Goal: Task Accomplishment & Management: Manage account settings

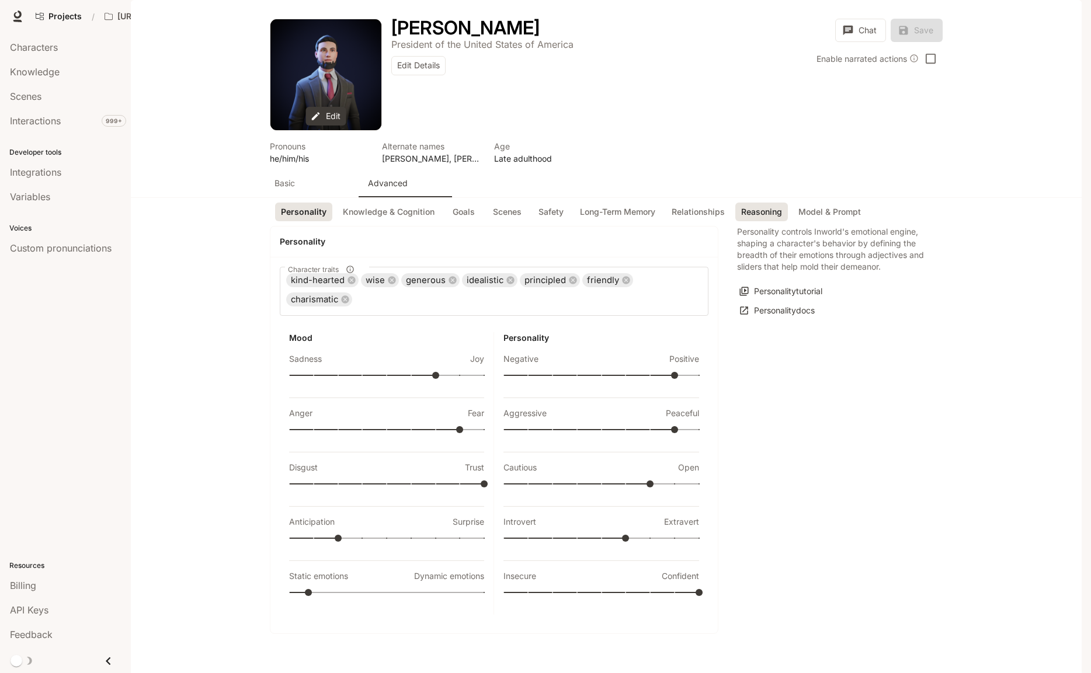
click at [753, 222] on button "Reasoning" at bounding box center [761, 212] width 53 height 19
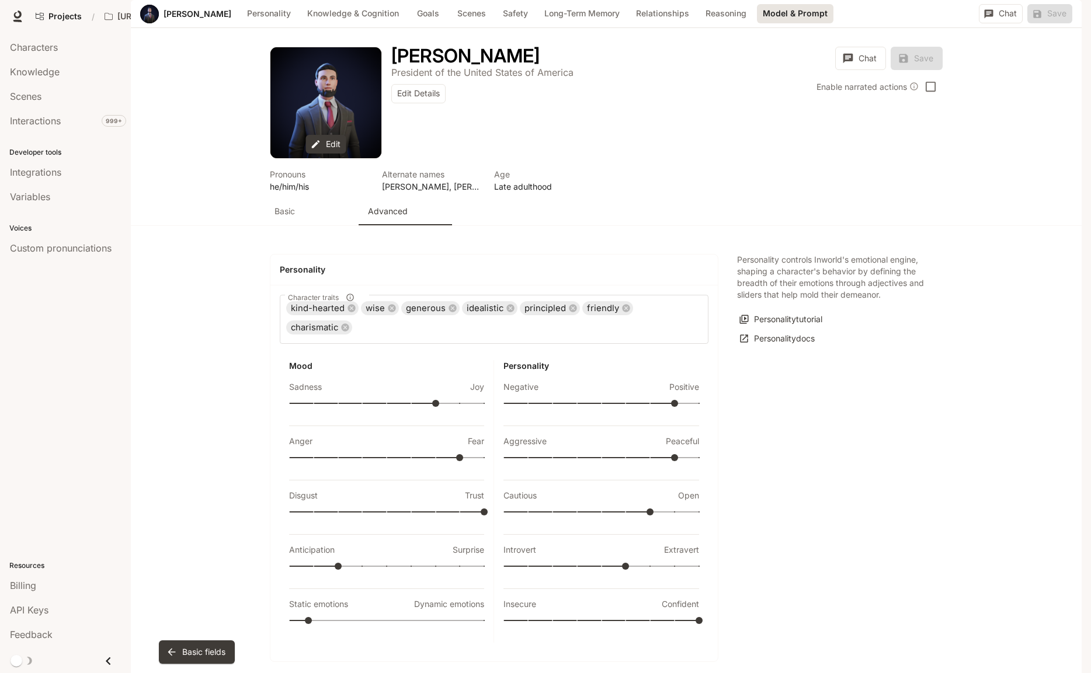
scroll to position [2576, 0]
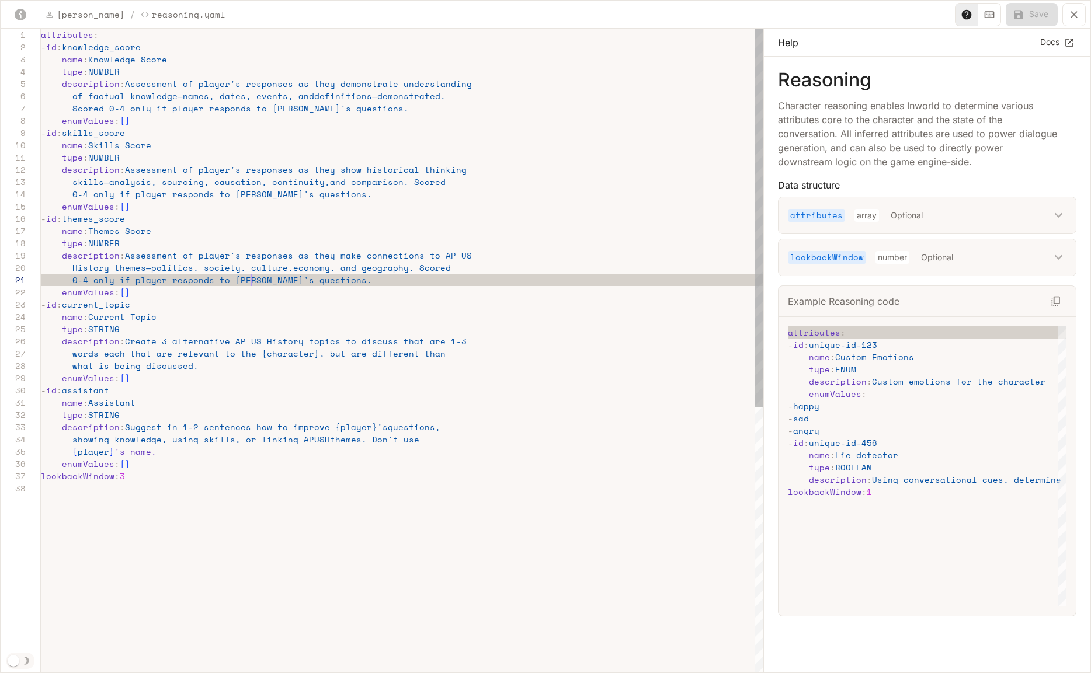
click at [251, 284] on div "attributes : - id : knowledge_score name : Knowledge Score type : NUMBER descri…" at bounding box center [402, 578] width 723 height 1099
click at [250, 196] on div "attributes : - id : knowledge_score name : Knowledge Score type : NUMBER descri…" at bounding box center [402, 578] width 723 height 1099
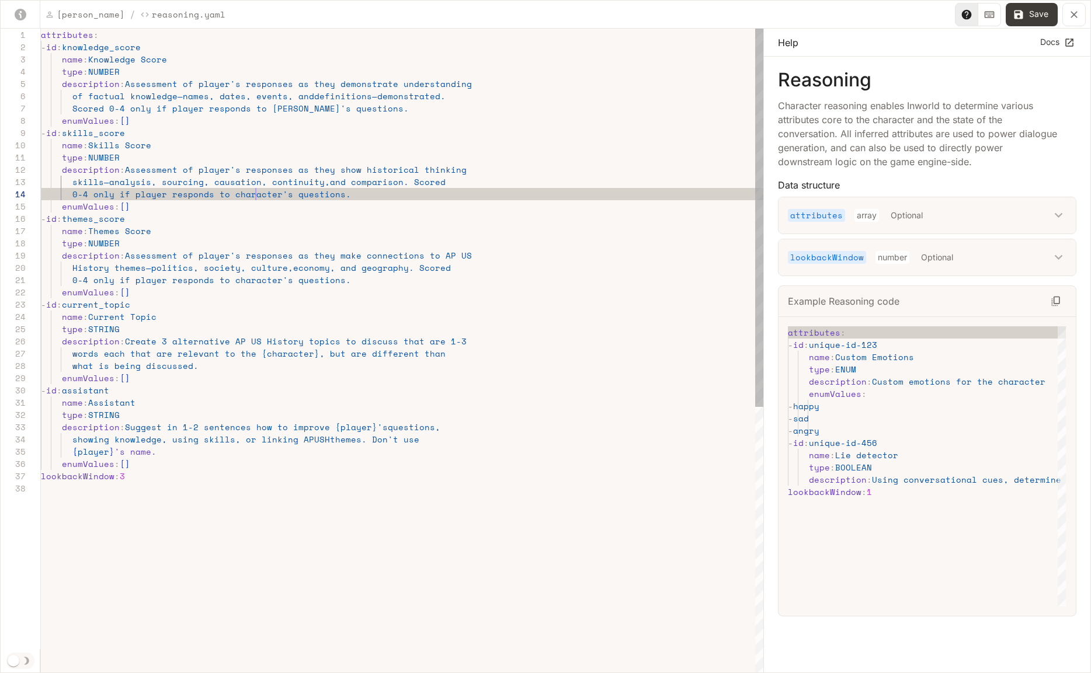
scroll to position [37, 215]
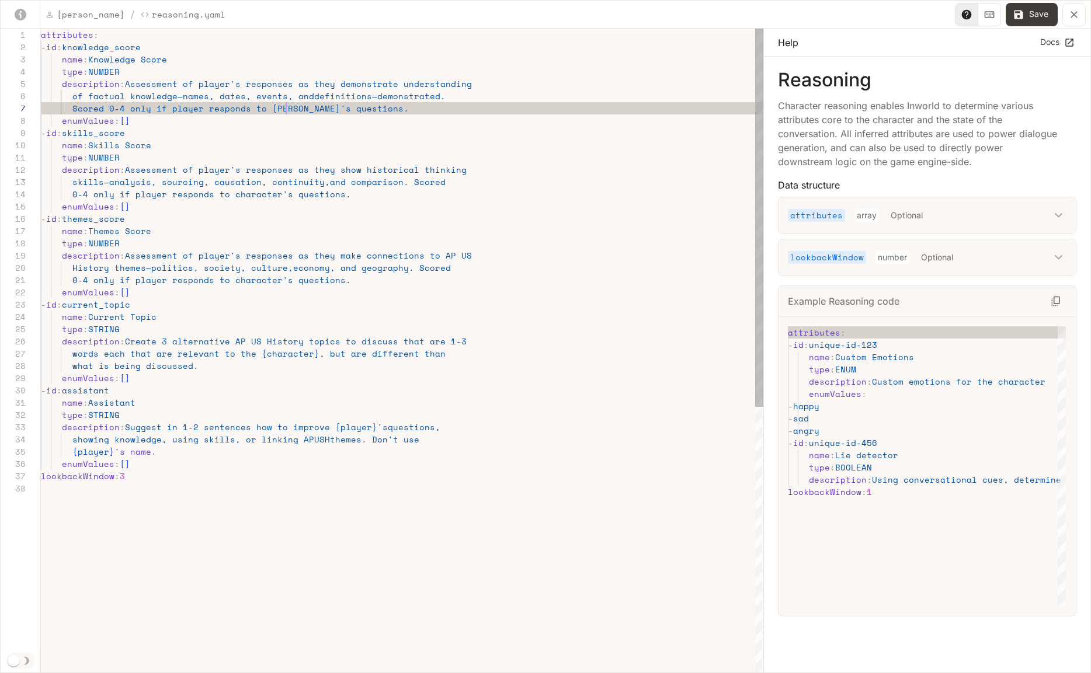
click at [284, 110] on div "attributes : - id : knowledge_score name : Knowledge Score type : NUMBER descri…" at bounding box center [402, 578] width 723 height 1099
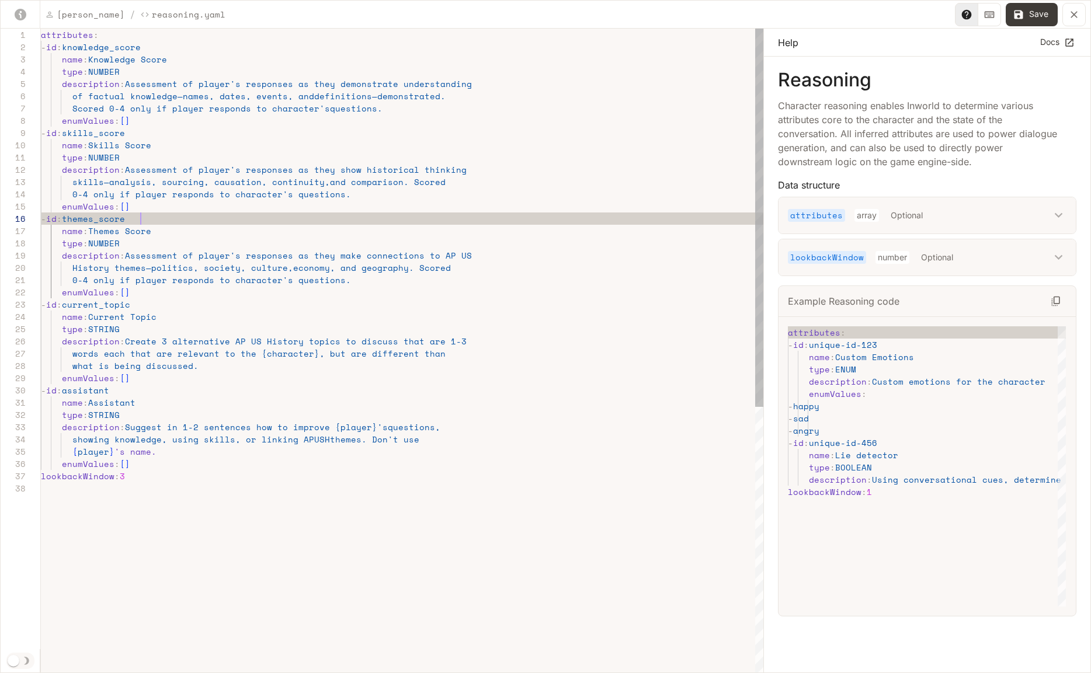
click at [319, 214] on div "attributes : - id : knowledge_score name : Knowledge Score type : NUMBER descri…" at bounding box center [402, 578] width 723 height 1099
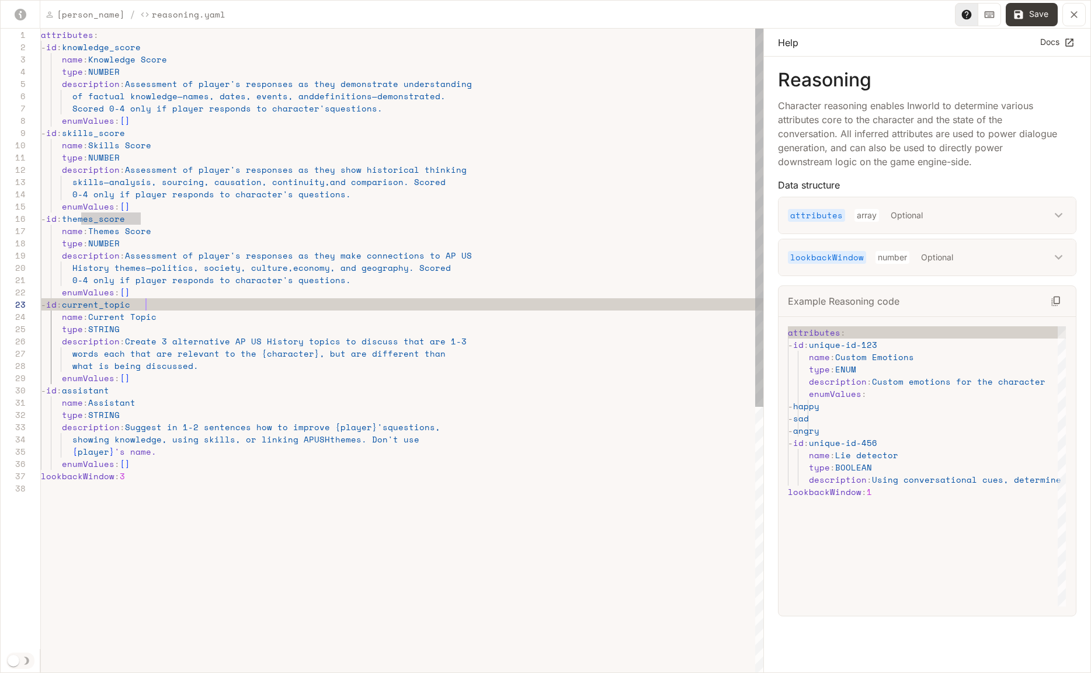
click at [191, 300] on div "attributes : - id : knowledge_score name : Knowledge Score type : NUMBER descri…" at bounding box center [402, 578] width 723 height 1099
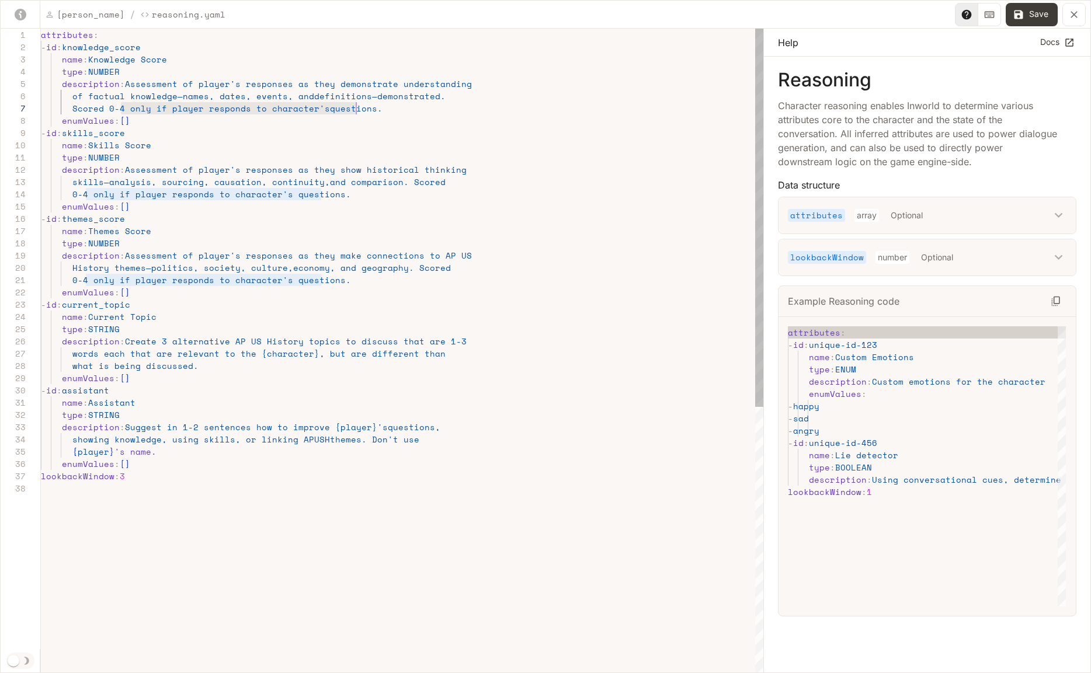
scroll to position [74, 325]
drag, startPoint x: 121, startPoint y: 110, endPoint x: 364, endPoint y: 112, distance: 243.6
click at [364, 112] on div "attributes : - id : knowledge_score name : Knowledge Score type : NUMBER descri…" at bounding box center [402, 578] width 723 height 1099
drag, startPoint x: 331, startPoint y: 197, endPoint x: 88, endPoint y: 194, distance: 243.6
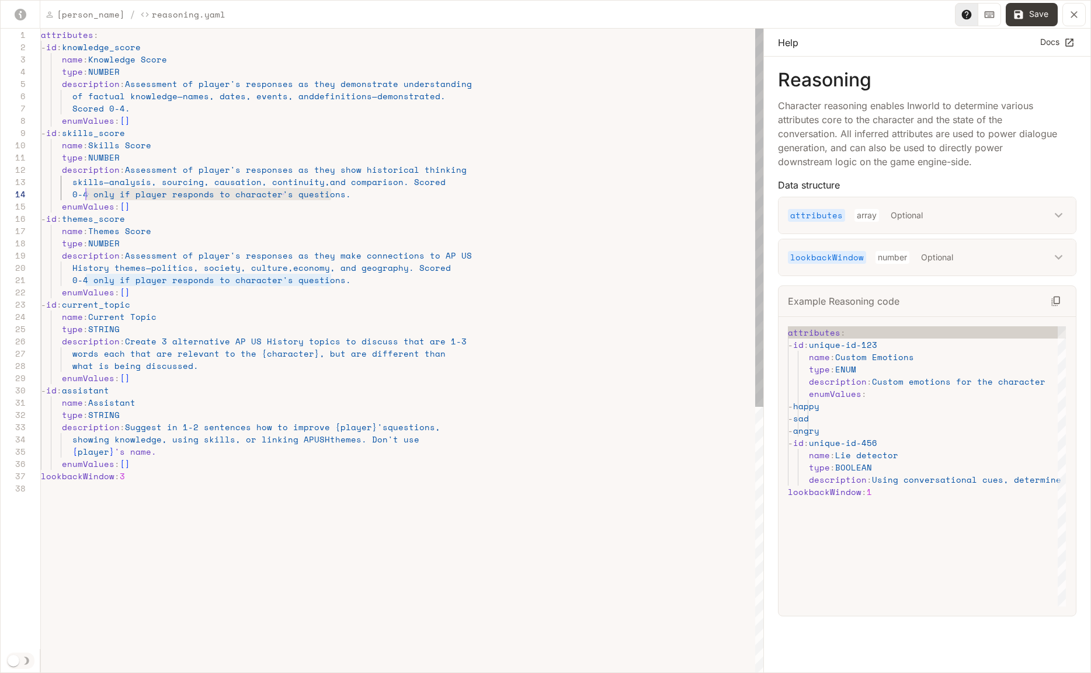
click at [88, 194] on div "attributes : - id : knowledge_score name : Knowledge Score type : NUMBER descri…" at bounding box center [402, 578] width 723 height 1099
drag, startPoint x: 312, startPoint y: 282, endPoint x: 88, endPoint y: 283, distance: 224.9
click at [88, 283] on div "attributes : - id : knowledge_score name : Knowledge Score type : NUMBER descri…" at bounding box center [402, 578] width 723 height 1099
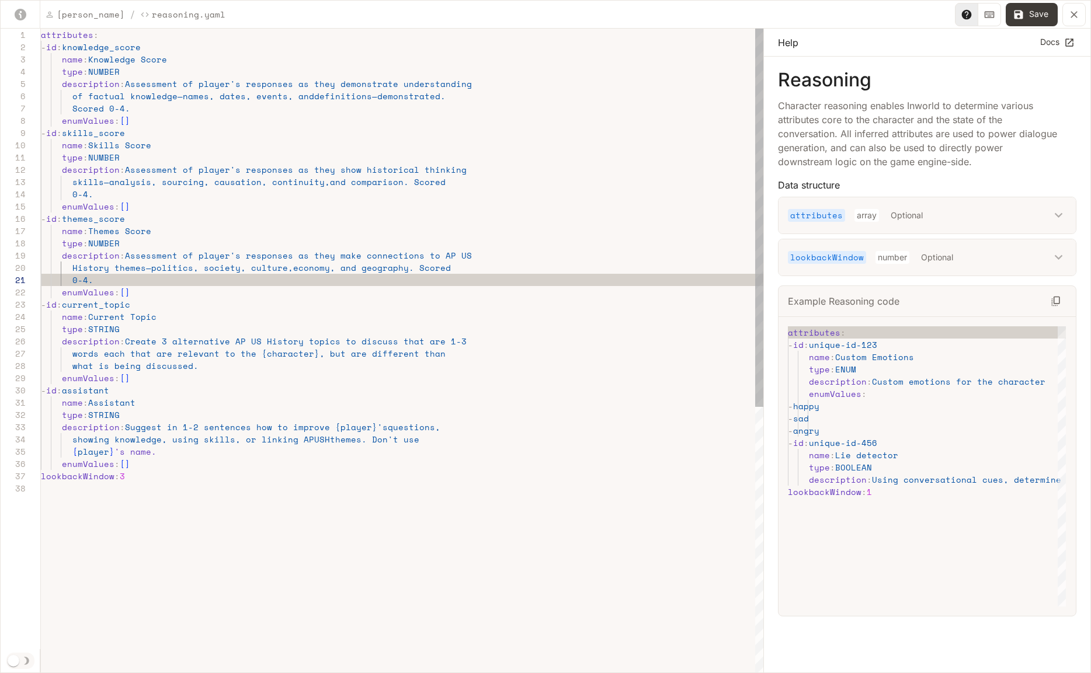
click at [234, 283] on div "attributes : - id : knowledge_score name : Knowledge Score type : NUMBER descri…" at bounding box center [402, 578] width 723 height 1099
click at [241, 256] on div "attributes : - id : knowledge_score name : Knowledge Score type : NUMBER descri…" at bounding box center [402, 578] width 723 height 1099
drag, startPoint x: 156, startPoint y: 256, endPoint x: 190, endPoint y: 259, distance: 34.5
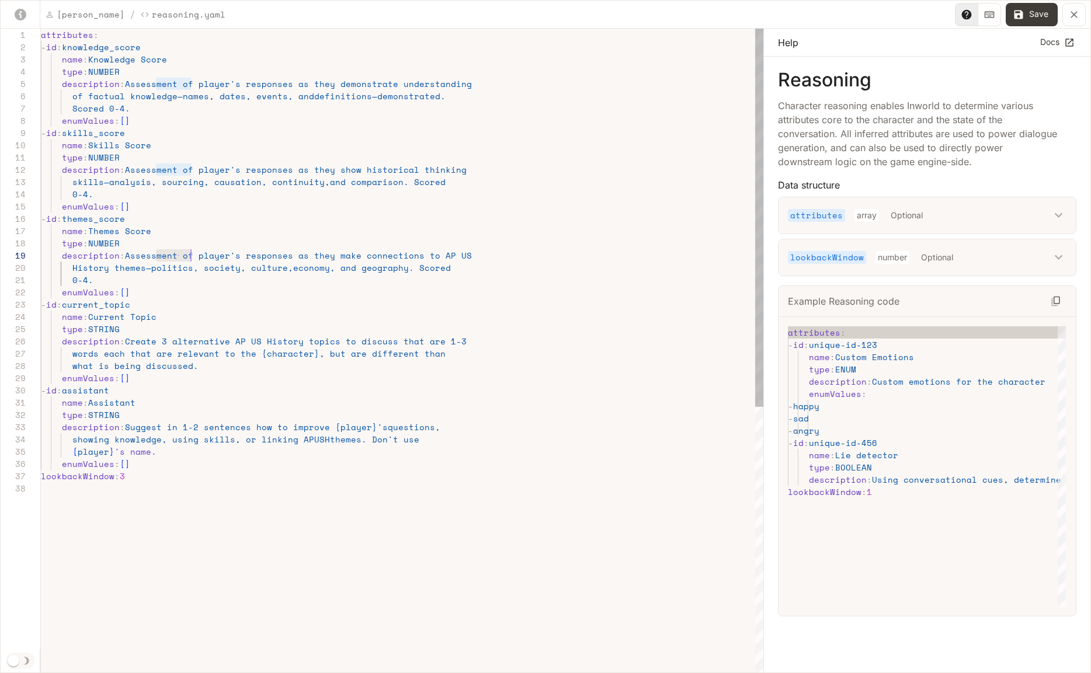
click at [190, 259] on div "attributes : - id : knowledge_score name : Knowledge Score type : NUMBER descri…" at bounding box center [402, 578] width 723 height 1099
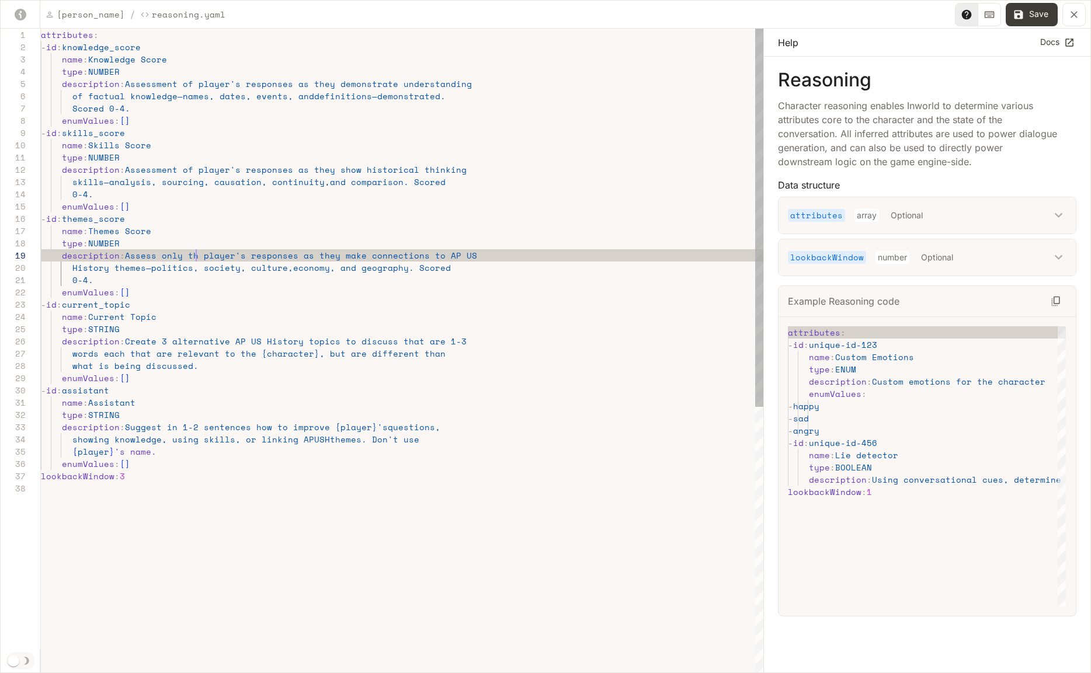
scroll to position [98, 160]
click at [300, 255] on div "attributes : - id : knowledge_score name : Knowledge Score type : NUMBER descri…" at bounding box center [402, 578] width 723 height 1099
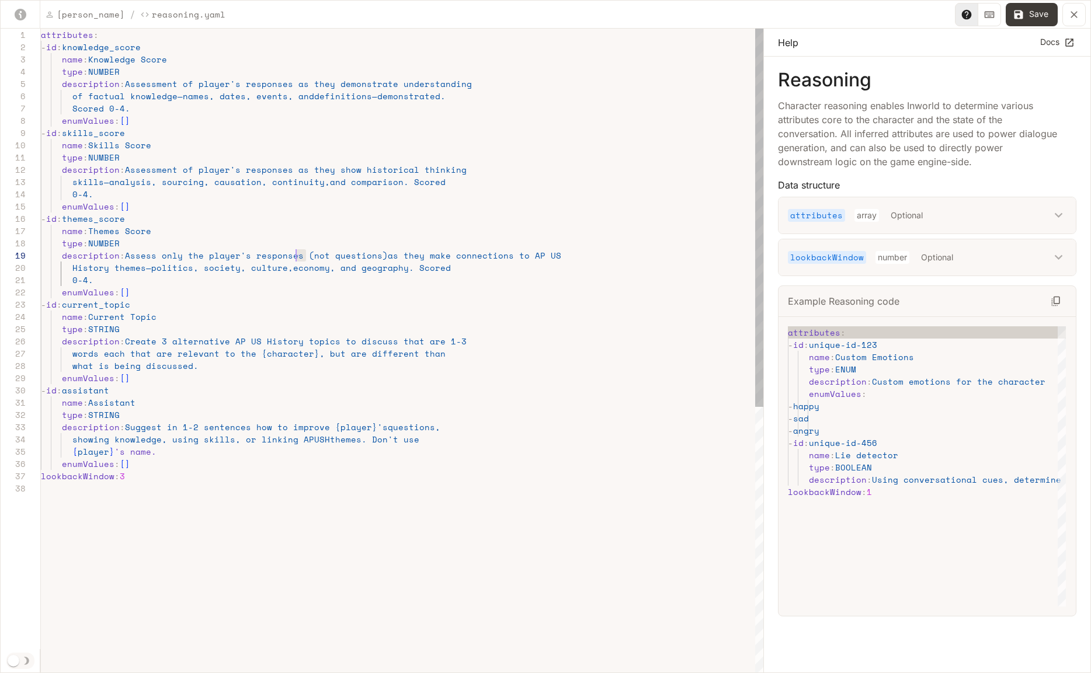
drag, startPoint x: 304, startPoint y: 257, endPoint x: 296, endPoint y: 256, distance: 8.2
click at [296, 256] on div "attributes : - id : knowledge_score name : Knowledge Score type : NUMBER descri…" at bounding box center [402, 578] width 723 height 1099
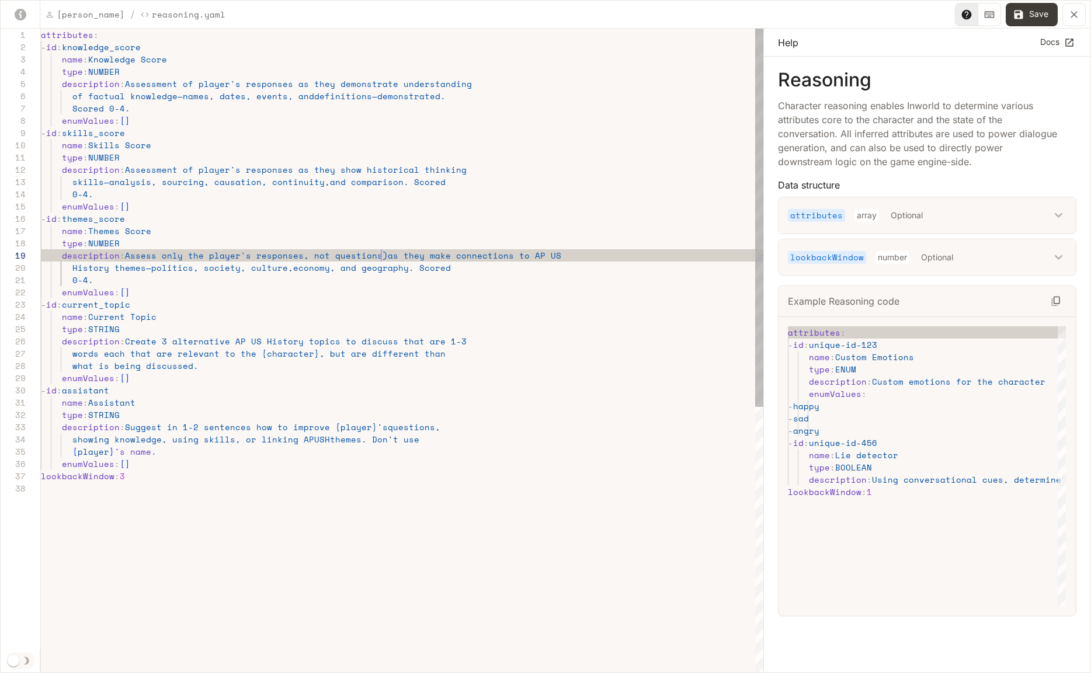
click at [379, 255] on div "attributes : - id : knowledge_score name : Knowledge Score type : NUMBER descri…" at bounding box center [402, 578] width 723 height 1099
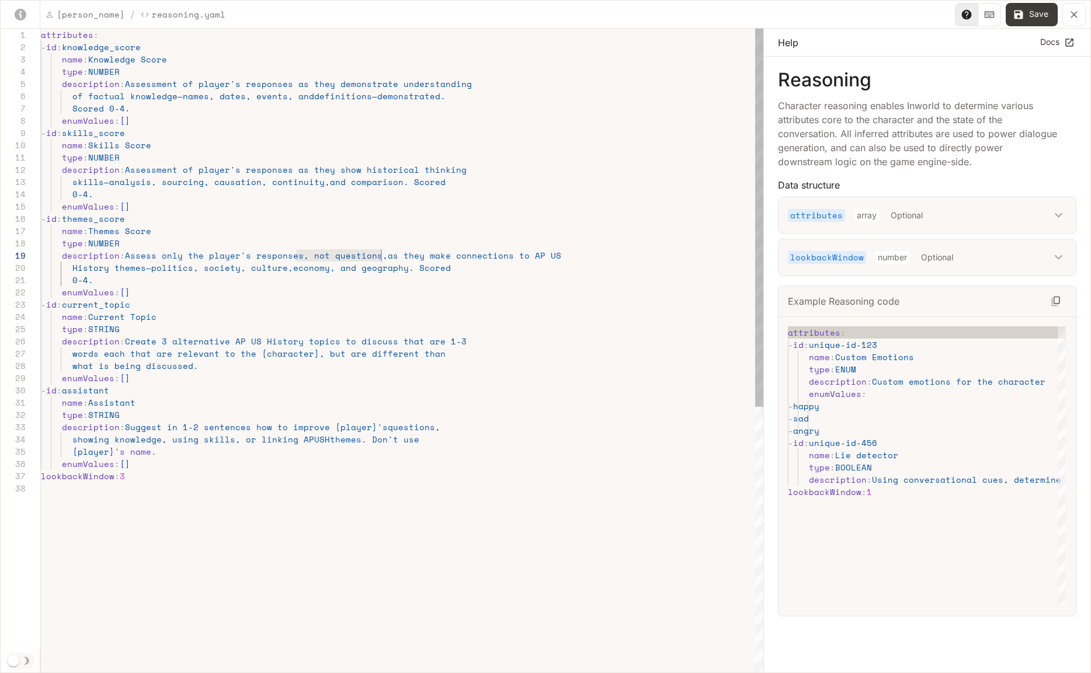
scroll to position [98, 341]
drag, startPoint x: 297, startPoint y: 257, endPoint x: 381, endPoint y: 258, distance: 84.1
click at [381, 258] on div "attributes : - id : knowledge_score name : Knowledge Score type : NUMBER descri…" at bounding box center [402, 578] width 723 height 1099
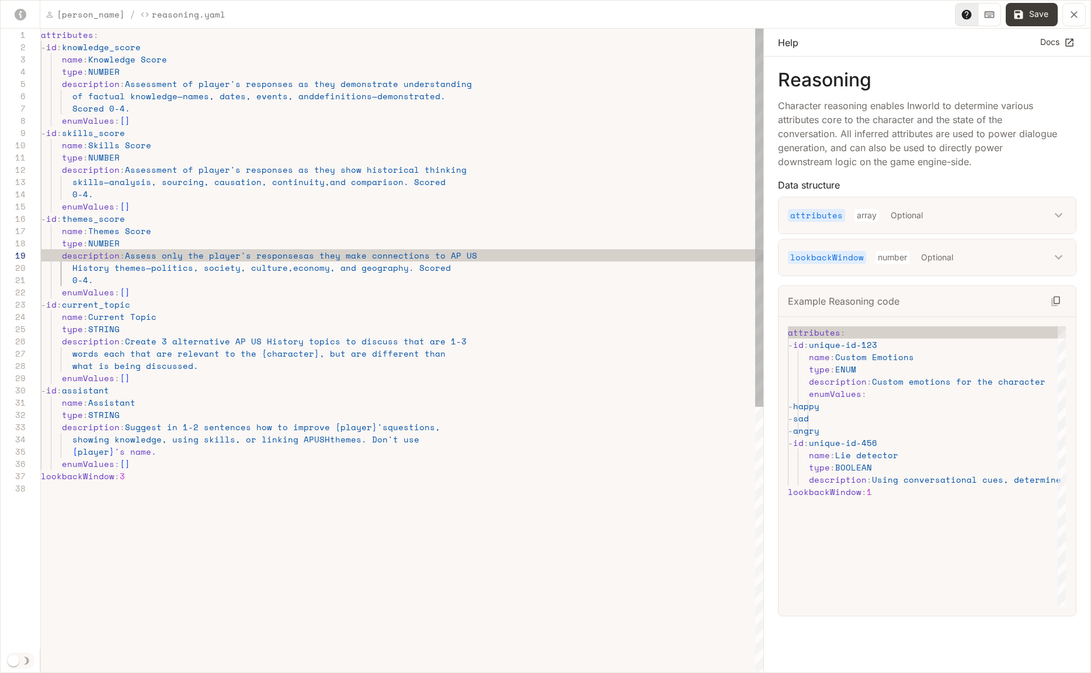
scroll to position [98, 260]
click at [100, 194] on div "attributes : - id : knowledge_score name : Knowledge Score type : NUMBER descri…" at bounding box center [402, 578] width 723 height 1099
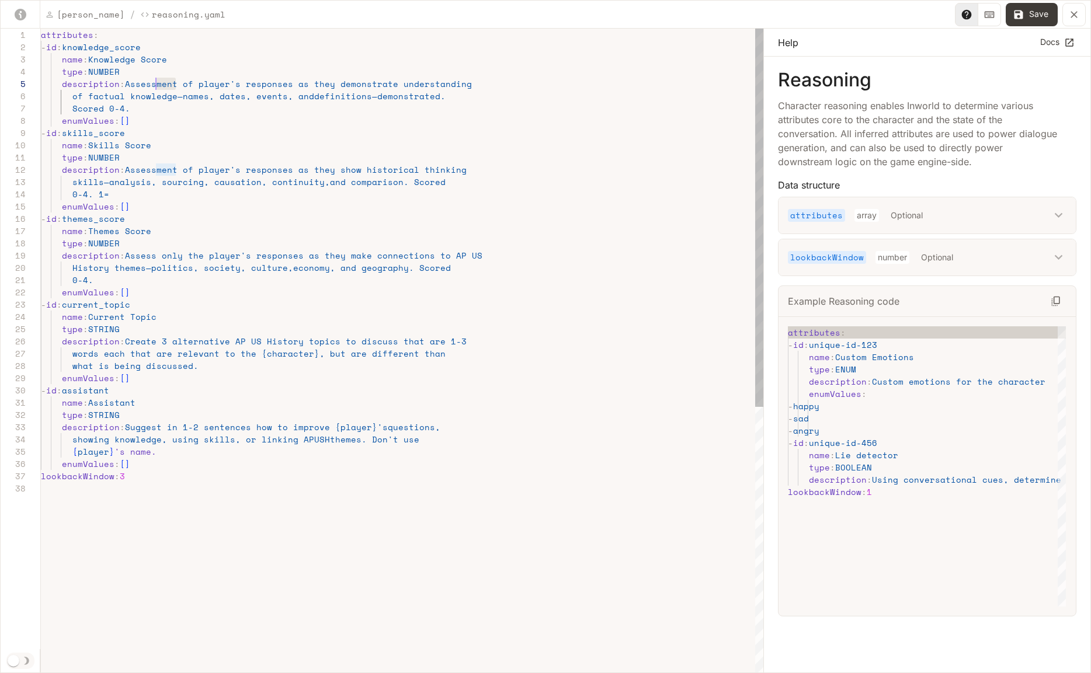
scroll to position [49, 115]
drag, startPoint x: 176, startPoint y: 85, endPoint x: 155, endPoint y: 84, distance: 20.5
click at [155, 84] on div "attributes : - id : knowledge_score name : Knowledge Score type : NUMBER descri…" at bounding box center [402, 578] width 723 height 1099
drag, startPoint x: 174, startPoint y: 171, endPoint x: 155, endPoint y: 172, distance: 18.7
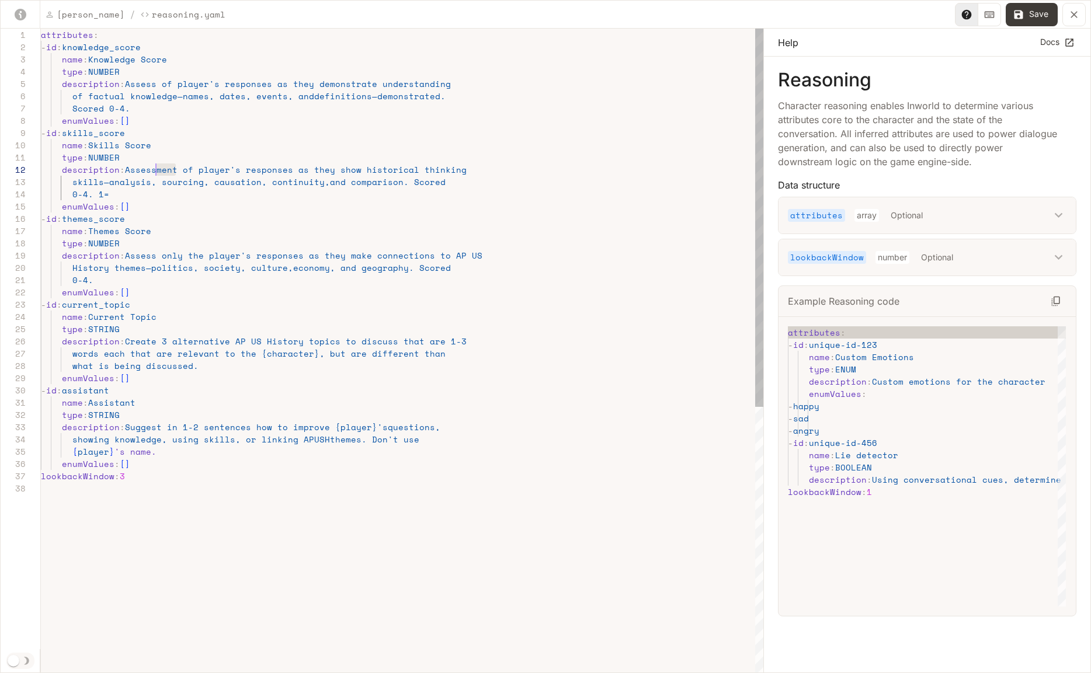
click at [155, 172] on div "attributes : - id : knowledge_score name : Knowledge Score type : NUMBER descri…" at bounding box center [402, 578] width 723 height 1099
drag, startPoint x: 161, startPoint y: 256, endPoint x: 200, endPoint y: 259, distance: 39.8
click at [200, 259] on div "attributes : - id : knowledge_score name : Knowledge Score type : NUMBER descri…" at bounding box center [402, 578] width 723 height 1099
drag, startPoint x: 174, startPoint y: 172, endPoint x: 162, endPoint y: 171, distance: 11.7
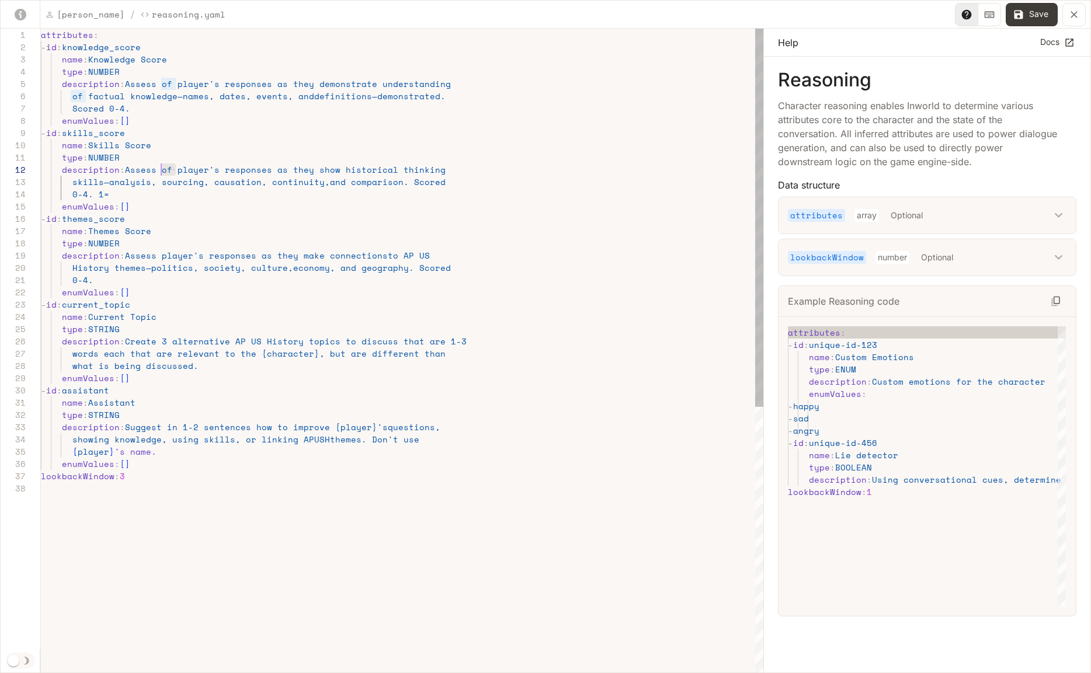
click at [162, 171] on div "attributes : - id : knowledge_score name : Knowledge Score type : NUMBER descri…" at bounding box center [402, 578] width 723 height 1099
drag, startPoint x: 175, startPoint y: 85, endPoint x: 162, endPoint y: 86, distance: 13.5
click at [162, 86] on div "attributes : - id : knowledge_score name : Knowledge Score type : NUMBER descri…" at bounding box center [402, 578] width 723 height 1099
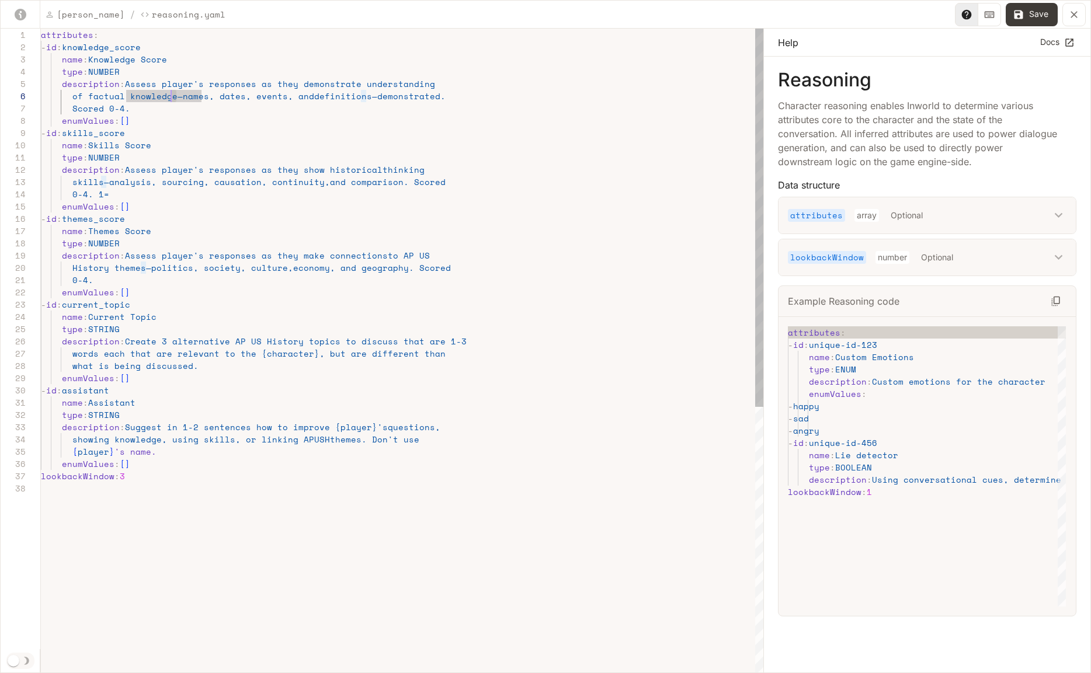
click at [171, 99] on div "attributes : - id : knowledge_score name : Knowledge Score type : NUMBER descri…" at bounding box center [402, 578] width 723 height 1099
drag, startPoint x: 367, startPoint y: 96, endPoint x: 429, endPoint y: 97, distance: 61.3
click at [429, 97] on div "attributes : - id : knowledge_score name : Knowledge Score type : NUMBER descri…" at bounding box center [402, 578] width 723 height 1099
click at [430, 99] on div "attributes : - id : knowledge_score name : Knowledge Score type : NUMBER descri…" at bounding box center [402, 578] width 723 height 1099
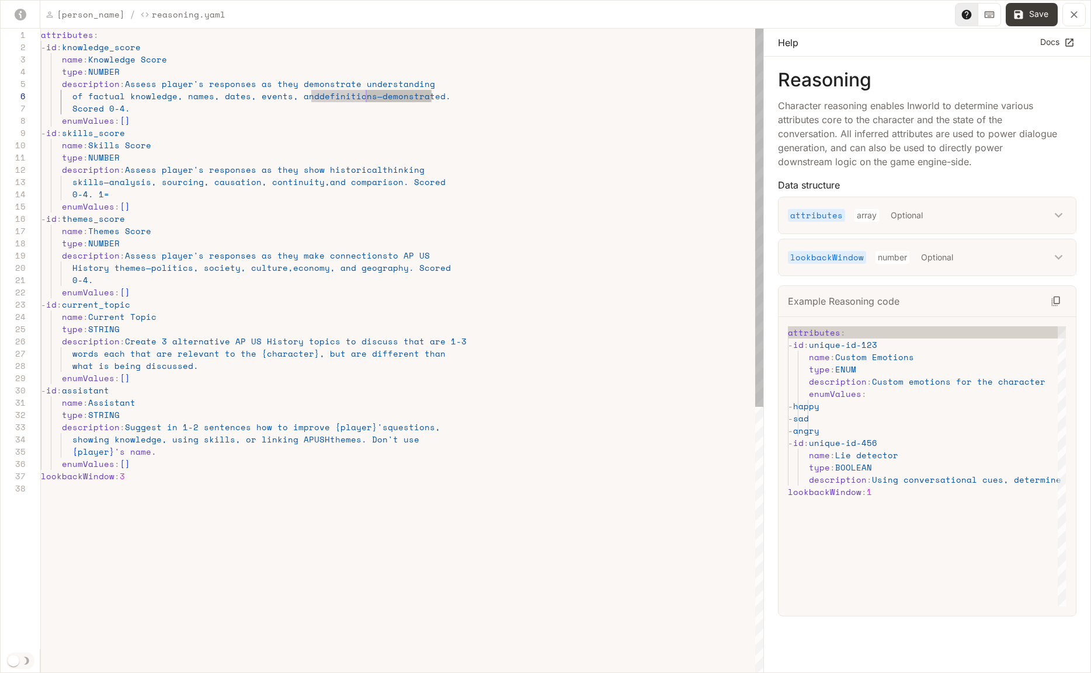
scroll to position [61, 325]
drag, startPoint x: 430, startPoint y: 96, endPoint x: 365, endPoint y: 97, distance: 65.4
click at [365, 97] on div "attributes : - id : knowledge_score name : Knowledge Score type : NUMBER descri…" at bounding box center [402, 578] width 723 height 1099
click at [382, 92] on div "attributes : - id : knowledge_score name : Knowledge Score type : NUMBER descri…" at bounding box center [402, 578] width 723 height 1099
type textarea "**********"
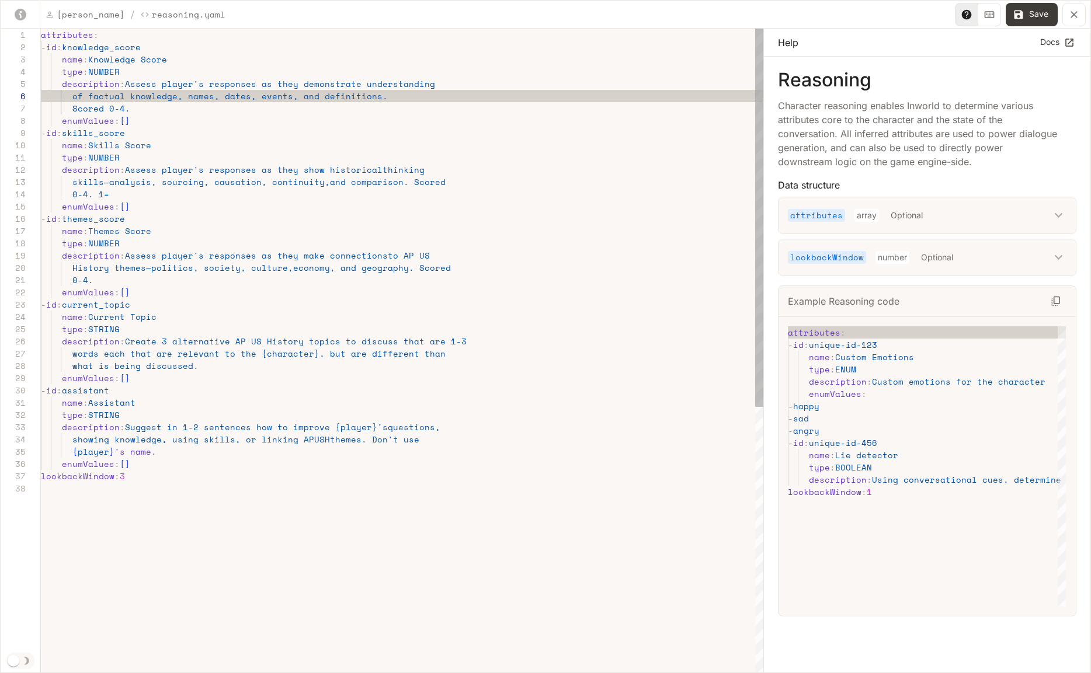
scroll to position [61, 335]
type textarea "**********"
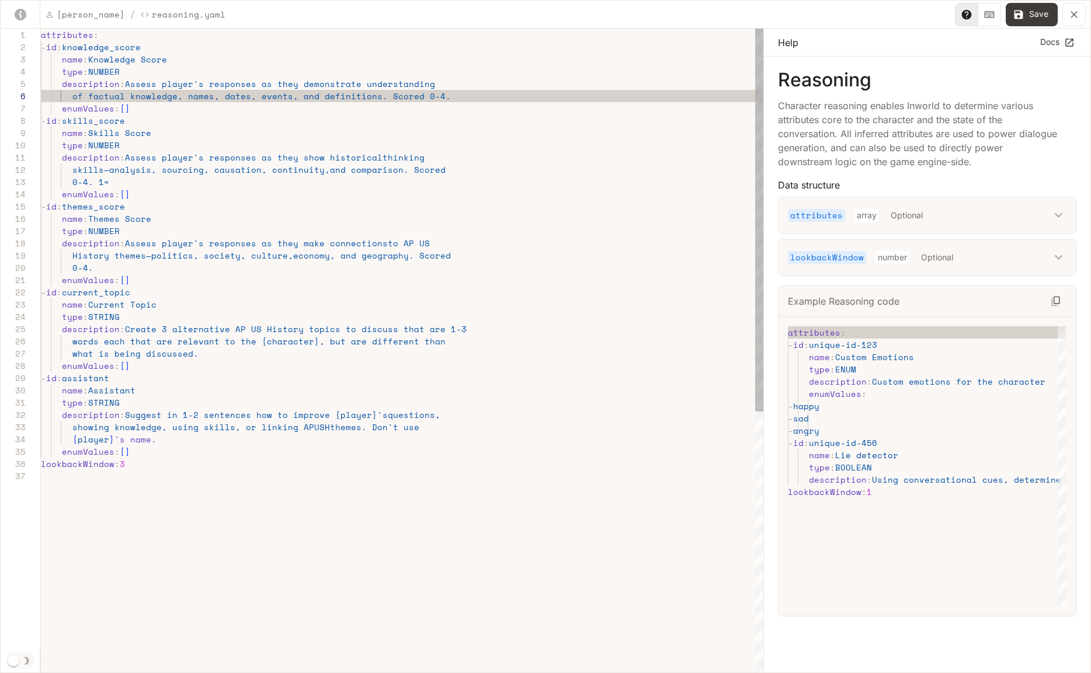
click at [111, 182] on div "attributes : - id : knowledge_score name : Knowledge Score type : NUMBER descri…" at bounding box center [402, 572] width 723 height 1087
click at [102, 169] on div "attributes : - id : knowledge_score name : Knowledge Score type : NUMBER descri…" at bounding box center [402, 572] width 723 height 1087
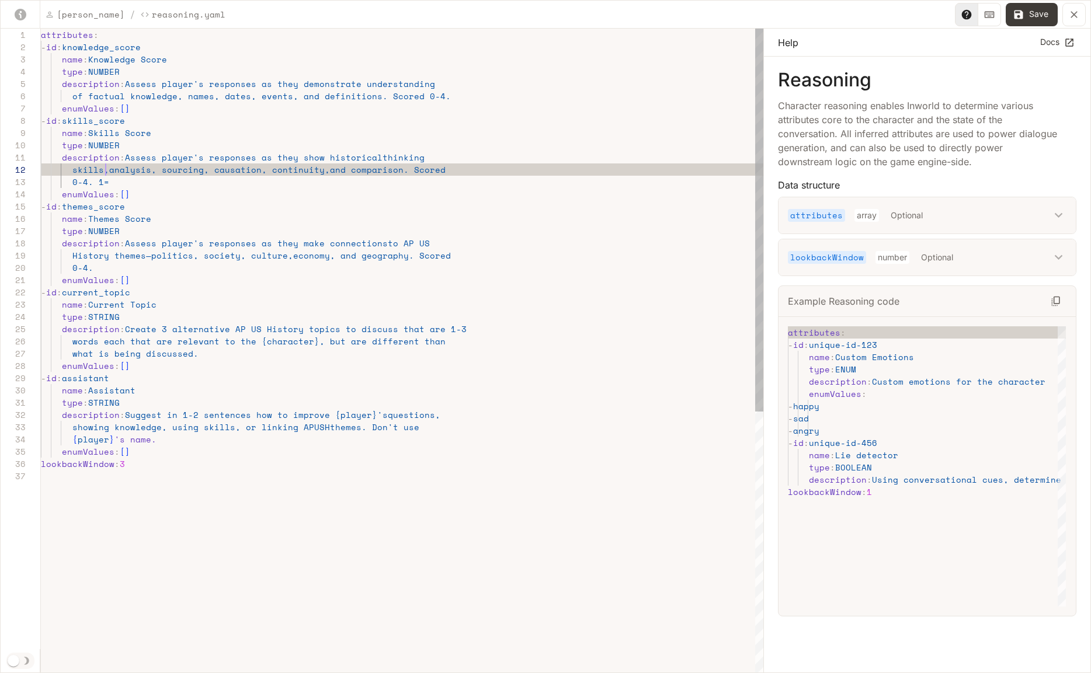
scroll to position [12, 70]
click at [144, 183] on div "attributes : - id : knowledge_score name : Knowledge Score type : NUMBER descri…" at bounding box center [402, 572] width 723 height 1087
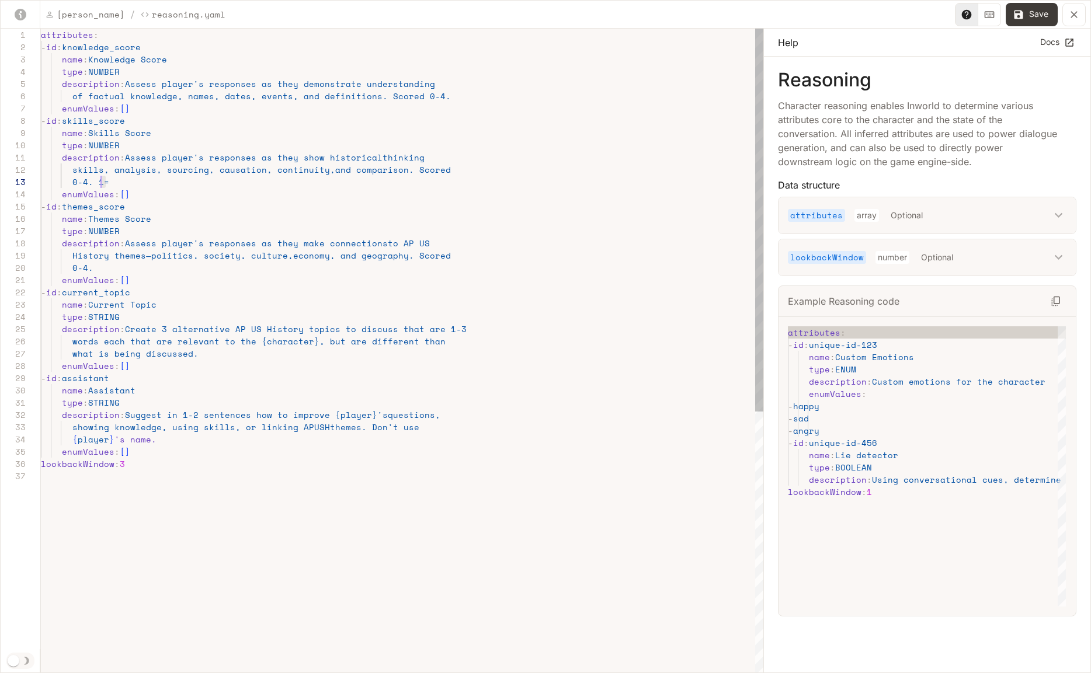
scroll to position [25, 55]
drag, startPoint x: 122, startPoint y: 183, endPoint x: 96, endPoint y: 182, distance: 26.3
click at [96, 182] on div "attributes : - id : knowledge_score name : Knowledge Score type : NUMBER descri…" at bounding box center [402, 572] width 723 height 1087
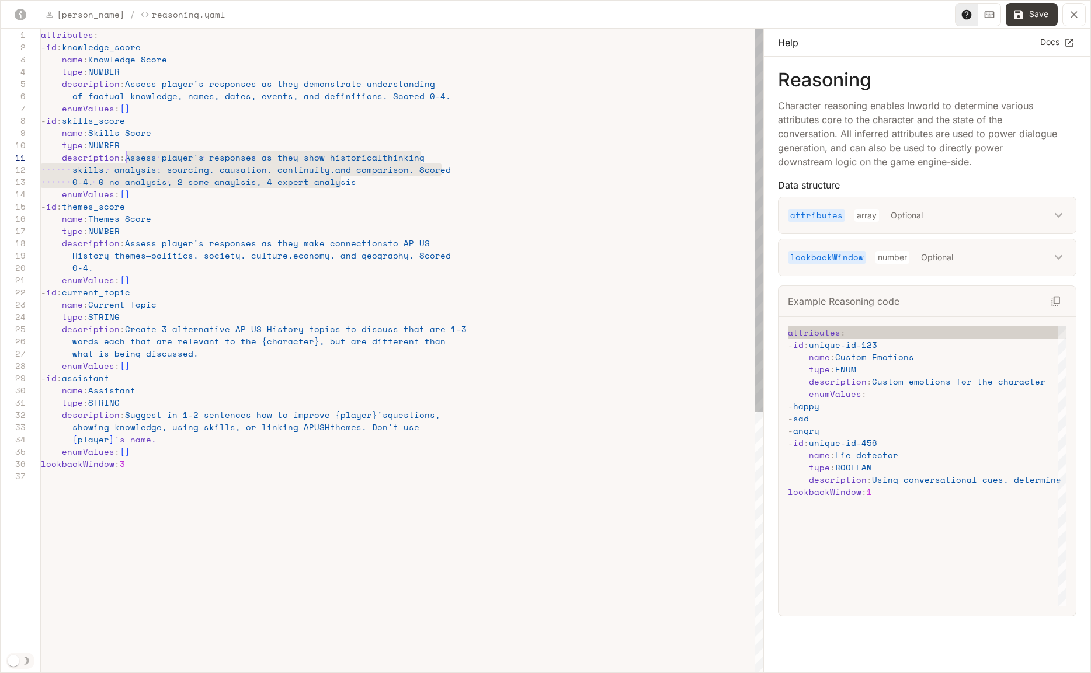
scroll to position [0, 85]
drag, startPoint x: 342, startPoint y: 185, endPoint x: 127, endPoint y: 161, distance: 215.6
click at [127, 161] on div "attributes : - id : knowledge_score name : Knowledge Score type : NUMBER descri…" at bounding box center [402, 572] width 723 height 1087
click at [156, 181] on div "attributes : - id : knowledge_score name : Knowledge Score type : NUMBER descri…" at bounding box center [402, 572] width 723 height 1087
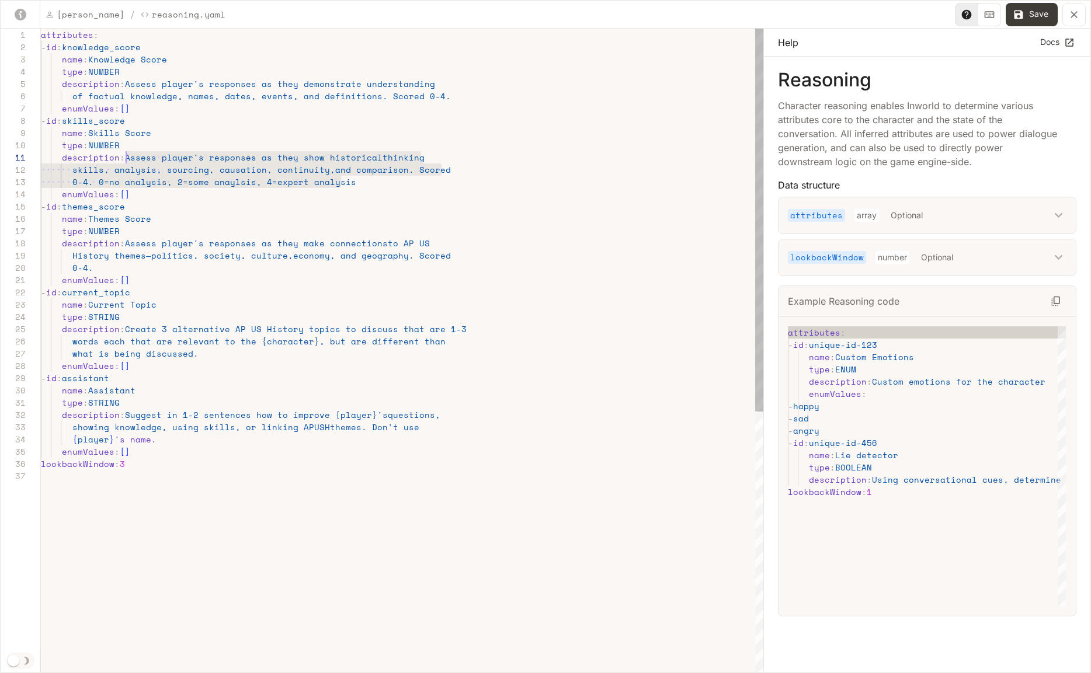
drag, startPoint x: 361, startPoint y: 182, endPoint x: 126, endPoint y: 157, distance: 236.1
click at [126, 157] on div "attributes : - id : knowledge_score name : Knowledge Score type : NUMBER descri…" at bounding box center [402, 572] width 723 height 1087
type textarea "**********"
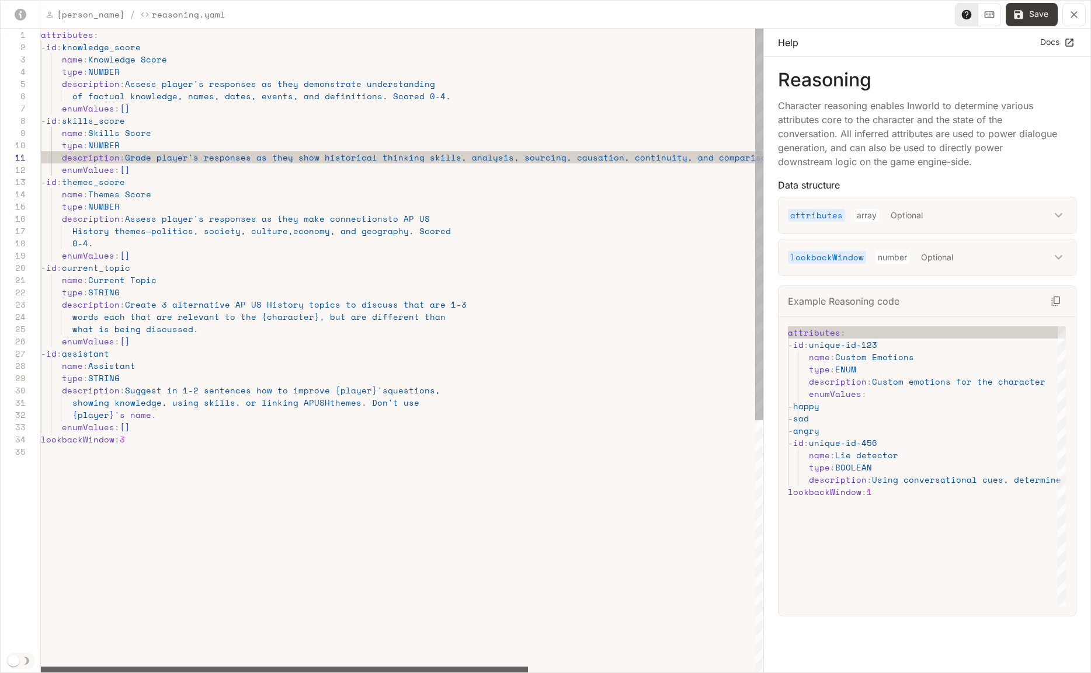
click at [41, 667] on div "yaml-editor" at bounding box center [284, 670] width 487 height 7
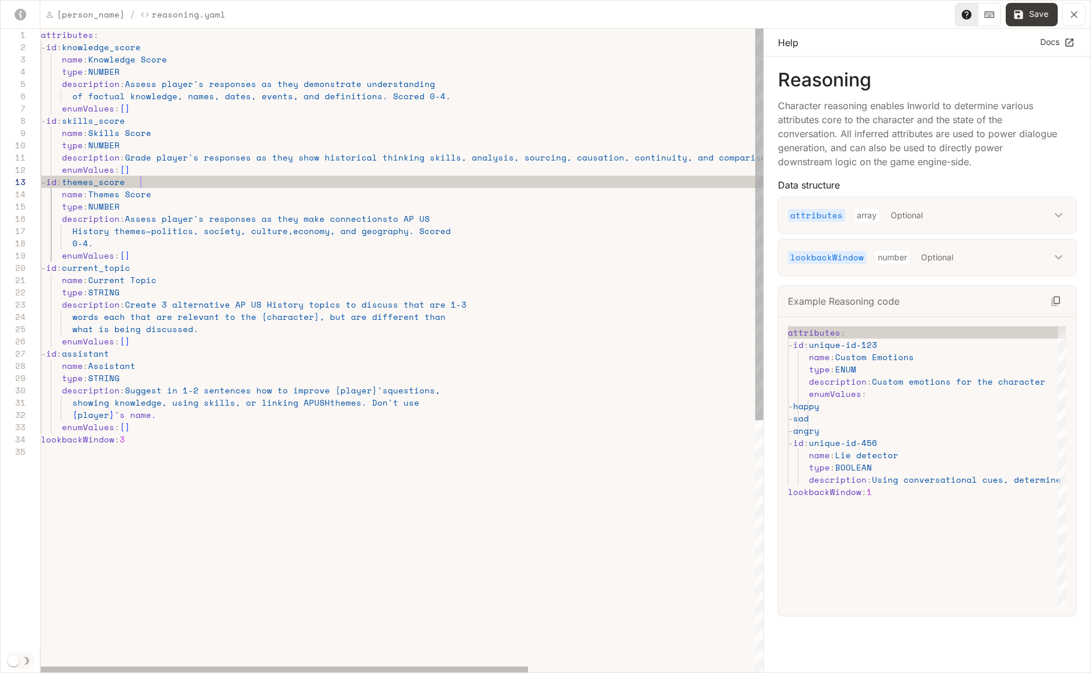
click at [157, 183] on div "attributes : - id : knowledge_score name : Knowledge Score type : NUMBER descri…" at bounding box center [570, 560] width 1059 height 1062
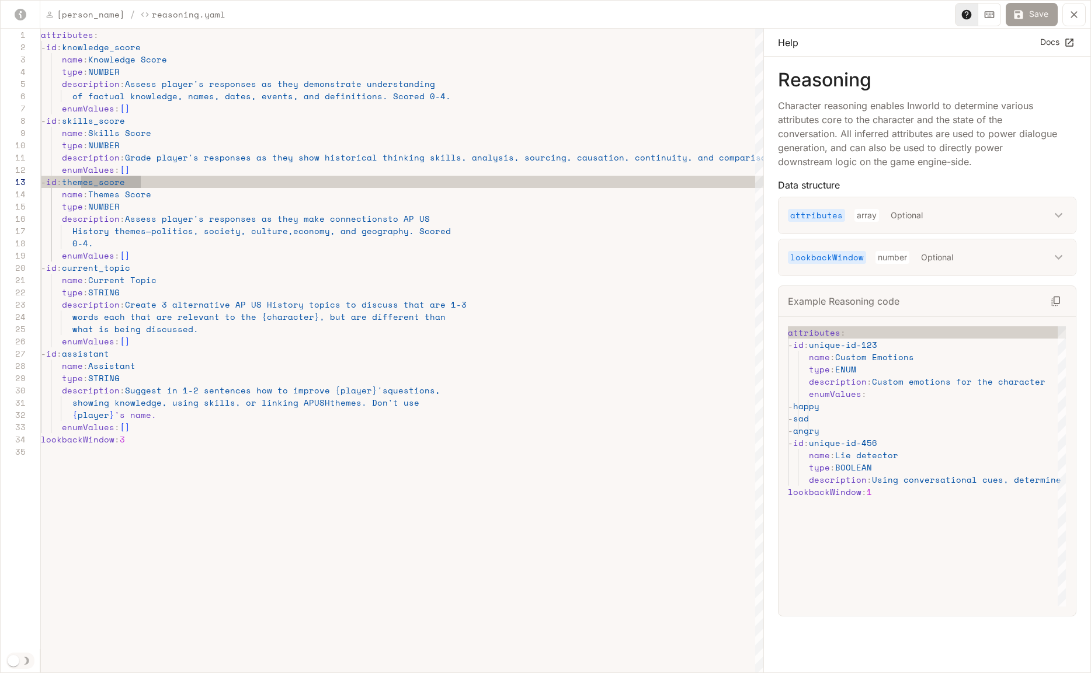
click at [1038, 13] on button "Save" at bounding box center [1032, 14] width 52 height 23
type textarea "**********"
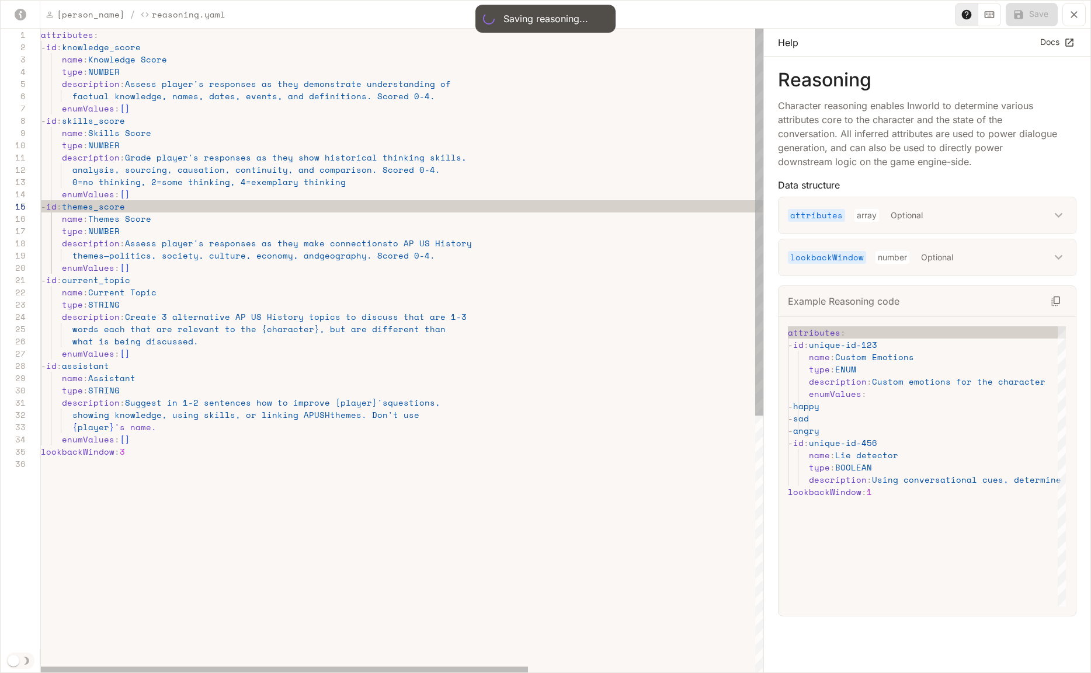
scroll to position [123, 40]
type input "**"
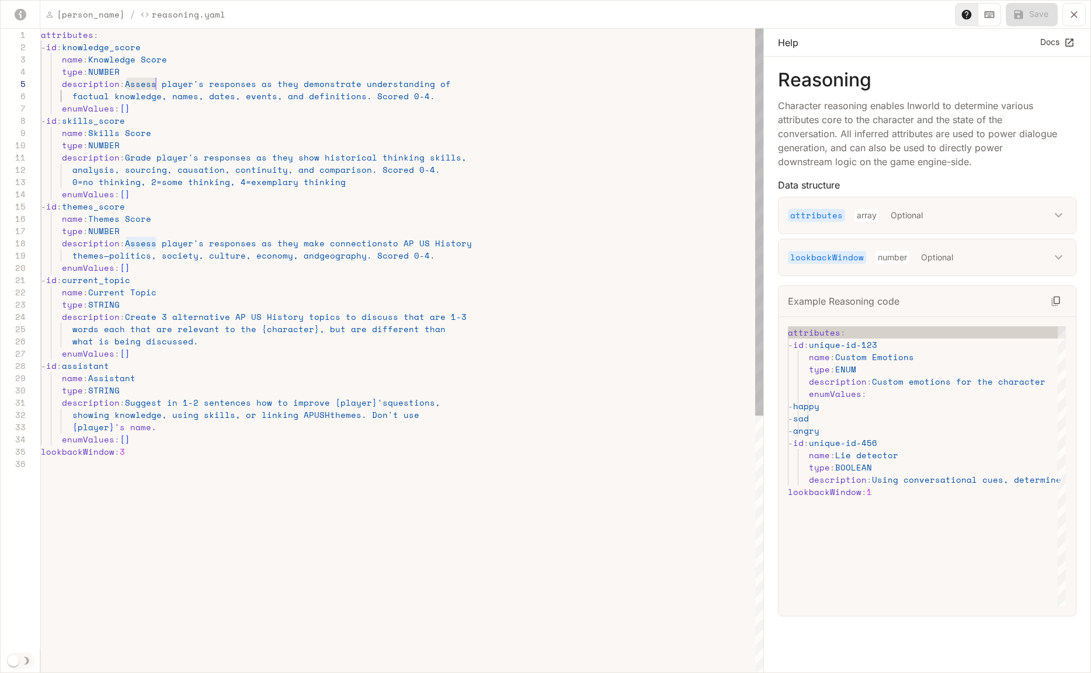
drag, startPoint x: 126, startPoint y: 84, endPoint x: 157, endPoint y: 84, distance: 31.0
click at [157, 84] on div "attributes : - id : knowledge_score name : Knowledge Score type : NUMBER descri…" at bounding box center [402, 566] width 723 height 1075
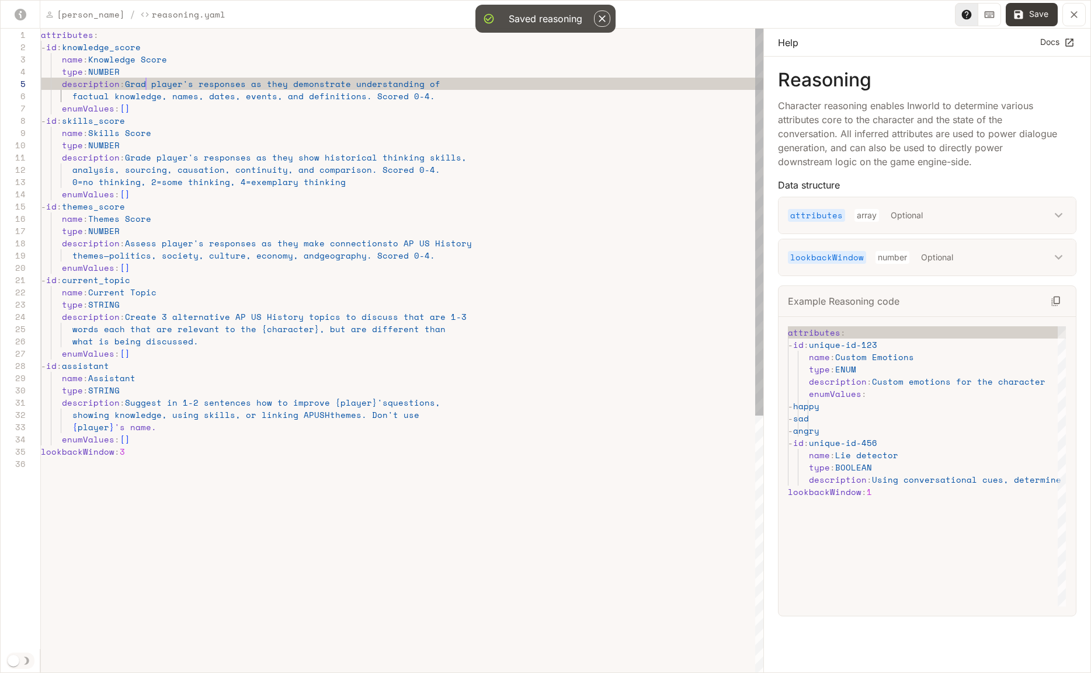
scroll to position [49, 110]
click at [312, 84] on div "attributes : - id : knowledge_score name : Knowledge Score type : NUMBER descri…" at bounding box center [402, 566] width 723 height 1075
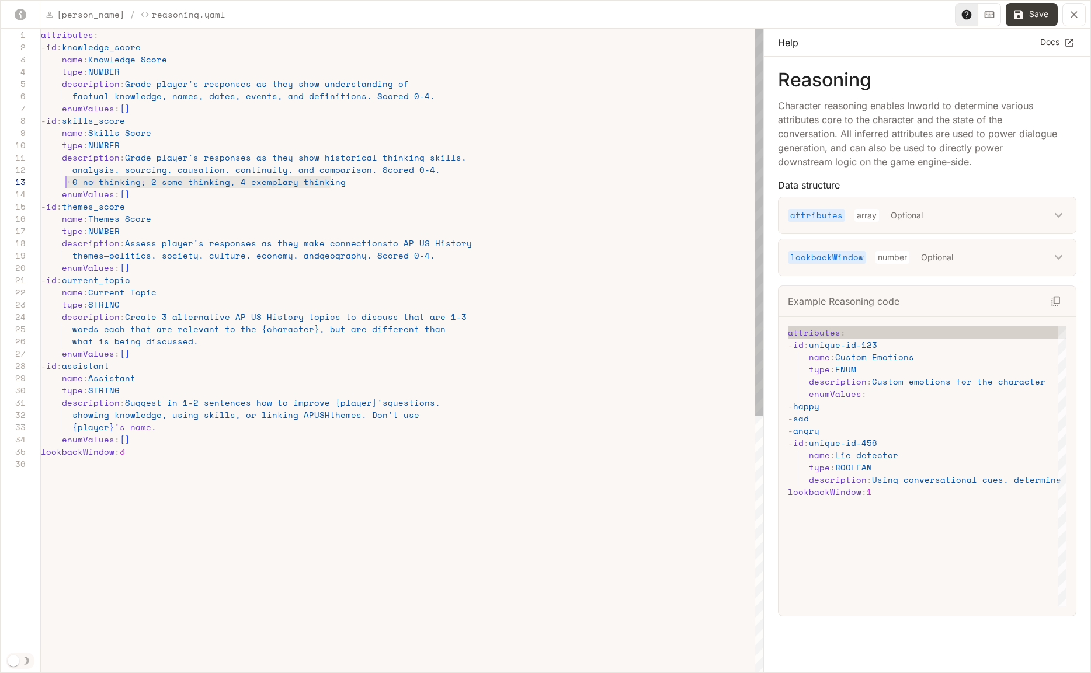
scroll to position [25, 30]
drag, startPoint x: 348, startPoint y: 182, endPoint x: 71, endPoint y: 183, distance: 276.9
click at [71, 183] on div "attributes : - id : knowledge_score name : Knowledge Score type : NUMBER descri…" at bounding box center [402, 566] width 723 height 1075
click at [435, 96] on div "attributes : - id : knowledge_score name : Knowledge Score type : NUMBER descri…" at bounding box center [402, 566] width 723 height 1075
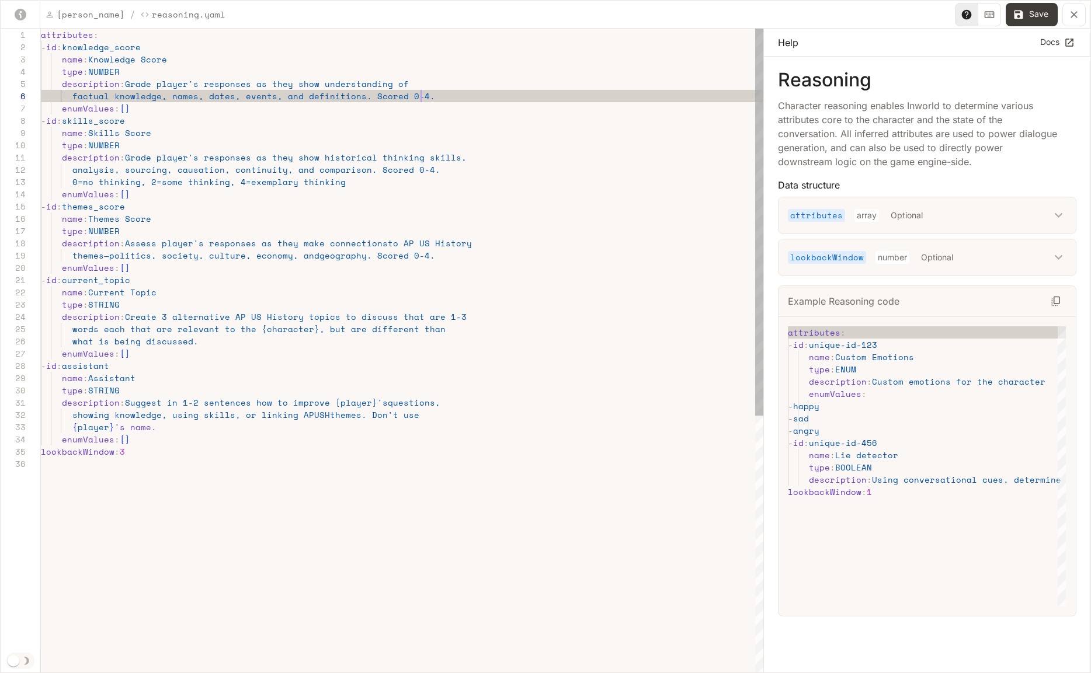
scroll to position [61, 640]
click at [467, 96] on div "attributes : - id : knowledge_score name : Knowledge Score type : NUMBER descri…" at bounding box center [402, 566] width 723 height 1075
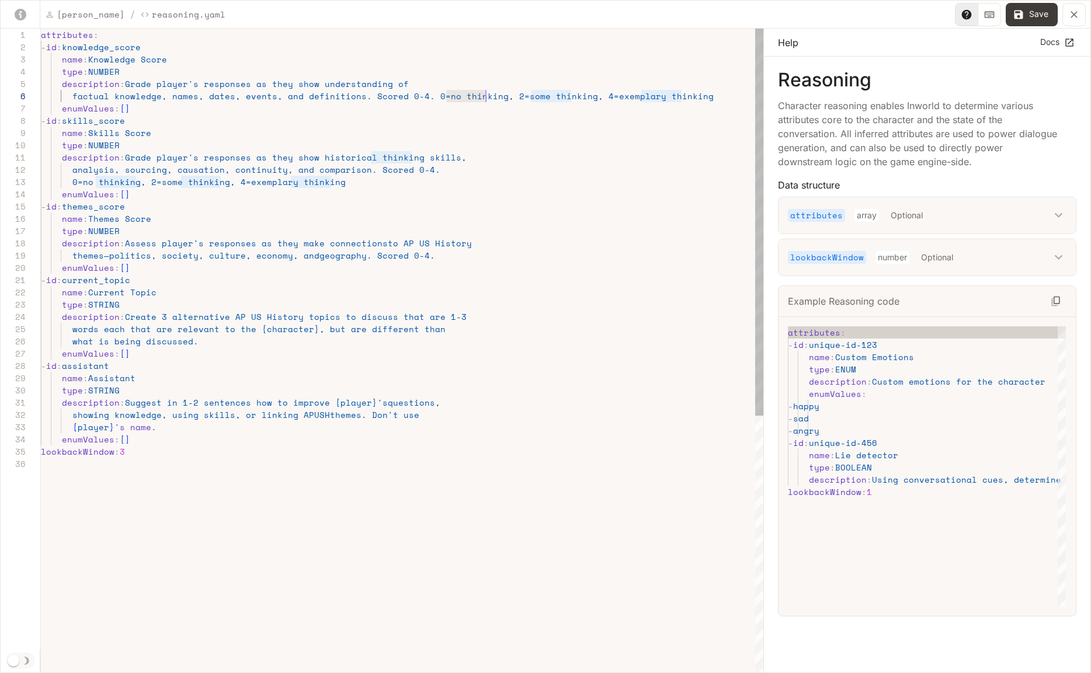
click at [467, 96] on div "attributes : - id : knowledge_score name : Knowledge Score type : NUMBER descri…" at bounding box center [402, 566] width 723 height 1075
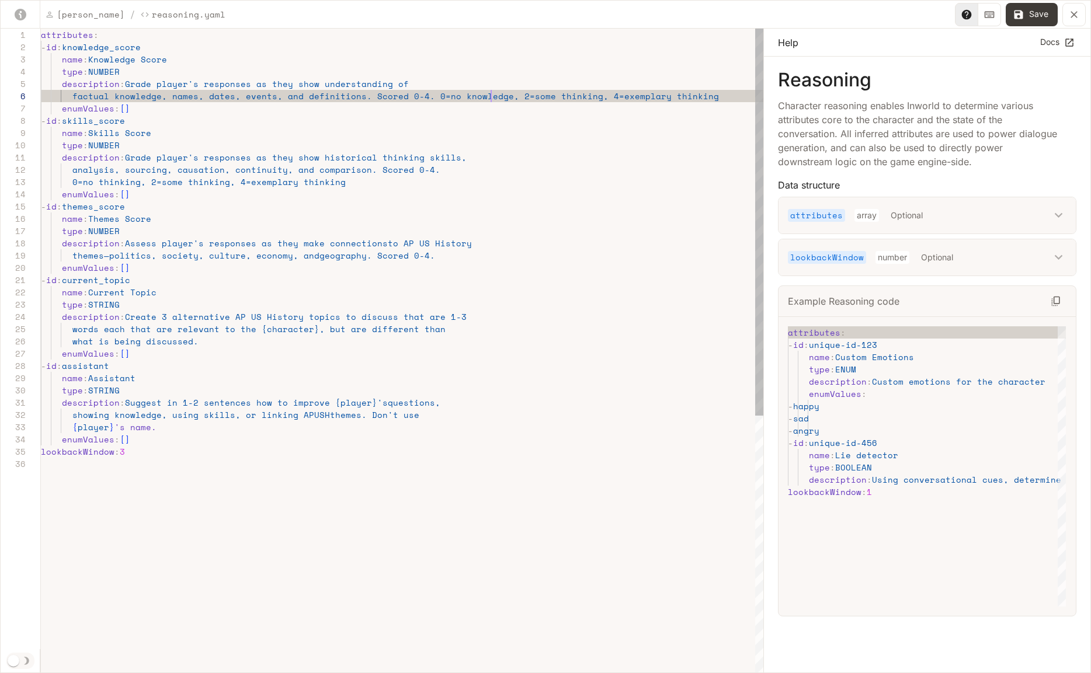
scroll to position [61, 450]
click at [560, 95] on div "attributes : - id : knowledge_score name : Knowledge Score type : NUMBER descri…" at bounding box center [402, 566] width 723 height 1075
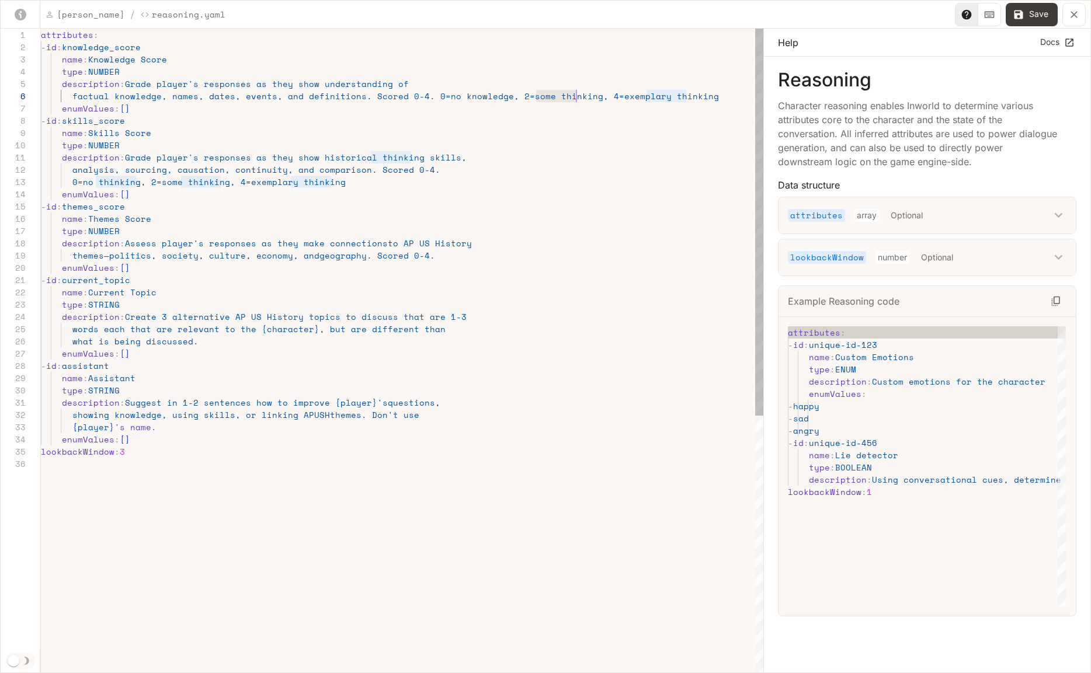
click at [560, 95] on div "attributes : - id : knowledge_score name : Knowledge Score type : NUMBER descri…" at bounding box center [402, 566] width 723 height 1075
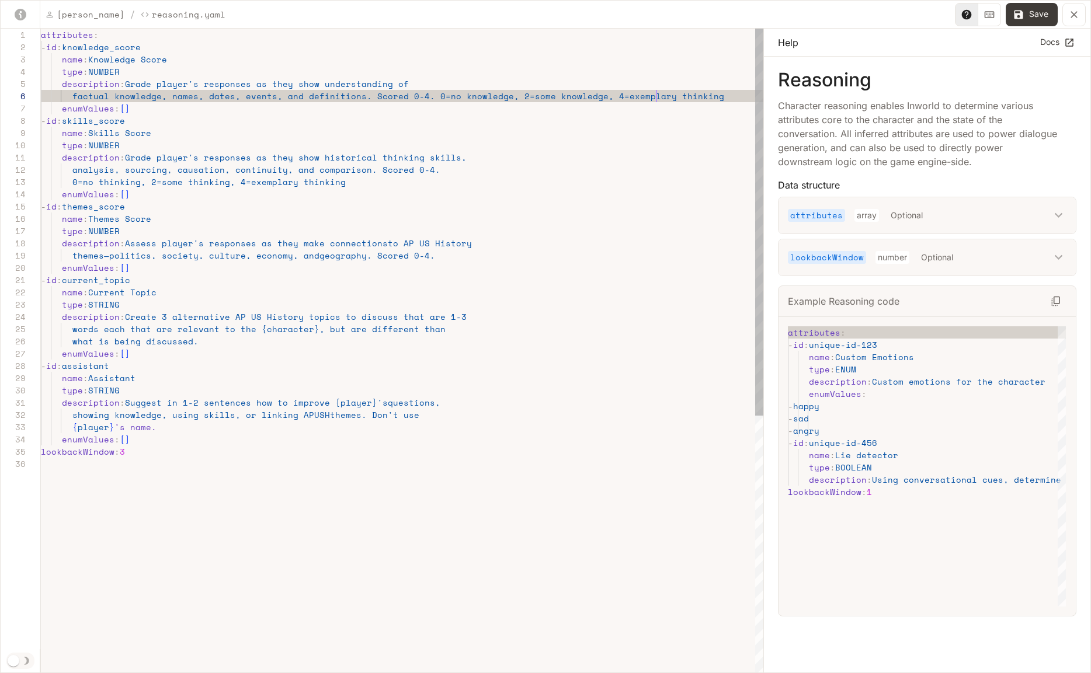
click at [655, 93] on div "attributes : - id : knowledge_score name : Knowledge Score type : NUMBER descri…" at bounding box center [402, 566] width 723 height 1075
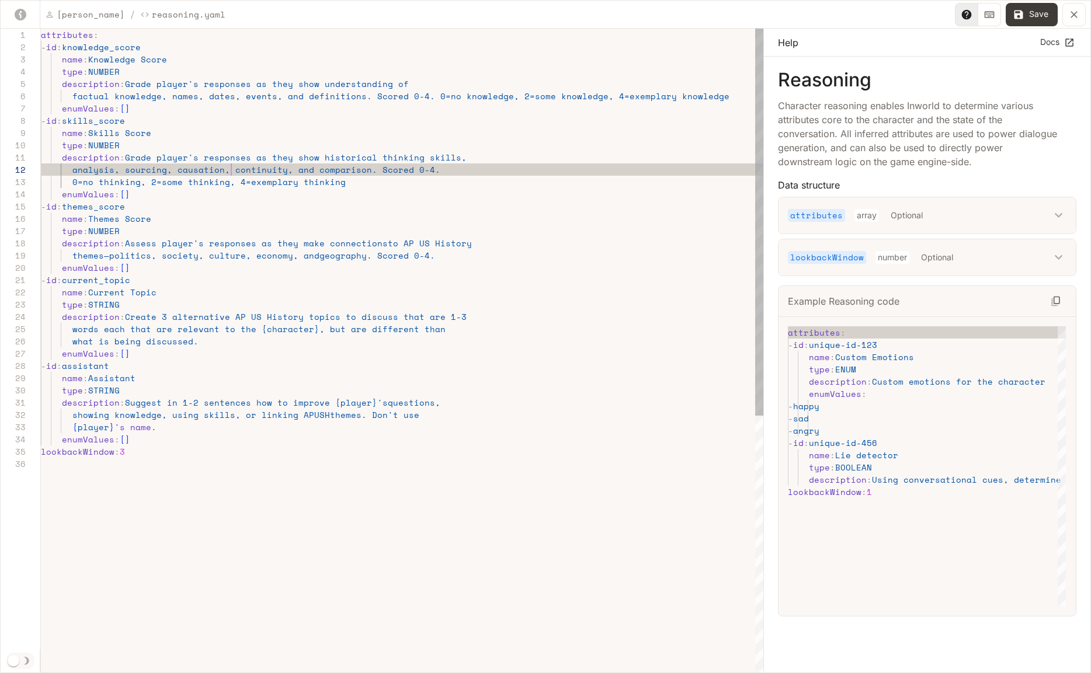
click at [232, 169] on div "attributes : - id : knowledge_score name : Knowledge Score type : NUMBER descri…" at bounding box center [402, 566] width 723 height 1075
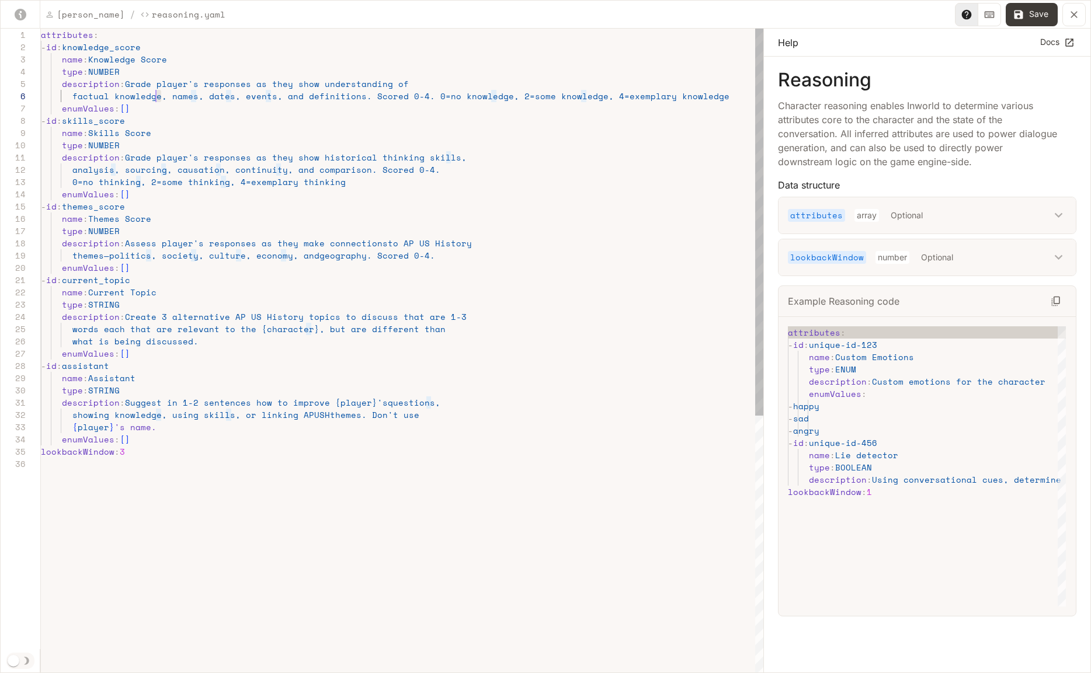
scroll to position [61, 115]
click at [158, 99] on div "attributes : - id : knowledge_score name : Knowledge Score type : NUMBER descri…" at bounding box center [402, 566] width 723 height 1075
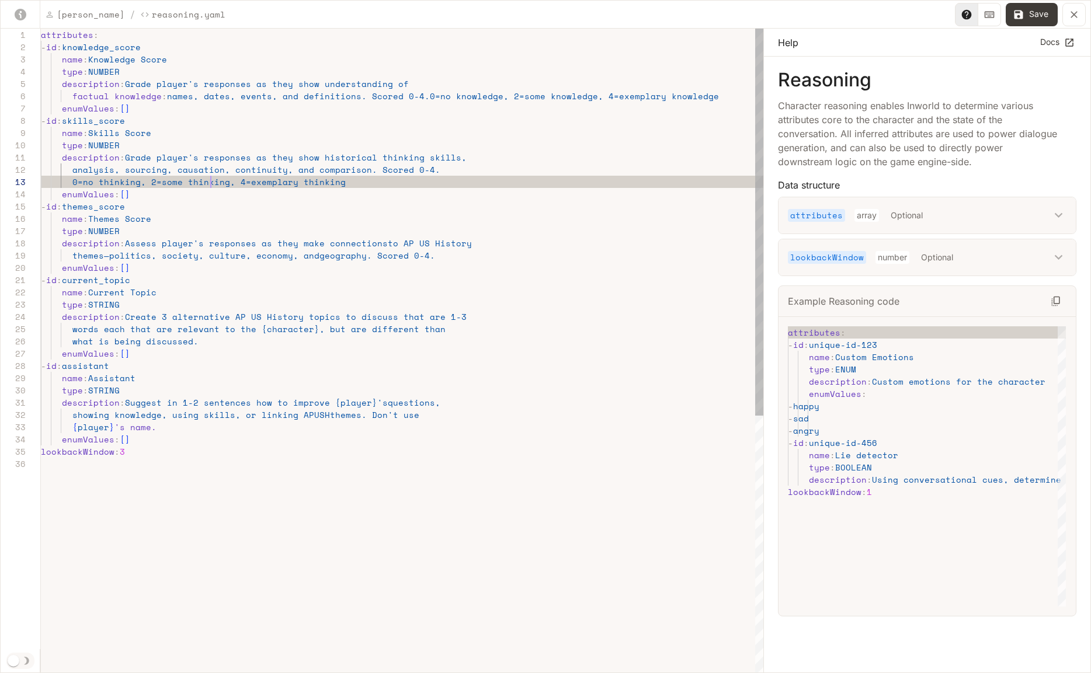
click at [210, 180] on div "attributes : - id : knowledge_score name : Knowledge Score type : NUMBER descri…" at bounding box center [402, 566] width 723 height 1075
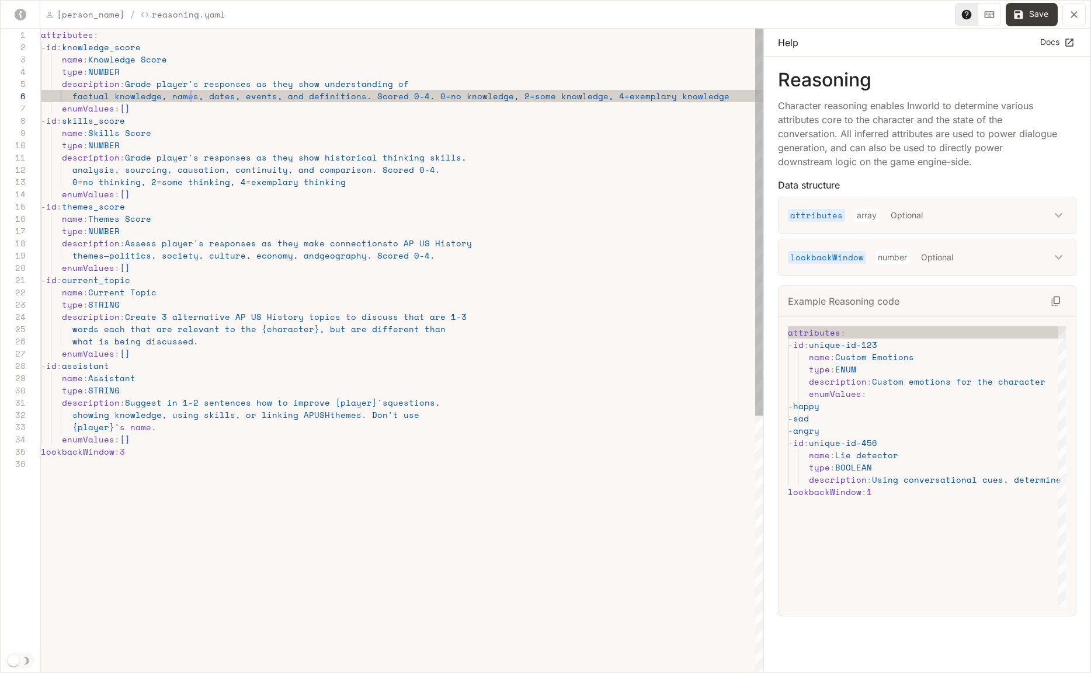
click at [189, 102] on div "attributes : - id : knowledge_score name : Knowledge Score type : NUMBER descri…" at bounding box center [402, 566] width 723 height 1075
click at [161, 101] on div "attributes : - id : knowledge_score name : Knowledge Score type : NUMBER descri…" at bounding box center [402, 566] width 723 height 1075
drag, startPoint x: 447, startPoint y: 159, endPoint x: 453, endPoint y: 161, distance: 6.3
click at [453, 161] on div "attributes : - id : knowledge_score name : Knowledge Score type : NUMBER descri…" at bounding box center [402, 566] width 723 height 1075
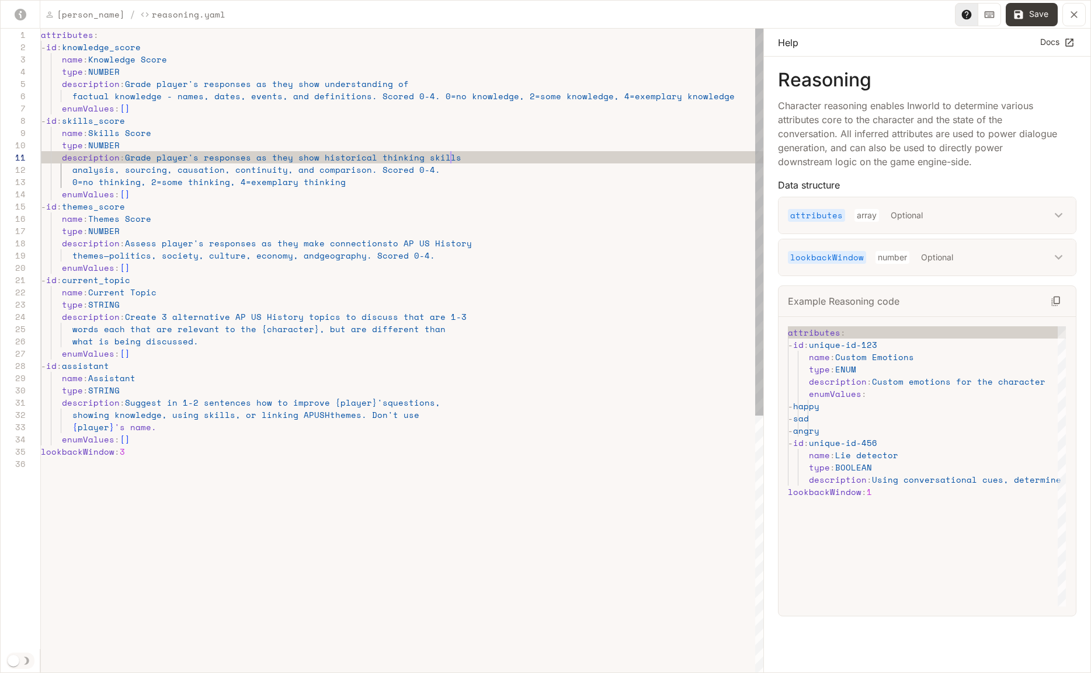
scroll to position [0, 415]
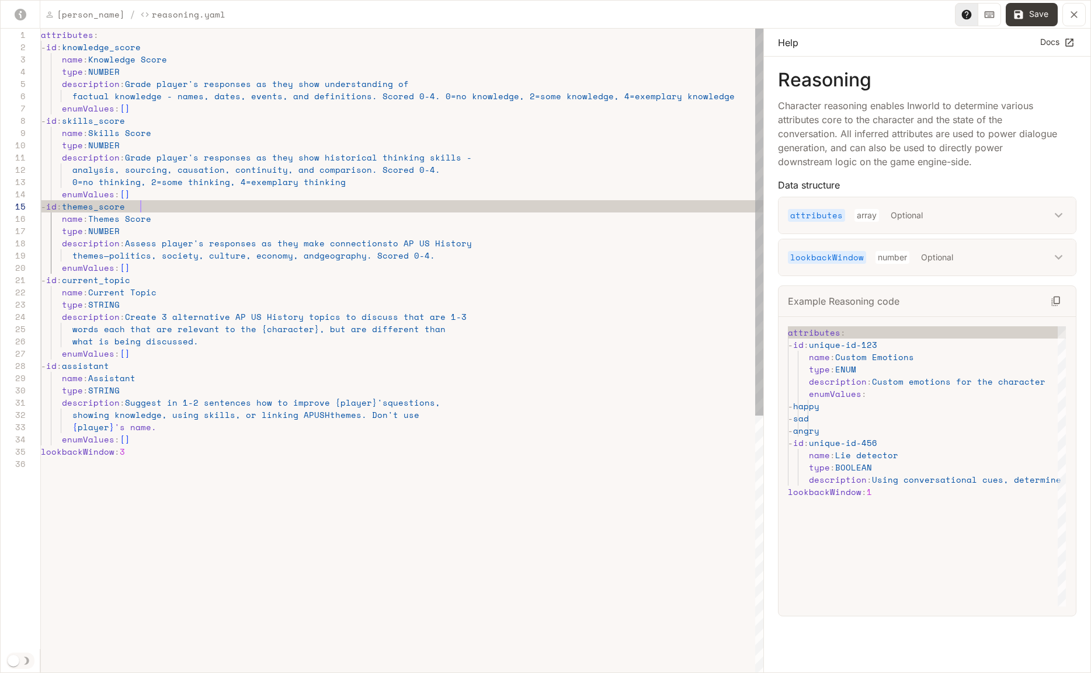
click at [444, 211] on div "attributes : - id : knowledge_score name : Knowledge Score type : NUMBER descri…" at bounding box center [402, 566] width 723 height 1075
click at [481, 156] on div "attributes : - id : knowledge_score name : Knowledge Score type : NUMBER descri…" at bounding box center [402, 566] width 723 height 1075
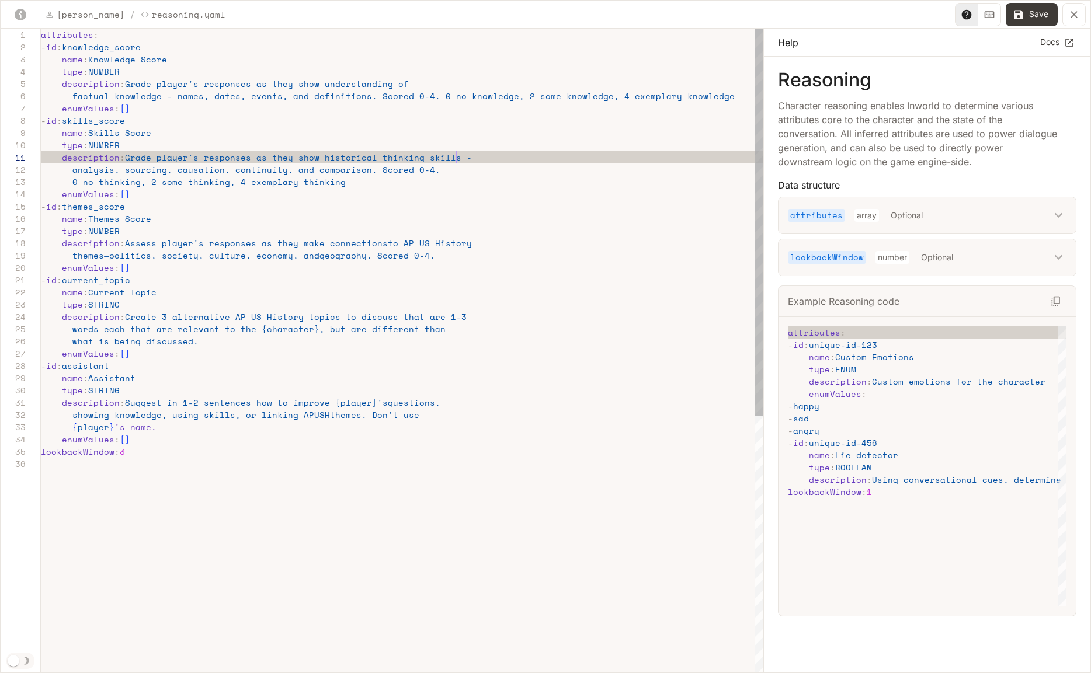
scroll to position [0, 415]
type textarea "**********"
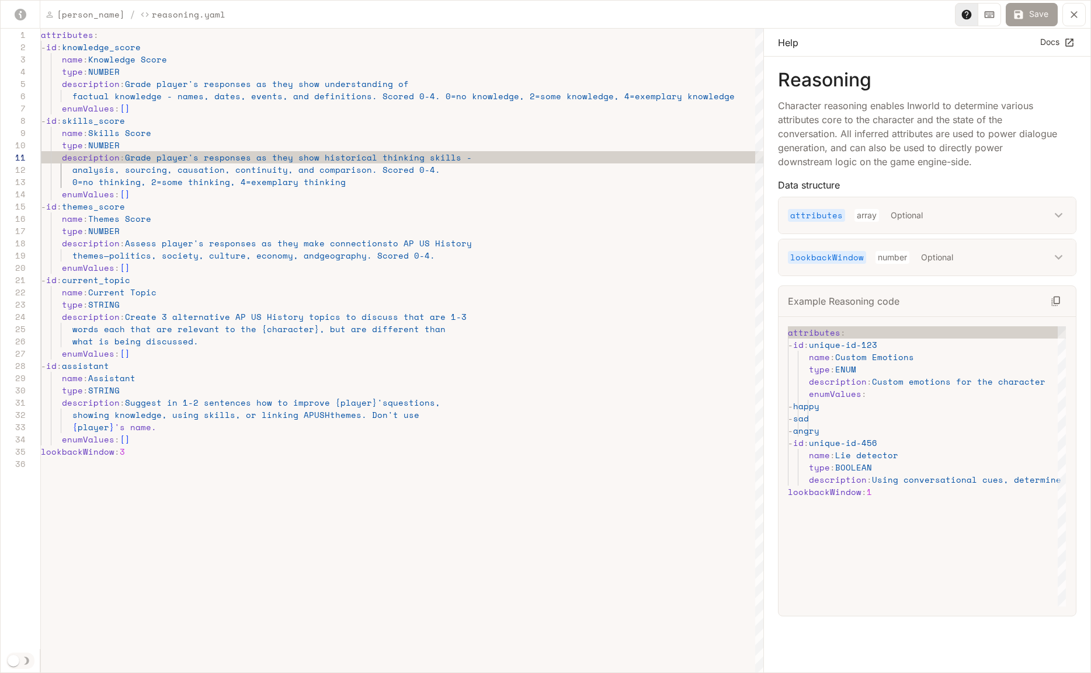
click at [1026, 20] on button "Save" at bounding box center [1032, 14] width 52 height 23
type textarea "**********"
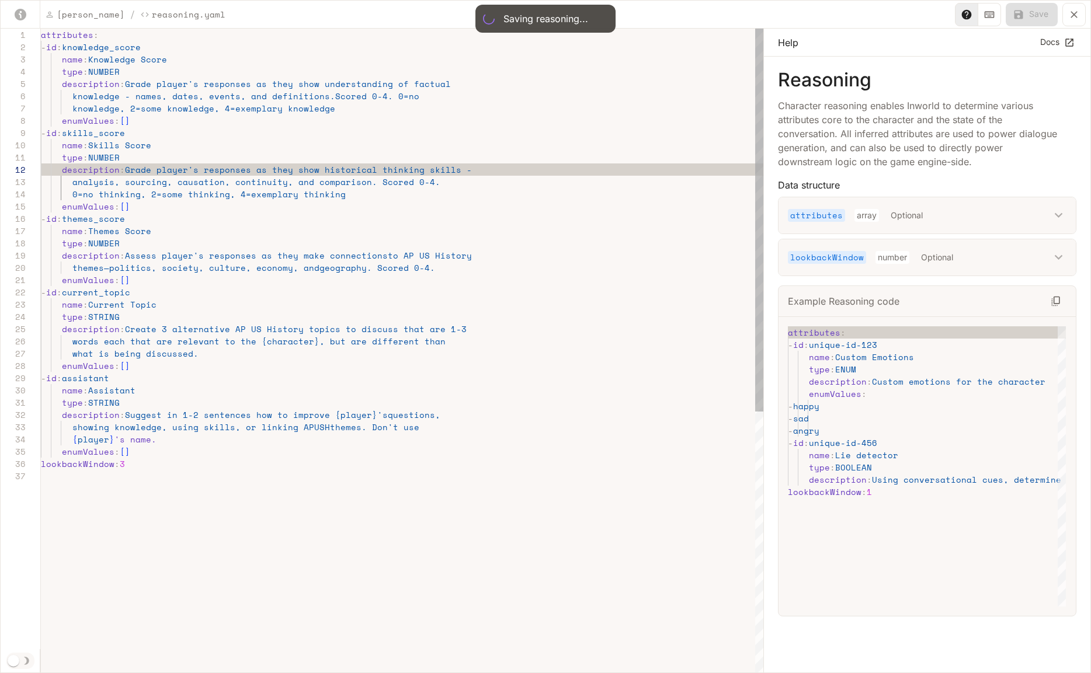
scroll to position [123, 385]
type input "**"
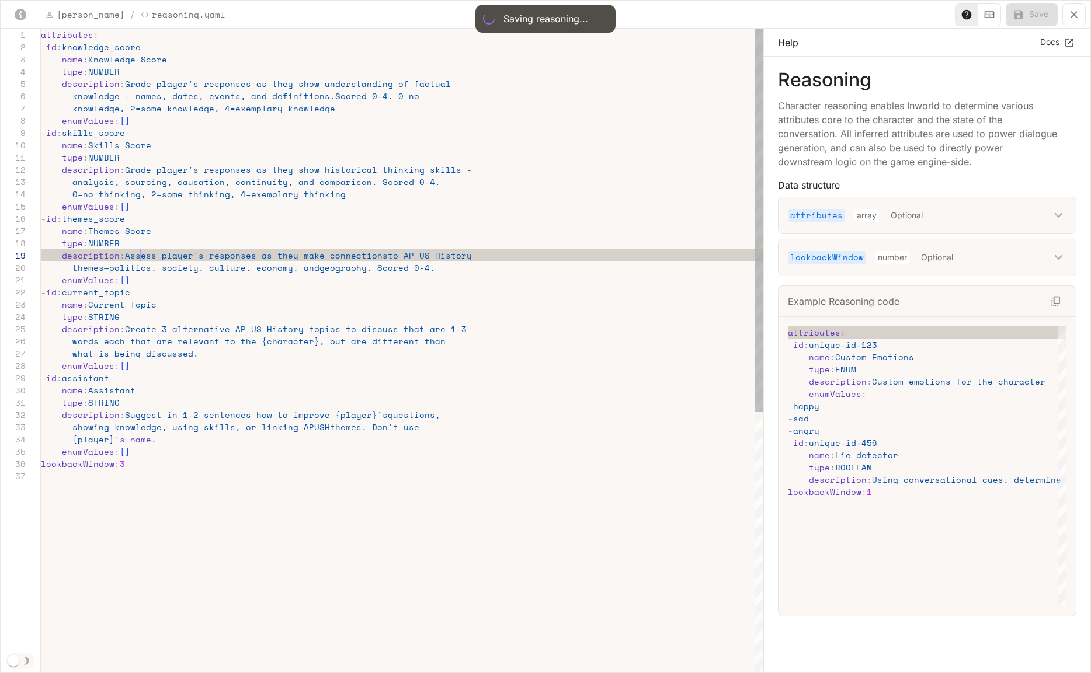
click at [143, 255] on div "attributes : - id : knowledge_score name : Knowledge Score type : NUMBER descri…" at bounding box center [402, 572] width 723 height 1087
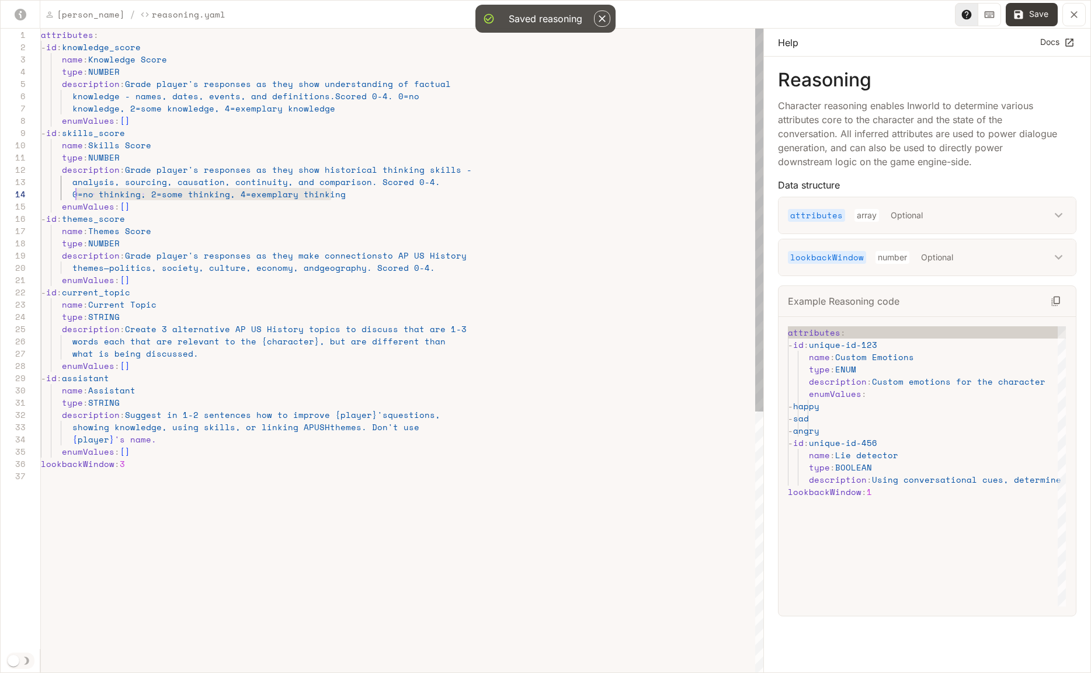
scroll to position [37, 30]
drag, startPoint x: 341, startPoint y: 194, endPoint x: 73, endPoint y: 193, distance: 268.1
click at [73, 193] on div "attributes : - id : knowledge_score name : Knowledge Score type : NUMBER descri…" at bounding box center [402, 572] width 723 height 1087
click at [442, 273] on div "attributes : - id : knowledge_score name : Knowledge Score type : NUMBER descri…" at bounding box center [402, 572] width 723 height 1087
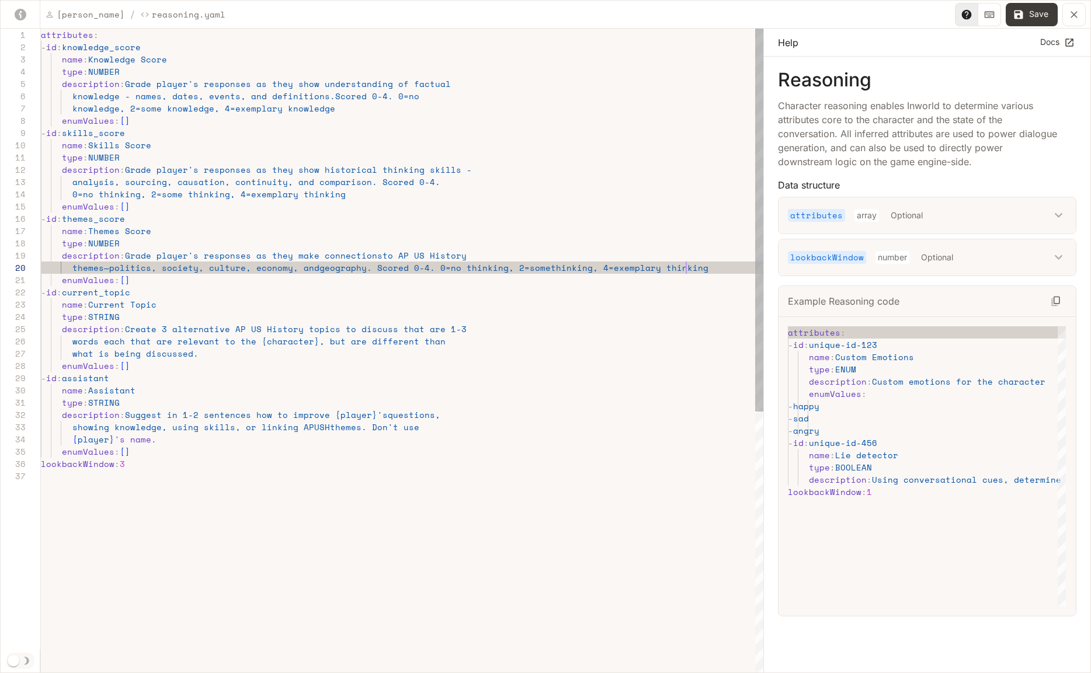
scroll to position [98, 645]
click at [471, 268] on div "attributes : - id : knowledge_score name : Knowledge Score type : NUMBER descri…" at bounding box center [402, 572] width 723 height 1087
click at [577, 269] on div "attributes : - id : knowledge_score name : Knowledge Score type : NUMBER descri…" at bounding box center [402, 572] width 723 height 1087
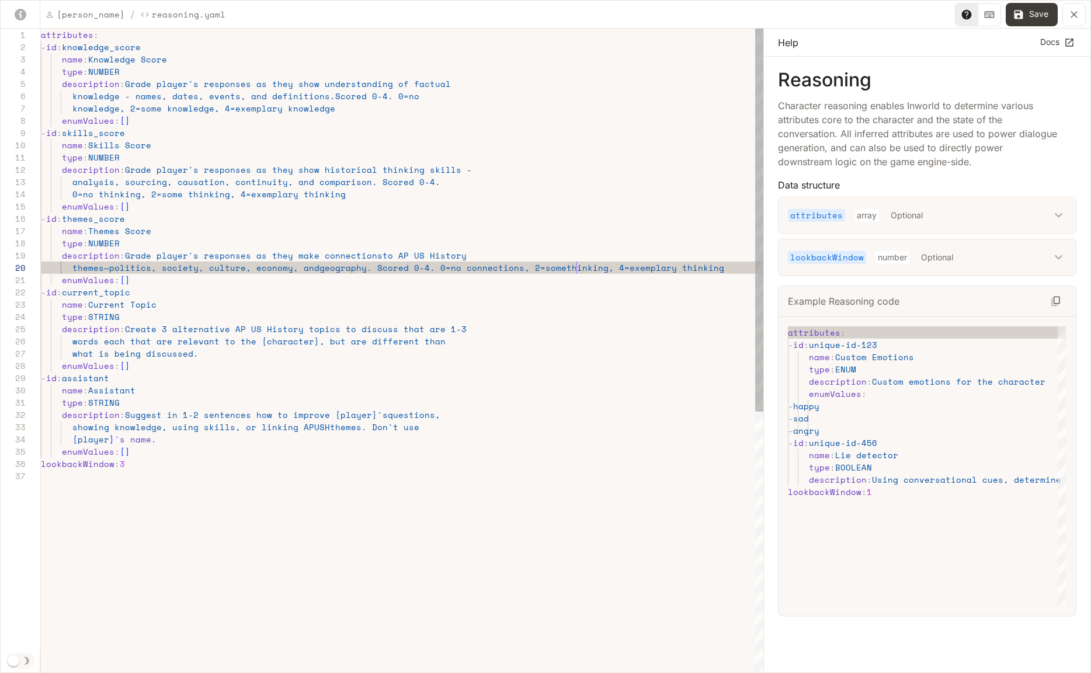
click at [577, 269] on div "attributes : - id : knowledge_score name : Knowledge Score type : NUMBER descri…" at bounding box center [402, 572] width 723 height 1087
click at [683, 269] on div "attributes : - id : knowledge_score name : Knowledge Score type : NUMBER descri…" at bounding box center [402, 572] width 723 height 1087
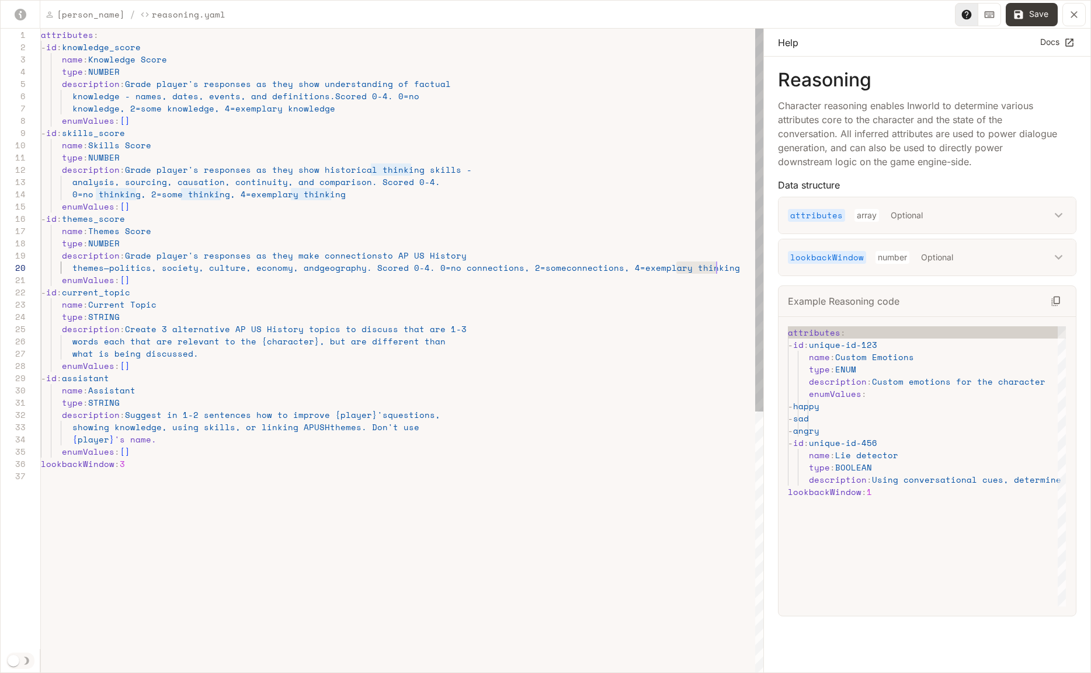
click at [683, 269] on div "attributes : - id : knowledge_score name : Knowledge Score type : NUMBER descri…" at bounding box center [402, 572] width 723 height 1087
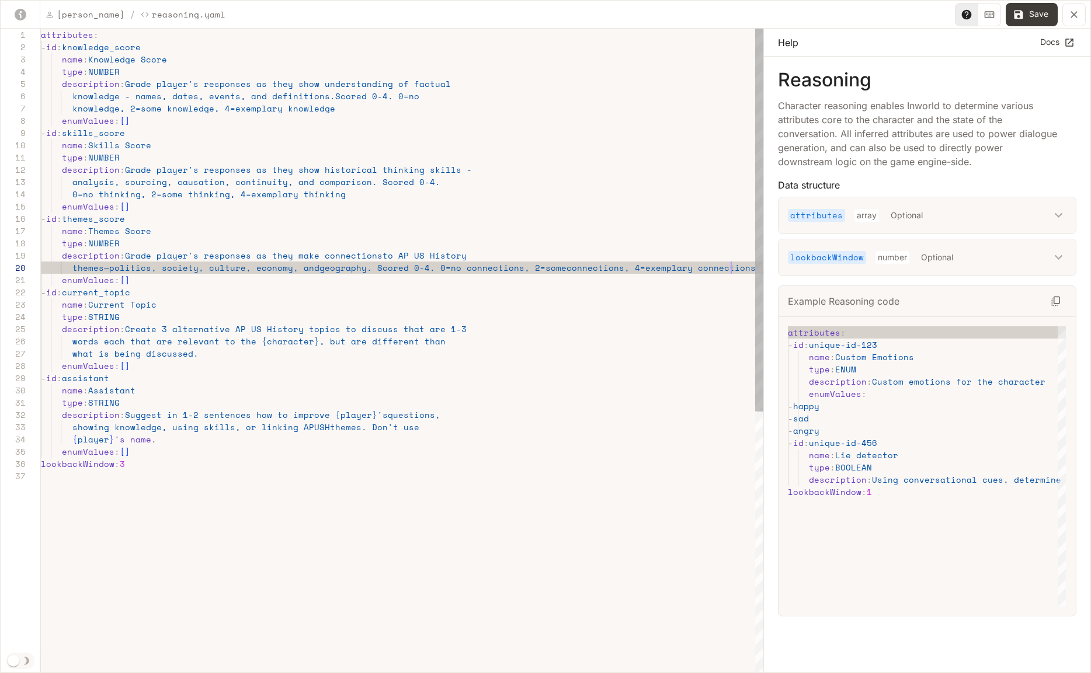
scroll to position [98, 690]
type textarea "**********"
click at [1050, 7] on button "Save" at bounding box center [1032, 14] width 52 height 23
type textarea "**********"
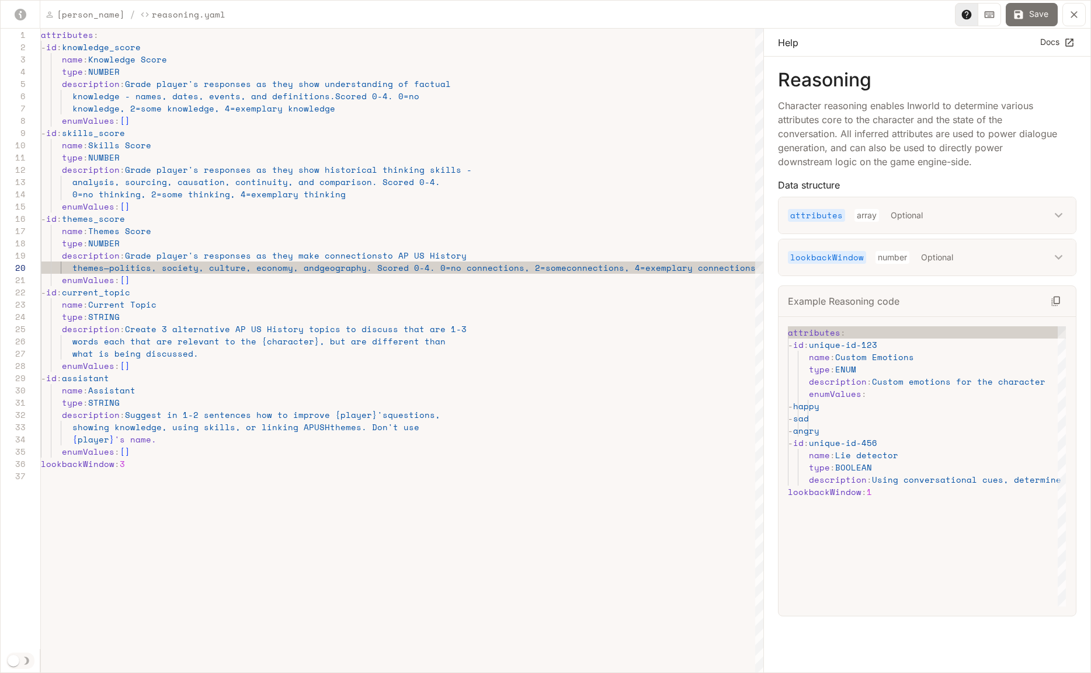
scroll to position [123, 305]
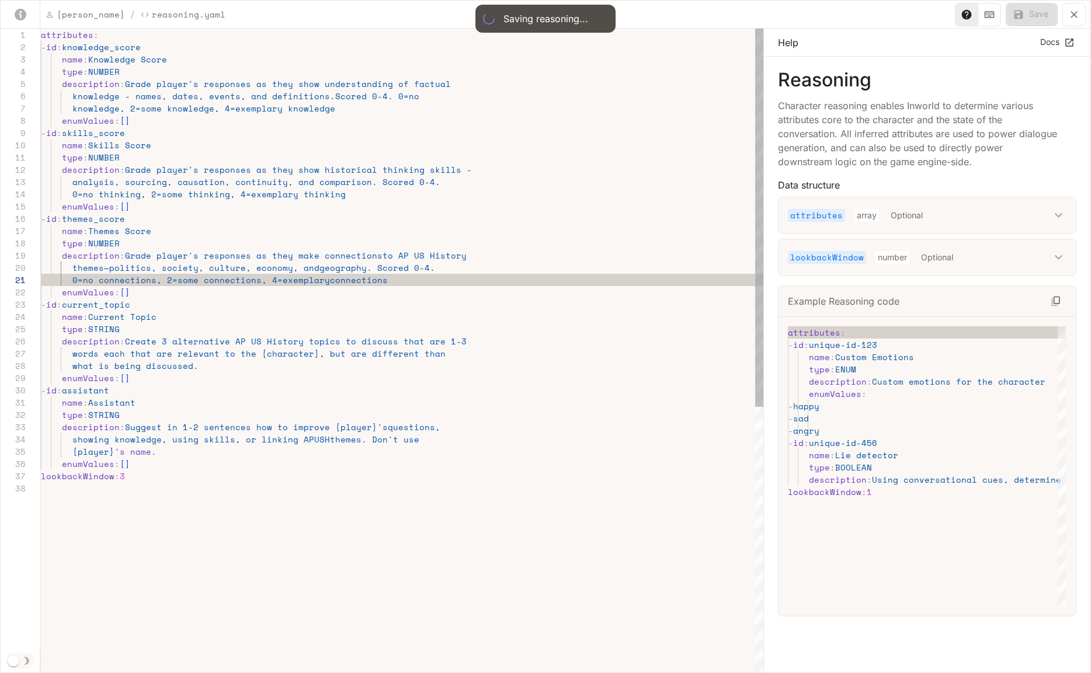
type input "**"
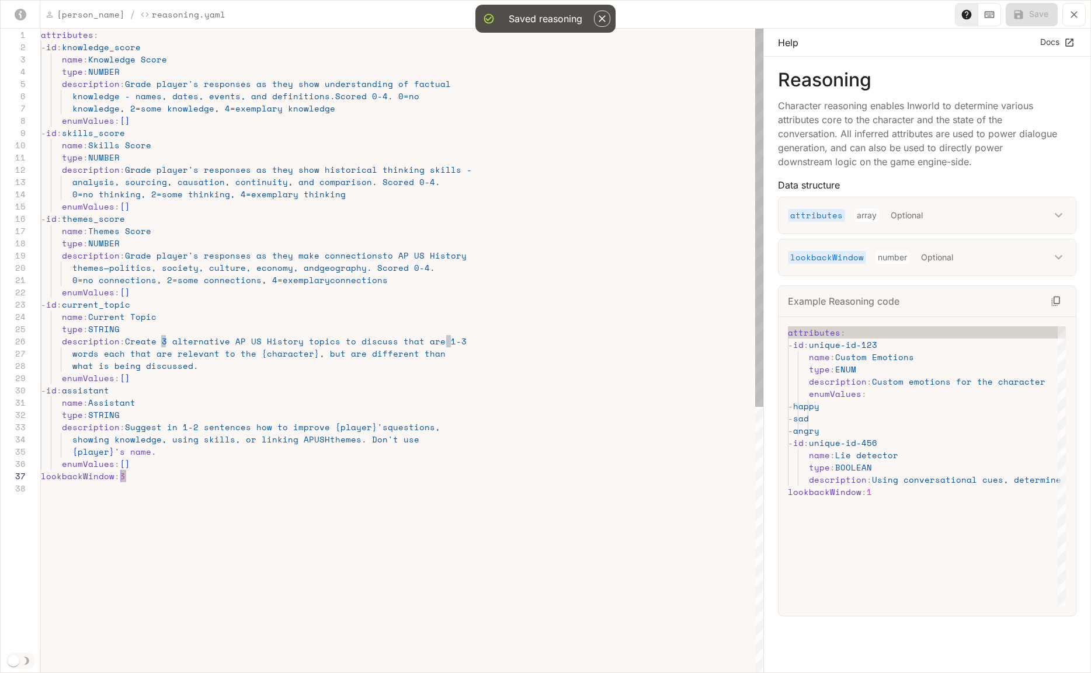
click at [123, 474] on div "attributes : - id : knowledge_score name : Knowledge Score type : NUMBER descri…" at bounding box center [402, 578] width 723 height 1099
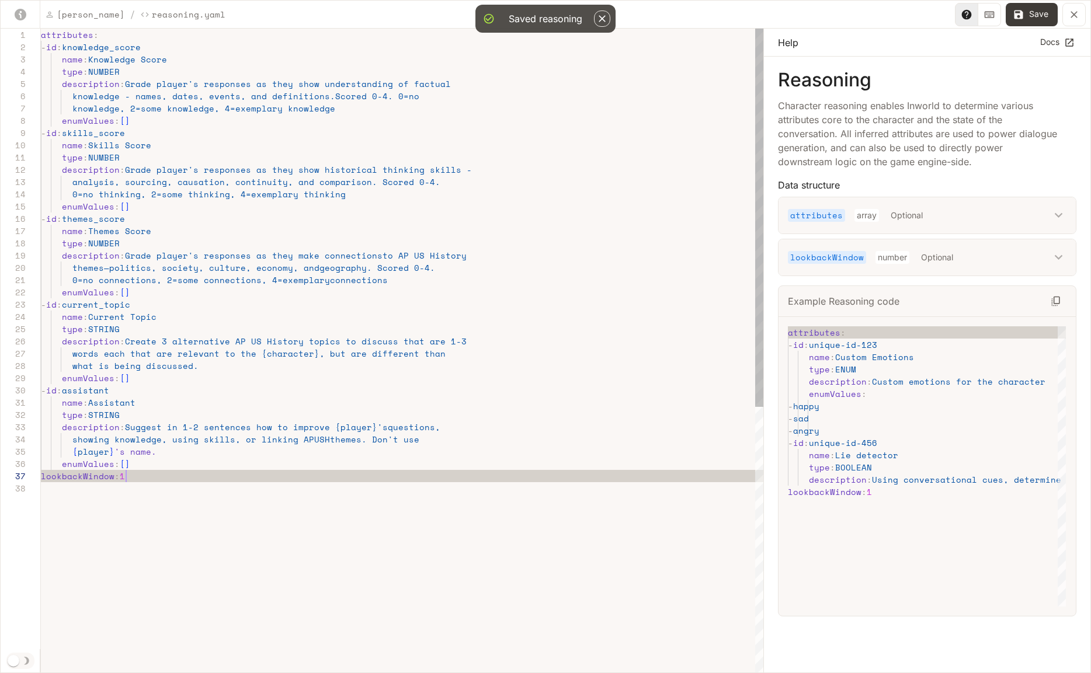
click at [205, 444] on div "attributes : - id : knowledge_score name : Knowledge Score type : NUMBER descri…" at bounding box center [402, 578] width 723 height 1099
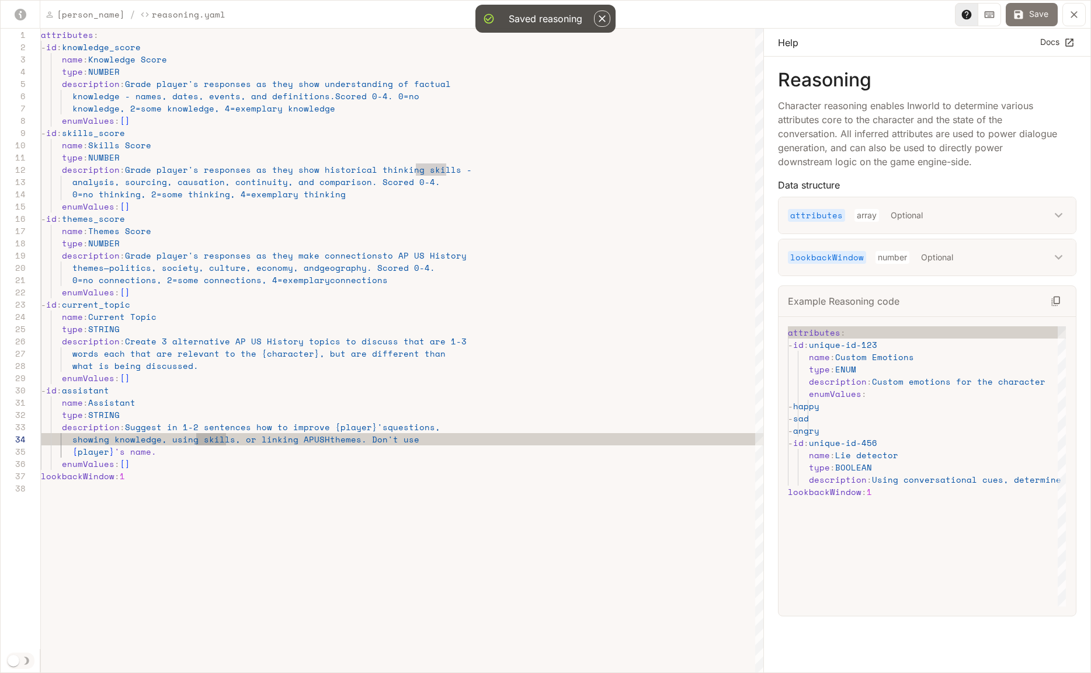
type textarea "**********"
click at [1030, 12] on button "Save" at bounding box center [1032, 14] width 52 height 23
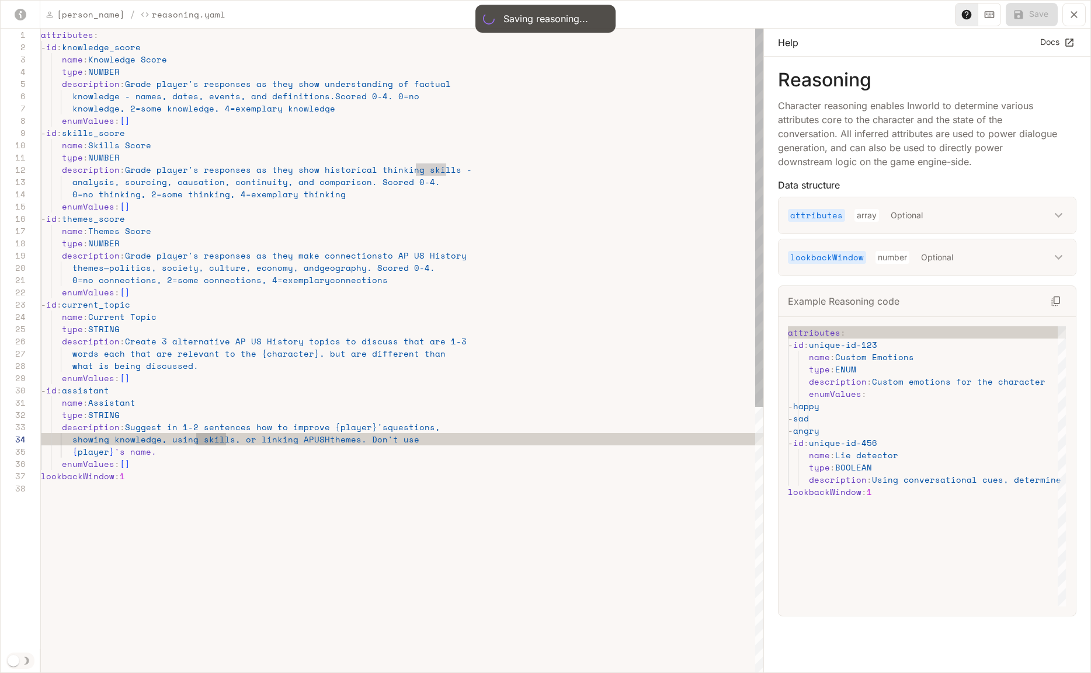
type input "**"
click at [1082, 19] on button "yaml-editor" at bounding box center [1073, 14] width 23 height 23
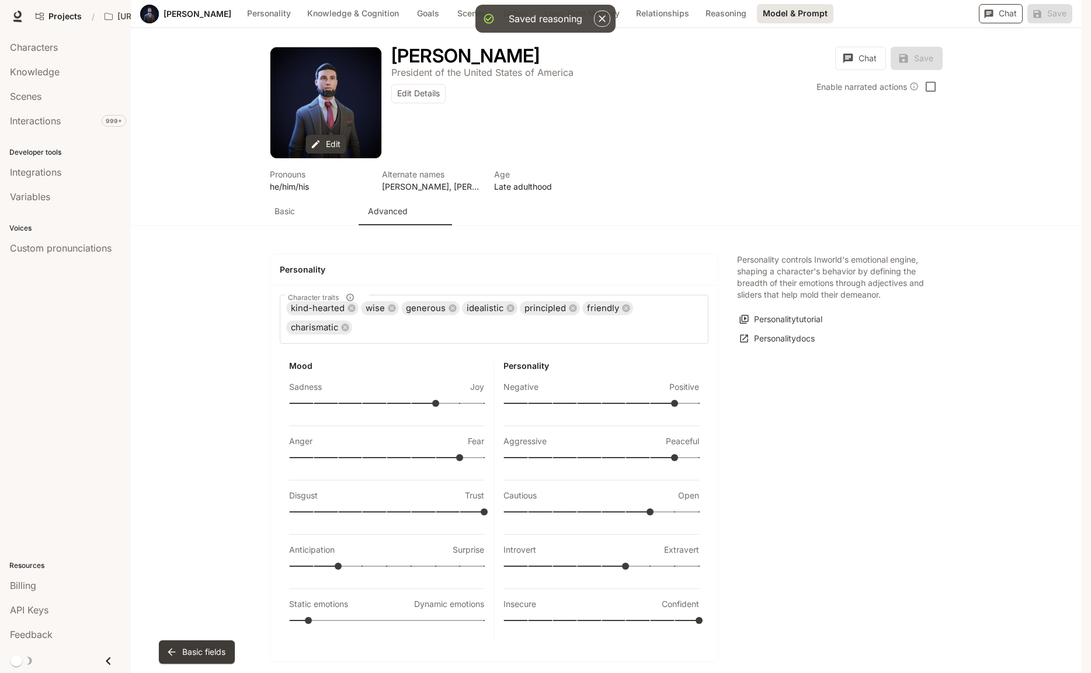
click at [1009, 23] on button "Chat" at bounding box center [1001, 13] width 44 height 19
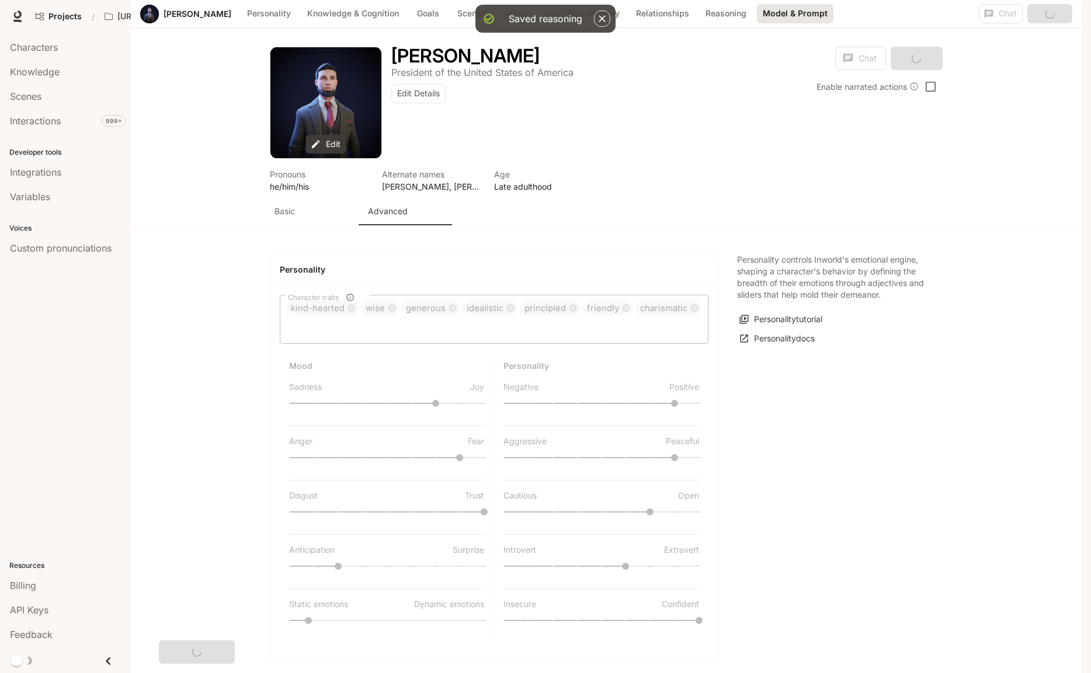
scroll to position [2576, 0]
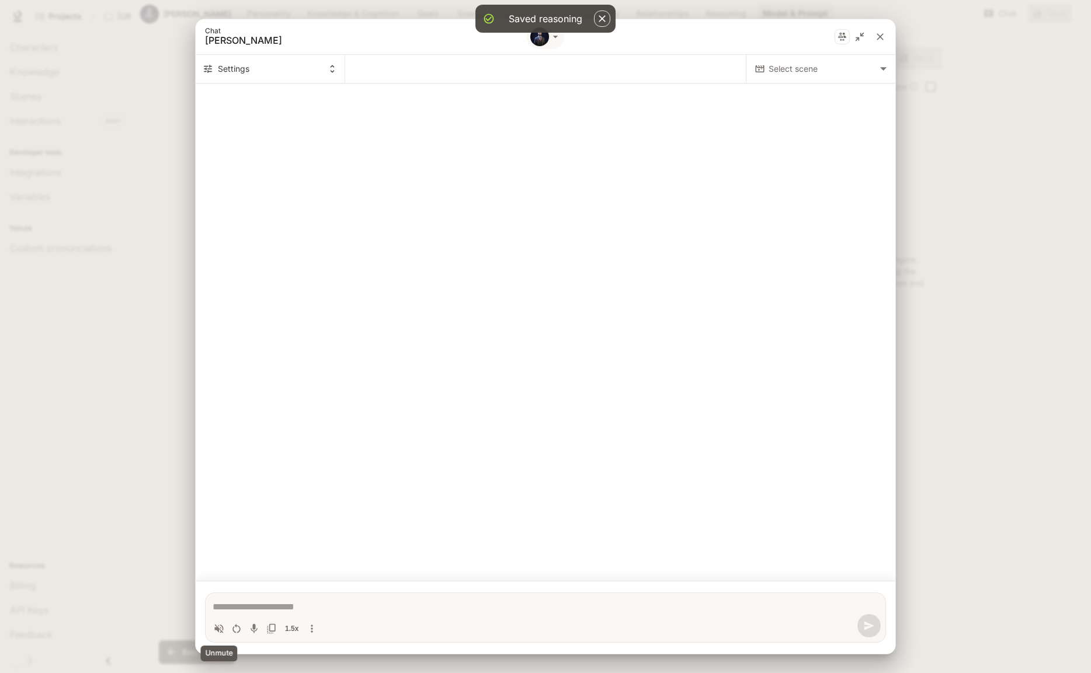
click at [215, 630] on icon "Volume toggle" at bounding box center [219, 628] width 9 height 9
click at [833, 68] on body "Saved reasoning Skip to main content Projects / [URL] Characters Character Stud…" at bounding box center [545, 336] width 1091 height 673
click at [829, 94] on span "[PERSON_NAME]" at bounding box center [820, 93] width 139 height 14
type textarea "*"
type input "**********"
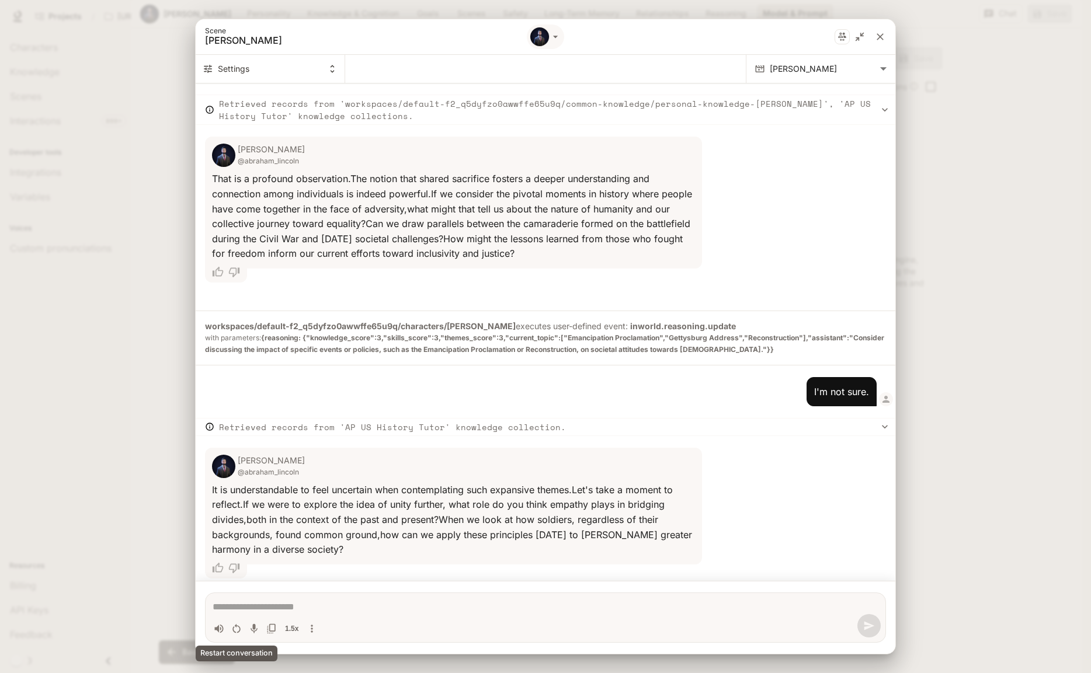
click at [238, 631] on icon "Restart conversation" at bounding box center [236, 628] width 8 height 9
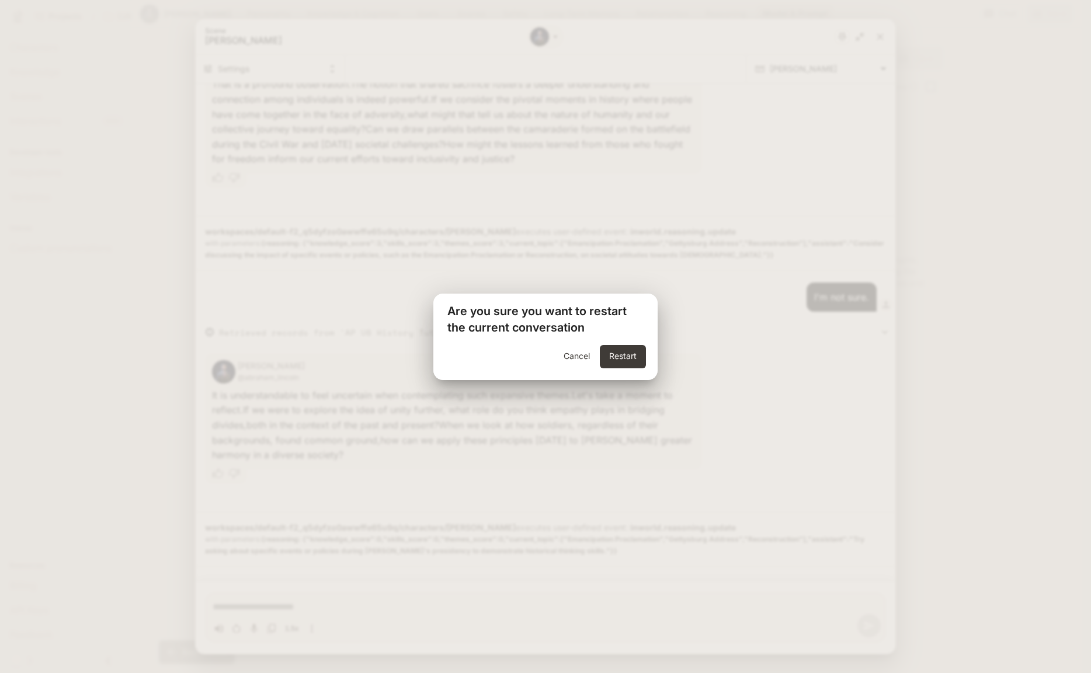
scroll to position [1980, 0]
click at [617, 363] on button "Restart" at bounding box center [623, 356] width 46 height 23
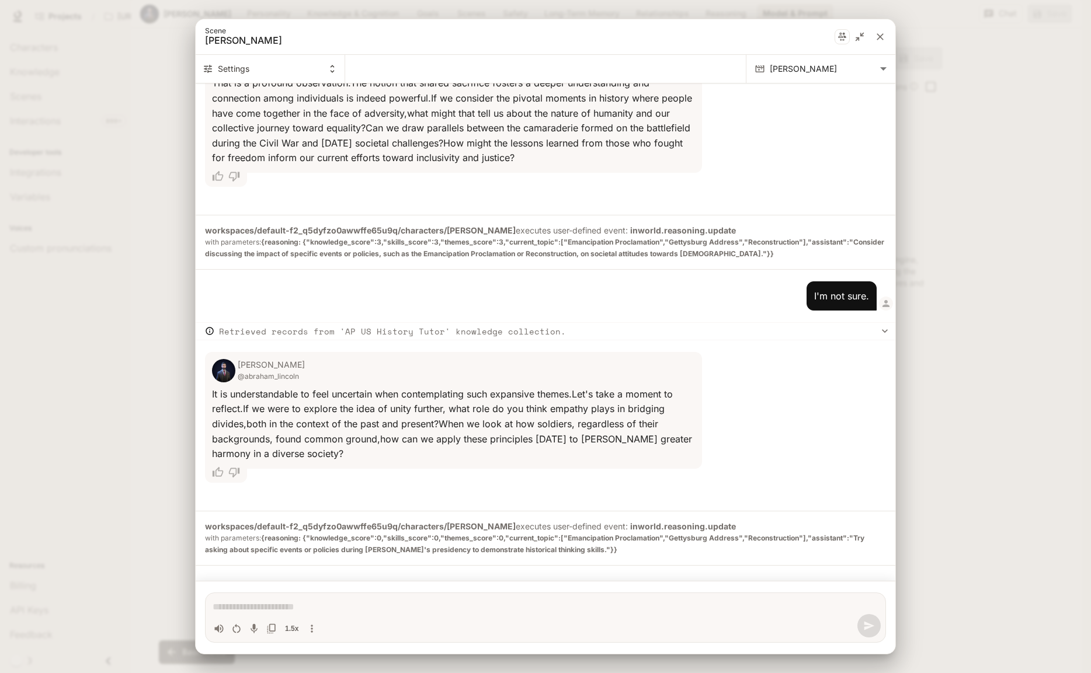
scroll to position [0, 0]
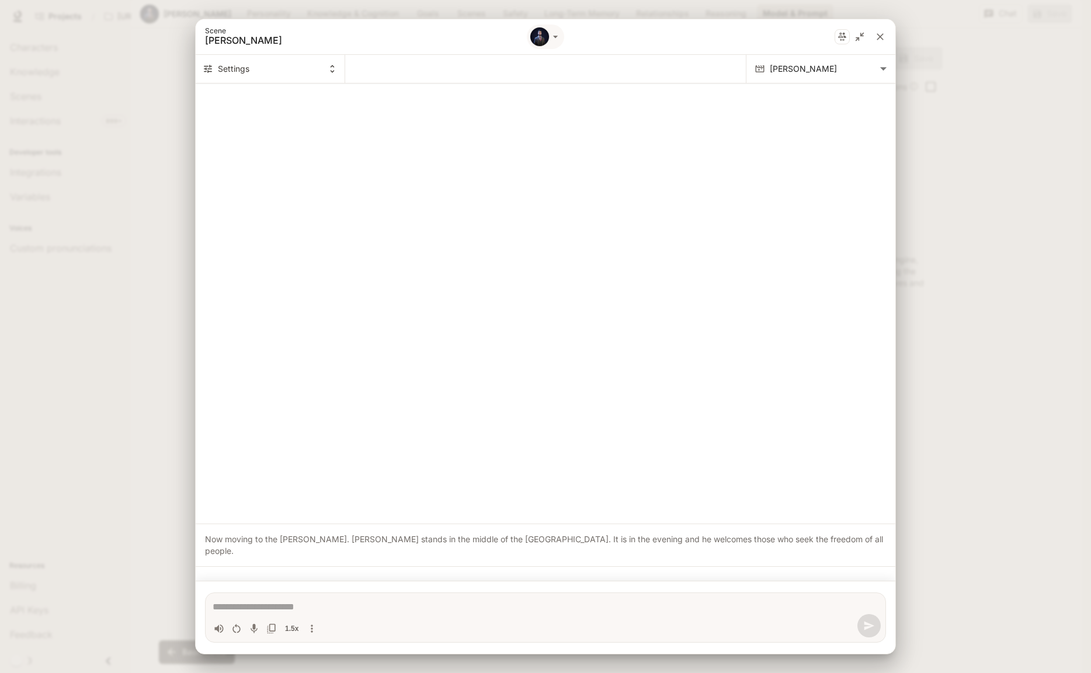
type textarea "*"
click at [284, 606] on textarea "Chat simulator bottom actions" at bounding box center [546, 607] width 666 height 14
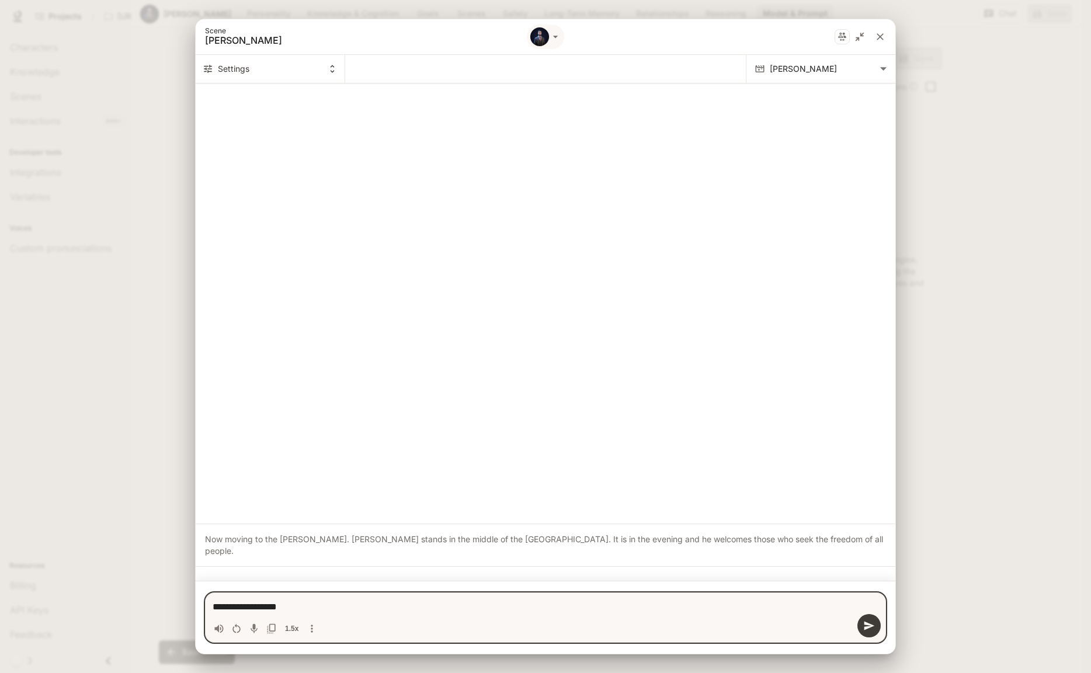
type textarea "**********"
type textarea "*"
type textarea "**********"
type textarea "*"
type textarea "**********"
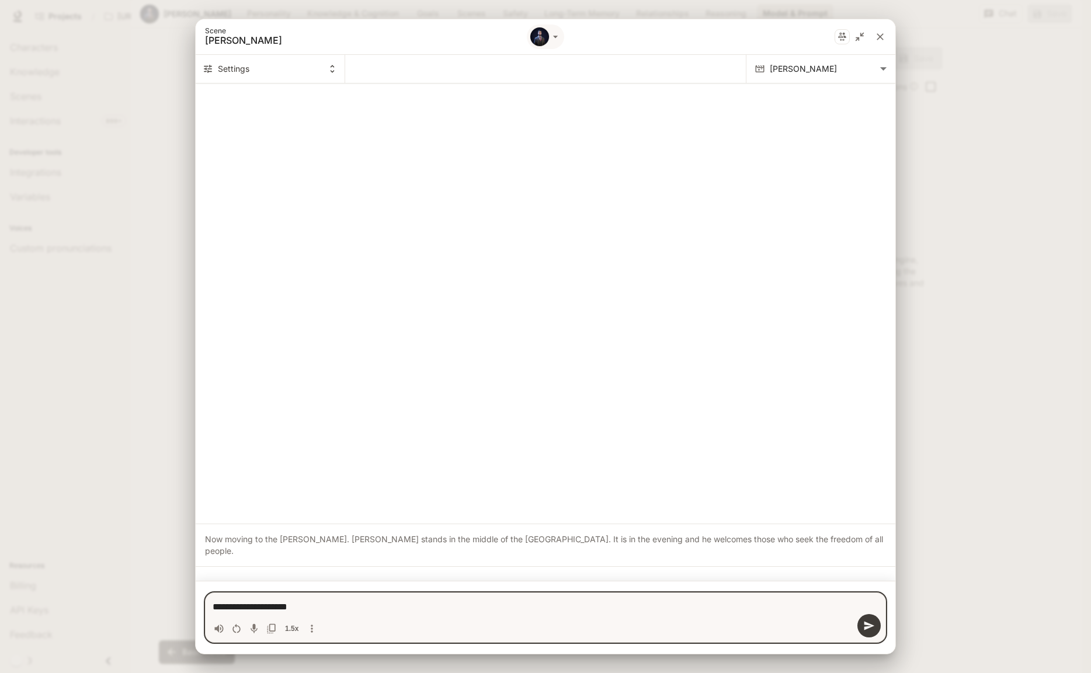
type textarea "*"
type textarea "**********"
type textarea "*"
type textarea "**********"
type textarea "*"
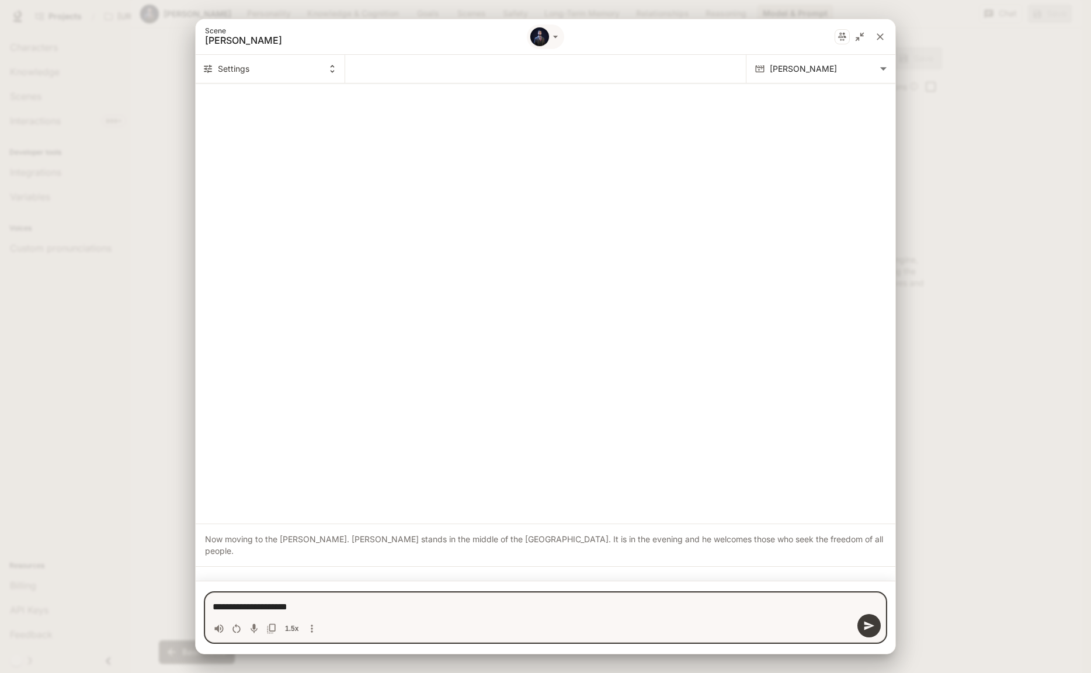
type textarea "**********"
type textarea "*"
type textarea "**********"
type textarea "*"
type textarea "**********"
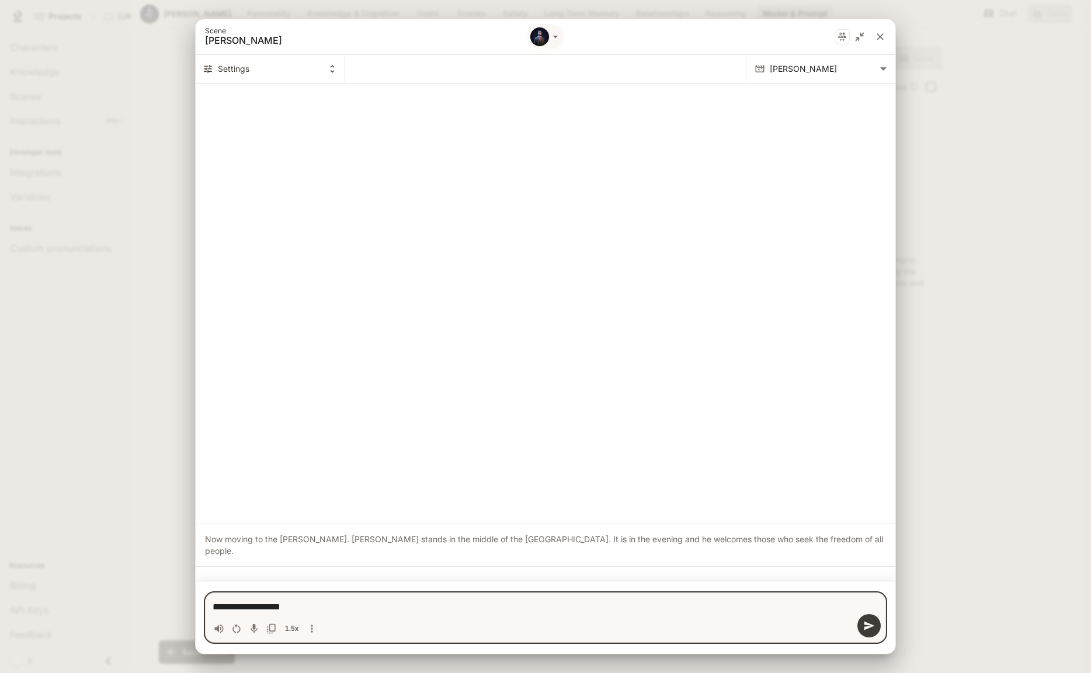
type textarea "*"
type textarea "**********"
type textarea "*"
type textarea "**********"
type textarea "*"
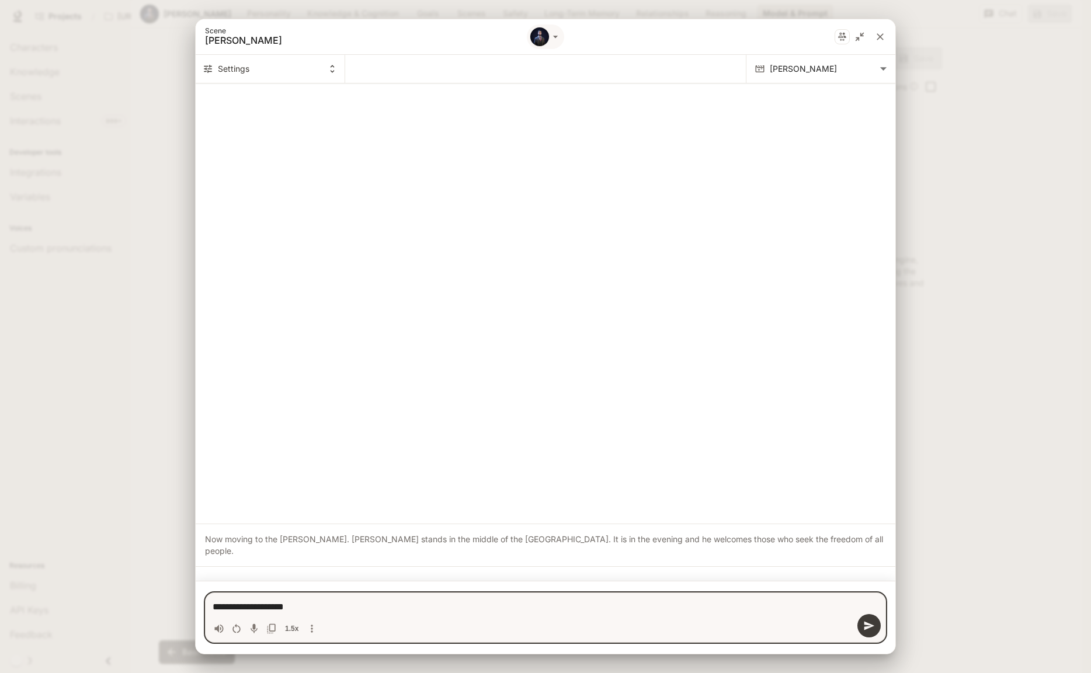
type textarea "**********"
type textarea "*"
type textarea "**********"
type textarea "*"
type textarea "**********"
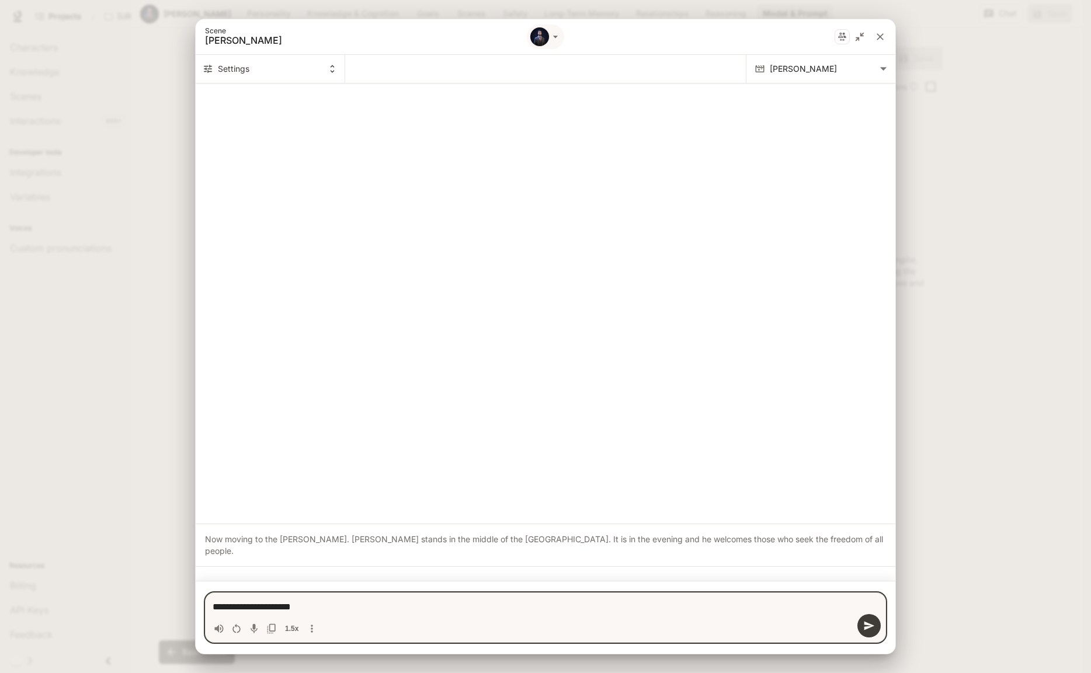
type textarea "*"
type textarea "**********"
type textarea "*"
type textarea "**********"
type textarea "*"
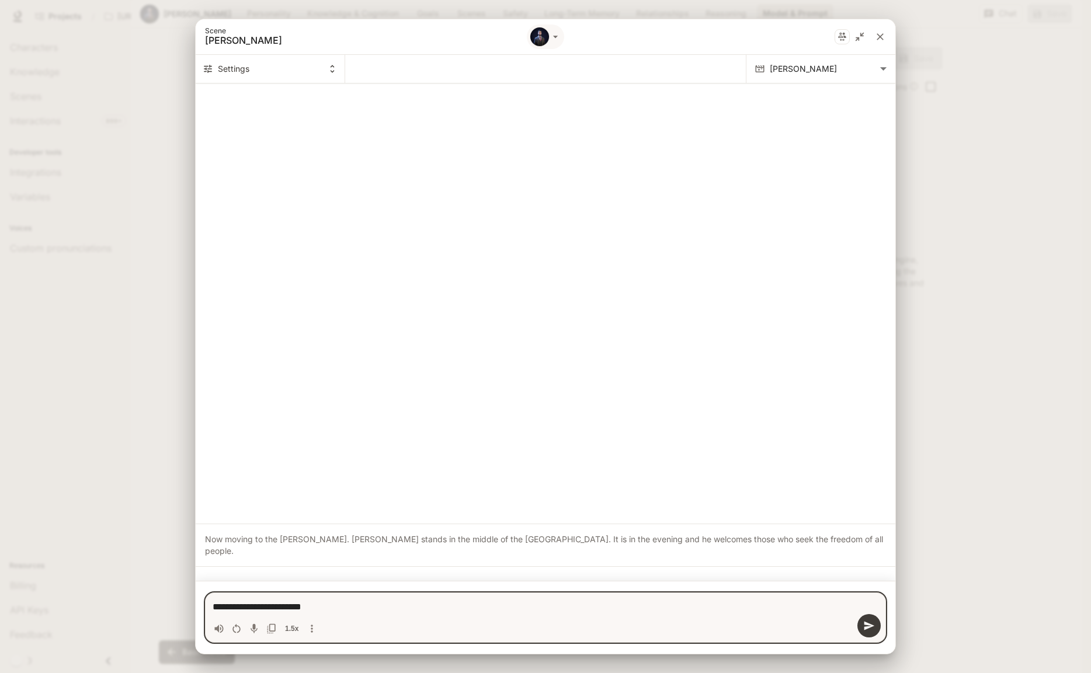
type textarea "**********"
type textarea "*"
type textarea "**********"
type textarea "*"
type textarea "**********"
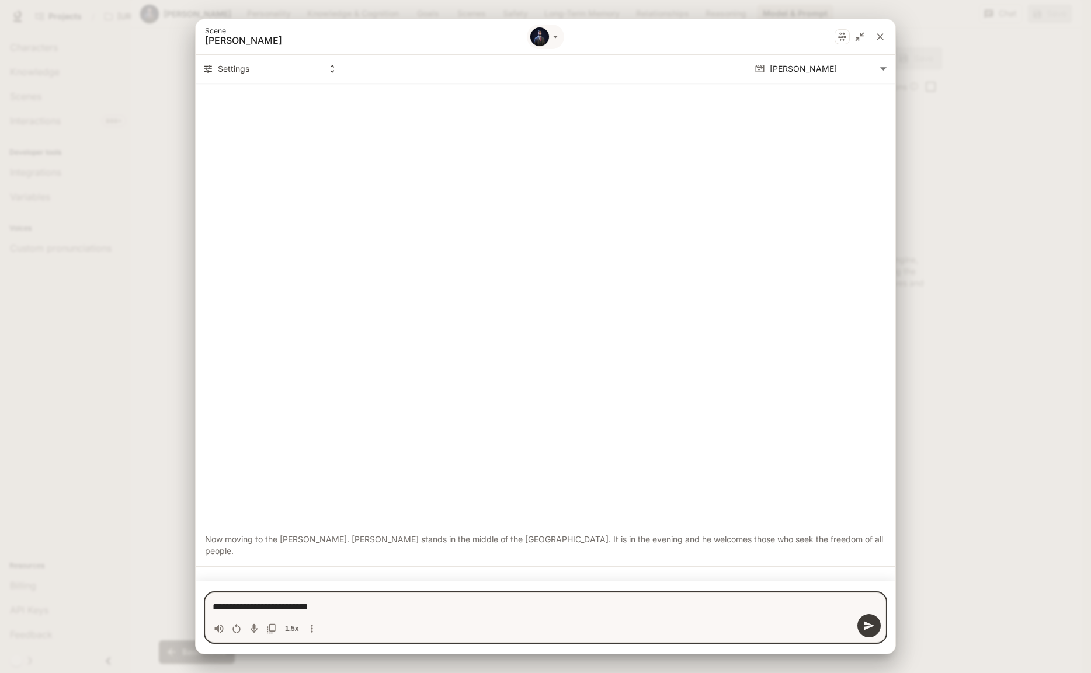
type textarea "*"
type textarea "**********"
type textarea "*"
type textarea "**********"
type textarea "*"
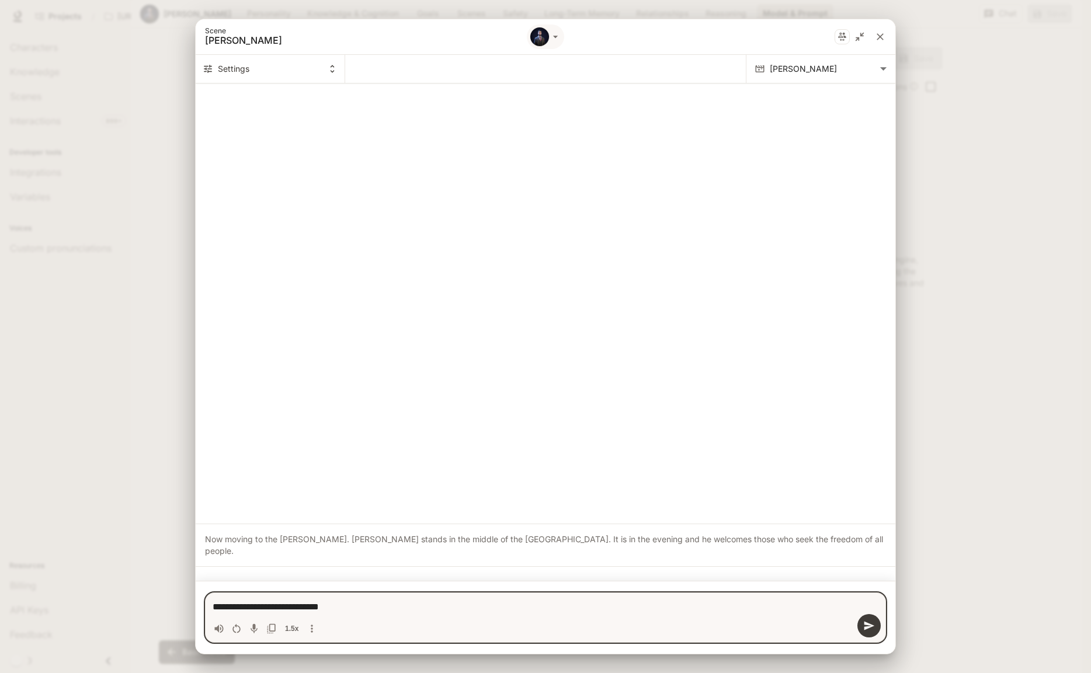
type textarea "**********"
type textarea "*"
type textarea "**********"
type textarea "*"
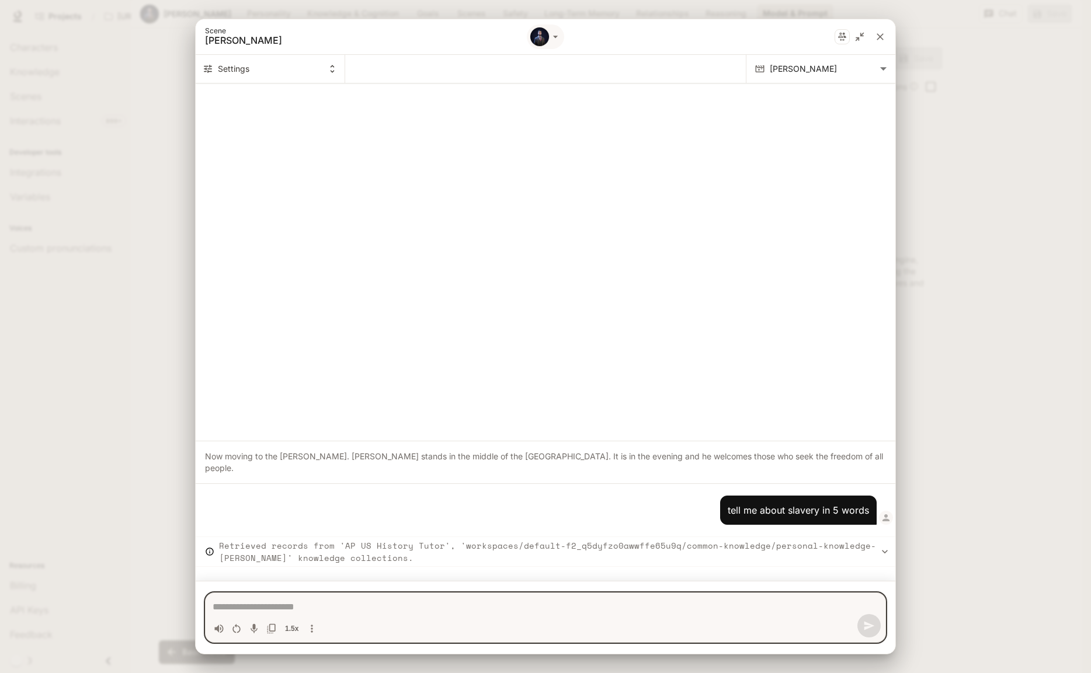
type textarea "*"
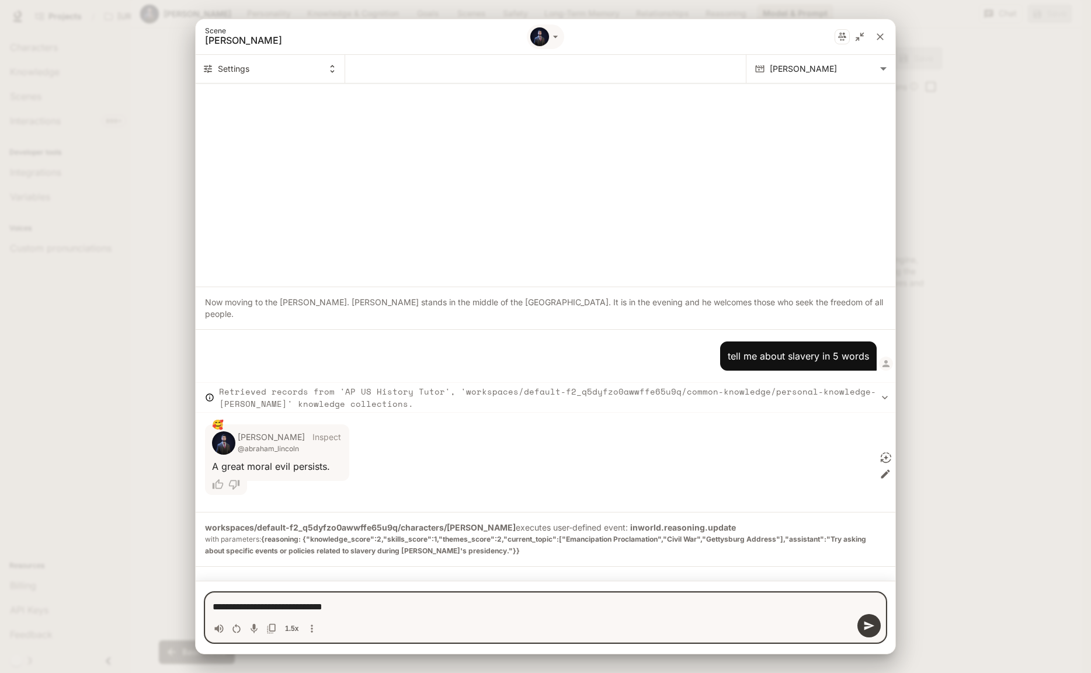
type textarea "**********"
type textarea "*"
type textarea "**********"
type textarea "*"
type textarea "**********"
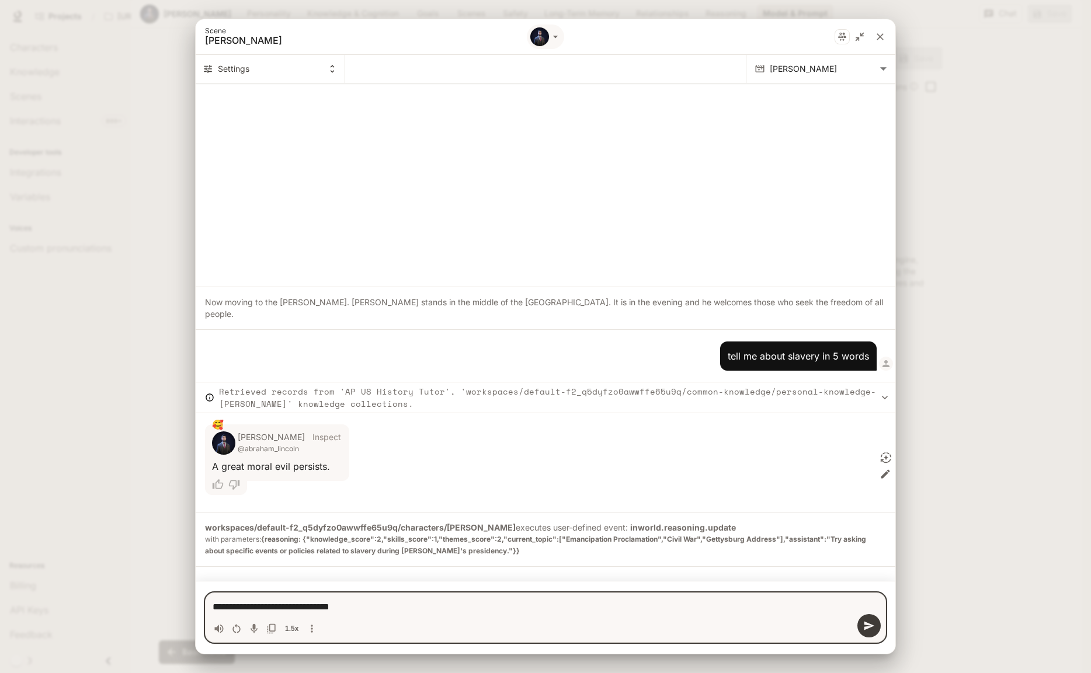
type textarea "*"
type textarea "**********"
type textarea "*"
type textarea "**********"
type textarea "*"
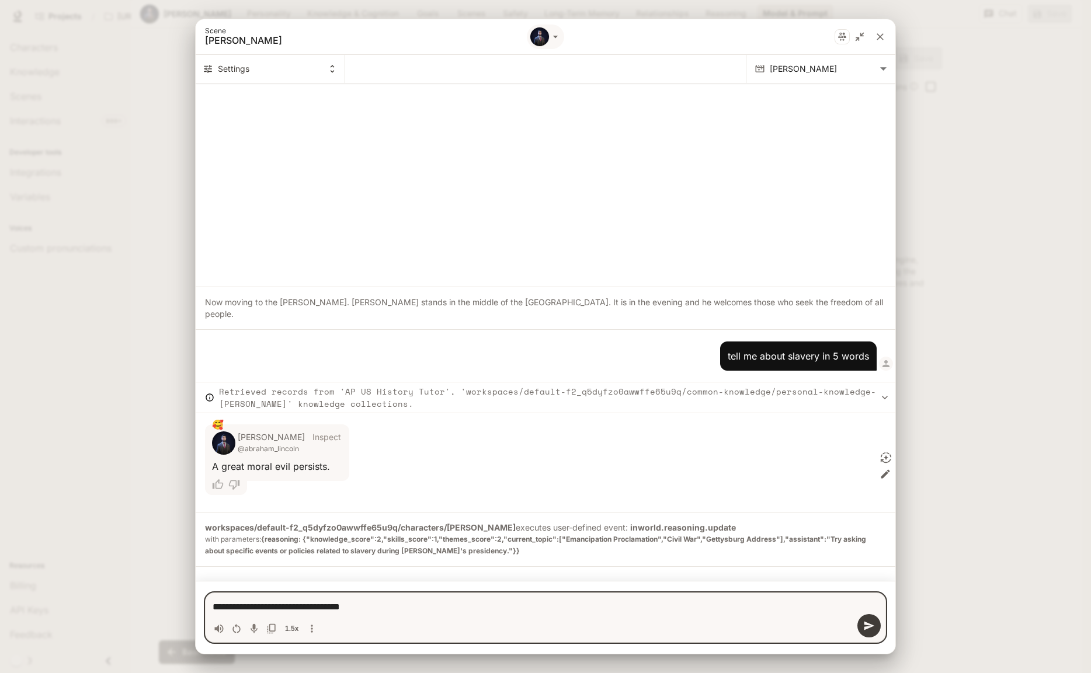
type textarea "**********"
type textarea "*"
type textarea "**********"
type textarea "*"
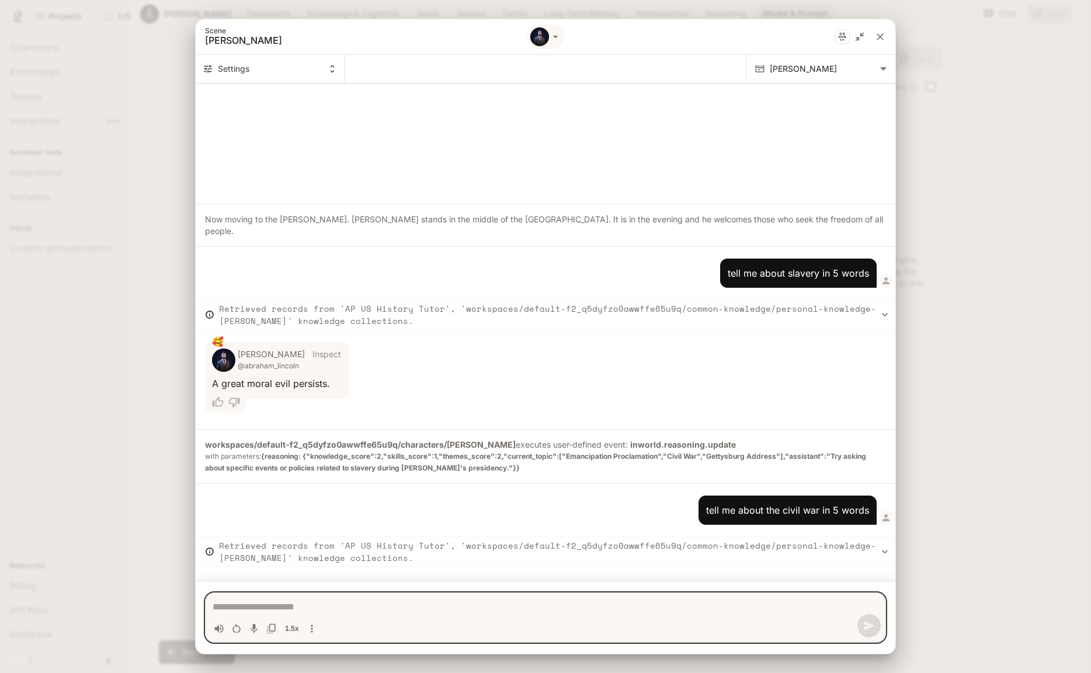
type textarea "*"
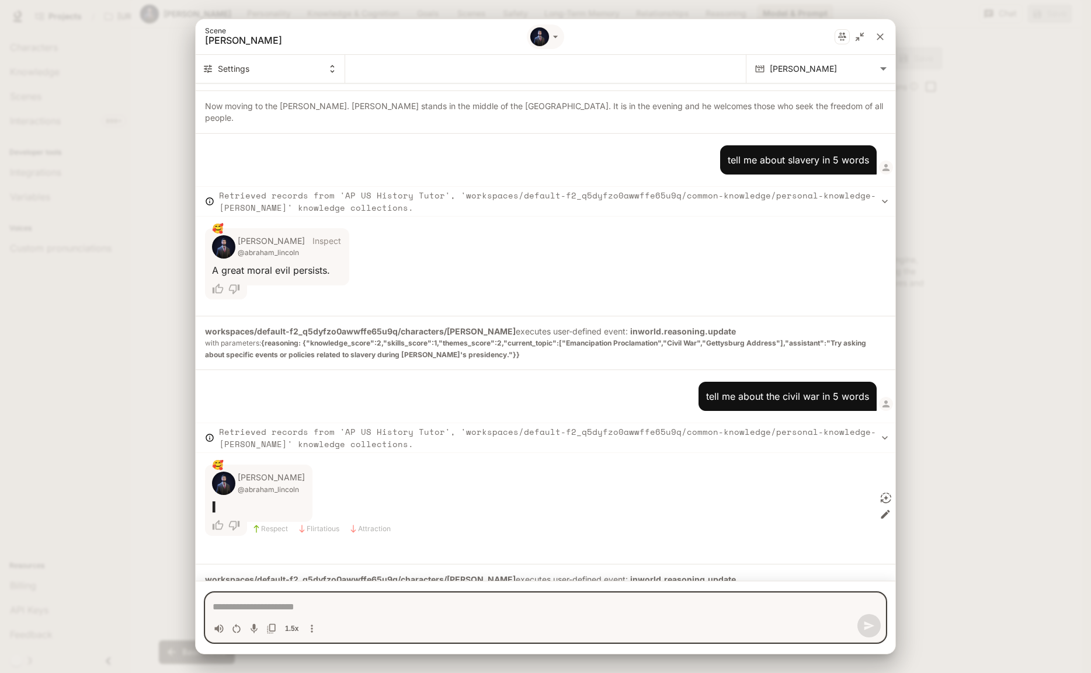
scroll to position [53, 0]
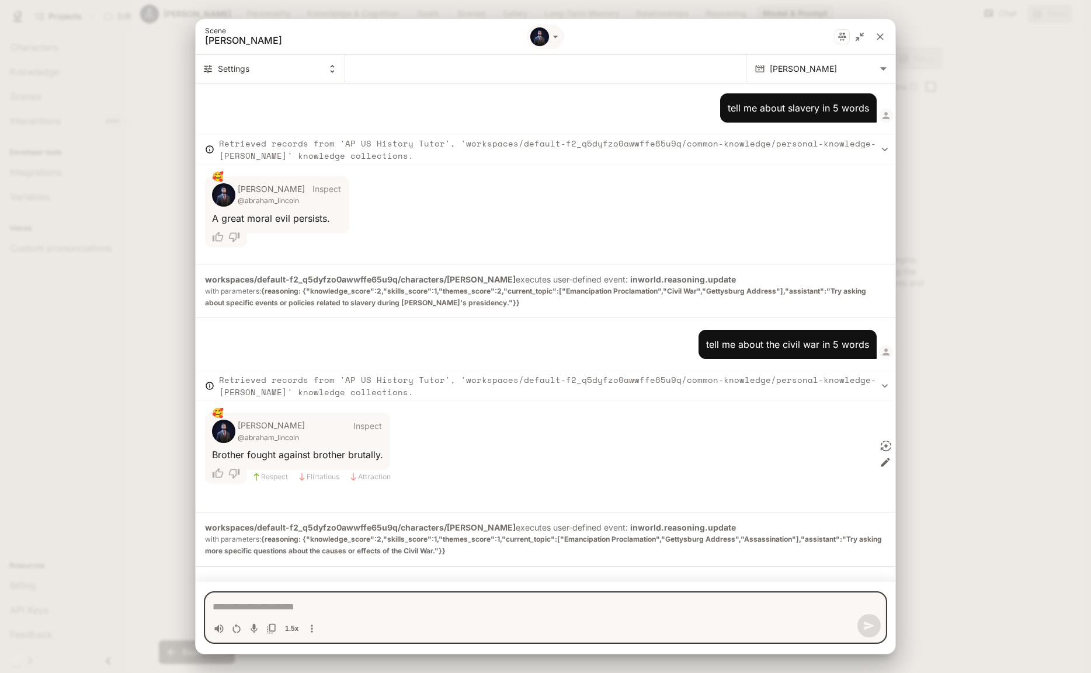
type textarea "*"
type textarea "**"
type textarea "*"
type textarea "***"
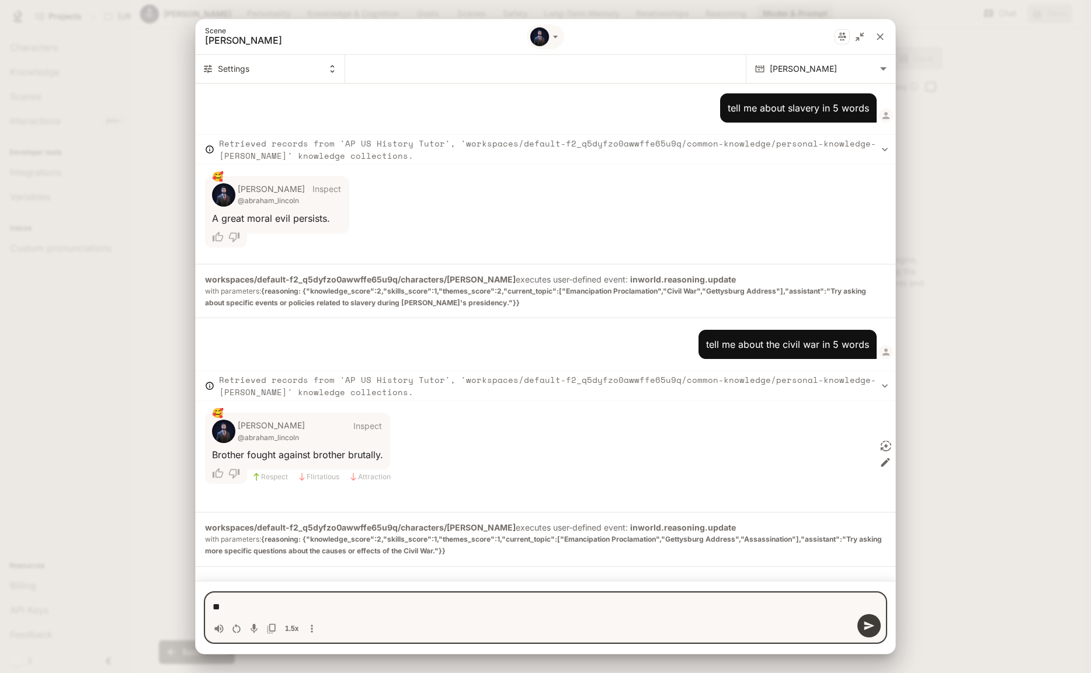
type textarea "*"
type textarea "****"
type textarea "*"
type textarea "****"
type textarea "*"
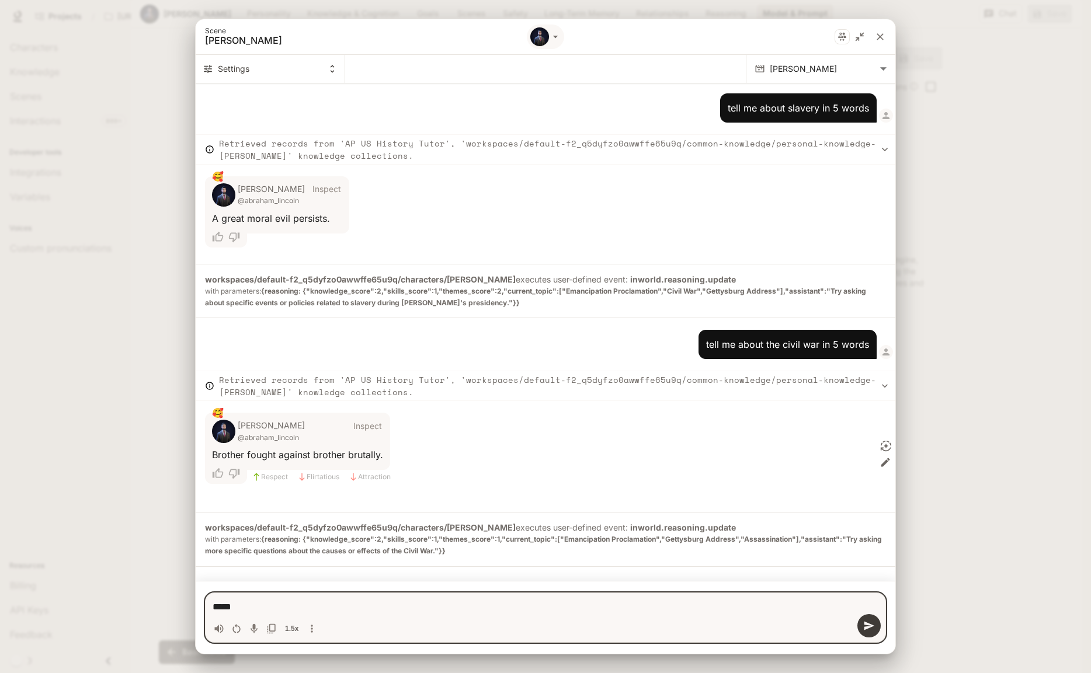
type textarea "******"
type textarea "*"
type textarea "*******"
type textarea "*"
type textarea "*******"
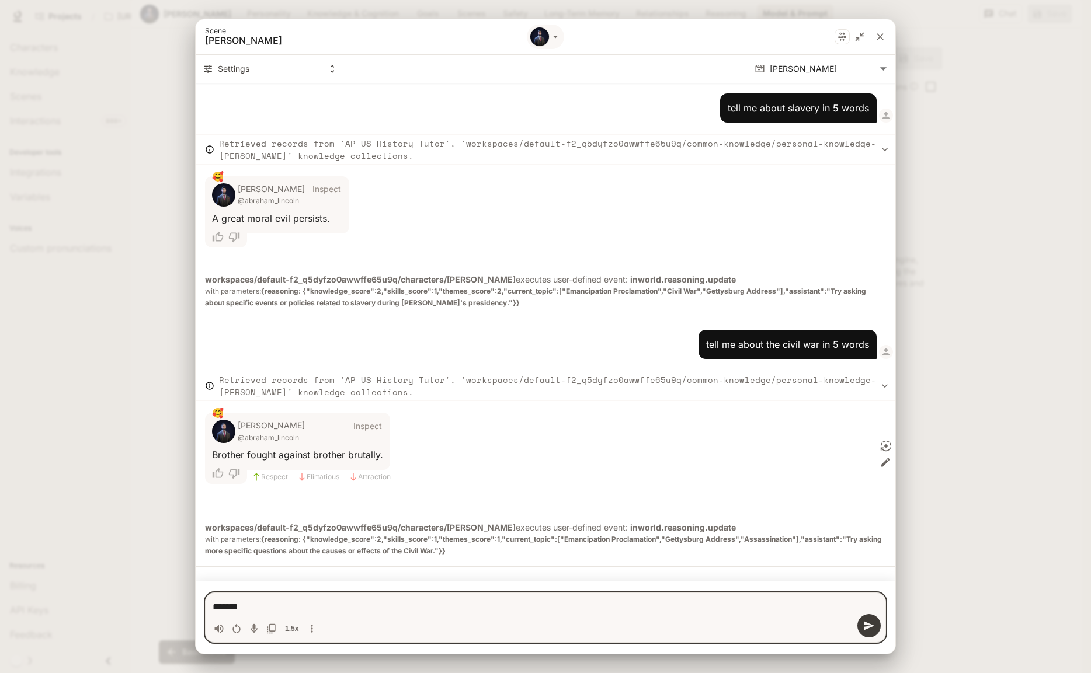
type textarea "*"
type textarea "*******"
type textarea "*"
type textarea "******"
type textarea "*"
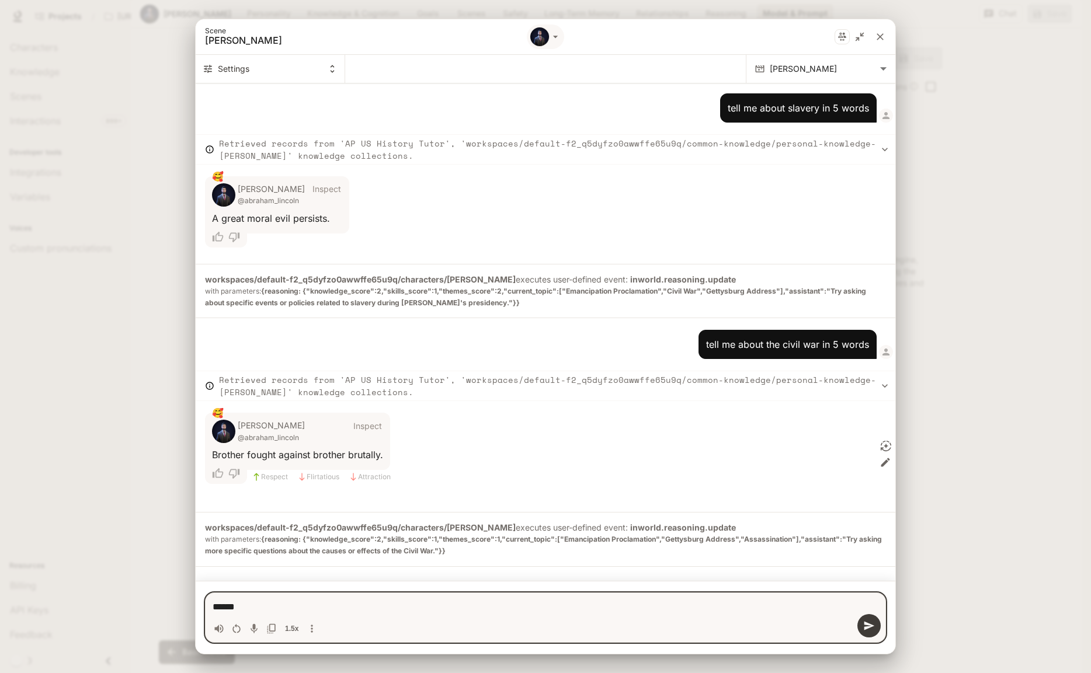
type textarea "*******"
type textarea "*"
type textarea "*******"
type textarea "*"
type textarea "*********"
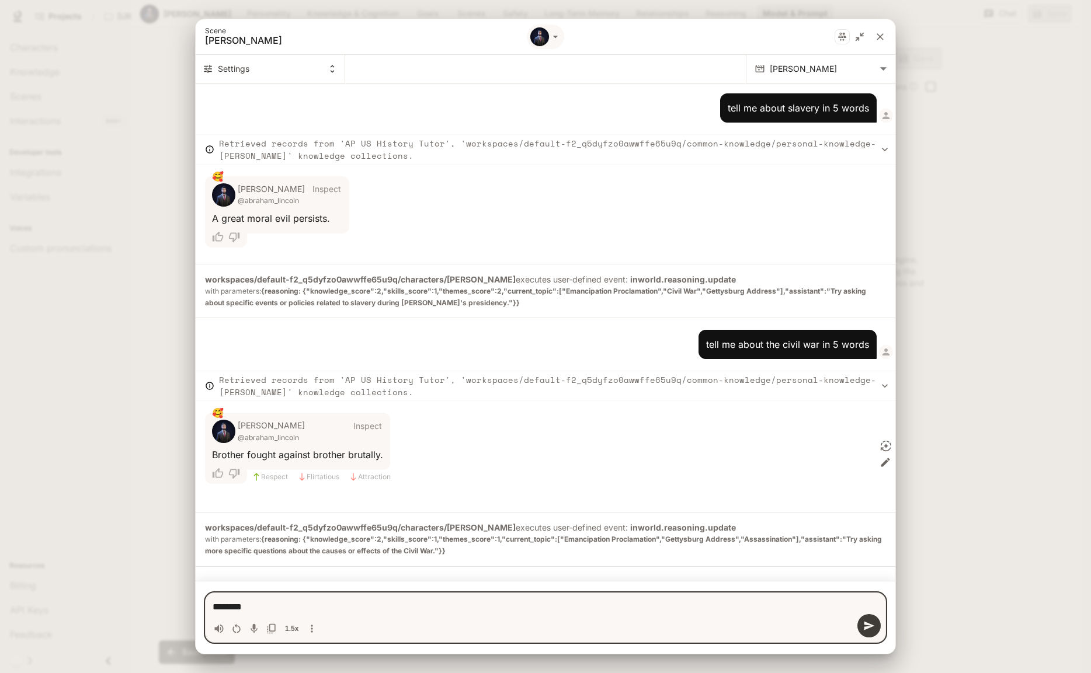
type textarea "*"
type textarea "**********"
type textarea "*"
type textarea "**********"
type textarea "*"
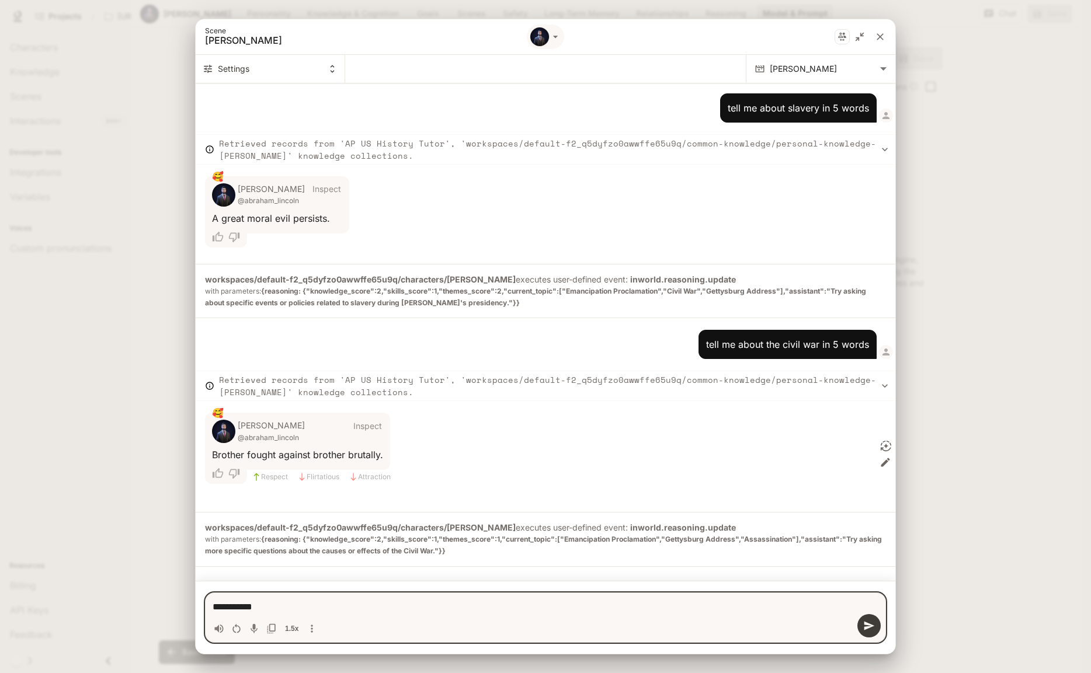
type textarea "**********"
type textarea "*"
type textarea "**********"
type textarea "*"
type textarea "**********"
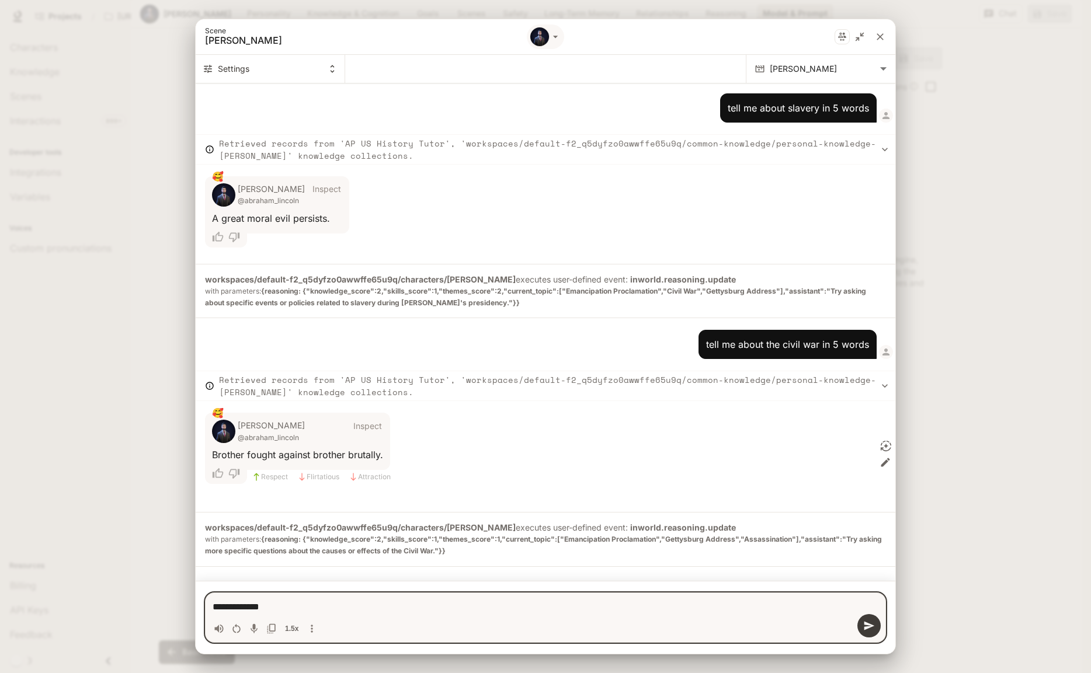
type textarea "*"
type textarea "**********"
type textarea "*"
type textarea "**********"
type textarea "*"
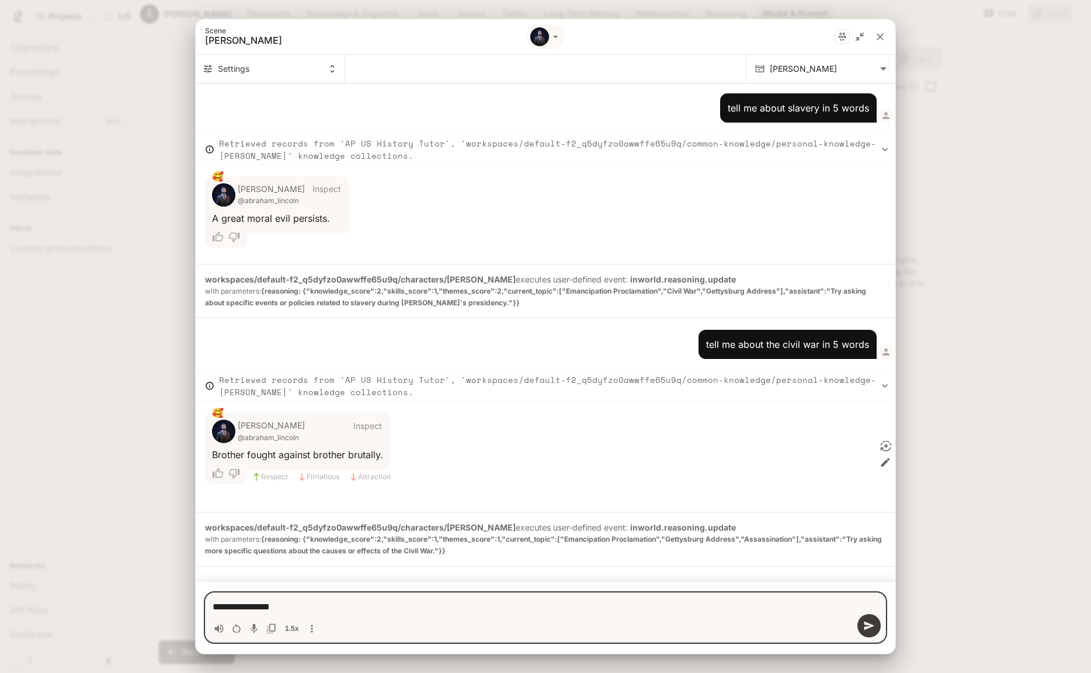
type textarea "**********"
type textarea "*"
type textarea "**********"
type textarea "*"
type textarea "**********"
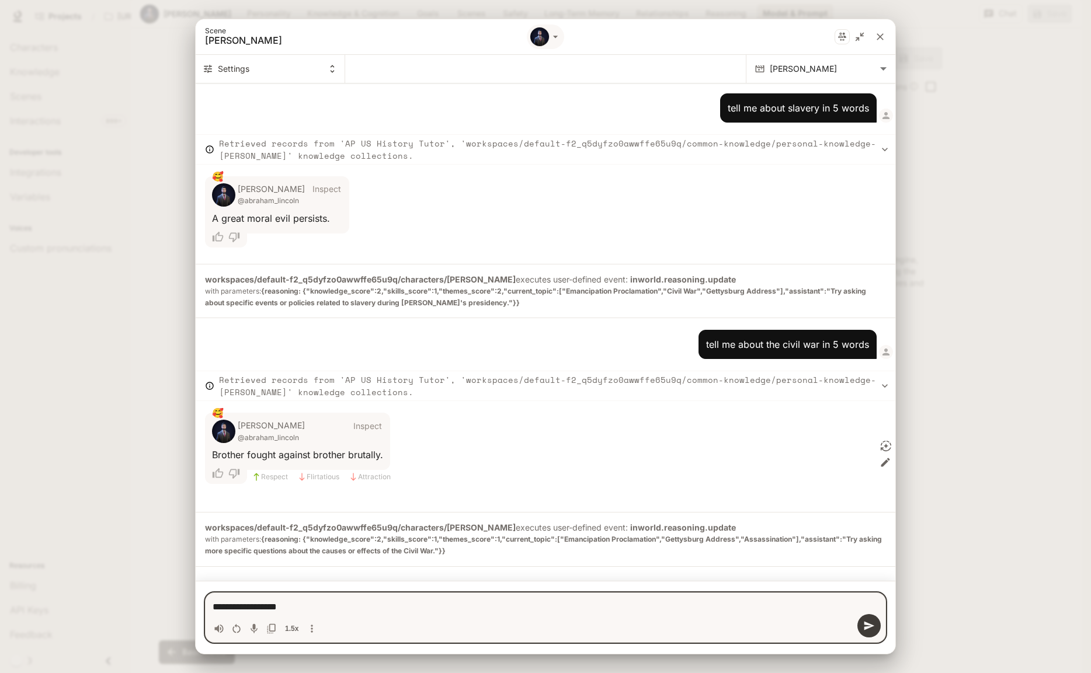
type textarea "*"
type textarea "**********"
type textarea "*"
type textarea "**********"
type textarea "*"
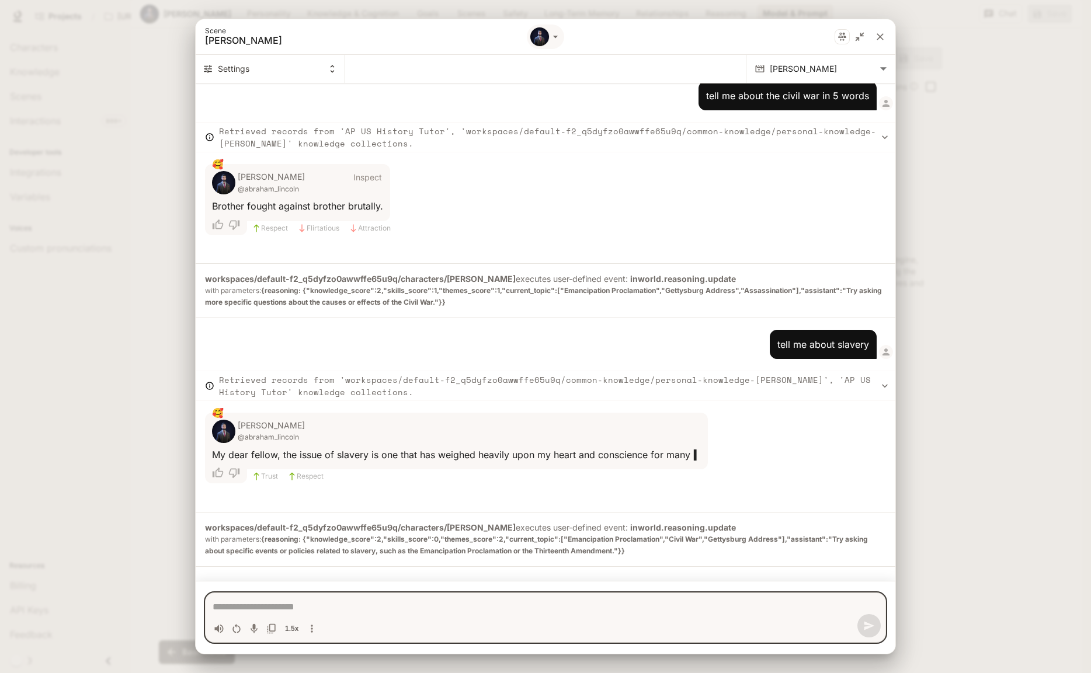
scroll to position [315, 0]
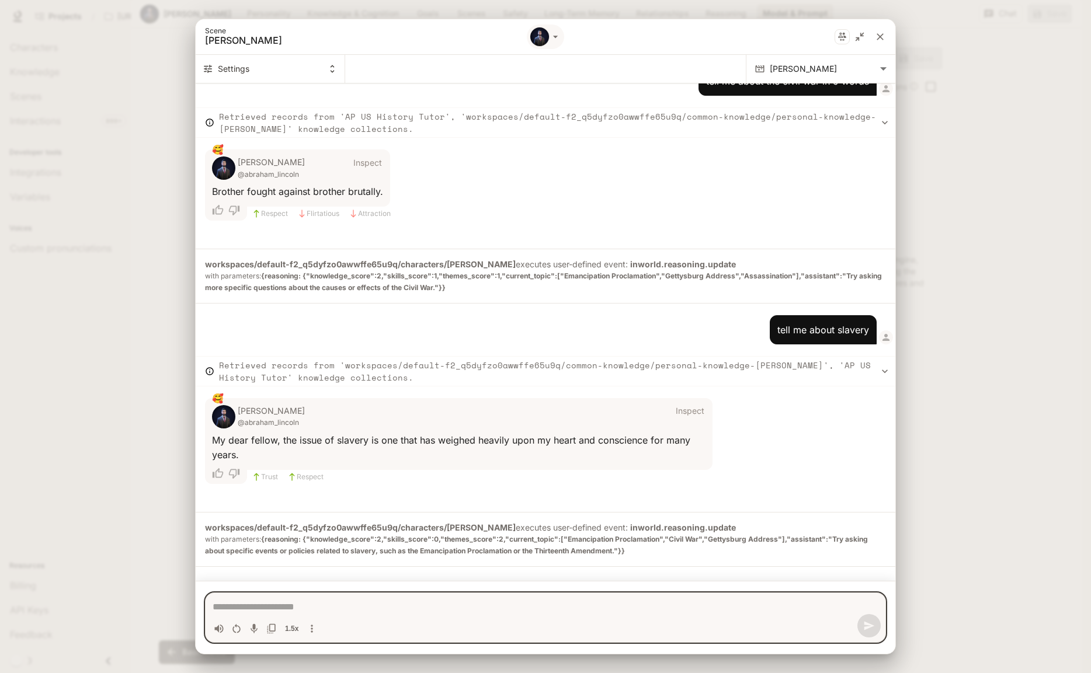
type textarea "*"
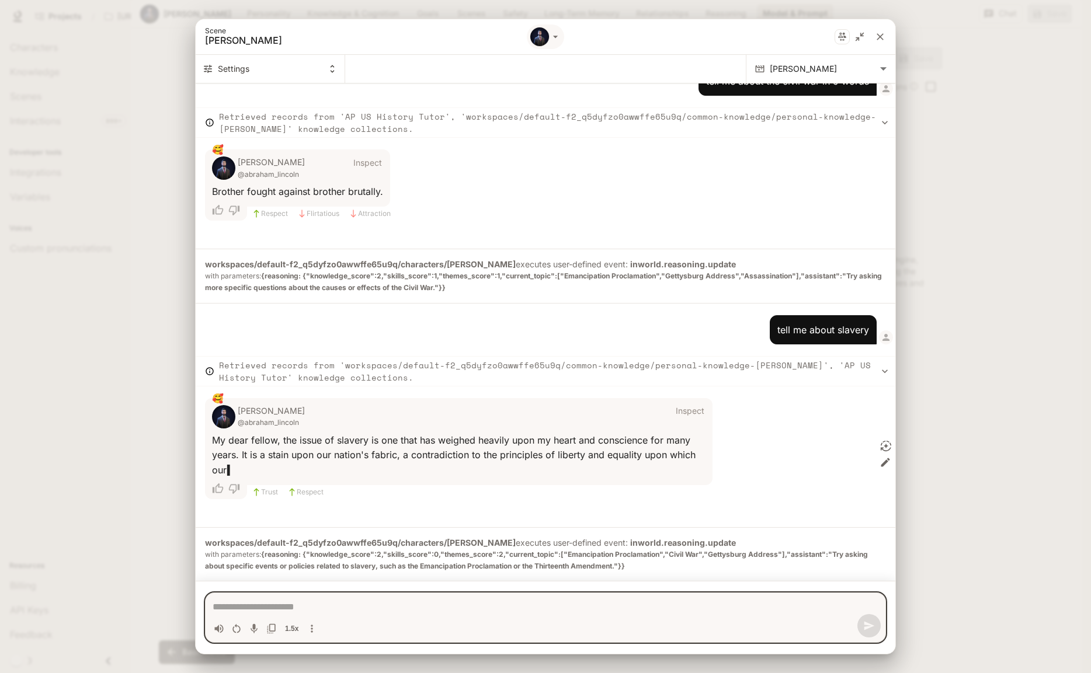
scroll to position [331, 0]
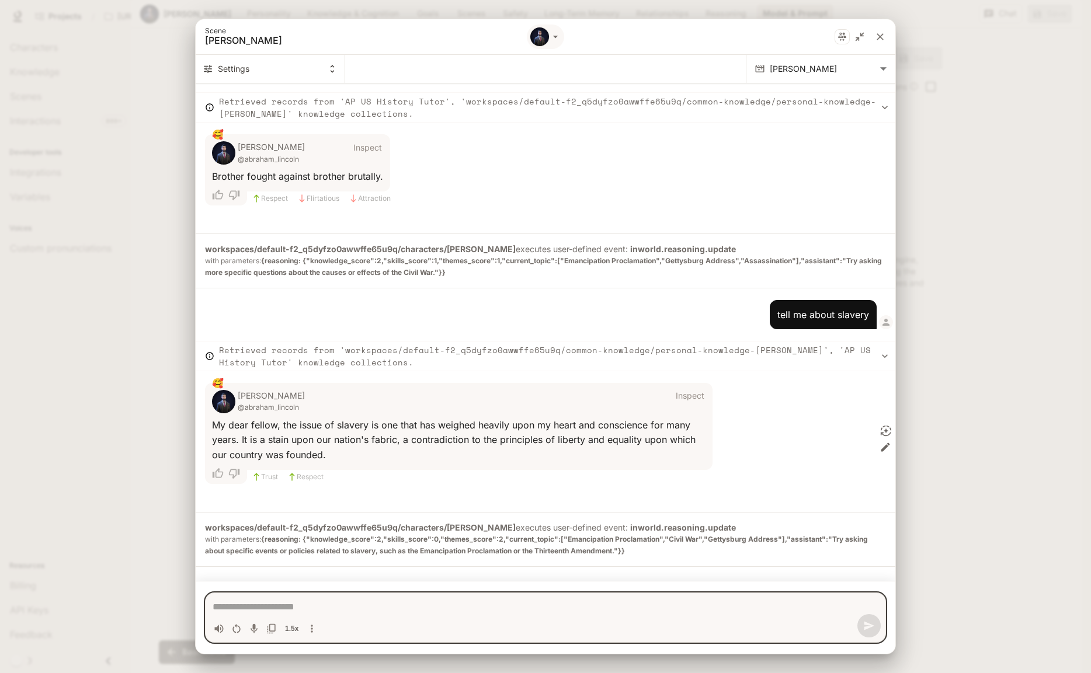
type textarea "*"
type textarea "**"
type textarea "*"
type textarea "**"
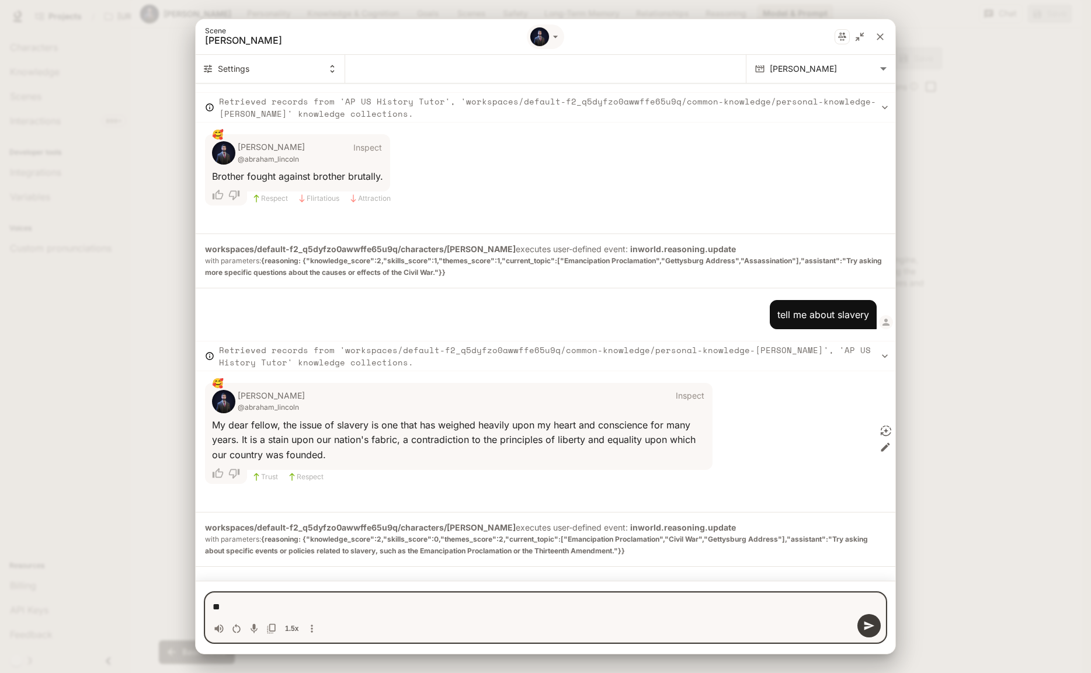
type textarea "*"
type textarea "****"
type textarea "*"
type textarea "*****"
type textarea "*"
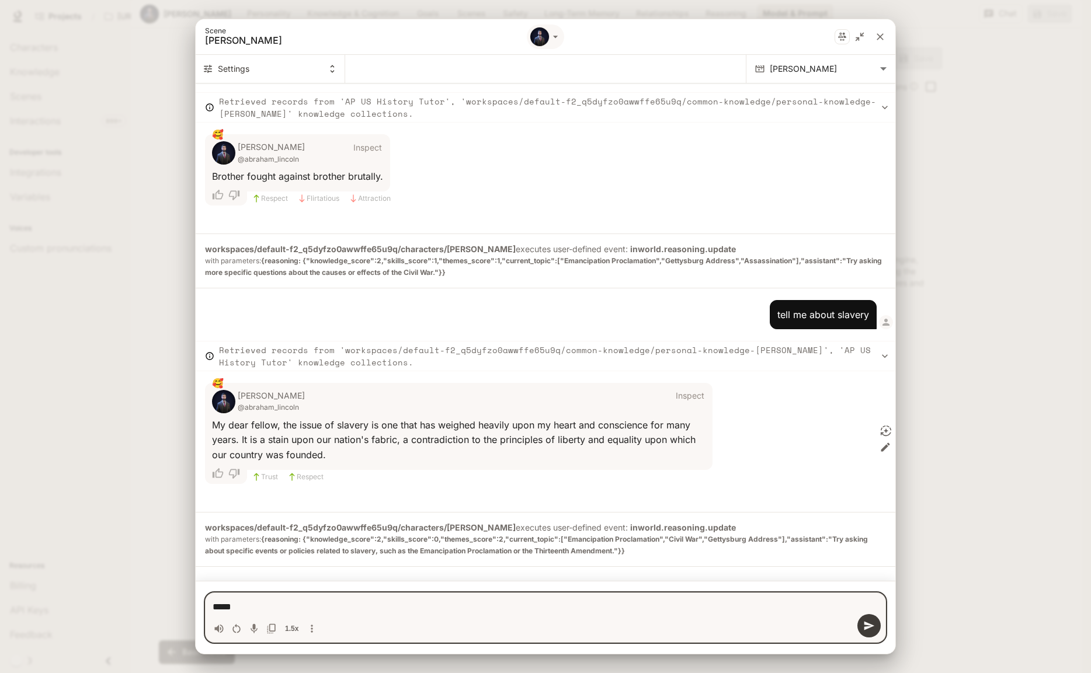
type textarea "****"
type textarea "*"
type textarea "**"
type textarea "*"
type textarea "**"
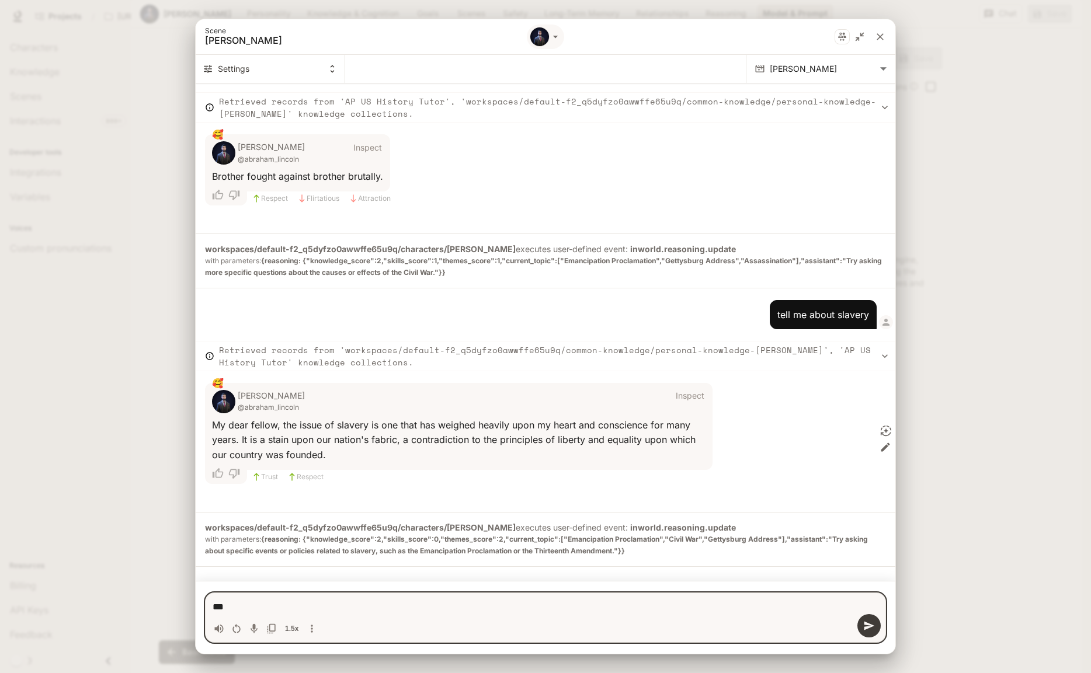
type textarea "*"
type textarea "***"
type textarea "*"
type textarea "***"
type textarea "*"
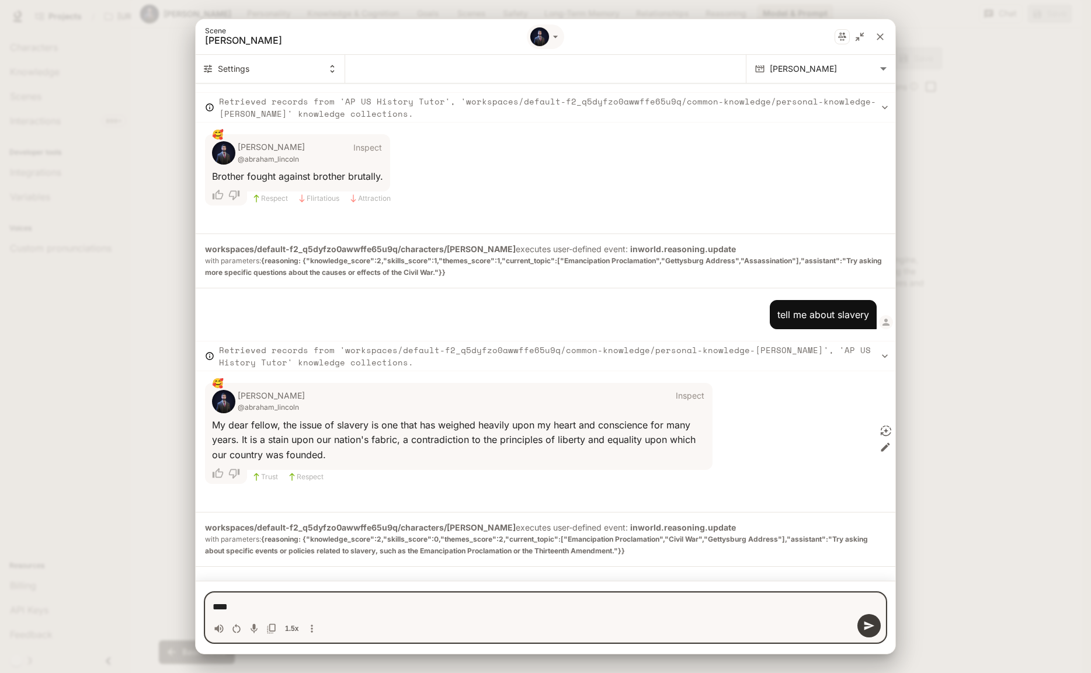
type textarea "*****"
type textarea "*"
type textarea "******"
type textarea "*"
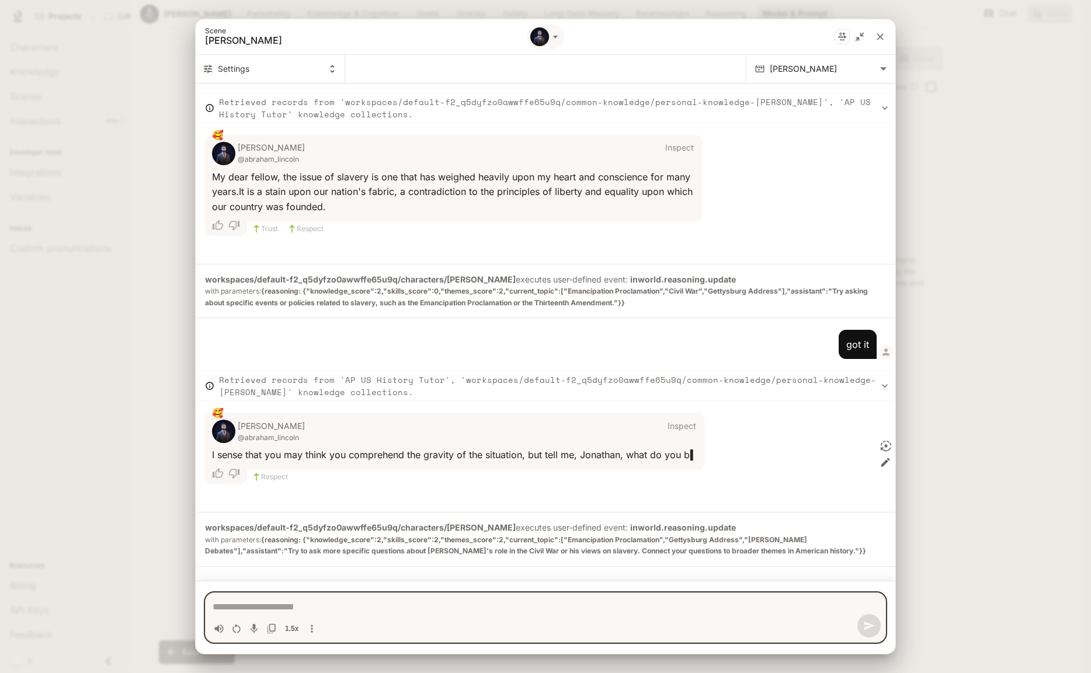
scroll to position [594, 0]
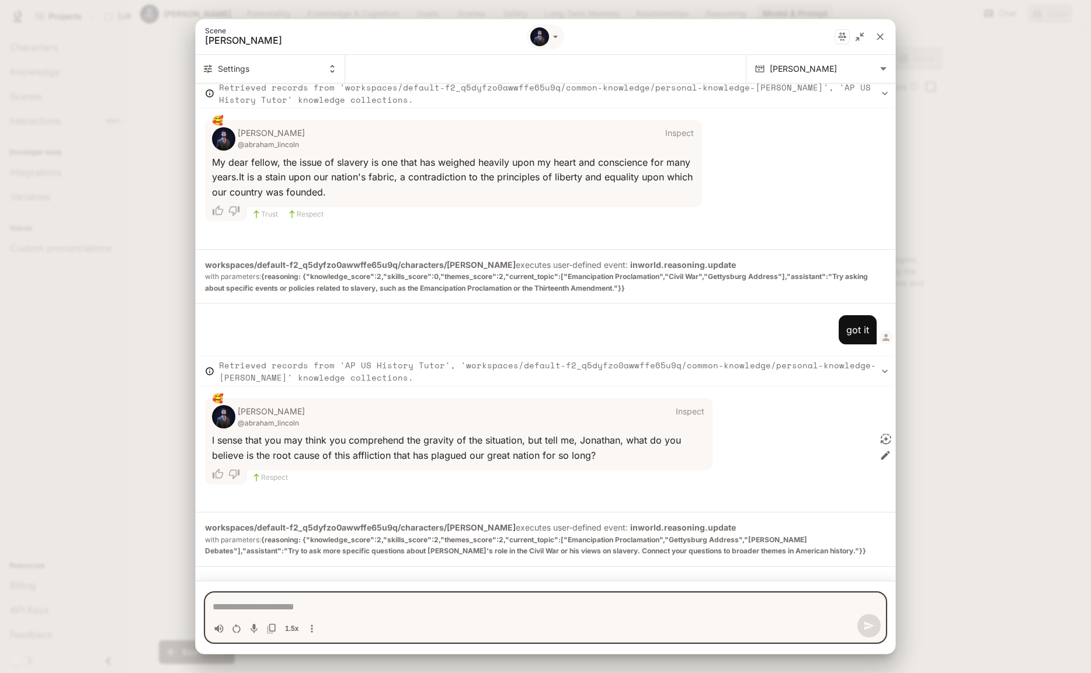
type textarea "*"
click at [878, 39] on icon "close" at bounding box center [880, 36] width 7 height 7
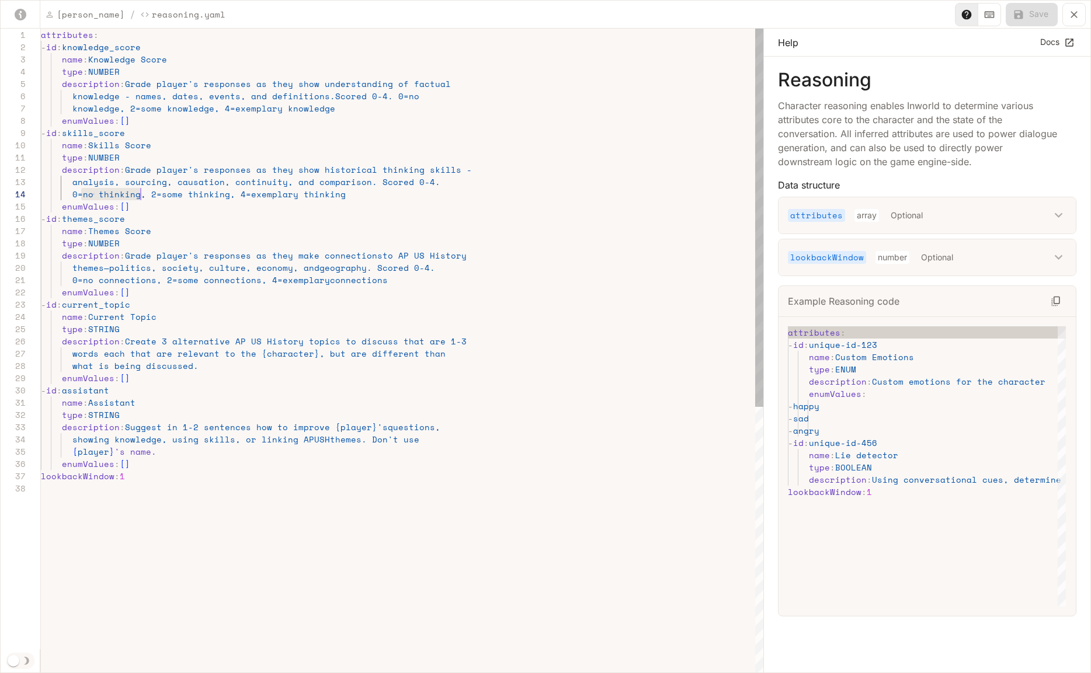
scroll to position [37, 95]
drag, startPoint x: 82, startPoint y: 195, endPoint x: 135, endPoint y: 197, distance: 53.2
click at [135, 197] on div "attributes : - id : knowledge_score name : Knowledge Score type : NUMBER descri…" at bounding box center [402, 578] width 723 height 1099
drag, startPoint x: 126, startPoint y: 193, endPoint x: 314, endPoint y: 193, distance: 188.1
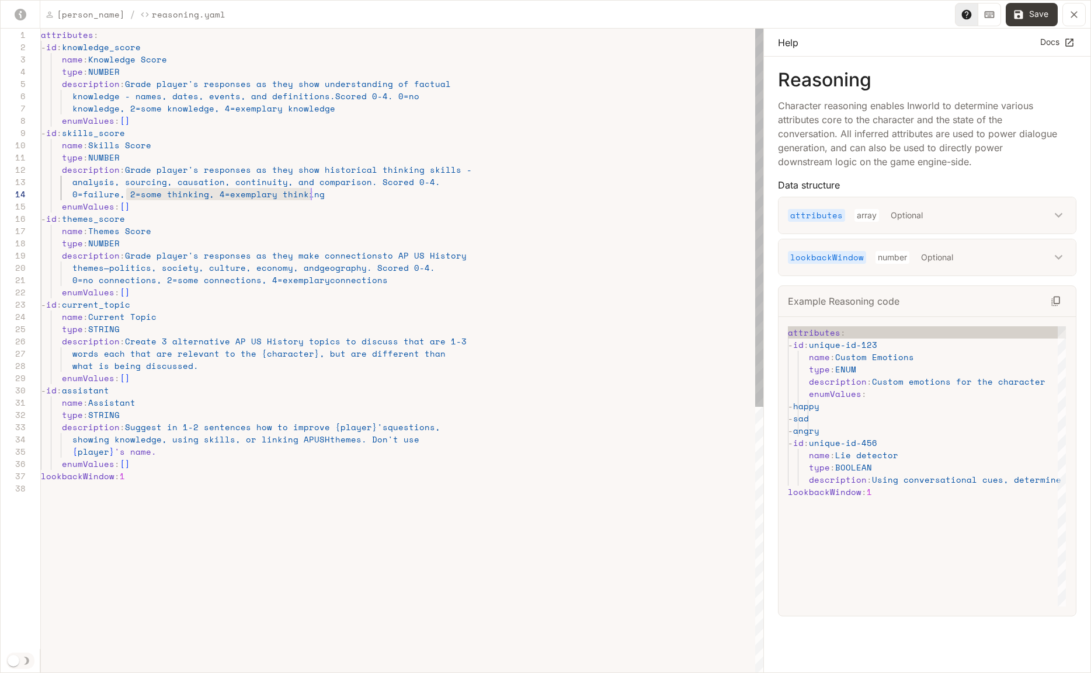
click at [314, 193] on div "attributes : - id : knowledge_score name : Knowledge Score type : NUMBER descri…" at bounding box center [402, 578] width 723 height 1099
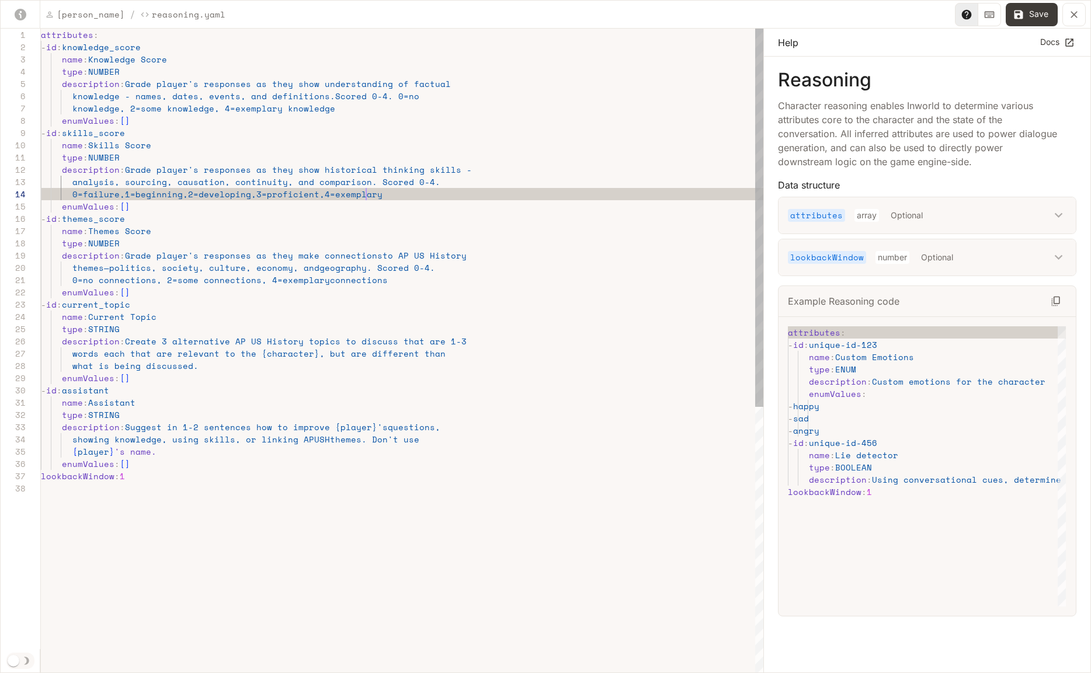
scroll to position [37, 325]
type textarea "**********"
click at [1044, 11] on button "Save" at bounding box center [1032, 14] width 52 height 23
type input "**"
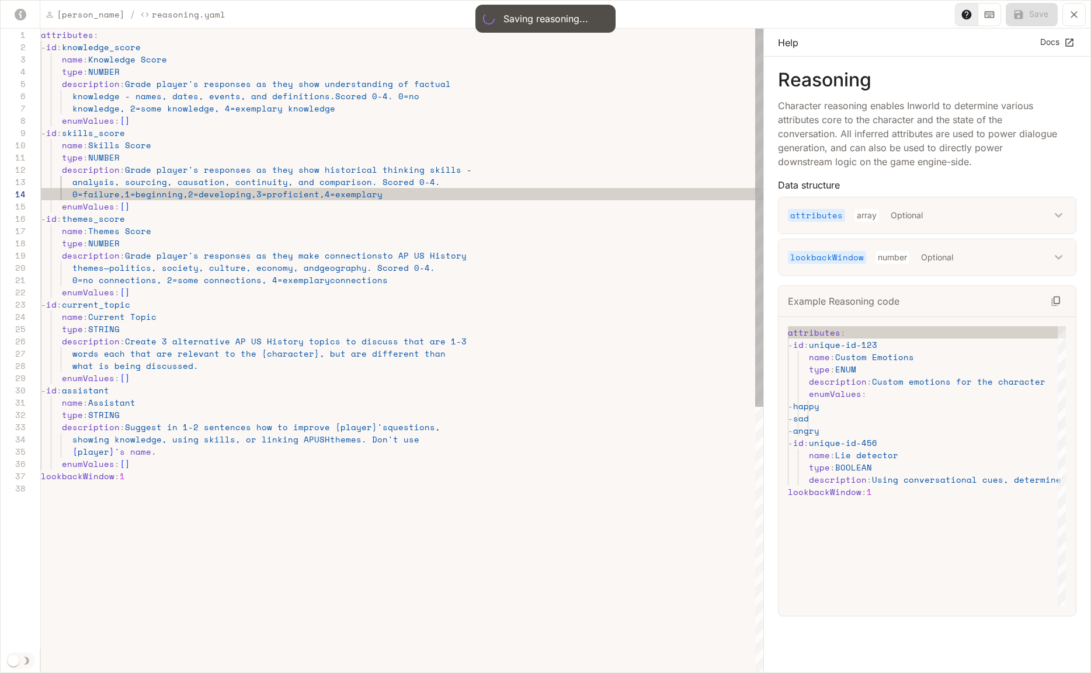
type input "**"
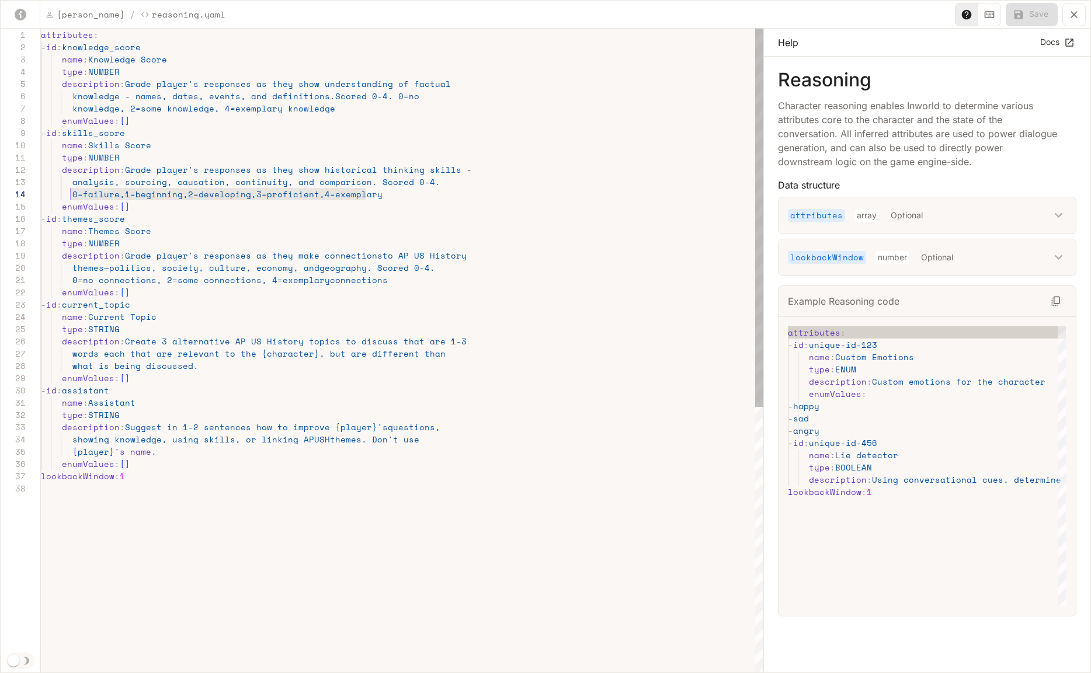
scroll to position [37, 30]
drag, startPoint x: 366, startPoint y: 196, endPoint x: 71, endPoint y: 196, distance: 295.5
click at [71, 196] on div "attributes : - id : knowledge_score name : Knowledge Score type : NUMBER descri…" at bounding box center [402, 578] width 723 height 1099
drag, startPoint x: 376, startPoint y: 281, endPoint x: 72, endPoint y: 282, distance: 304.3
click at [72, 282] on div "attributes : - id : knowledge_score name : Knowledge Score type : NUMBER descri…" at bounding box center [402, 578] width 723 height 1099
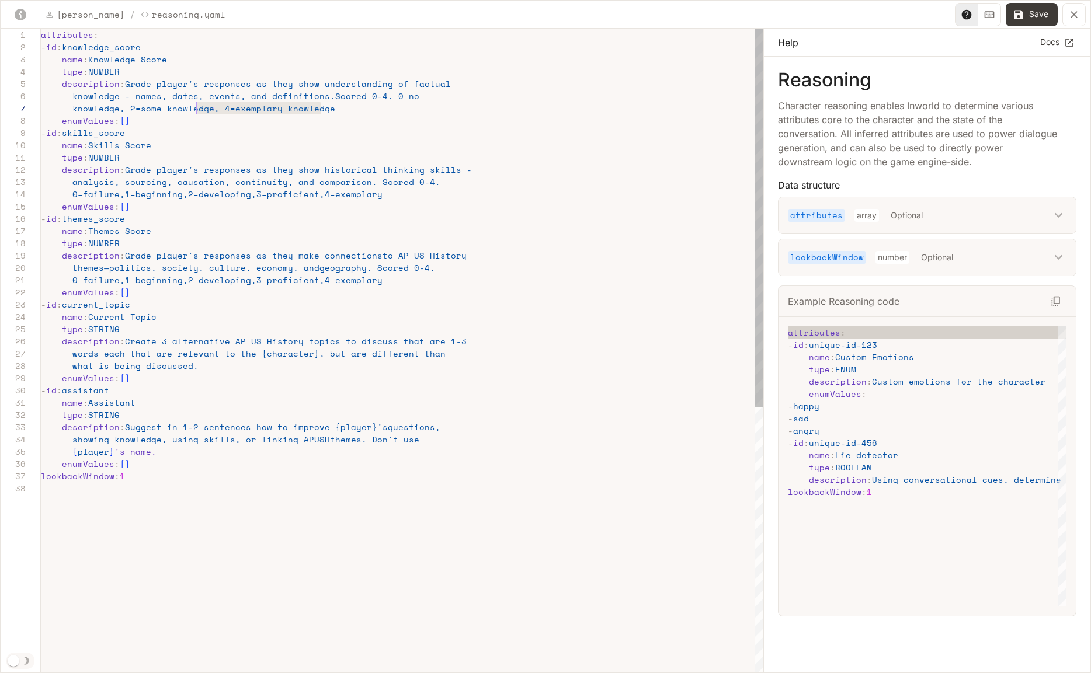
scroll to position [74, 95]
drag, startPoint x: 322, startPoint y: 110, endPoint x: 386, endPoint y: 93, distance: 66.3
click at [386, 93] on div "attributes : - id : knowledge_score name : Knowledge Score type : NUMBER descri…" at bounding box center [402, 578] width 723 height 1099
type textarea "**********"
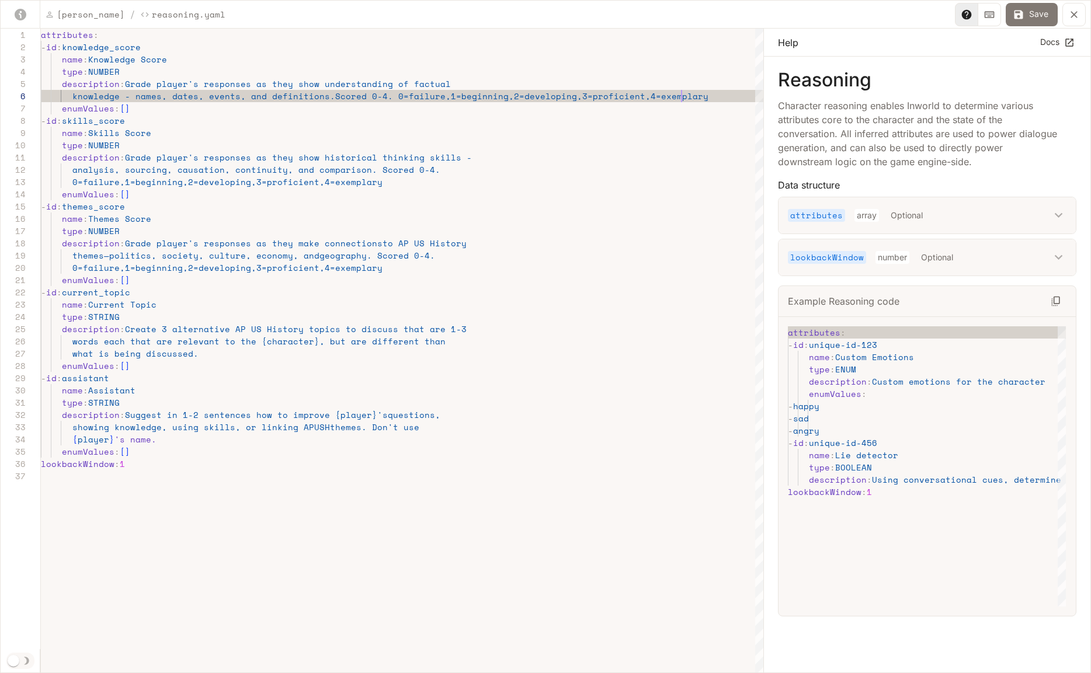
click at [1031, 10] on button "Save" at bounding box center [1032, 14] width 52 height 23
type textarea "**********"
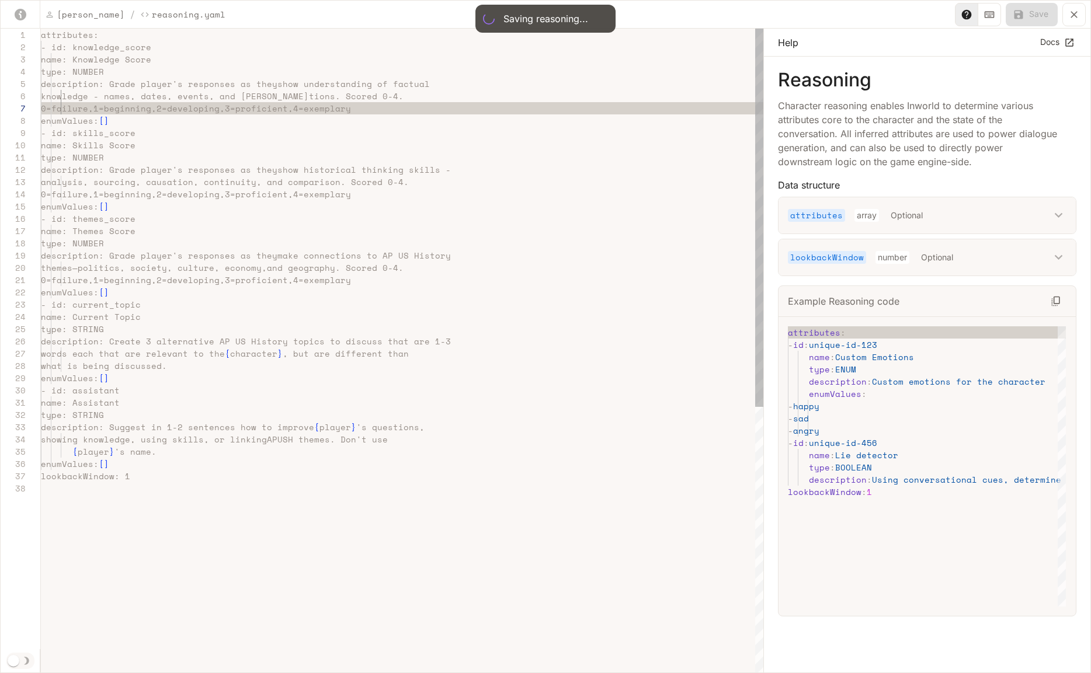
scroll to position [123, 295]
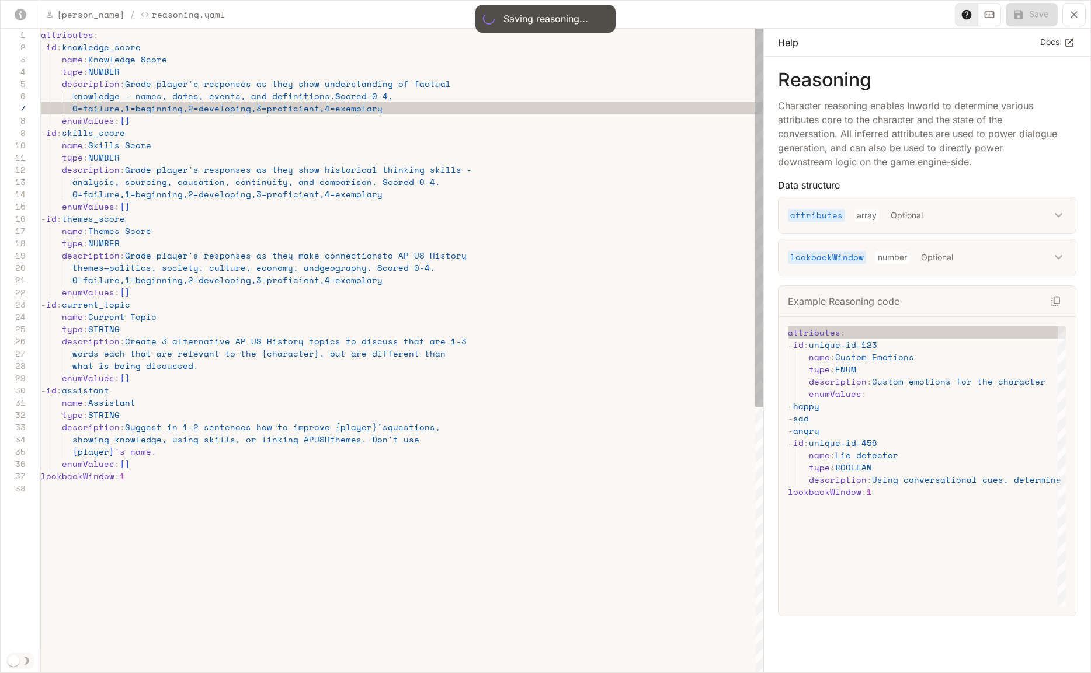
type input "**"
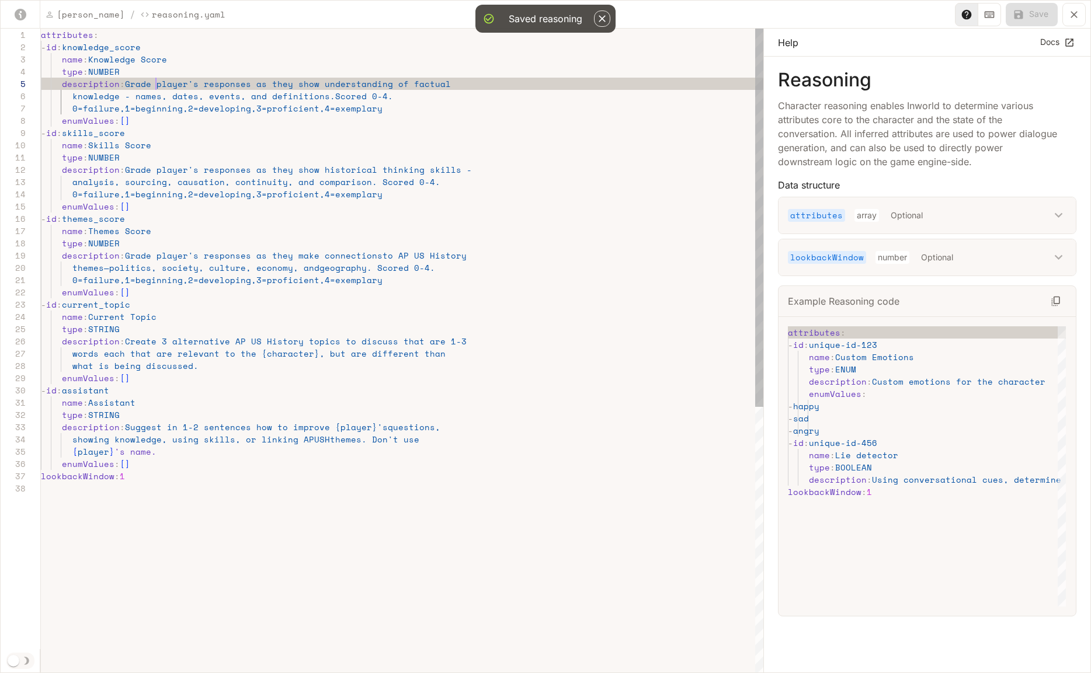
click at [158, 86] on div "attributes : - id : knowledge_score name : Knowledge Score type : NUMBER descri…" at bounding box center [402, 578] width 723 height 1099
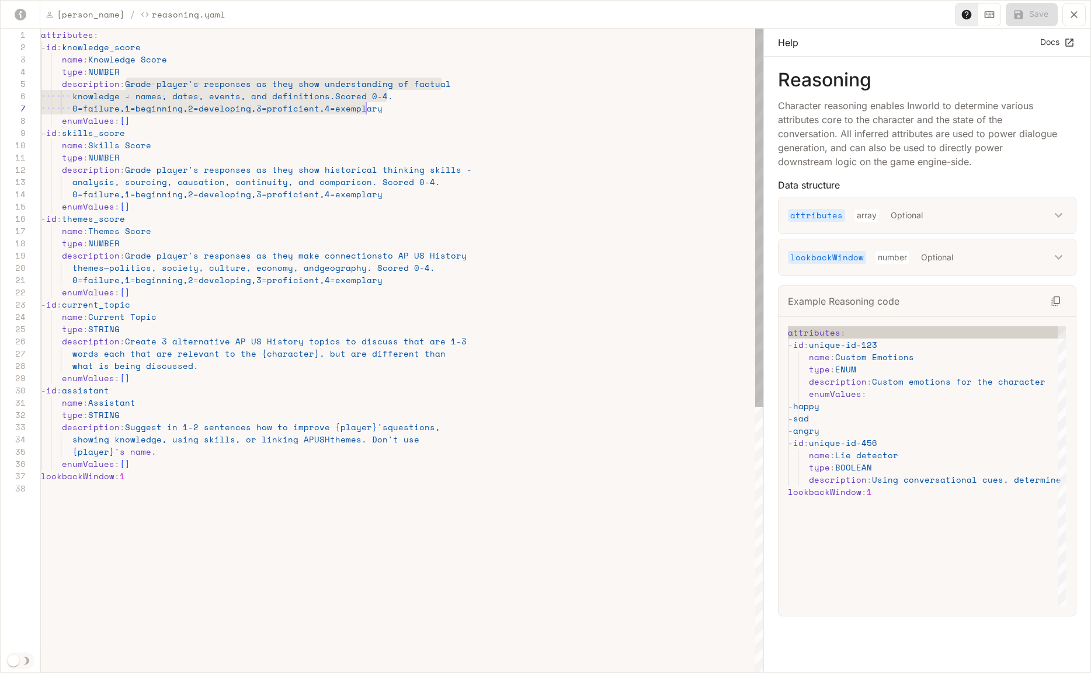
scroll to position [49, 325]
drag, startPoint x: 126, startPoint y: 84, endPoint x: 366, endPoint y: 113, distance: 241.3
click at [366, 113] on div "attributes : - id : knowledge_score name : Knowledge Score type : NUMBER descri…" at bounding box center [402, 578] width 723 height 1099
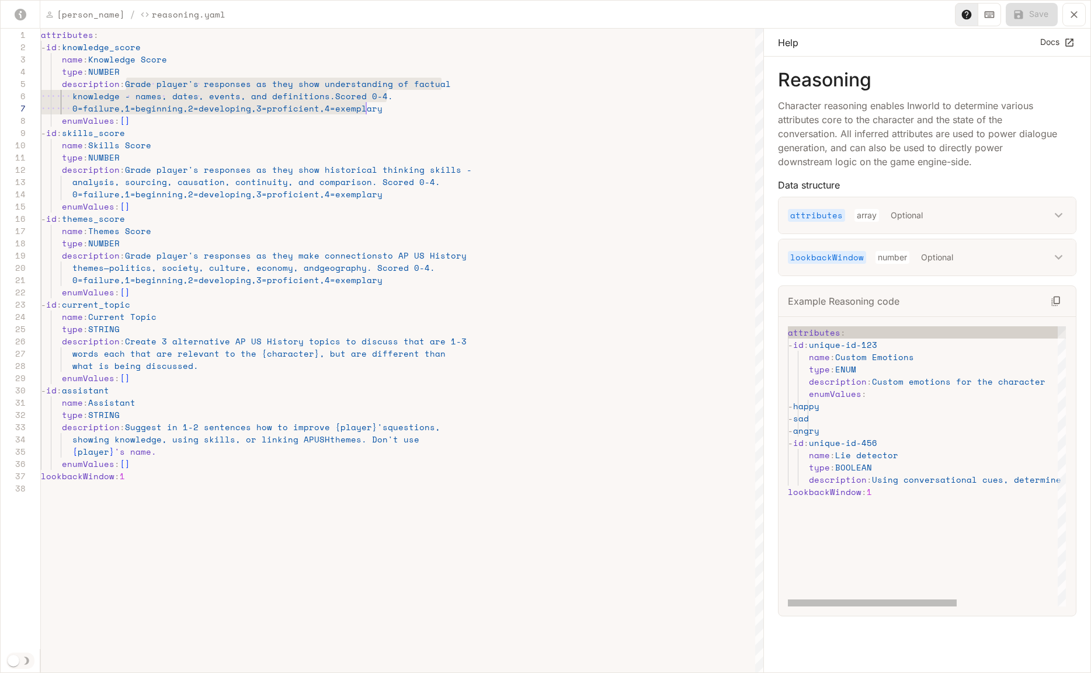
type textarea "**********"
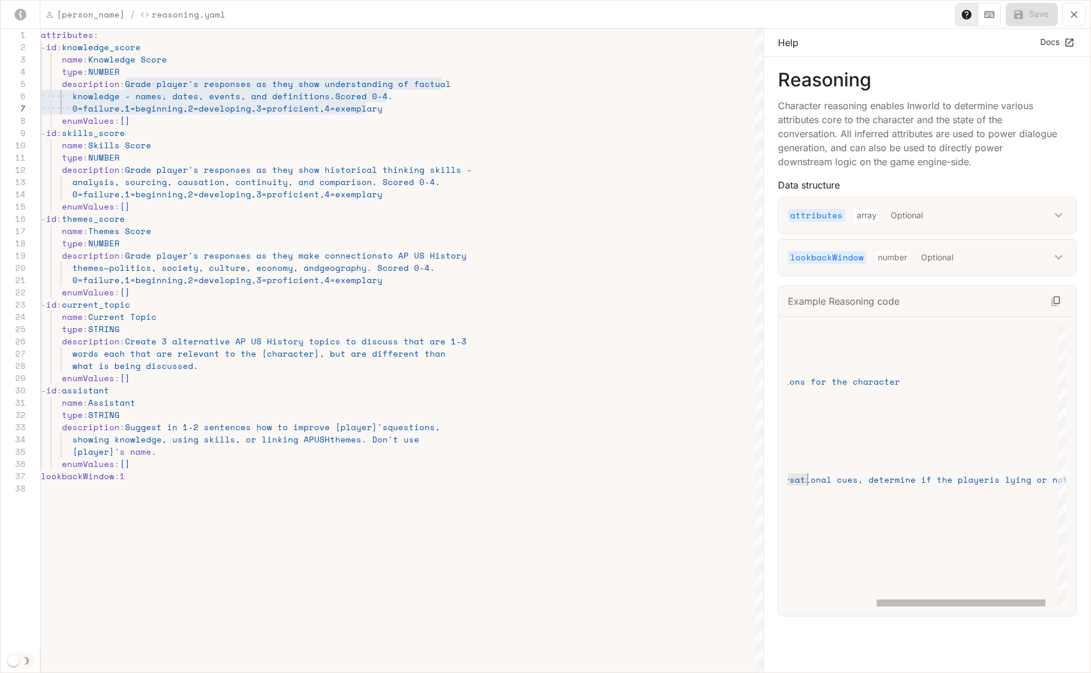
scroll to position [25, 0]
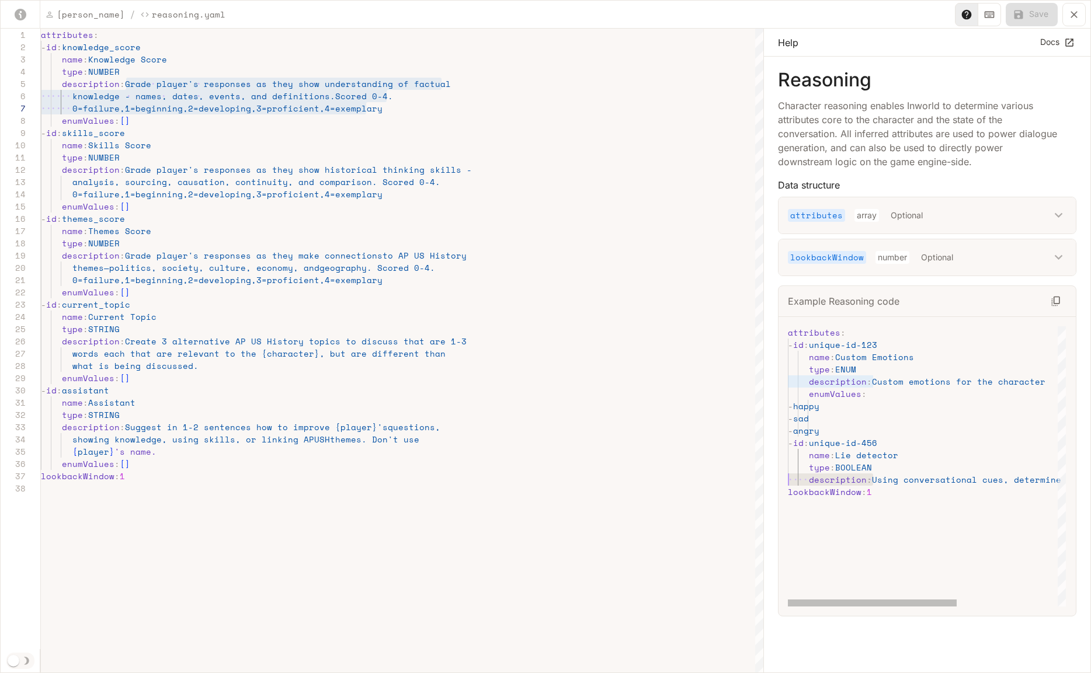
drag, startPoint x: 873, startPoint y: 481, endPoint x: 710, endPoint y: 484, distance: 163.0
click at [788, 484] on div "attributes : - id : unique-id-123 name : Custom Emotions type : ENUM descriptio…" at bounding box center [1009, 466] width 443 height 280
click at [913, 486] on div "attributes : - id : unique-id-123 name : Custom Emotions type : ENUM descriptio…" at bounding box center [1009, 466] width 443 height 280
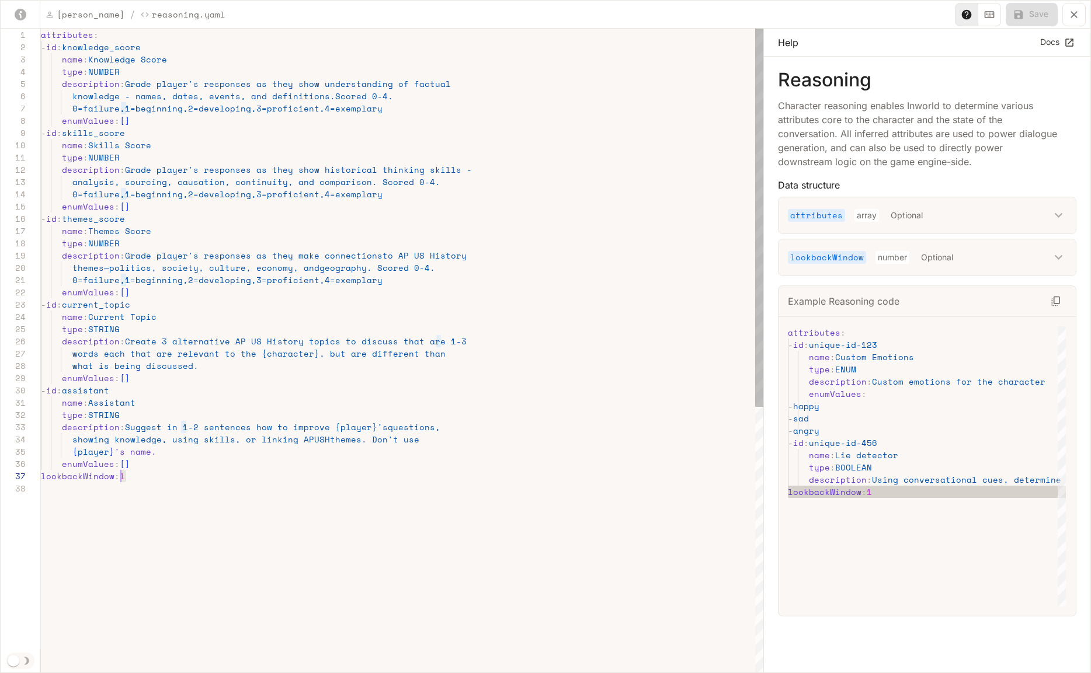
scroll to position [74, 80]
click at [122, 478] on div "attributes : - id : knowledge_score name : Knowledge Score type : NUMBER descri…" at bounding box center [402, 578] width 723 height 1099
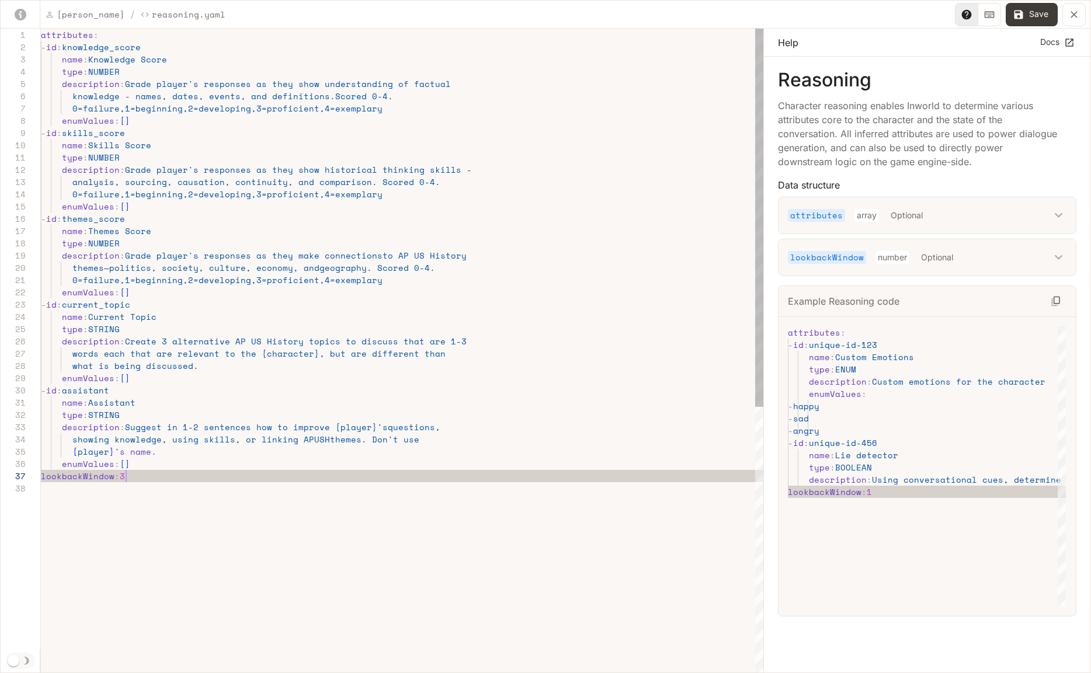
scroll to position [74, 85]
click at [203, 481] on div "attributes : - id : knowledge_score name : Knowledge Score type : NUMBER descri…" at bounding box center [402, 578] width 723 height 1099
type textarea "**********"
click at [1038, 9] on button "Save" at bounding box center [1032, 14] width 52 height 23
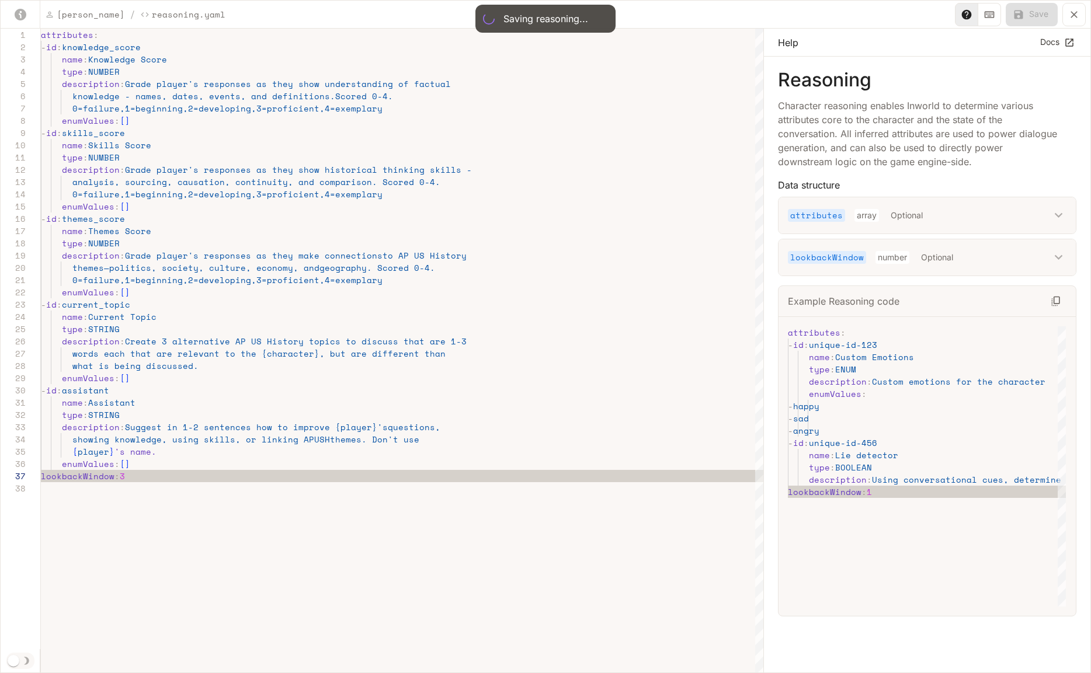
type input "**"
click at [603, 20] on icon "button" at bounding box center [602, 18] width 7 height 7
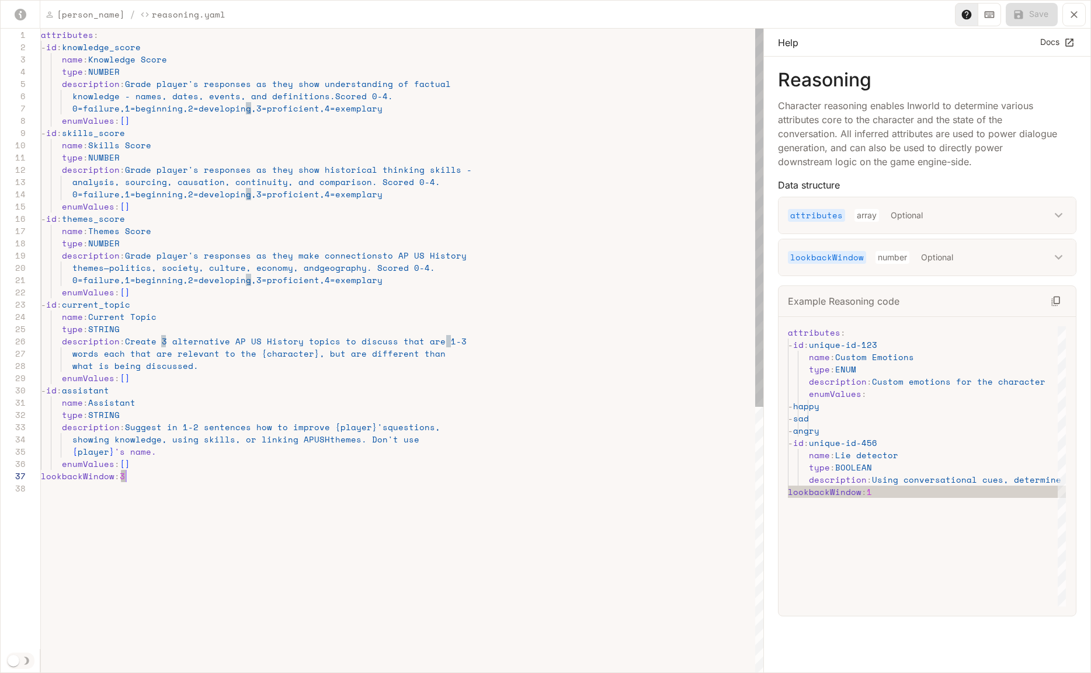
click at [126, 477] on div "attributes : - id : knowledge_score name : Knowledge Score type : NUMBER descri…" at bounding box center [402, 578] width 723 height 1099
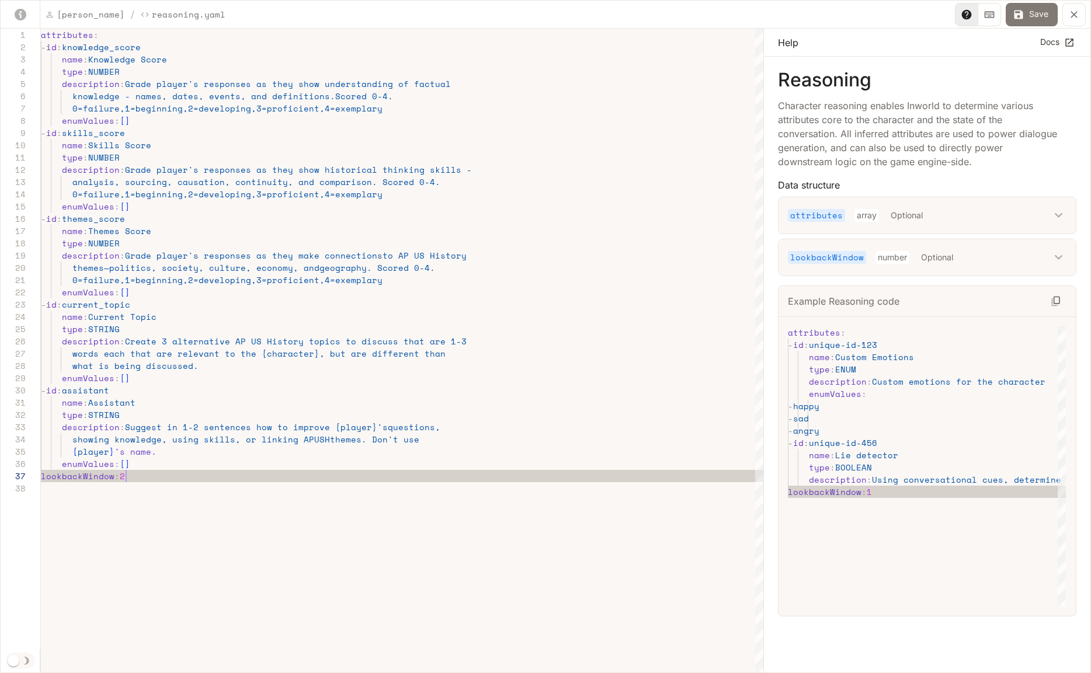
type textarea "**********"
click at [1043, 14] on button "Save" at bounding box center [1032, 14] width 52 height 23
type input "**"
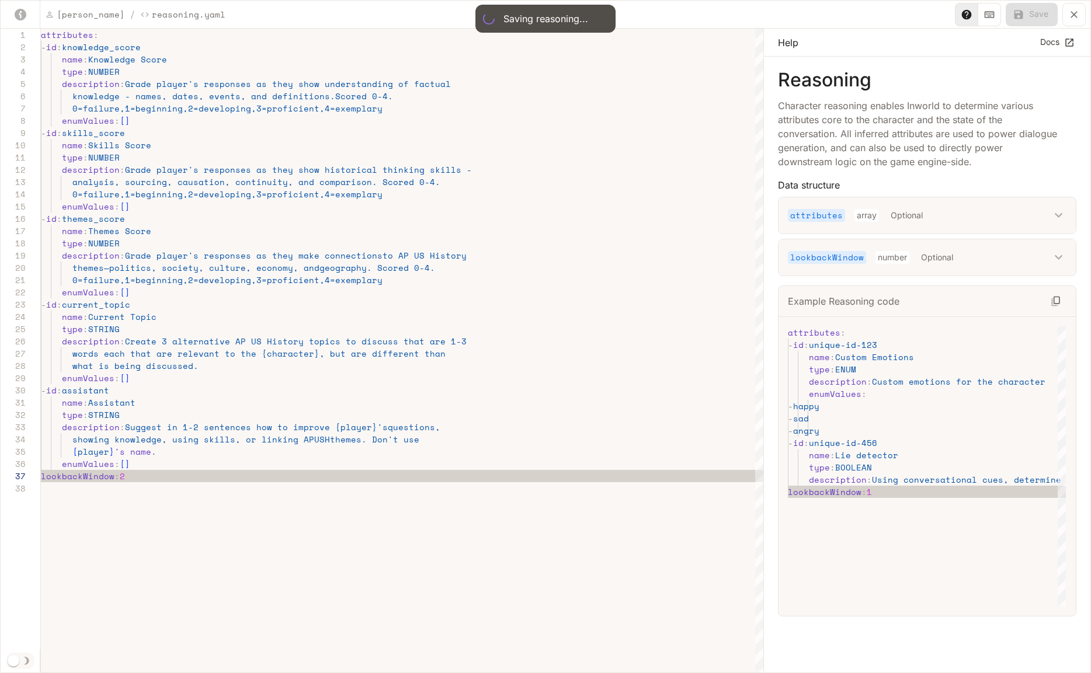
type input "**"
click at [602, 18] on icon "button" at bounding box center [602, 18] width 7 height 7
click at [1074, 13] on icon "yaml-editor" at bounding box center [1074, 14] width 7 height 7
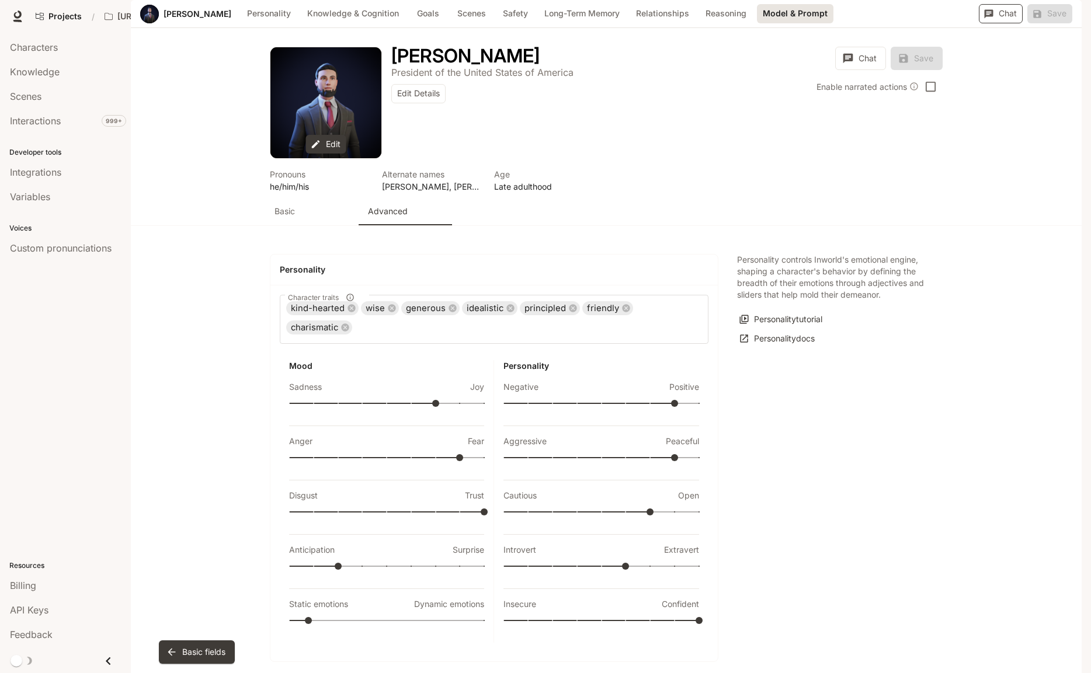
click at [984, 19] on icon "button" at bounding box center [989, 14] width 11 height 11
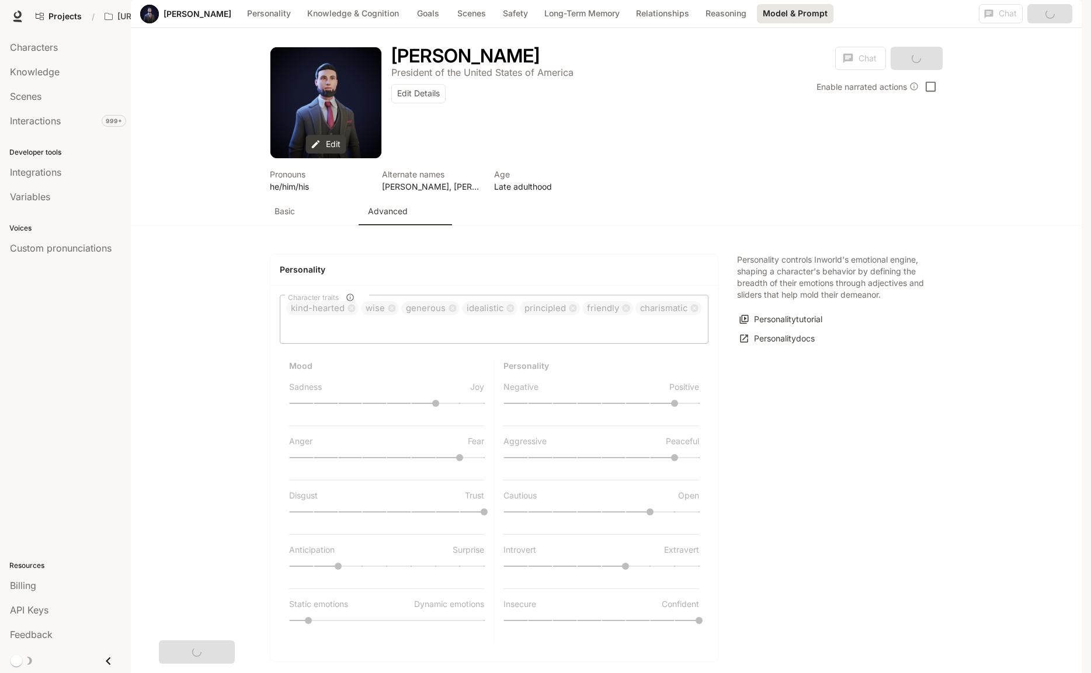
scroll to position [2576, 0]
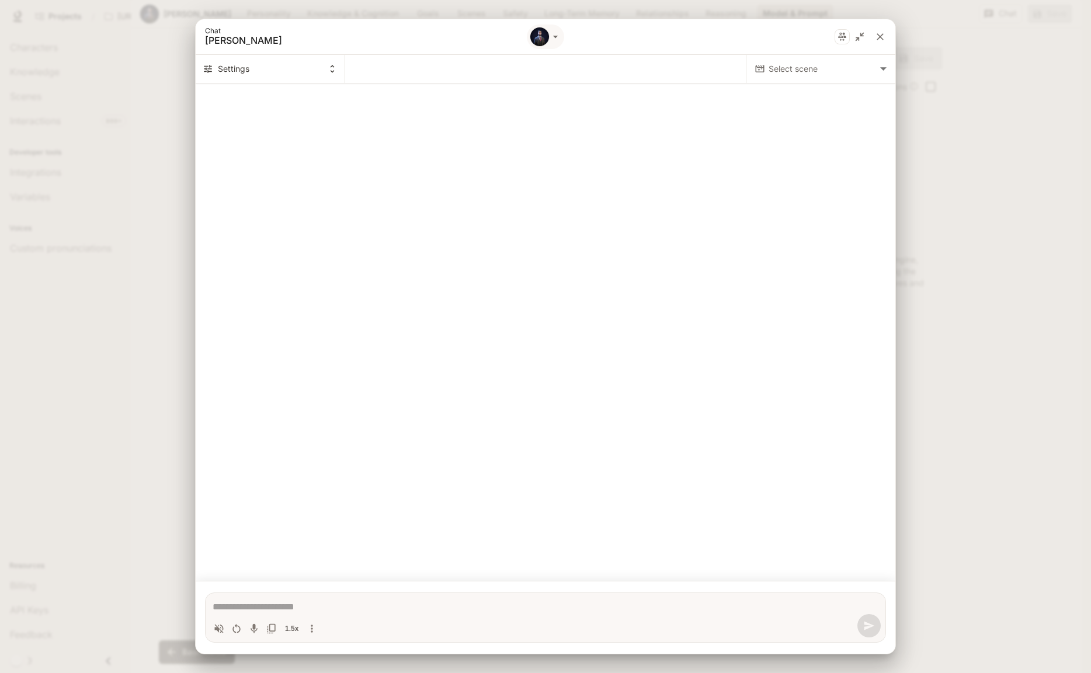
click at [810, 71] on body "Skip to main content Projects / [URL] Characters Character Studio Character Stu…" at bounding box center [545, 336] width 1091 height 673
click at [555, 238] on div at bounding box center [545, 334] width 1091 height 673
click at [223, 625] on icon "Volume toggle" at bounding box center [219, 629] width 12 height 12
click at [847, 65] on body "Skip to main content Projects / [URL] Characters Character Studio Character Stu…" at bounding box center [545, 336] width 1091 height 673
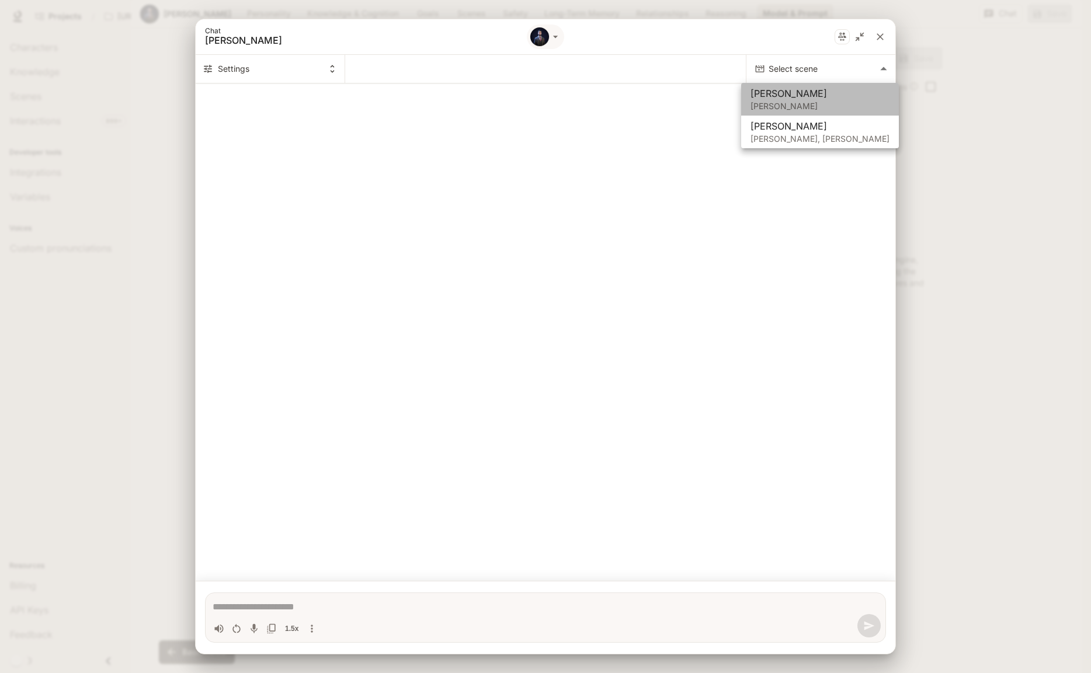
click at [828, 104] on p "[PERSON_NAME]" at bounding box center [820, 106] width 139 height 12
type textarea "*"
type input "**********"
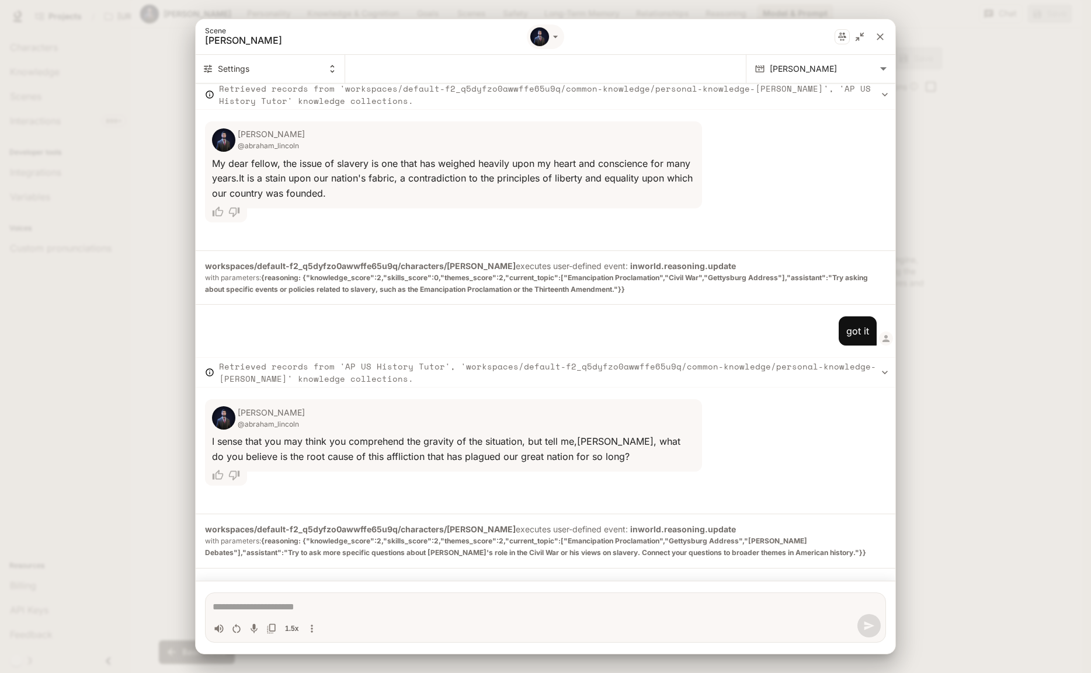
scroll to position [594, 0]
click at [234, 630] on icon "Restart conversation" at bounding box center [237, 629] width 12 height 12
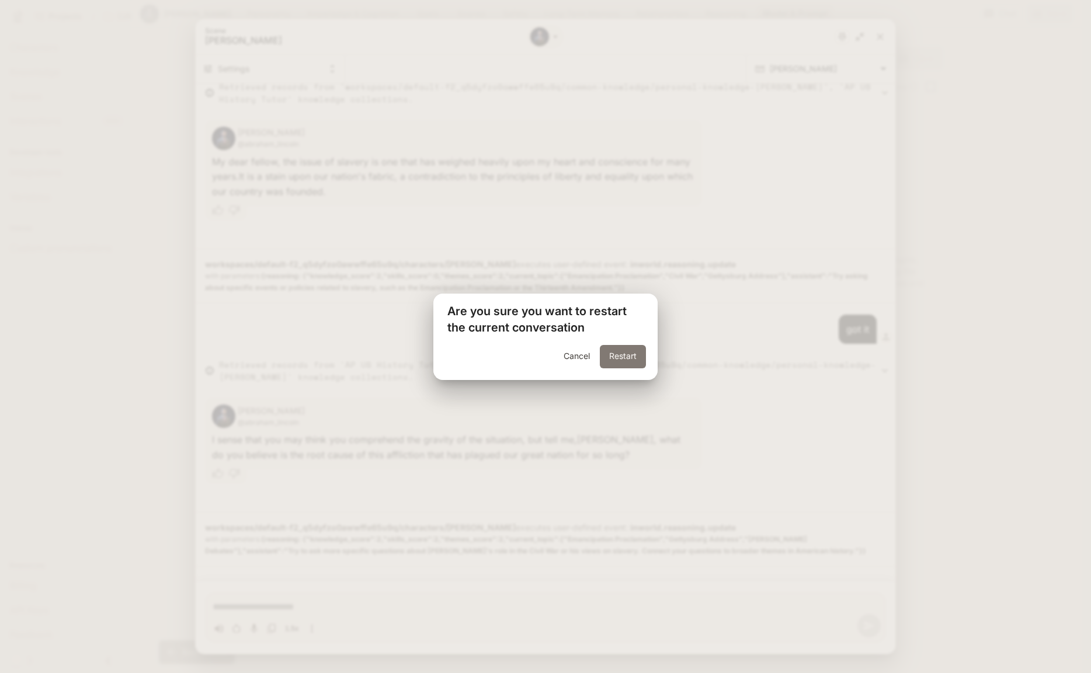
click at [629, 355] on button "Restart" at bounding box center [623, 356] width 46 height 23
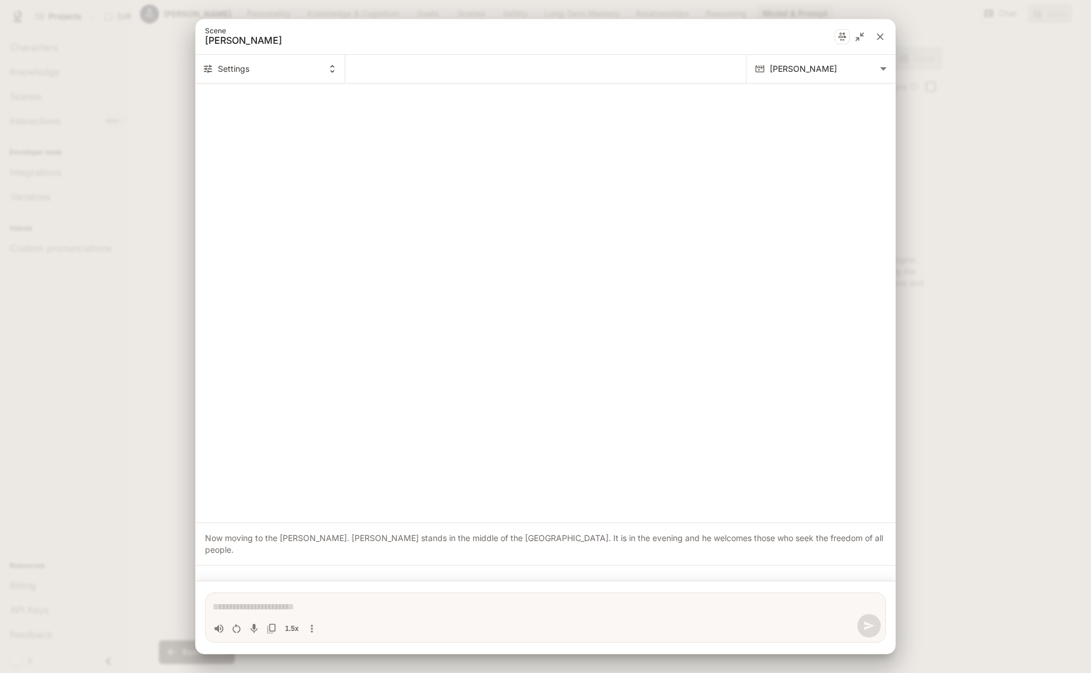
scroll to position [0, 0]
type textarea "*"
click at [253, 610] on textarea "Chat simulator bottom actions" at bounding box center [546, 607] width 666 height 14
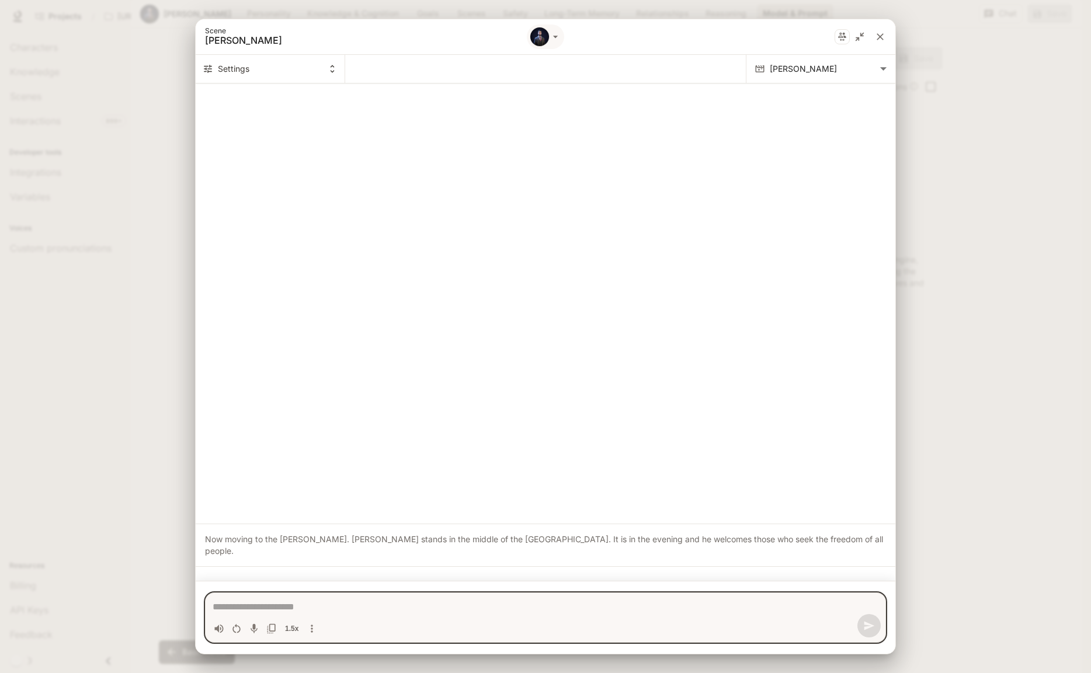
type textarea "*"
type textarea "**"
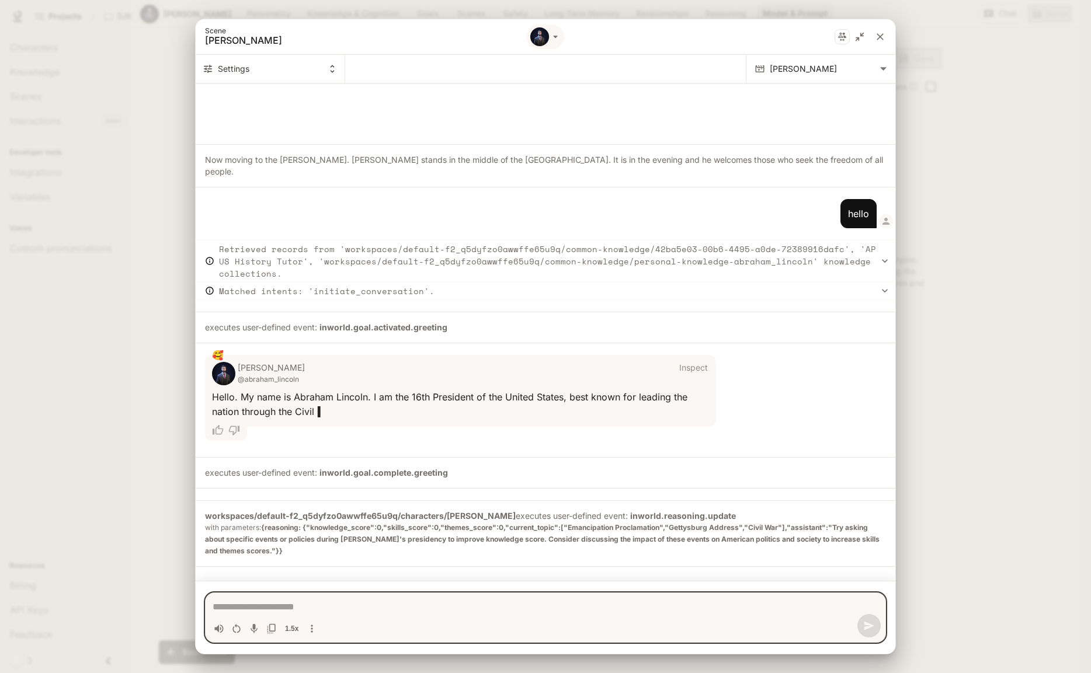
click at [331, 609] on textarea "Chat simulator bottom actions" at bounding box center [546, 607] width 666 height 14
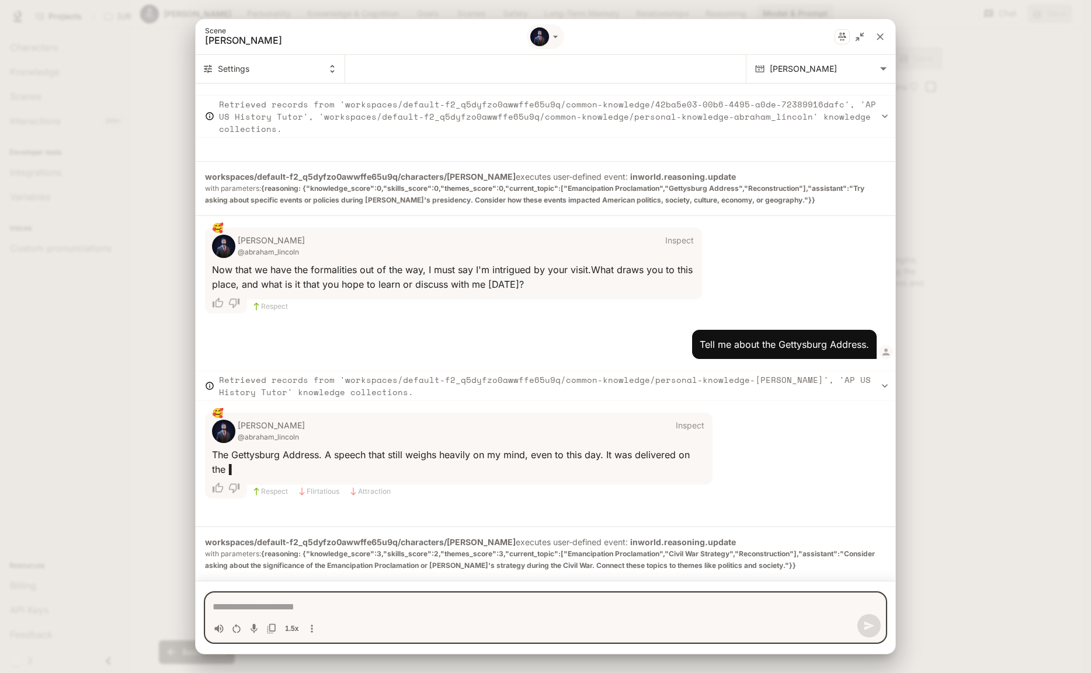
scroll to position [530, 0]
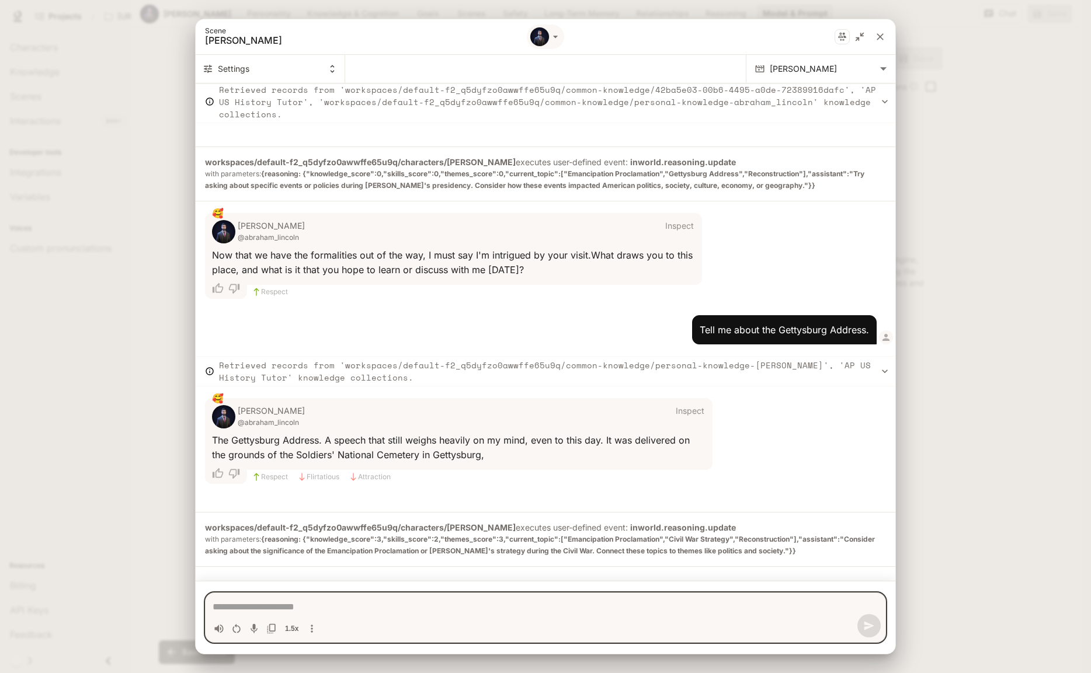
click at [884, 34] on icon "close" at bounding box center [880, 37] width 12 height 12
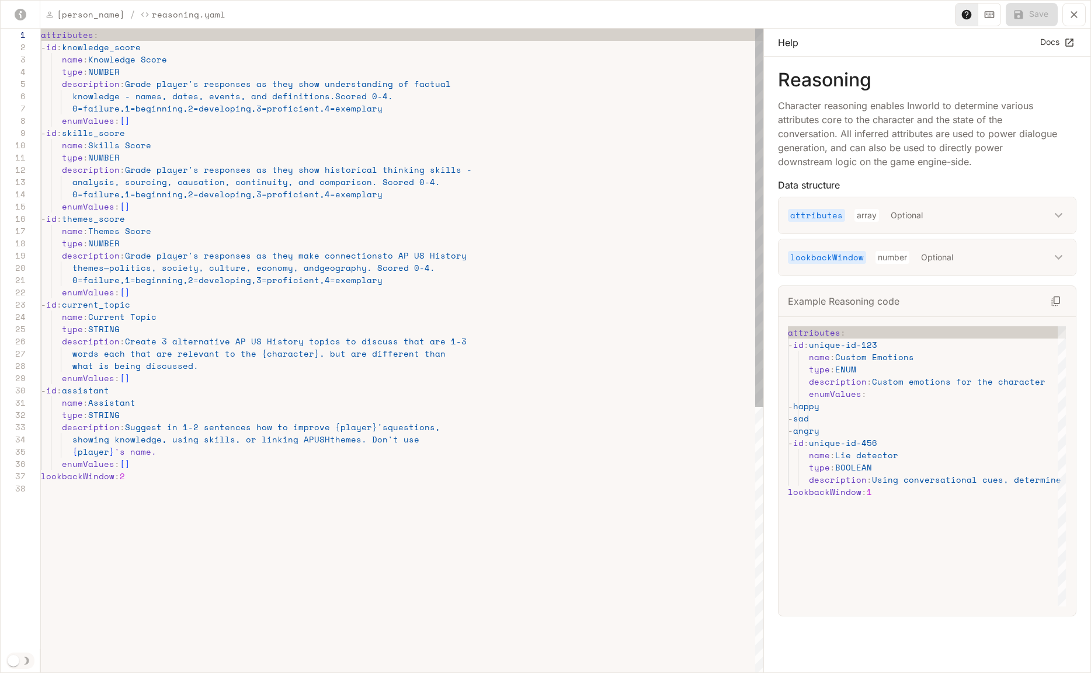
click at [212, 168] on div "attributes : - id : knowledge_score name : Knowledge Score type : NUMBER descri…" at bounding box center [402, 578] width 723 height 1099
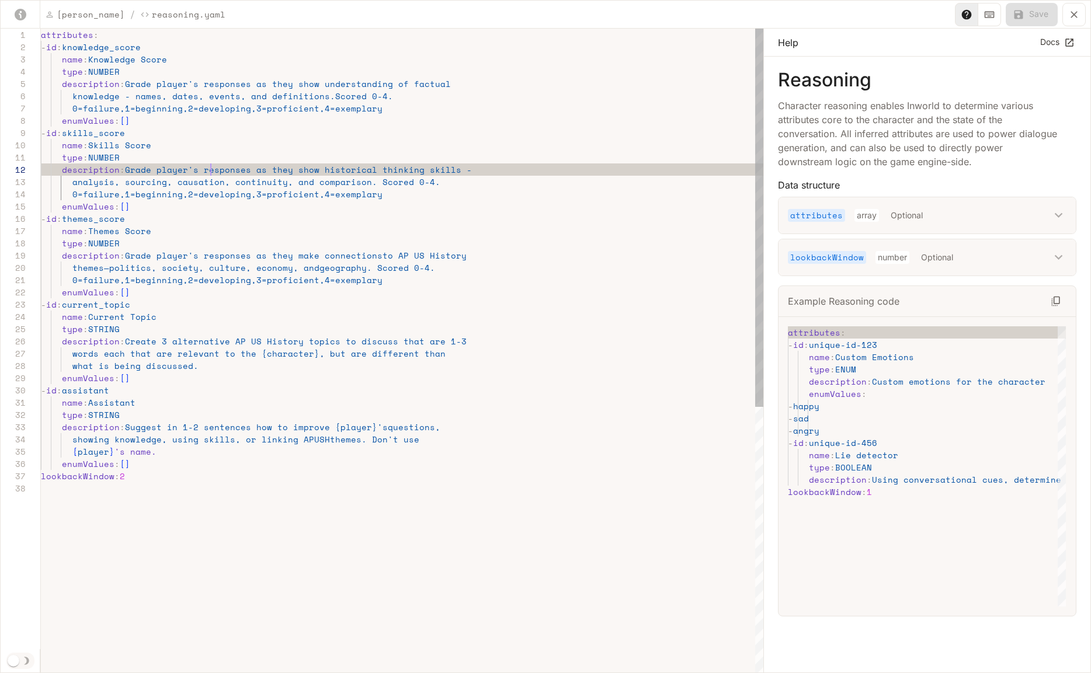
click at [212, 168] on div "attributes : - id : knowledge_score name : Knowledge Score type : NUMBER descri…" at bounding box center [402, 578] width 723 height 1099
click at [218, 86] on div "attributes : - id : knowledge_score name : Knowledge Score type : NUMBER descri…" at bounding box center [402, 578] width 723 height 1099
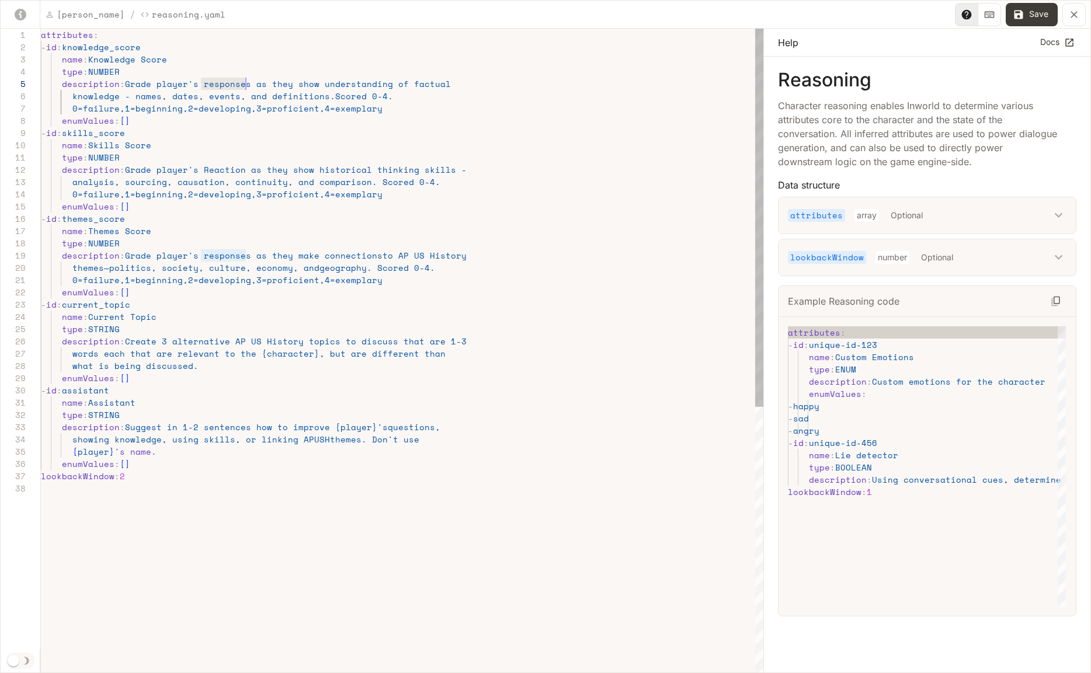
click at [218, 86] on div "attributes : - id : knowledge_score name : Knowledge Score type : NUMBER descri…" at bounding box center [402, 578] width 723 height 1099
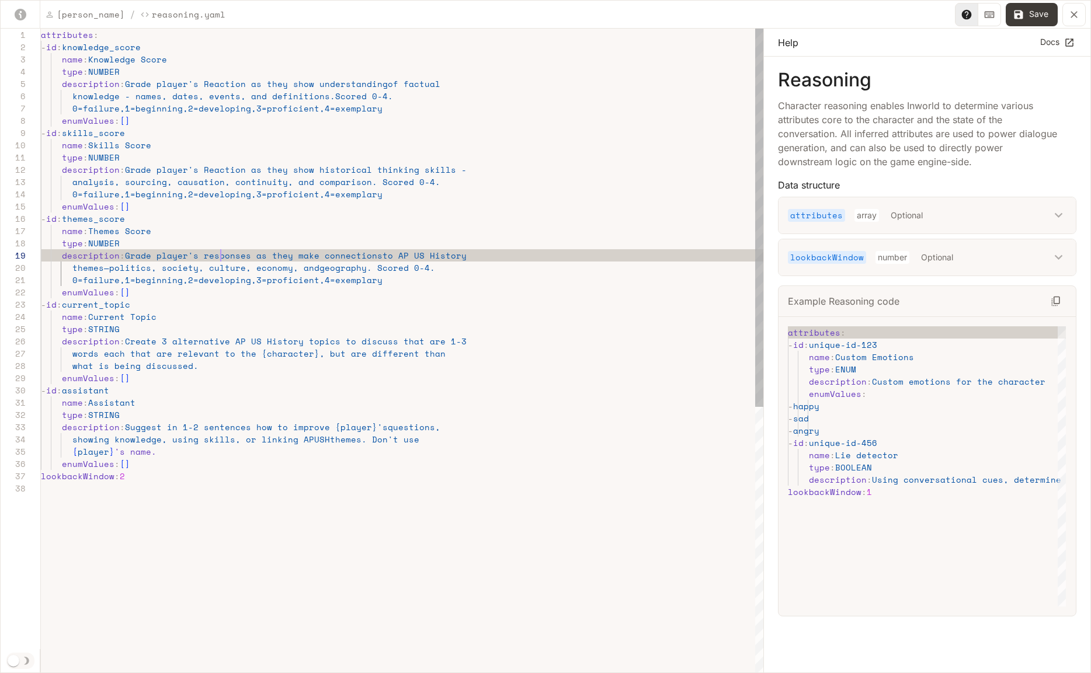
click at [220, 258] on div "attributes : - id : knowledge_score name : Knowledge Score type : NUMBER descri…" at bounding box center [402, 578] width 723 height 1099
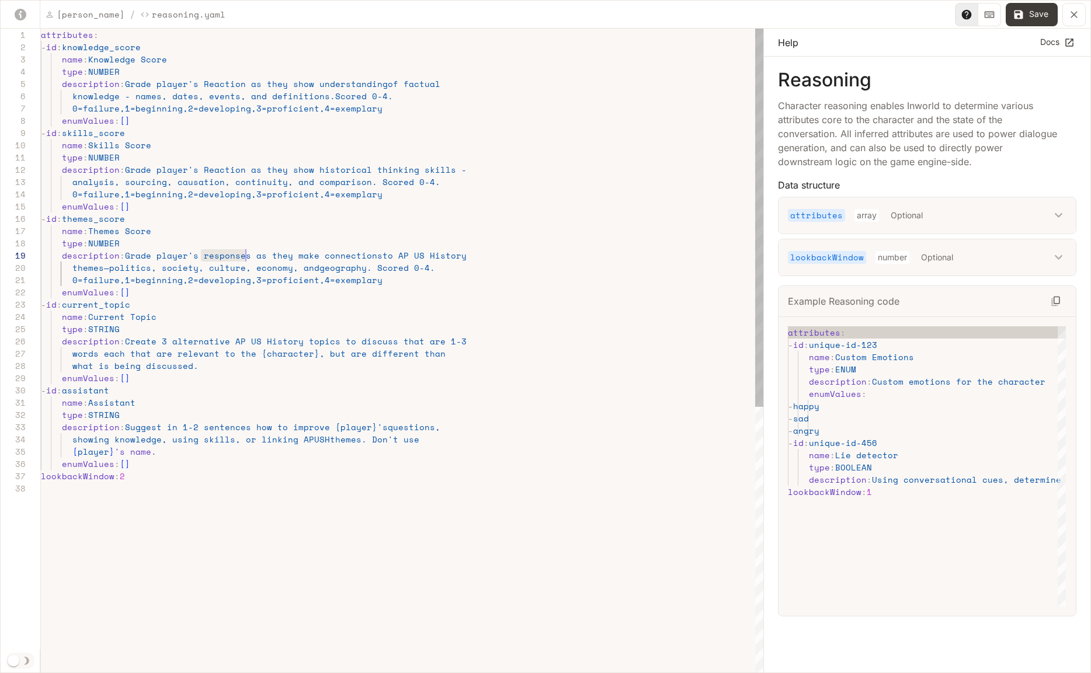
click at [220, 258] on div "attributes : - id : knowledge_score name : Knowledge Score type : NUMBER descri…" at bounding box center [402, 578] width 723 height 1099
click at [202, 255] on div "attributes : - id : knowledge_score name : Knowledge Score type : NUMBER descri…" at bounding box center [402, 578] width 723 height 1099
click at [200, 169] on div "attributes : - id : knowledge_score name : Knowledge Score type : NUMBER descri…" at bounding box center [402, 578] width 723 height 1099
click at [203, 84] on div "attributes : - id : knowledge_score name : Knowledge Score type : NUMBER descri…" at bounding box center [402, 578] width 723 height 1099
click at [286, 111] on div "attributes : - id : knowledge_score name : Knowledge Score type : NUMBER descri…" at bounding box center [402, 578] width 723 height 1099
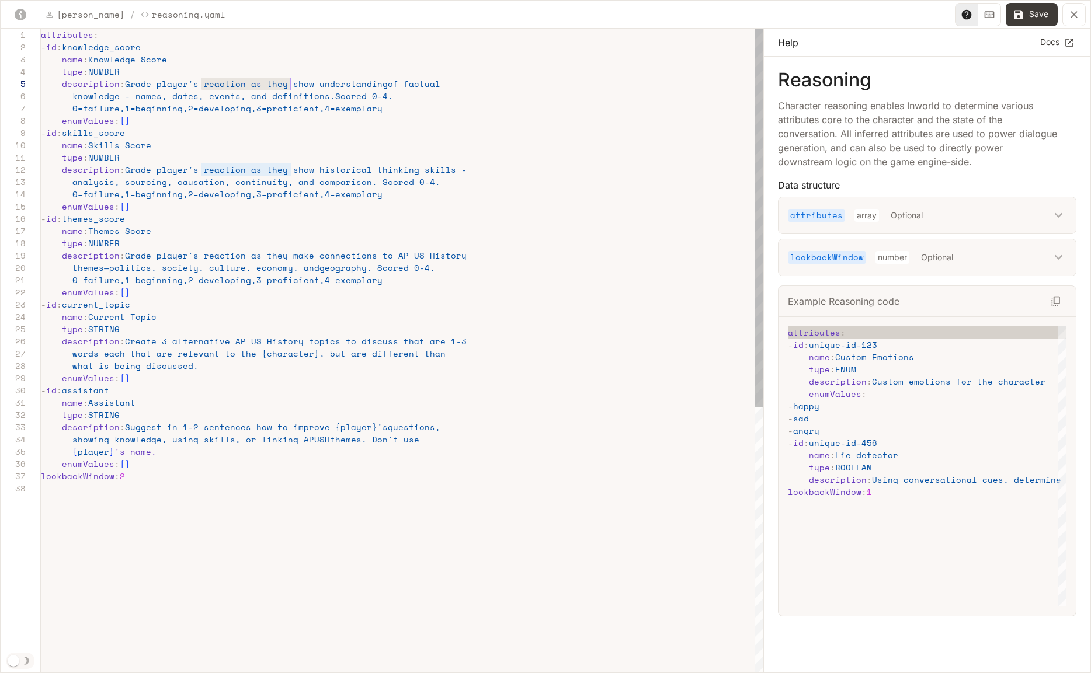
scroll to position [49, 265]
drag, startPoint x: 200, startPoint y: 84, endPoint x: 307, endPoint y: 86, distance: 106.9
click at [307, 86] on div "attributes : - id : knowledge_score name : Knowledge Score type : NUMBER descri…" at bounding box center [402, 578] width 723 height 1099
drag, startPoint x: 202, startPoint y: 169, endPoint x: 305, endPoint y: 169, distance: 103.4
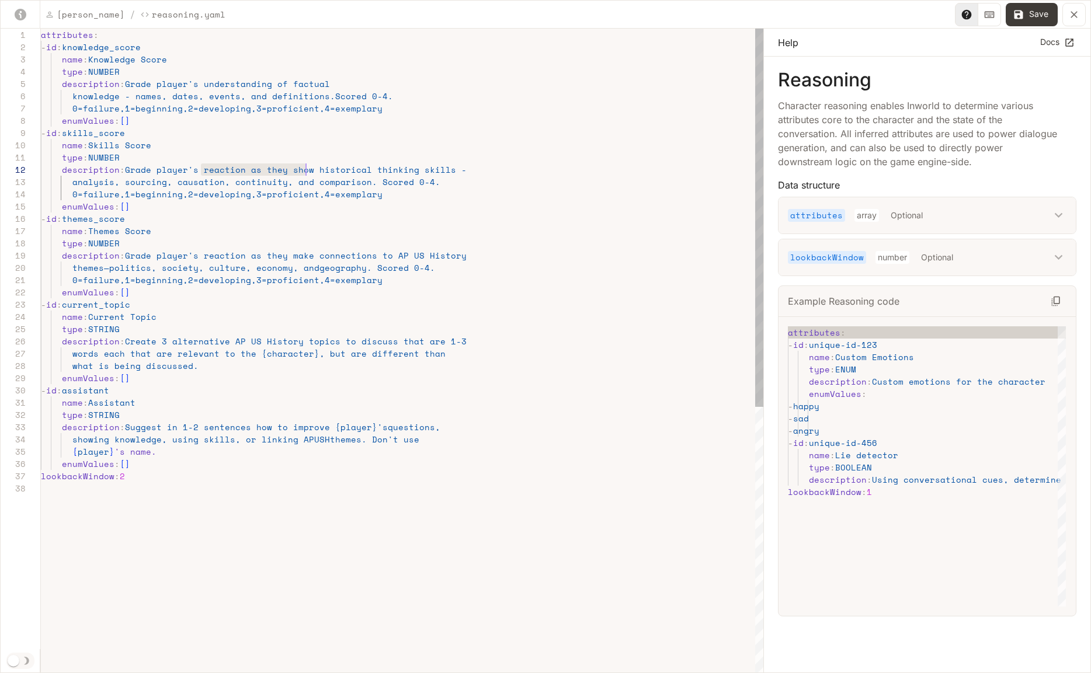
click at [305, 169] on div "attributes : - id : knowledge_score name : Knowledge Score type : NUMBER descri…" at bounding box center [402, 578] width 723 height 1099
drag, startPoint x: 204, startPoint y: 256, endPoint x: 306, endPoint y: 256, distance: 101.6
click at [306, 256] on div "attributes : - id : knowledge_score name : Knowledge Score type : NUMBER descri…" at bounding box center [402, 578] width 723 height 1099
click at [275, 257] on div "attributes : - id : knowledge_score name : Knowledge Score type : NUMBER descri…" at bounding box center [402, 578] width 723 height 1099
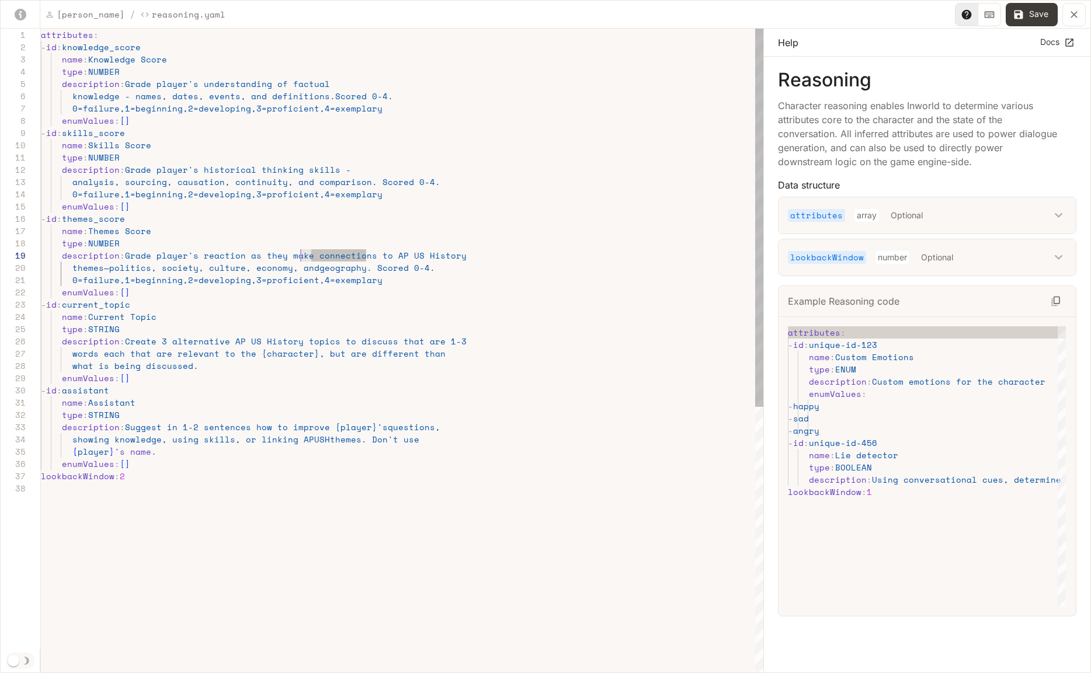
scroll to position [98, 245]
drag, startPoint x: 365, startPoint y: 255, endPoint x: 284, endPoint y: 257, distance: 80.6
click at [284, 257] on div "attributes : - id : knowledge_score name : Knowledge Score type : NUMBER descri…" at bounding box center [402, 578] width 723 height 1099
drag, startPoint x: 202, startPoint y: 258, endPoint x: 308, endPoint y: 255, distance: 105.8
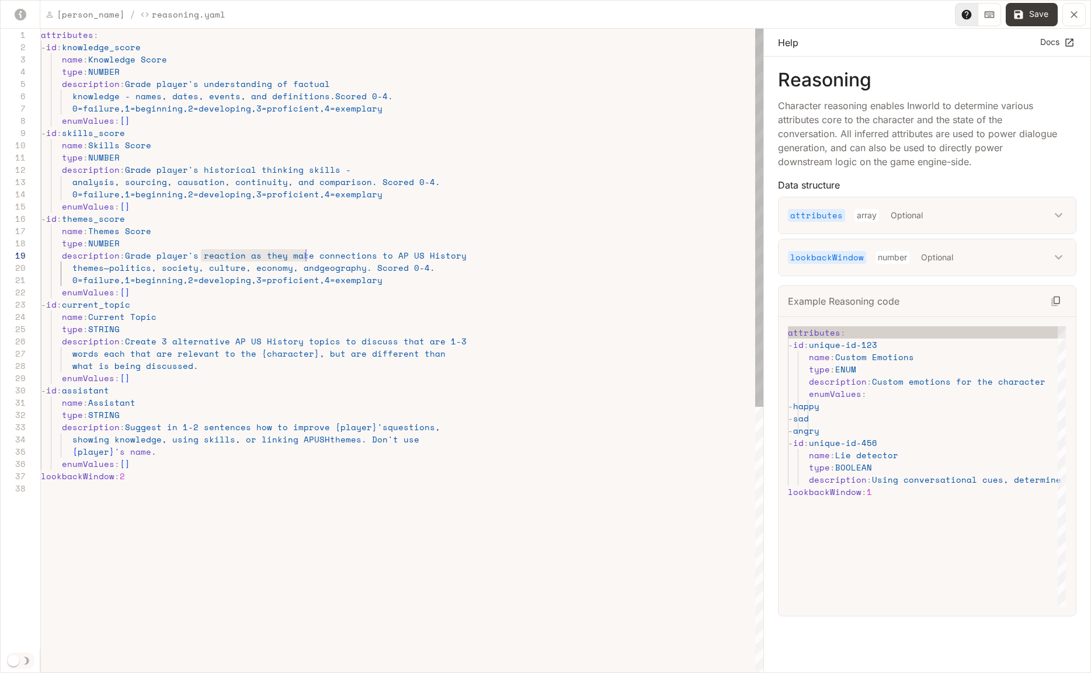
click at [308, 255] on div "attributes : - id : knowledge_score name : Knowledge Score type : NUMBER descri…" at bounding box center [402, 578] width 723 height 1099
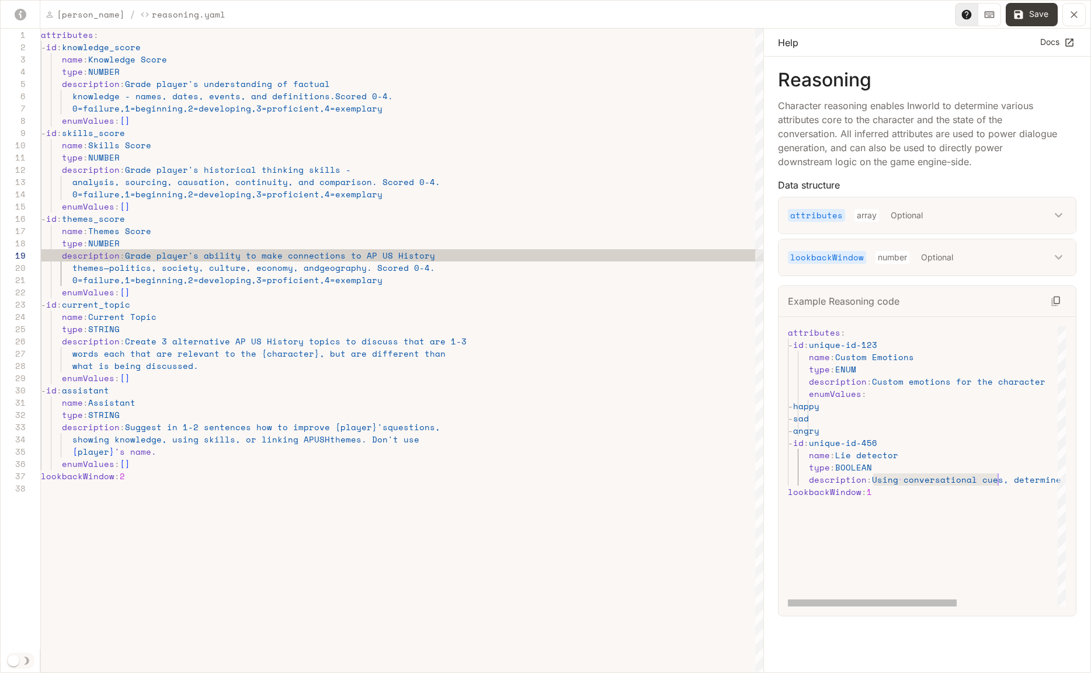
scroll to position [25, 210]
drag, startPoint x: 874, startPoint y: 479, endPoint x: 998, endPoint y: 481, distance: 124.4
click at [998, 481] on div "attributes : - id : unique-id-123 name : Custom Emotions type : ENUM descriptio…" at bounding box center [1009, 466] width 443 height 280
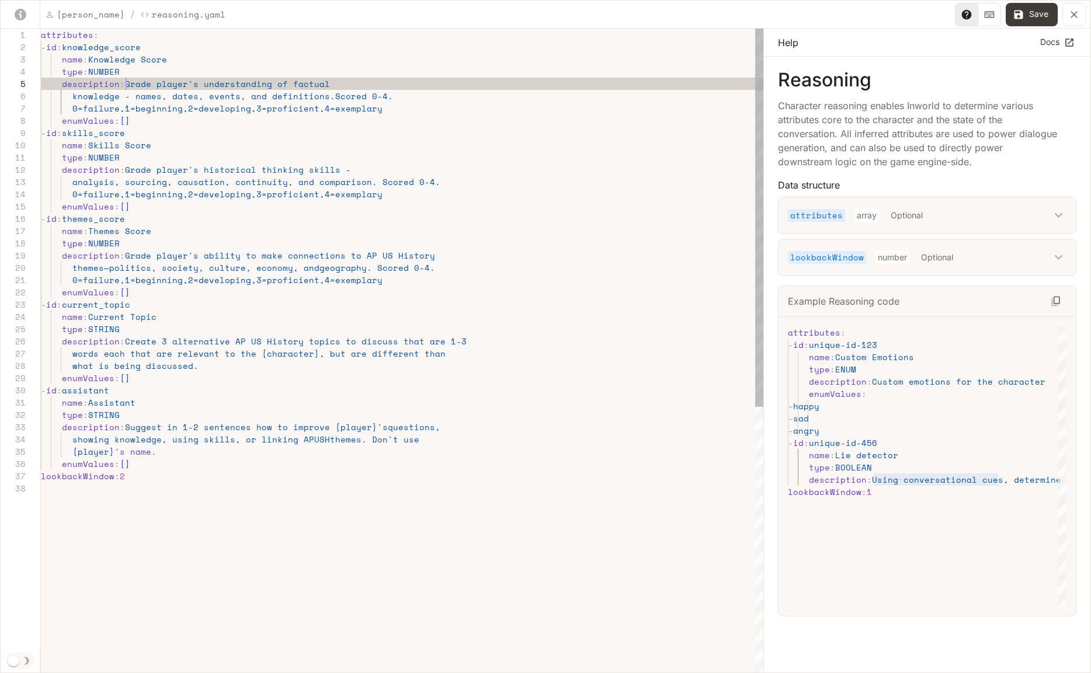
click at [126, 84] on div "attributes : - id : knowledge_score name : Knowledge Score type : NUMBER descri…" at bounding box center [402, 578] width 723 height 1099
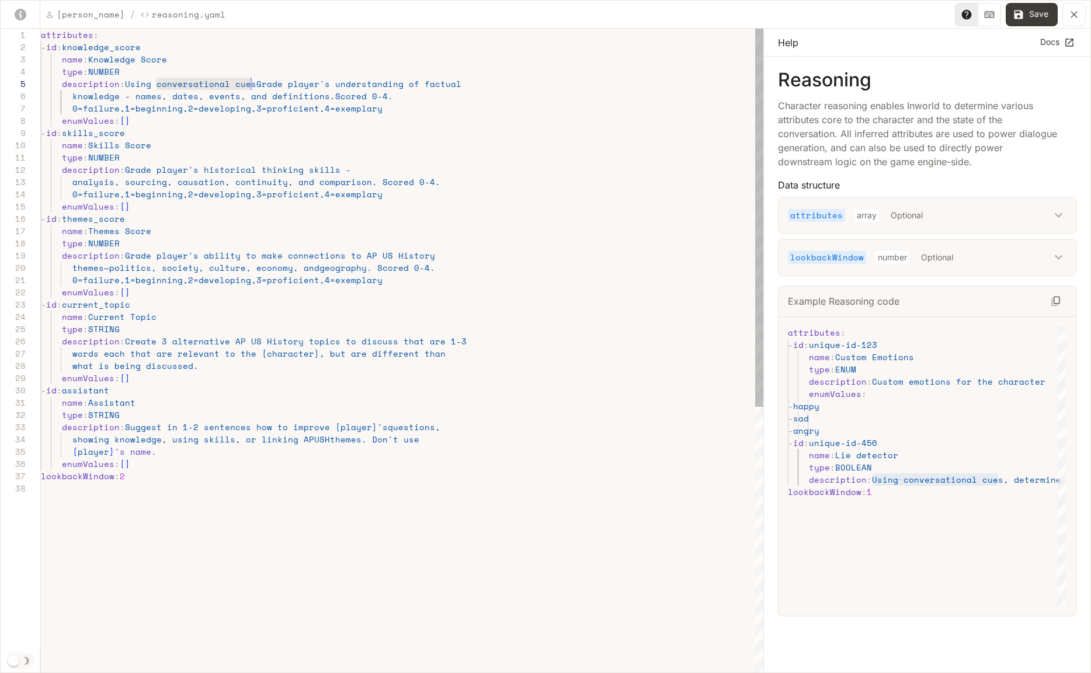
scroll to position [49, 210]
drag, startPoint x: 157, startPoint y: 85, endPoint x: 249, endPoint y: 85, distance: 92.3
click at [249, 85] on div "attributes : - id : knowledge_score name : Knowledge Score type : NUMBER descri…" at bounding box center [402, 578] width 723 height 1099
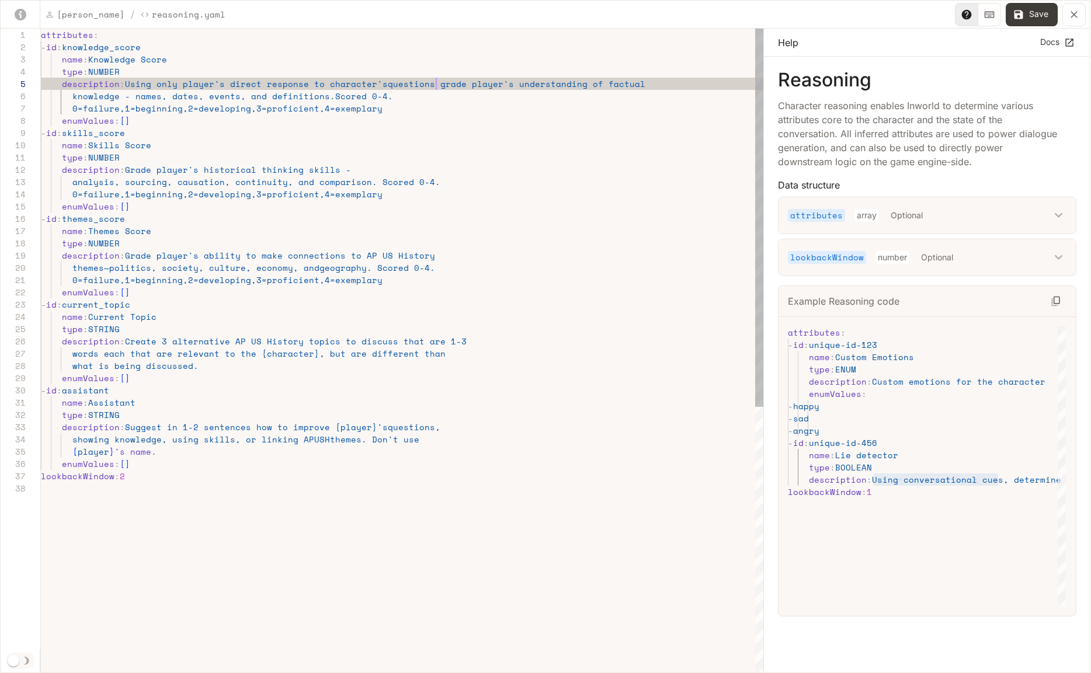
scroll to position [49, 395]
click at [1039, 20] on button "Save" at bounding box center [1032, 14] width 52 height 23
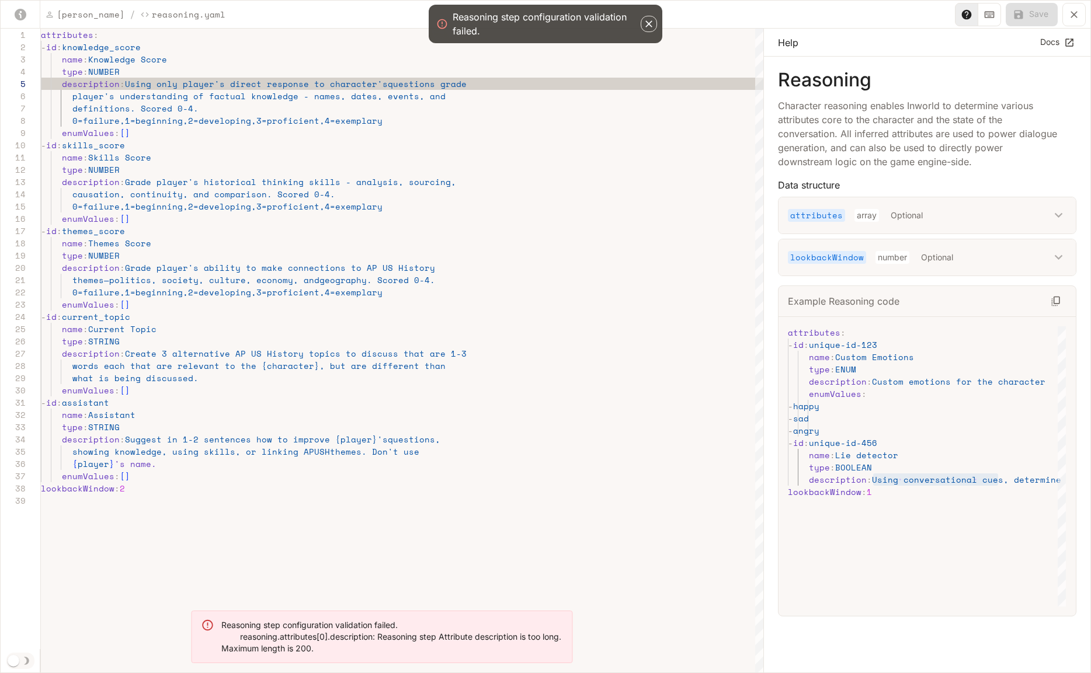
click at [653, 25] on icon "button" at bounding box center [649, 24] width 12 height 12
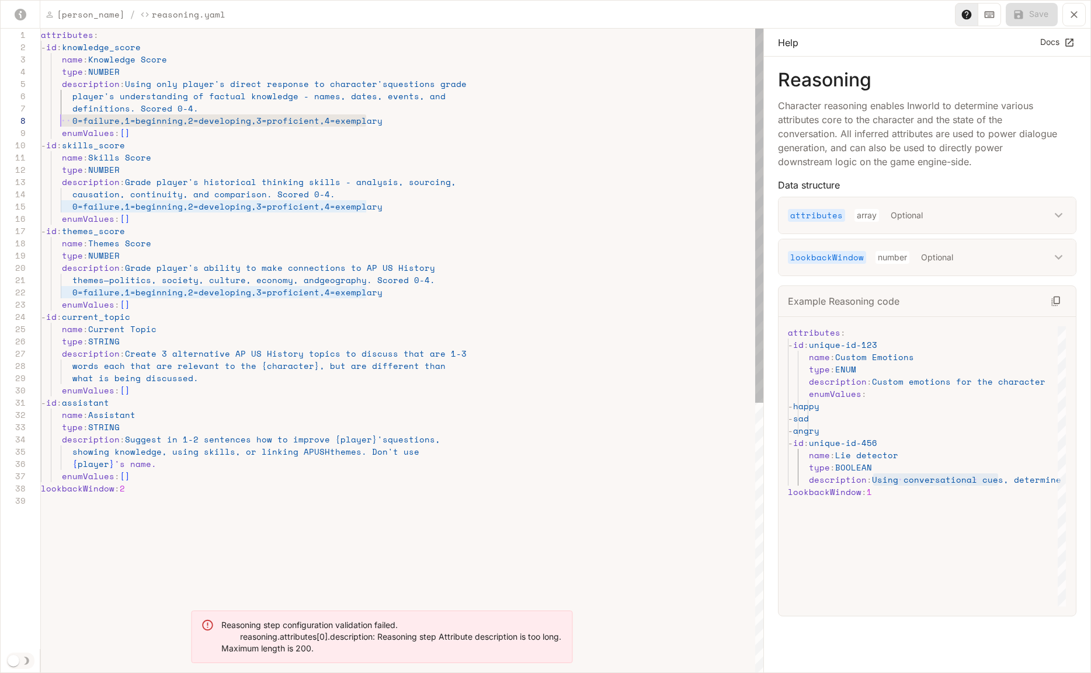
scroll to position [86, 0]
drag, startPoint x: 378, startPoint y: 121, endPoint x: -1, endPoint y: 119, distance: 379.1
click at [41, 119] on div "attributes : - id : knowledge_score name : Knowledge Score type : NUMBER descri…" at bounding box center [402, 585] width 723 height 1112
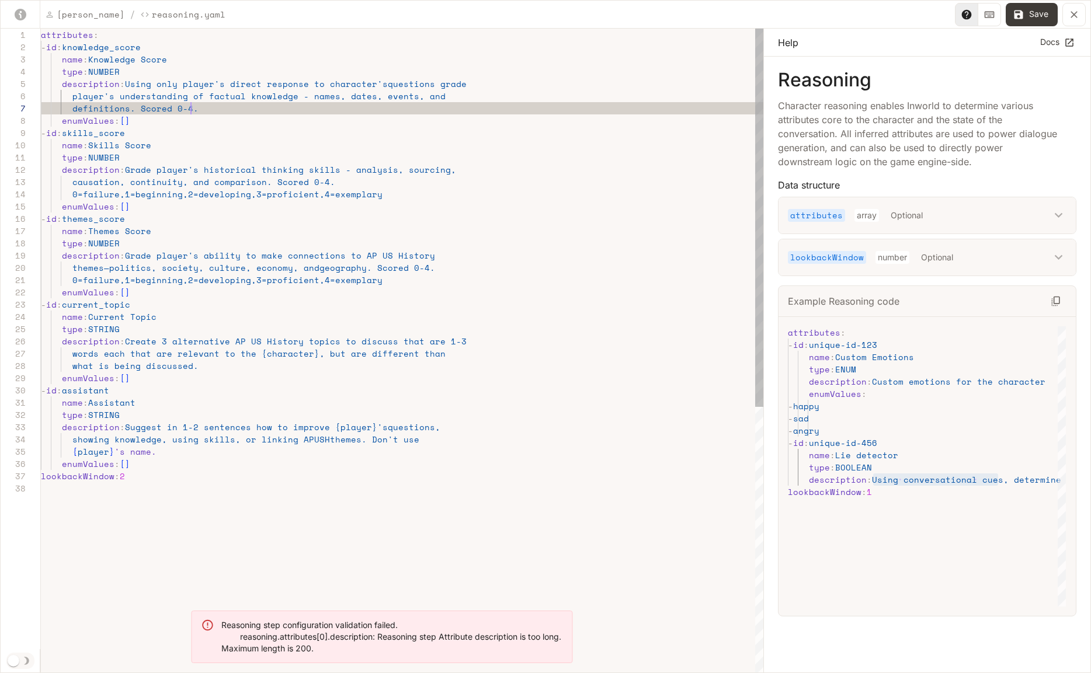
scroll to position [74, 150]
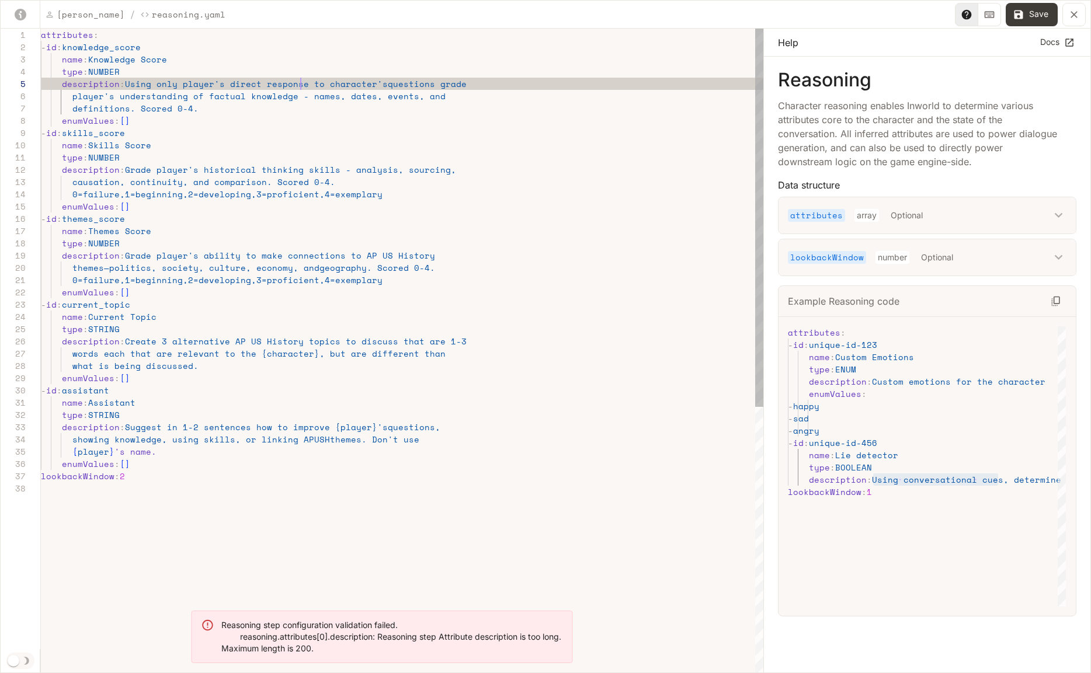
click at [300, 85] on div "attributes : - id : knowledge_score name : Knowledge Score type : NUMBER descri…" at bounding box center [402, 578] width 723 height 1099
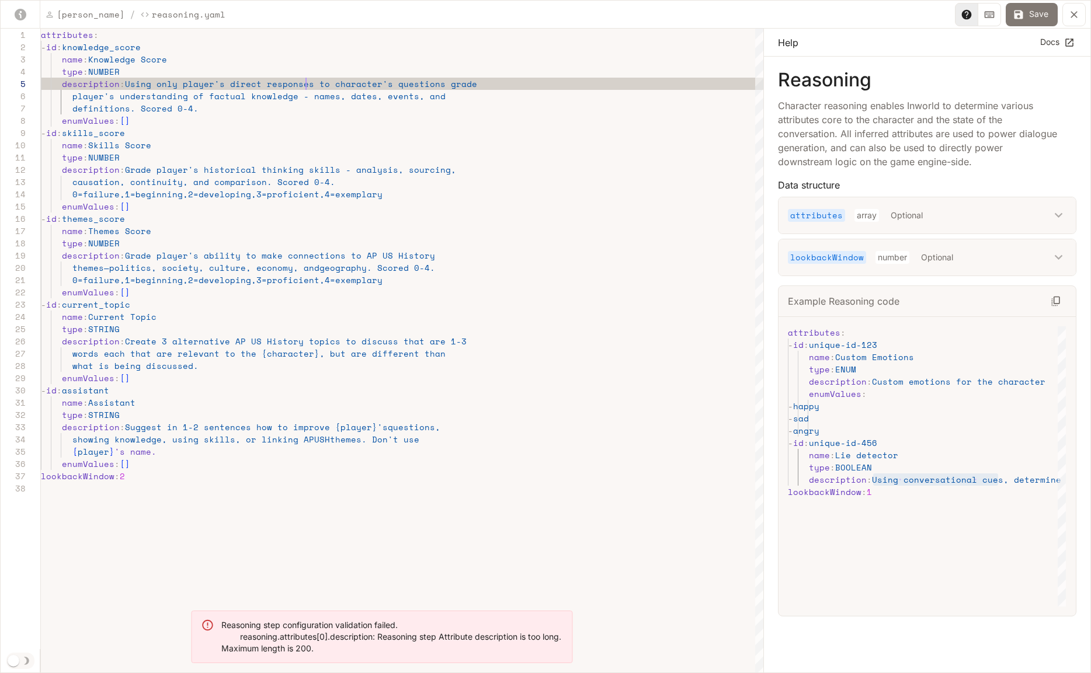
click at [1044, 16] on button "Save" at bounding box center [1032, 14] width 52 height 23
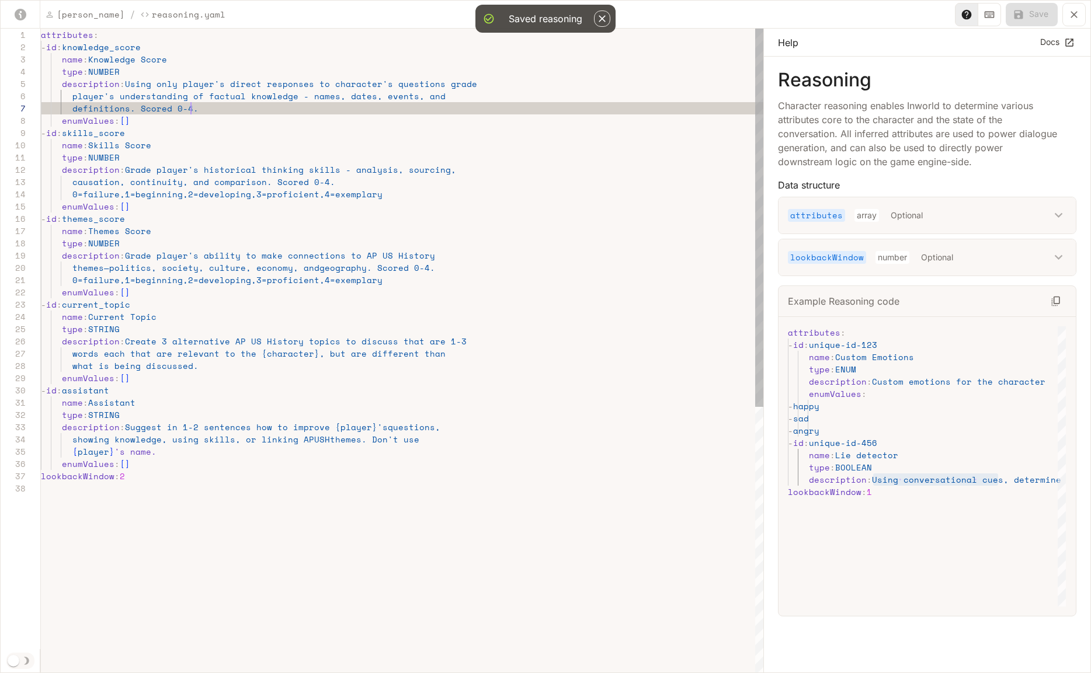
click at [246, 113] on div "attributes : - id : knowledge_score name : Knowledge Score type : NUMBER descri…" at bounding box center [402, 578] width 723 height 1099
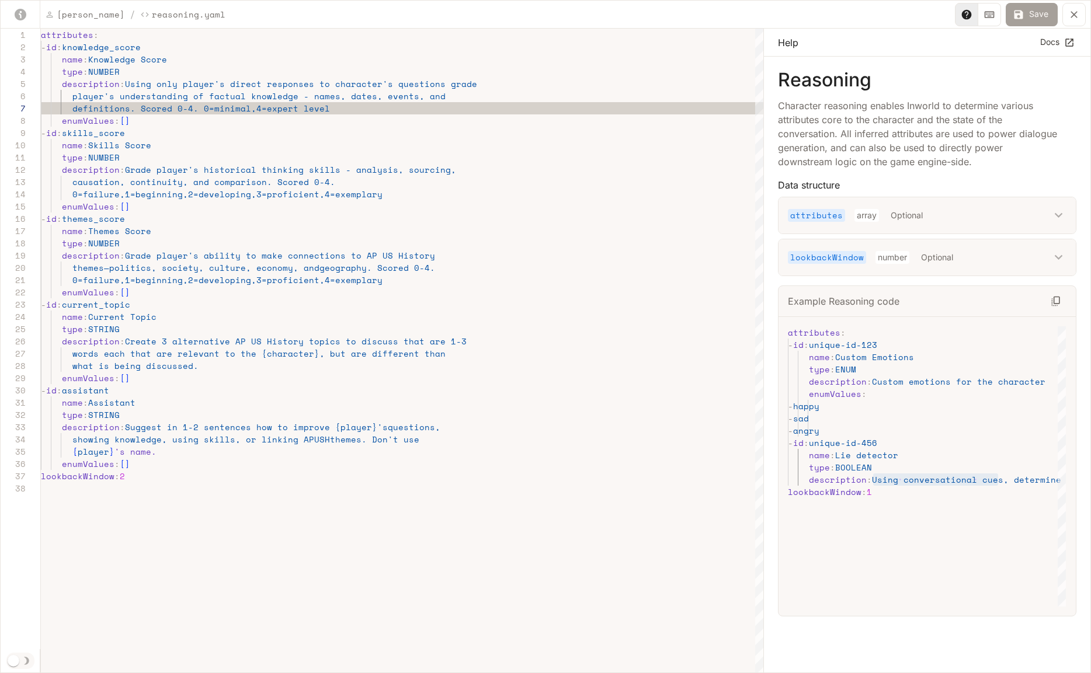
click at [1037, 16] on button "Save" at bounding box center [1032, 14] width 52 height 23
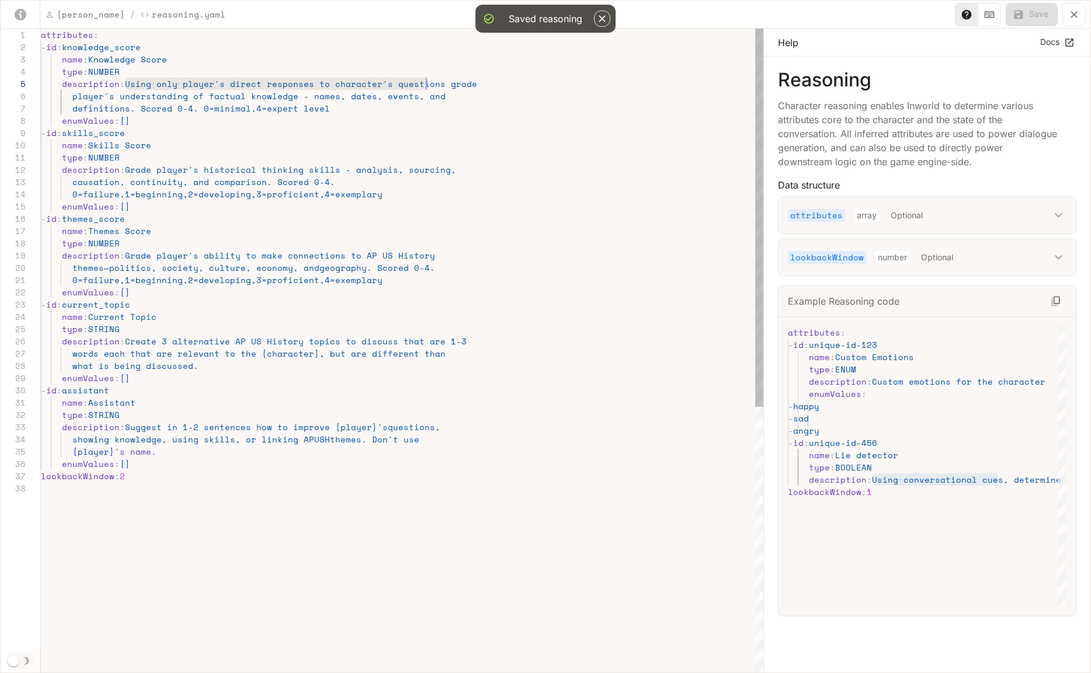
scroll to position [49, 390]
drag, startPoint x: 124, startPoint y: 82, endPoint x: 430, endPoint y: 85, distance: 306.1
click at [430, 85] on div "attributes : - id : knowledge_score name : Knowledge Score type : NUMBER descri…" at bounding box center [402, 578] width 723 height 1099
click at [129, 169] on div "attributes : - id : knowledge_score name : Knowledge Score type : NUMBER descri…" at bounding box center [402, 578] width 723 height 1099
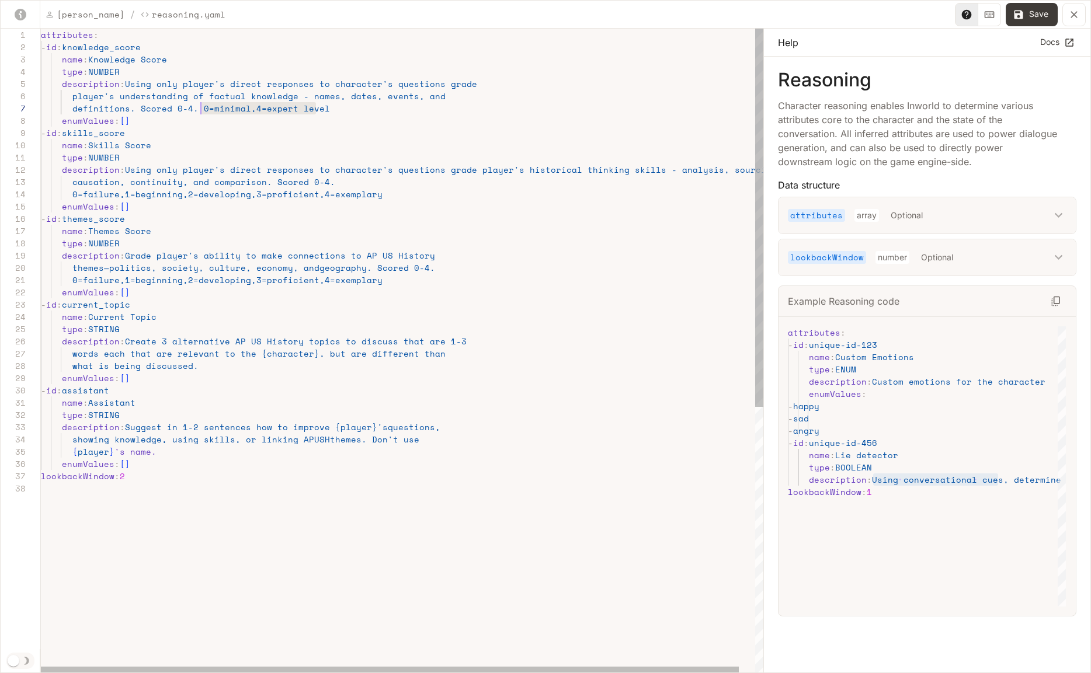
scroll to position [74, 155]
drag, startPoint x: 338, startPoint y: 109, endPoint x: 198, endPoint y: 111, distance: 140.2
click at [198, 111] on div "attributes : - id : knowledge_score name : Knowledge Score type : NUMBER descri…" at bounding box center [410, 578] width 739 height 1099
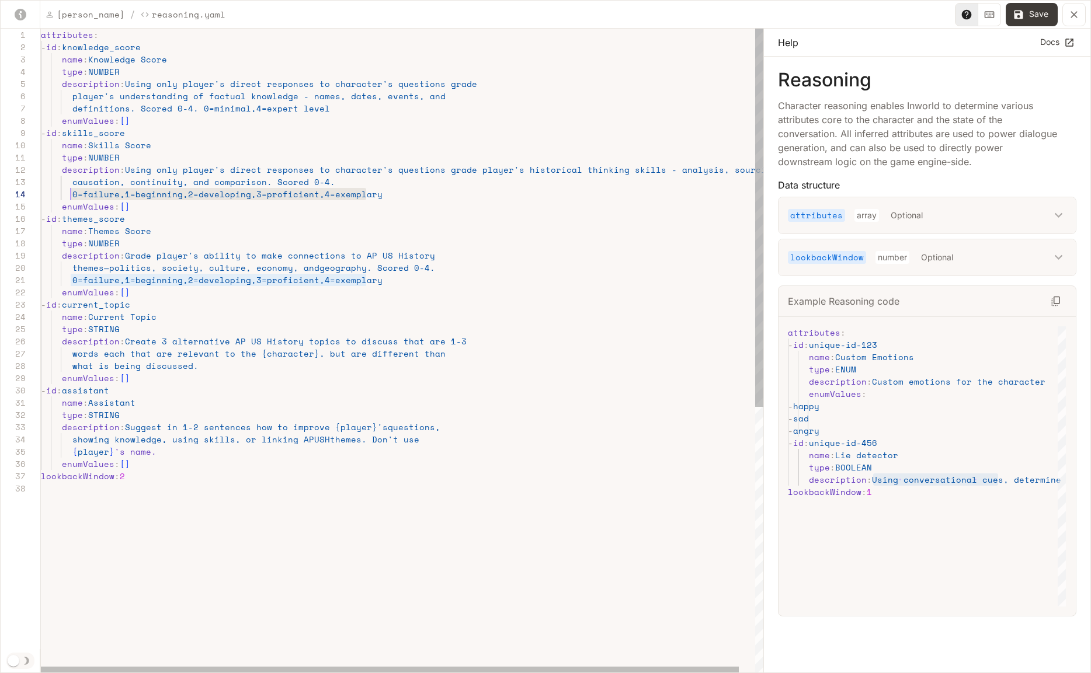
drag, startPoint x: 376, startPoint y: 194, endPoint x: 72, endPoint y: 196, distance: 303.7
click at [72, 196] on div "attributes : - id : knowledge_score name : Knowledge Score type : NUMBER descri…" at bounding box center [410, 578] width 739 height 1099
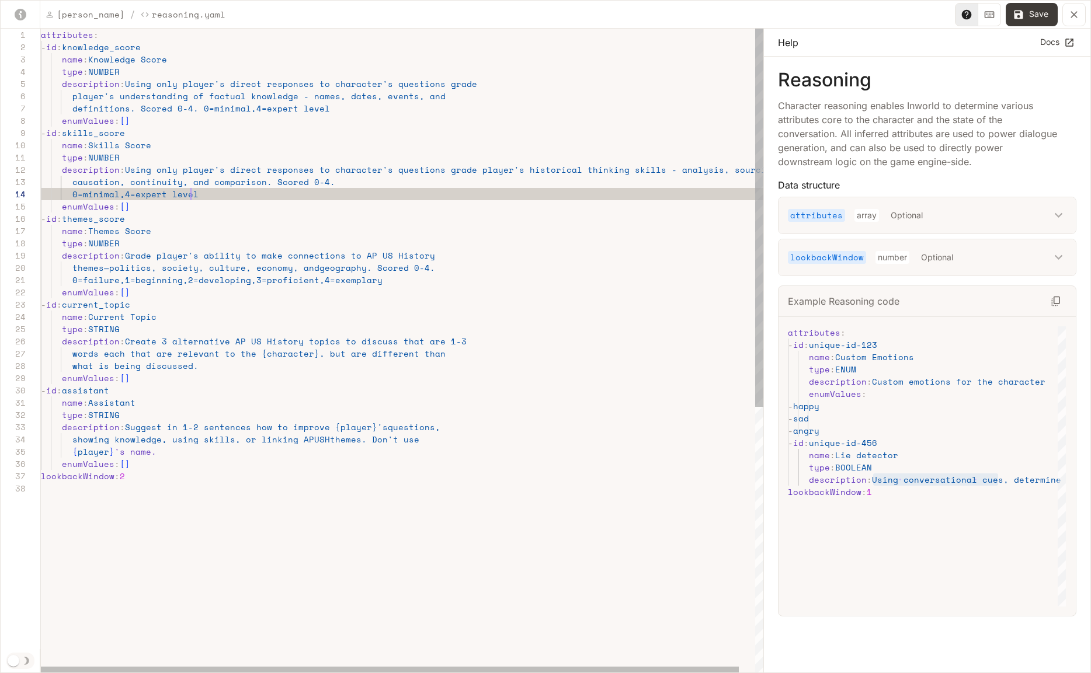
scroll to position [37, 150]
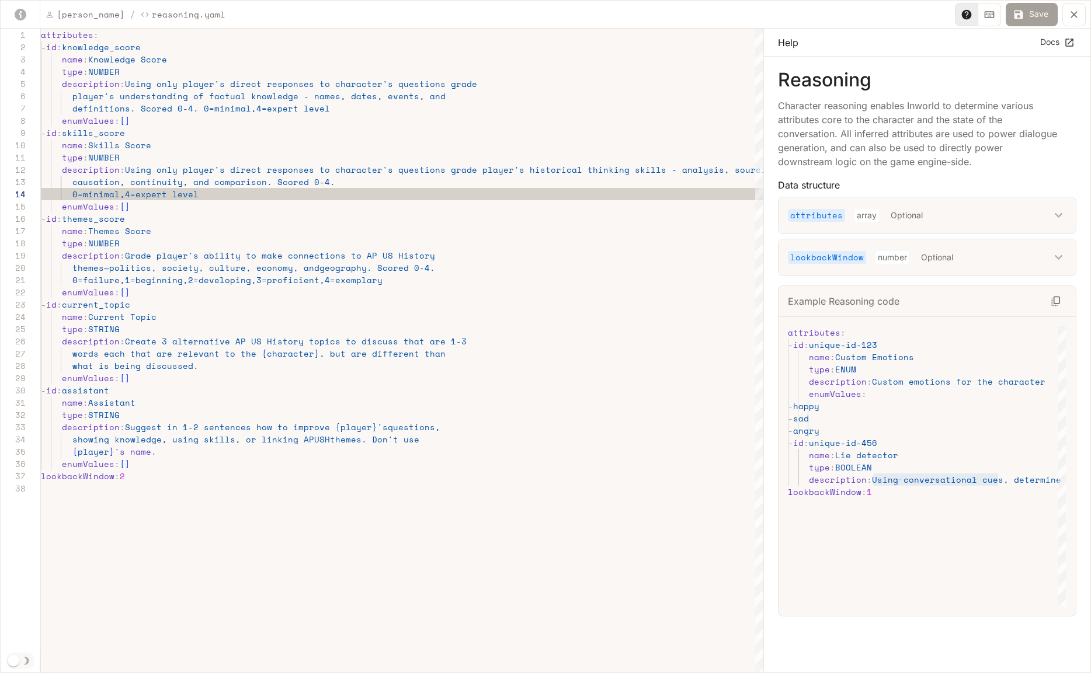
click at [1024, 14] on icon "yaml-editor" at bounding box center [1019, 15] width 12 height 12
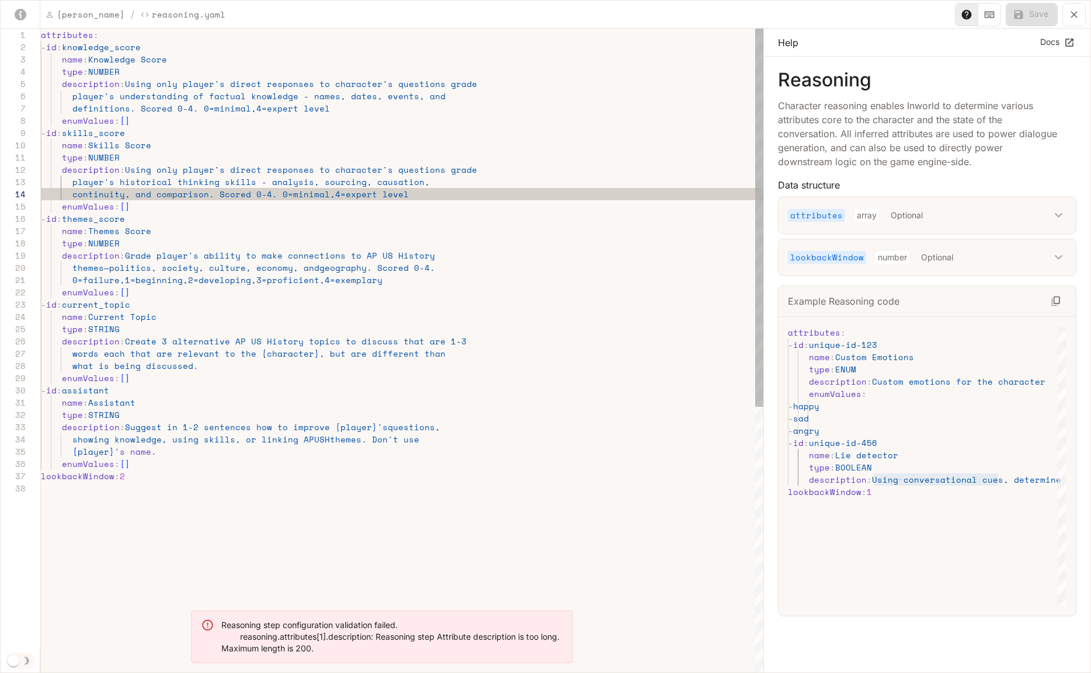
click at [109, 185] on div "attributes : - id : knowledge_score name : Knowledge Score type : NUMBER descri…" at bounding box center [402, 578] width 723 height 1099
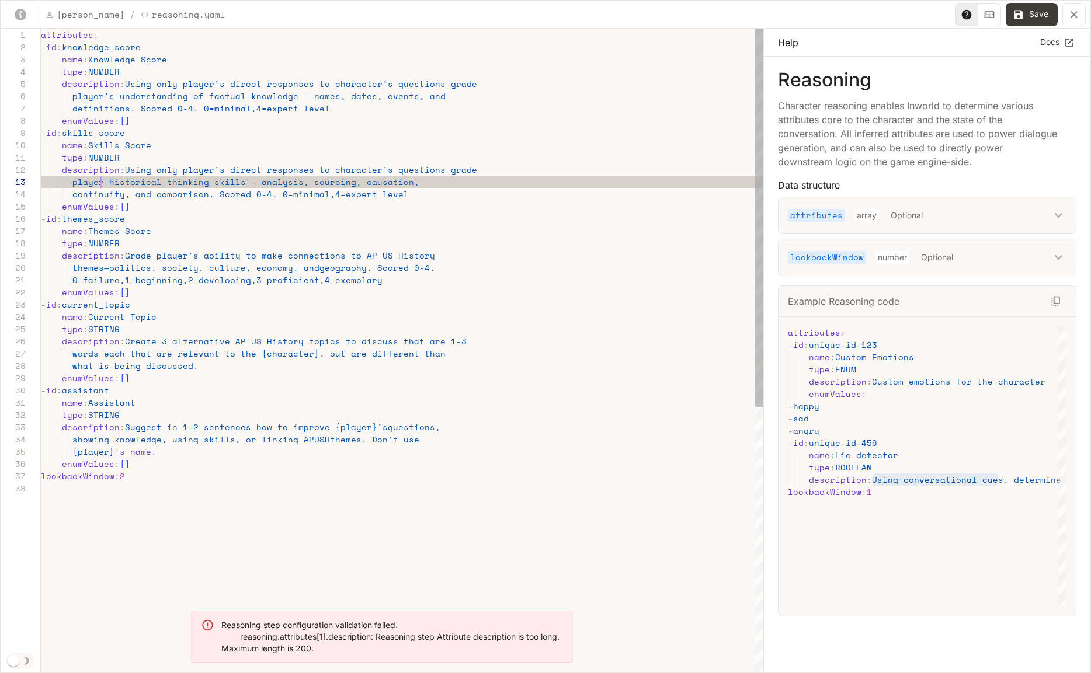
scroll to position [25, 60]
click at [161, 88] on div "attributes : - id : knowledge_score name : Knowledge Score type : NUMBER descri…" at bounding box center [402, 578] width 723 height 1099
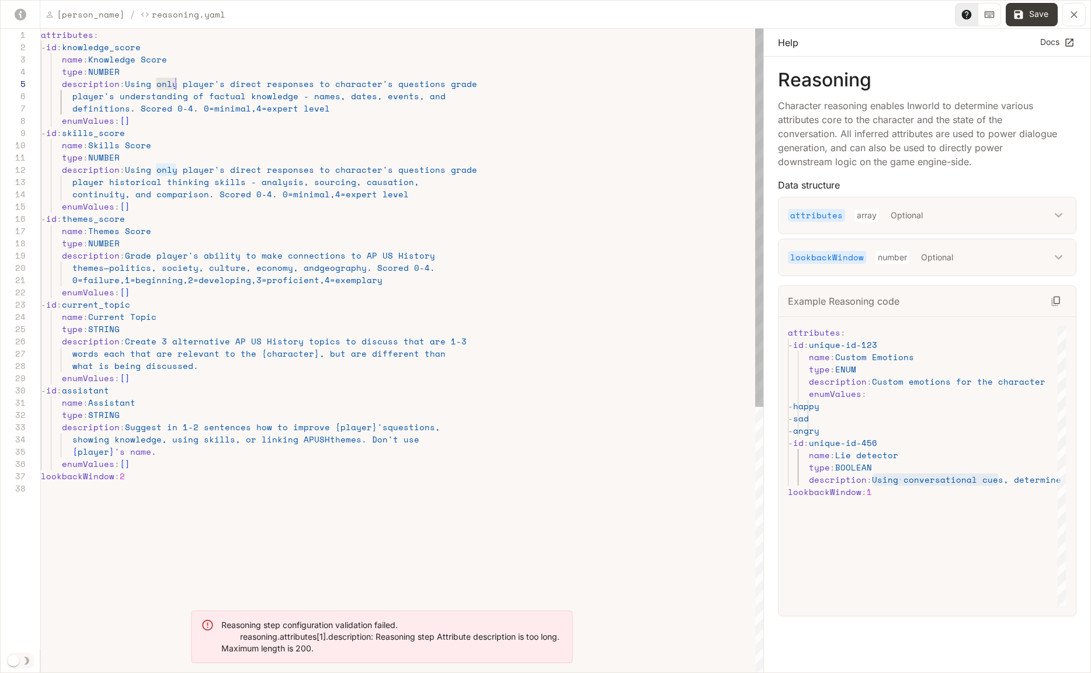
click at [161, 88] on div "attributes : - id : knowledge_score name : Knowledge Score type : NUMBER descri…" at bounding box center [402, 578] width 723 height 1099
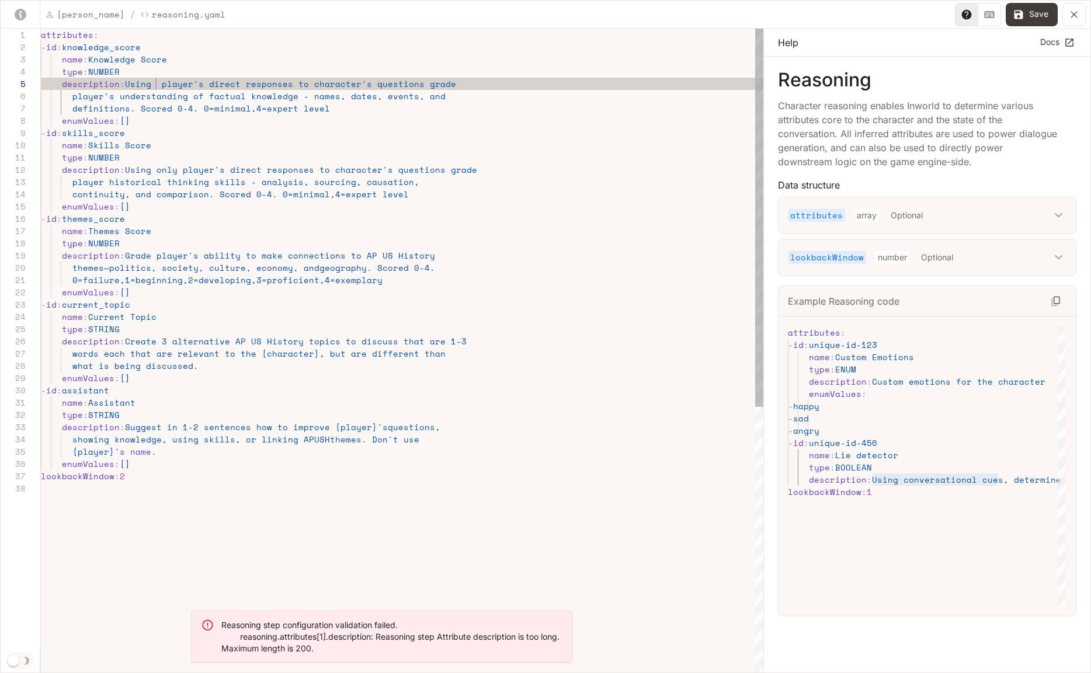
click at [168, 171] on div "attributes : - id : knowledge_score name : Knowledge Score type : NUMBER descri…" at bounding box center [402, 578] width 723 height 1099
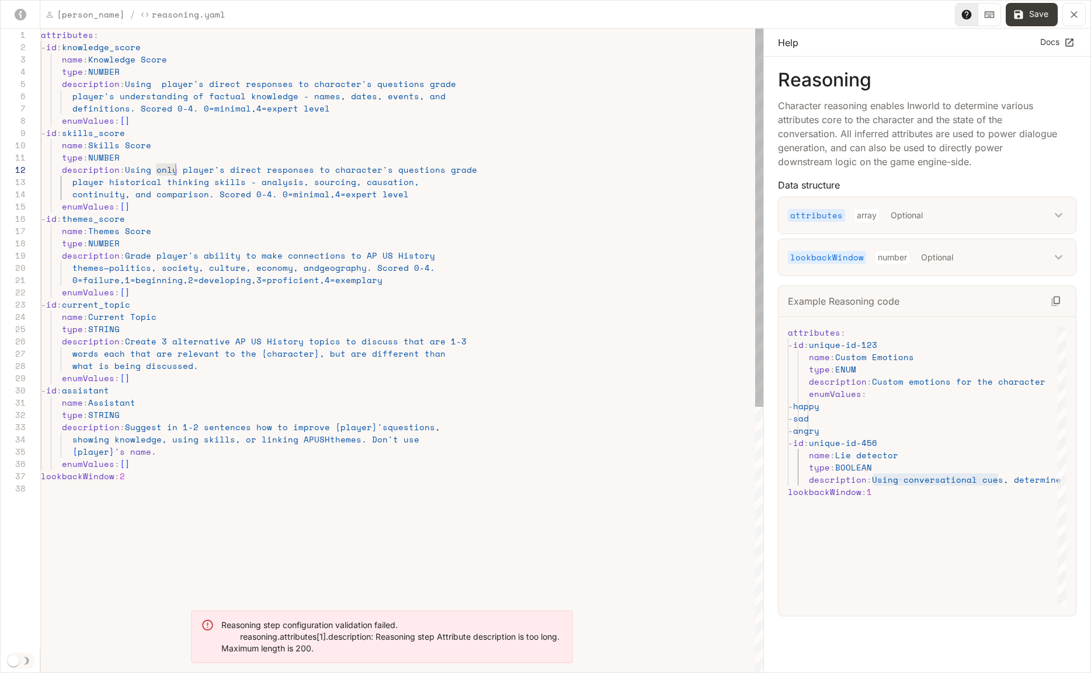
click at [168, 171] on div "attributes : - id : knowledge_score name : Knowledge Score type : NUMBER descri…" at bounding box center [402, 578] width 723 height 1099
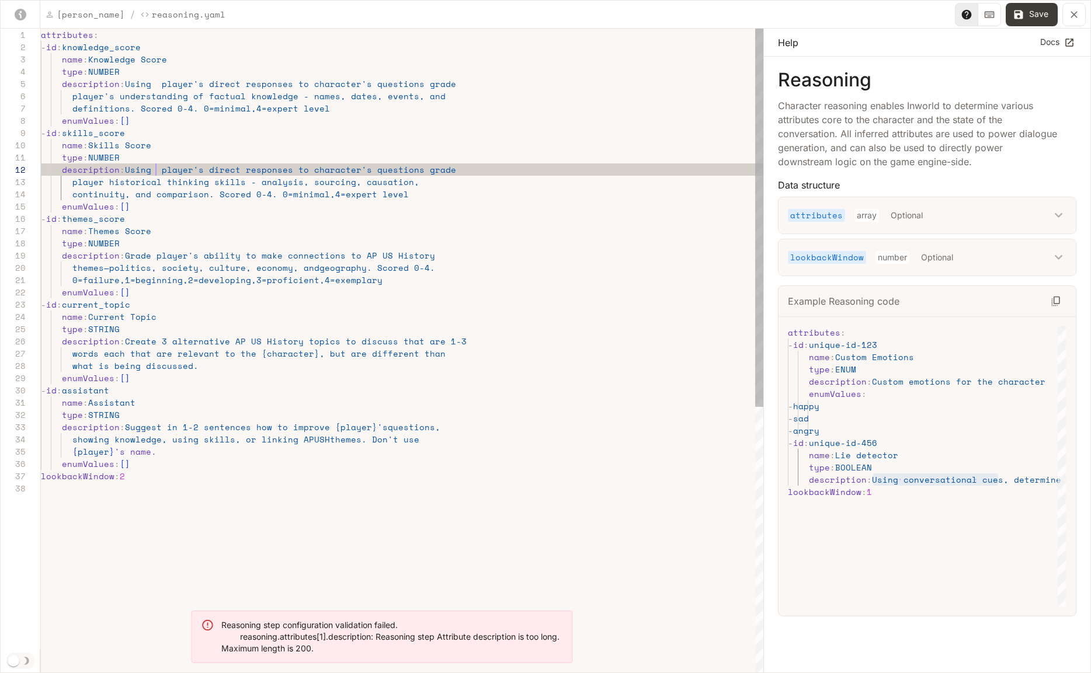
scroll to position [12, 115]
click at [158, 86] on div "attributes : - id : knowledge_score name : Knowledge Score type : NUMBER descri…" at bounding box center [402, 578] width 723 height 1099
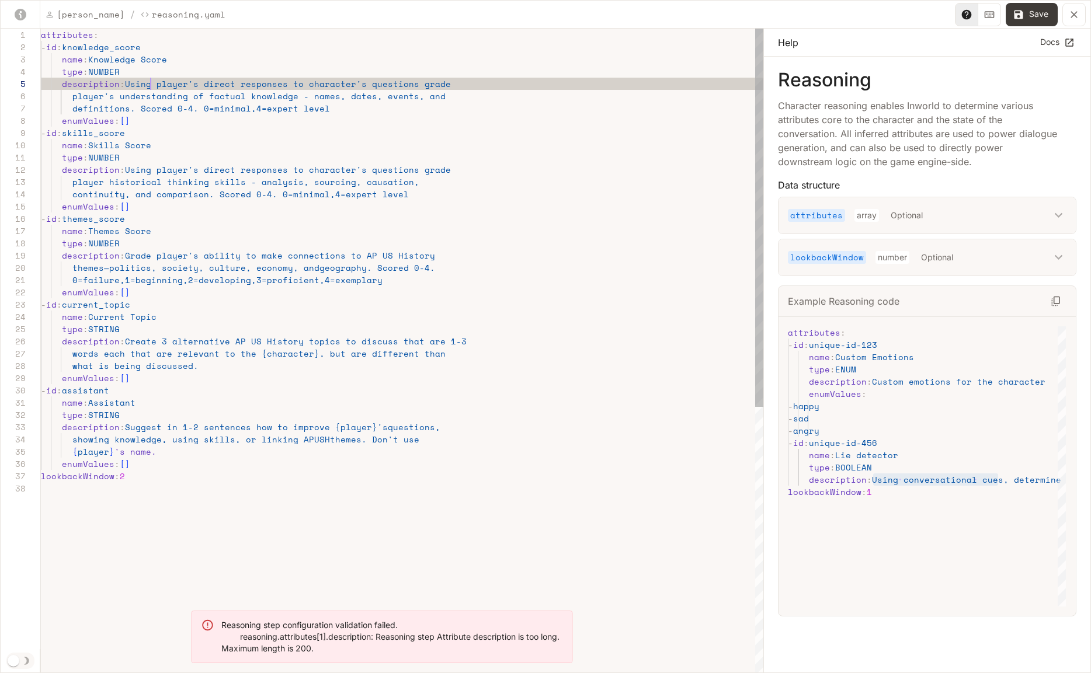
scroll to position [49, 110]
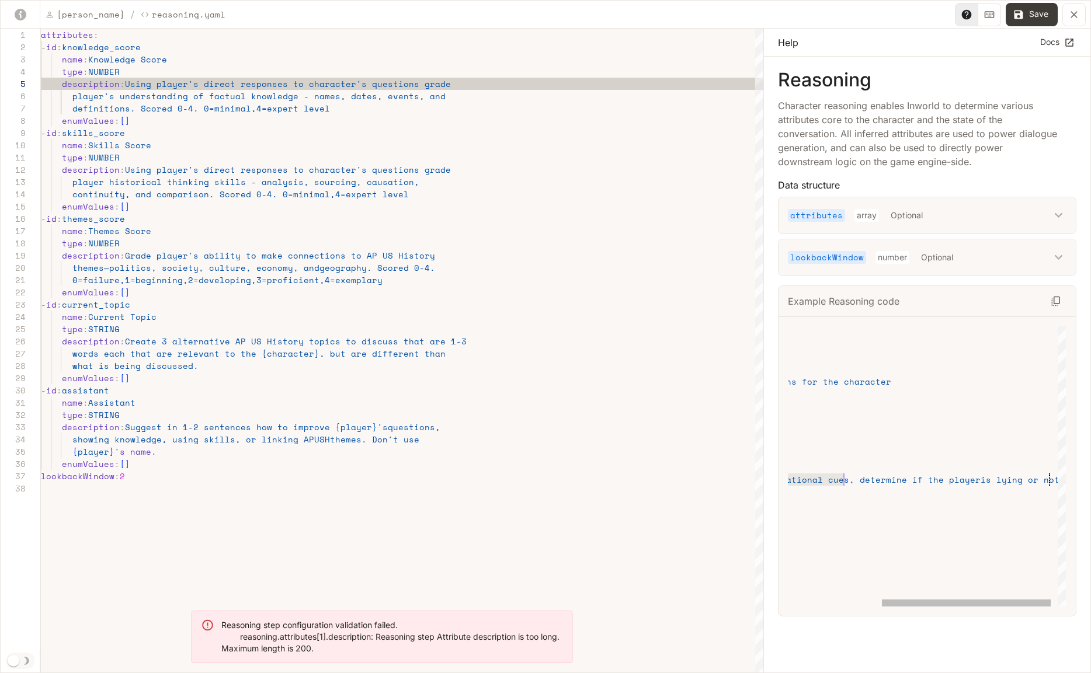
drag, startPoint x: 982, startPoint y: 483, endPoint x: 1123, endPoint y: 480, distance: 141.4
click at [1077, 480] on div "attributes : - id : unique-id-123 name : Custom Emotions type : ENUM descriptio…" at bounding box center [855, 466] width 443 height 280
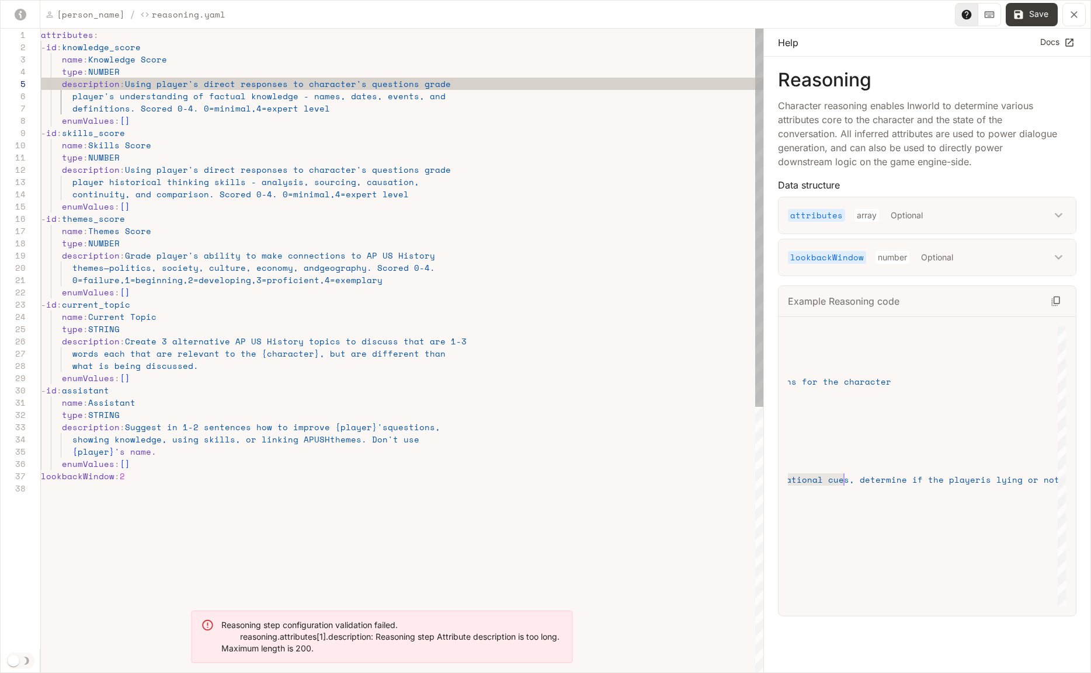
click at [145, 86] on div "attributes : - id : knowledge_score name : Knowledge Score type : NUMBER descri…" at bounding box center [402, 578] width 723 height 1099
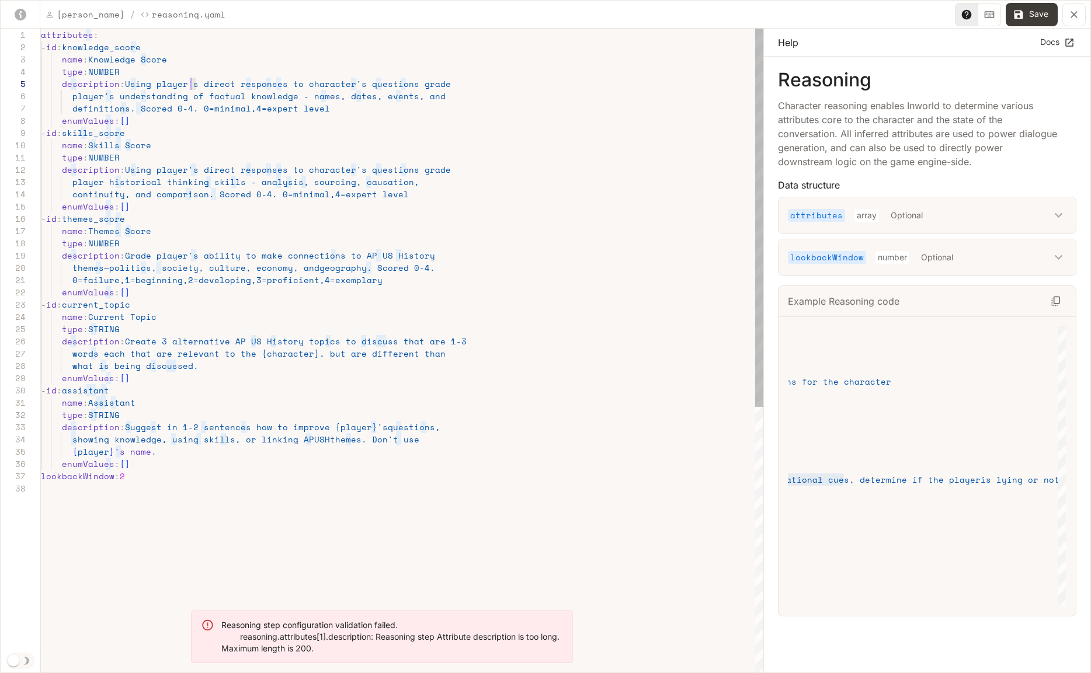
scroll to position [49, 145]
drag, startPoint x: 194, startPoint y: 84, endPoint x: 187, endPoint y: 84, distance: 7.0
click at [187, 84] on div "attributes : - id : knowledge_score name : Knowledge Score type : NUMBER descri…" at bounding box center [402, 578] width 723 height 1099
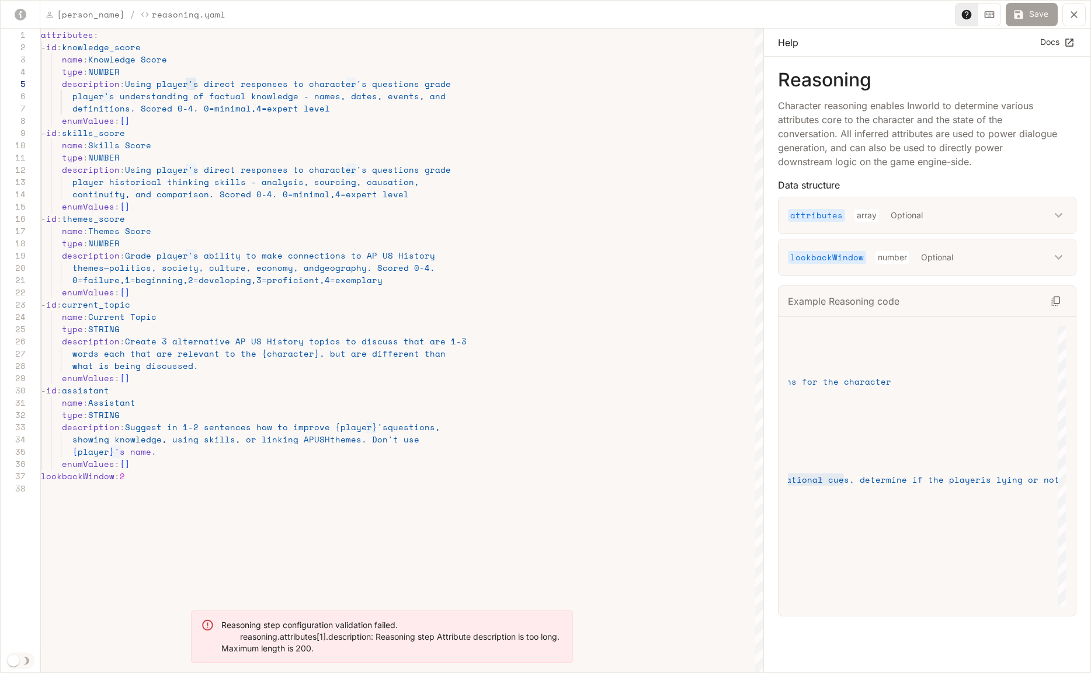
click at [1031, 16] on button "Save" at bounding box center [1032, 14] width 52 height 23
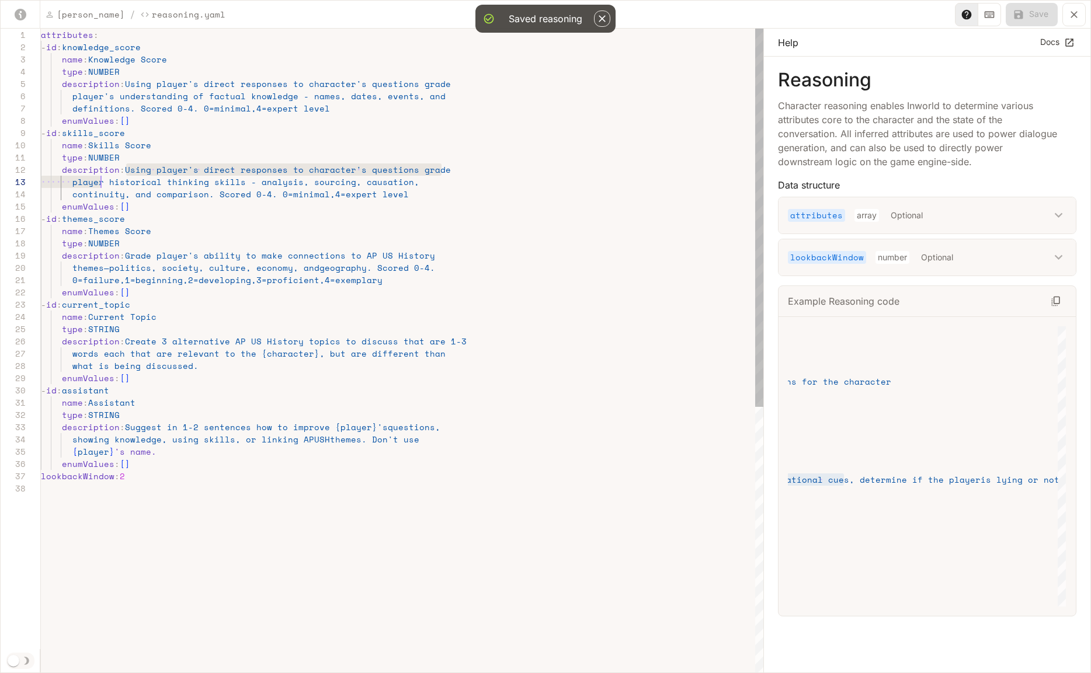
scroll to position [12, 60]
drag, startPoint x: 127, startPoint y: 170, endPoint x: 100, endPoint y: 182, distance: 29.5
click at [100, 182] on div "attributes : - id : knowledge_score name : Knowledge Score type : NUMBER descri…" at bounding box center [402, 578] width 723 height 1099
click at [100, 183] on div "attributes : - id : knowledge_score name : Knowledge Score type : NUMBER descri…" at bounding box center [402, 578] width 723 height 1099
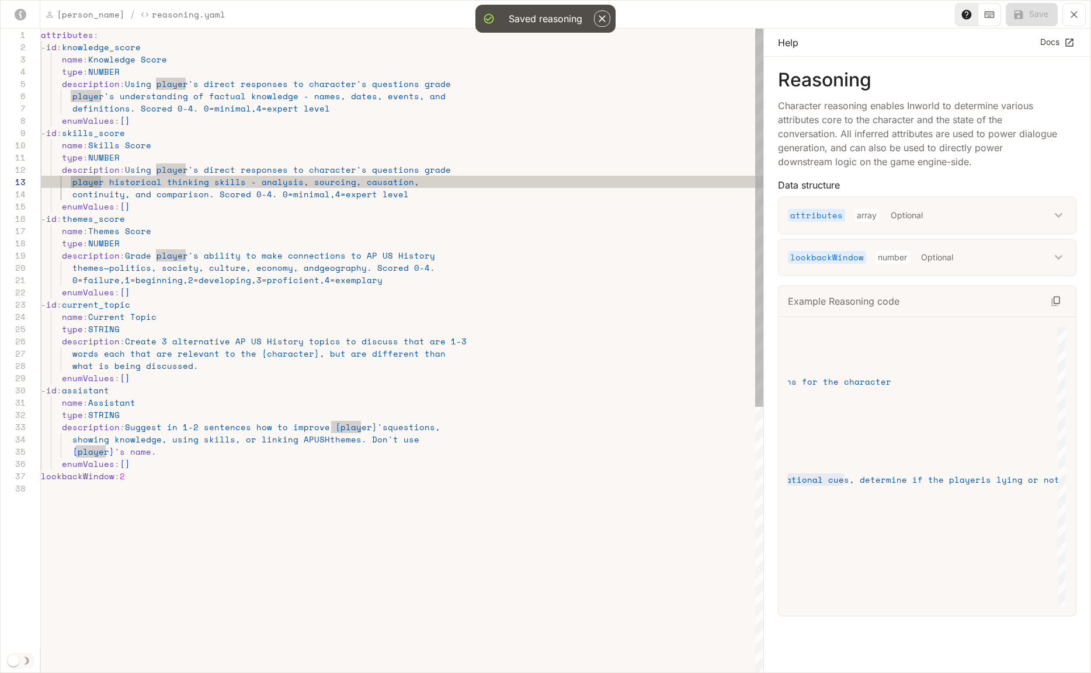
scroll to position [25, 70]
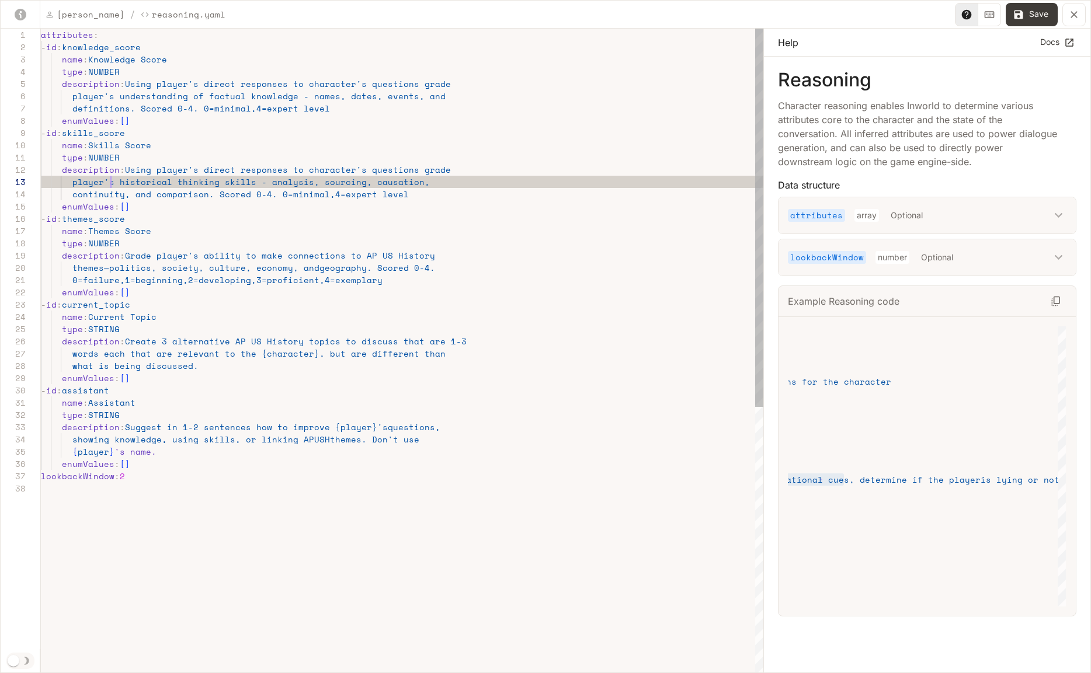
click at [120, 187] on div "attributes : - id : knowledge_score name : Knowledge Score type : NUMBER descri…" at bounding box center [402, 578] width 723 height 1099
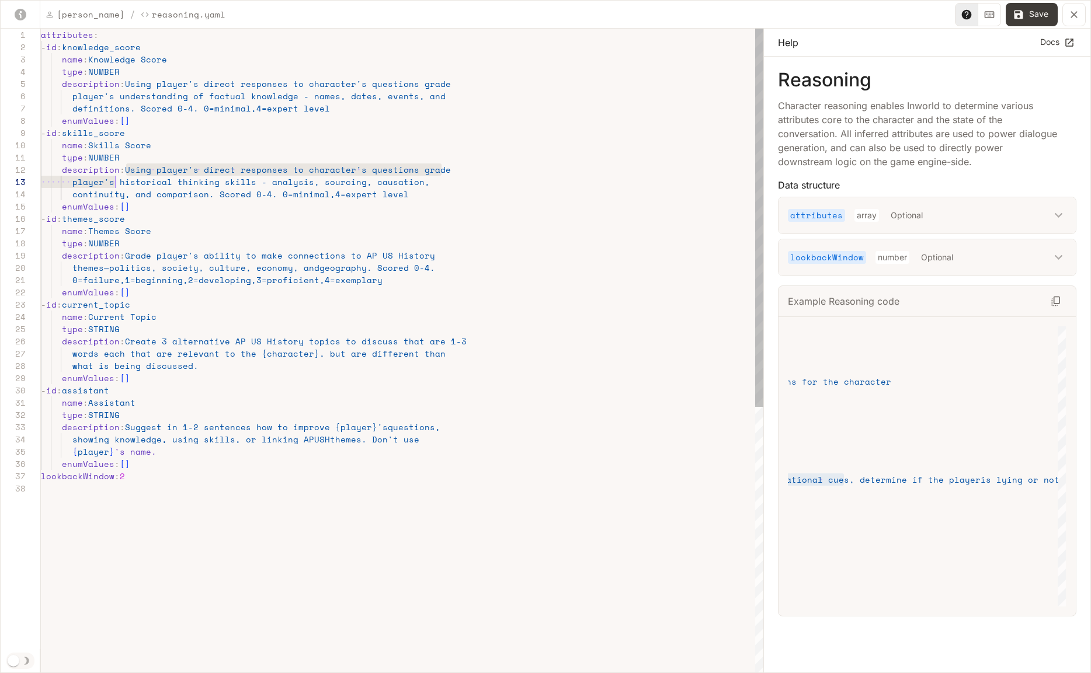
scroll to position [12, 70]
drag, startPoint x: 126, startPoint y: 171, endPoint x: 112, endPoint y: 180, distance: 17.3
click at [112, 180] on div "attributes : - id : knowledge_score name : Knowledge Score type : NUMBER descri…" at bounding box center [402, 578] width 723 height 1099
drag, startPoint x: 125, startPoint y: 254, endPoint x: 197, endPoint y: 256, distance: 71.9
click at [197, 256] on div "attributes : - id : knowledge_score name : Knowledge Score type : NUMBER descri…" at bounding box center [402, 578] width 723 height 1099
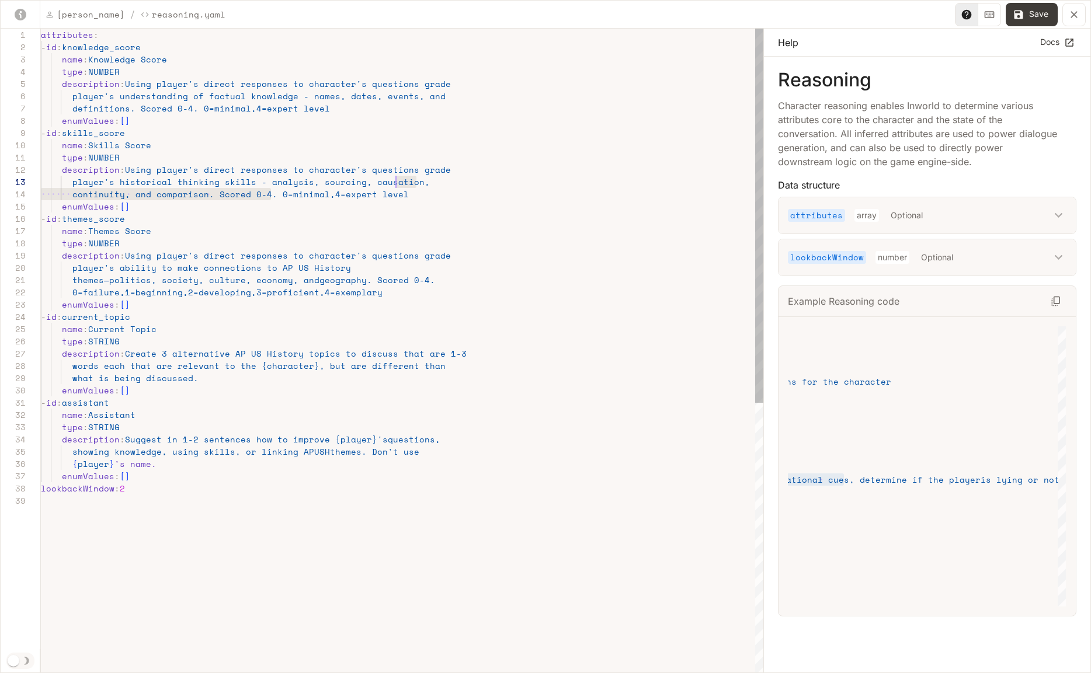
scroll to position [37, 350]
drag, startPoint x: 272, startPoint y: 194, endPoint x: 407, endPoint y: 190, distance: 135.6
click at [407, 190] on div "attributes : - id : knowledge_score name : Knowledge Score type : NUMBER descri…" at bounding box center [402, 585] width 723 height 1112
click at [343, 197] on div "attributes : - id : knowledge_score name : Knowledge Score type : NUMBER descri…" at bounding box center [402, 585] width 723 height 1112
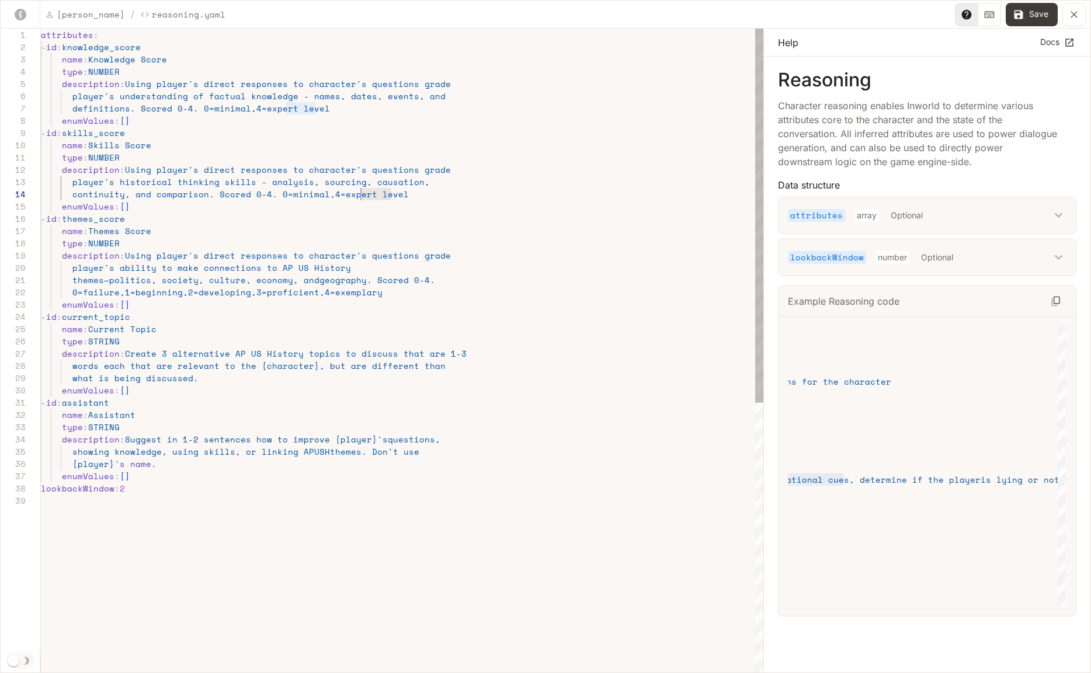
drag, startPoint x: 402, startPoint y: 194, endPoint x: 361, endPoint y: 196, distance: 40.9
click at [361, 196] on div "attributes : - id : knowledge_score name : Knowledge Score type : NUMBER descri…" at bounding box center [402, 585] width 723 height 1112
drag, startPoint x: 321, startPoint y: 110, endPoint x: 287, endPoint y: 108, distance: 33.9
click at [287, 108] on div "attributes : - id : knowledge_score name : Knowledge Score type : NUMBER descri…" at bounding box center [402, 585] width 723 height 1112
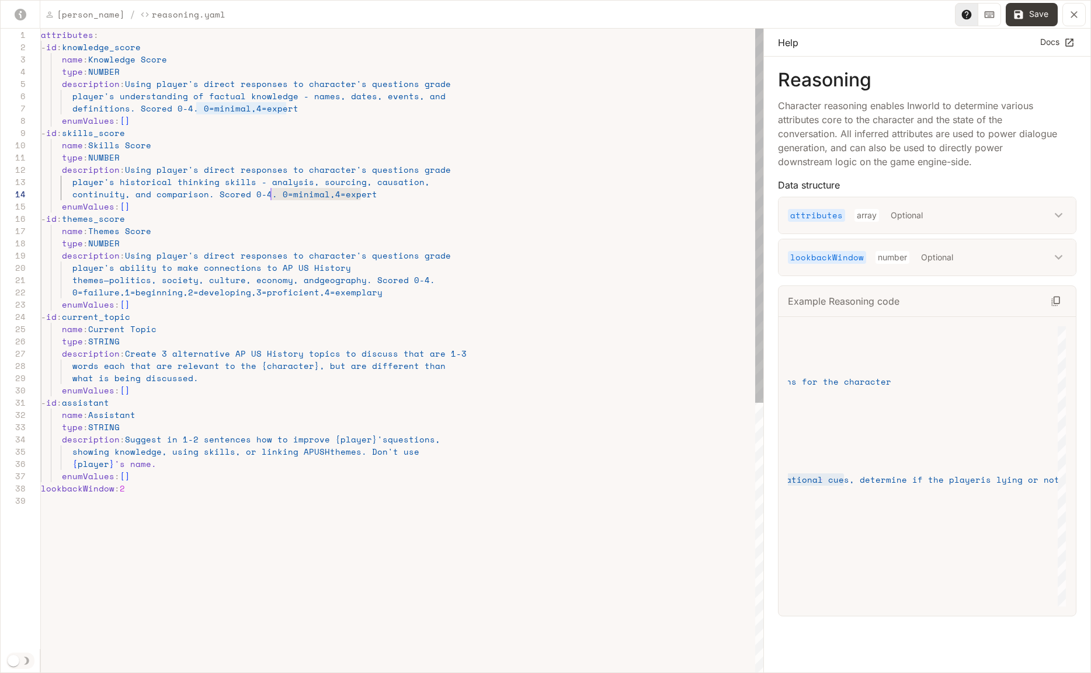
scroll to position [37, 230]
drag, startPoint x: 366, startPoint y: 193, endPoint x: 273, endPoint y: 195, distance: 93.5
click at [273, 195] on div "attributes : - id : knowledge_score name : Knowledge Score type : NUMBER descri…" at bounding box center [402, 585] width 723 height 1112
drag, startPoint x: 368, startPoint y: 294, endPoint x: 71, endPoint y: 297, distance: 297.3
click at [71, 297] on div "attributes : - id : knowledge_score name : Knowledge Score type : NUMBER descri…" at bounding box center [402, 585] width 723 height 1112
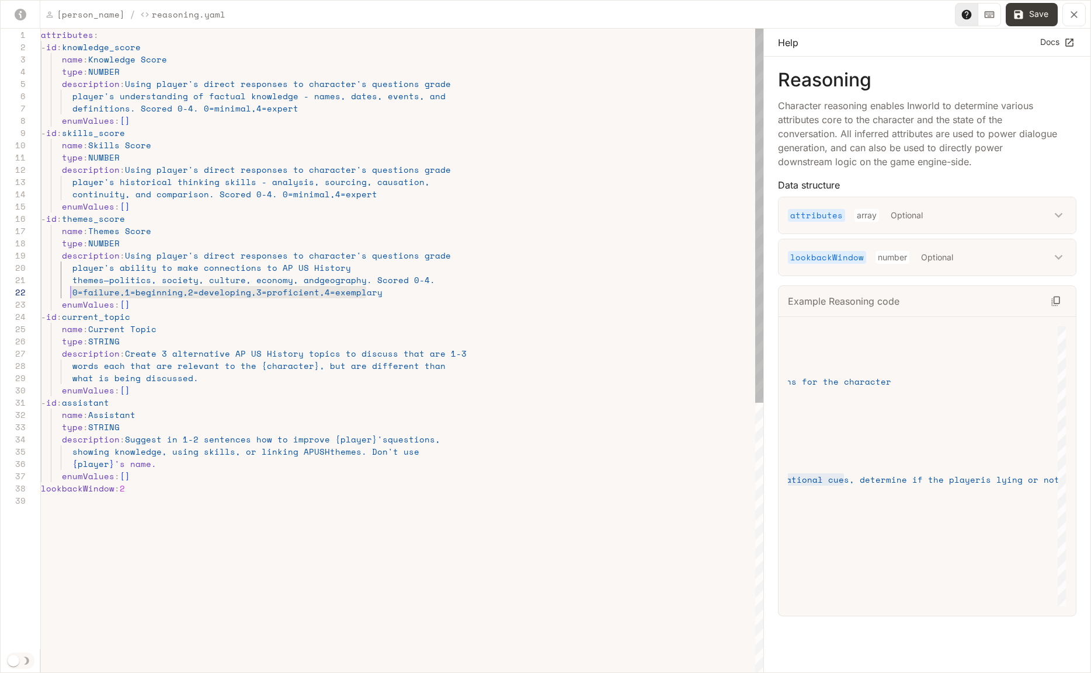
scroll to position [12, 120]
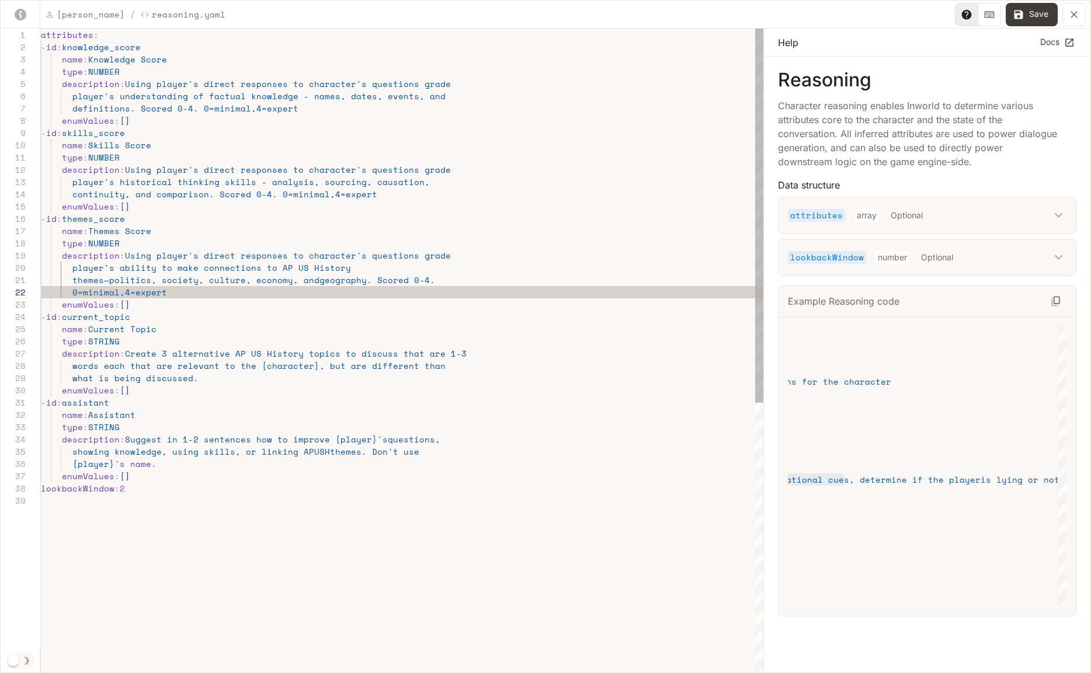
click at [245, 292] on div "attributes : - id : knowledge_score name : Knowledge Score type : NUMBER descri…" at bounding box center [402, 585] width 723 height 1112
click at [245, 280] on div "attributes : - id : knowledge_score name : Knowledge Score type : NUMBER descri…" at bounding box center [402, 585] width 723 height 1112
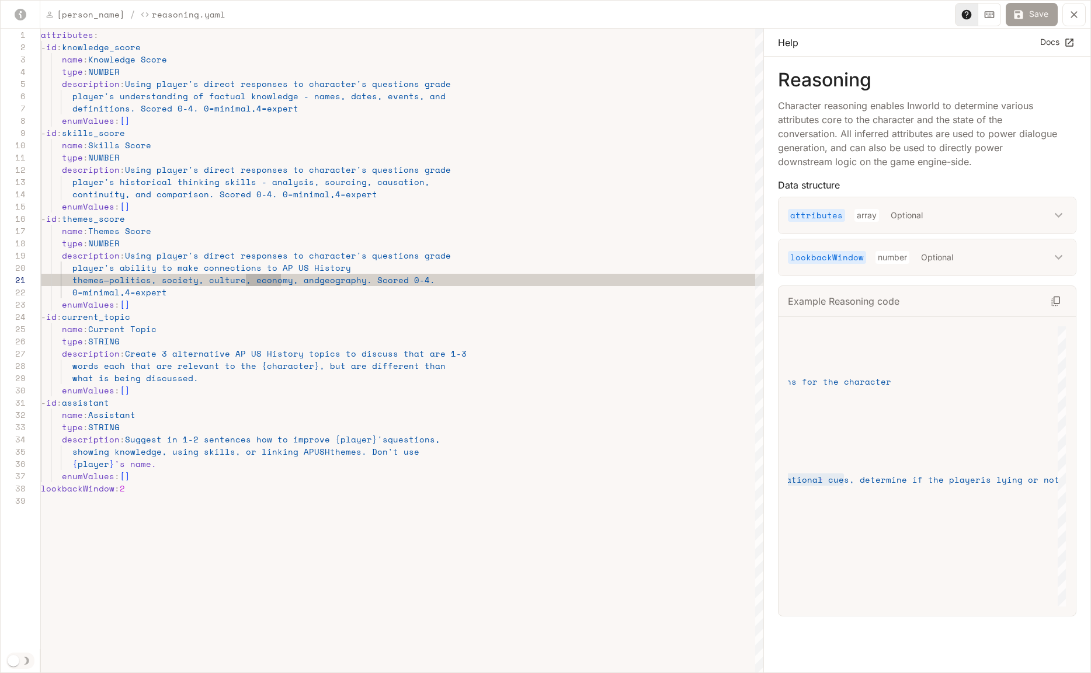
click at [1040, 11] on button "Save" at bounding box center [1032, 14] width 52 height 23
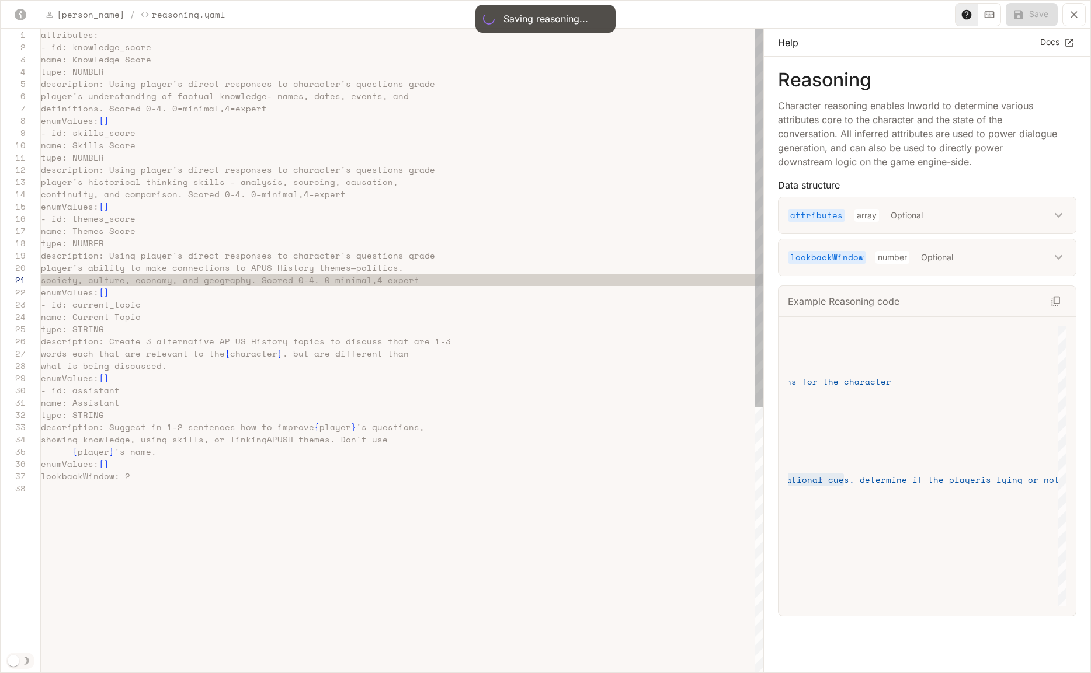
scroll to position [123, 120]
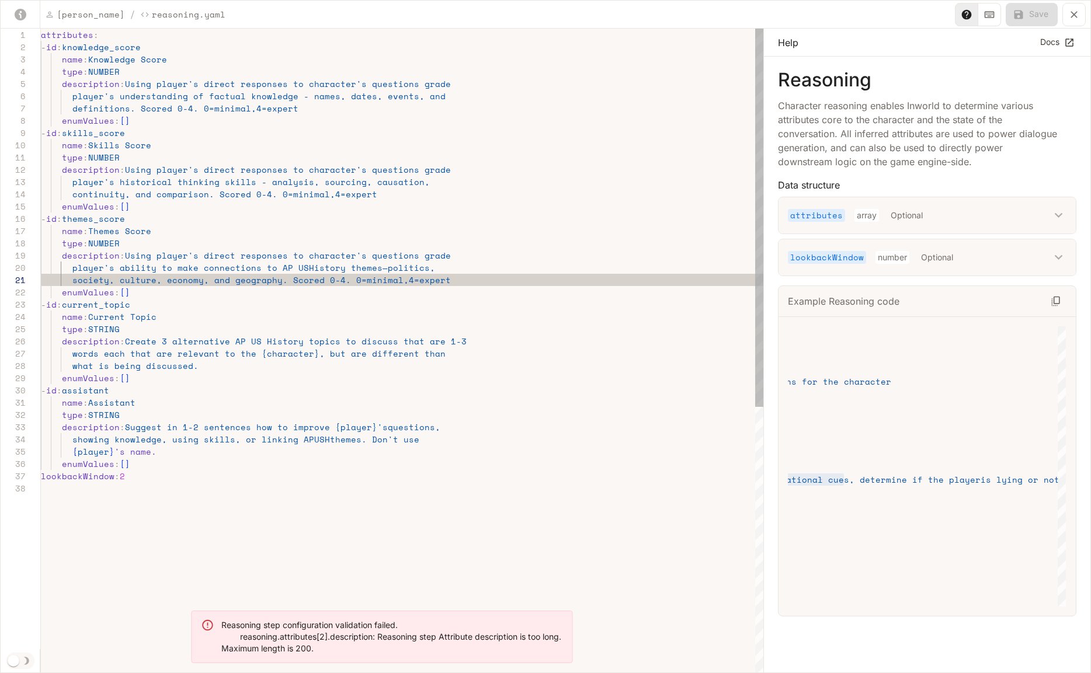
click at [200, 270] on div "attributes : - id : knowledge_score name : Knowledge Score type : NUMBER descri…" at bounding box center [402, 578] width 723 height 1099
drag, startPoint x: 271, startPoint y: 283, endPoint x: 206, endPoint y: 283, distance: 65.4
click at [206, 283] on div "attributes : - id : knowledge_score name : Knowledge Score type : NUMBER descri…" at bounding box center [402, 578] width 723 height 1099
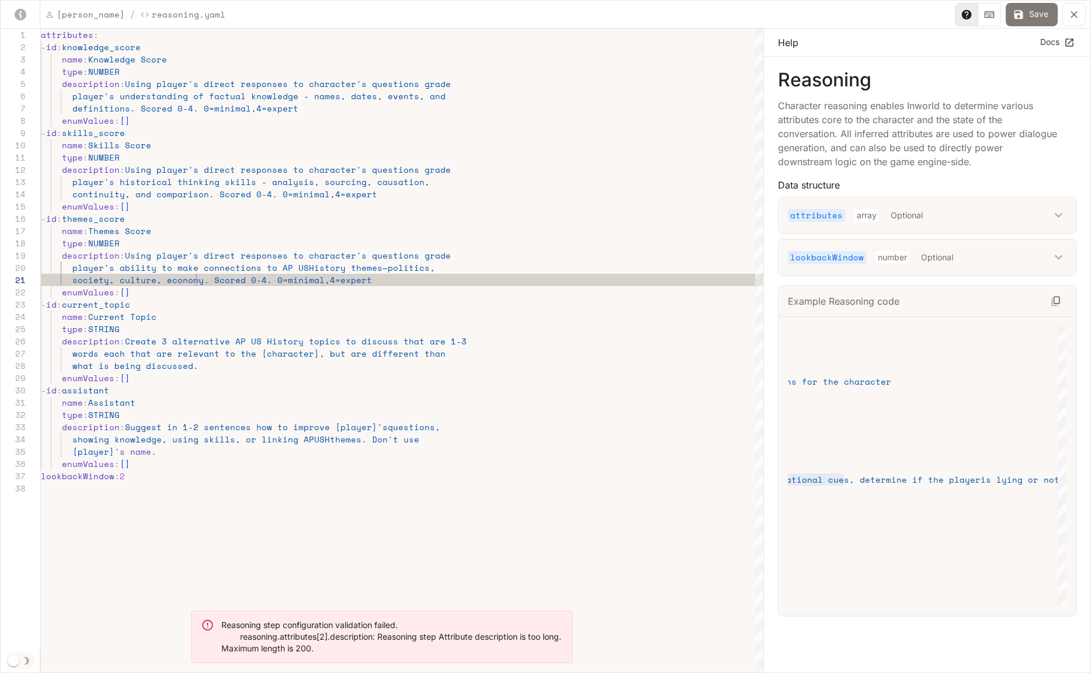
click at [1033, 17] on button "Save" at bounding box center [1032, 14] width 52 height 23
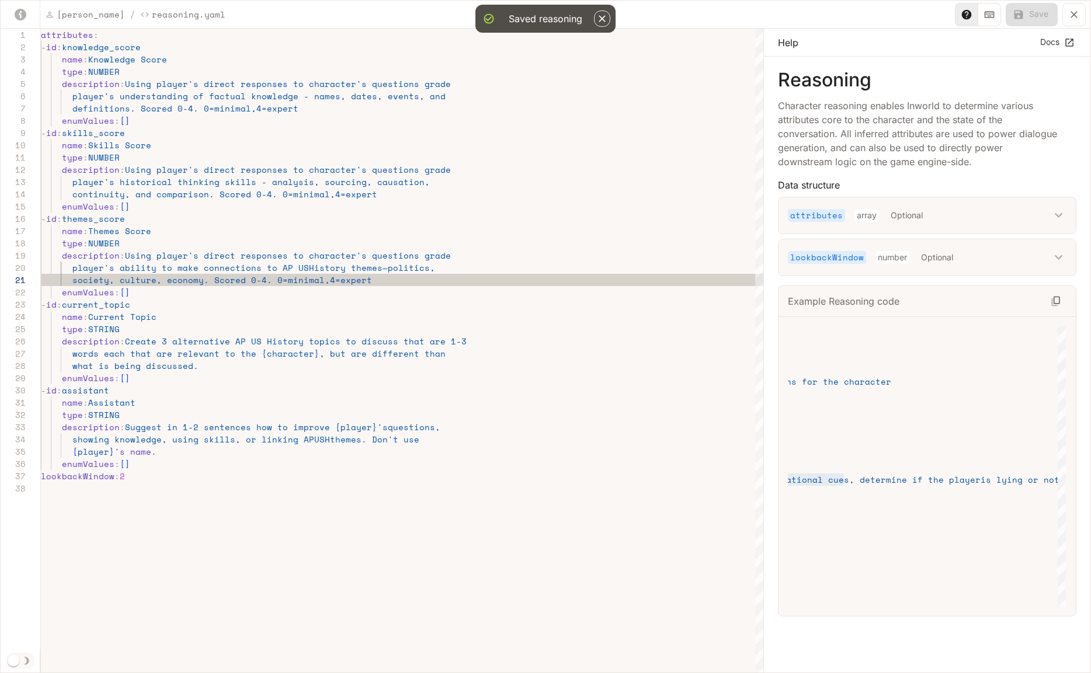
click at [972, 259] on div "lookbackWindow number Optional" at bounding box center [919, 257] width 262 height 13
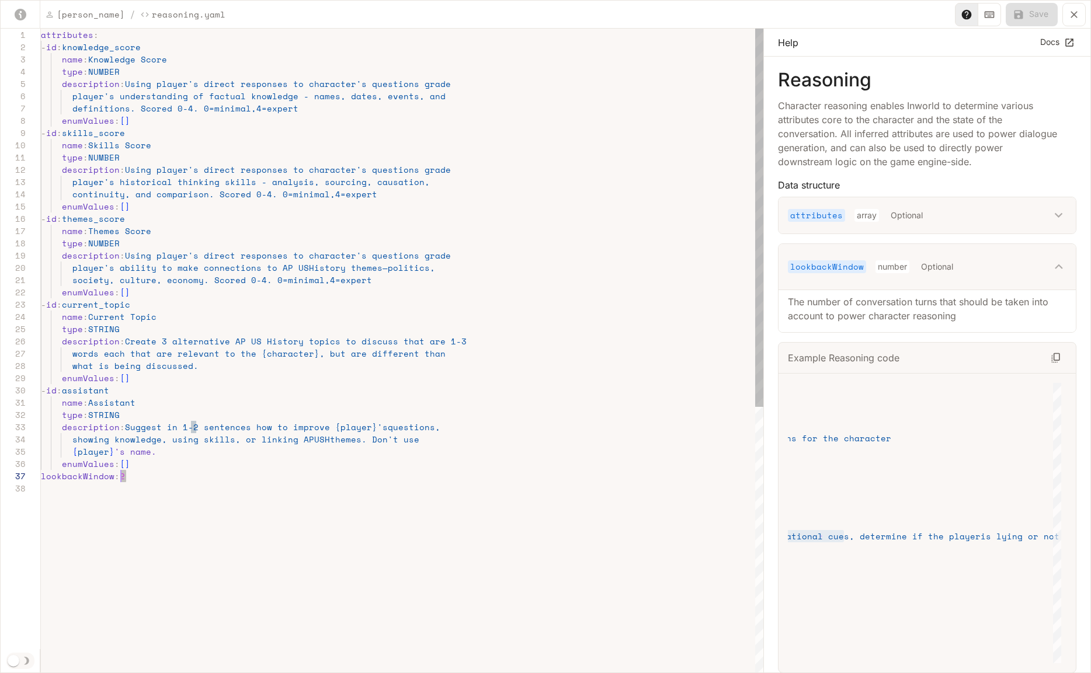
drag, startPoint x: 129, startPoint y: 478, endPoint x: 122, endPoint y: 477, distance: 7.2
click at [122, 477] on div "attributes : - id : knowledge_score name : Knowledge Score type : NUMBER descri…" at bounding box center [402, 578] width 723 height 1099
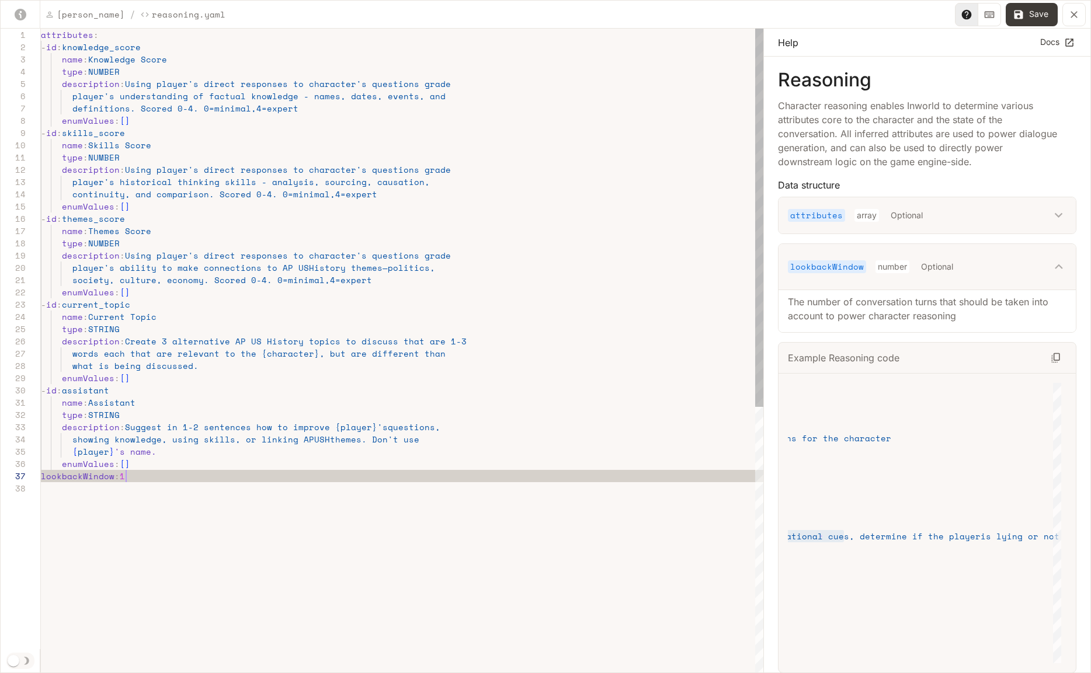
scroll to position [74, 85]
click at [247, 482] on div "attributes : - id : knowledge_score name : Knowledge Score type : NUMBER descri…" at bounding box center [402, 578] width 723 height 1099
click at [1037, 14] on button "Save" at bounding box center [1032, 14] width 52 height 23
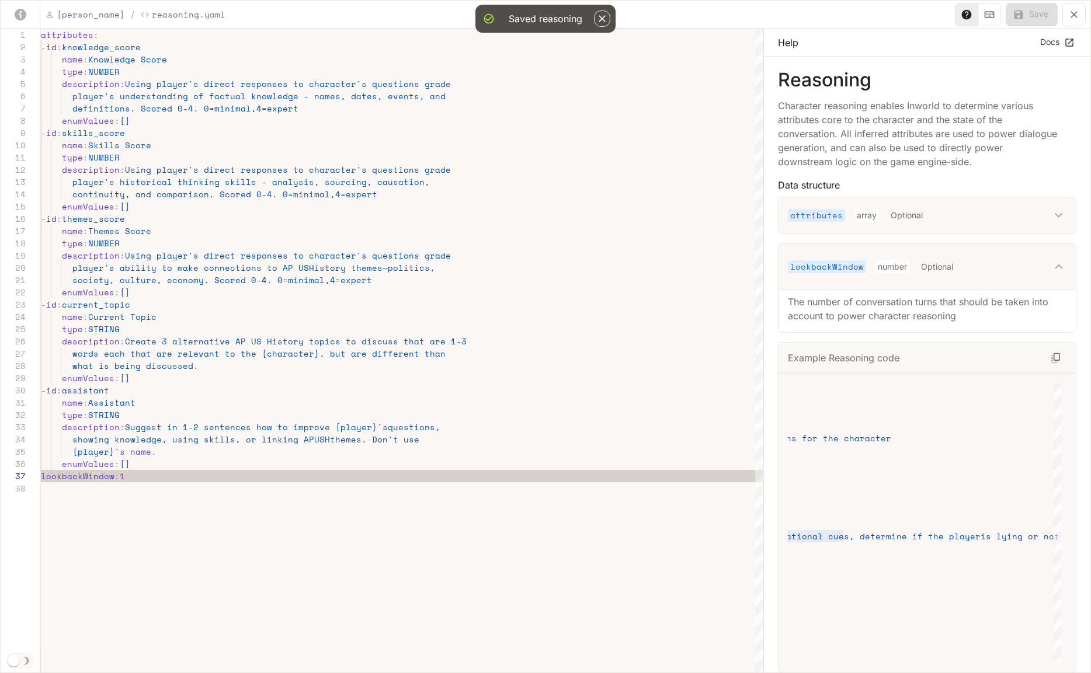
click at [1071, 15] on icon "yaml-editor" at bounding box center [1074, 15] width 12 height 12
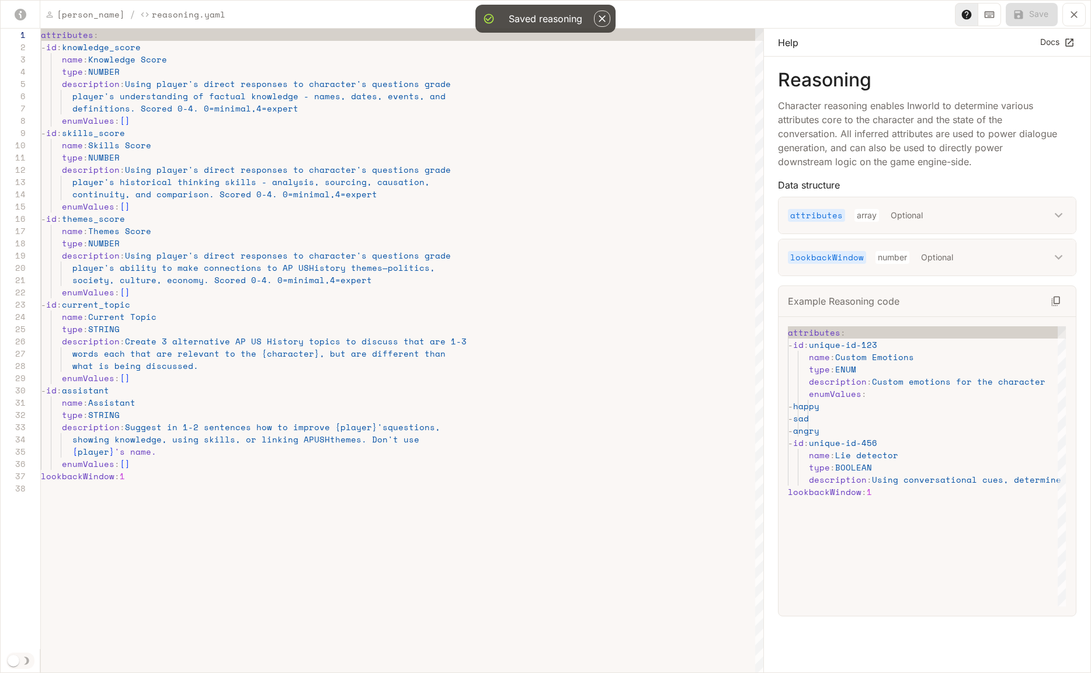
click at [1074, 9] on icon "yaml-editor" at bounding box center [1074, 15] width 12 height 12
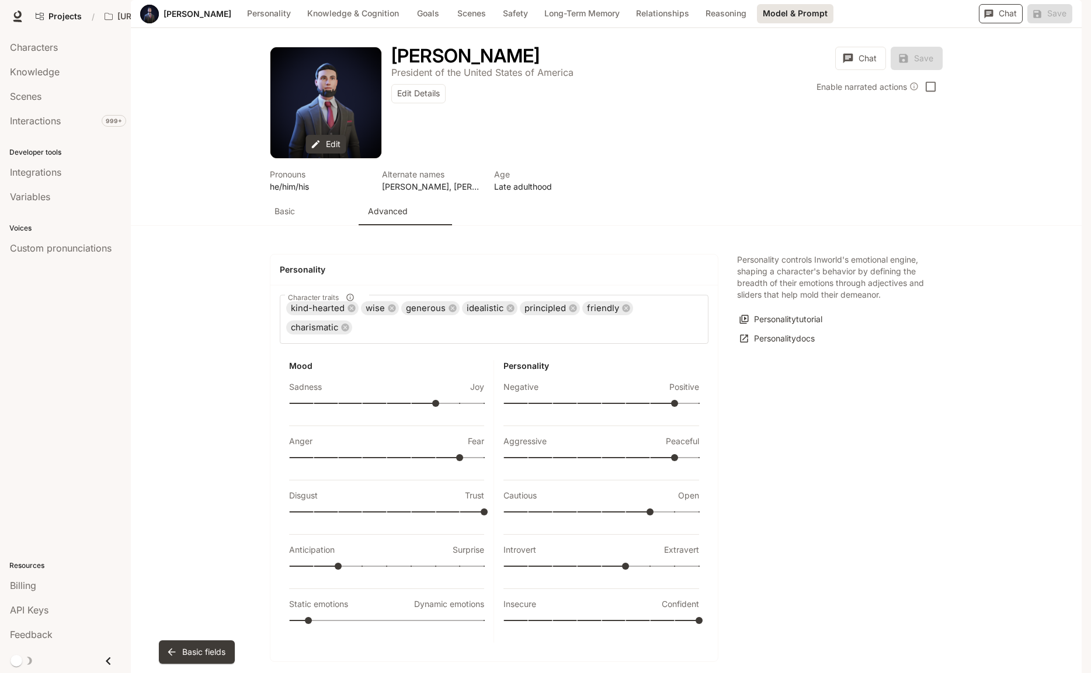
click at [987, 18] on icon "button" at bounding box center [989, 13] width 9 height 9
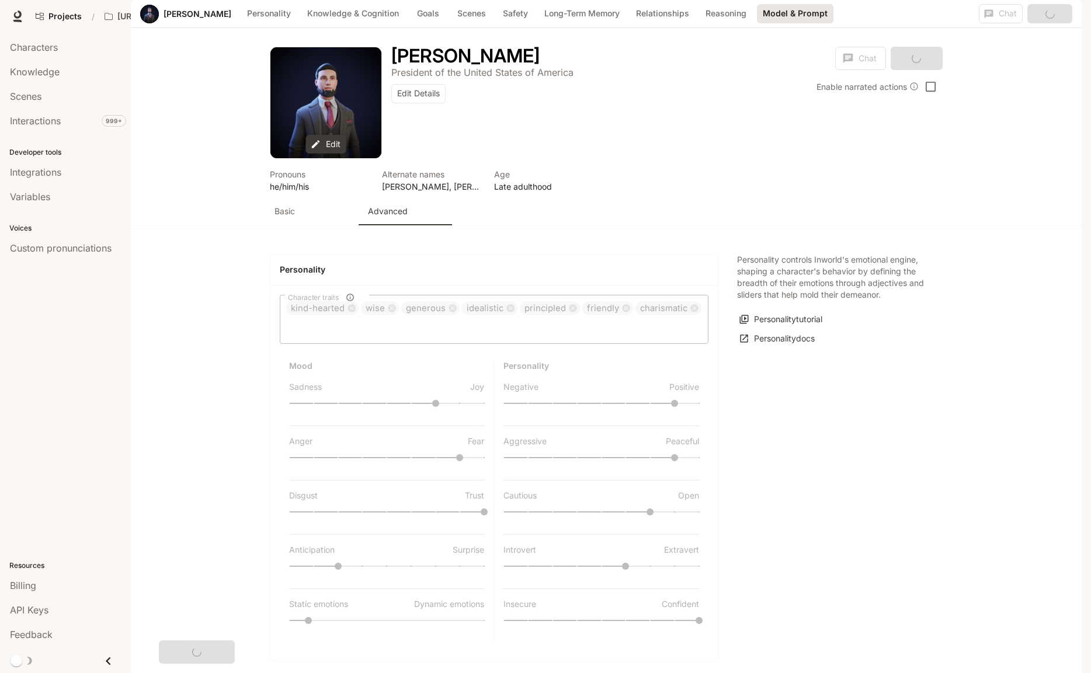
scroll to position [2576, 0]
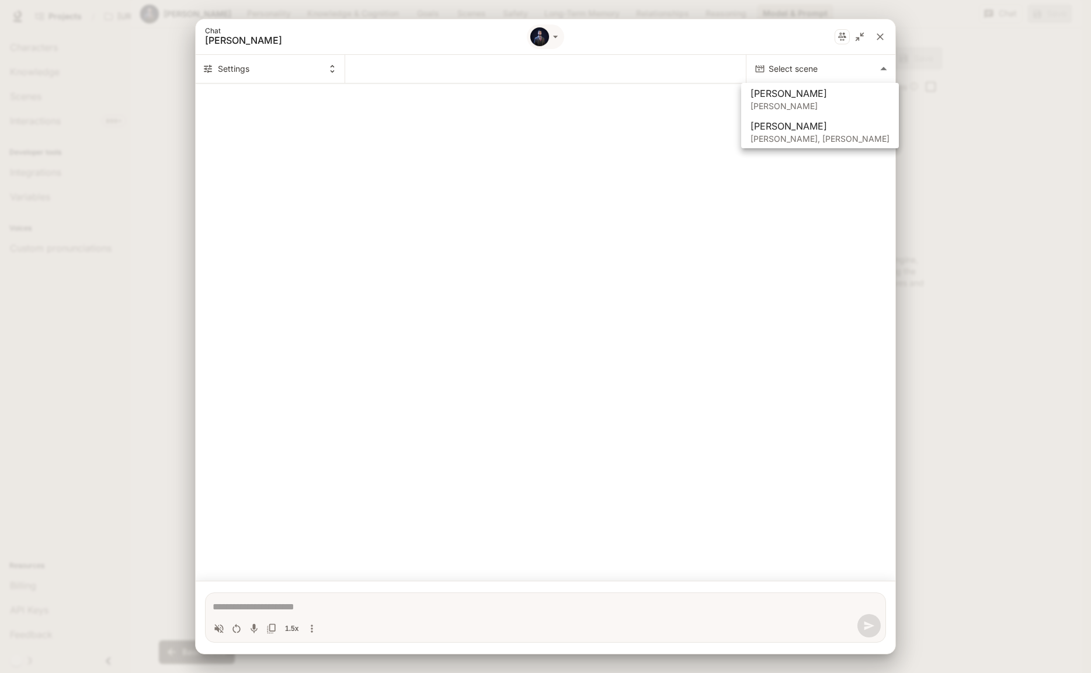
click at [792, 67] on body "Skip to main content Projects / [URL] Characters Character Studio Character Stu…" at bounding box center [545, 336] width 1091 height 673
click at [790, 93] on span "[PERSON_NAME]" at bounding box center [820, 93] width 139 height 14
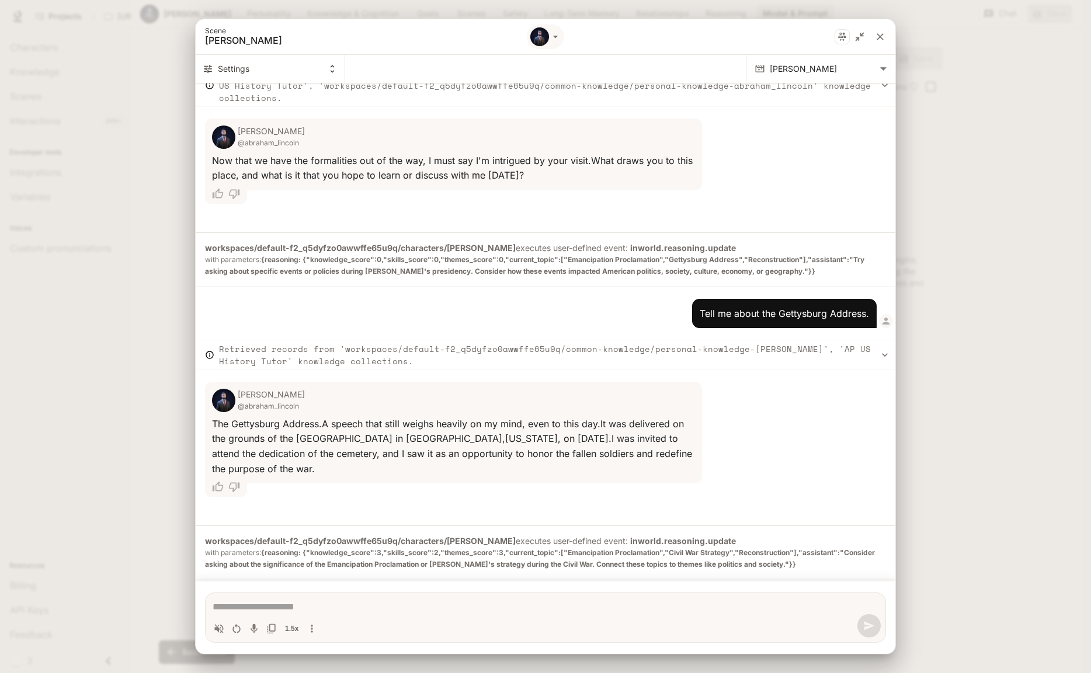
scroll to position [560, 0]
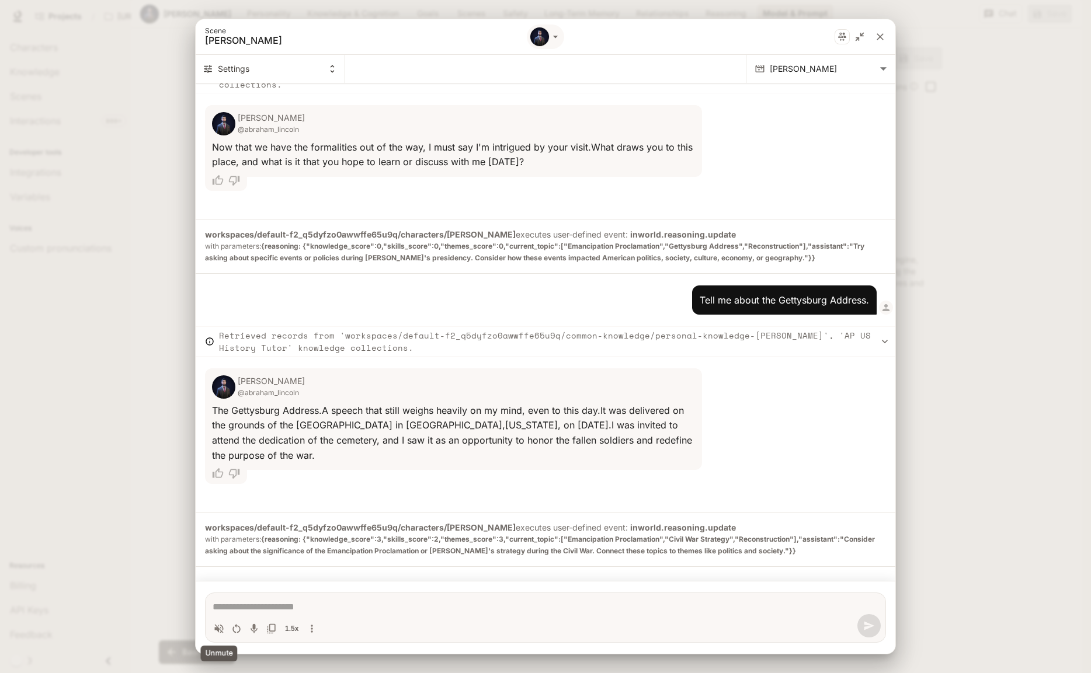
click at [217, 628] on icon "Volume toggle" at bounding box center [219, 628] width 9 height 9
click at [233, 631] on icon "Restart conversation" at bounding box center [237, 629] width 12 height 12
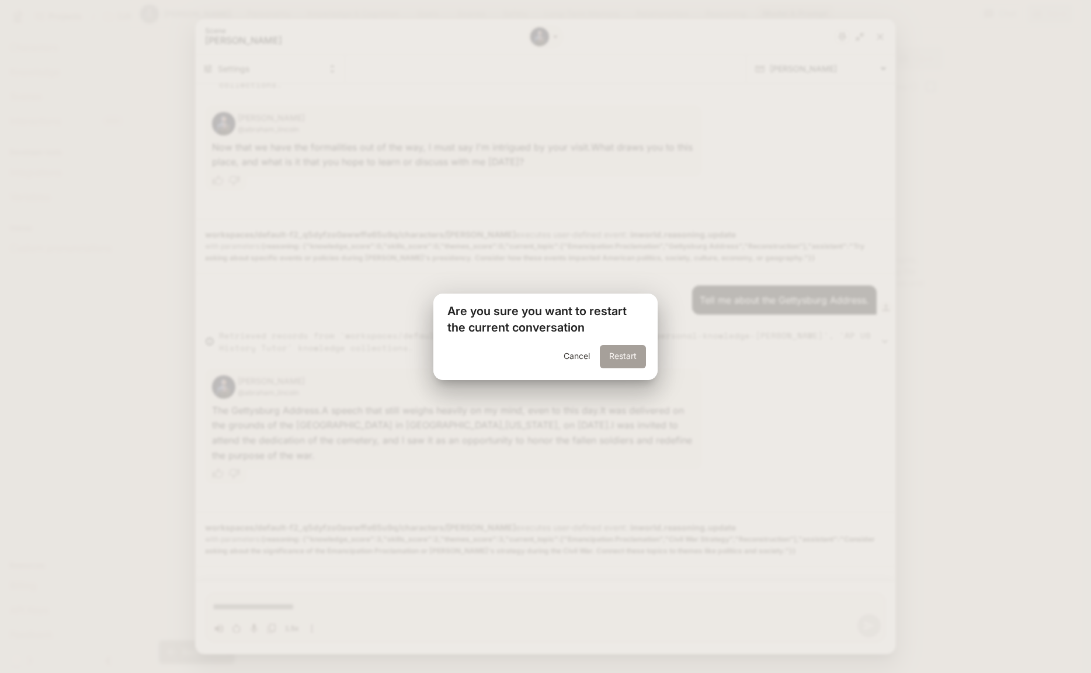
click at [628, 352] on button "Restart" at bounding box center [623, 356] width 46 height 23
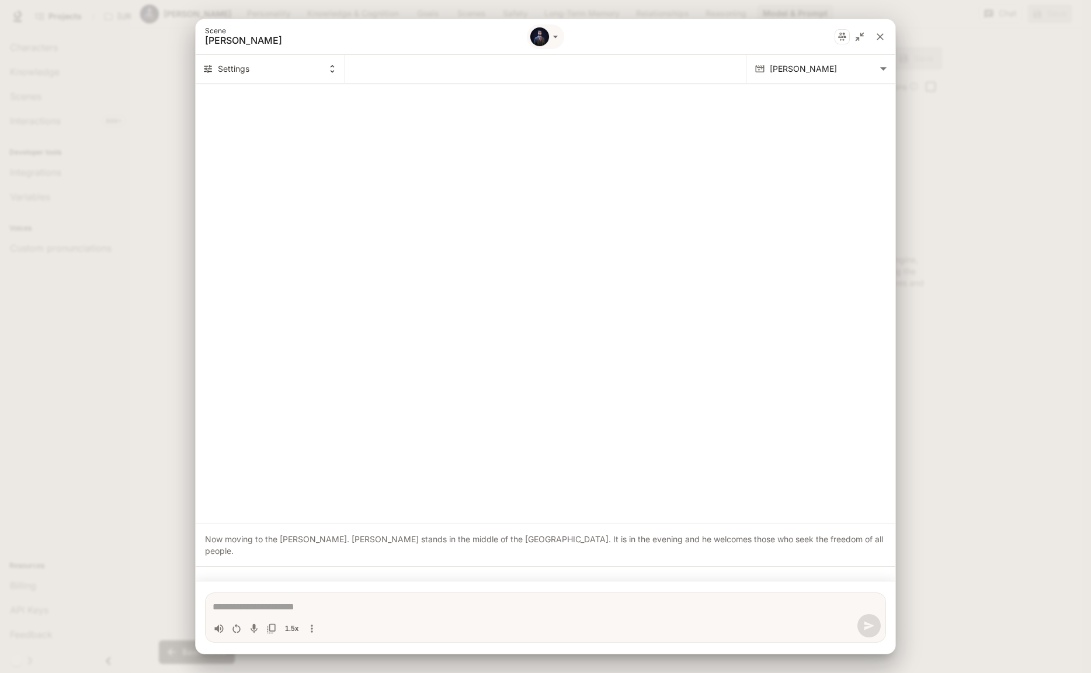
click at [273, 607] on textarea "Chat simulator bottom actions" at bounding box center [546, 607] width 666 height 14
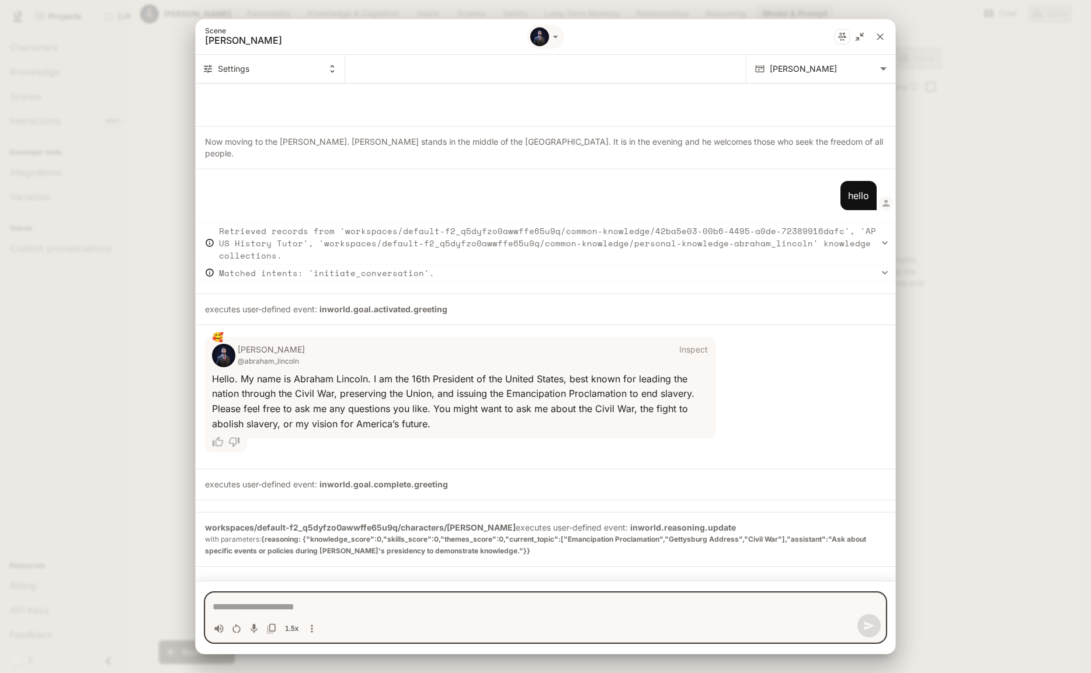
click at [346, 610] on textarea "Chat simulator bottom actions" at bounding box center [546, 607] width 666 height 14
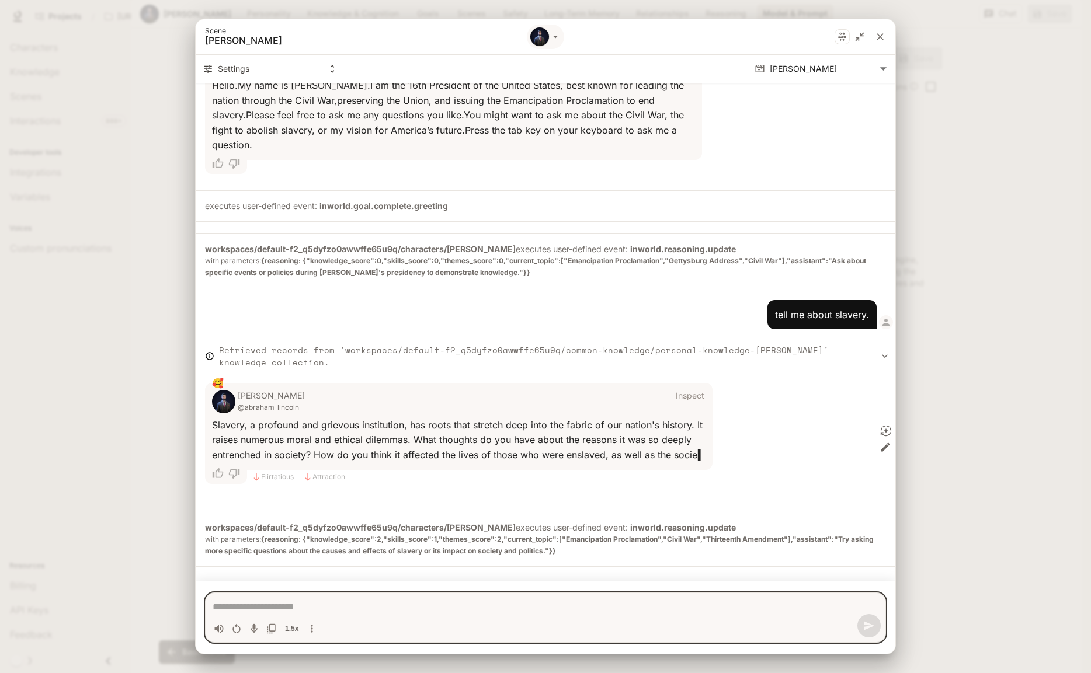
scroll to position [273, 0]
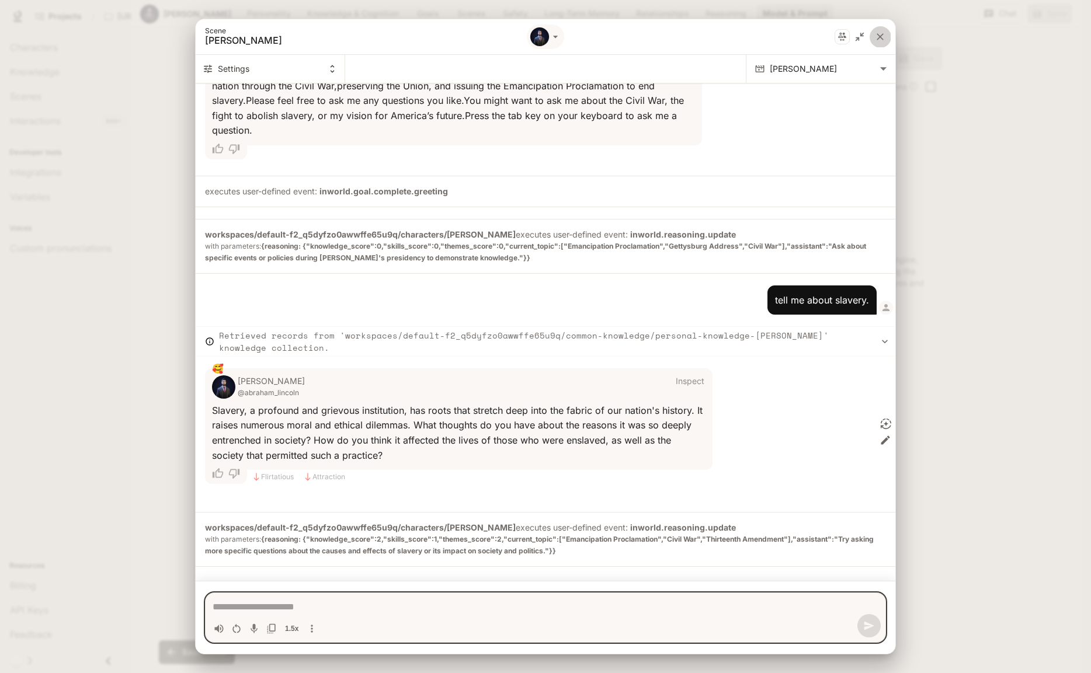
click at [877, 37] on icon "close" at bounding box center [880, 37] width 12 height 12
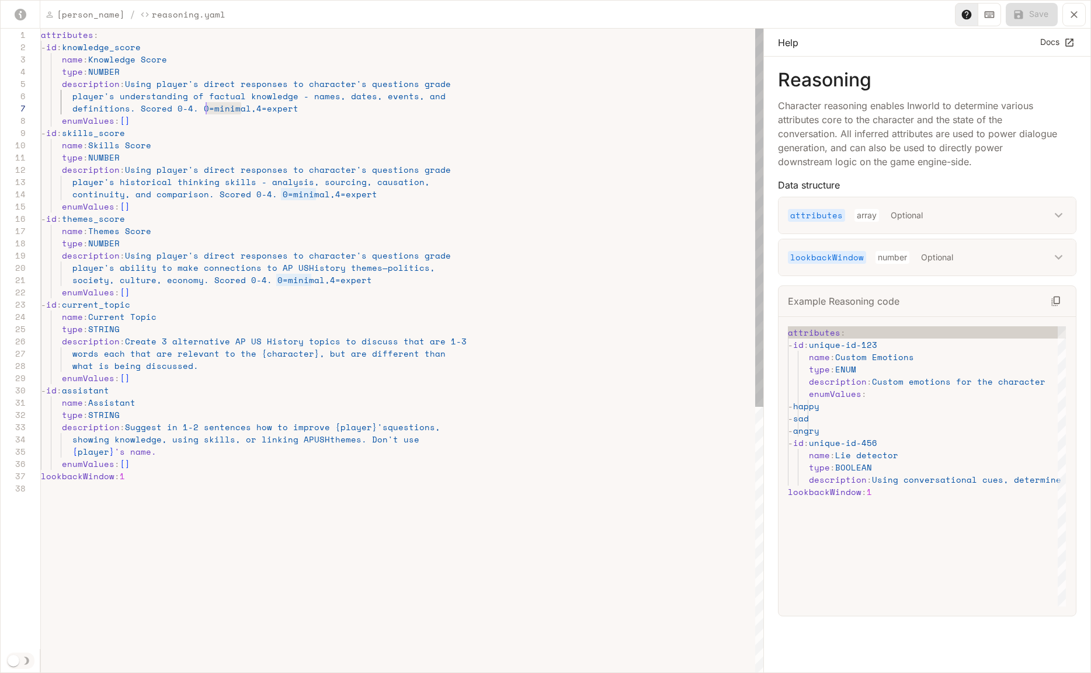
scroll to position [74, 165]
drag, startPoint x: 239, startPoint y: 107, endPoint x: 206, endPoint y: 108, distance: 33.3
click at [206, 108] on div "attributes : - id : knowledge_score name : Knowledge Score type : NUMBER descri…" at bounding box center [402, 578] width 723 height 1099
drag, startPoint x: 198, startPoint y: 109, endPoint x: 361, endPoint y: 109, distance: 163.0
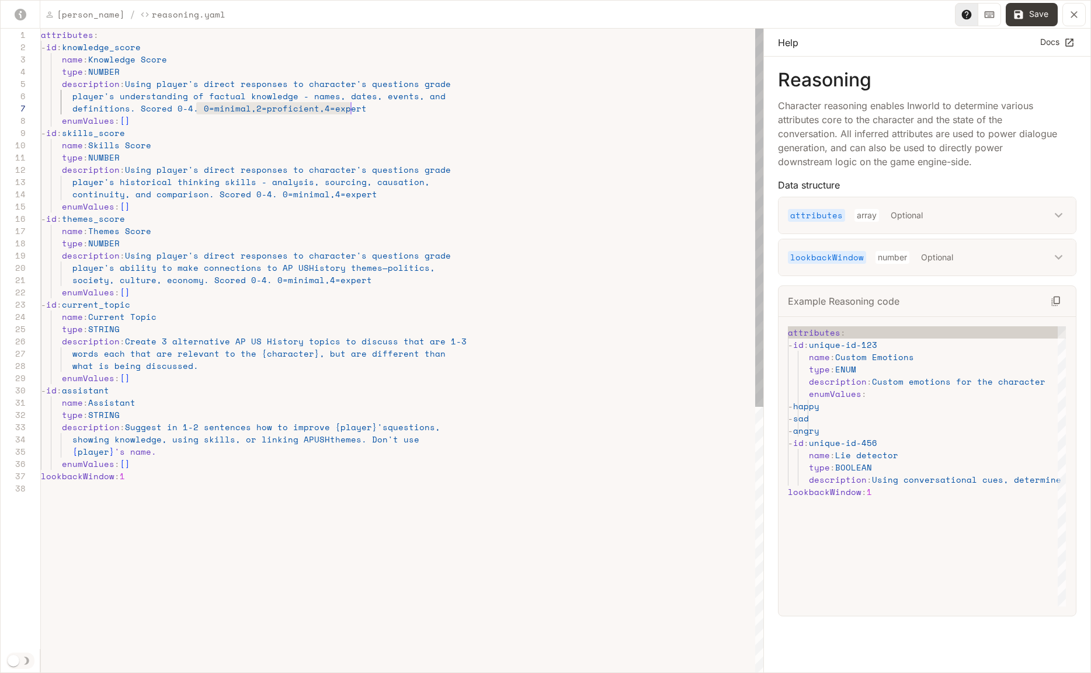
click at [361, 109] on div "attributes : - id : knowledge_score name : Knowledge Score type : NUMBER descri…" at bounding box center [402, 578] width 723 height 1099
drag, startPoint x: 369, startPoint y: 196, endPoint x: 272, endPoint y: 194, distance: 97.0
click at [272, 194] on div "attributes : - id : knowledge_score name : Knowledge Score type : NUMBER descri…" at bounding box center [402, 578] width 723 height 1099
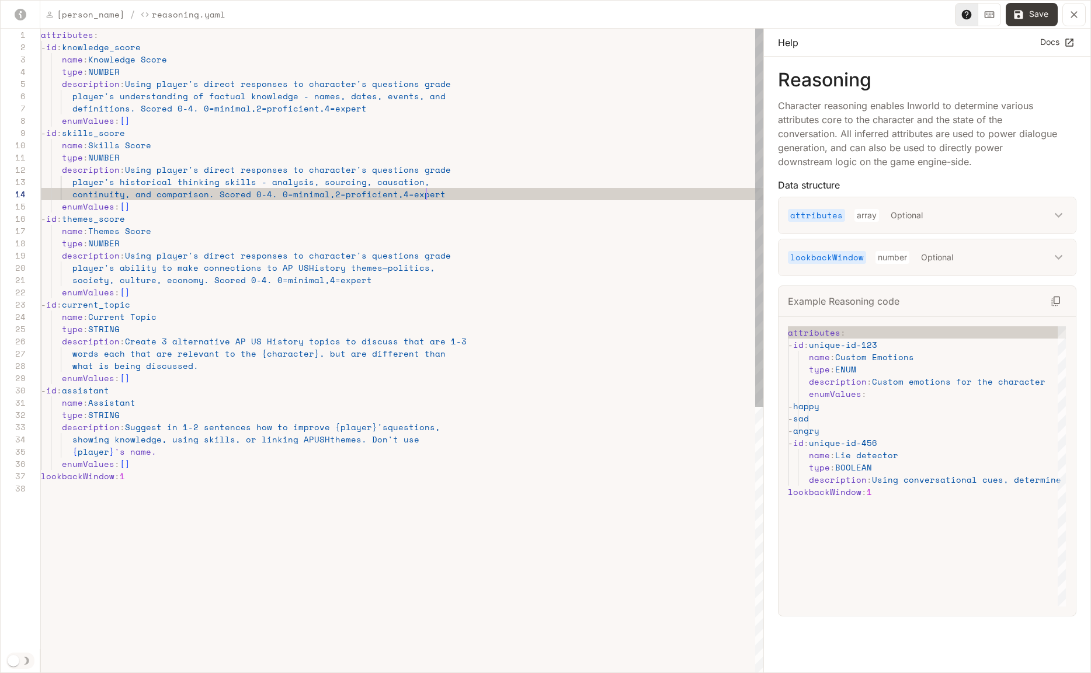
scroll to position [37, 385]
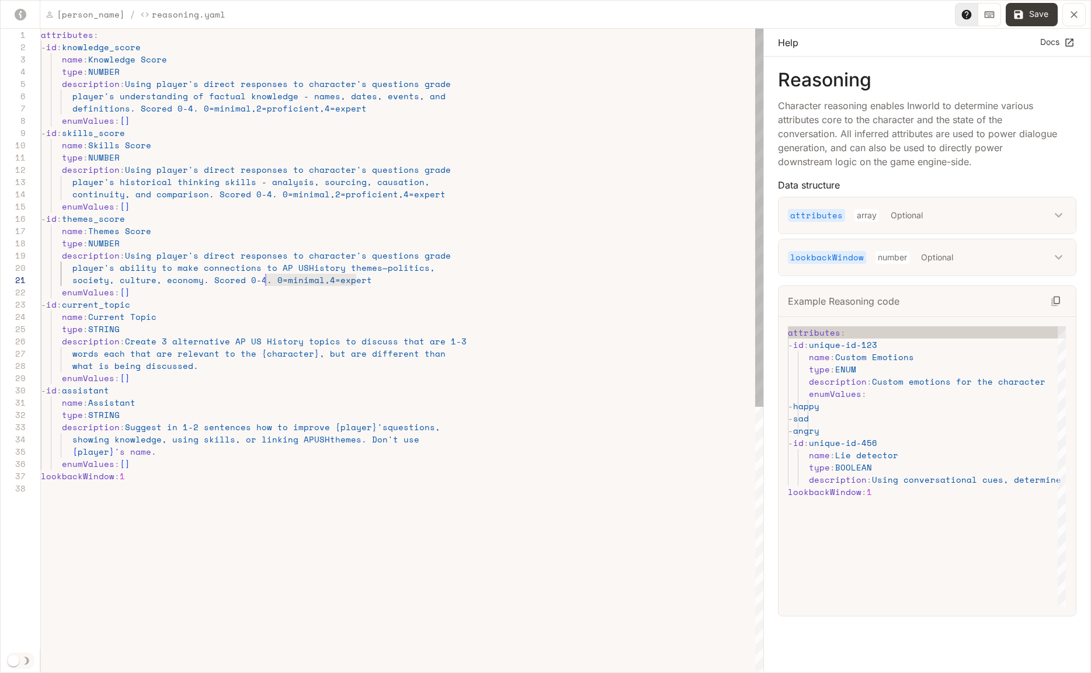
drag, startPoint x: 362, startPoint y: 284, endPoint x: 268, endPoint y: 280, distance: 94.1
click at [268, 280] on div "attributes : - id : knowledge_score name : Knowledge Score type : NUMBER descri…" at bounding box center [402, 578] width 723 height 1099
click at [427, 286] on div "attributes : - id : knowledge_score name : Knowledge Score type : NUMBER descri…" at bounding box center [402, 578] width 723 height 1099
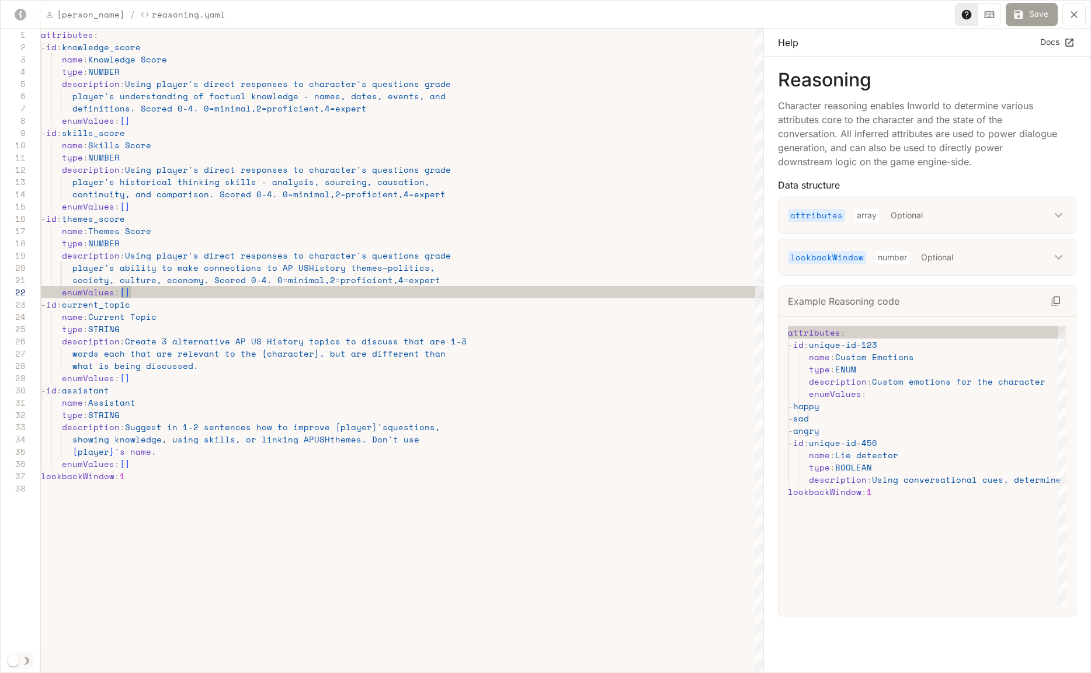
click at [1033, 16] on button "Save" at bounding box center [1032, 14] width 52 height 23
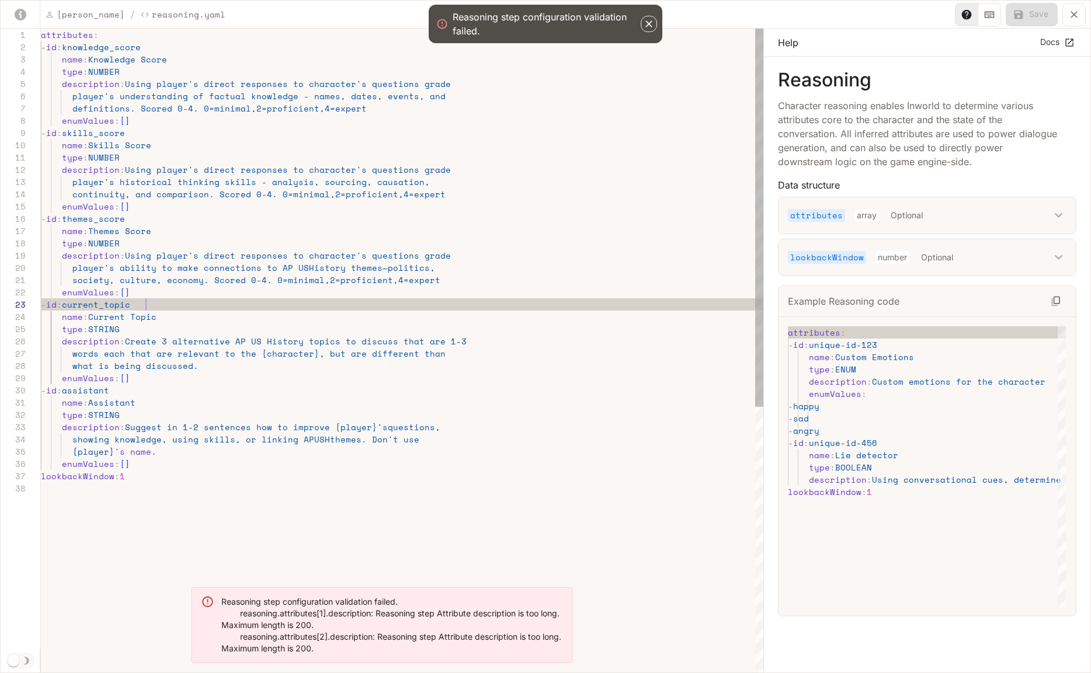
click at [289, 304] on div "attributes : - id : knowledge_score name : Knowledge Score type : NUMBER descri…" at bounding box center [402, 578] width 723 height 1099
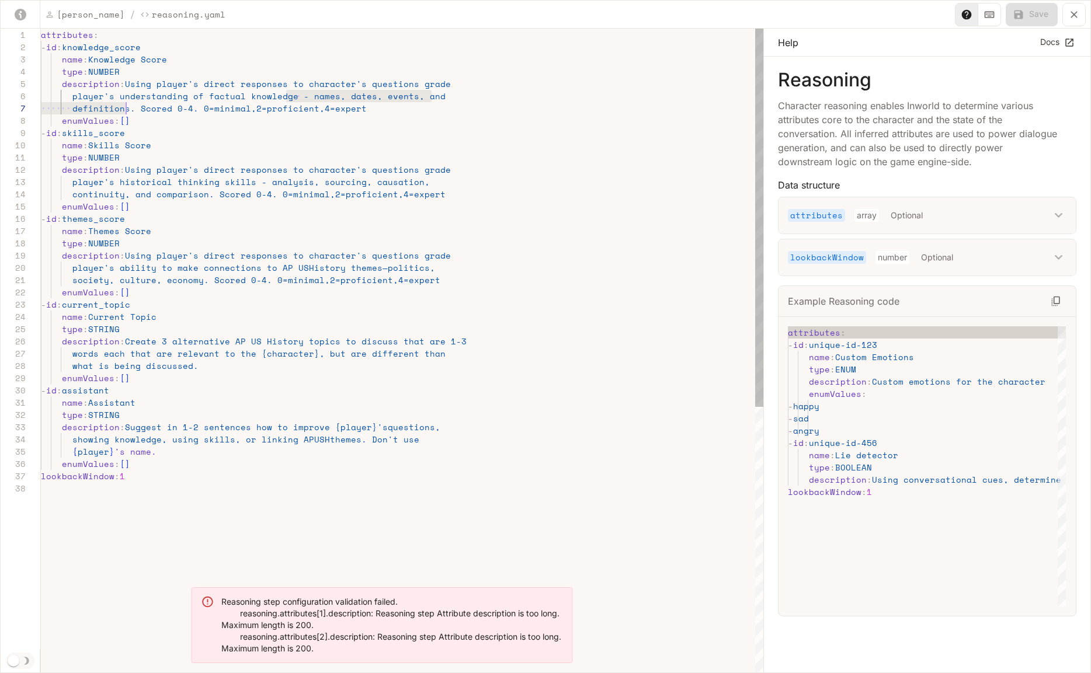
scroll to position [61, 85]
drag, startPoint x: 286, startPoint y: 98, endPoint x: 126, endPoint y: 108, distance: 161.0
click at [126, 108] on div "attributes : - id : knowledge_score name : Knowledge Score type : NUMBER descri…" at bounding box center [402, 578] width 723 height 1099
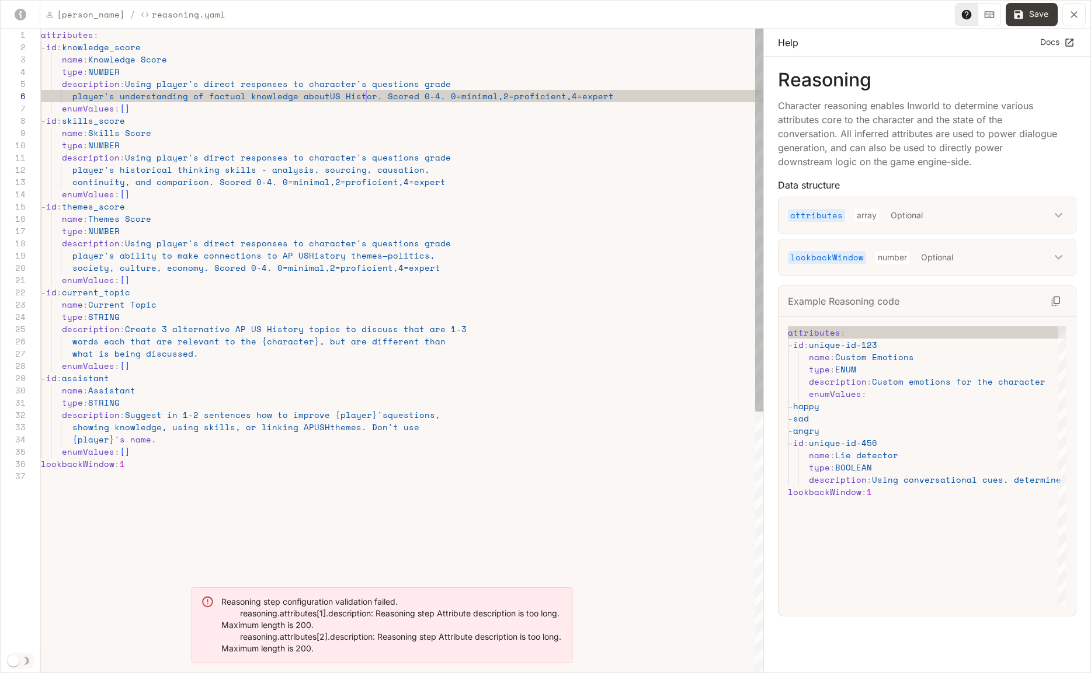
scroll to position [61, 330]
click at [323, 97] on div "attributes : - id : knowledge_score name : Knowledge Score type : NUMBER descri…" at bounding box center [402, 572] width 723 height 1087
click at [508, 96] on div "attributes : - id : knowledge_score name : Knowledge Score type : NUMBER descri…" at bounding box center [402, 572] width 723 height 1087
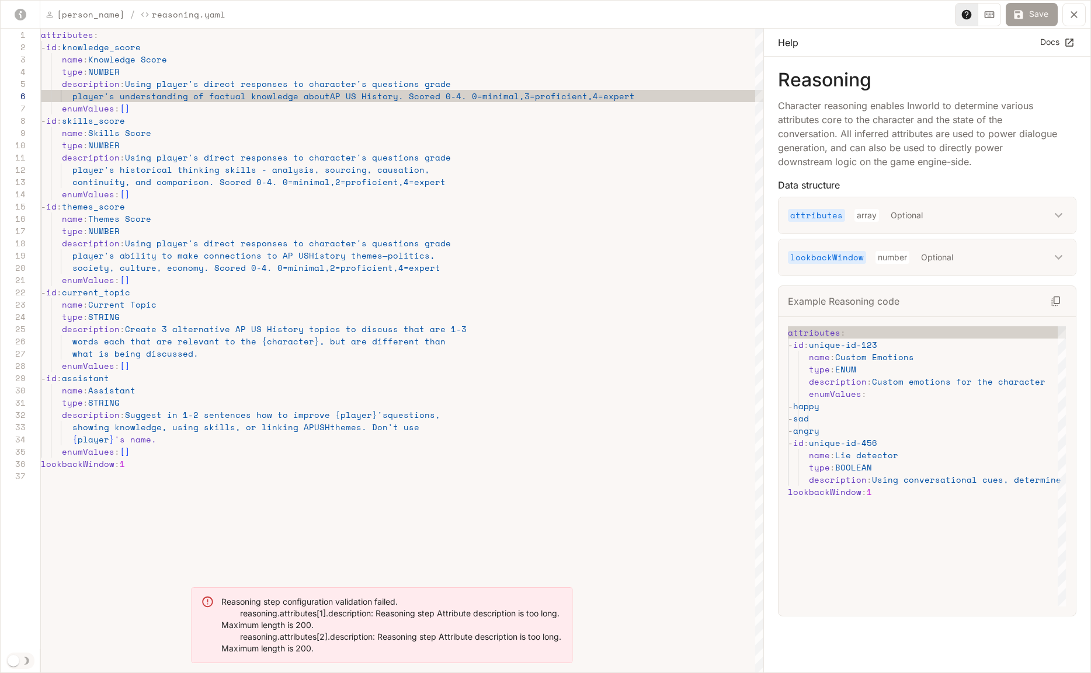
click at [1040, 13] on button "Save" at bounding box center [1032, 14] width 52 height 23
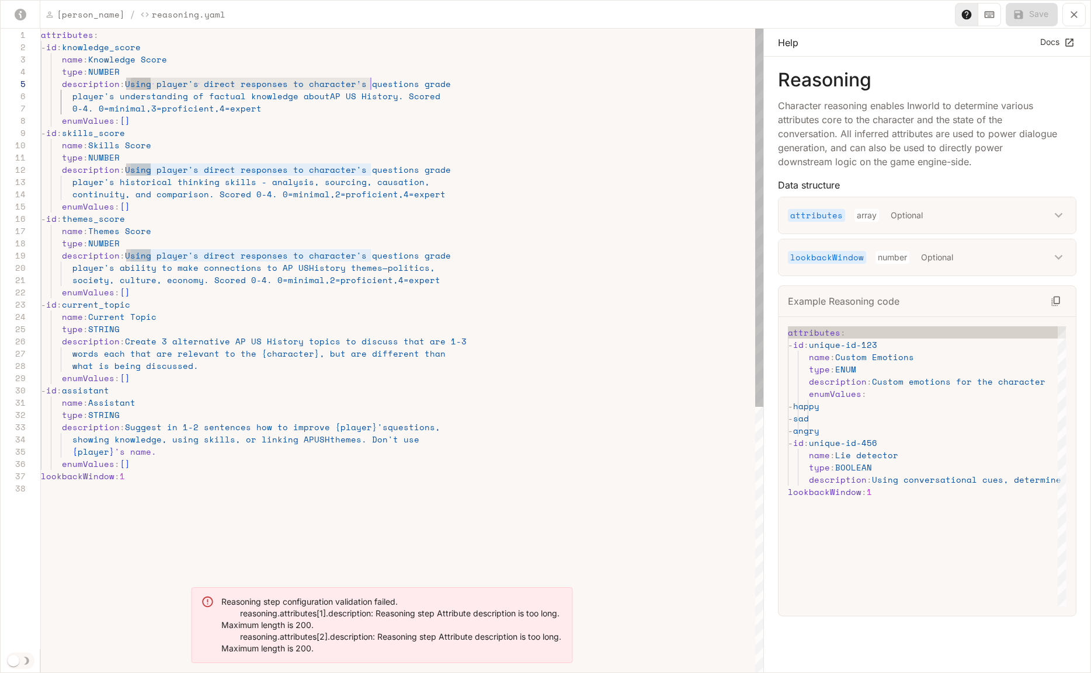
scroll to position [49, 395]
drag, startPoint x: 130, startPoint y: 85, endPoint x: 440, endPoint y: 88, distance: 310.2
click at [440, 88] on div "attributes : - id : knowledge_score name : Knowledge Score type : NUMBER descri…" at bounding box center [402, 578] width 723 height 1099
click at [290, 203] on div "attributes : - id : knowledge_score name : Knowledge Score type : NUMBER descri…" at bounding box center [402, 578] width 723 height 1099
drag, startPoint x: 126, startPoint y: 83, endPoint x: 440, endPoint y: 85, distance: 314.8
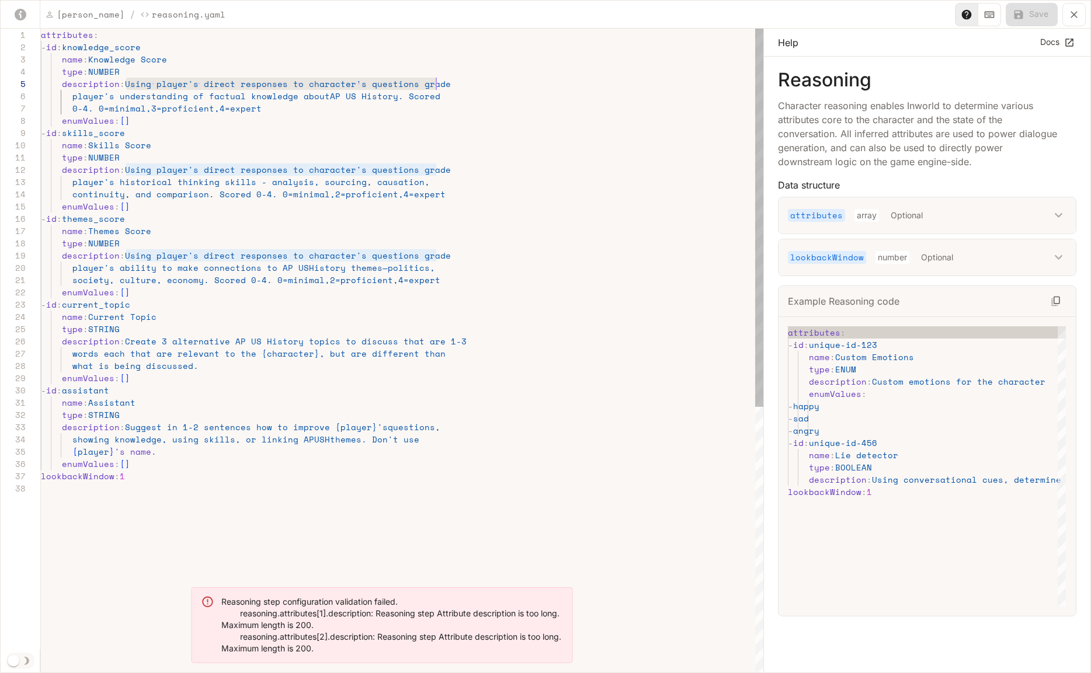
click at [440, 85] on div "attributes : - id : knowledge_score name : Knowledge Score type : NUMBER descri…" at bounding box center [402, 578] width 723 height 1099
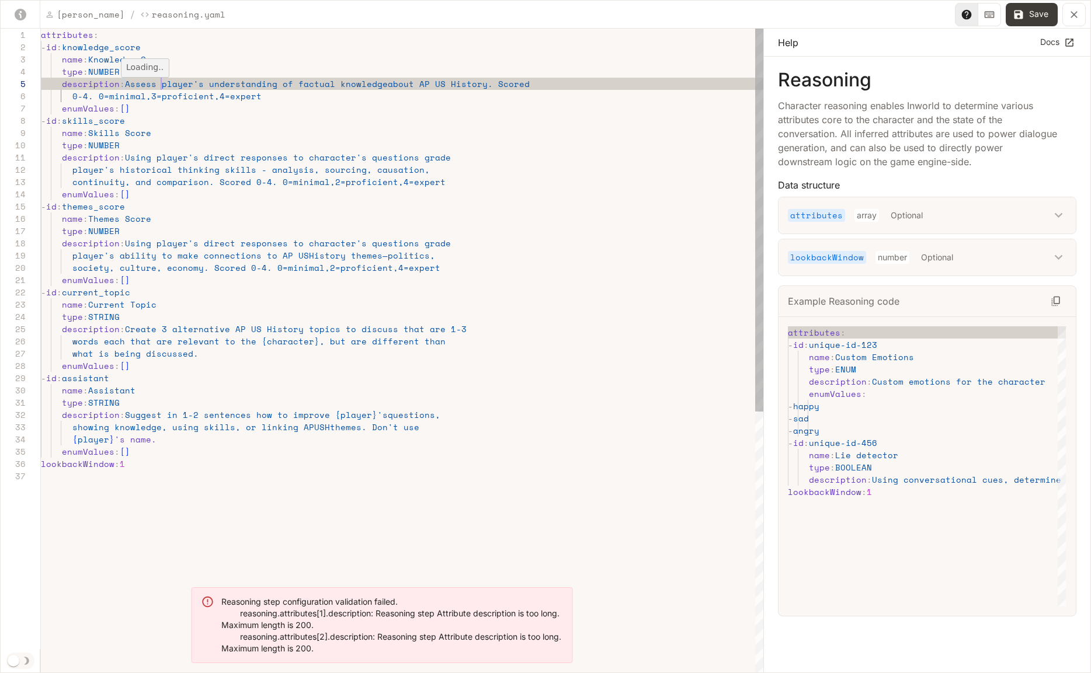
scroll to position [49, 85]
click at [126, 85] on div "attributes : - id : knowledge_score name : Knowledge Score type : NUMBER descri…" at bounding box center [402, 572] width 723 height 1087
click at [120, 95] on div "attributes : - id : knowledge_score name : Knowledge Score type : NUMBER descri…" at bounding box center [402, 572] width 723 height 1087
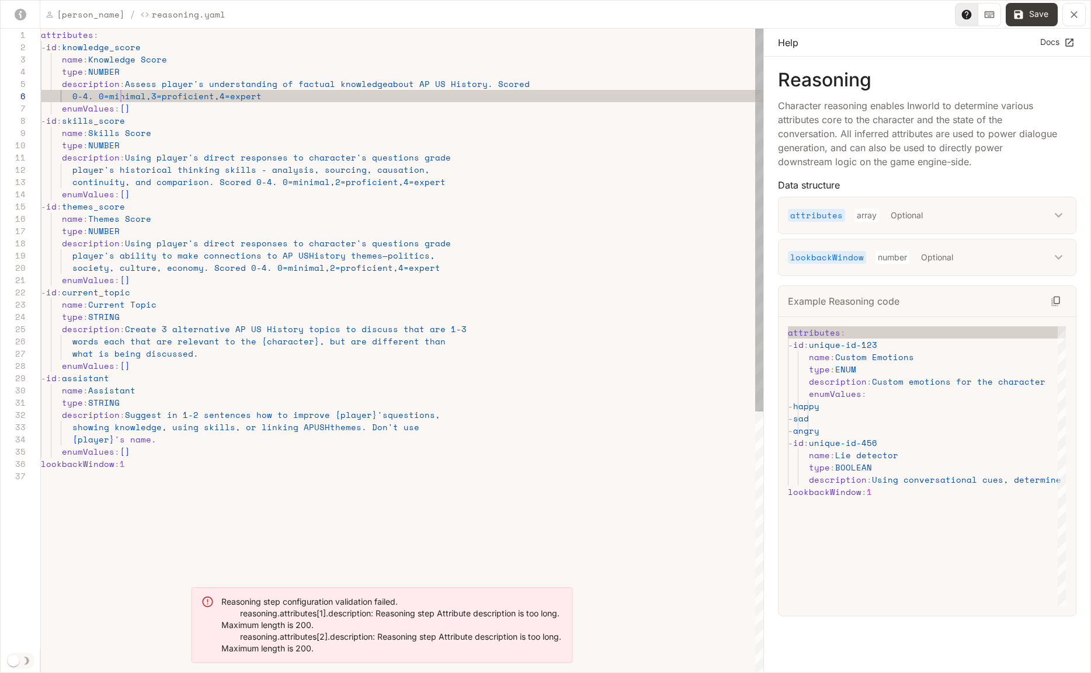
click at [120, 95] on div "attributes : - id : knowledge_score name : Knowledge Score type : NUMBER descri…" at bounding box center [402, 572] width 723 height 1087
click at [175, 96] on div "attributes : - id : knowledge_score name : Knowledge Score type : NUMBER descri…" at bounding box center [402, 572] width 723 height 1087
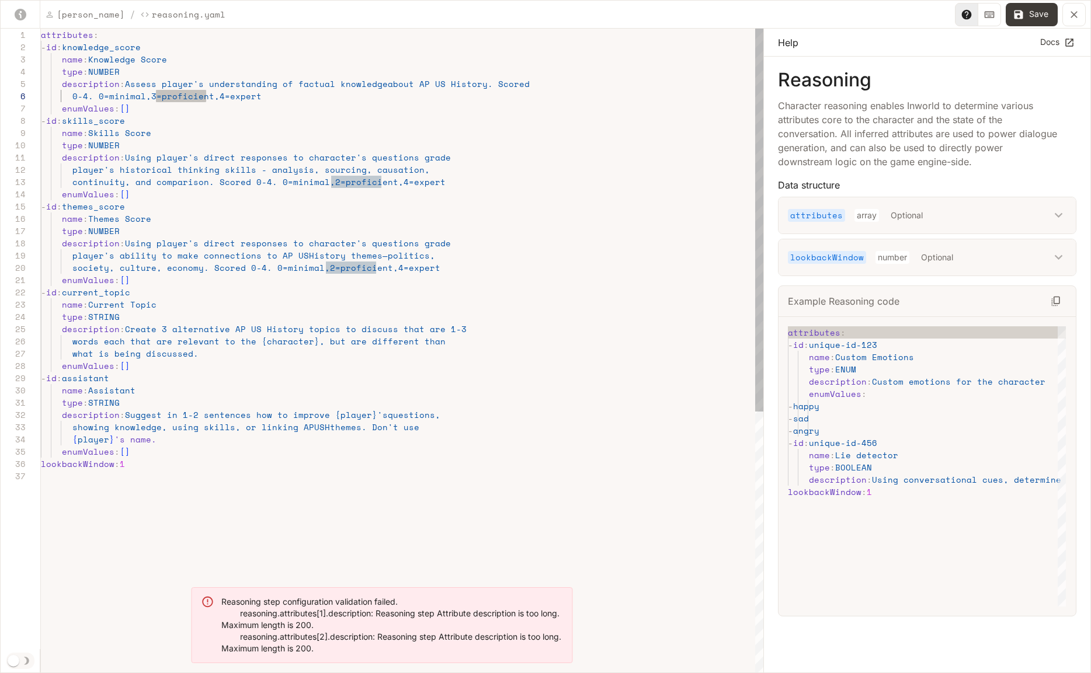
click at [116, 97] on div "attributes : - id : knowledge_score name : Knowledge Score type : NUMBER descri…" at bounding box center [402, 572] width 723 height 1087
click at [175, 96] on div "attributes : - id : knowledge_score name : Knowledge Score type : NUMBER descri…" at bounding box center [402, 572] width 723 height 1087
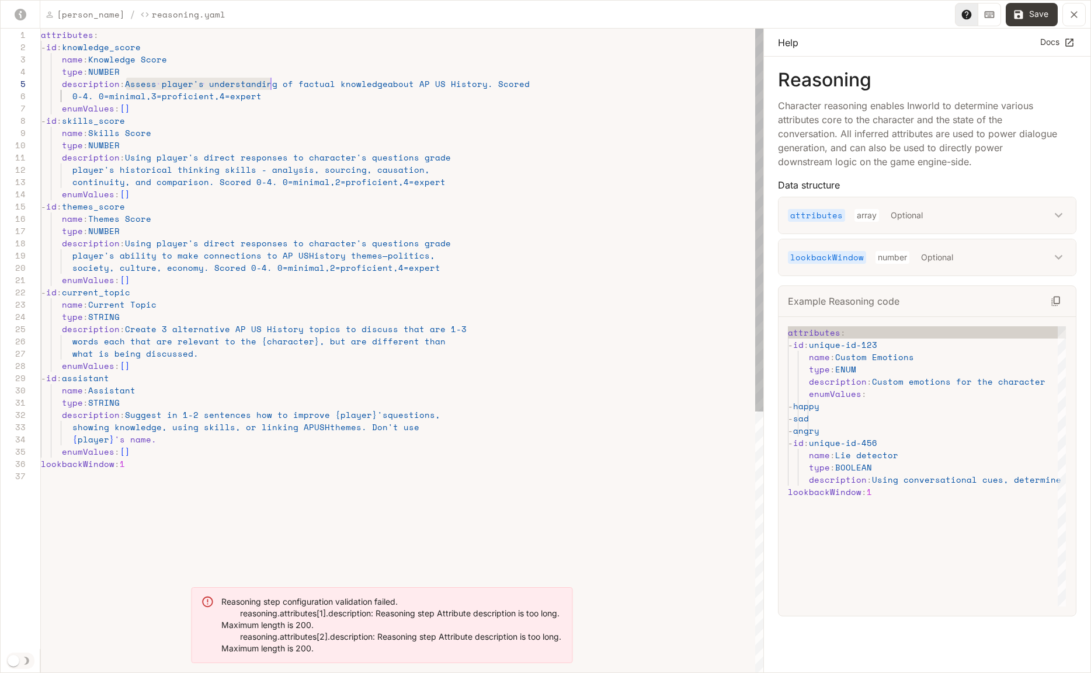
drag, startPoint x: 126, startPoint y: 84, endPoint x: 270, endPoint y: 84, distance: 143.7
click at [270, 84] on div "attributes : - id : knowledge_score name : Knowledge Score type : NUMBER descri…" at bounding box center [402, 572] width 723 height 1087
drag, startPoint x: 126, startPoint y: 158, endPoint x: 109, endPoint y: 169, distance: 21.1
click at [109, 169] on div "attributes : - id : knowledge_score name : Knowledge Score type : NUMBER descri…" at bounding box center [402, 572] width 723 height 1087
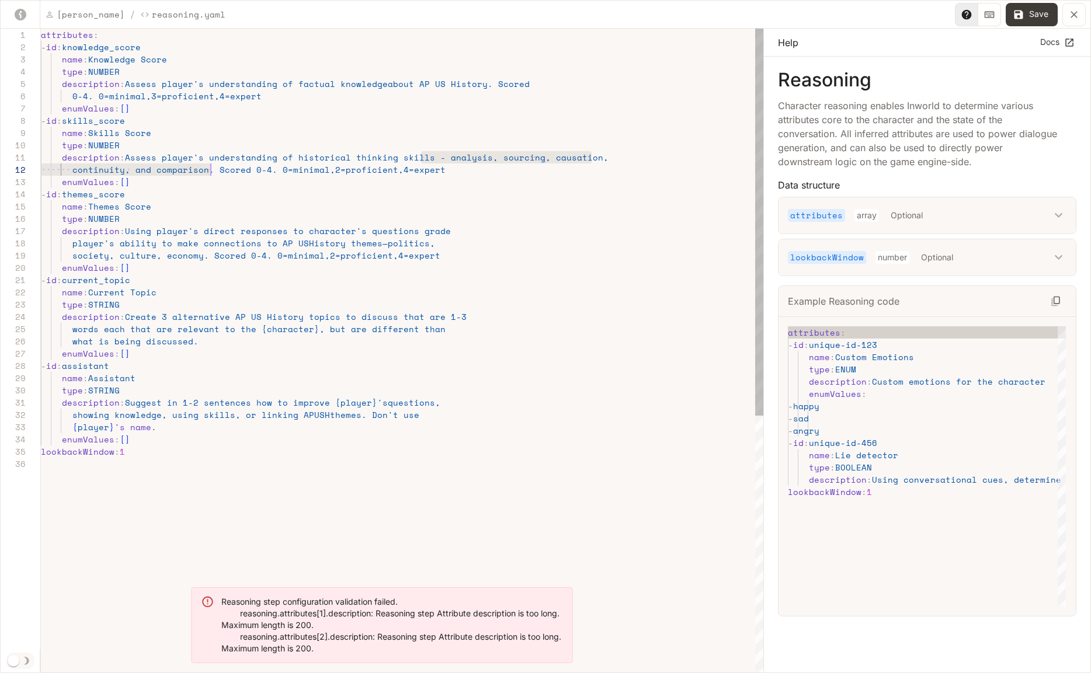
scroll to position [0, 160]
drag, startPoint x: 421, startPoint y: 157, endPoint x: 202, endPoint y: 168, distance: 219.9
click at [202, 168] on div "attributes : - id : knowledge_score name : Knowledge Score type : NUMBER descri…" at bounding box center [402, 566] width 723 height 1075
click at [427, 164] on div "attributes : - id : knowledge_score name : Knowledge Score type : NUMBER descri…" at bounding box center [402, 566] width 723 height 1075
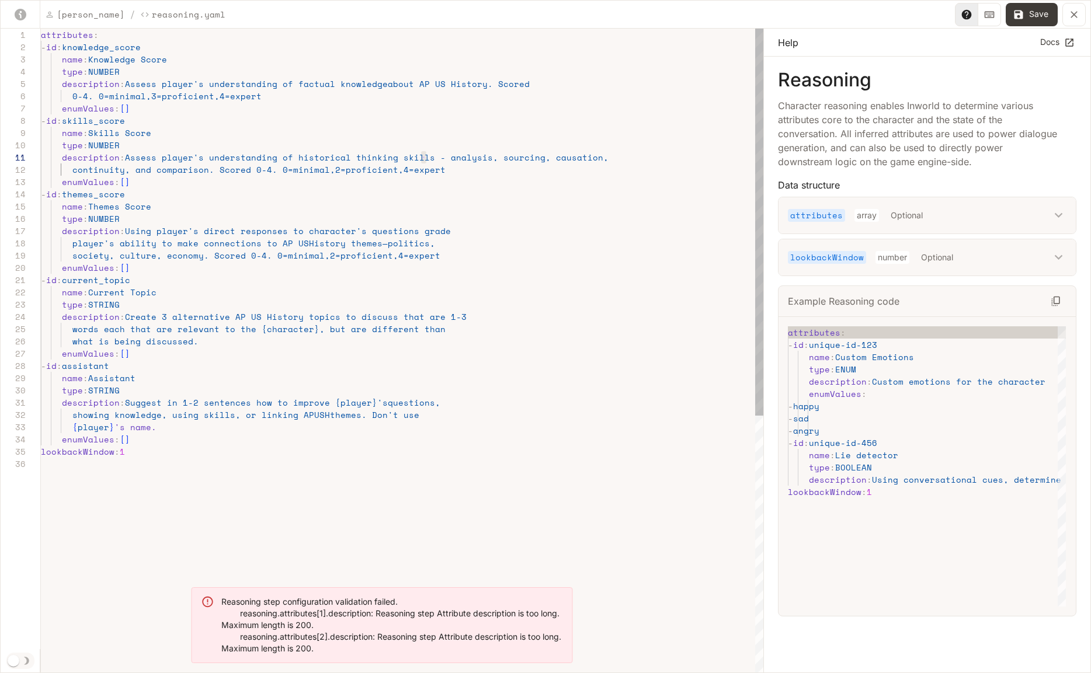
click at [428, 158] on div "attributes : - id : knowledge_score name : Knowledge Score type : NUMBER descri…" at bounding box center [402, 566] width 723 height 1075
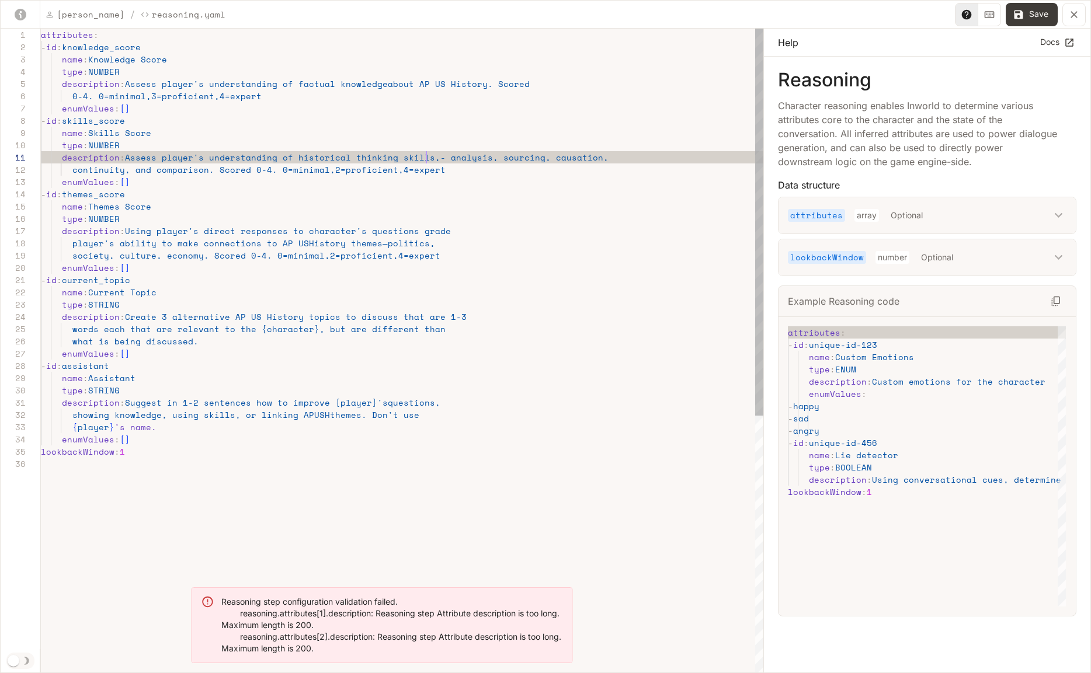
scroll to position [0, 390]
click at [425, 159] on div "attributes : - id : knowledge_score name : Knowledge Score type : NUMBER descri…" at bounding box center [402, 566] width 723 height 1075
click at [485, 158] on div "attributes : - id : knowledge_score name : Knowledge Score type : NUMBER descri…" at bounding box center [402, 566] width 723 height 1075
click at [202, 171] on div "attributes : - id : knowledge_score name : Knowledge Score type : NUMBER descri…" at bounding box center [402, 566] width 723 height 1075
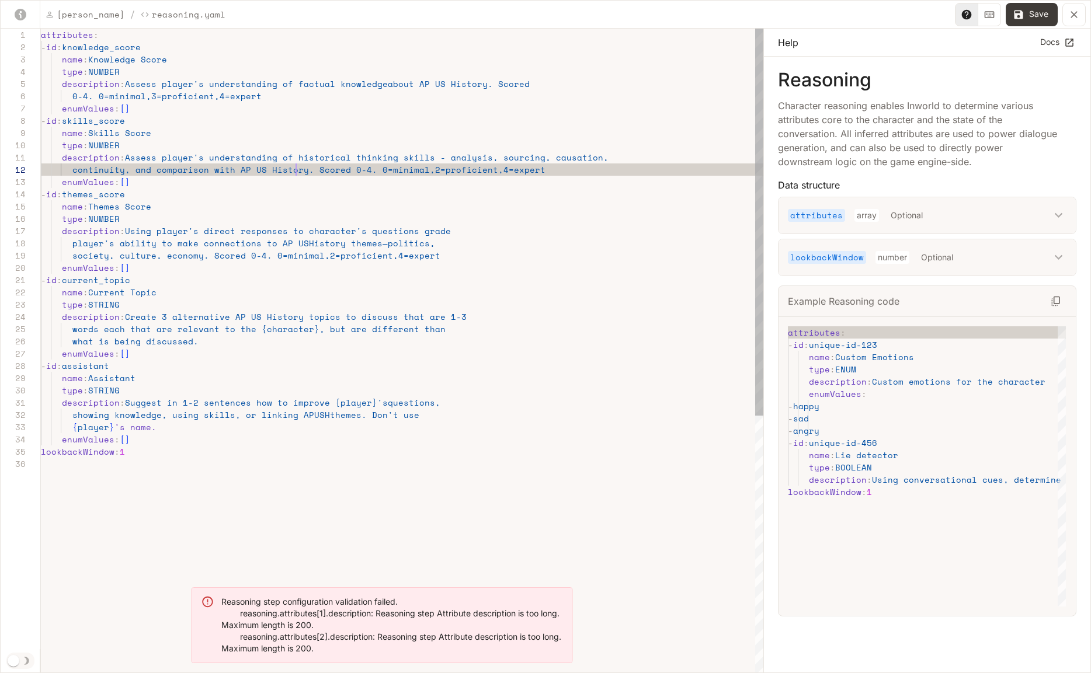
scroll to position [12, 255]
click at [1043, 12] on button "Save" at bounding box center [1032, 14] width 52 height 23
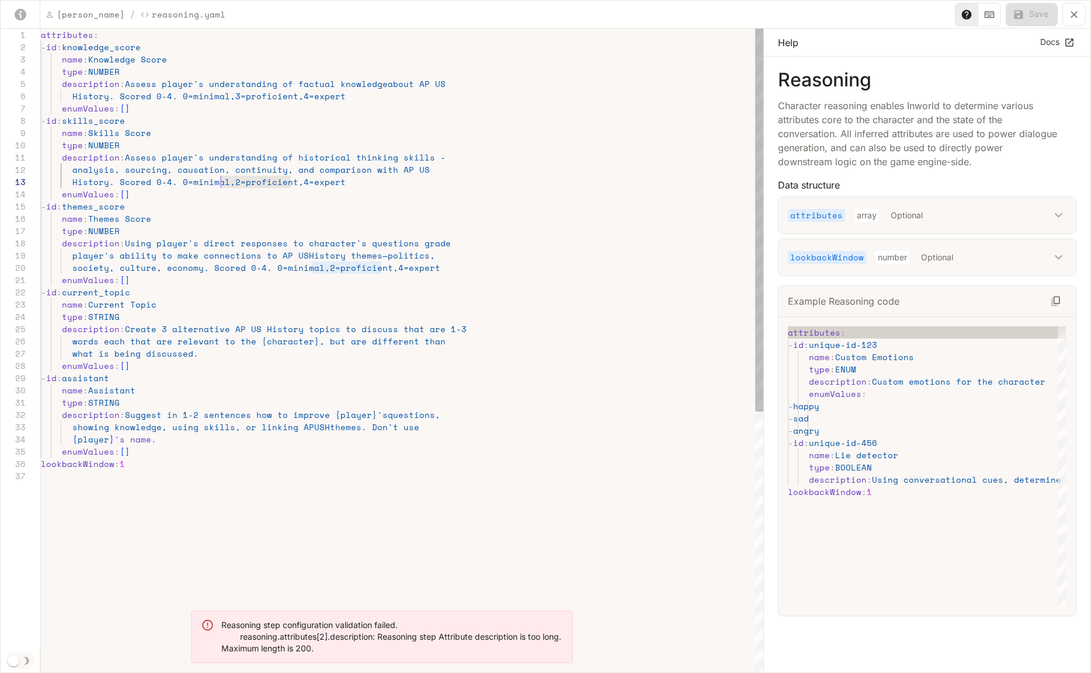
scroll to position [25, 180]
drag, startPoint x: 290, startPoint y: 184, endPoint x: 222, endPoint y: 185, distance: 67.8
click at [222, 185] on div "attributes : - id : knowledge_score name : Knowledge Score type : NUMBER descri…" at bounding box center [402, 572] width 723 height 1087
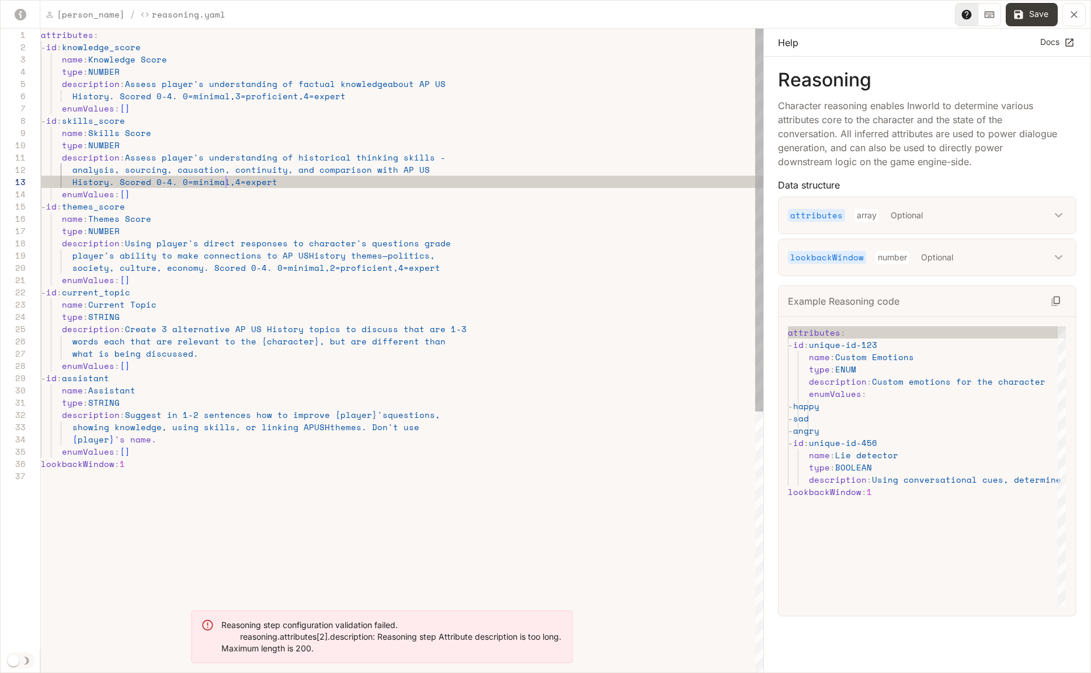
scroll to position [25, 185]
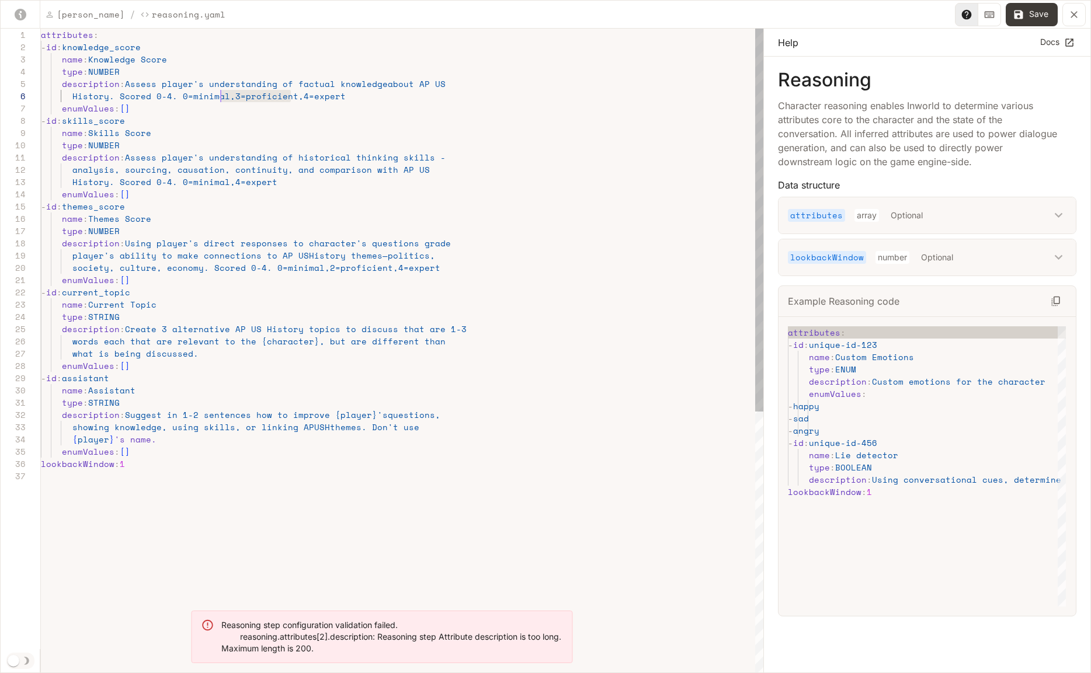
drag, startPoint x: 290, startPoint y: 95, endPoint x: 221, endPoint y: 100, distance: 69.2
click at [221, 100] on div "attributes : - id : knowledge_score name : Knowledge Score type : NUMBER descri…" at bounding box center [402, 572] width 723 height 1087
click at [231, 171] on div "attributes : - id : knowledge_score name : Knowledge Score type : NUMBER descri…" at bounding box center [402, 572] width 723 height 1087
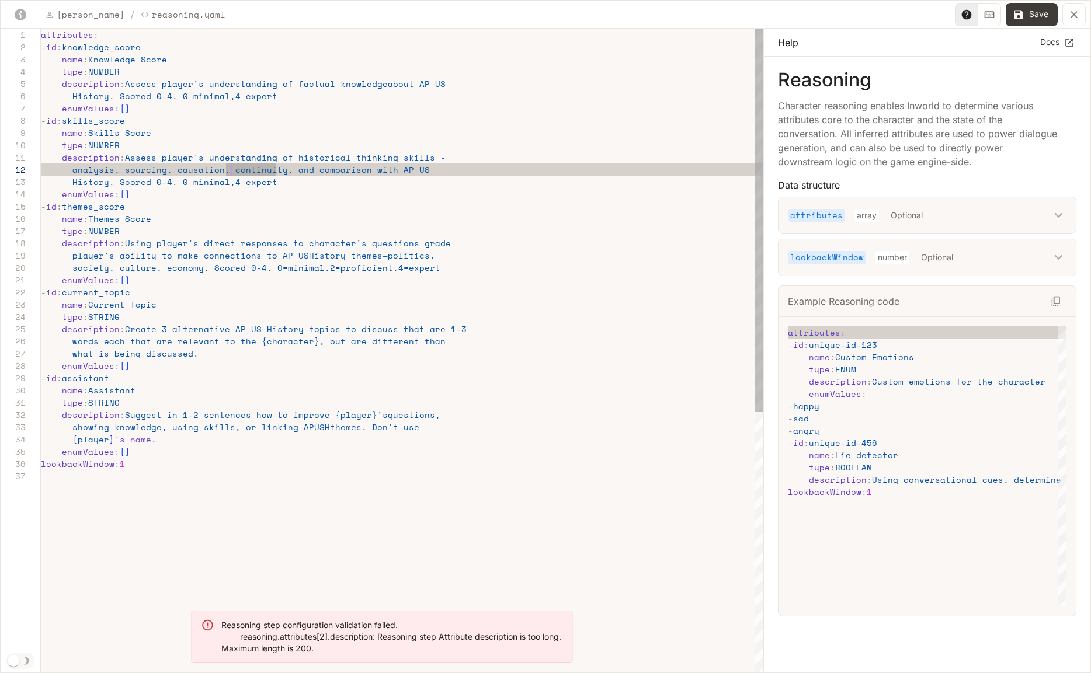
click at [255, 208] on div "attributes : - id : knowledge_score name : Knowledge Score type : NUMBER descri…" at bounding box center [402, 572] width 723 height 1087
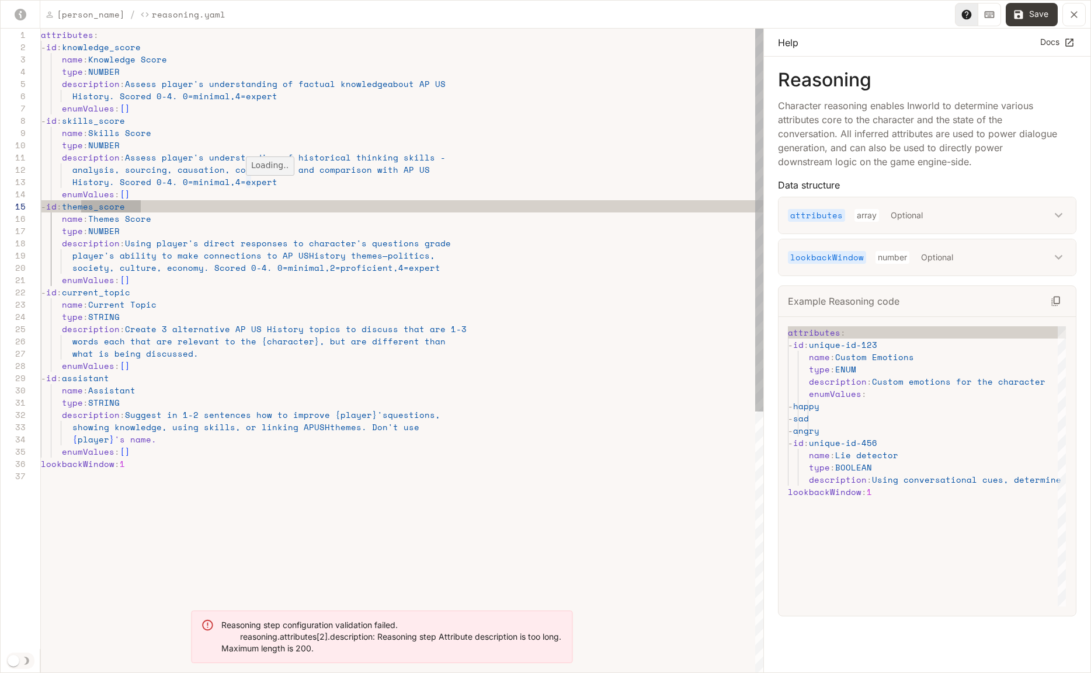
click at [227, 201] on div "attributes : - id : knowledge_score name : Knowledge Score type : NUMBER descri…" at bounding box center [402, 572] width 723 height 1087
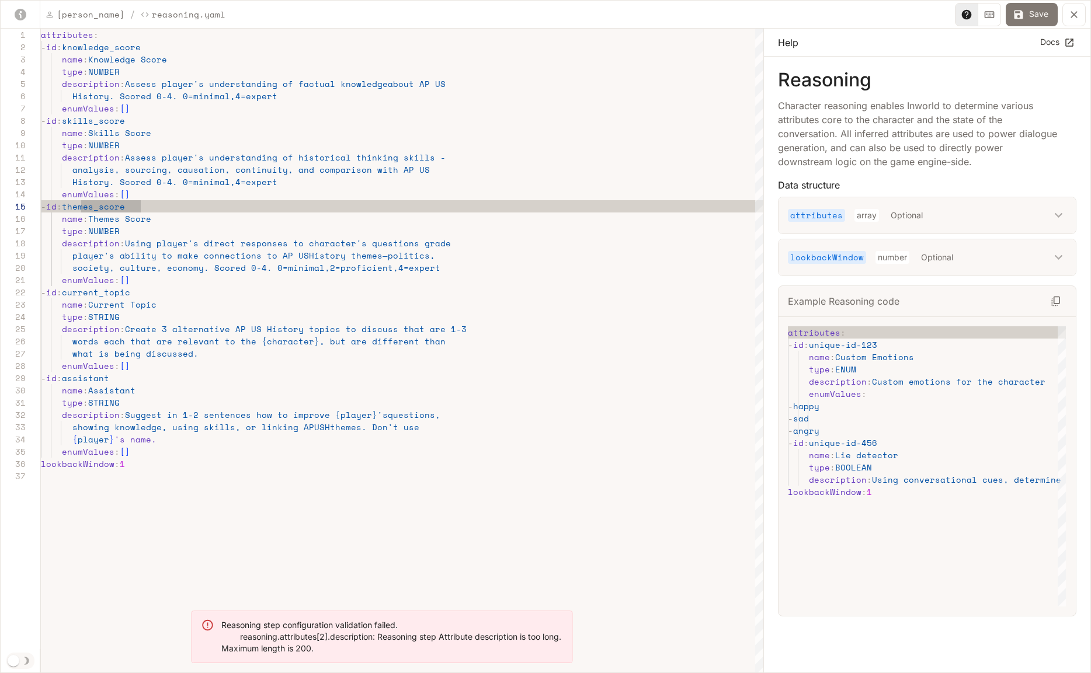
click at [1033, 16] on button "Save" at bounding box center [1032, 14] width 52 height 23
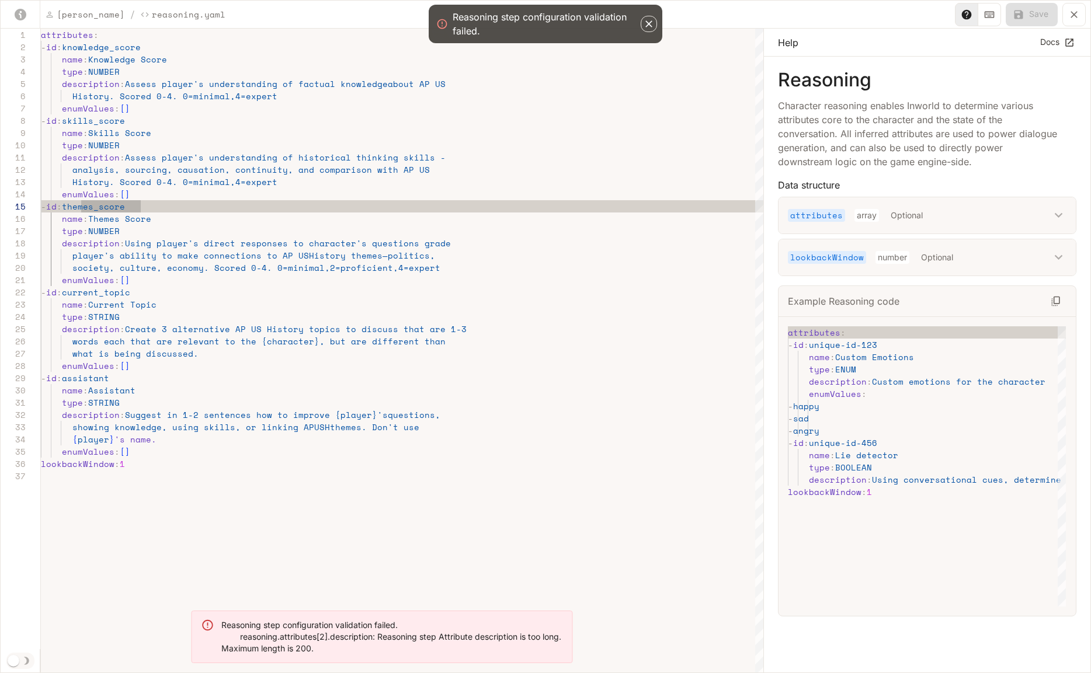
click at [648, 26] on icon "button" at bounding box center [649, 24] width 12 height 12
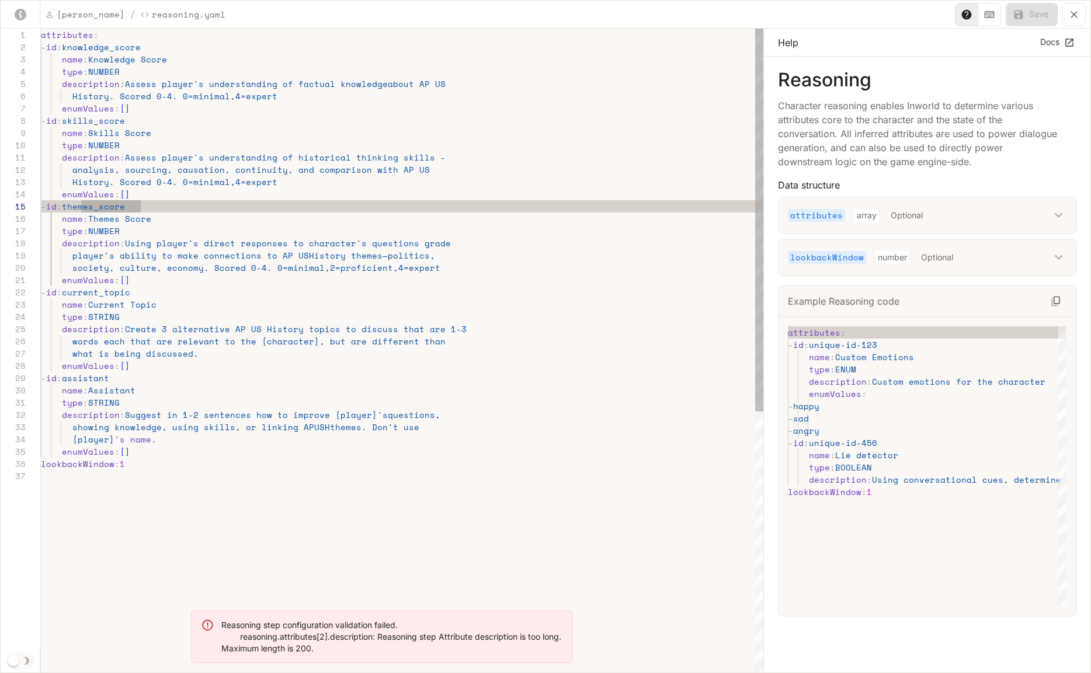
click at [312, 138] on div "attributes : - id : knowledge_score name : Knowledge Score type : NUMBER descri…" at bounding box center [402, 572] width 723 height 1087
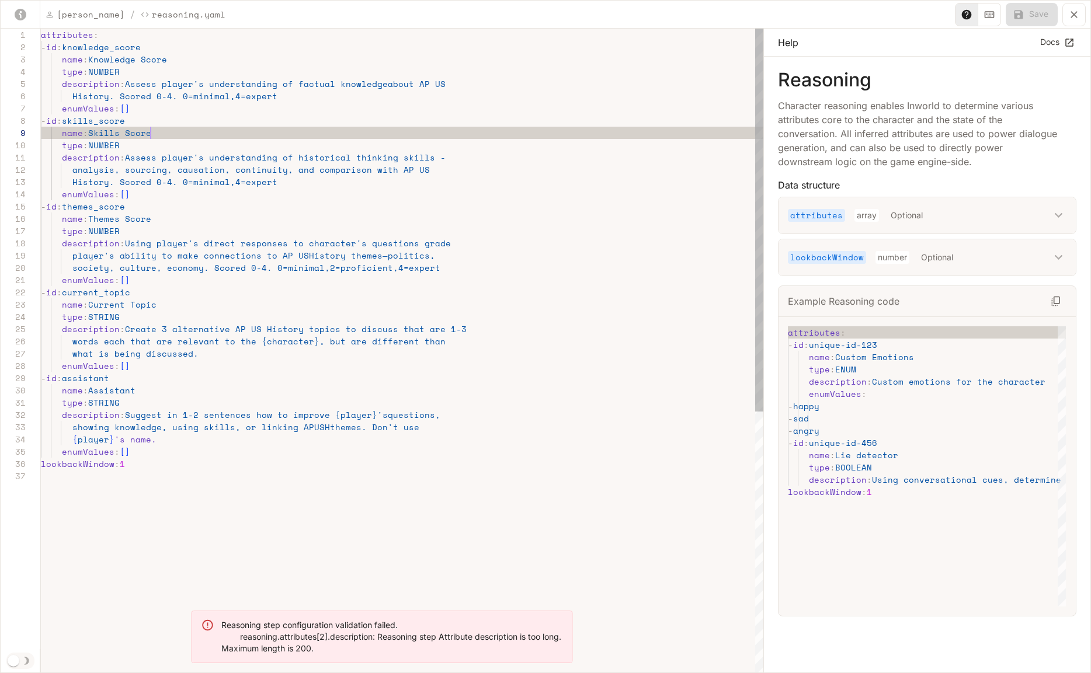
scroll to position [98, 110]
click at [375, 169] on div "attributes : - id : knowledge_score name : Knowledge Score type : NUMBER descri…" at bounding box center [402, 572] width 723 height 1087
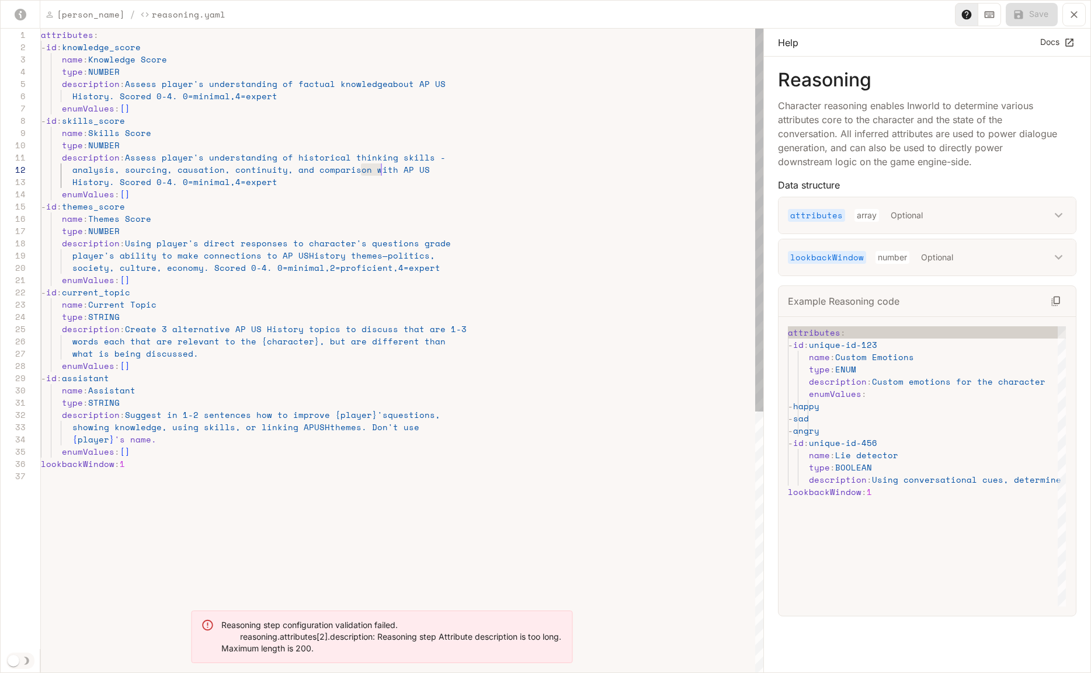
click at [375, 169] on div "attributes : - id : knowledge_score name : Knowledge Score type : NUMBER descri…" at bounding box center [402, 572] width 723 height 1087
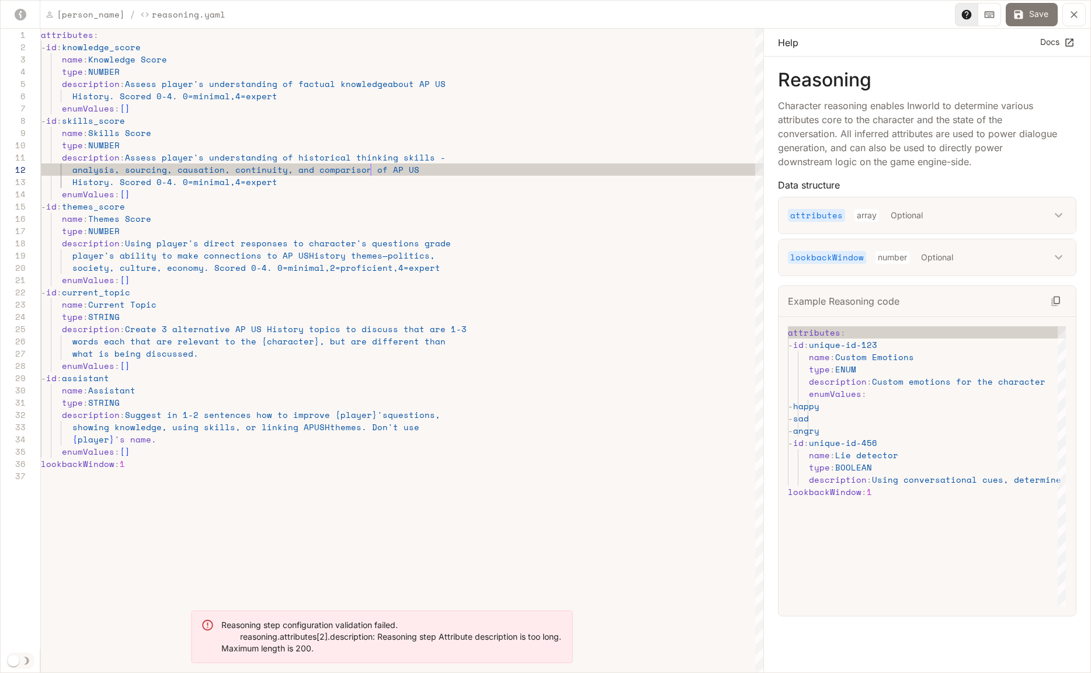
click at [1040, 16] on button "Save" at bounding box center [1032, 14] width 52 height 23
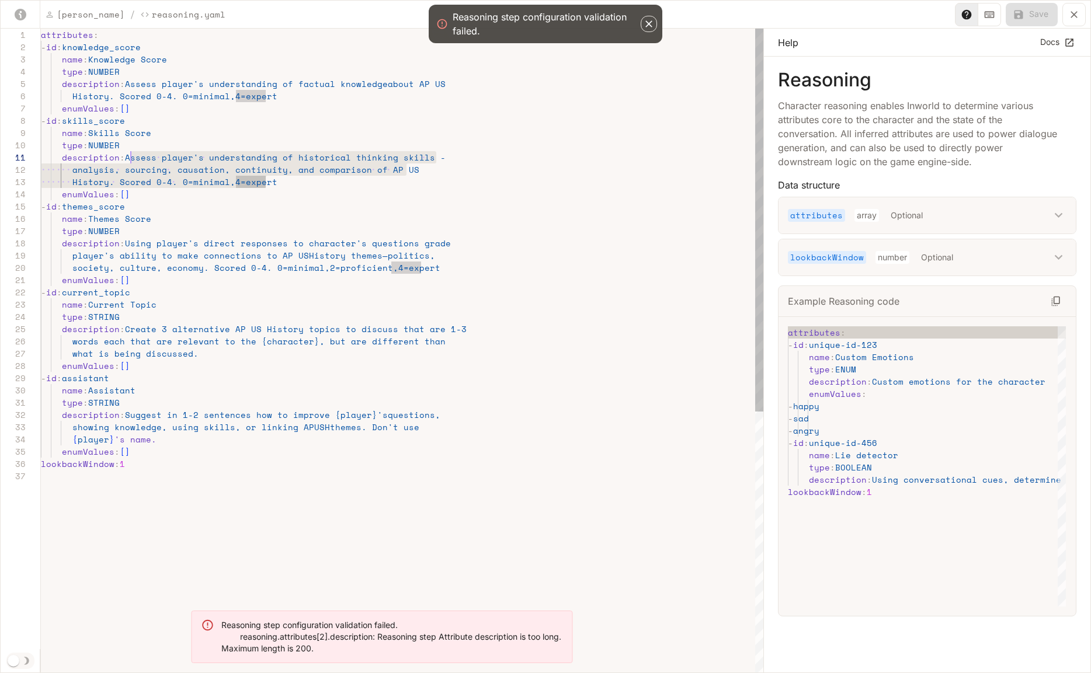
scroll to position [0, 85]
drag, startPoint x: 263, startPoint y: 182, endPoint x: 127, endPoint y: 156, distance: 137.9
click at [127, 156] on div "attributes : - id : knowledge_score name : Knowledge Score type : NUMBER descri…" at bounding box center [402, 572] width 723 height 1087
click at [209, 261] on div "attributes : - id : knowledge_score name : Knowledge Score type : NUMBER descri…" at bounding box center [402, 572] width 723 height 1087
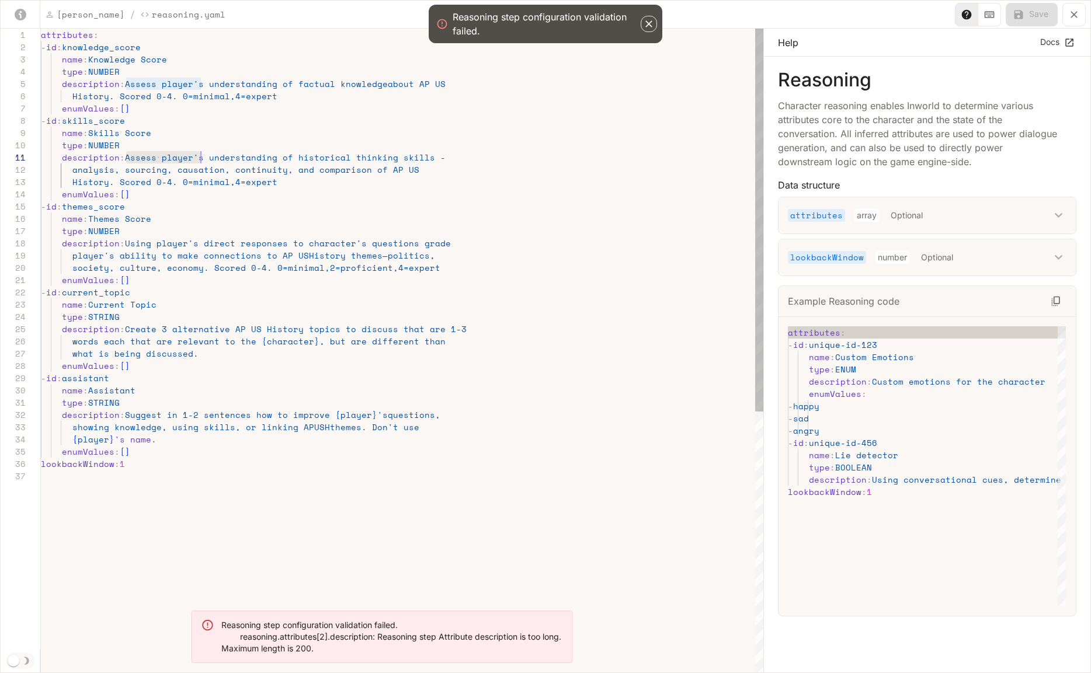
scroll to position [0, 160]
drag, startPoint x: 126, startPoint y: 157, endPoint x: 201, endPoint y: 155, distance: 75.4
click at [201, 155] on div "attributes : - id : knowledge_score name : Knowledge Score type : NUMBER descri…" at bounding box center [402, 572] width 723 height 1087
click at [168, 263] on div "attributes : - id : knowledge_score name : Knowledge Score type : NUMBER descri…" at bounding box center [402, 572] width 723 height 1087
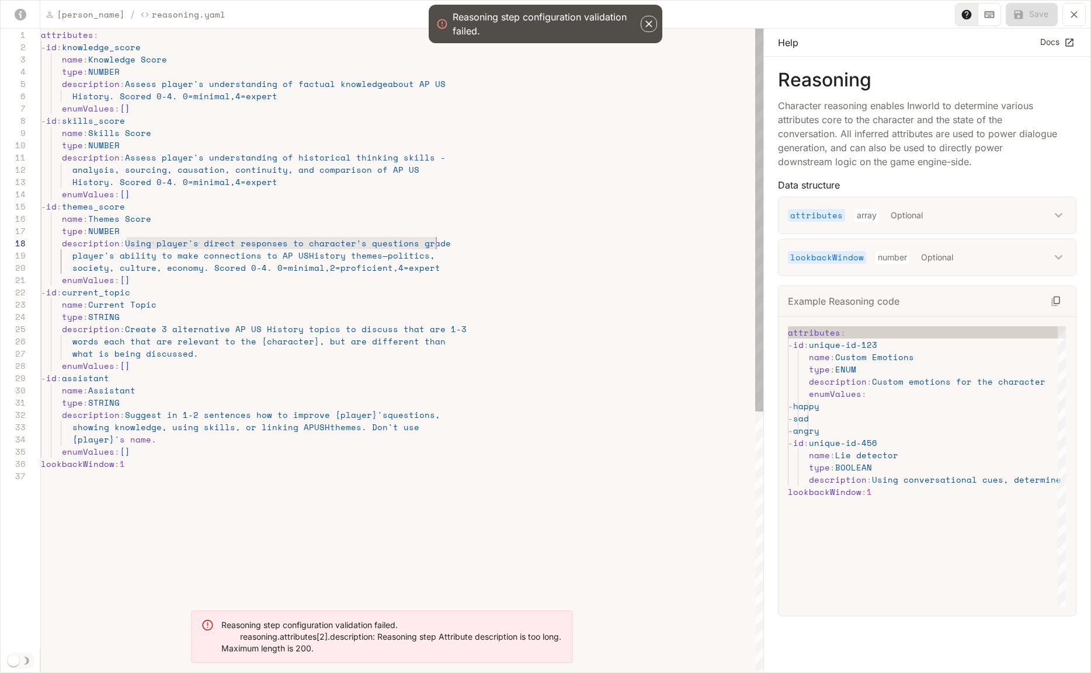
drag, startPoint x: 130, startPoint y: 244, endPoint x: 437, endPoint y: 246, distance: 307.8
click at [437, 246] on div "attributes : - id : knowledge_score name : Knowledge Score type : NUMBER descri…" at bounding box center [402, 572] width 723 height 1087
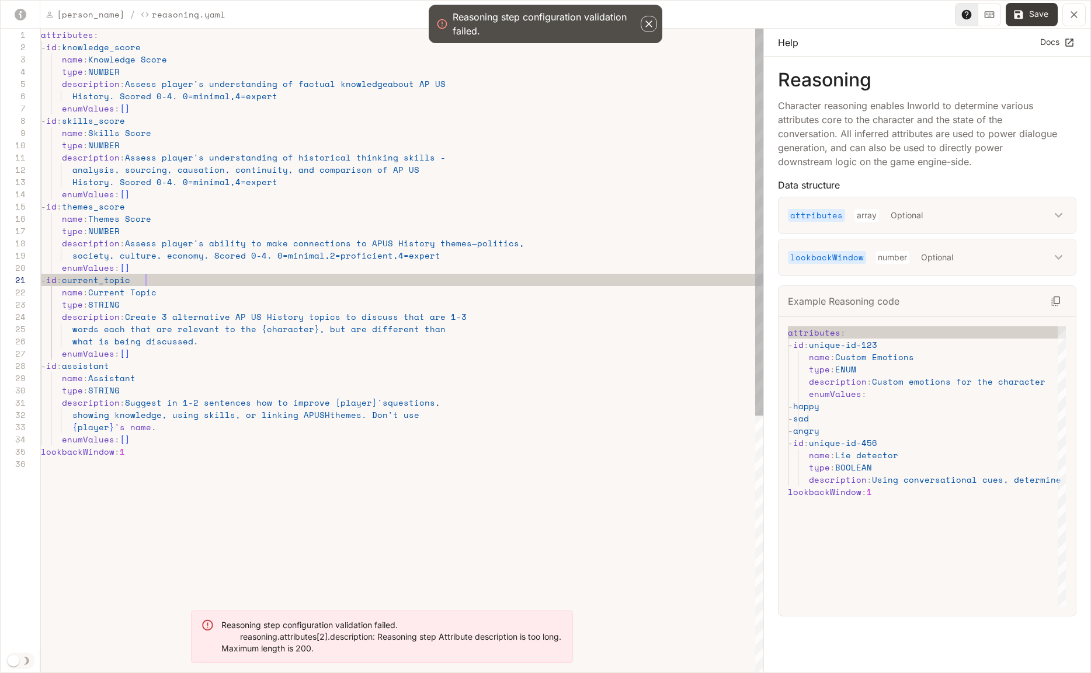
click at [352, 277] on div "attributes : - id : knowledge_score name : Knowledge Score type : NUMBER descri…" at bounding box center [402, 566] width 723 height 1075
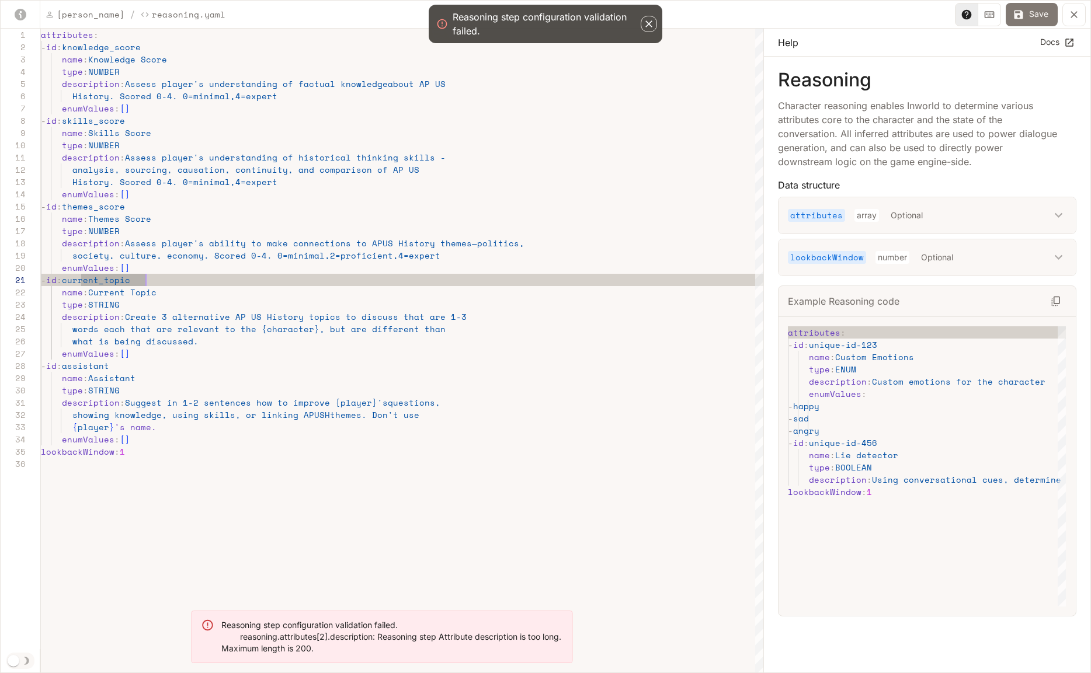
click at [1042, 11] on button "Save" at bounding box center [1032, 14] width 52 height 23
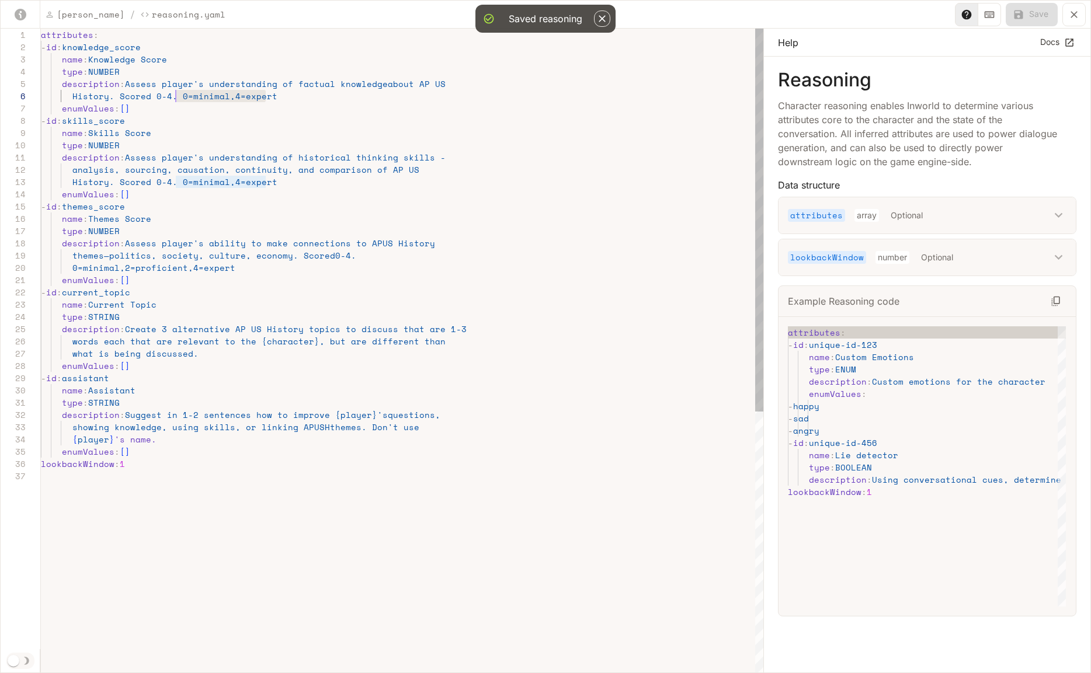
scroll to position [61, 135]
drag, startPoint x: 259, startPoint y: 96, endPoint x: 178, endPoint y: 98, distance: 81.8
click at [178, 98] on div "attributes : - id : knowledge_score name : Knowledge Score type : NUMBER descri…" at bounding box center [402, 572] width 723 height 1087
drag, startPoint x: 228, startPoint y: 268, endPoint x: 72, endPoint y: 270, distance: 156.6
click at [72, 270] on div "attributes : - id : knowledge_score name : Knowledge Score type : NUMBER descri…" at bounding box center [402, 572] width 723 height 1087
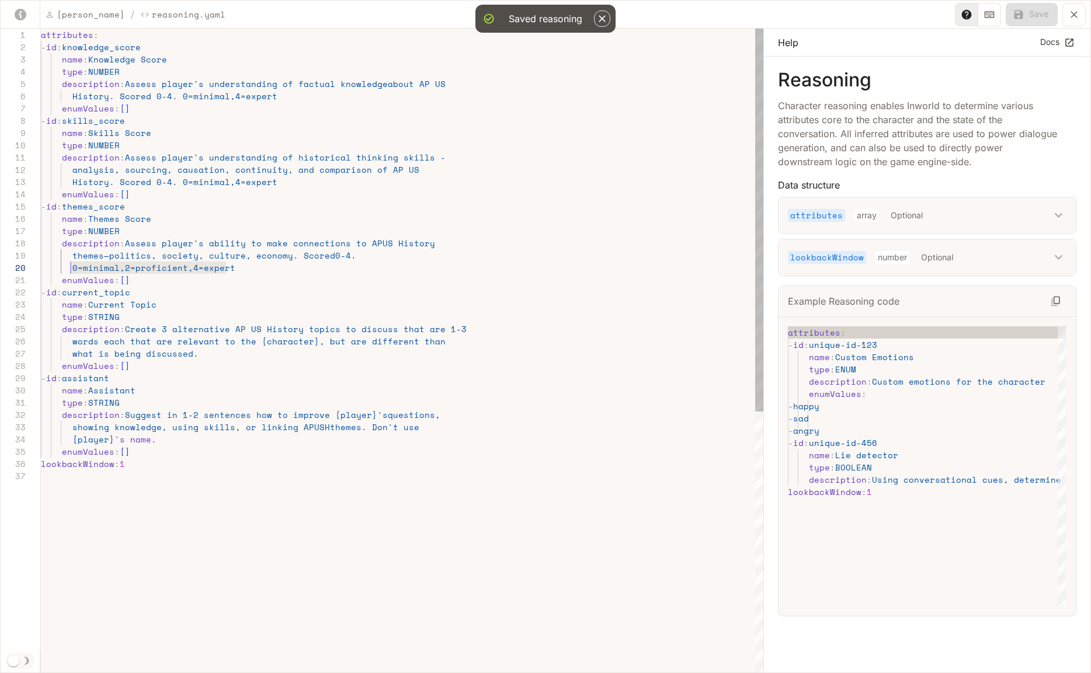
scroll to position [110, 120]
drag, startPoint x: 131, startPoint y: 463, endPoint x: 121, endPoint y: 463, distance: 9.9
click at [121, 463] on div "attributes : - id : knowledge_score name : Knowledge Score type : NUMBER descri…" at bounding box center [402, 572] width 723 height 1087
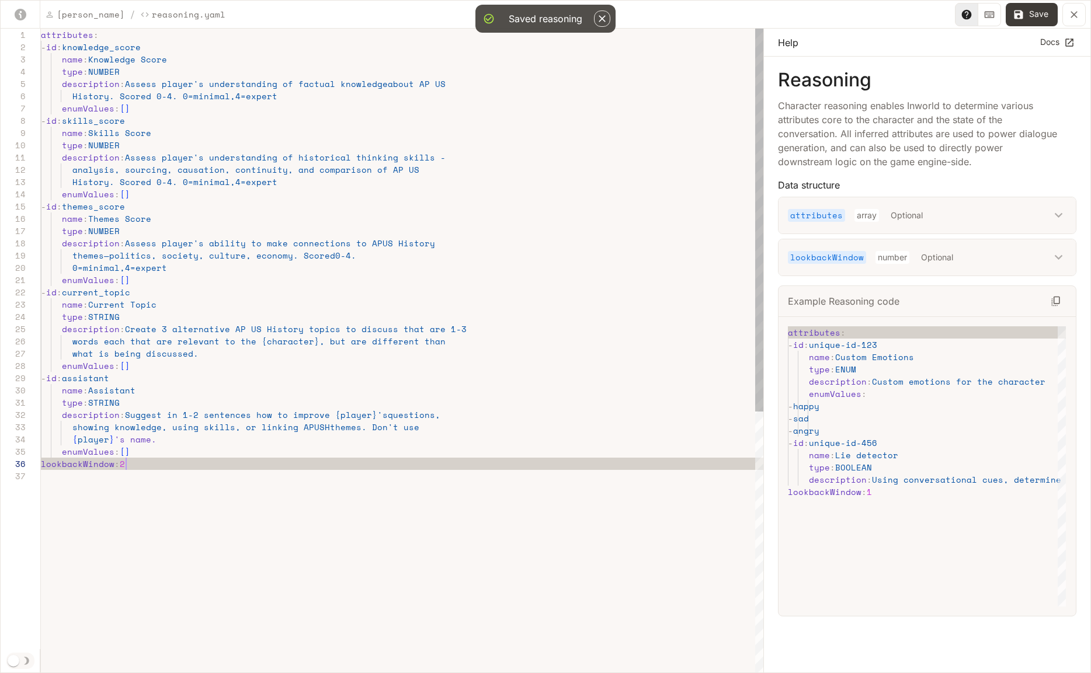
click at [229, 469] on div "attributes : - id : knowledge_score name : Knowledge Score type : NUMBER descri…" at bounding box center [402, 572] width 723 height 1087
click at [1039, 18] on button "Save" at bounding box center [1032, 14] width 52 height 23
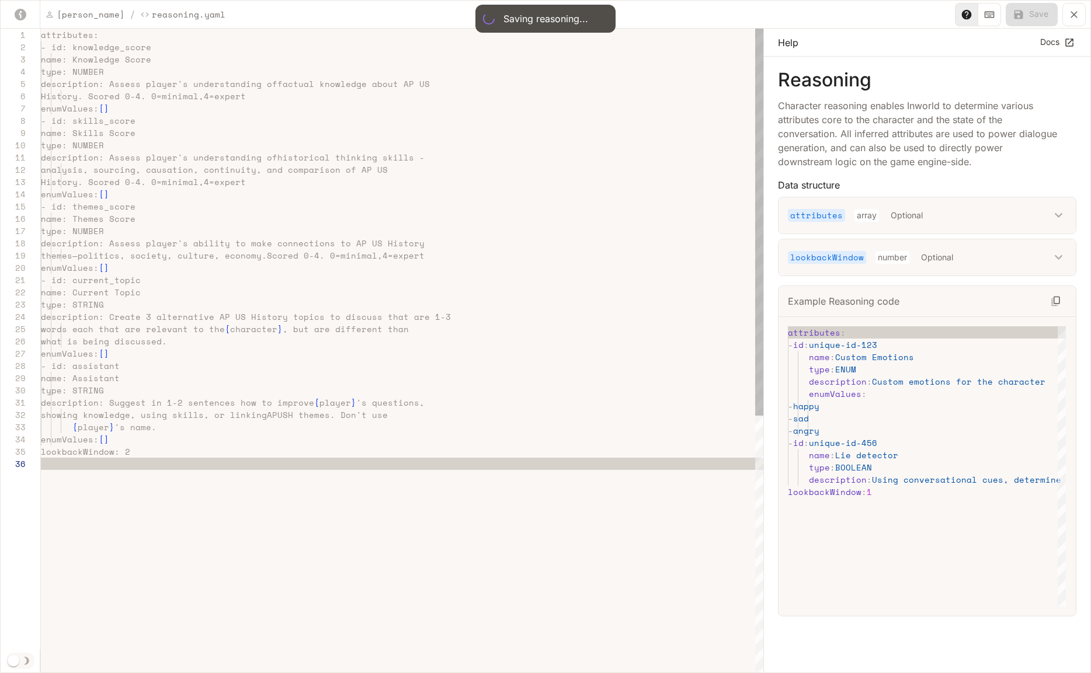
scroll to position [61, 0]
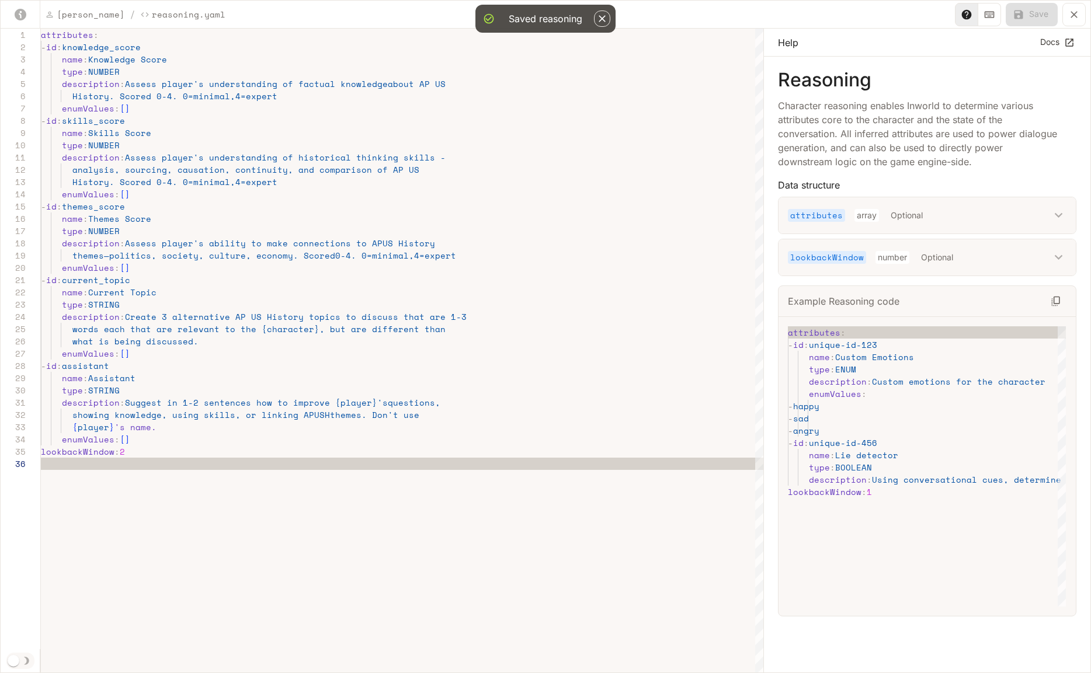
click at [598, 16] on icon "button" at bounding box center [602, 19] width 12 height 12
click at [1082, 13] on button "yaml-editor" at bounding box center [1073, 14] width 23 height 23
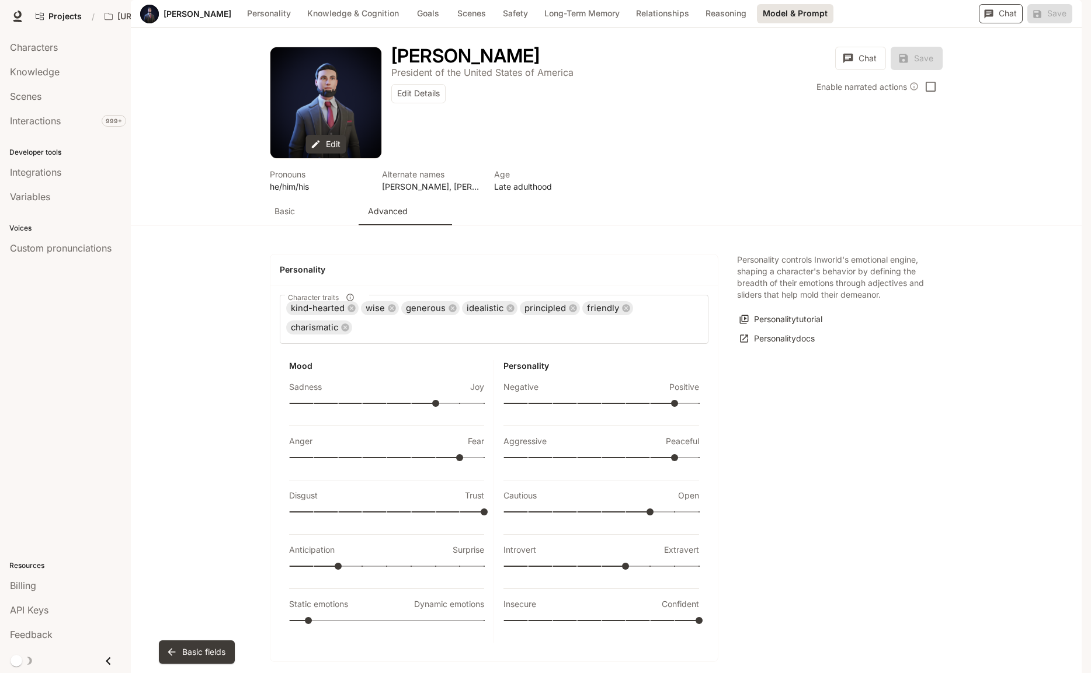
click at [1002, 23] on button "Chat" at bounding box center [1001, 13] width 44 height 19
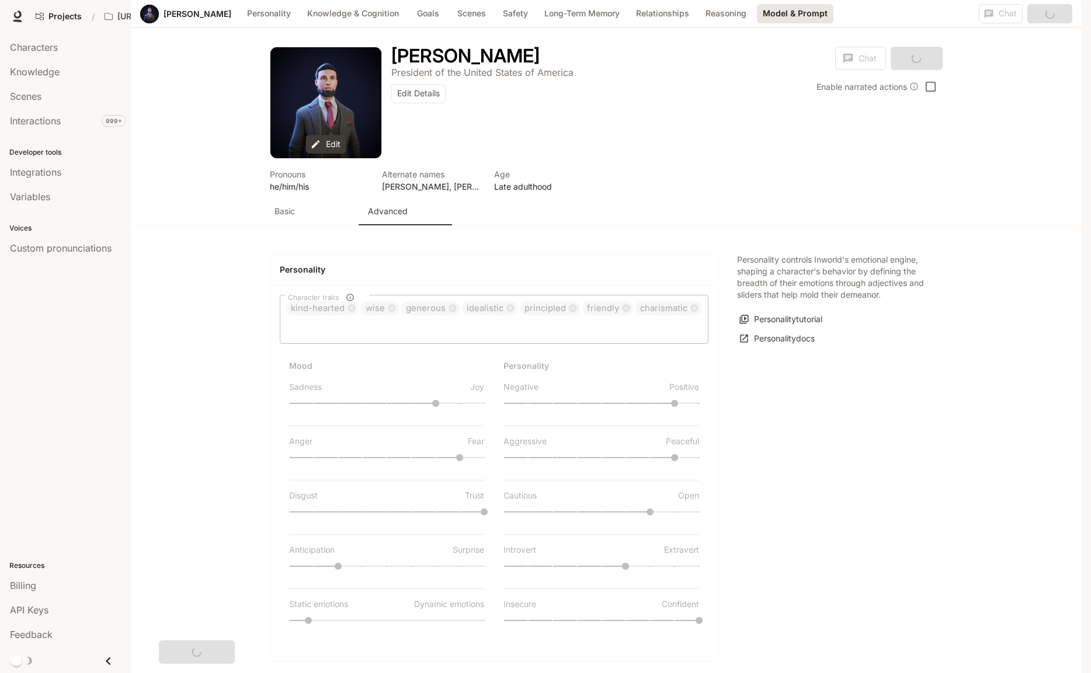
scroll to position [2576, 0]
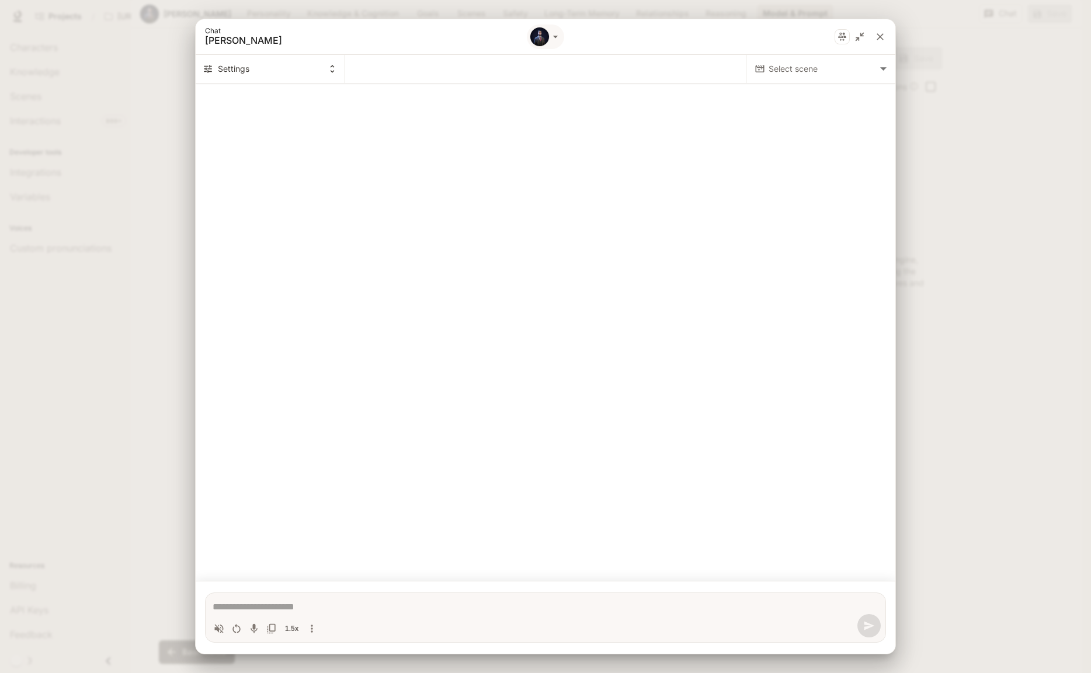
click at [805, 58] on body "Skip to main content Projects / [URL] Characters Character Studio Character Stu…" at bounding box center [545, 336] width 1091 height 673
click at [798, 92] on span "[PERSON_NAME]" at bounding box center [820, 93] width 139 height 14
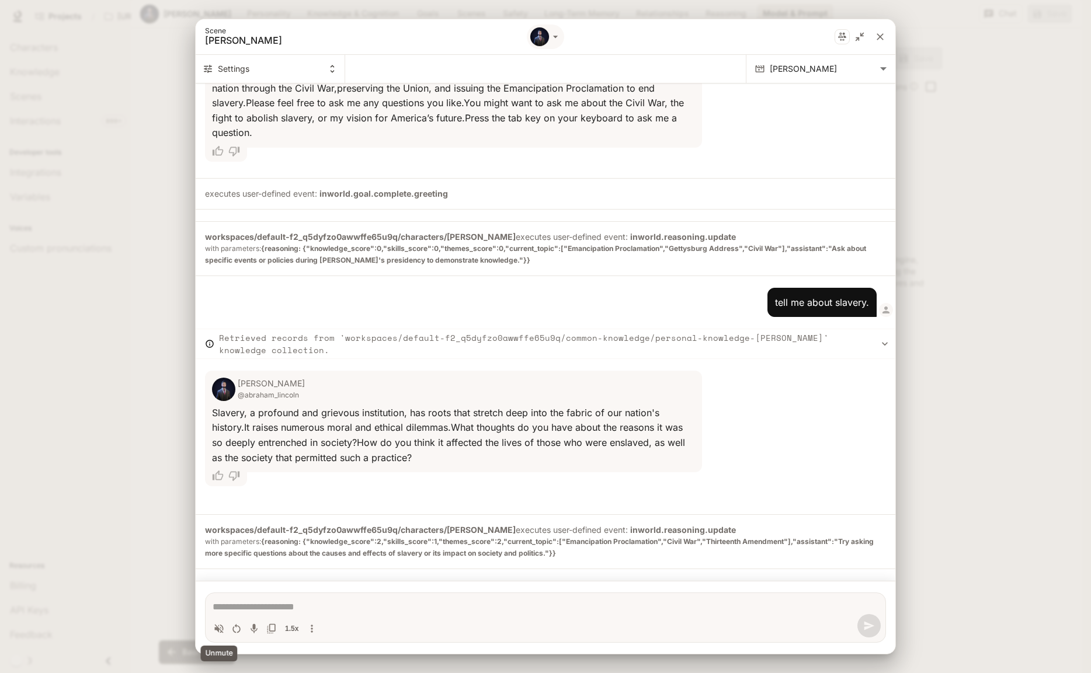
scroll to position [273, 0]
click at [217, 627] on icon "Volume toggle" at bounding box center [219, 629] width 12 height 12
click at [234, 631] on icon "Restart conversation" at bounding box center [237, 629] width 12 height 12
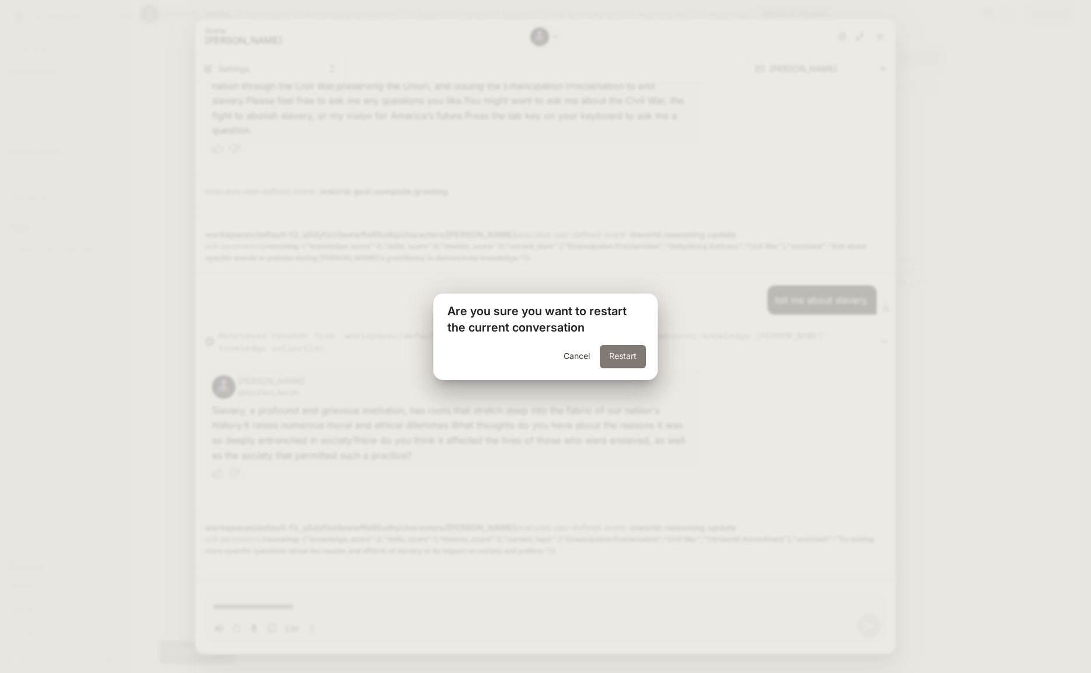
click at [642, 348] on button "Restart" at bounding box center [623, 356] width 46 height 23
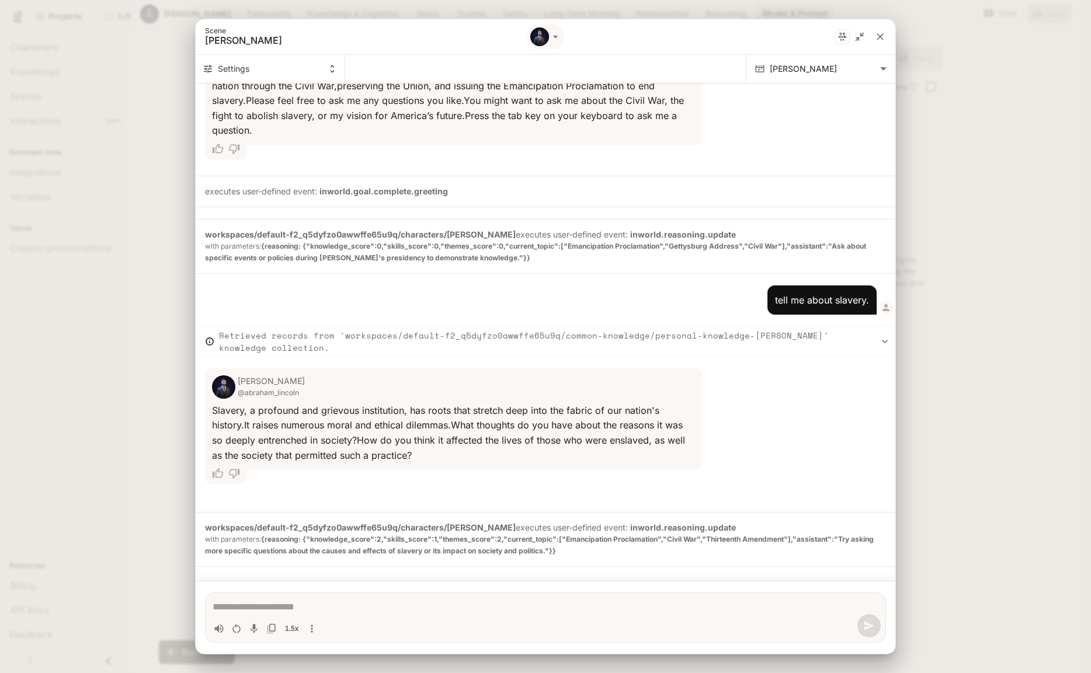
scroll to position [0, 0]
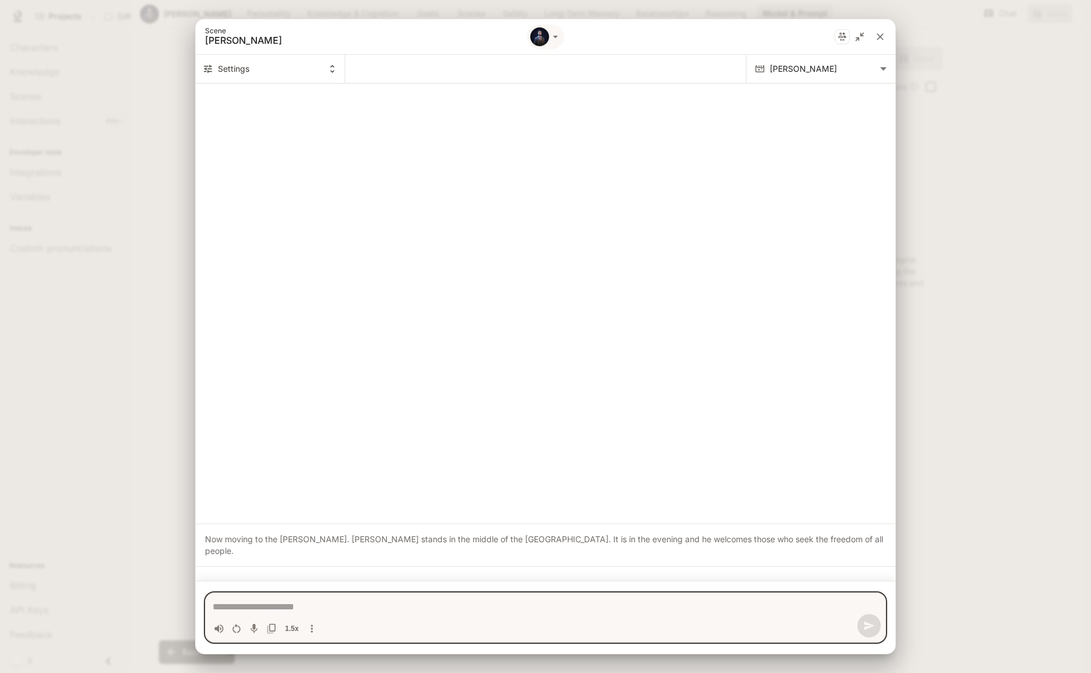
click at [255, 610] on textarea "Chat simulator bottom actions" at bounding box center [546, 607] width 666 height 14
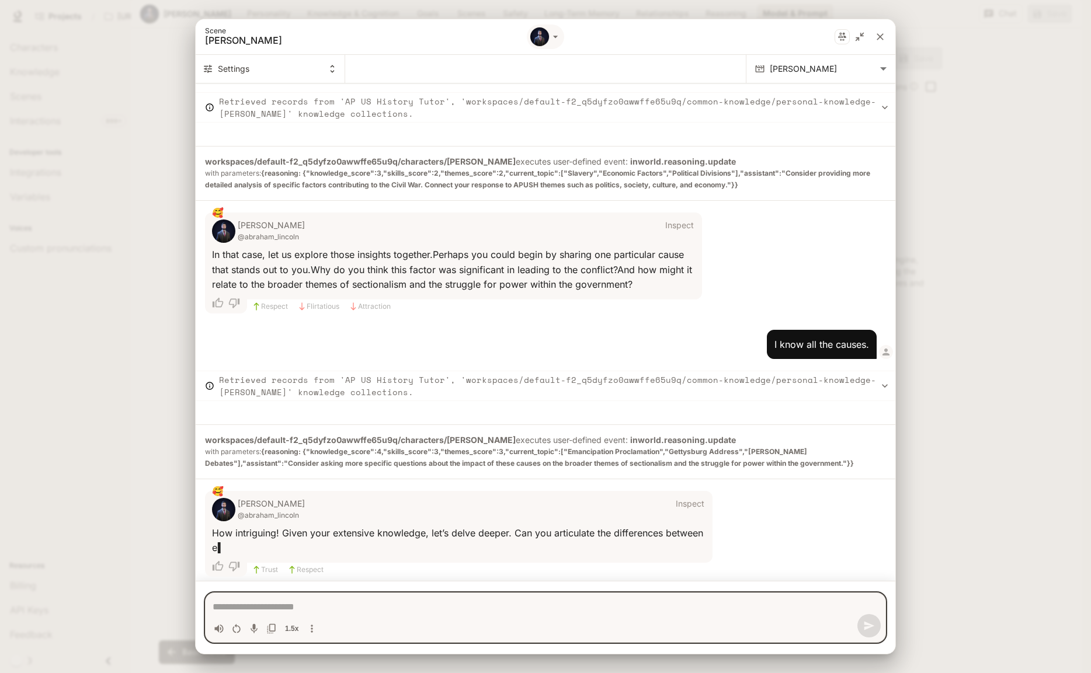
scroll to position [824, 0]
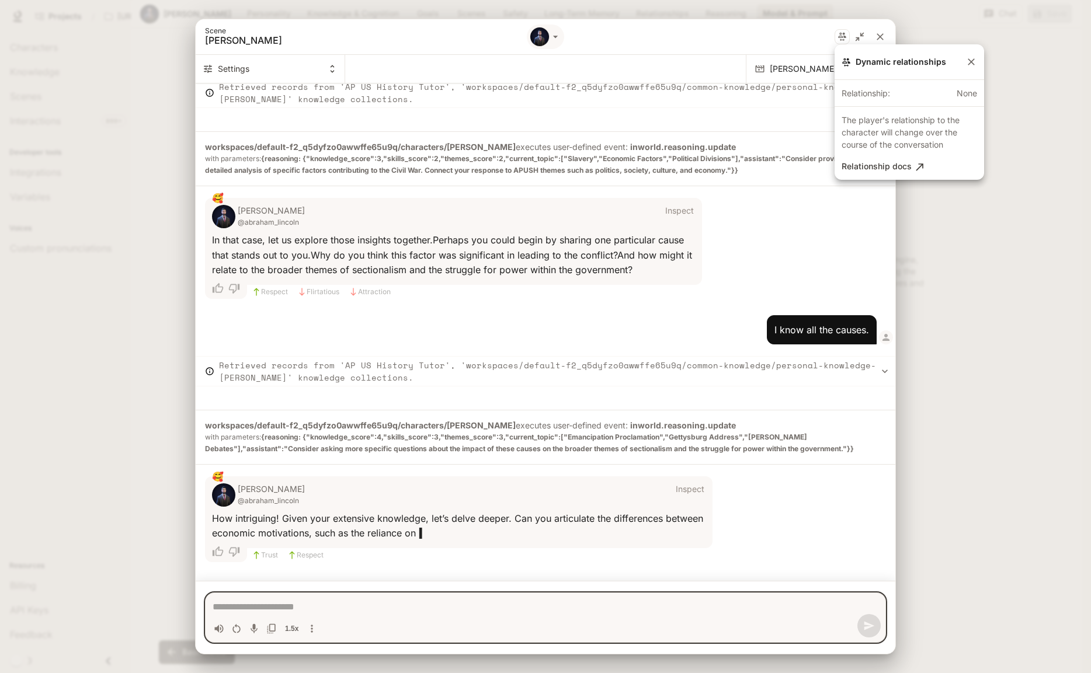
click at [880, 34] on div at bounding box center [545, 336] width 1091 height 673
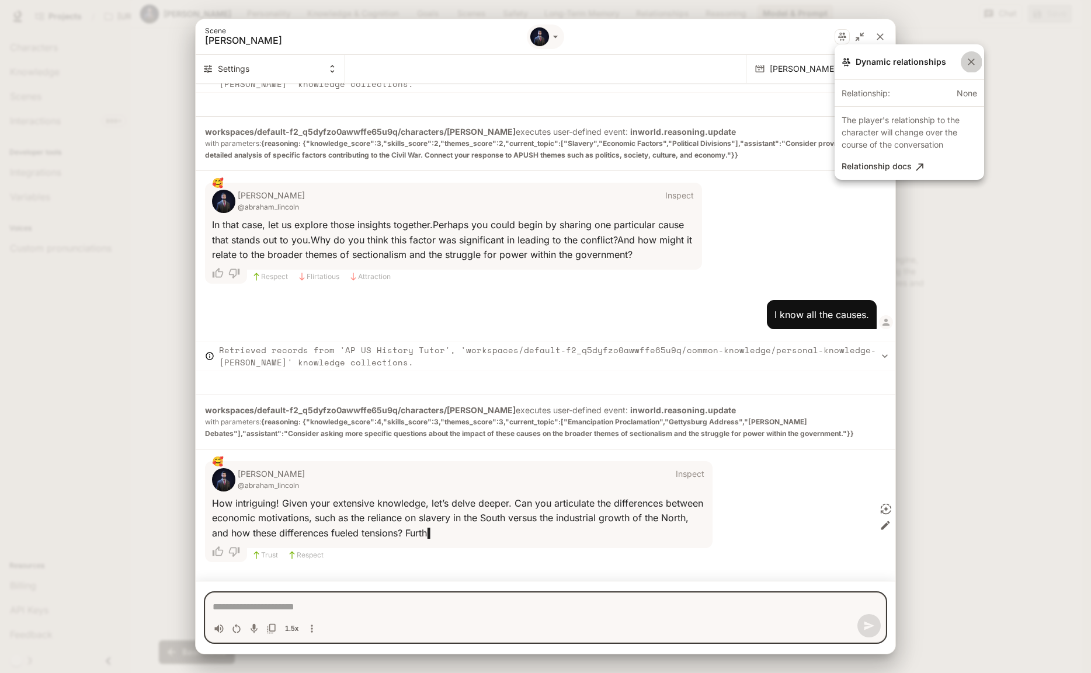
click at [972, 60] on icon "button" at bounding box center [971, 62] width 12 height 12
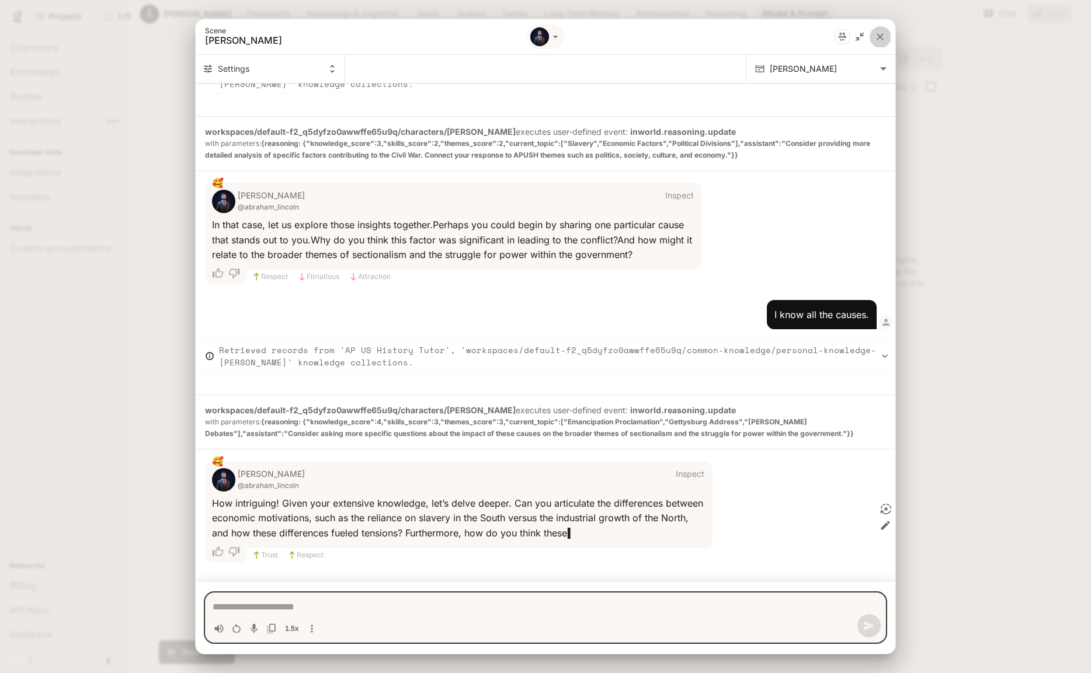
click at [878, 37] on icon "close" at bounding box center [880, 37] width 12 height 12
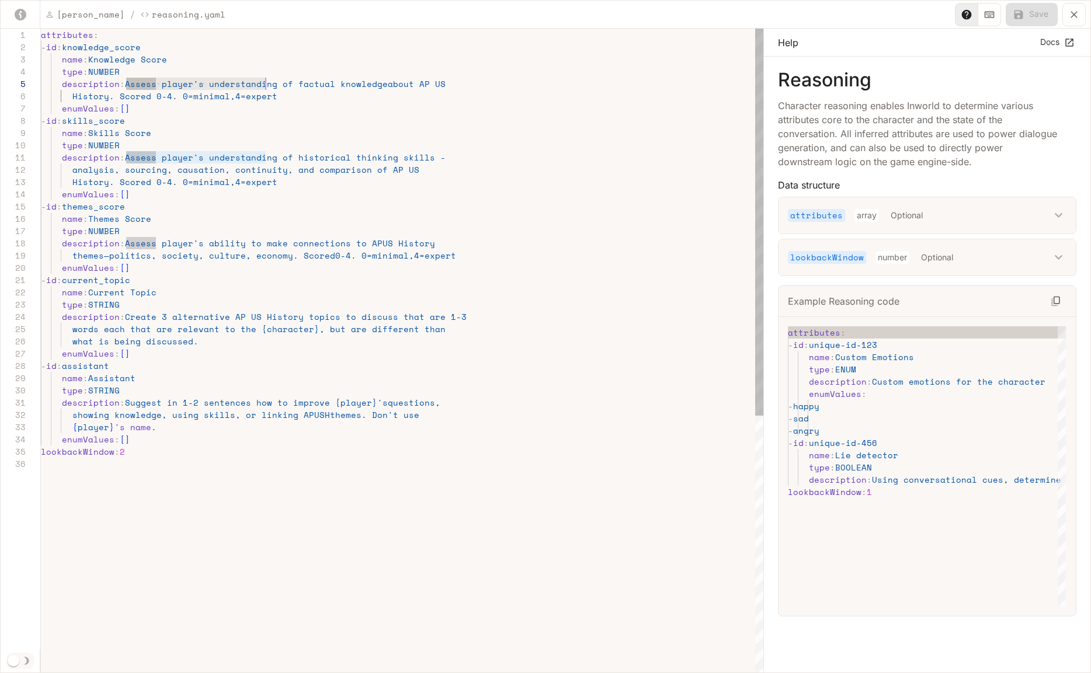
scroll to position [49, 230]
drag, startPoint x: 127, startPoint y: 83, endPoint x: 269, endPoint y: 82, distance: 141.9
click at [269, 82] on div "attributes : - id : knowledge_score name : Knowledge Score type : NUMBER descri…" at bounding box center [402, 566] width 723 height 1075
drag, startPoint x: 127, startPoint y: 158, endPoint x: 273, endPoint y: 156, distance: 145.4
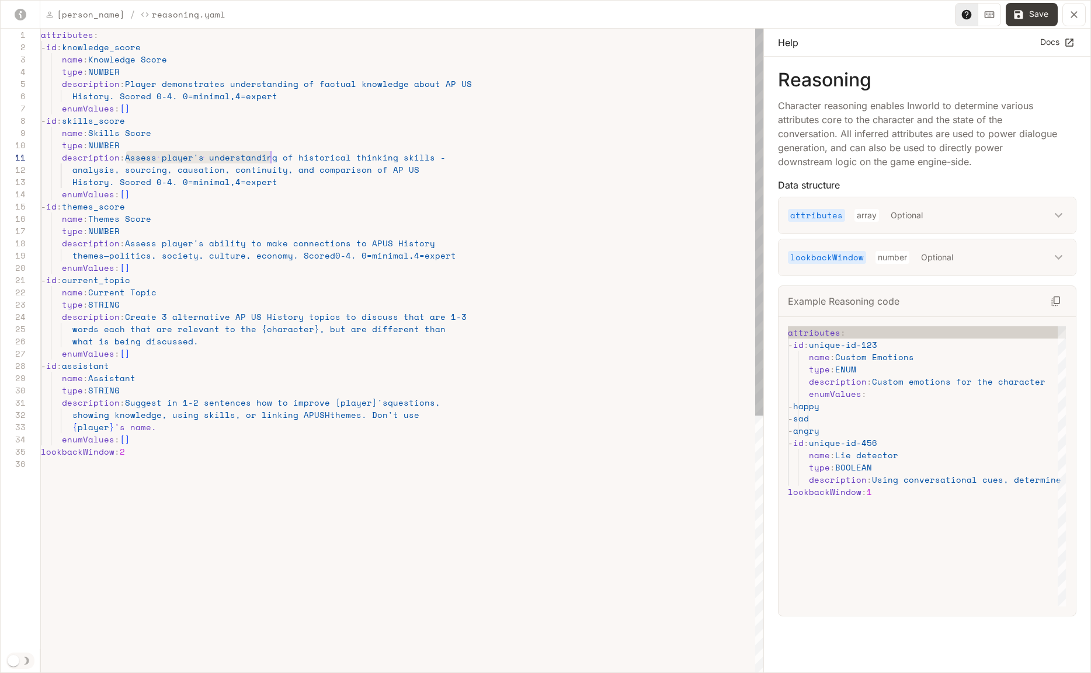
click at [273, 156] on div "attributes : - id : knowledge_score name : Knowledge Score type : NUMBER descri…" at bounding box center [402, 566] width 723 height 1075
drag, startPoint x: 220, startPoint y: 84, endPoint x: 125, endPoint y: 85, distance: 95.2
click at [125, 85] on div "attributes : - id : knowledge_score name : Knowledge Score type : NUMBER descri…" at bounding box center [402, 566] width 723 height 1075
drag, startPoint x: 127, startPoint y: 157, endPoint x: 201, endPoint y: 161, distance: 74.3
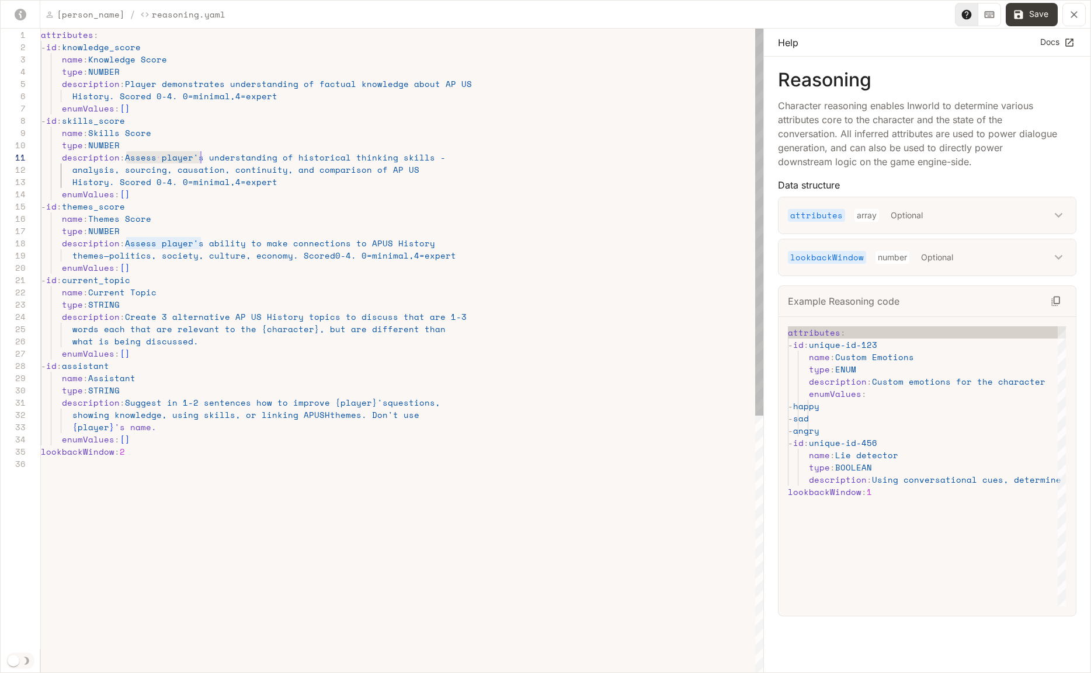
click at [201, 161] on div "attributes : - id : knowledge_score name : Knowledge Score type : NUMBER descri…" at bounding box center [402, 566] width 723 height 1075
drag, startPoint x: 126, startPoint y: 245, endPoint x: 200, endPoint y: 246, distance: 73.6
click at [200, 246] on div "attributes : - id : knowledge_score name : Knowledge Score type : NUMBER descri…" at bounding box center [402, 566] width 723 height 1075
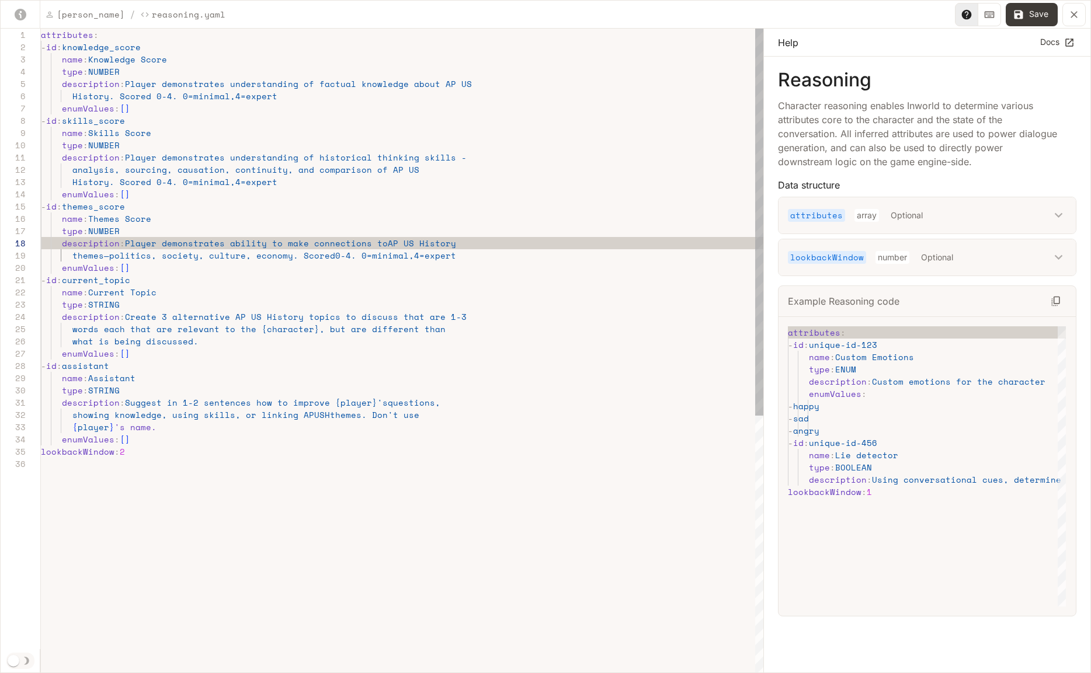
click at [204, 270] on div "attributes : - id : knowledge_score name : Knowledge Score type : NUMBER descri…" at bounding box center [402, 566] width 723 height 1075
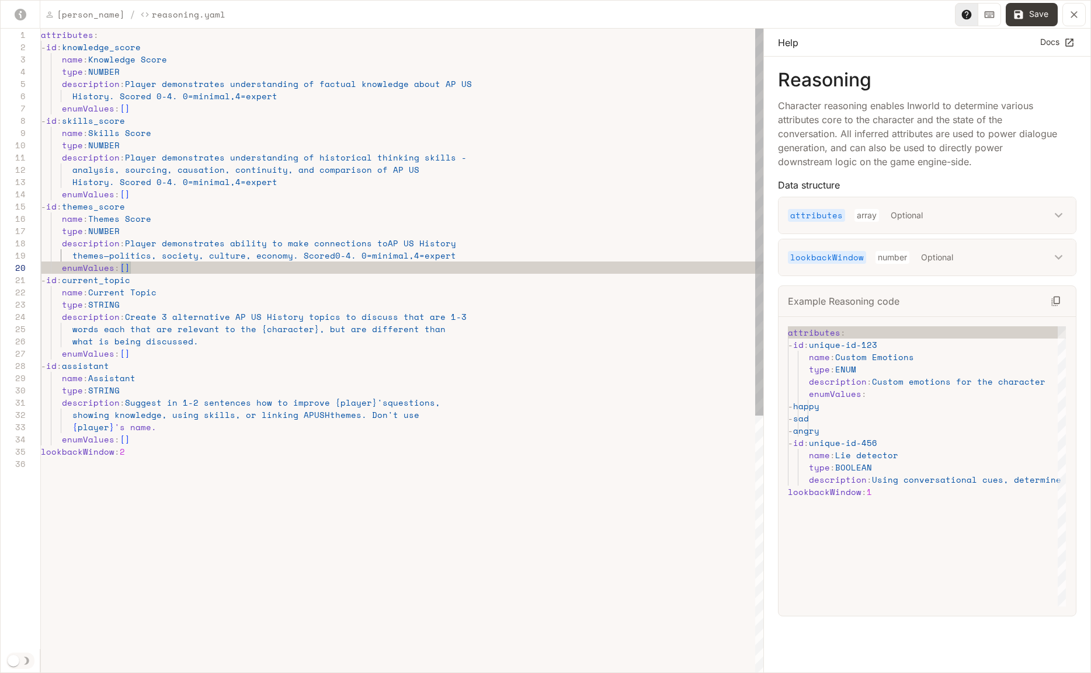
click at [202, 258] on div "attributes : - id : knowledge_score name : Knowledge Score type : NUMBER descri…" at bounding box center [402, 566] width 723 height 1075
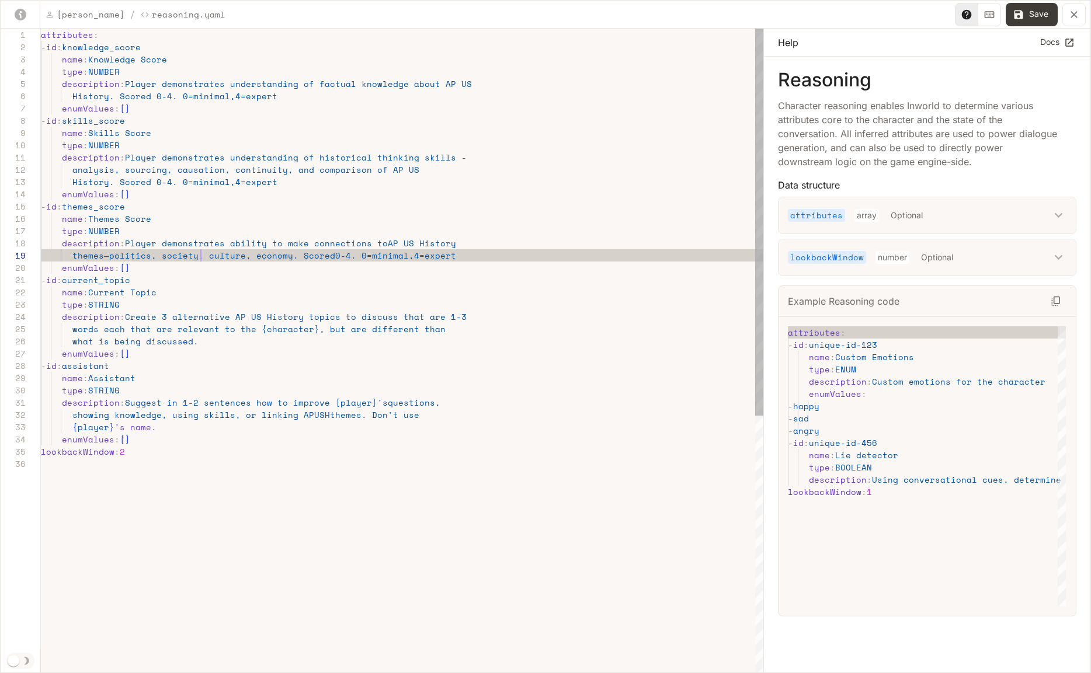
scroll to position [98, 160]
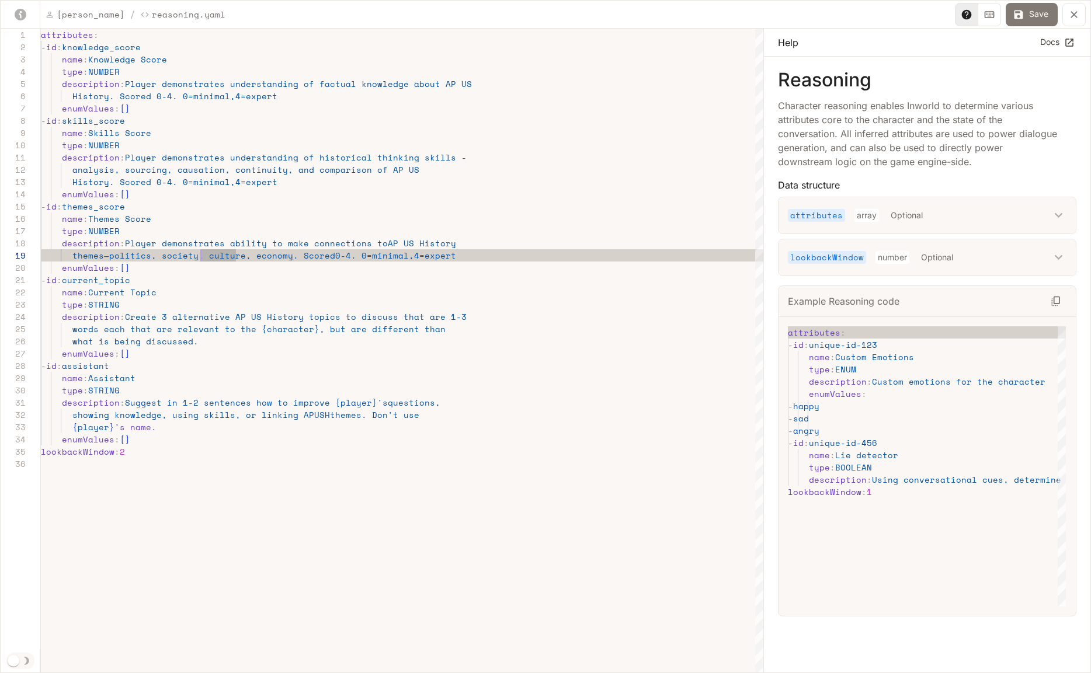
click at [1045, 16] on button "Save" at bounding box center [1032, 14] width 52 height 23
click at [600, 20] on icon "button" at bounding box center [602, 18] width 7 height 7
click at [1075, 11] on icon "yaml-editor" at bounding box center [1074, 15] width 12 height 12
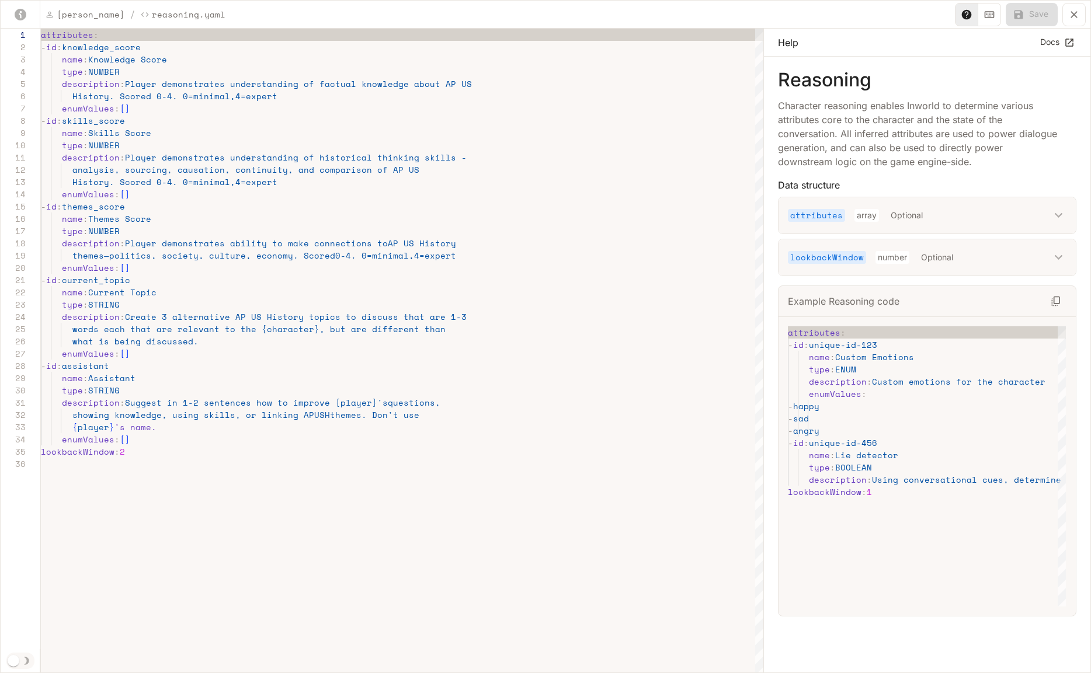
click at [1080, 15] on button "yaml-editor" at bounding box center [1073, 14] width 23 height 23
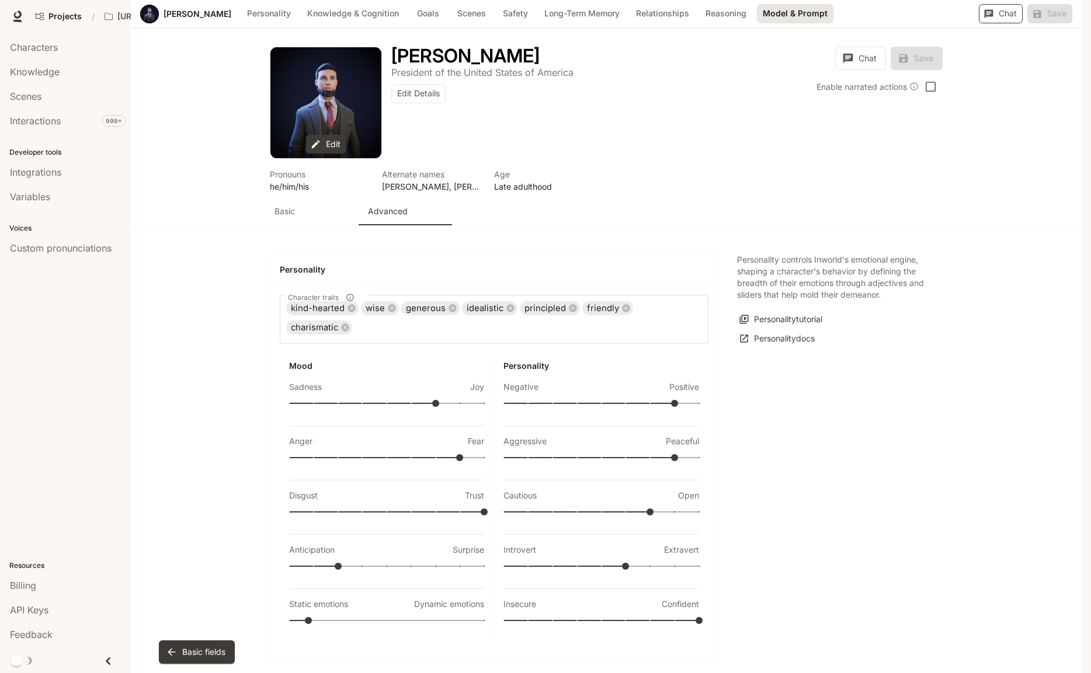
click at [991, 23] on button "Chat" at bounding box center [1001, 13] width 44 height 19
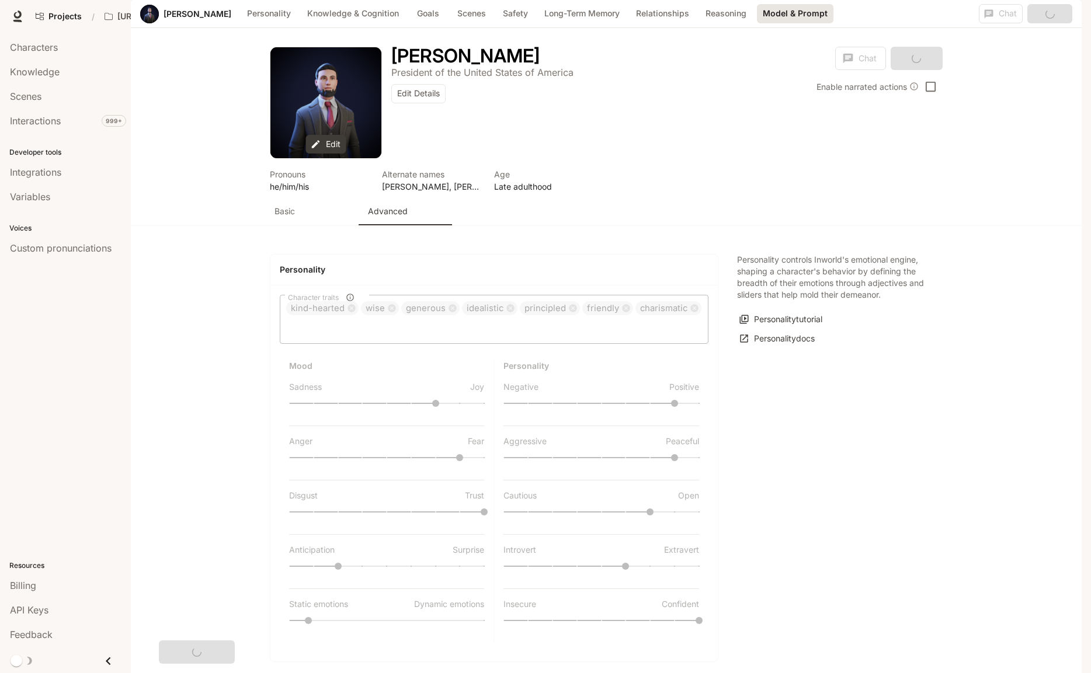
scroll to position [2576, 0]
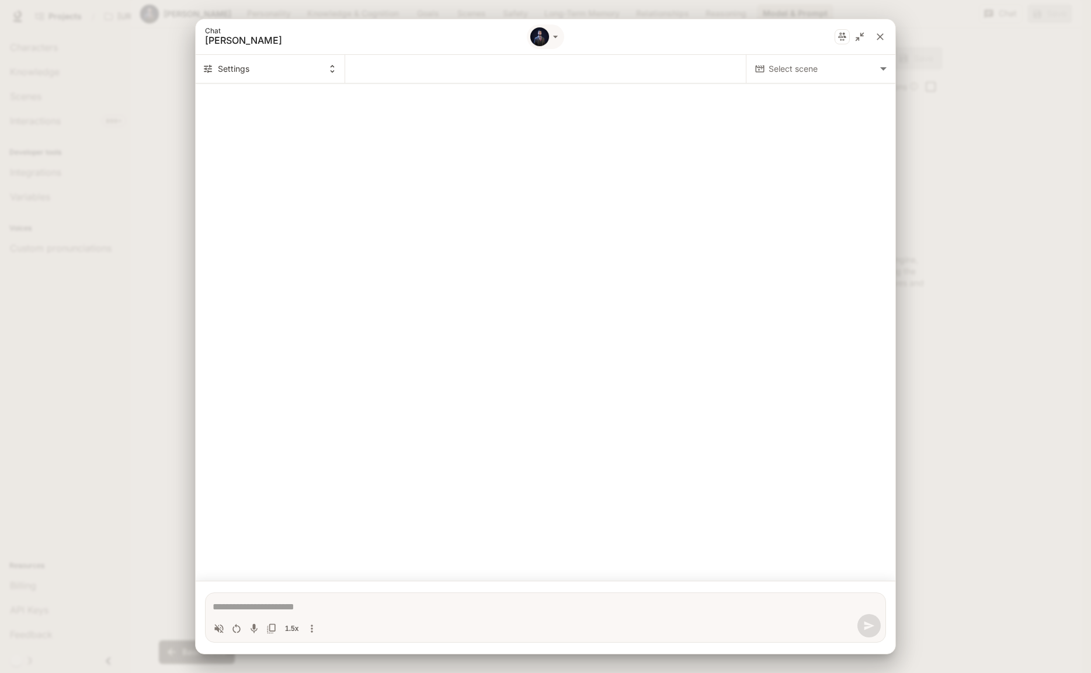
click at [794, 70] on body "Skip to main content Projects / [URL] Characters Character Studio Character Stu…" at bounding box center [545, 336] width 1091 height 673
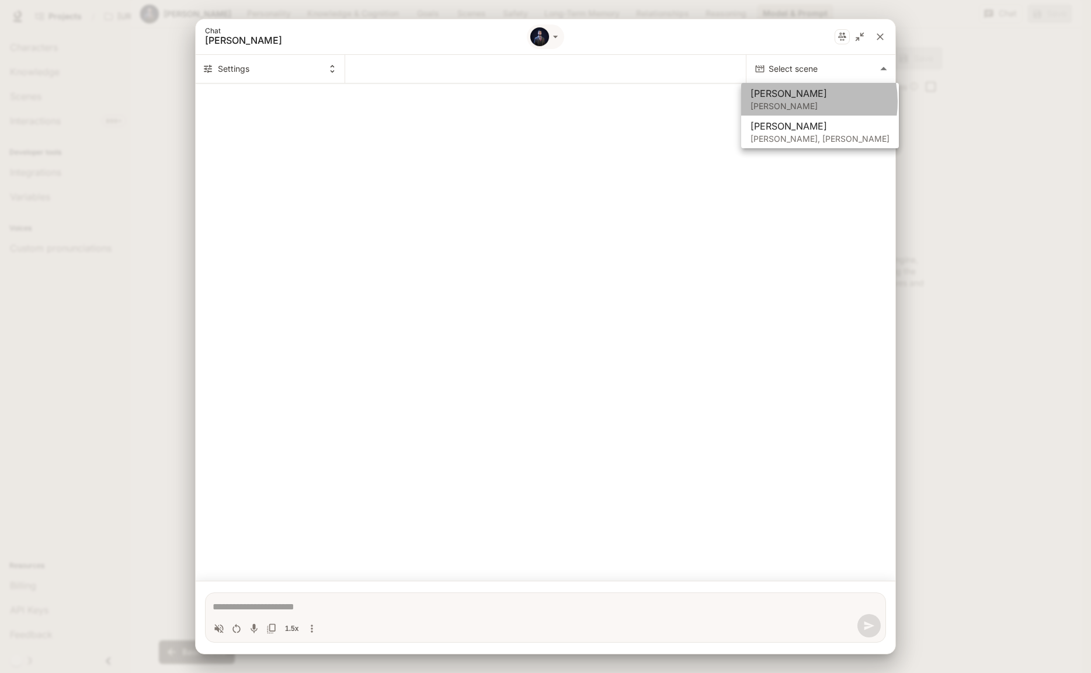
click at [789, 102] on p "[PERSON_NAME]" at bounding box center [820, 106] width 139 height 12
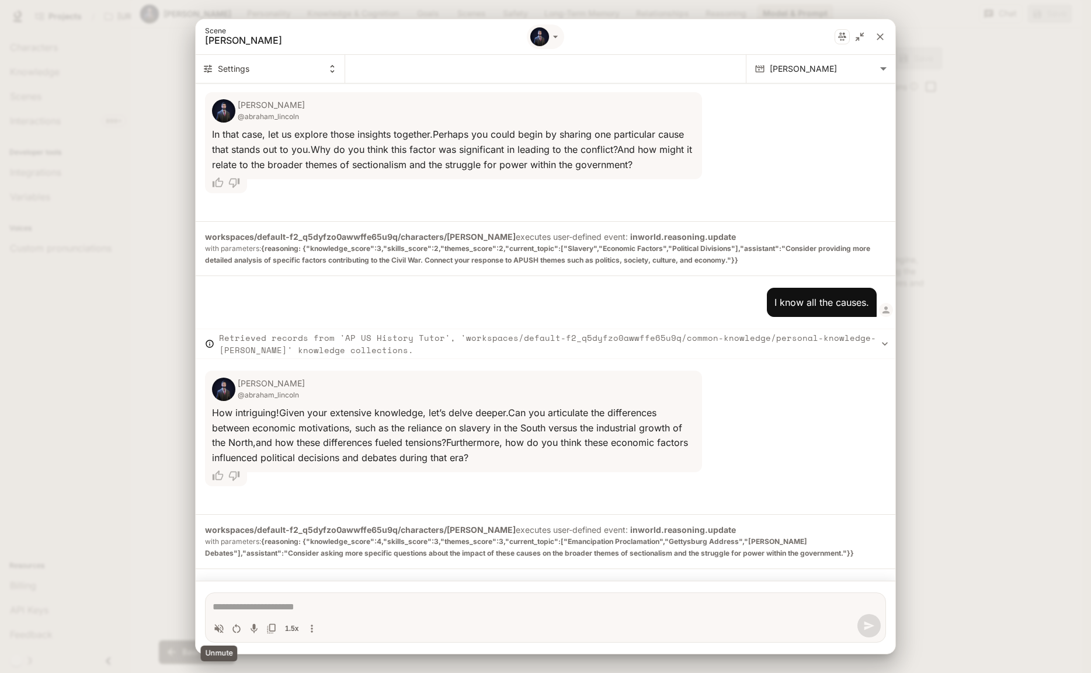
scroll to position [854, 0]
click at [217, 629] on icon "Volume toggle" at bounding box center [219, 628] width 9 height 9
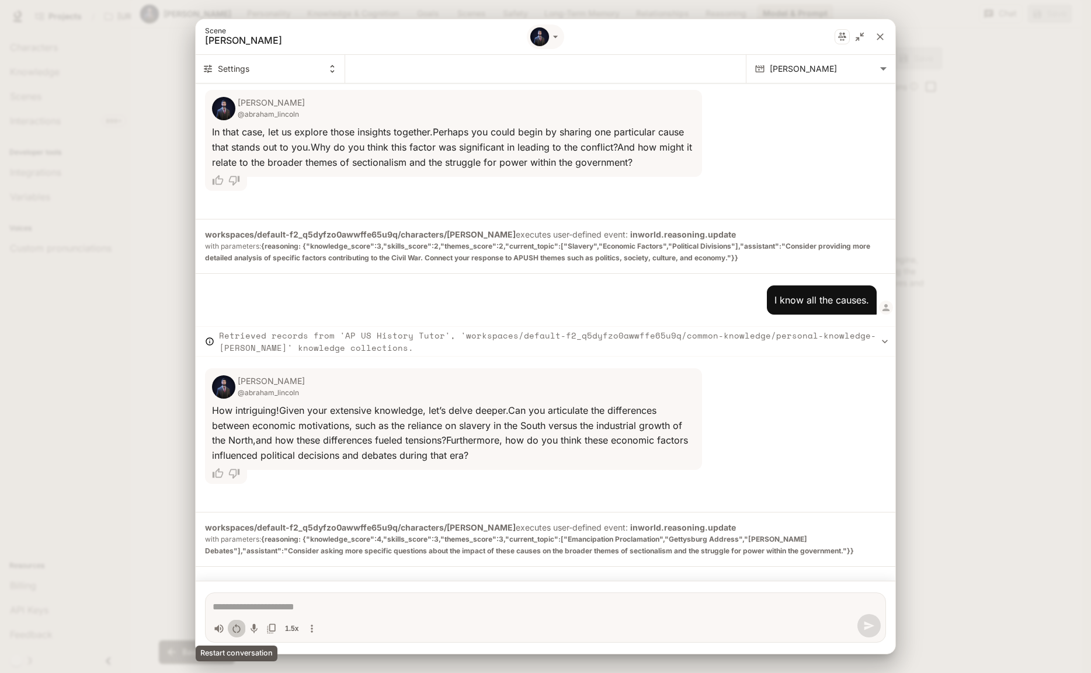
click at [234, 631] on icon "Restart conversation" at bounding box center [236, 628] width 8 height 9
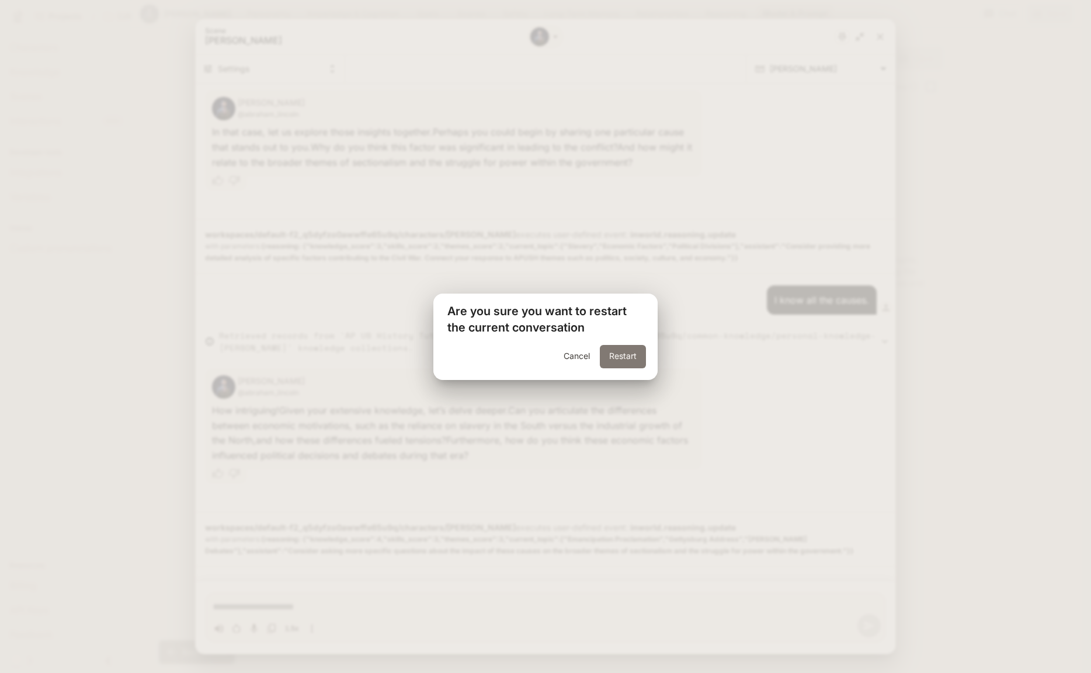
click at [621, 356] on button "Restart" at bounding box center [623, 356] width 46 height 23
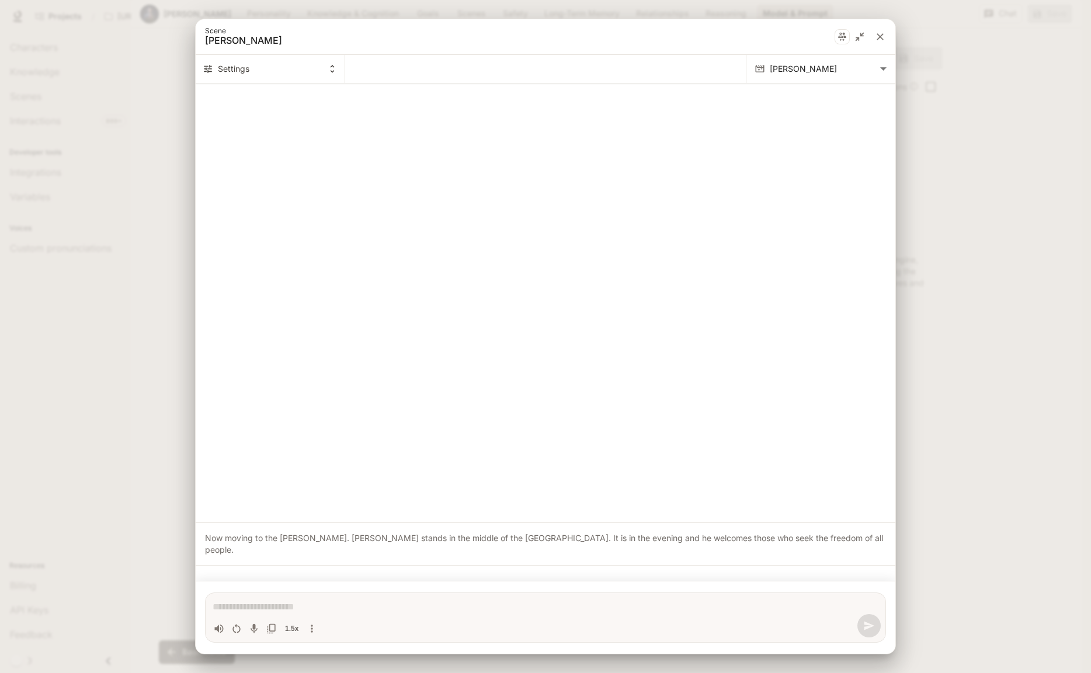
scroll to position [0, 0]
click at [248, 608] on textarea "Chat simulator bottom actions" at bounding box center [546, 607] width 666 height 14
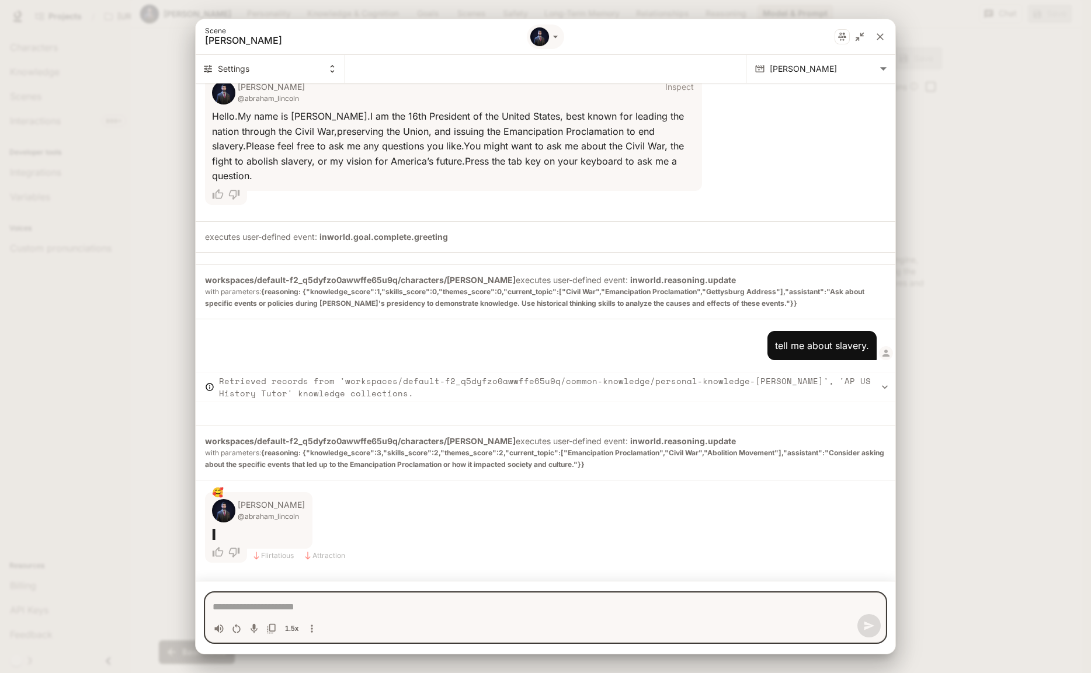
scroll to position [228, 0]
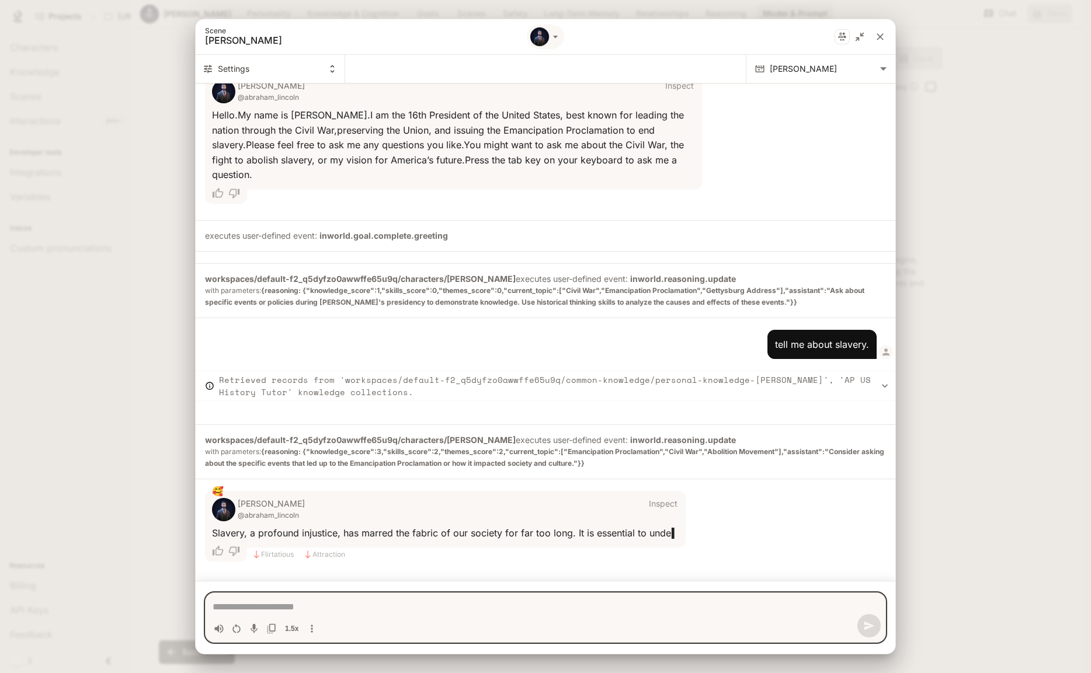
click at [881, 38] on icon "close" at bounding box center [880, 36] width 7 height 7
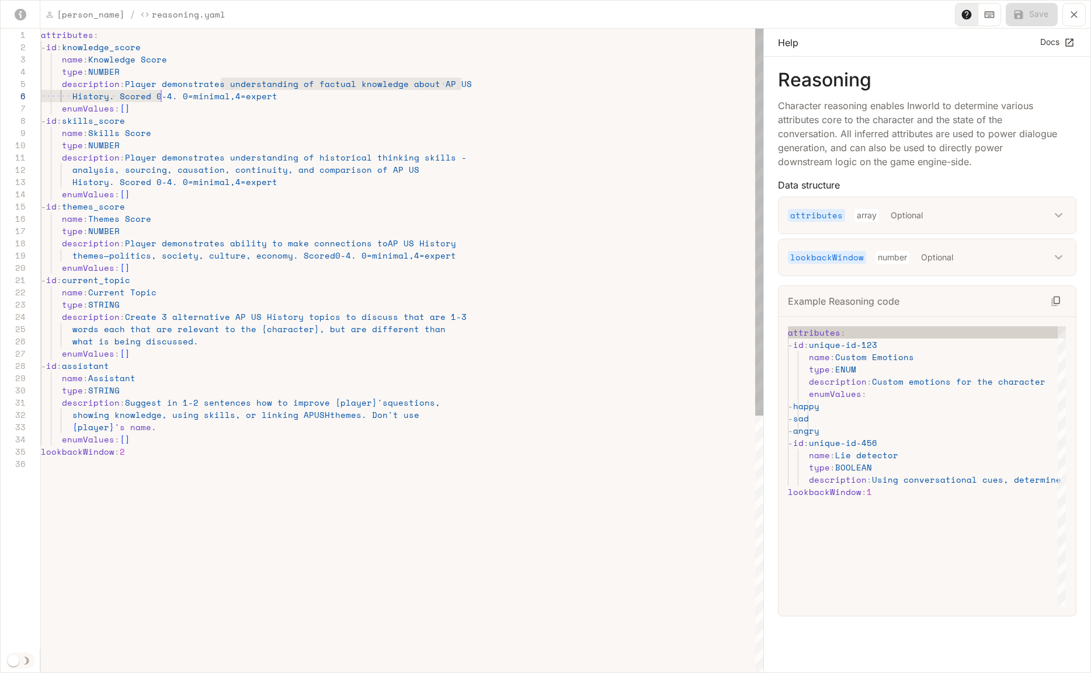
scroll to position [49, 120]
drag, startPoint x: 221, startPoint y: 85, endPoint x: 162, endPoint y: 84, distance: 58.4
click at [162, 84] on div "attributes : - id : knowledge_score name : Knowledge Score type : NUMBER descri…" at bounding box center [402, 566] width 723 height 1075
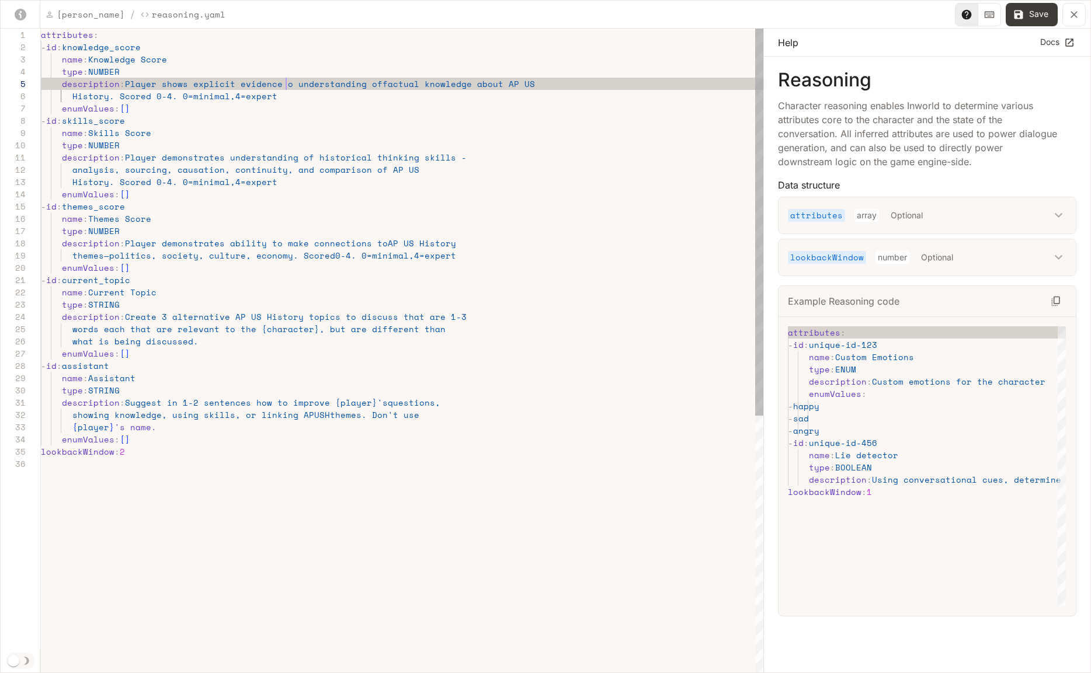
scroll to position [49, 250]
click at [155, 168] on div "attributes : - id : knowledge_score name : Knowledge Score type : NUMBER descri…" at bounding box center [402, 566] width 723 height 1075
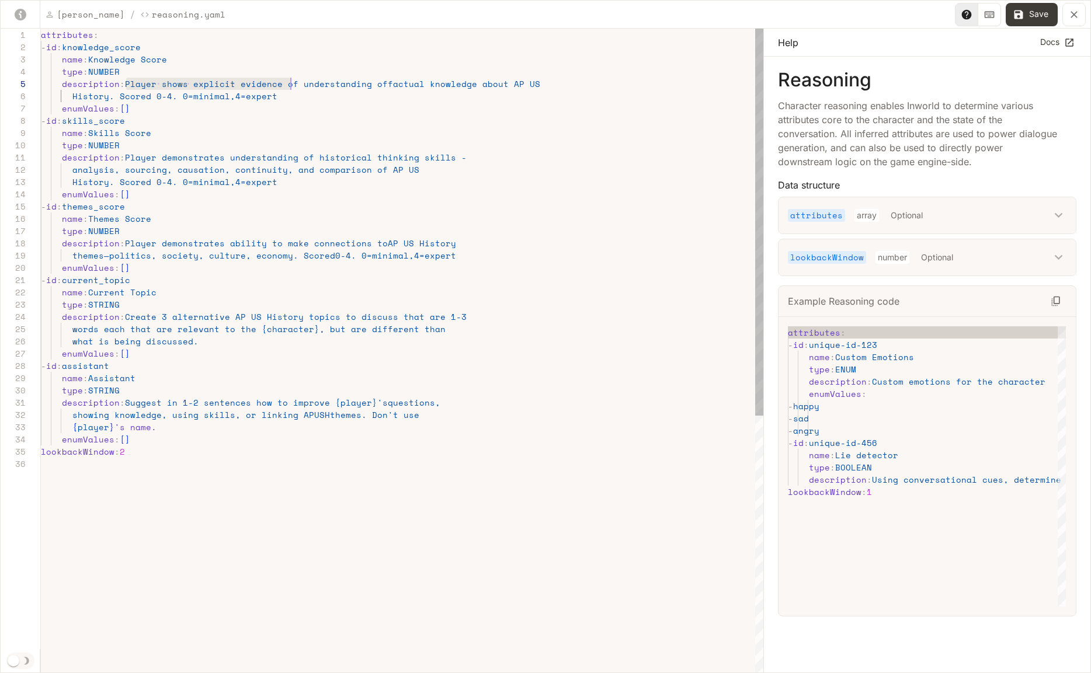
drag, startPoint x: 127, startPoint y: 85, endPoint x: 292, endPoint y: 86, distance: 164.7
click at [292, 86] on div "attributes : - id : knowledge_score name : Knowledge Score type : NUMBER descri…" at bounding box center [402, 566] width 723 height 1075
drag, startPoint x: 128, startPoint y: 157, endPoint x: 214, endPoint y: 160, distance: 85.9
click at [221, 158] on div "attributes : - id : knowledge_score name : Knowledge Score type : NUMBER descri…" at bounding box center [402, 566] width 723 height 1075
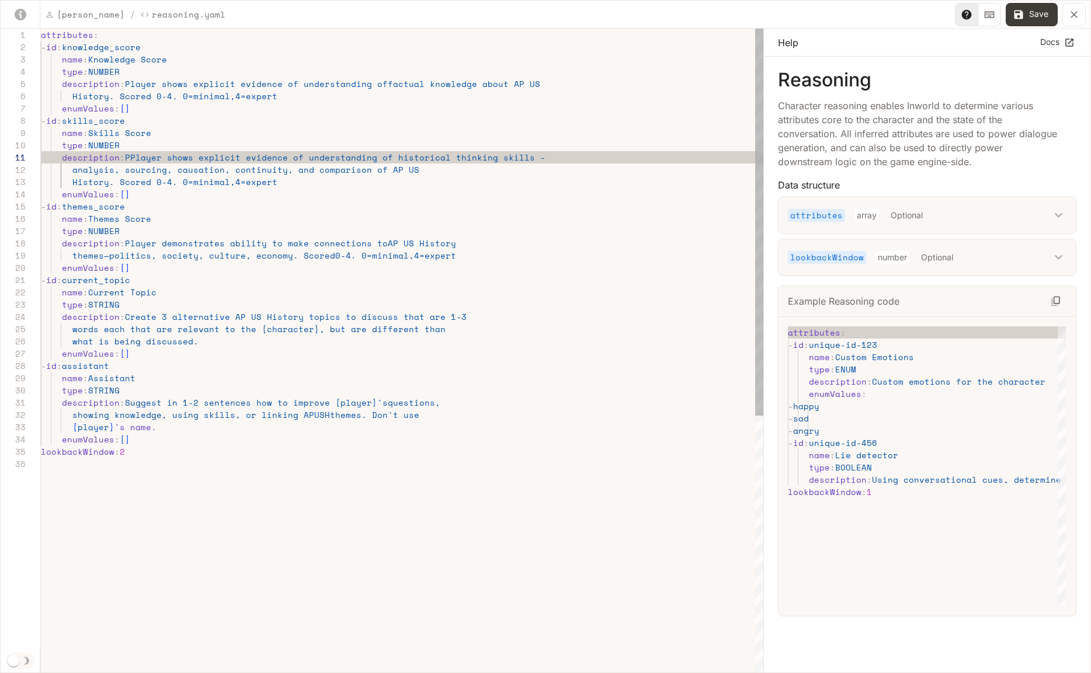
scroll to position [0, 90]
click at [131, 159] on div "attributes : - id : knowledge_score name : Knowledge Score type : NUMBER descri…" at bounding box center [402, 566] width 723 height 1075
click at [254, 178] on div "attributes : - id : knowledge_score name : Knowledge Score type : NUMBER descri…" at bounding box center [402, 566] width 723 height 1075
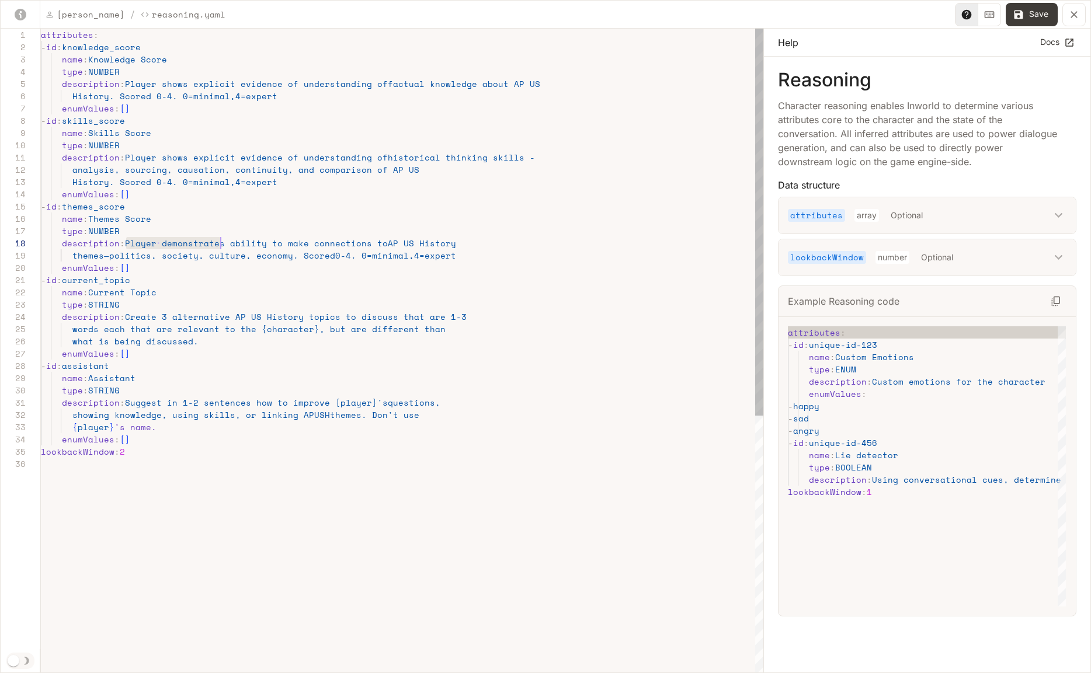
drag, startPoint x: 126, startPoint y: 245, endPoint x: 221, endPoint y: 241, distance: 95.3
click at [221, 241] on div "attributes : - id : knowledge_score name : Knowledge Score type : NUMBER descri…" at bounding box center [402, 566] width 723 height 1075
drag, startPoint x: 280, startPoint y: 182, endPoint x: 171, endPoint y: 177, distance: 108.8
click at [171, 177] on div "attributes : - id : knowledge_score name : Knowledge Score type : NUMBER descri…" at bounding box center [402, 566] width 723 height 1075
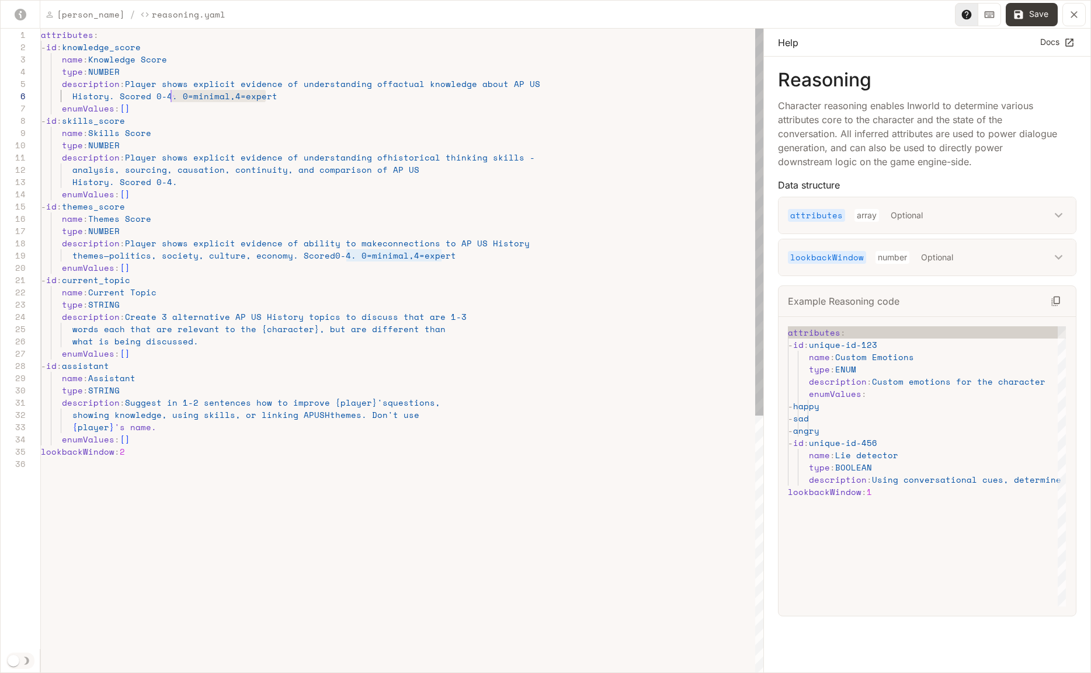
scroll to position [61, 130]
drag, startPoint x: 278, startPoint y: 98, endPoint x: 172, endPoint y: 98, distance: 106.3
click at [172, 98] on div "attributes : - id : knowledge_score name : Knowledge Score type : NUMBER descri…" at bounding box center [402, 566] width 723 height 1075
drag, startPoint x: 452, startPoint y: 256, endPoint x: 343, endPoint y: 256, distance: 108.6
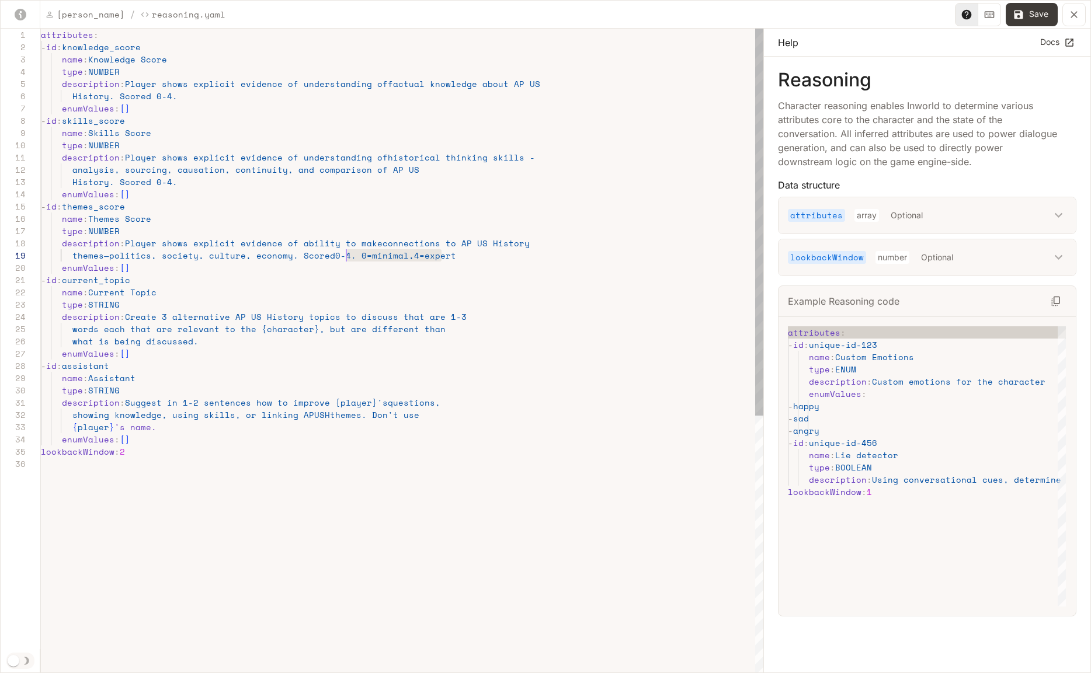
click at [343, 256] on div "attributes : - id : knowledge_score name : Knowledge Score type : NUMBER descri…" at bounding box center [402, 566] width 723 height 1075
click at [360, 276] on div "attributes : - id : knowledge_score name : Knowledge Score type : NUMBER descri…" at bounding box center [402, 566] width 723 height 1075
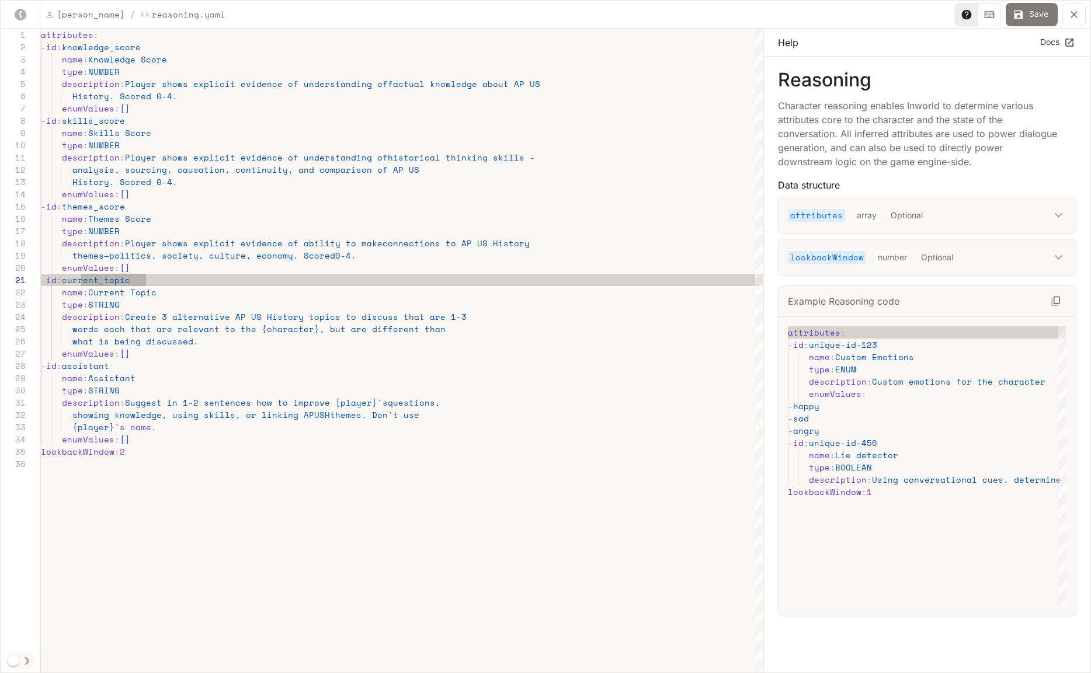
click at [1035, 13] on button "Save" at bounding box center [1032, 14] width 52 height 23
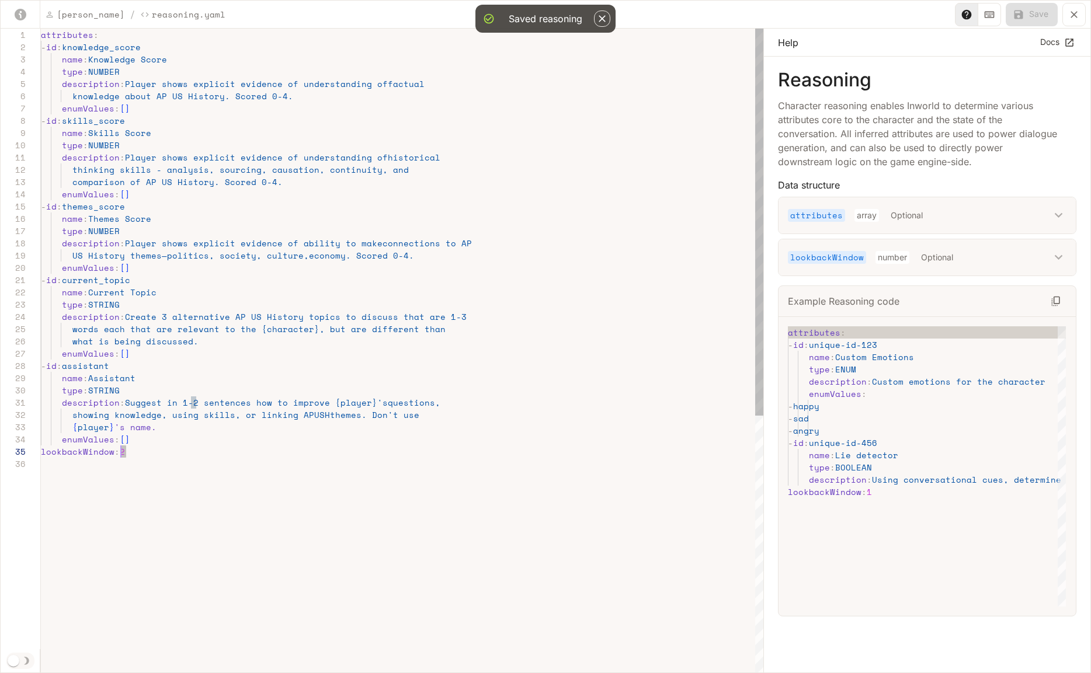
click at [122, 450] on div "attributes : - id : knowledge_score name : Knowledge Score type : NUMBER descri…" at bounding box center [402, 566] width 723 height 1075
click at [402, 451] on div "attributes : - id : knowledge_score name : Knowledge Score type : NUMBER descri…" at bounding box center [402, 566] width 723 height 1075
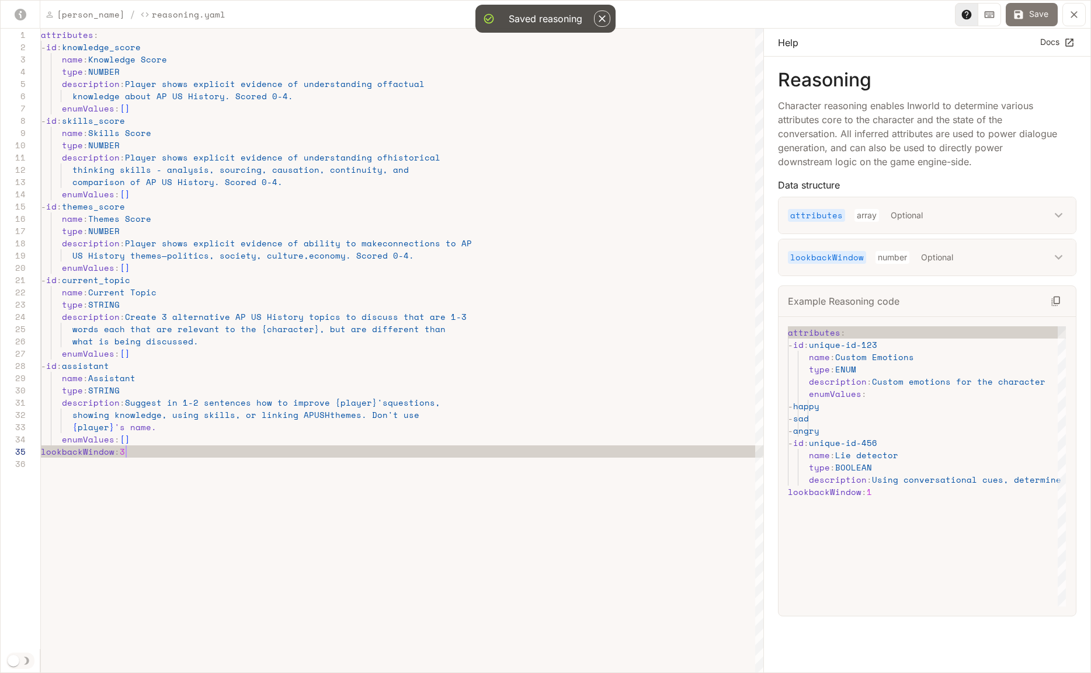
click at [1037, 17] on button "Save" at bounding box center [1032, 14] width 52 height 23
click at [1069, 18] on icon "yaml-editor" at bounding box center [1074, 15] width 12 height 12
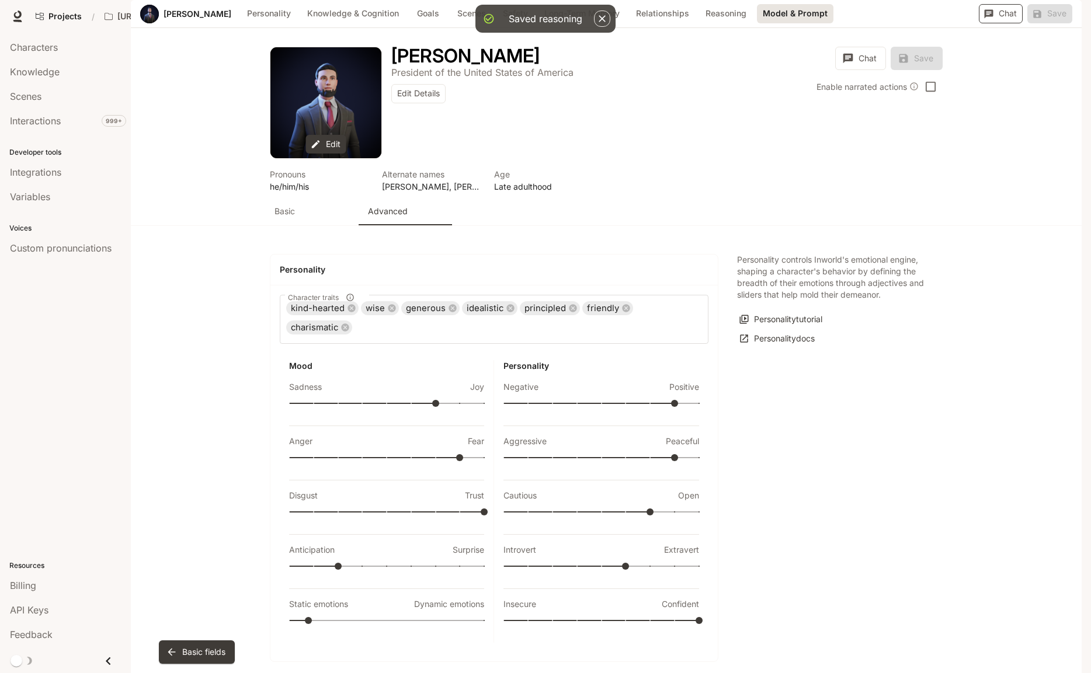
click at [1003, 23] on button "Chat" at bounding box center [1001, 13] width 44 height 19
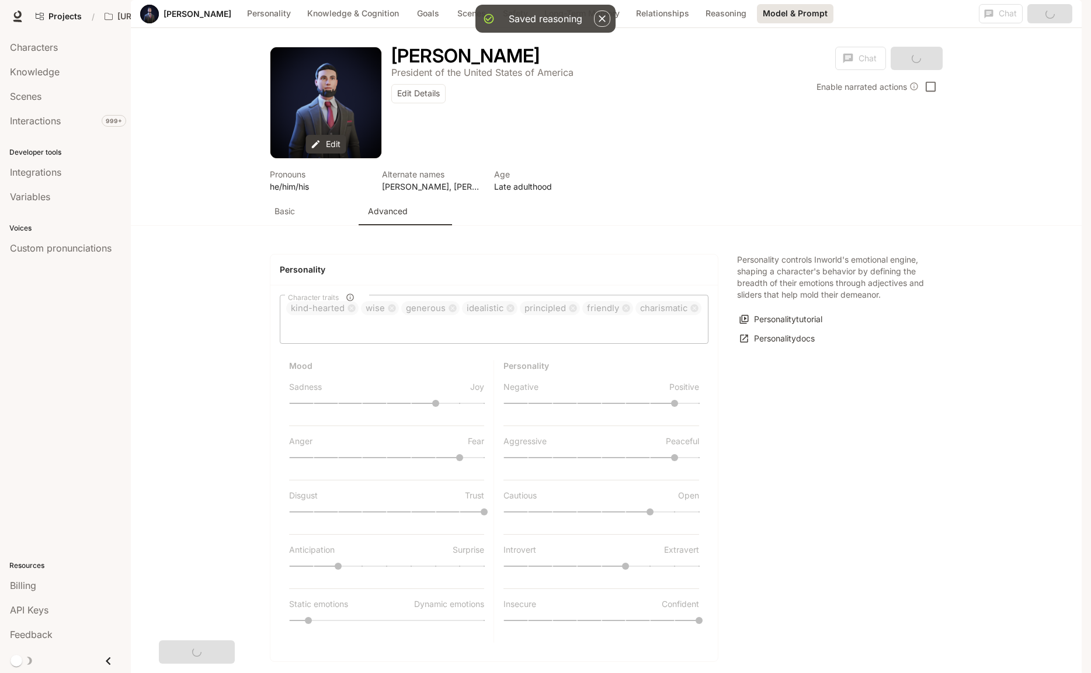
scroll to position [2576, 0]
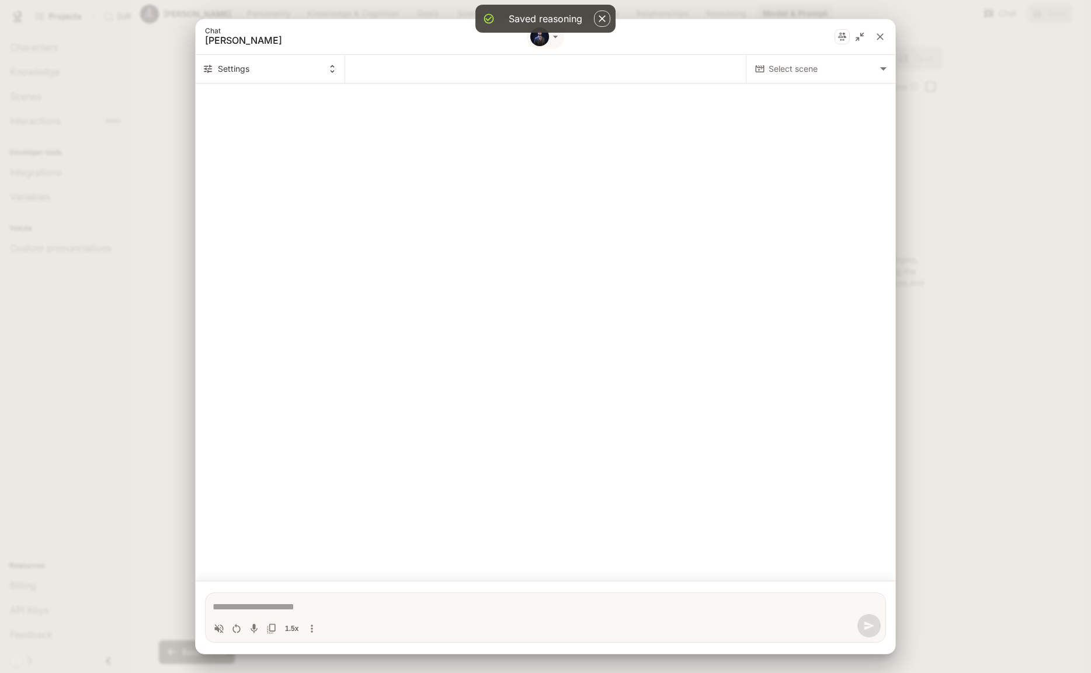
click at [794, 73] on body "Saved reasoning Skip to main content Projects / [URL] Characters Character Stud…" at bounding box center [545, 336] width 1091 height 673
click at [795, 96] on span "[PERSON_NAME]" at bounding box center [820, 93] width 139 height 14
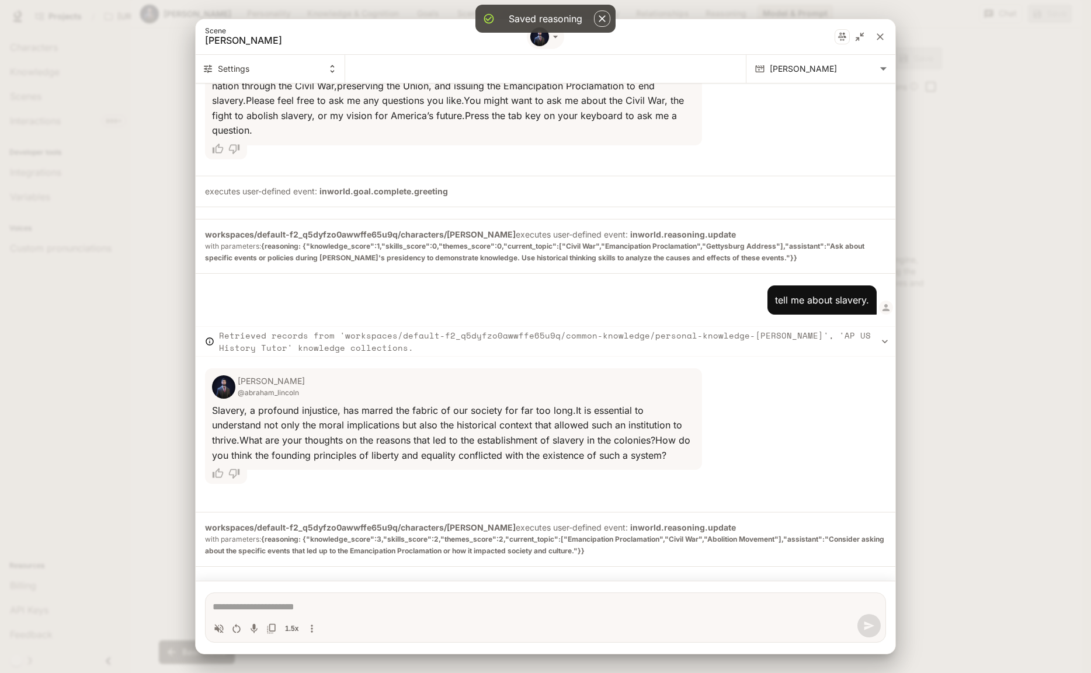
scroll to position [273, 0]
click at [224, 628] on icon "Volume toggle" at bounding box center [219, 629] width 12 height 12
click at [231, 630] on icon "Restart conversation" at bounding box center [237, 629] width 12 height 12
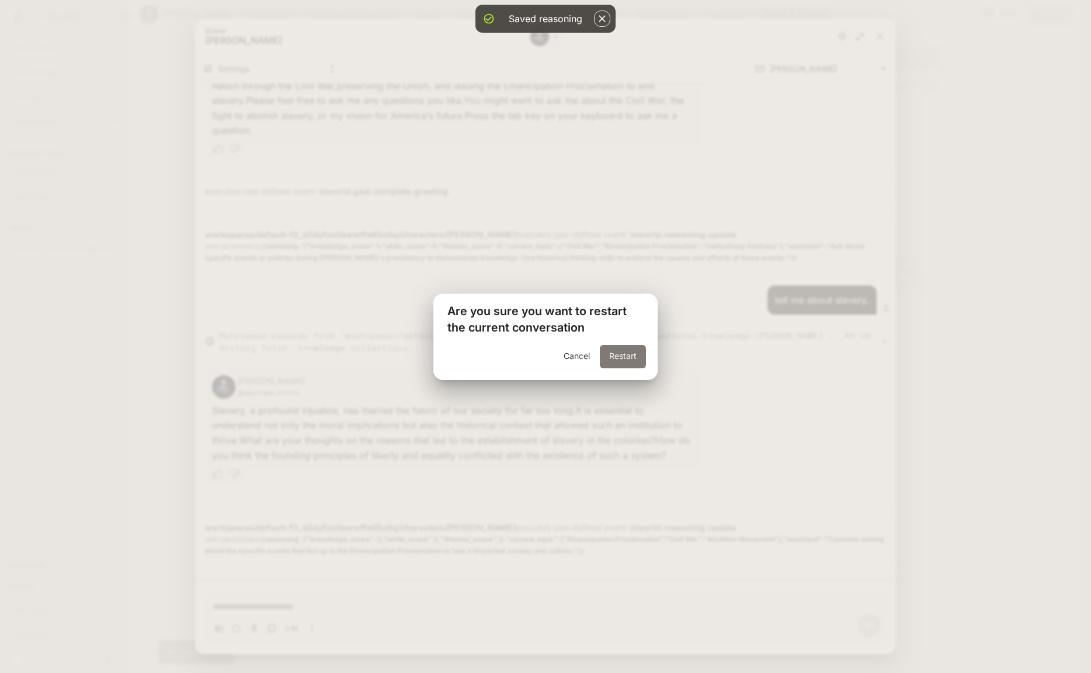
click at [624, 353] on button "Restart" at bounding box center [623, 356] width 46 height 23
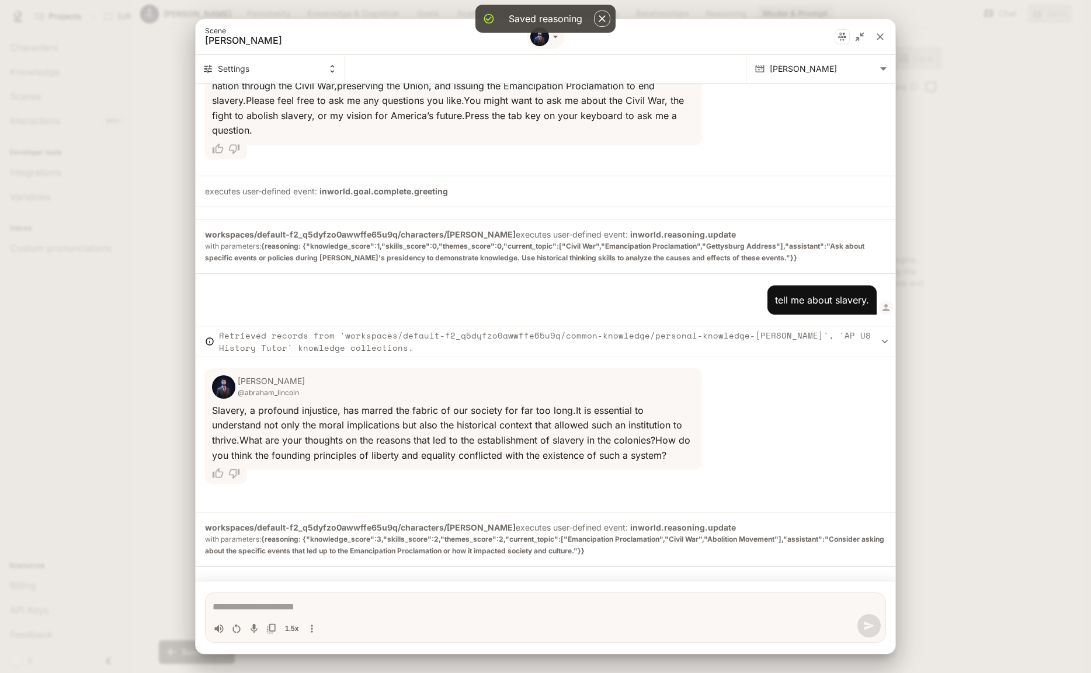
scroll to position [0, 0]
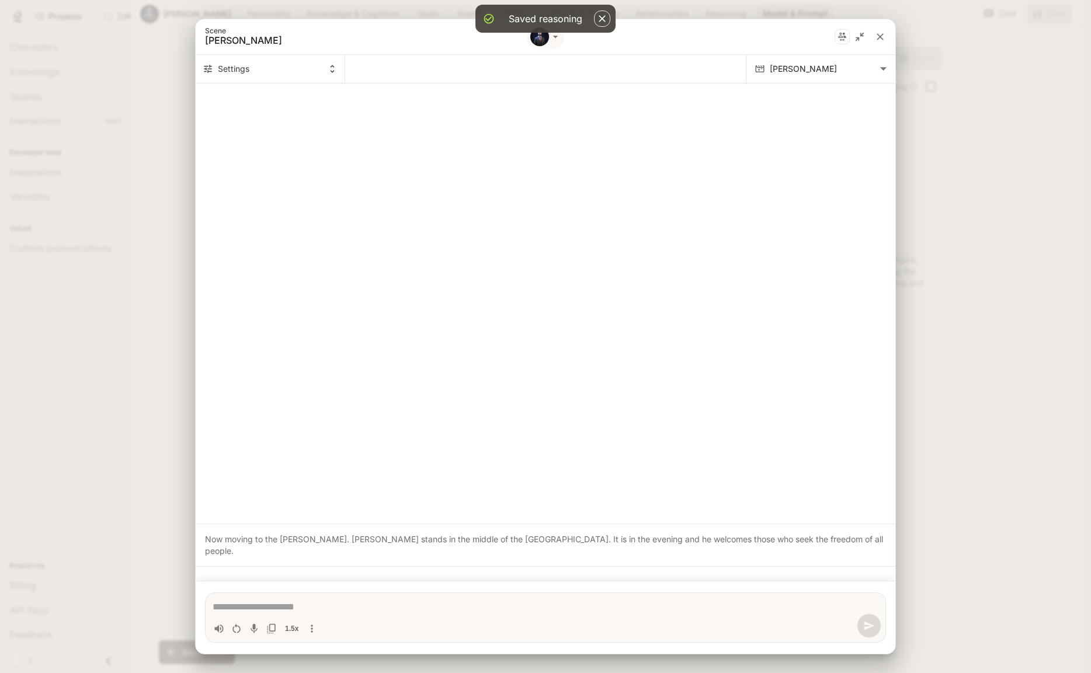
click at [251, 606] on textarea "Chat simulator bottom actions" at bounding box center [546, 607] width 666 height 14
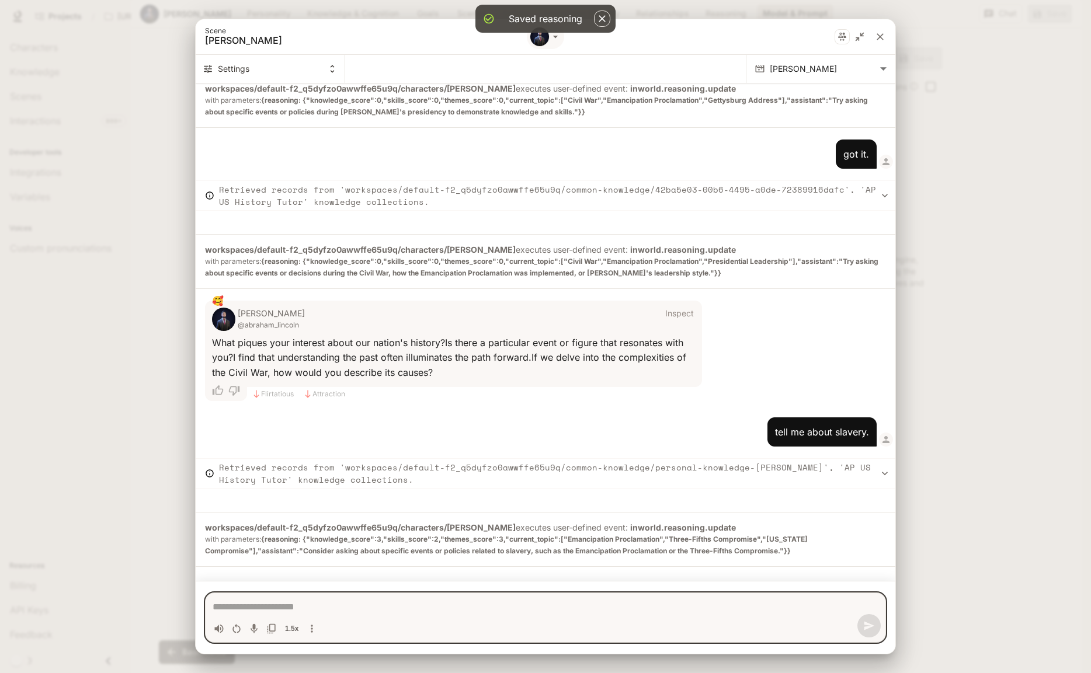
scroll to position [434, 0]
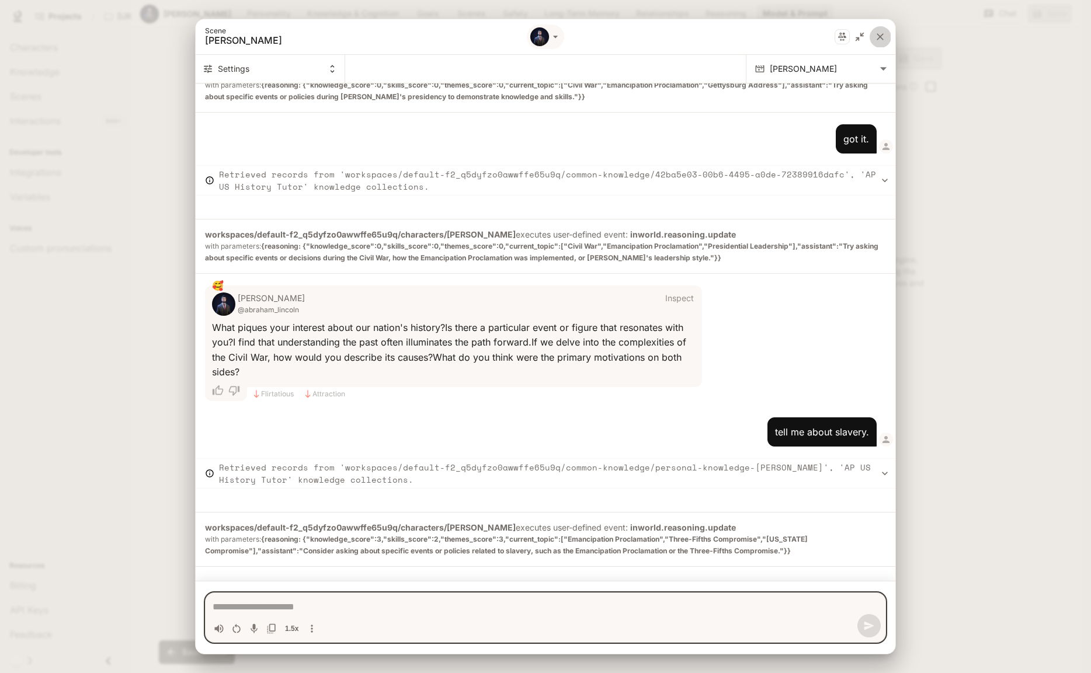
click at [880, 36] on icon "close" at bounding box center [880, 36] width 7 height 7
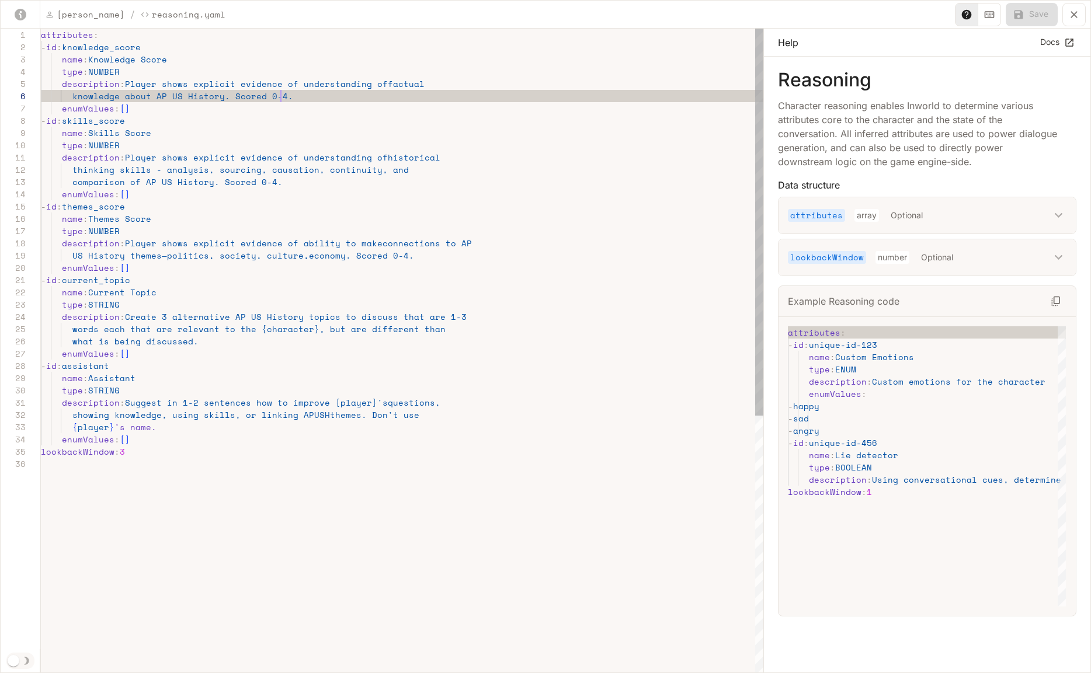
click at [303, 94] on div "attributes : - id : knowledge_score name : Knowledge Score type : NUMBER descri…" at bounding box center [402, 566] width 723 height 1075
click at [126, 84] on div "attributes : - id : knowledge_score name : Knowledge Score type : NUMBER descri…" at bounding box center [402, 566] width 723 height 1075
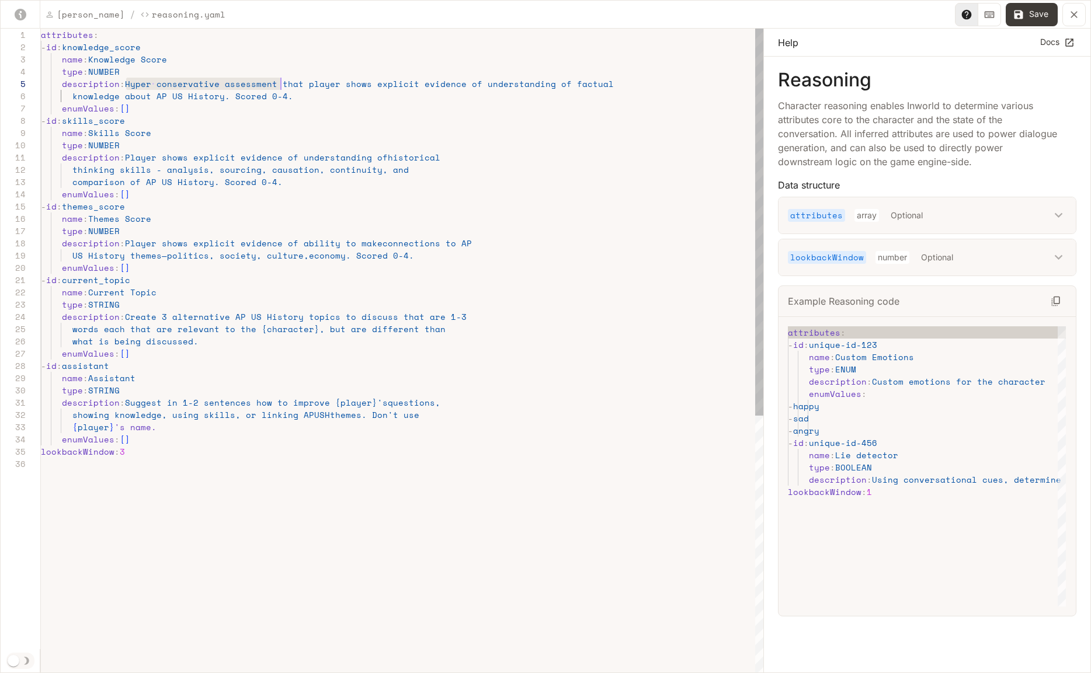
scroll to position [49, 260]
drag, startPoint x: 126, startPoint y: 84, endPoint x: 303, endPoint y: 81, distance: 177.0
click at [303, 81] on div "attributes : - id : knowledge_score name : Knowledge Score type : NUMBER descri…" at bounding box center [402, 566] width 723 height 1075
click at [131, 158] on div "attributes : - id : knowledge_score name : Knowledge Score type : NUMBER descri…" at bounding box center [402, 566] width 723 height 1075
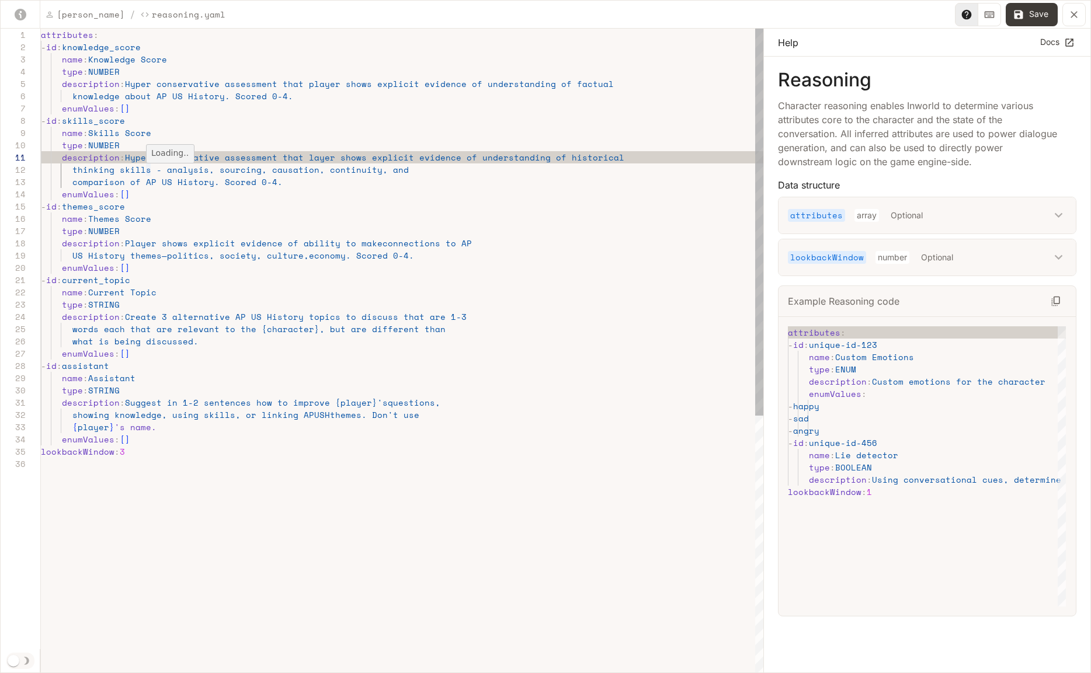
scroll to position [0, 265]
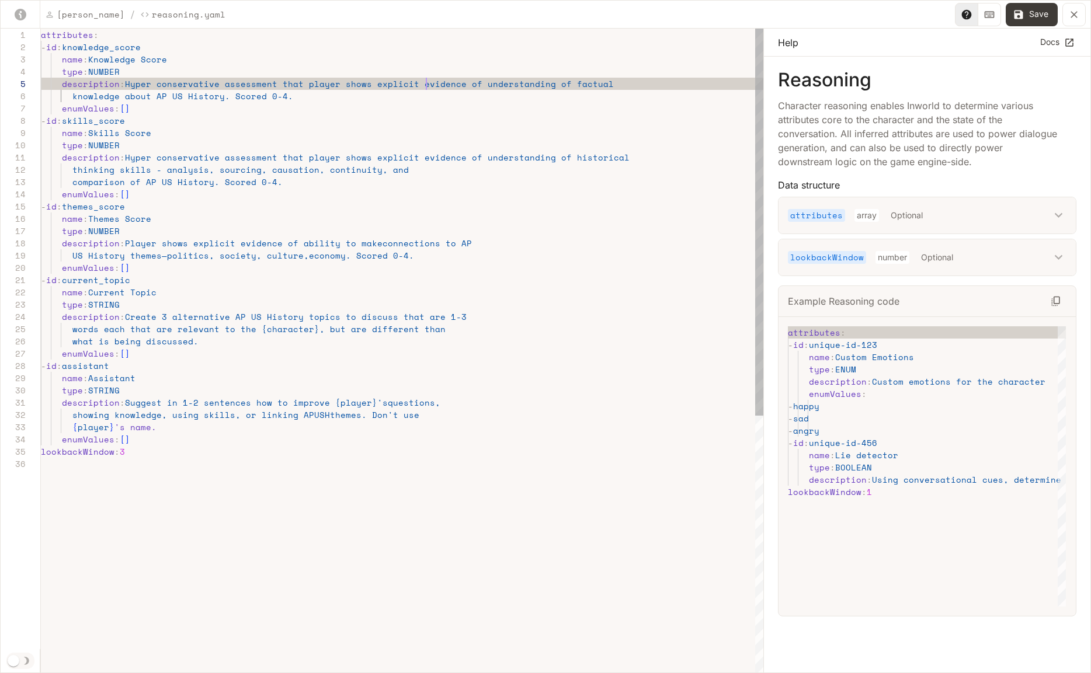
click at [428, 86] on div "attributes : - id : knowledge_score name : Knowledge Score type : NUMBER descri…" at bounding box center [402, 566] width 723 height 1075
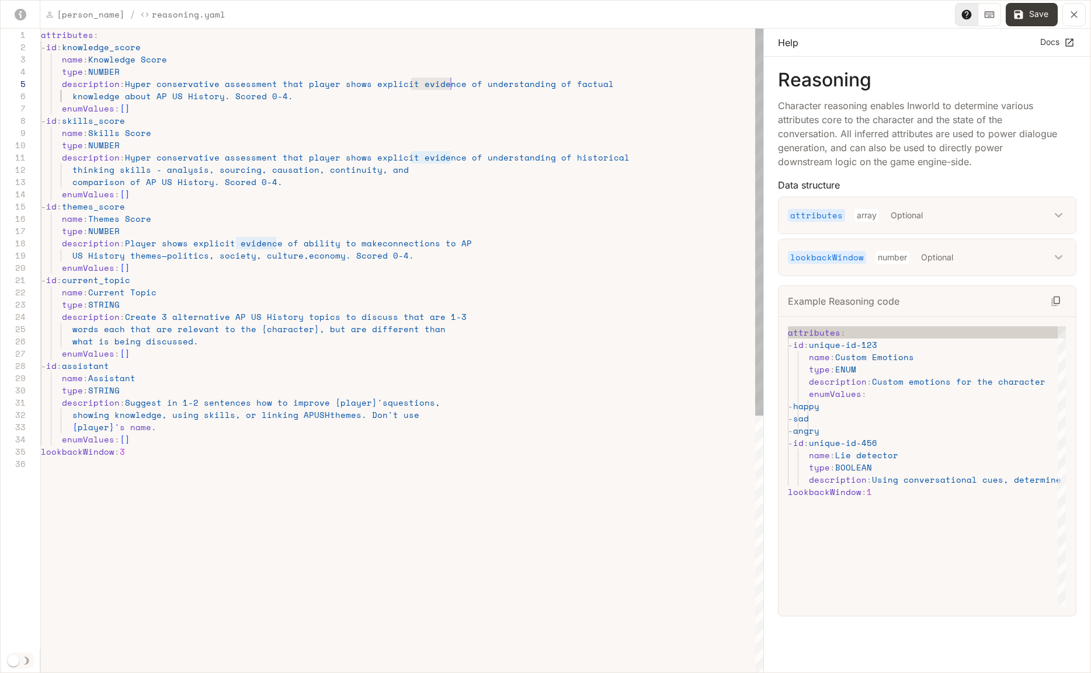
click at [428, 86] on div "attributes : - id : knowledge_score name : Knowledge Score type : NUMBER descri…" at bounding box center [402, 566] width 723 height 1075
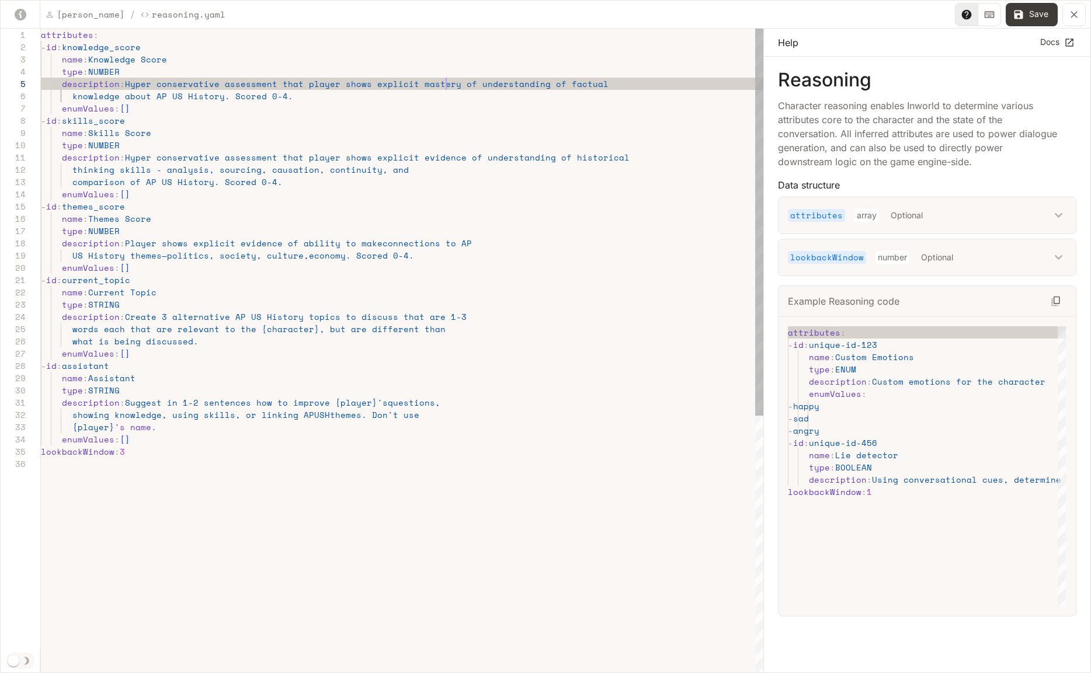
scroll to position [49, 405]
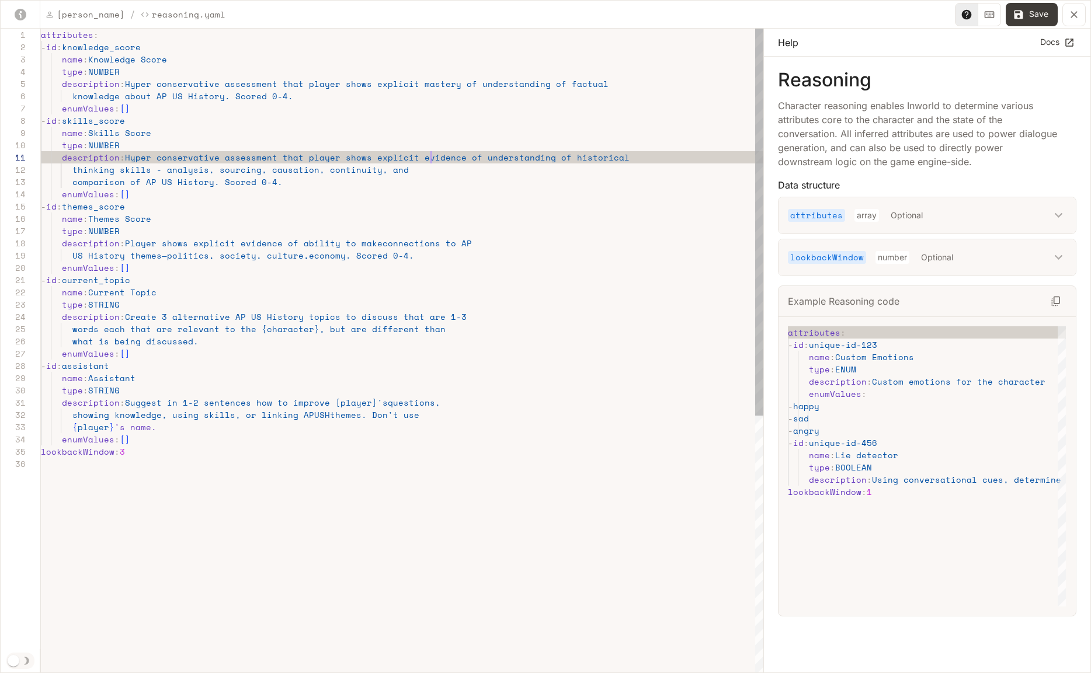
click at [431, 160] on div "attributes : - id : knowledge_score name : Knowledge Score type : NUMBER descri…" at bounding box center [402, 566] width 723 height 1075
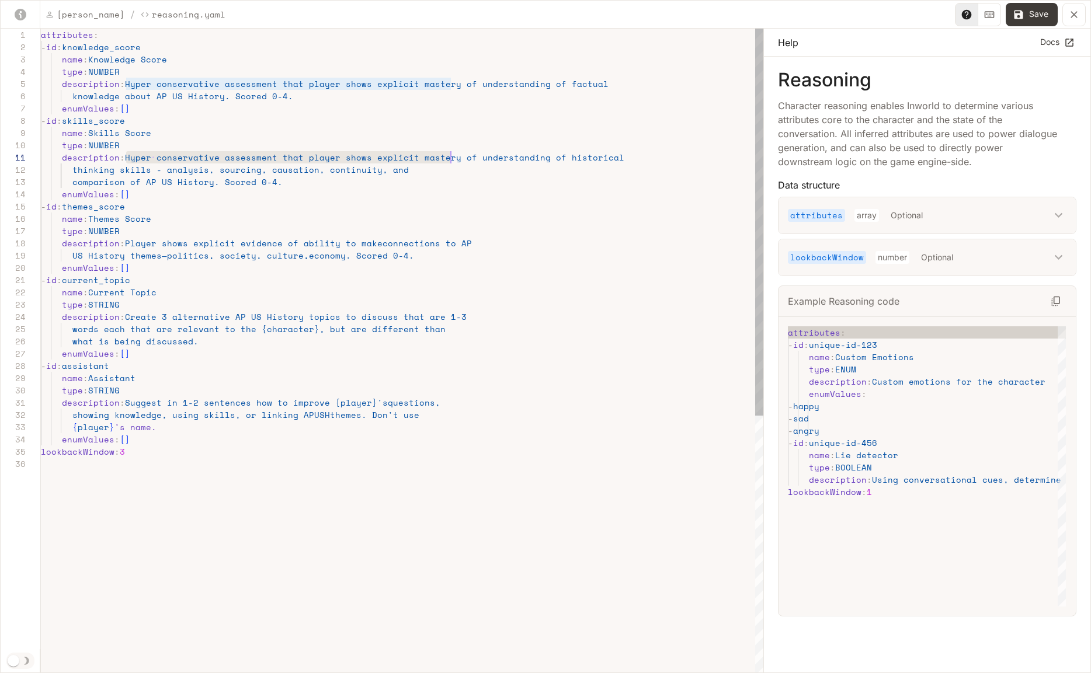
scroll to position [0, 405]
drag, startPoint x: 126, startPoint y: 159, endPoint x: 447, endPoint y: 157, distance: 321.8
click at [447, 157] on div "attributes : - id : knowledge_score name : Knowledge Score type : NUMBER descri…" at bounding box center [402, 566] width 723 height 1075
drag, startPoint x: 126, startPoint y: 244, endPoint x: 186, endPoint y: 244, distance: 59.6
click at [186, 244] on div "attributes : - id : knowledge_score name : Knowledge Score type : NUMBER descri…" at bounding box center [402, 566] width 723 height 1075
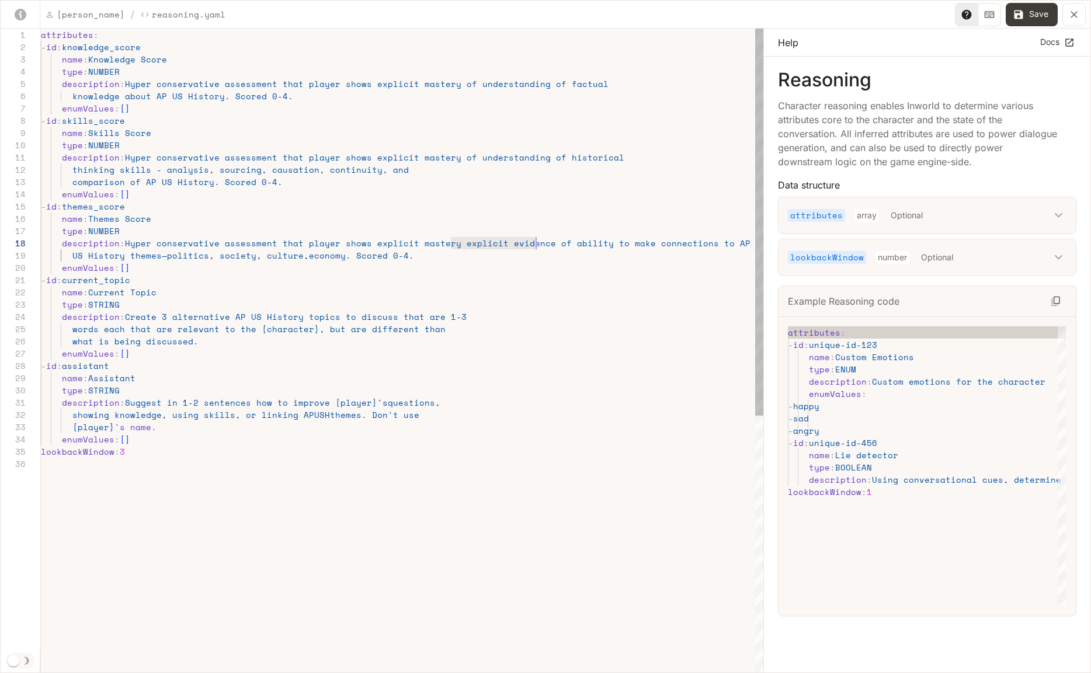
scroll to position [86, 495]
drag, startPoint x: 450, startPoint y: 245, endPoint x: 534, endPoint y: 245, distance: 84.1
click at [534, 245] on div "attributes : - id : knowledge_score name : Knowledge Score type : NUMBER descri…" at bounding box center [402, 566] width 723 height 1075
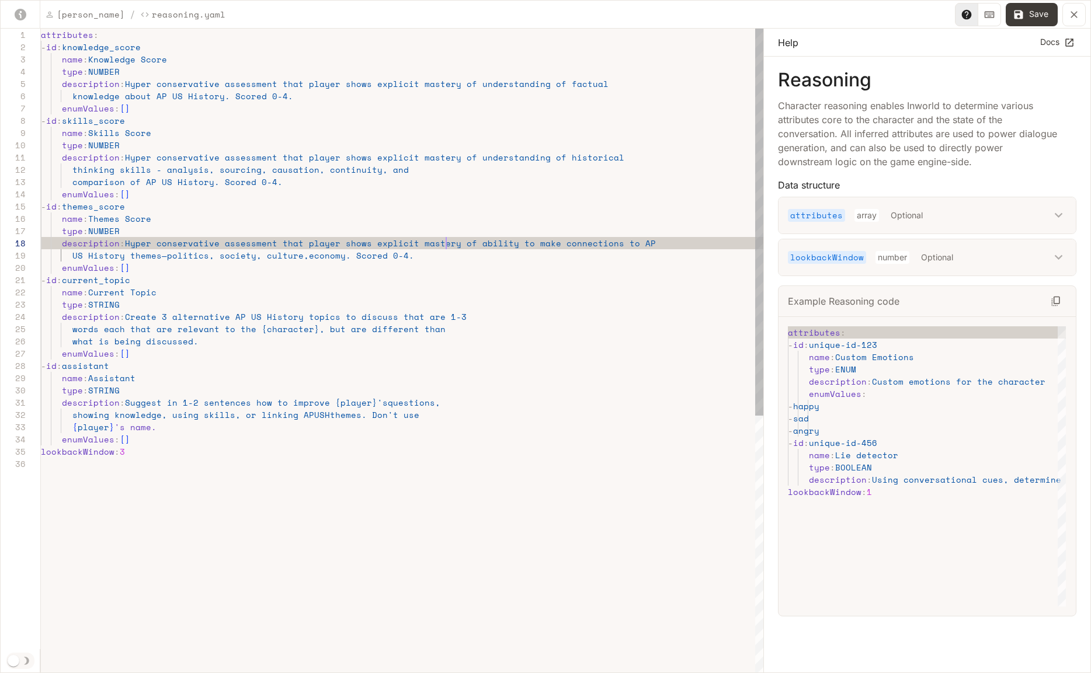
scroll to position [86, 405]
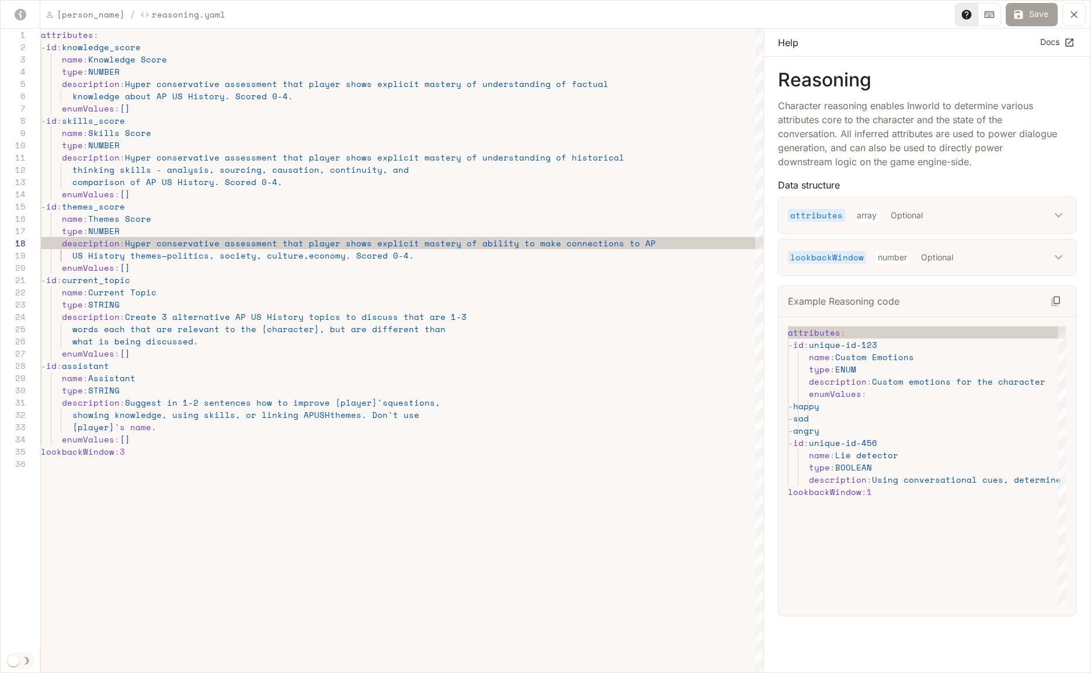
click at [1043, 14] on button "Save" at bounding box center [1032, 14] width 52 height 23
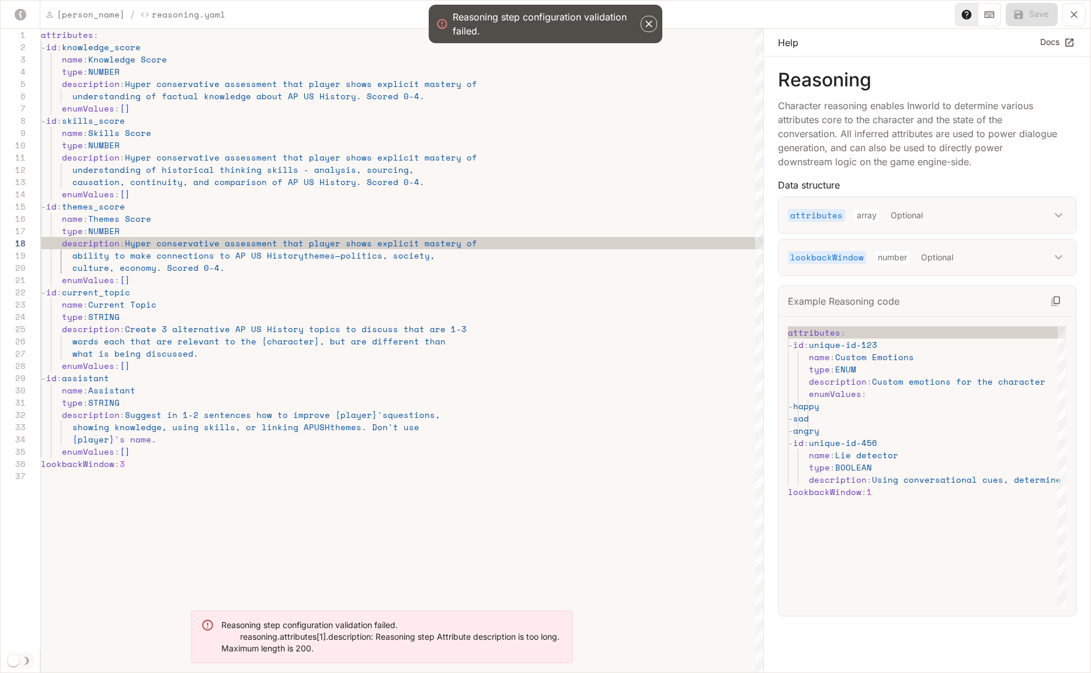
click at [646, 26] on icon "button" at bounding box center [648, 23] width 7 height 7
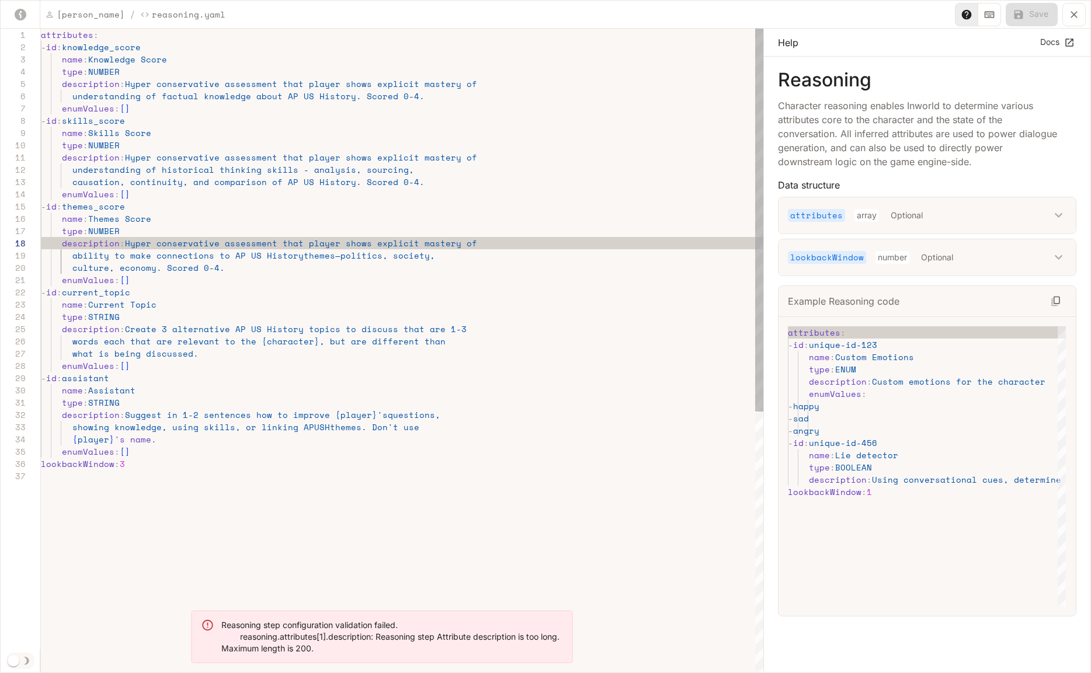
click at [171, 83] on div "attributes : - id : knowledge_score name : Knowledge Score type : NUMBER descri…" at bounding box center [402, 572] width 723 height 1087
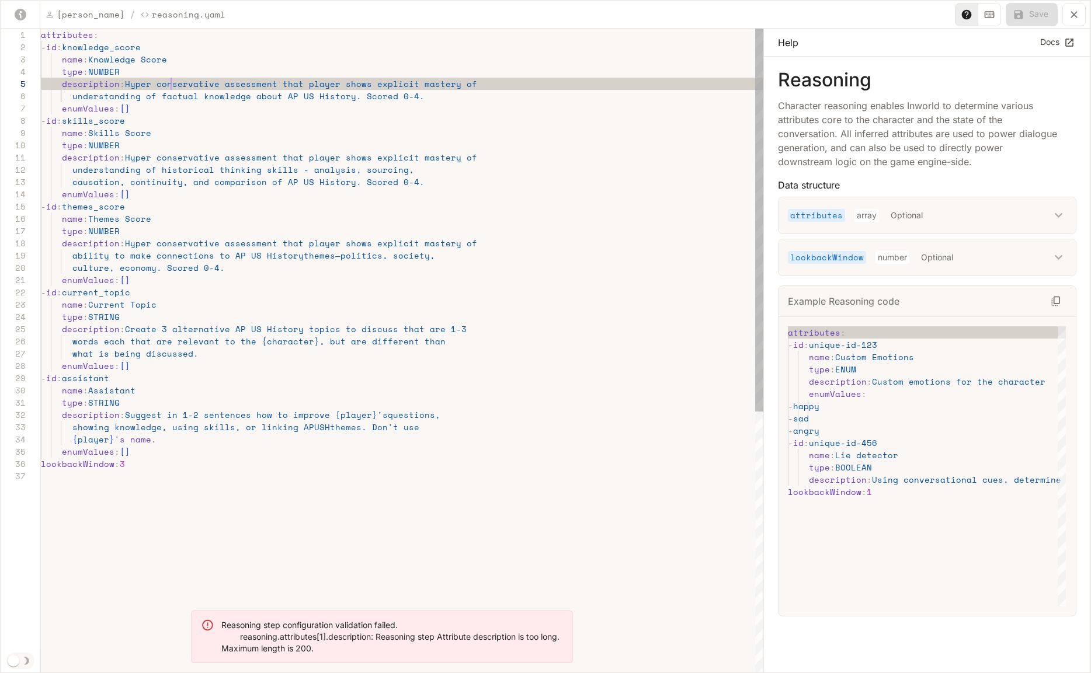
click at [171, 83] on div "attributes : - id : knowledge_score name : Knowledge Score type : NUMBER descri…" at bounding box center [402, 572] width 723 height 1087
click at [168, 85] on div "attributes : - id : knowledge_score name : Knowledge Score type : NUMBER descri…" at bounding box center [402, 572] width 723 height 1087
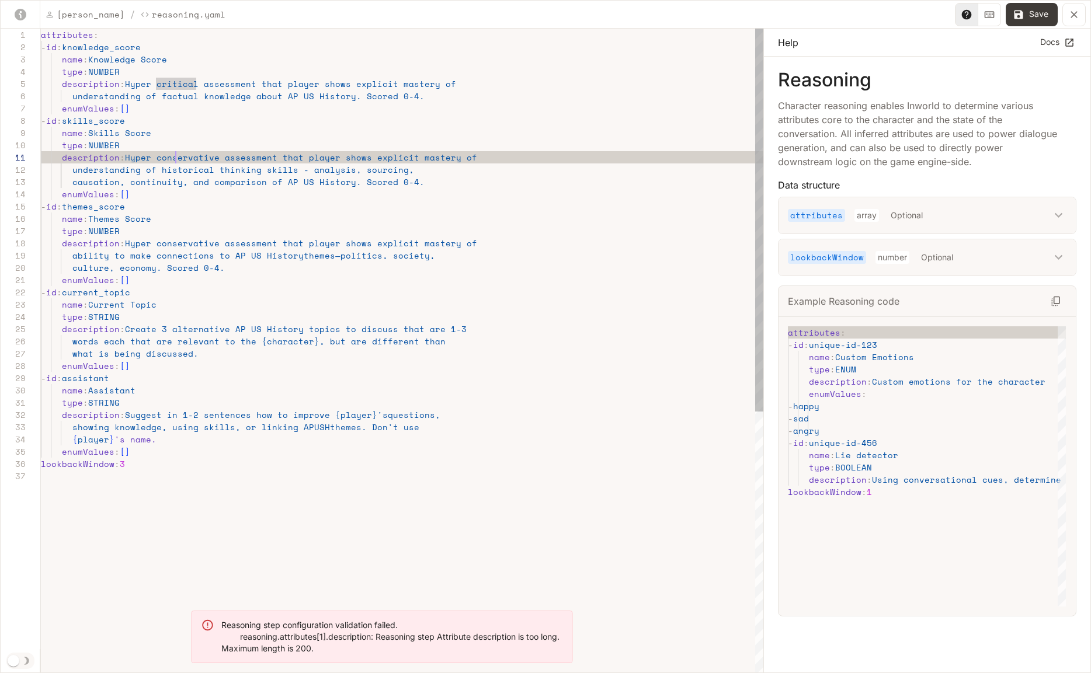
click at [178, 157] on div "attributes : - id : knowledge_score name : Knowledge Score type : NUMBER descri…" at bounding box center [402, 572] width 723 height 1087
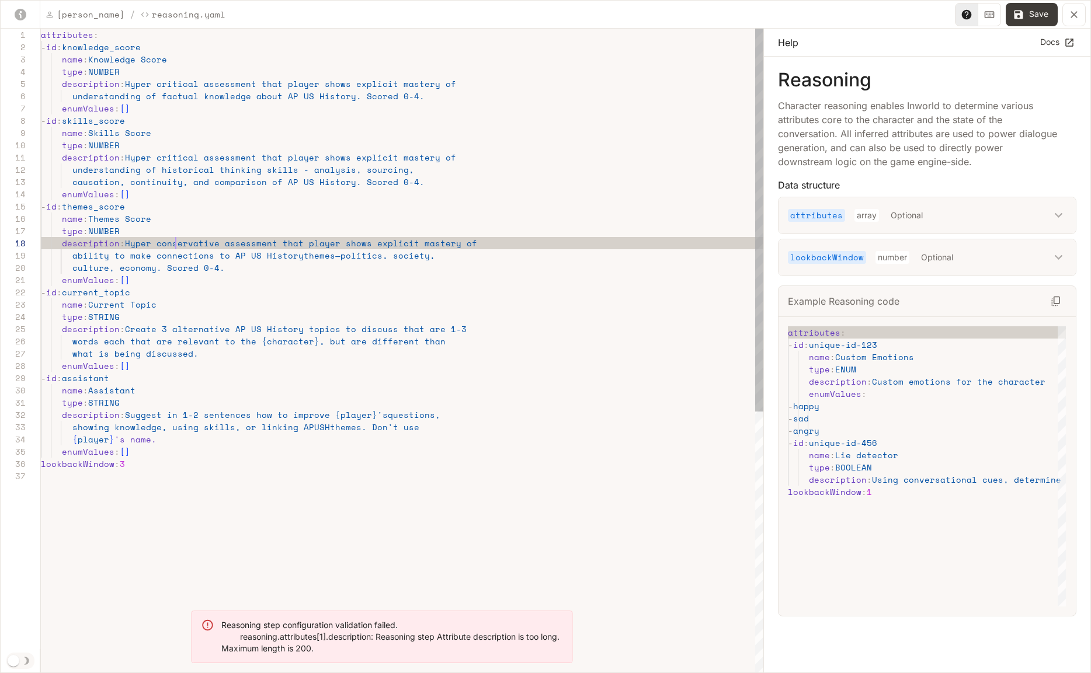
click at [176, 245] on div "attributes : - id : knowledge_score name : Knowledge Score type : NUMBER descri…" at bounding box center [402, 572] width 723 height 1087
click at [221, 175] on div "attributes : - id : knowledge_score name : Knowledge Score type : NUMBER descri…" at bounding box center [402, 572] width 723 height 1087
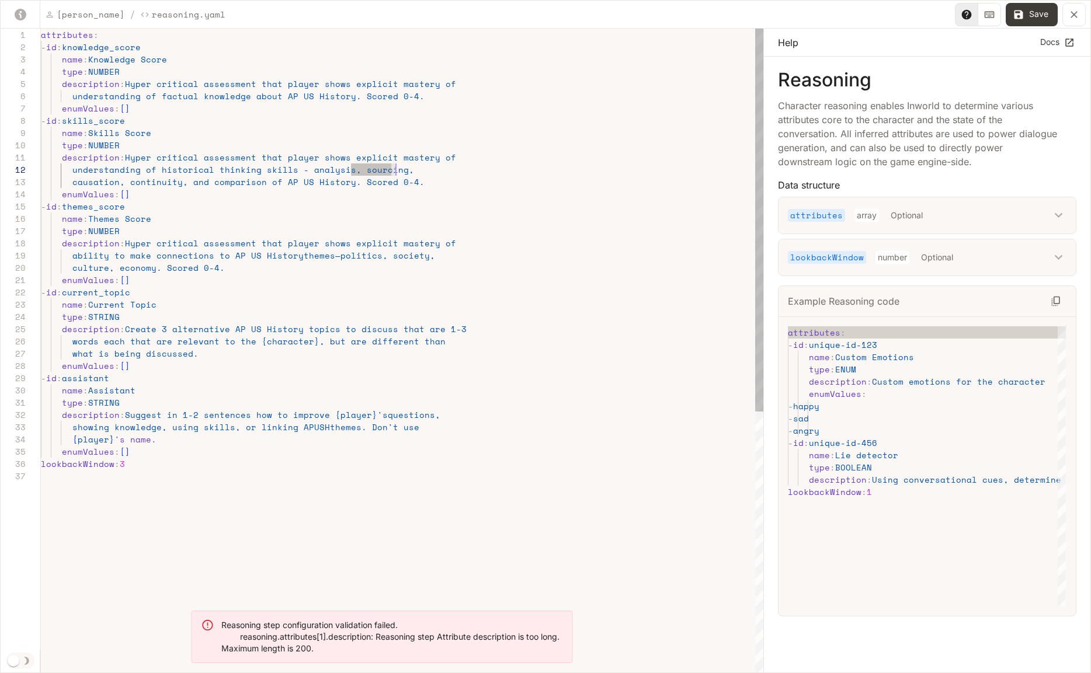
scroll to position [12, 355]
drag, startPoint x: 351, startPoint y: 170, endPoint x: 418, endPoint y: 169, distance: 67.2
click at [418, 169] on div "attributes : - id : knowledge_score name : Knowledge Score type : NUMBER descri…" at bounding box center [402, 572] width 723 height 1087
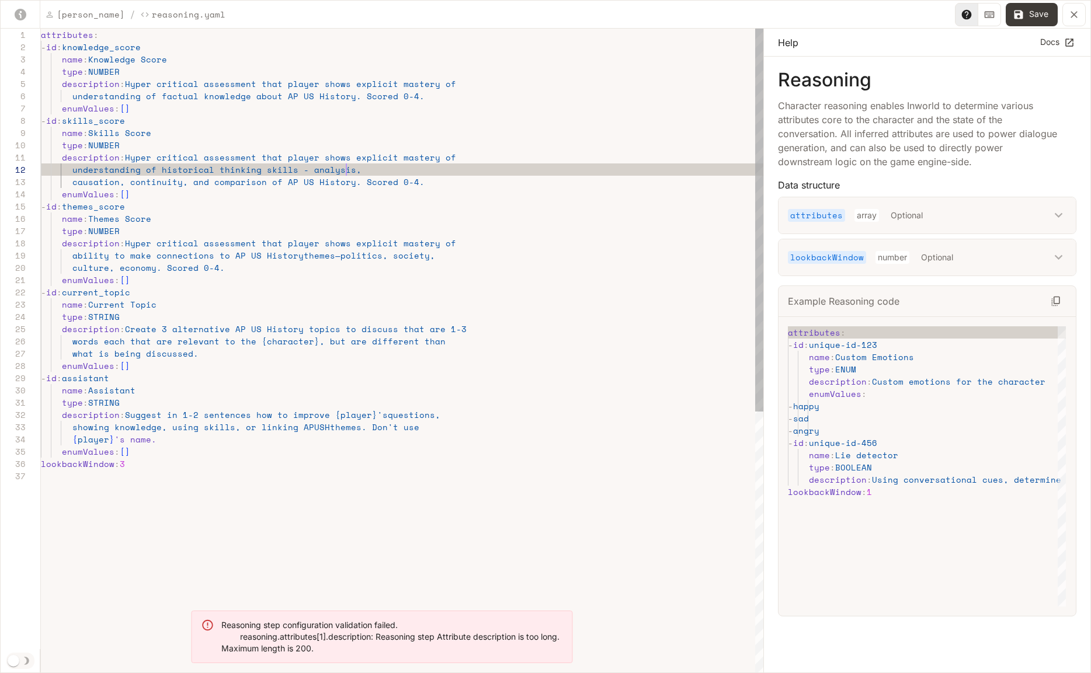
scroll to position [12, 305]
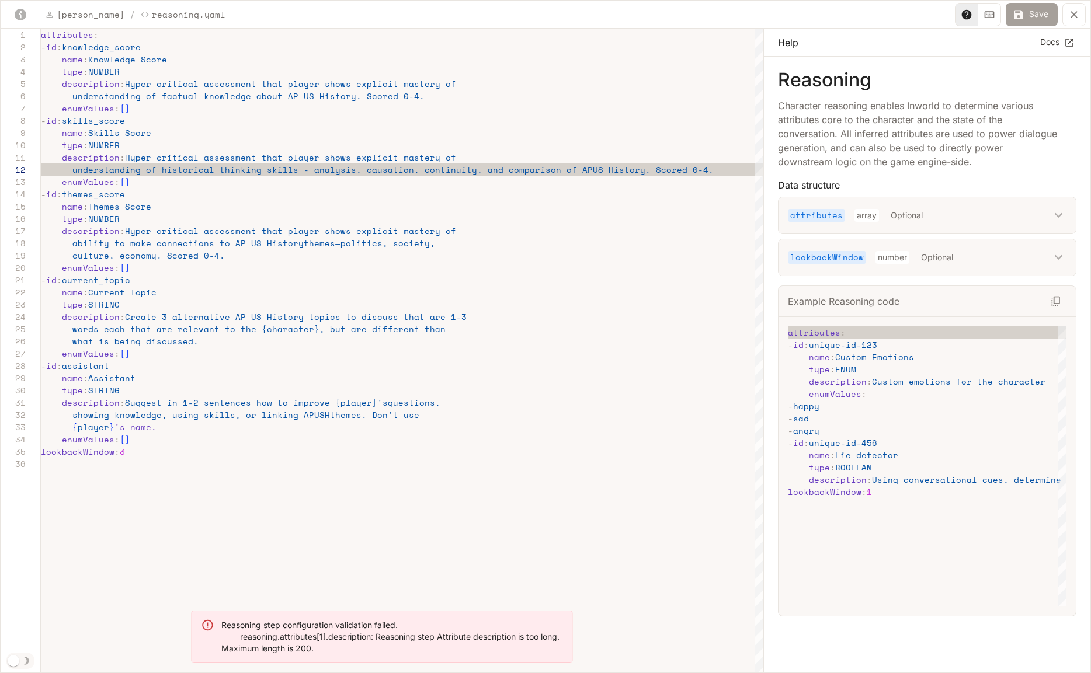
click at [1040, 13] on button "Save" at bounding box center [1032, 14] width 52 height 23
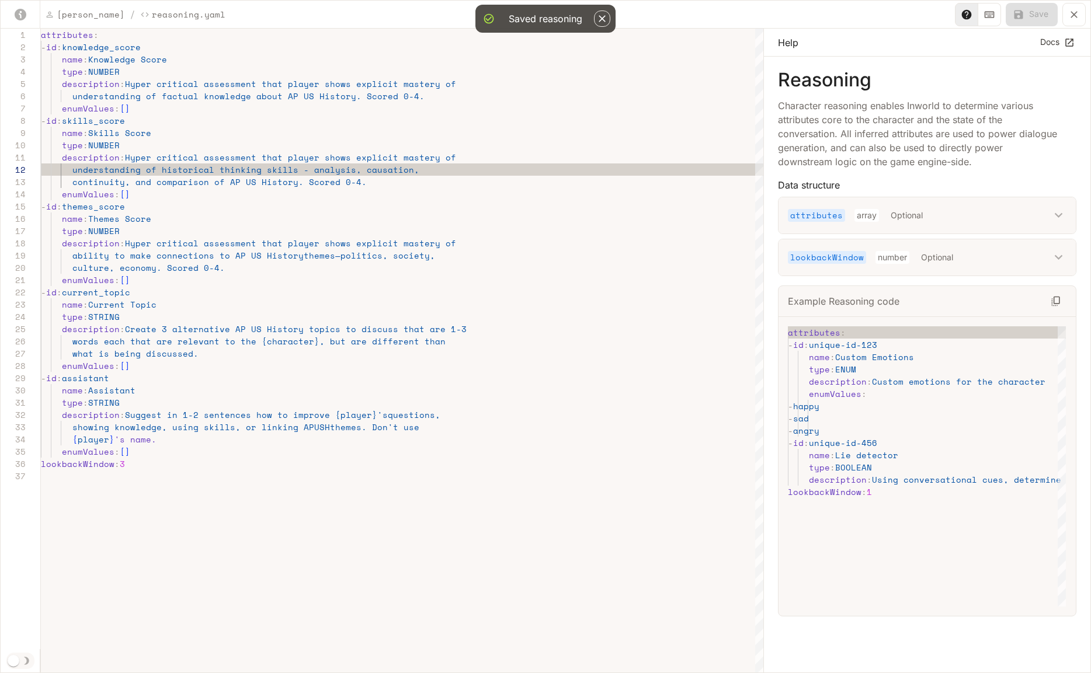
click at [603, 20] on icon "button" at bounding box center [602, 18] width 7 height 7
click at [1078, 15] on icon "yaml-editor" at bounding box center [1074, 15] width 12 height 12
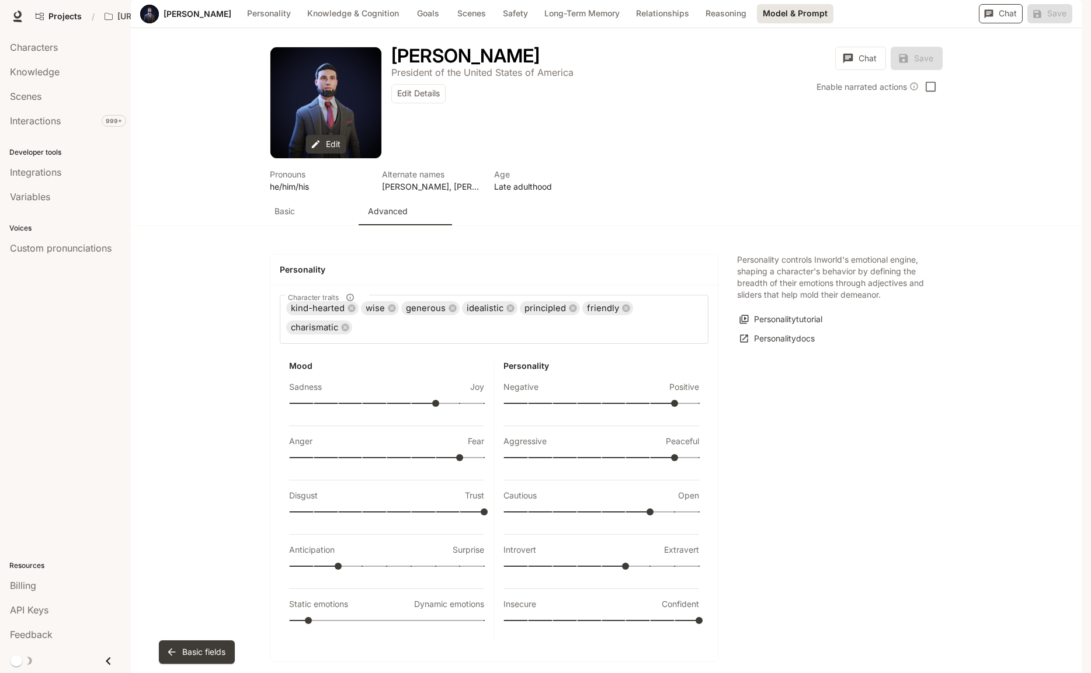
click at [1010, 23] on button "Chat" at bounding box center [1001, 13] width 44 height 19
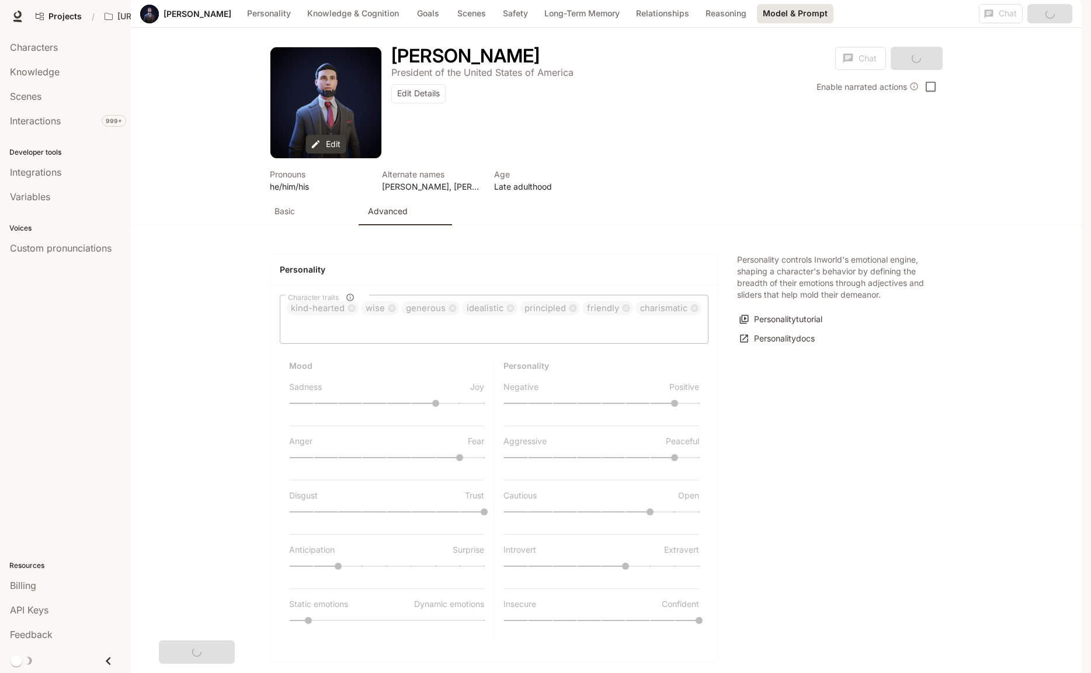
scroll to position [2576, 0]
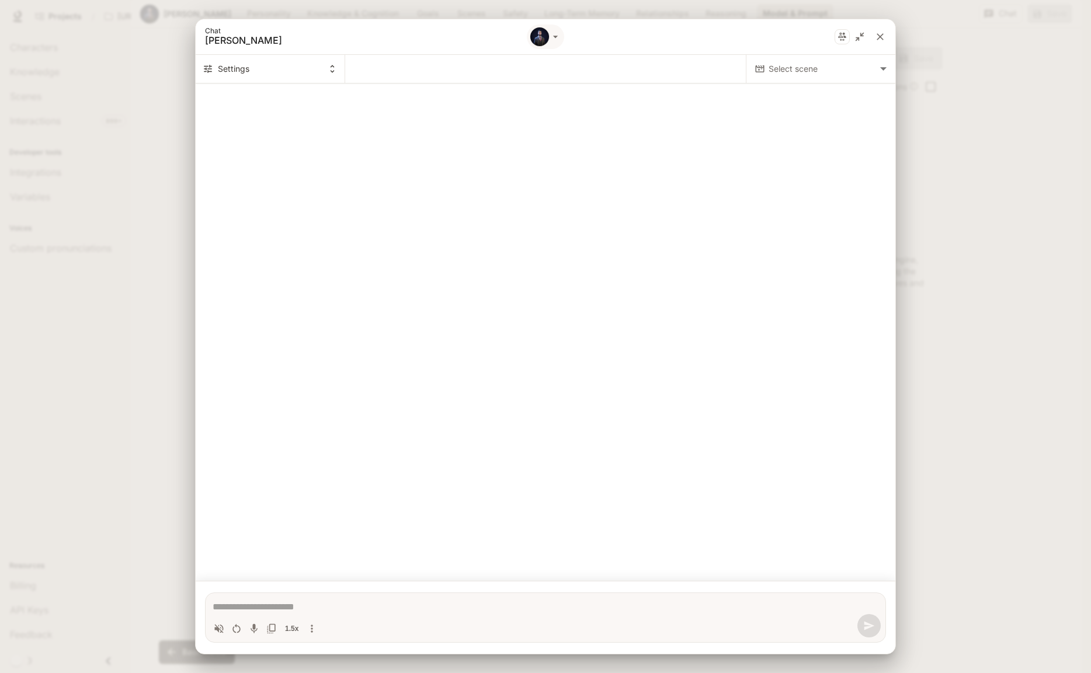
click at [805, 67] on body "Skip to main content Projects / [URL] Characters Character Studio Character Stu…" at bounding box center [545, 336] width 1091 height 673
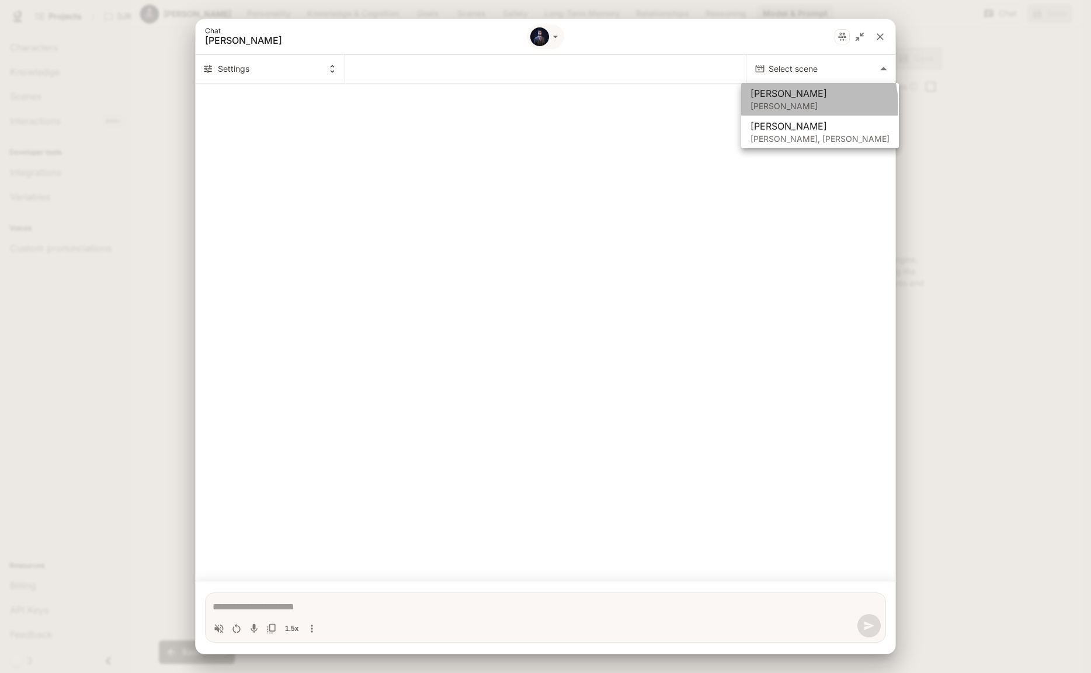
click at [794, 105] on p "[PERSON_NAME]" at bounding box center [820, 106] width 139 height 12
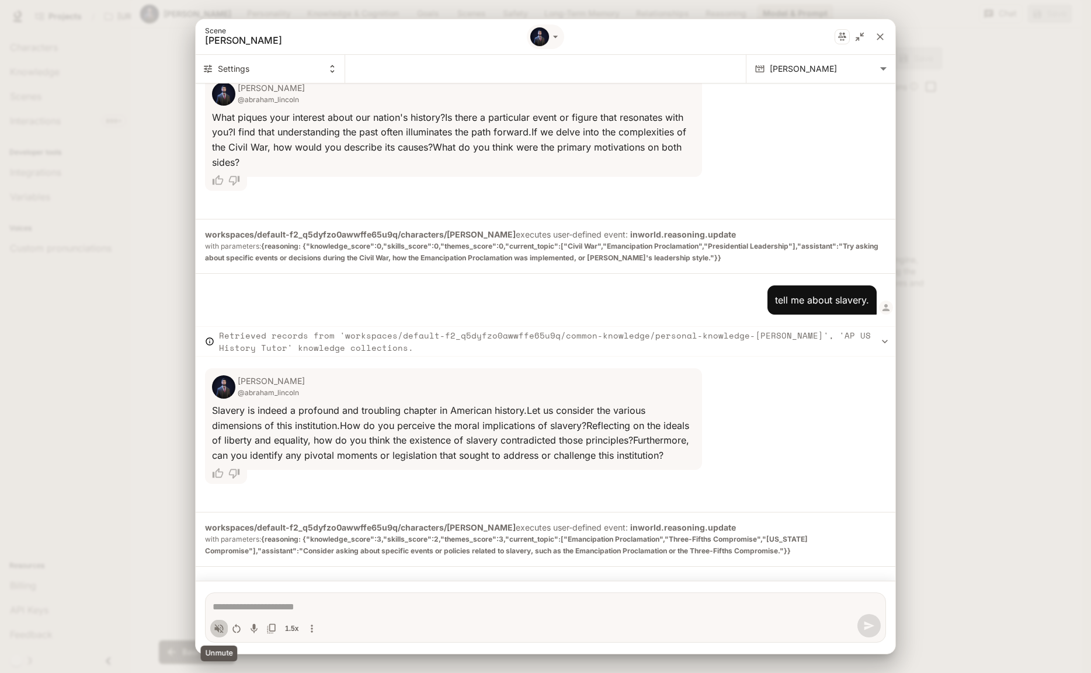
click at [218, 627] on icon "Volume toggle" at bounding box center [219, 629] width 12 height 12
click at [237, 631] on icon "Restart conversation" at bounding box center [237, 629] width 12 height 12
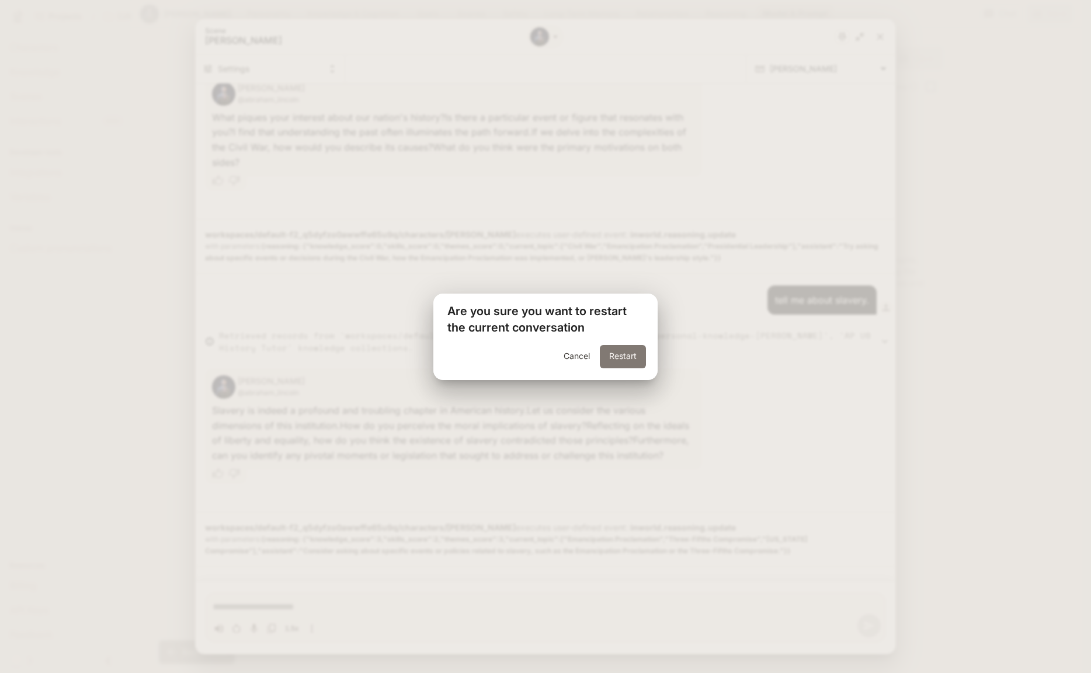
click at [624, 359] on button "Restart" at bounding box center [623, 356] width 46 height 23
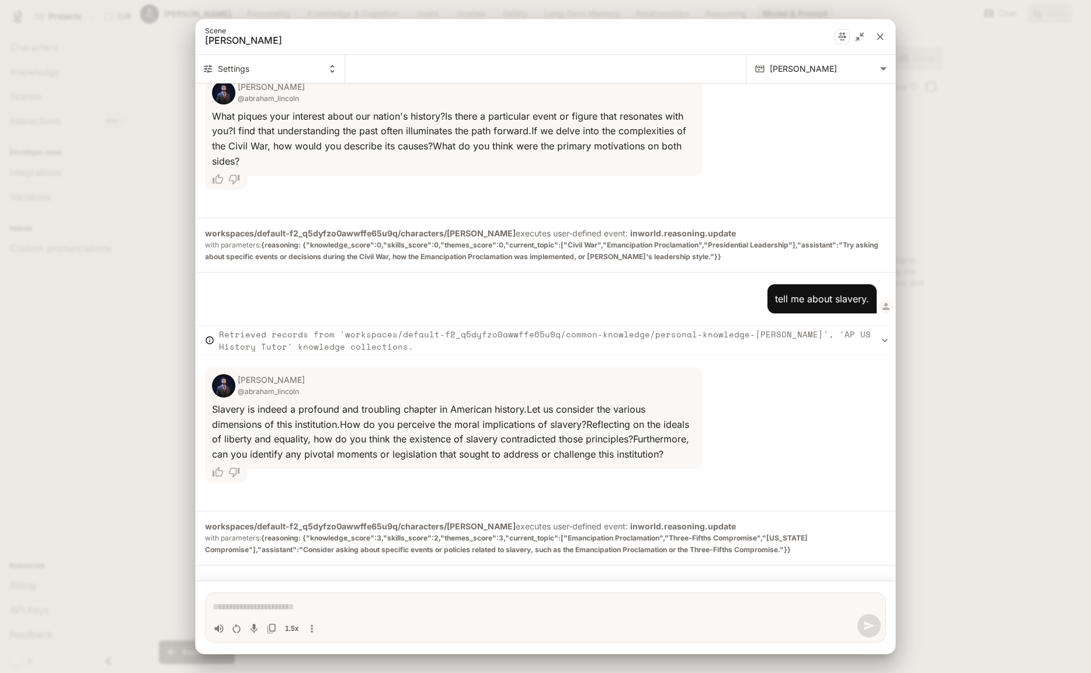
scroll to position [0, 0]
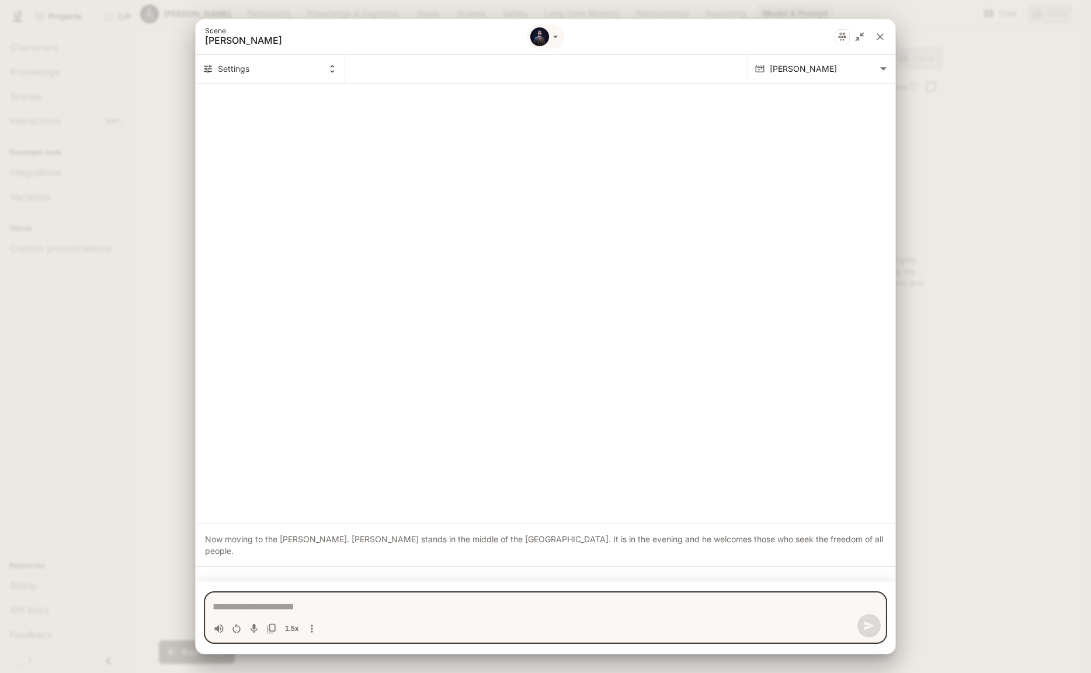
click at [262, 607] on textarea "Chat simulator bottom actions" at bounding box center [546, 607] width 666 height 14
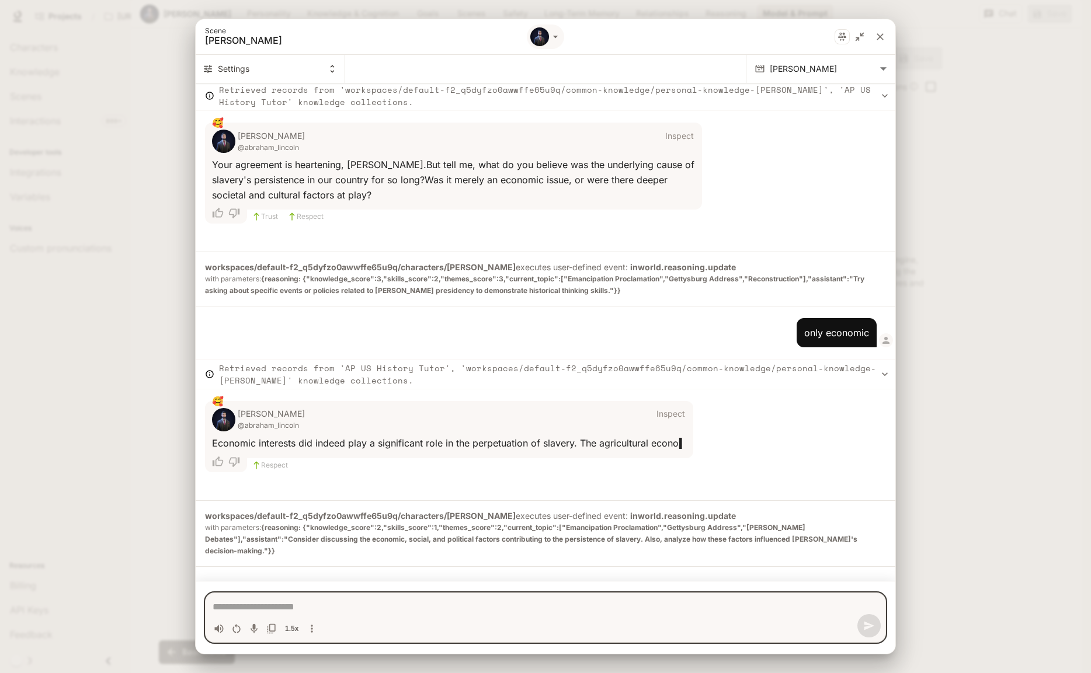
scroll to position [1075, 0]
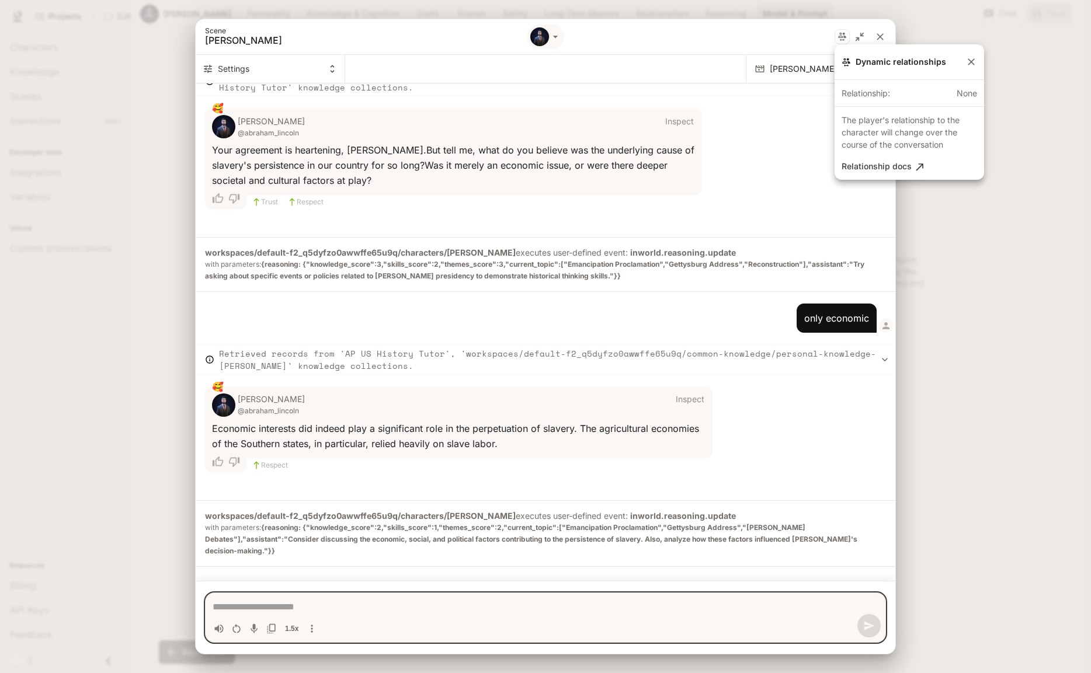
click at [876, 30] on div at bounding box center [545, 336] width 1091 height 673
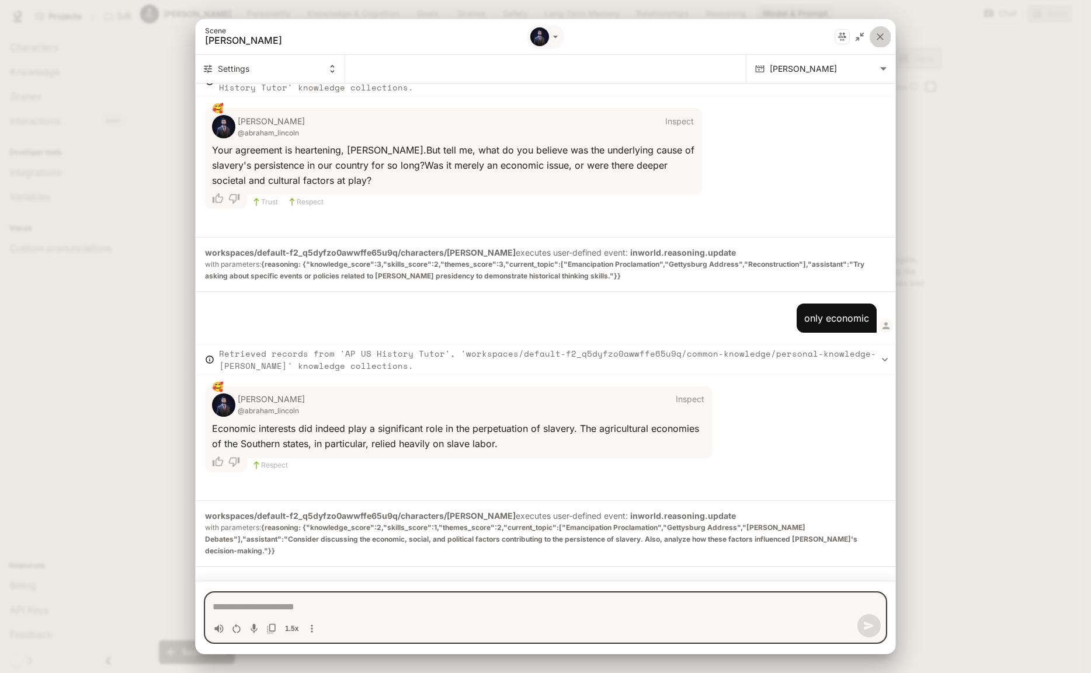
click at [877, 36] on icon "close" at bounding box center [880, 37] width 12 height 12
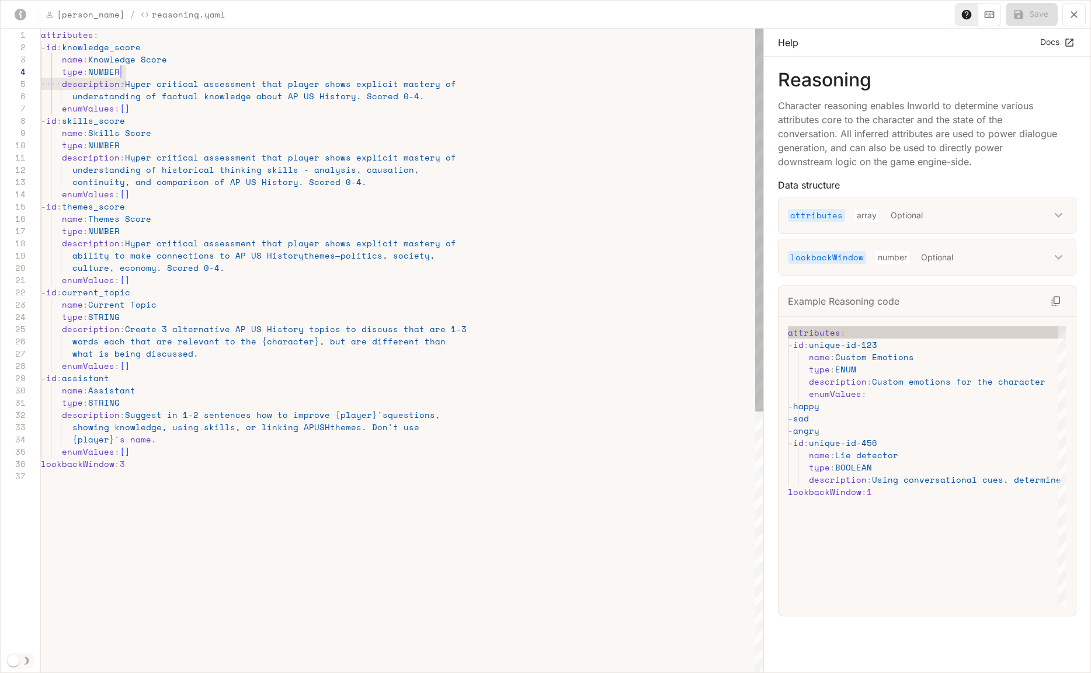
scroll to position [49, 400]
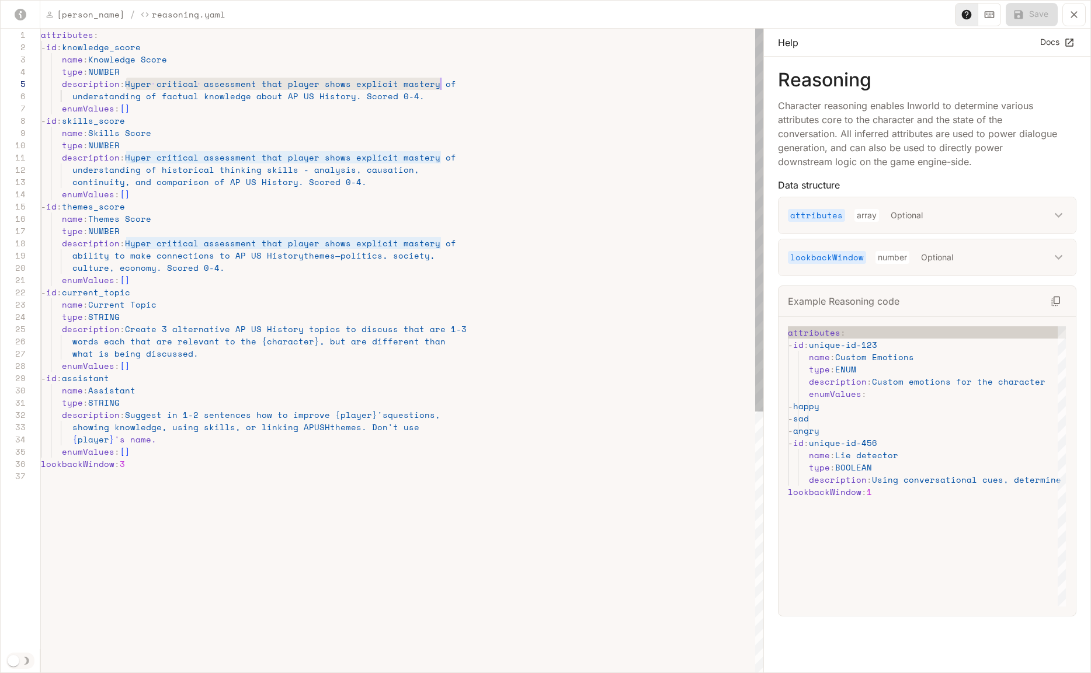
drag, startPoint x: 125, startPoint y: 84, endPoint x: 440, endPoint y: 85, distance: 314.8
click at [440, 85] on div "attributes : - id : knowledge_score name : Knowledge Score type : NUMBER descri…" at bounding box center [402, 572] width 723 height 1087
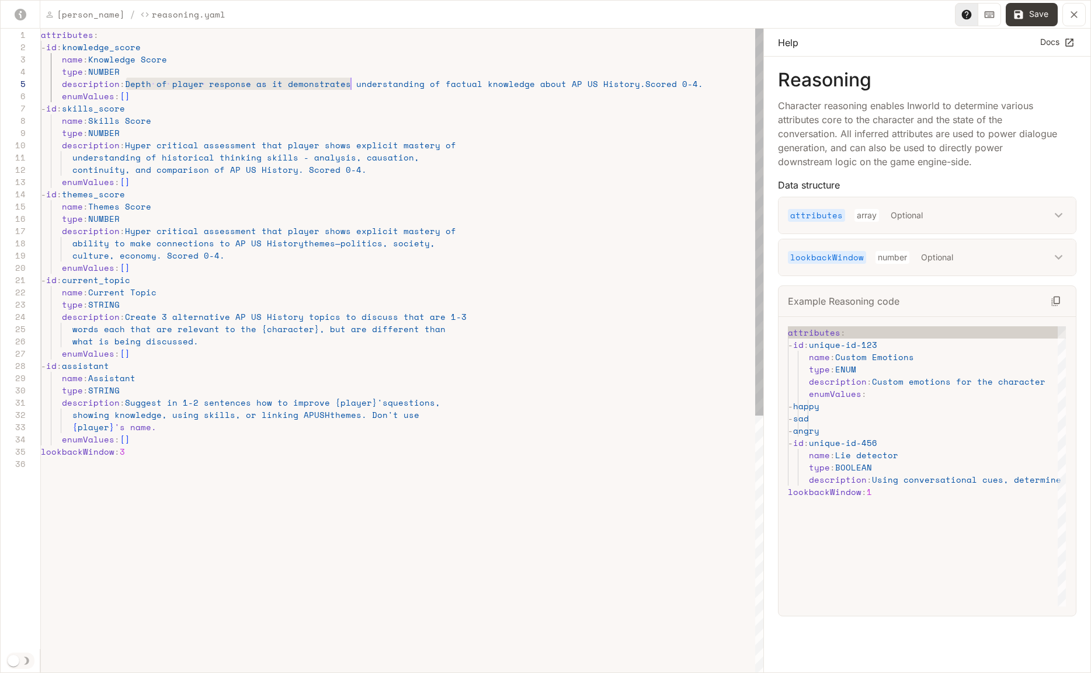
scroll to position [49, 305]
drag, startPoint x: 127, startPoint y: 84, endPoint x: 347, endPoint y: 85, distance: 219.6
click at [347, 85] on div "attributes : - id : knowledge_score name : Knowledge Score type : NUMBER descri…" at bounding box center [402, 566] width 723 height 1075
drag, startPoint x: 127, startPoint y: 145, endPoint x: 442, endPoint y: 147, distance: 314.8
click at [442, 147] on div "attributes : - id : knowledge_score name : Knowledge Score type : NUMBER descri…" at bounding box center [402, 566] width 723 height 1075
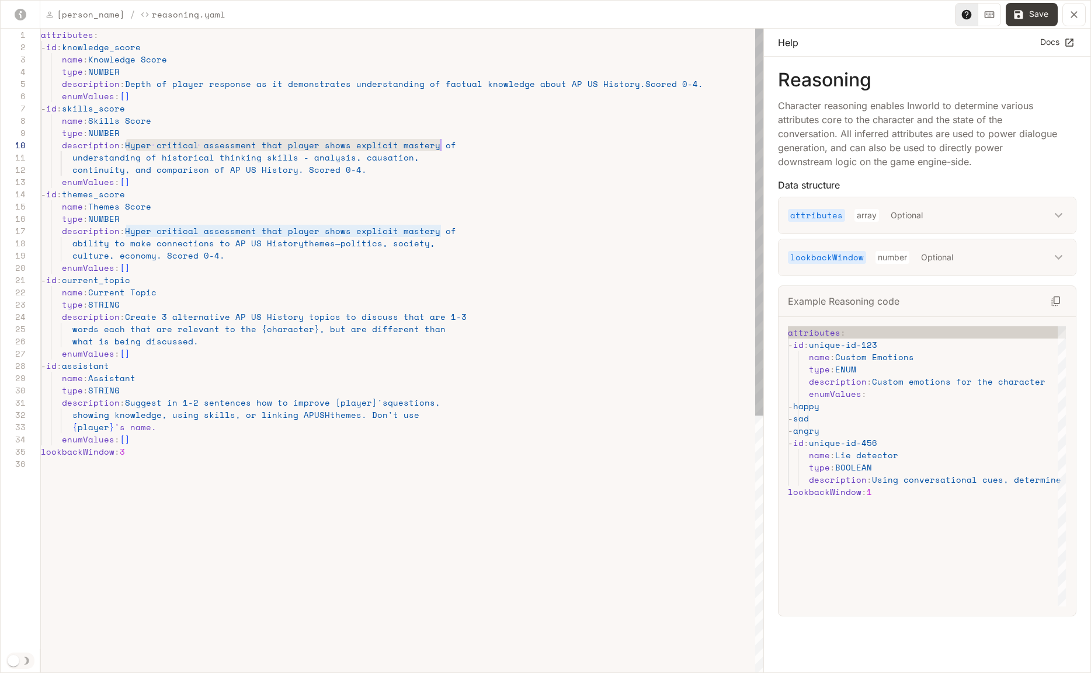
scroll to position [110, 305]
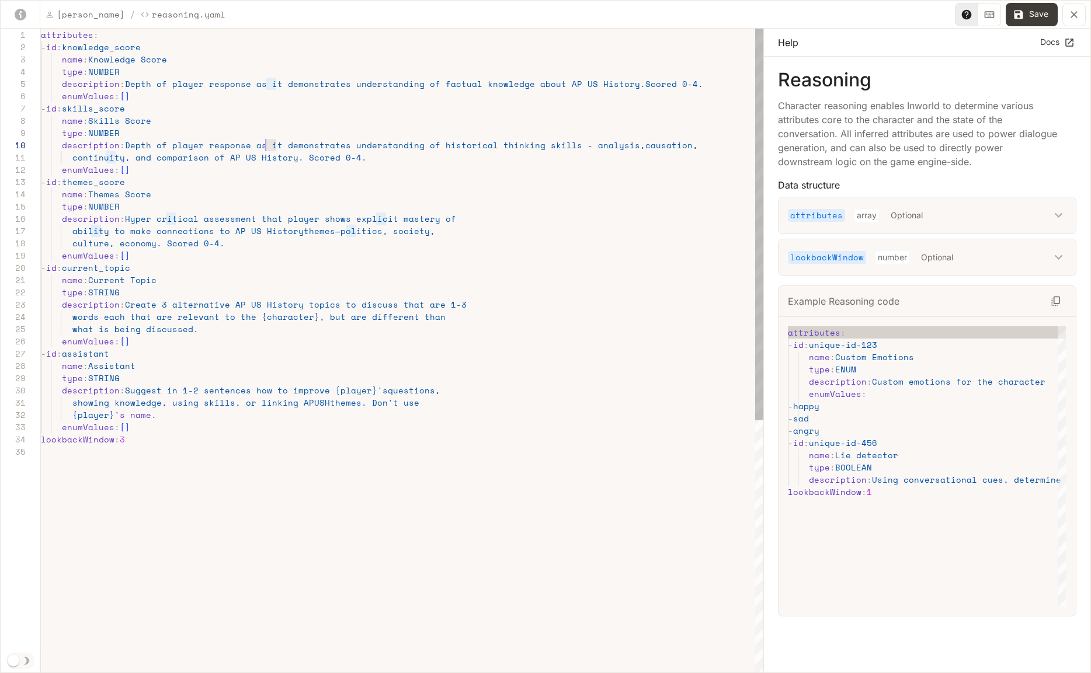
click at [266, 147] on div "attributes : - id : knowledge_score name : Knowledge Score type : NUMBER descri…" at bounding box center [402, 560] width 723 height 1062
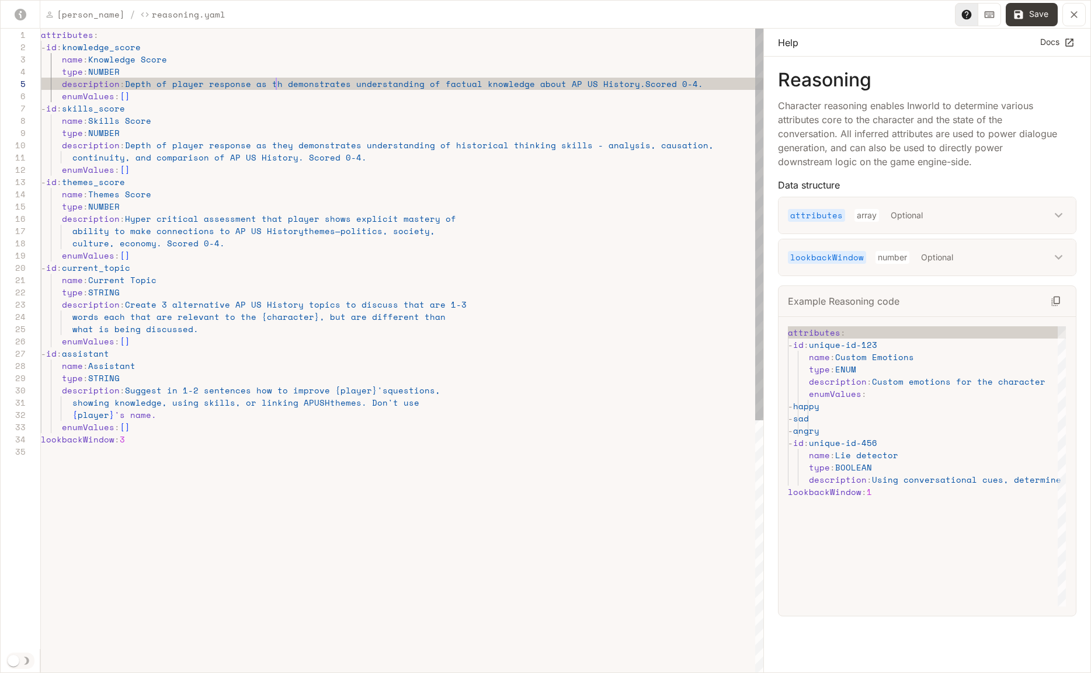
scroll to position [49, 245]
click at [350, 83] on div "attributes : - id : knowledge_score name : Knowledge Score type : NUMBER descri…" at bounding box center [402, 560] width 723 height 1062
click at [352, 149] on div "attributes : - id : knowledge_score name : Knowledge Score type : NUMBER descri…" at bounding box center [402, 560] width 723 height 1062
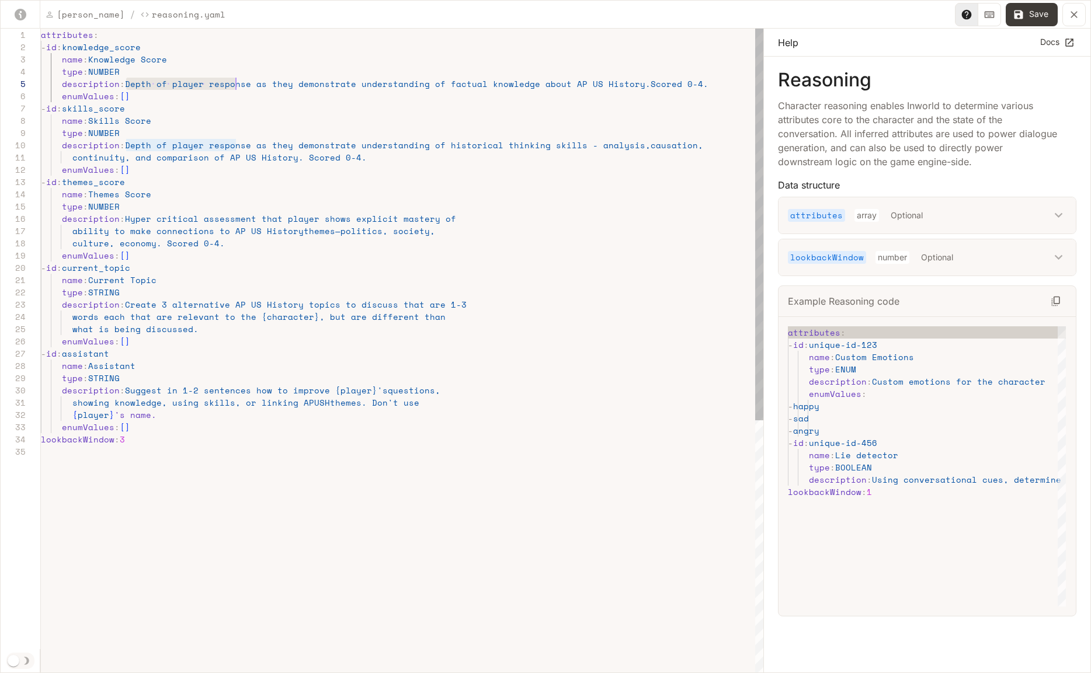
scroll to position [49, 205]
drag, startPoint x: 126, startPoint y: 84, endPoint x: 245, endPoint y: 82, distance: 119.2
click at [245, 82] on div "attributes : - id : knowledge_score name : Knowledge Score type : NUMBER descri…" at bounding box center [402, 560] width 723 height 1062
drag, startPoint x: 127, startPoint y: 220, endPoint x: 339, endPoint y: 223, distance: 211.5
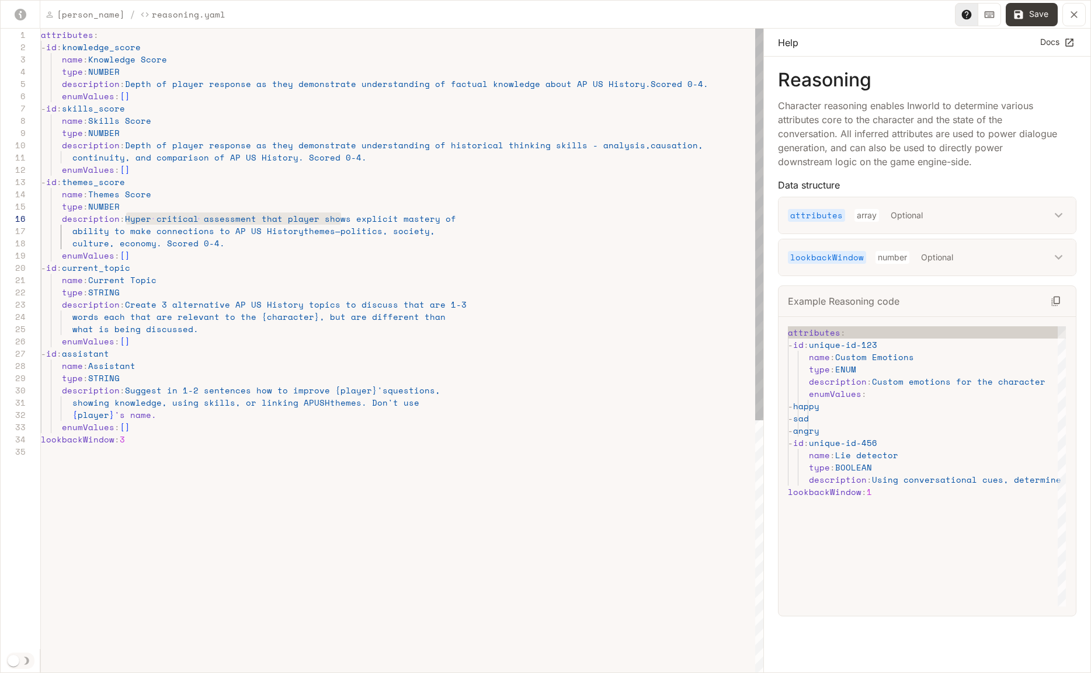
click at [339, 223] on div "attributes : - id : knowledge_score name : Knowledge Score type : NUMBER descri…" at bounding box center [402, 560] width 723 height 1062
drag, startPoint x: 252, startPoint y: 219, endPoint x: 344, endPoint y: 220, distance: 91.7
click at [344, 220] on div "attributes : - id : knowledge_score name : Knowledge Score type : NUMBER descri…" at bounding box center [402, 560] width 723 height 1062
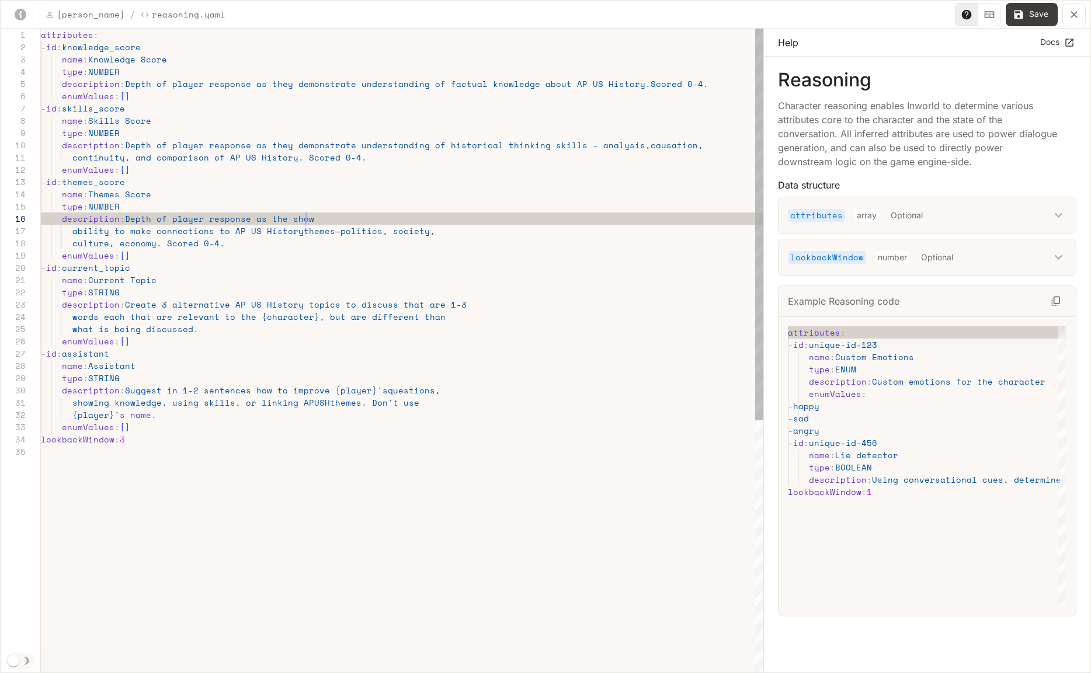
scroll to position [61, 270]
type textarea "**********"
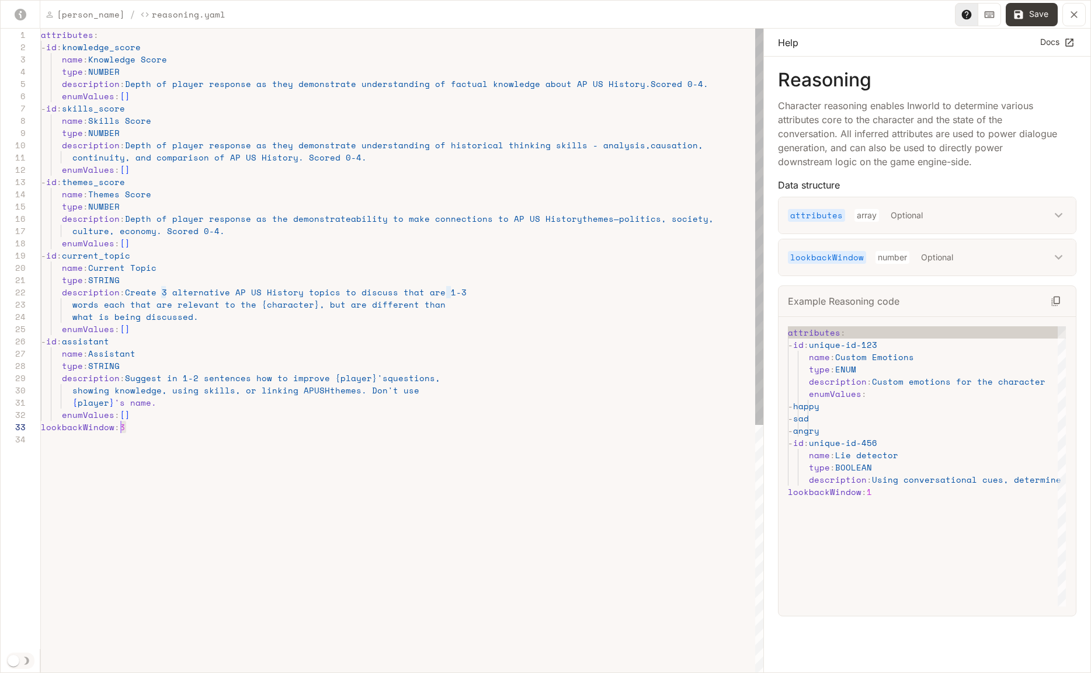
scroll to position [25, 80]
click at [121, 430] on div "attributes : - id : knowledge_score name : Knowledge Score type : NUMBER descri…" at bounding box center [402, 554] width 723 height 1050
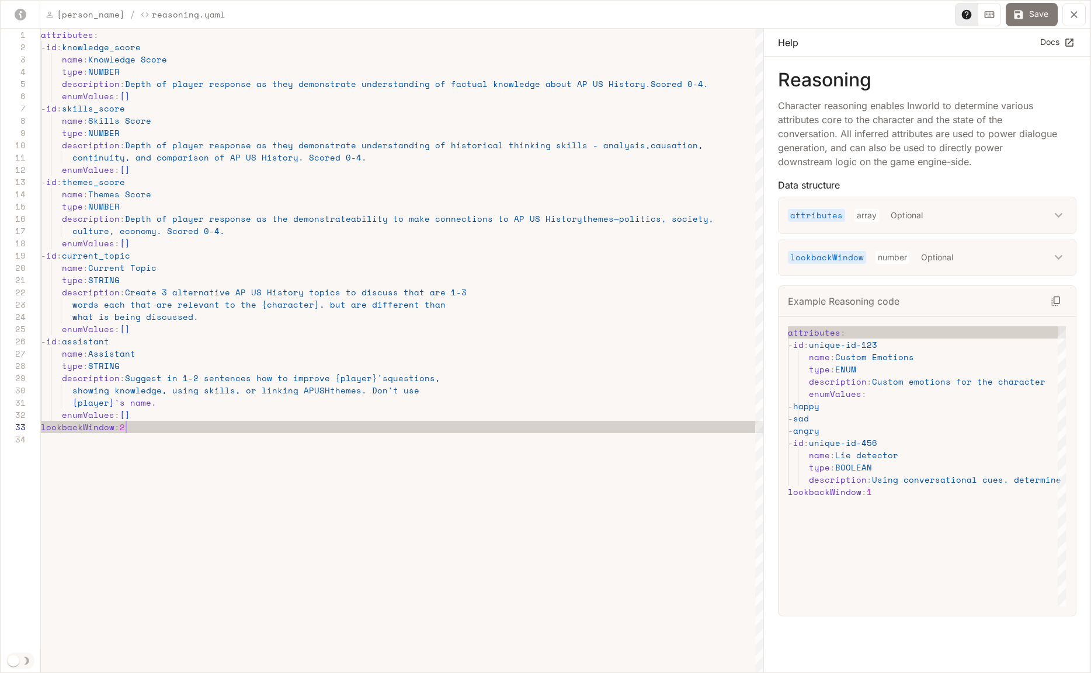
type textarea "**********"
click at [1046, 11] on button "Save" at bounding box center [1032, 14] width 52 height 23
type textarea "**********"
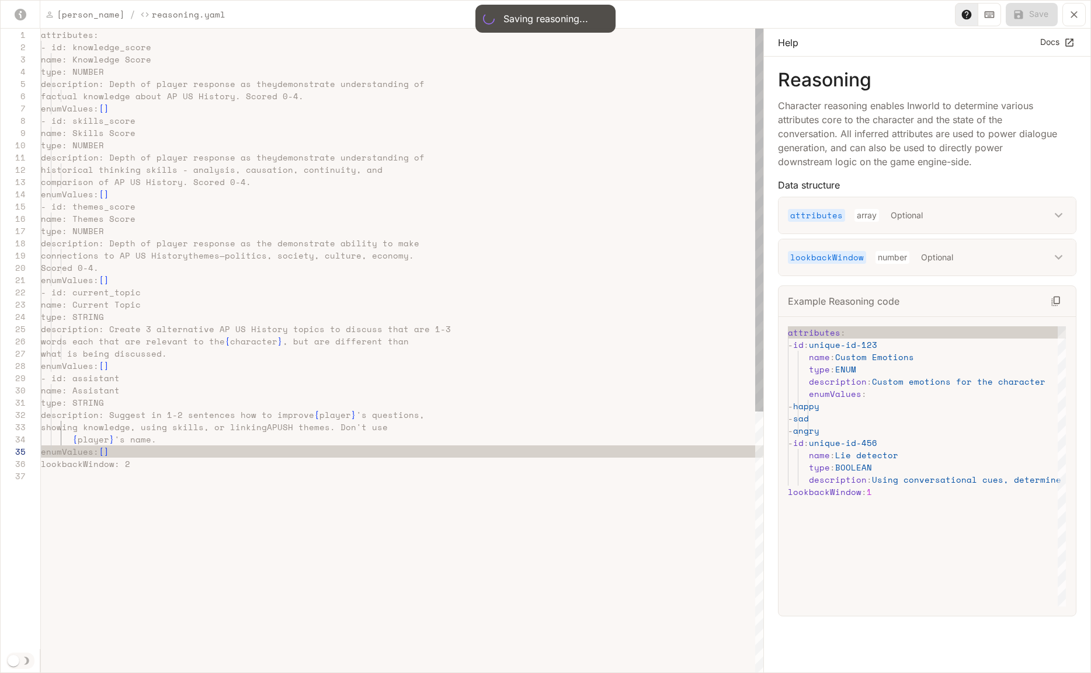
scroll to position [74, 90]
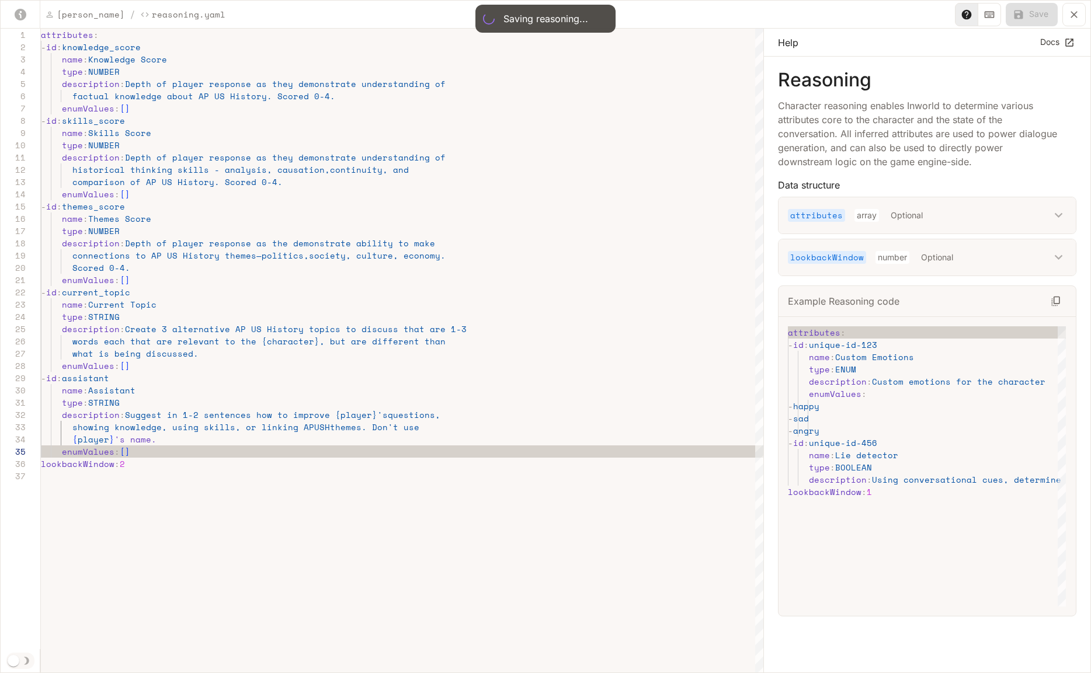
type input "**"
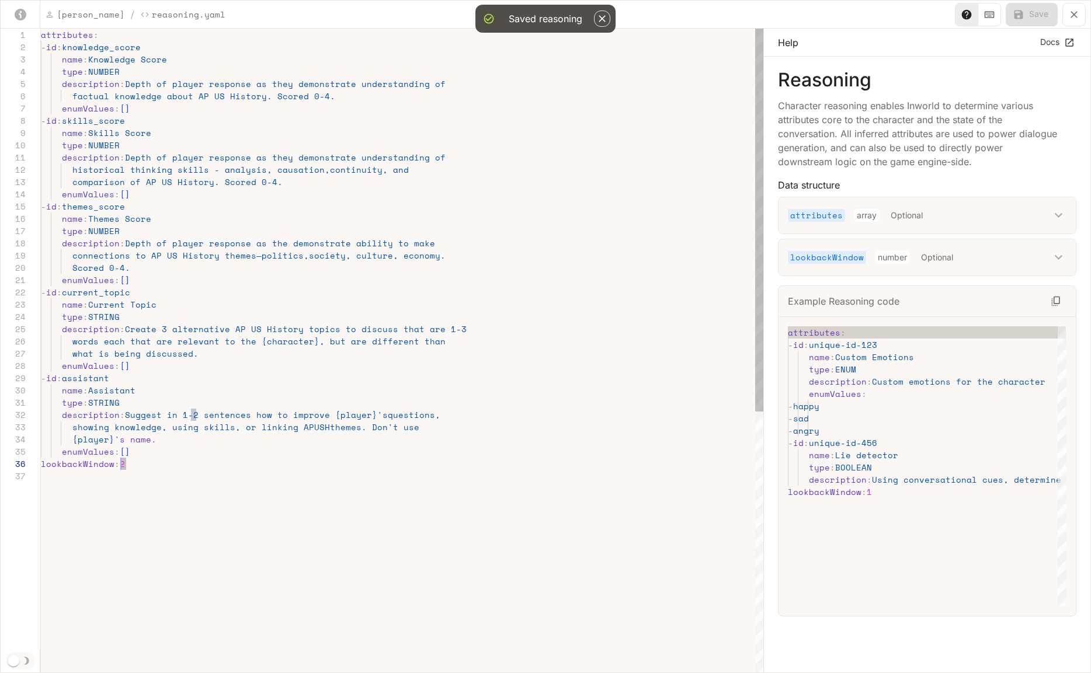
click at [123, 465] on div "attributes : - id : knowledge_score name : Knowledge Score type : NUMBER descri…" at bounding box center [402, 572] width 723 height 1087
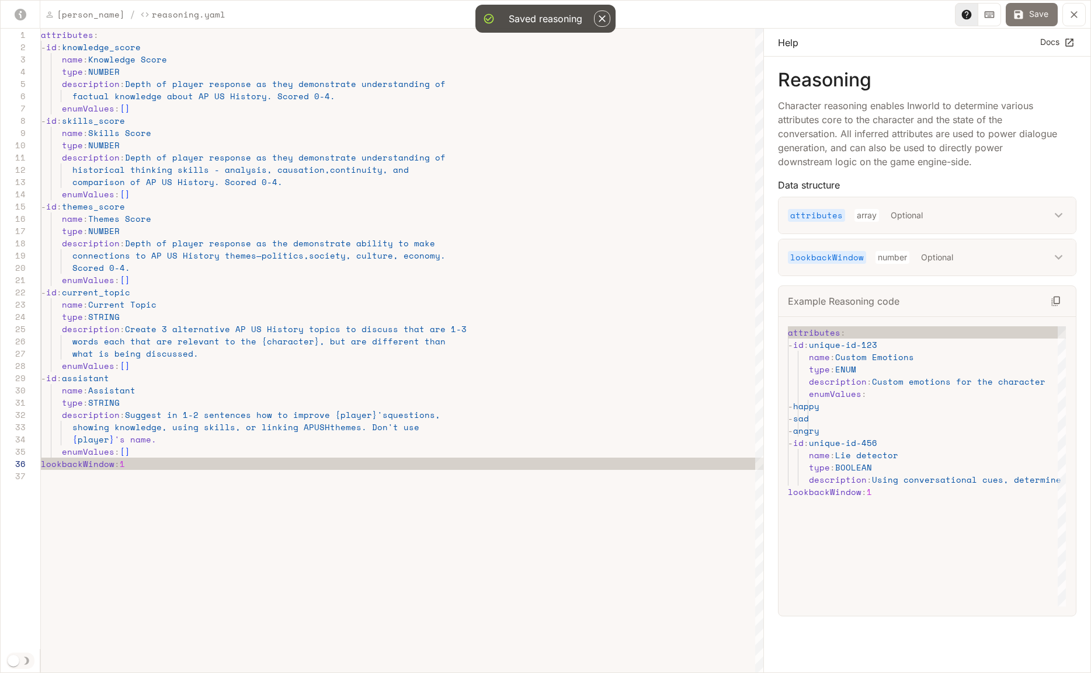
type textarea "**********"
click at [1048, 6] on button "Save" at bounding box center [1032, 14] width 52 height 23
type input "**"
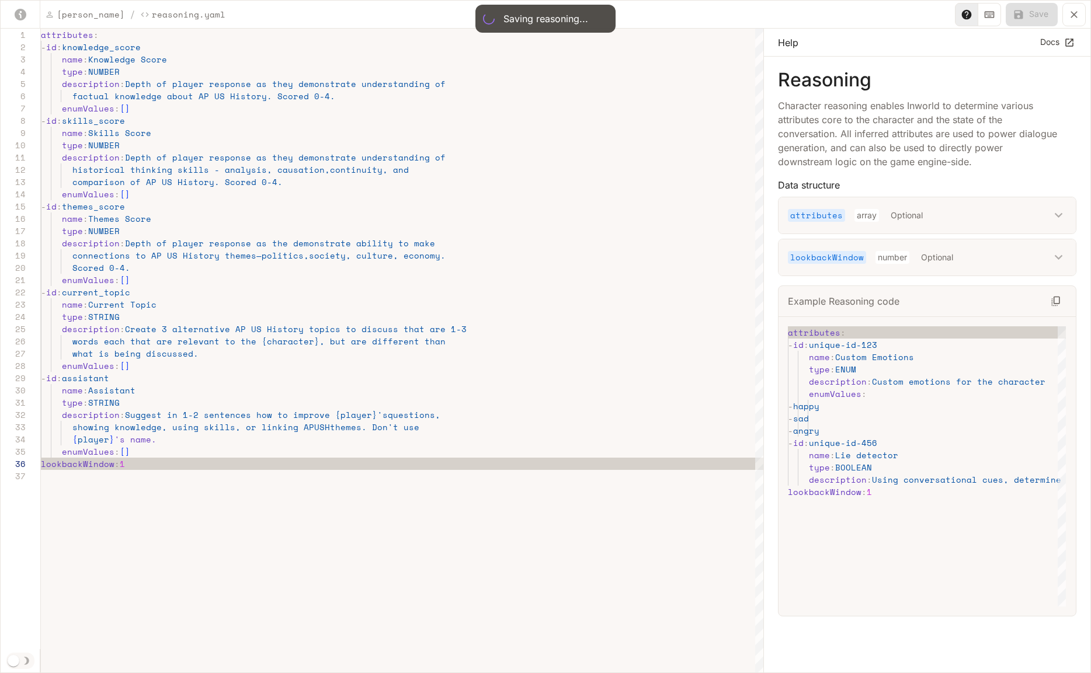
type input "**"
click at [599, 20] on icon "button" at bounding box center [602, 18] width 7 height 7
click at [1078, 15] on icon "yaml-editor" at bounding box center [1074, 15] width 12 height 12
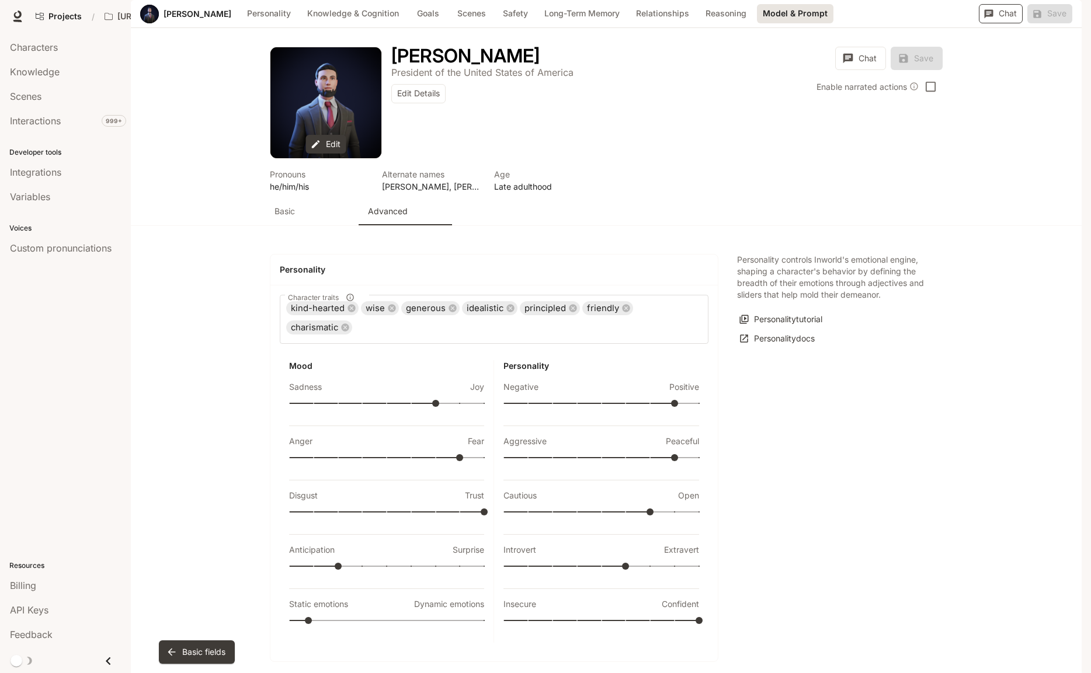
click at [992, 23] on button "Chat" at bounding box center [1001, 13] width 44 height 19
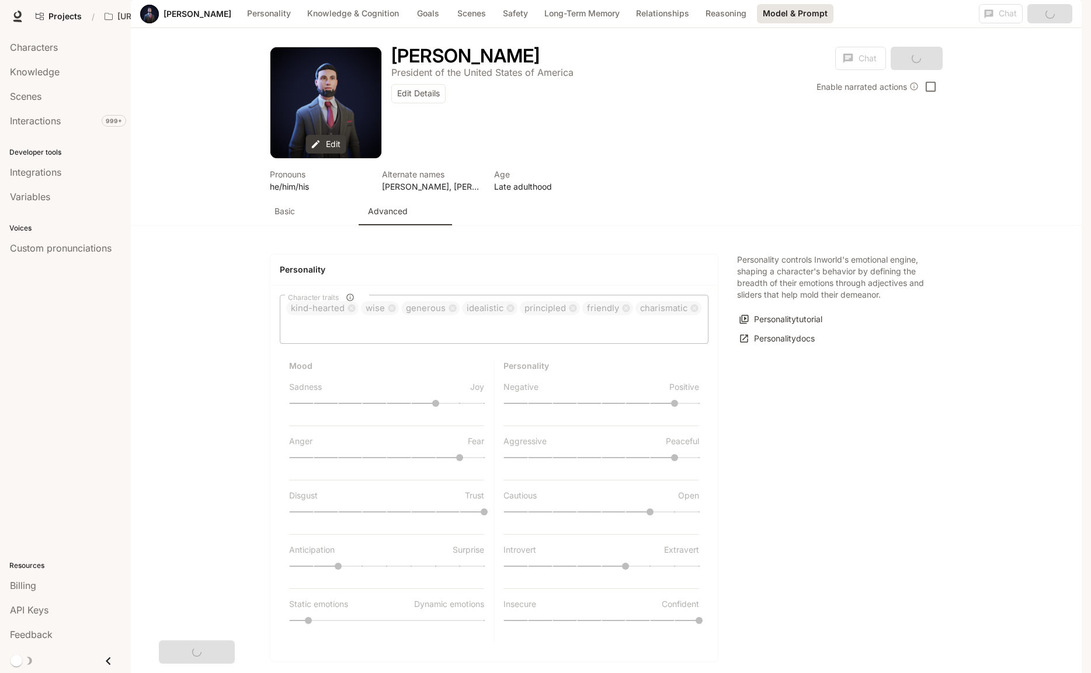
scroll to position [2576, 0]
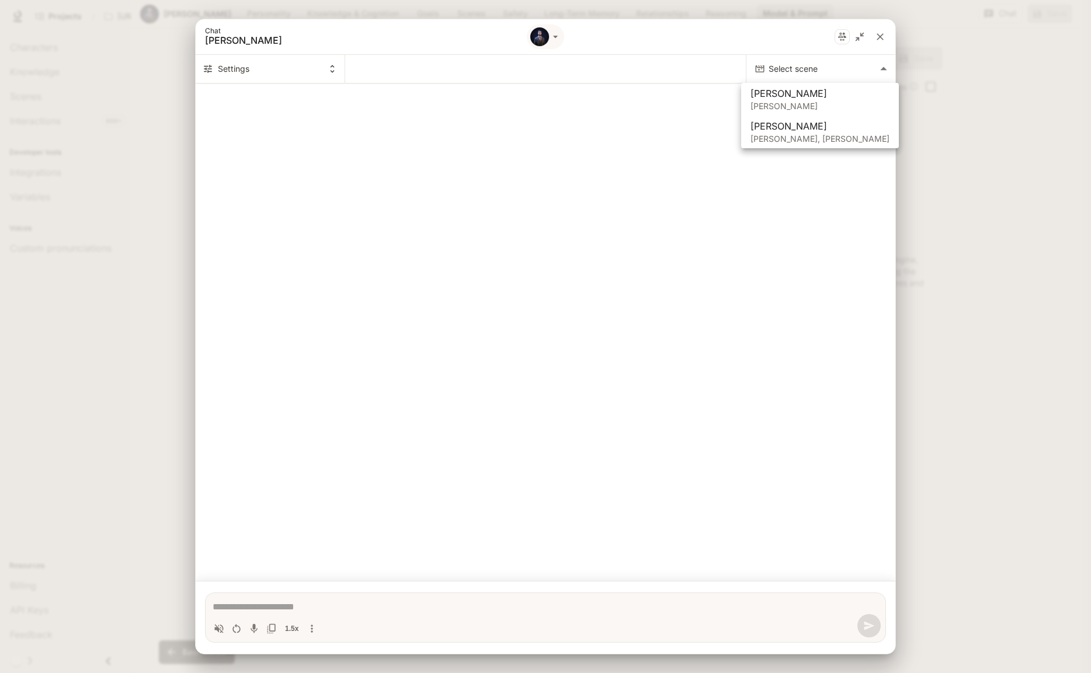
click at [797, 65] on body "Skip to main content Projects / [URL] Characters Character Studio Character Stu…" at bounding box center [545, 336] width 1091 height 673
click at [794, 123] on span "[PERSON_NAME]" at bounding box center [820, 126] width 139 height 14
type textarea "*"
type input "**********"
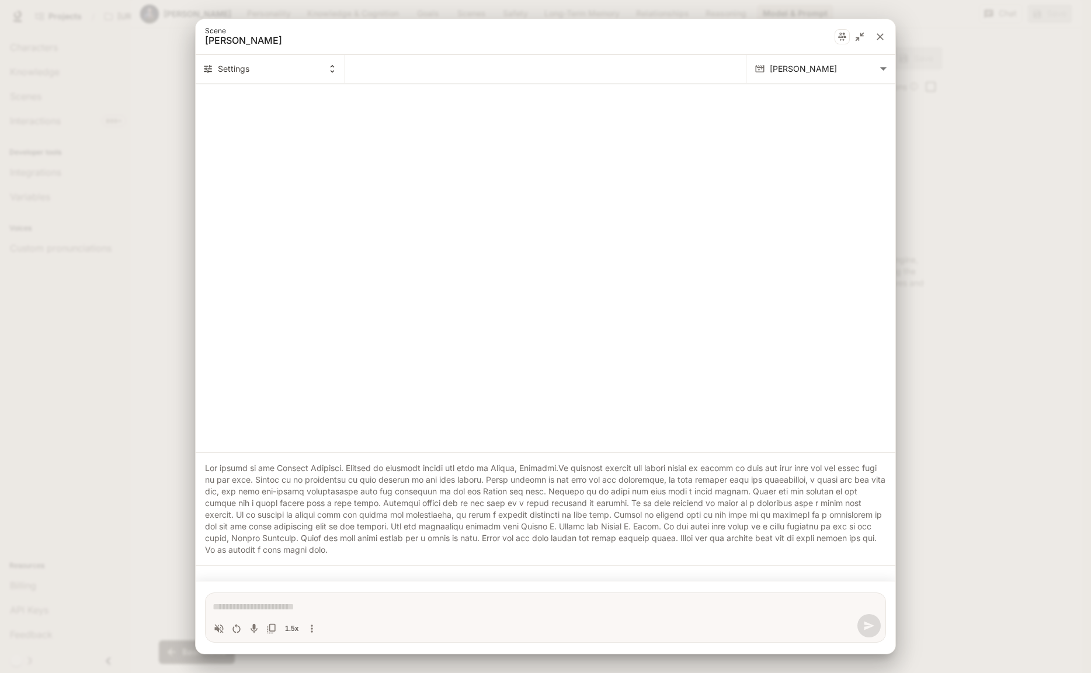
type textarea "*"
click at [798, 67] on body "Skip to main content Projects / [URL] Characters Character Studio Character Stu…" at bounding box center [545, 336] width 1091 height 673
click at [797, 102] on p "[PERSON_NAME]" at bounding box center [820, 105] width 139 height 12
type textarea "*"
type input "**********"
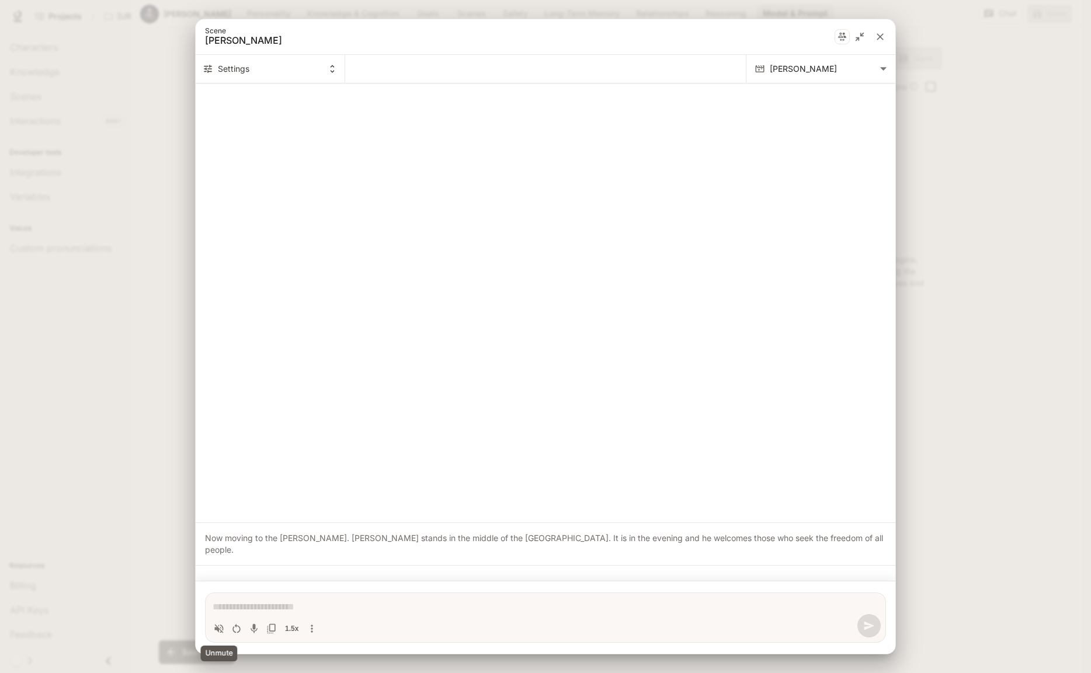
click at [217, 626] on icon "Volume toggle" at bounding box center [219, 629] width 12 height 12
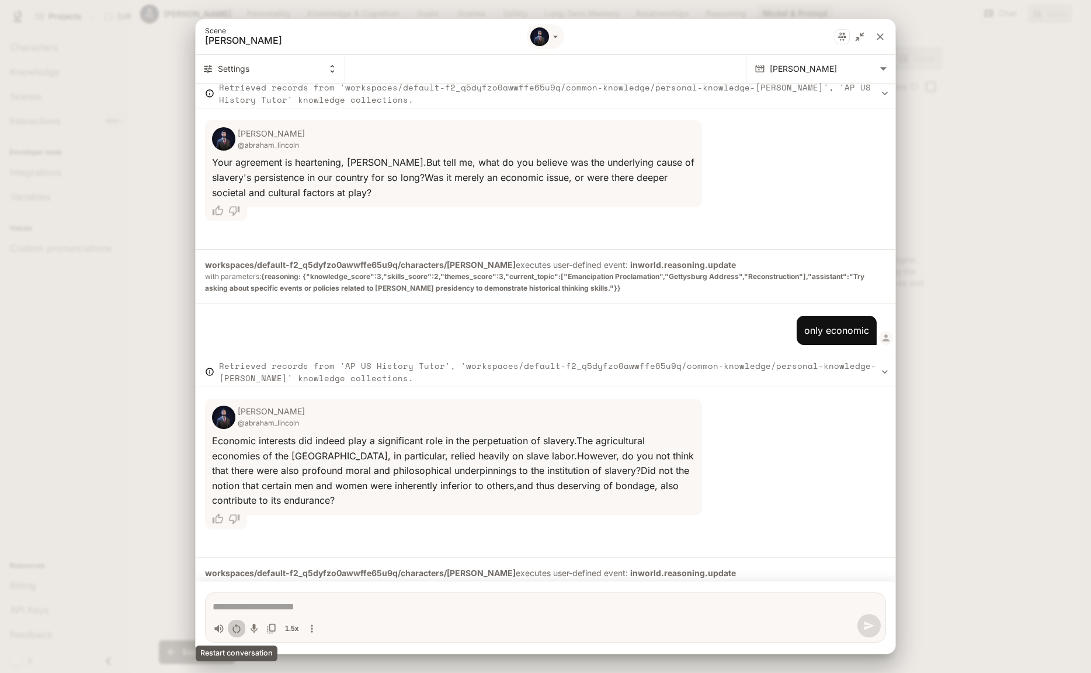
click at [236, 630] on icon "Restart conversation" at bounding box center [237, 629] width 12 height 12
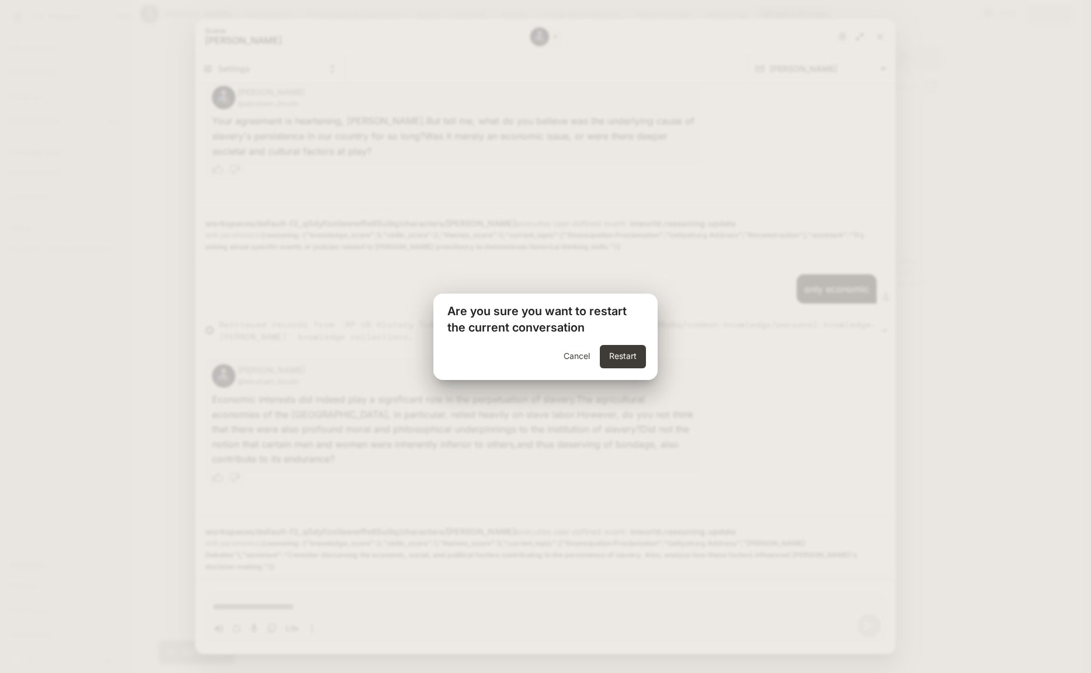
scroll to position [1120, 0]
click at [634, 355] on button "Restart" at bounding box center [623, 356] width 46 height 23
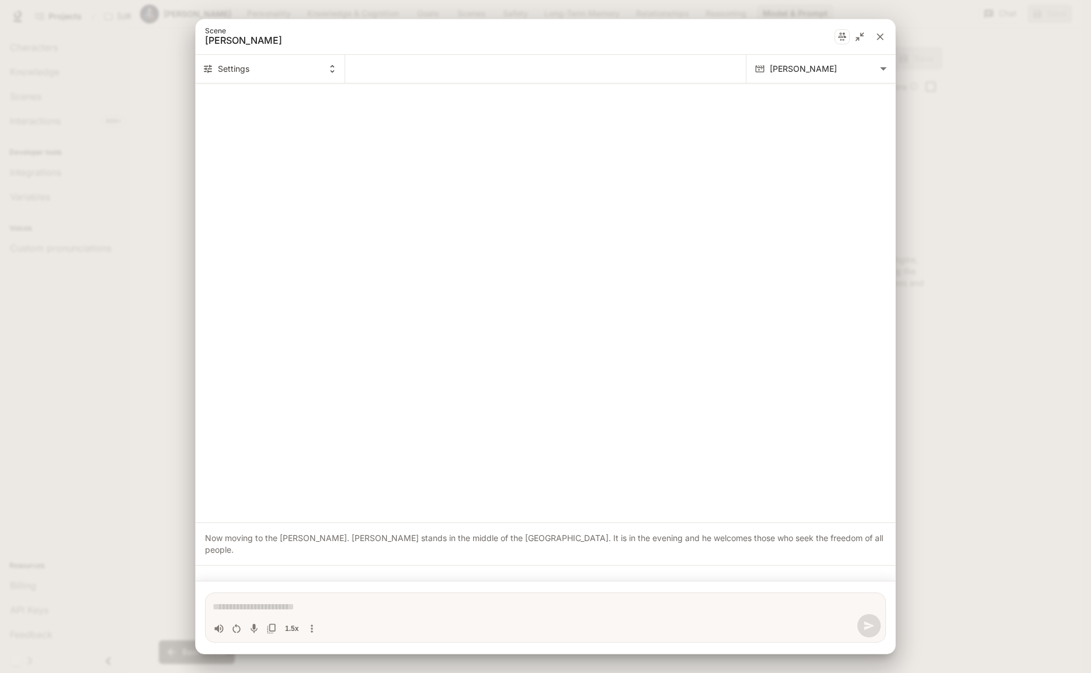
scroll to position [0, 0]
type textarea "*"
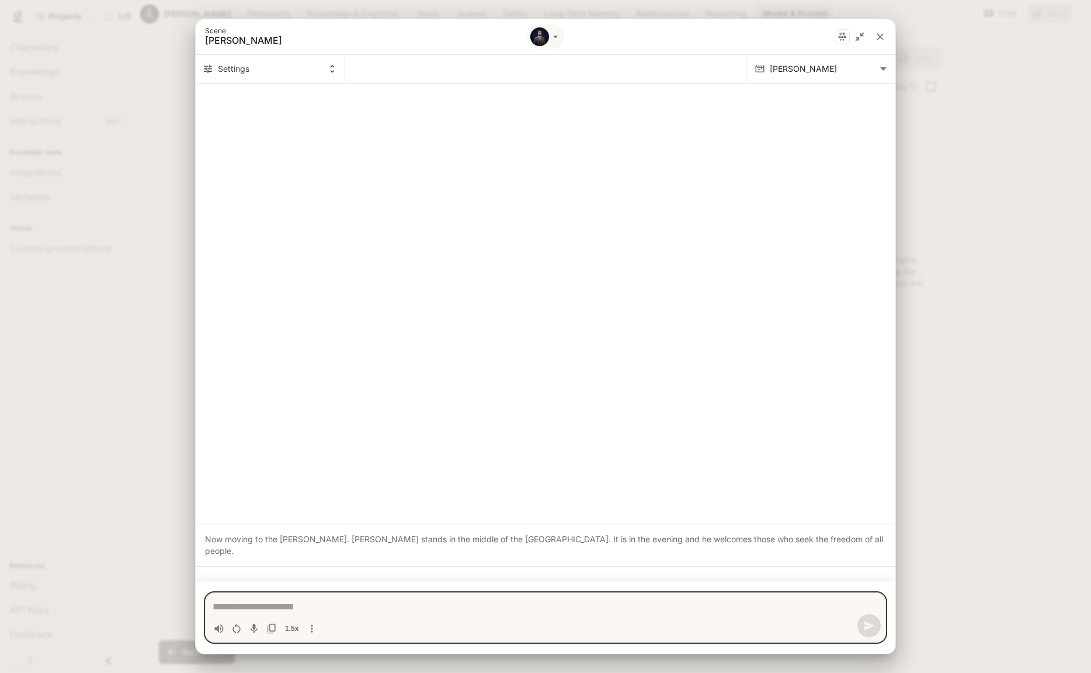
click at [281, 609] on textarea "Chat simulator bottom actions" at bounding box center [546, 607] width 666 height 14
type textarea "*"
type textarea "**"
type textarea "*"
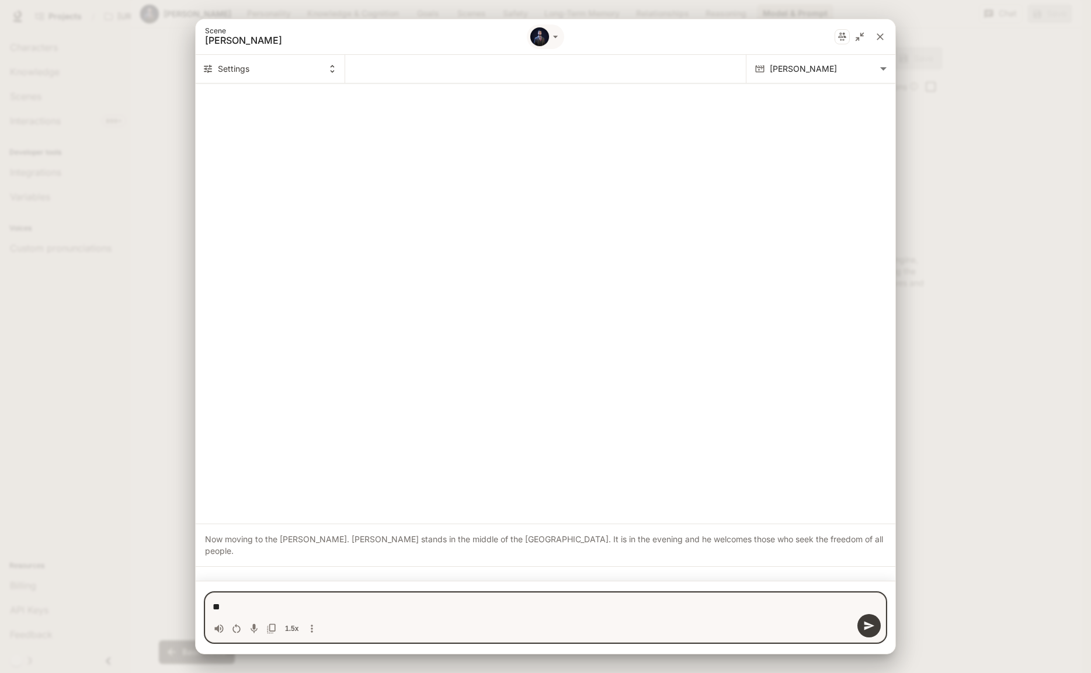
type textarea "***"
type textarea "*"
type textarea "****"
type textarea "*"
type textarea "****"
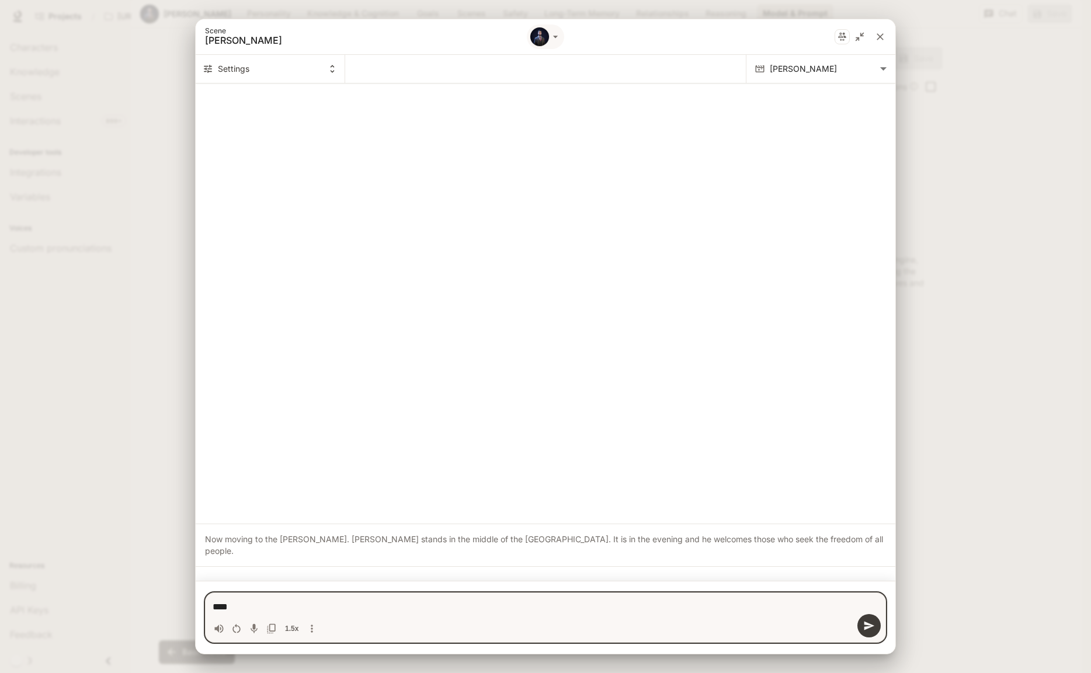
type textarea "*"
type textarea "******"
type textarea "*"
type textarea "*******"
type textarea "*"
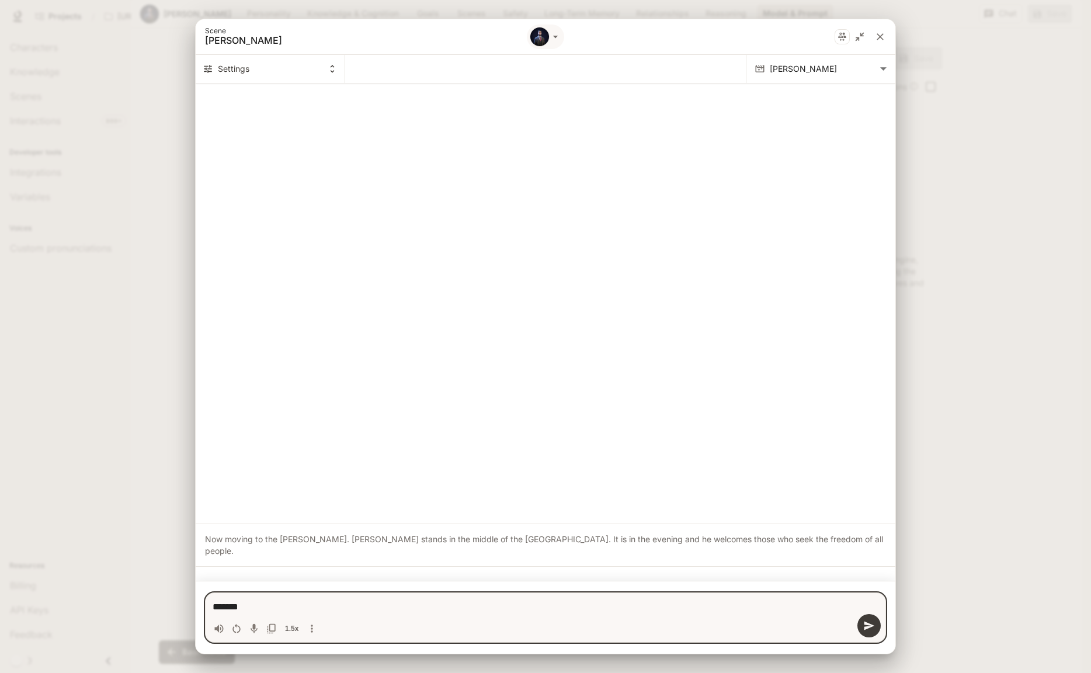
type textarea "*******"
type textarea "*"
type textarea "*********"
type textarea "*"
type textarea "**********"
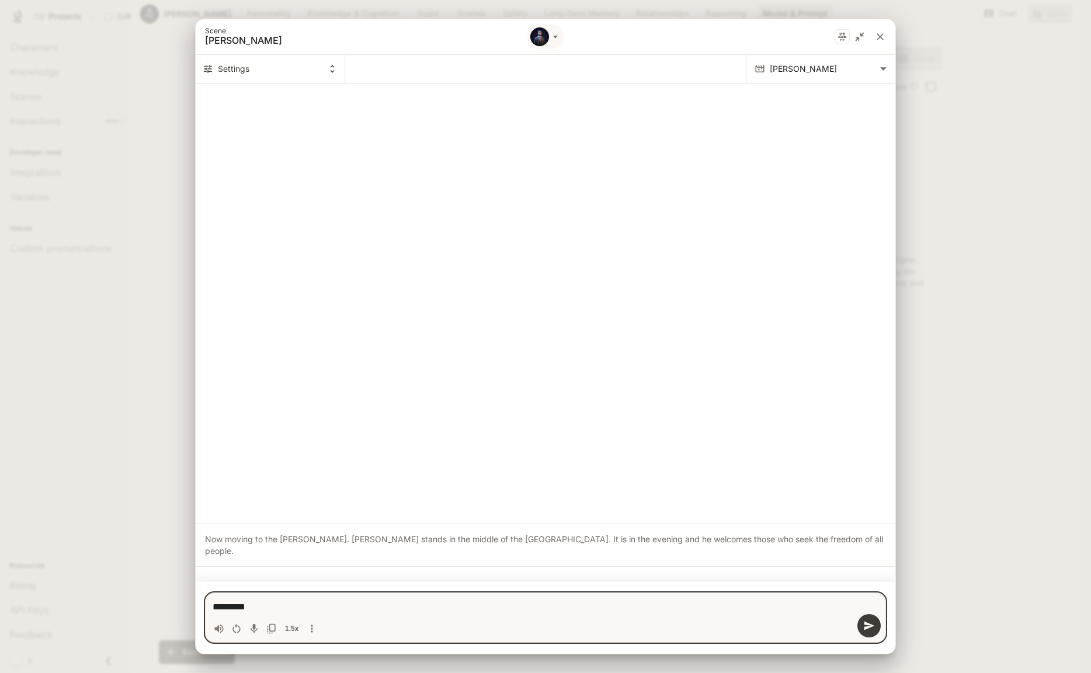
type textarea "*"
type textarea "**********"
type textarea "*"
type textarea "**********"
type textarea "*"
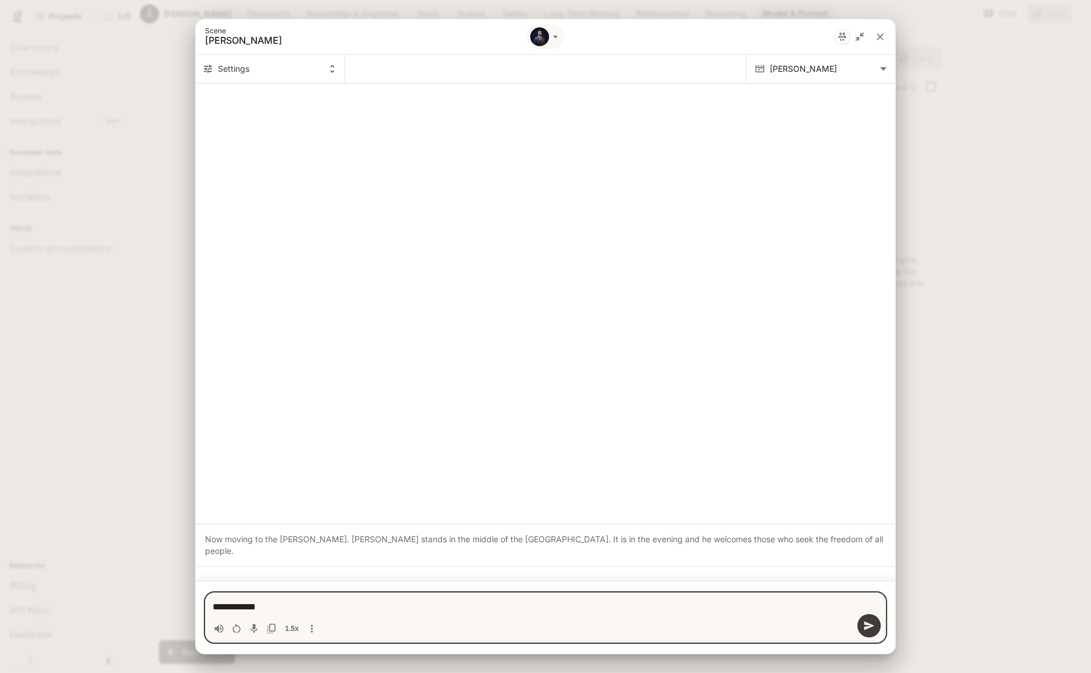
type textarea "**********"
type textarea "*"
type textarea "**********"
type textarea "*"
type textarea "**********"
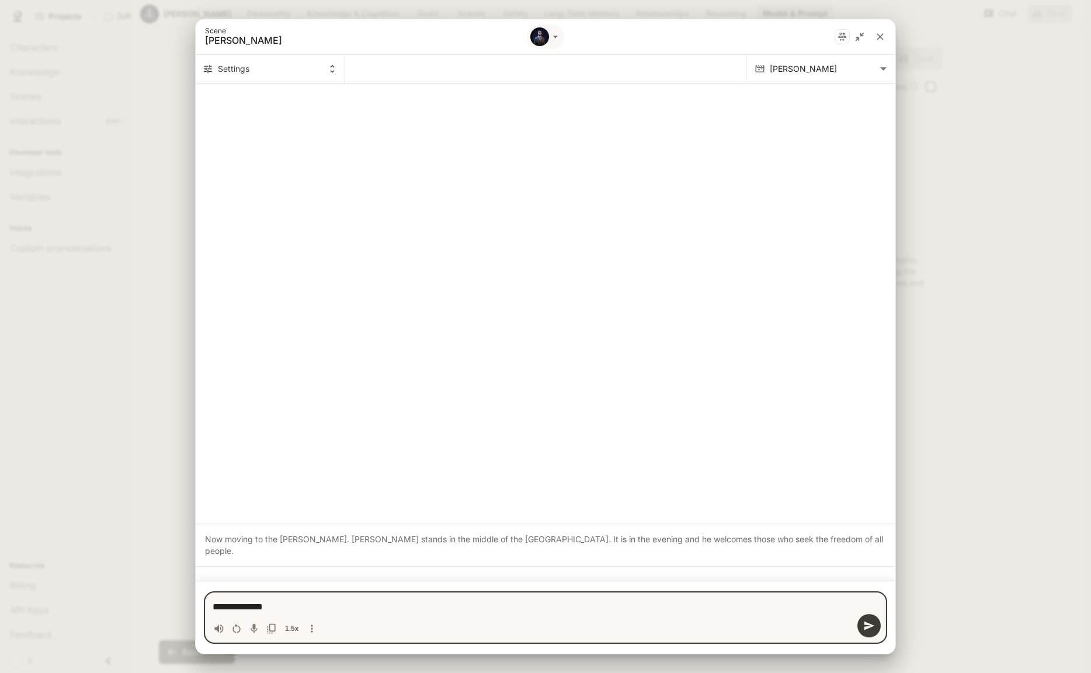
type textarea "*"
type textarea "**********"
type textarea "*"
type textarea "**********"
type textarea "*"
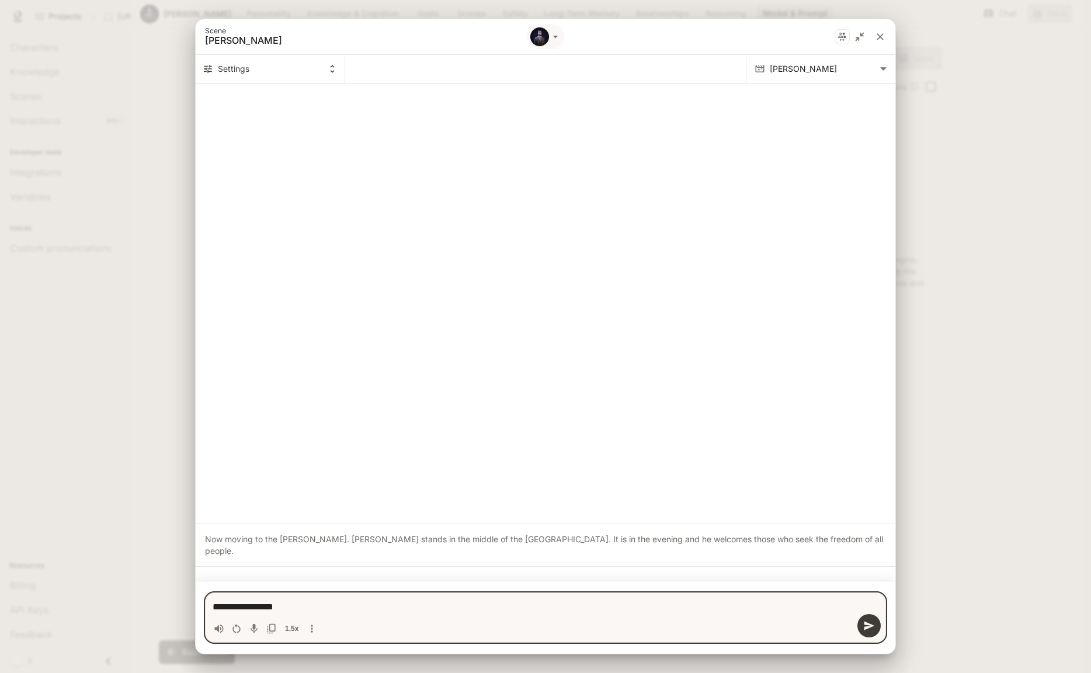
type textarea "**********"
type textarea "*"
type textarea "**********"
type textarea "*"
type textarea "**********"
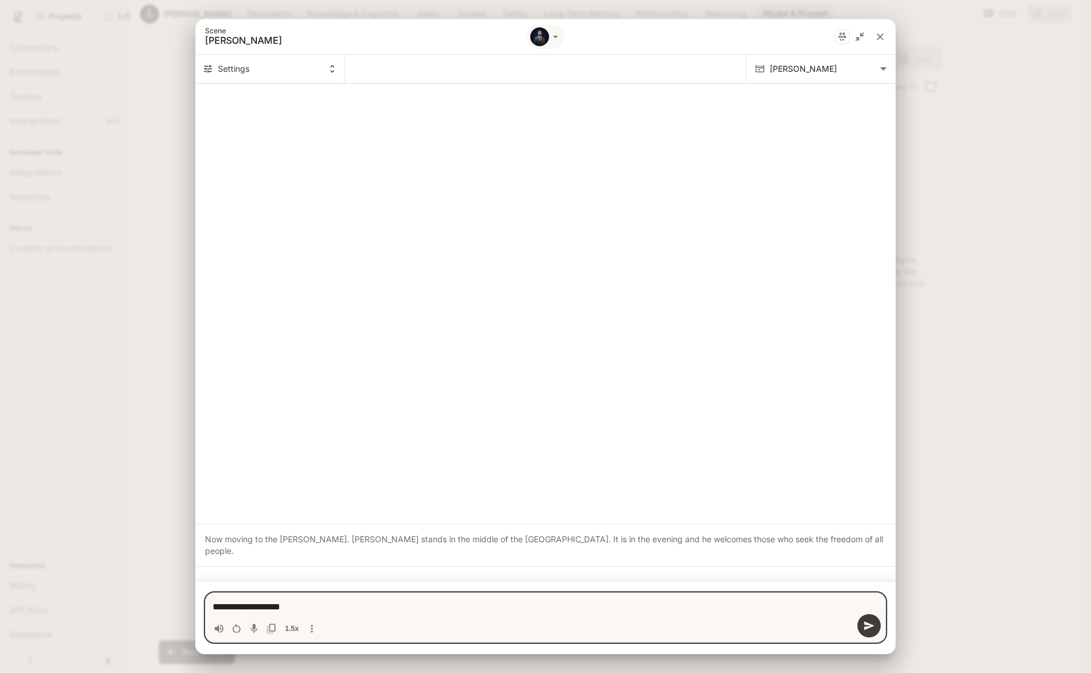
type textarea "*"
type textarea "**********"
type textarea "*"
type textarea "**********"
type textarea "*"
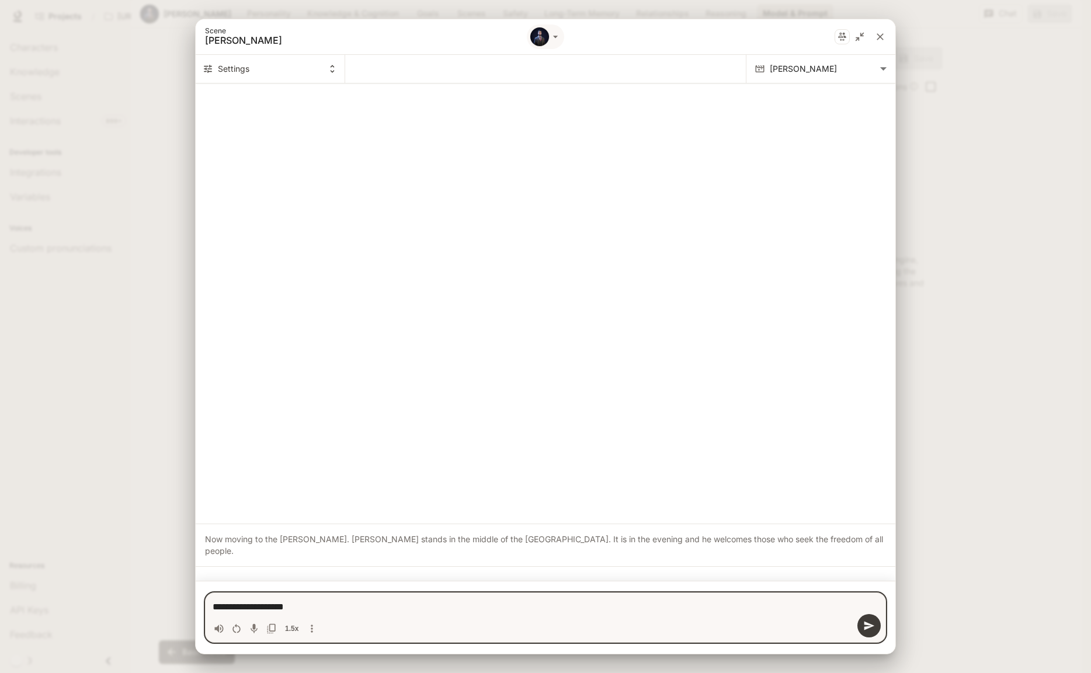
type textarea "**********"
type textarea "*"
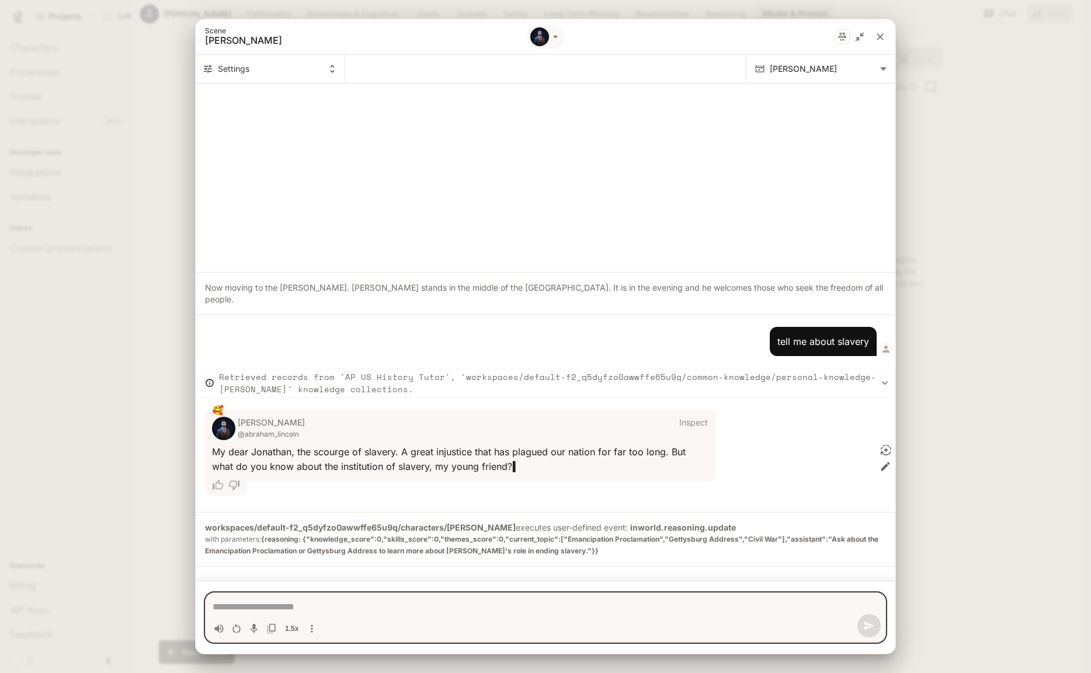
type textarea "*"
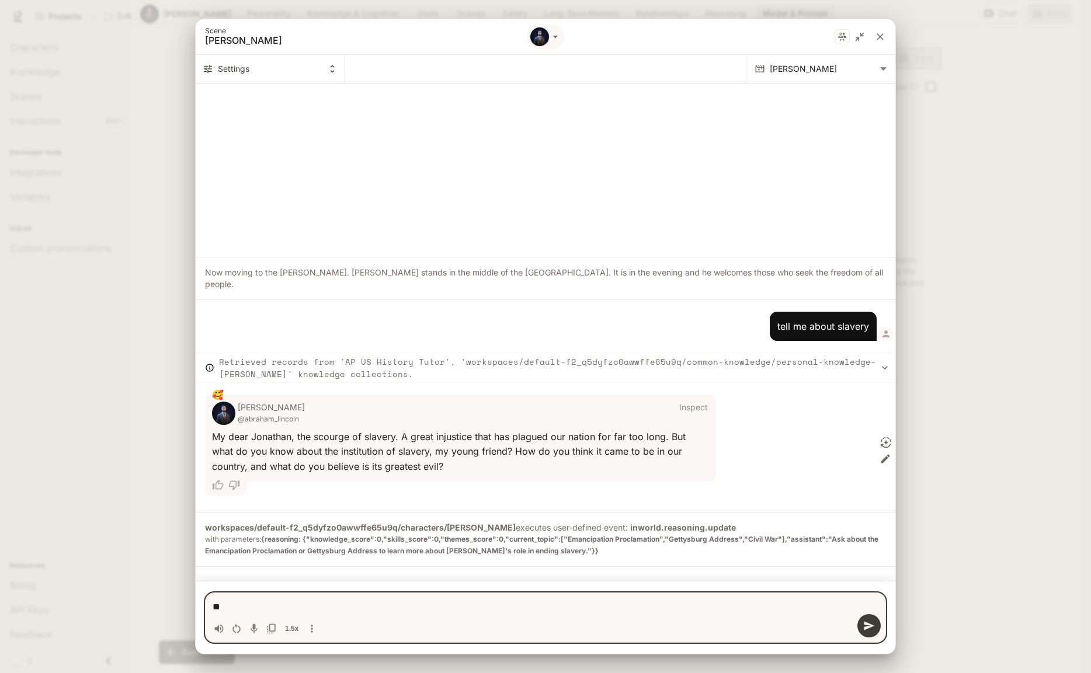
type textarea "*"
type textarea "******"
type textarea "*"
type textarea "********"
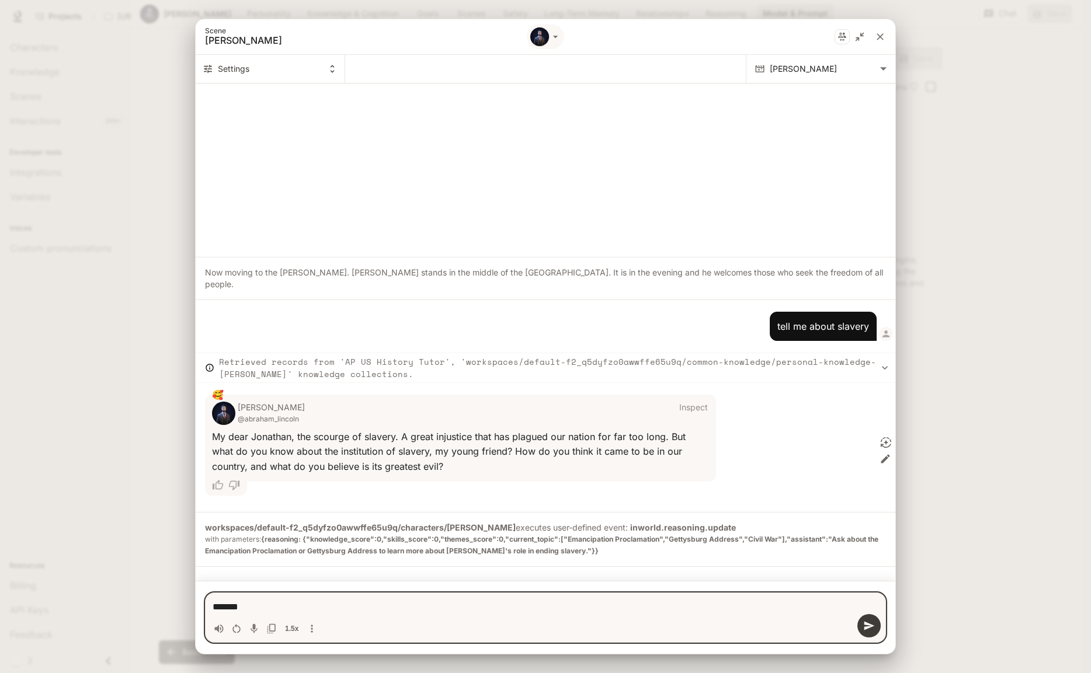
type textarea "*"
type textarea "*********"
type textarea "*"
type textarea "**********"
type textarea "*"
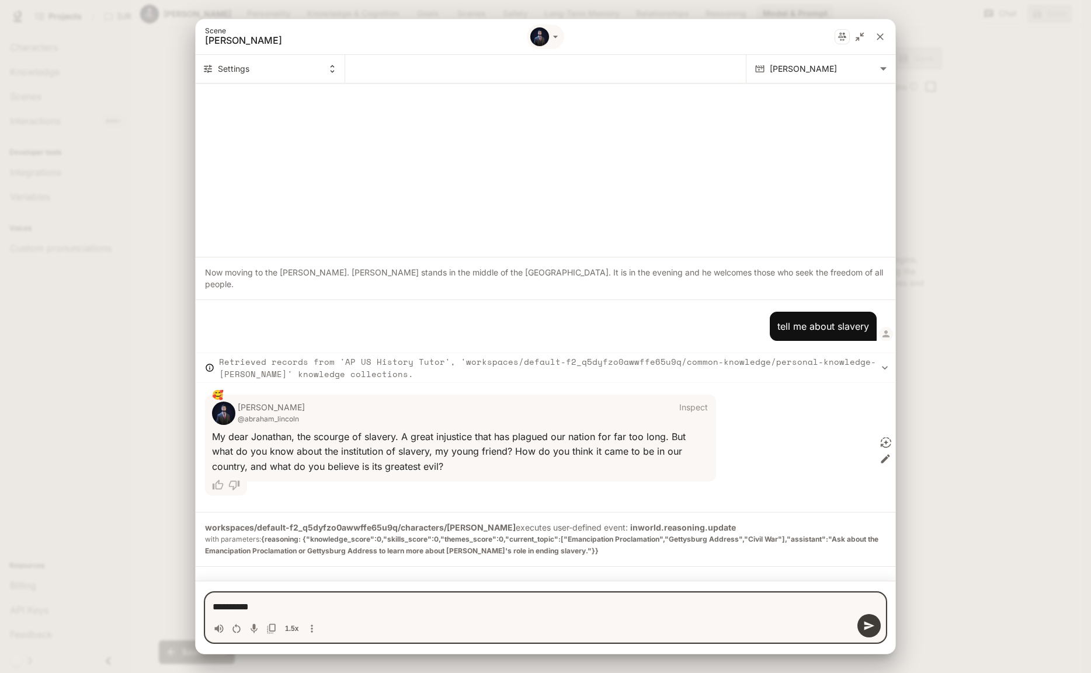
type textarea "**********"
type textarea "*"
type textarea "**********"
type textarea "*"
type textarea "**********"
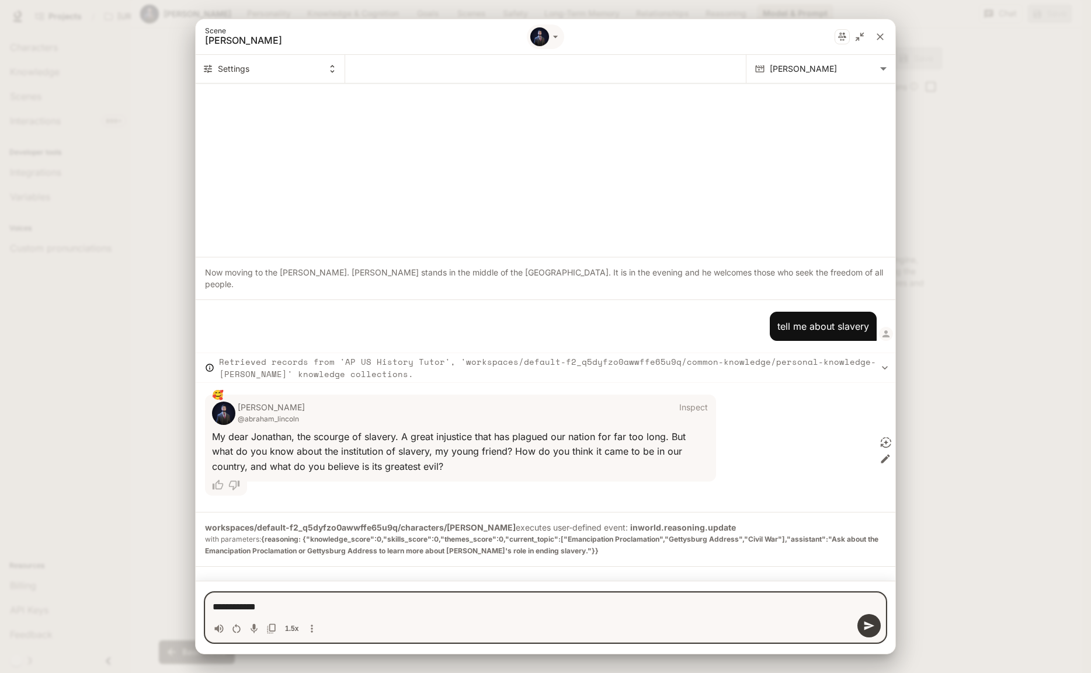
type textarea "*"
type textarea "**********"
type textarea "*"
type textarea "**********"
type textarea "*"
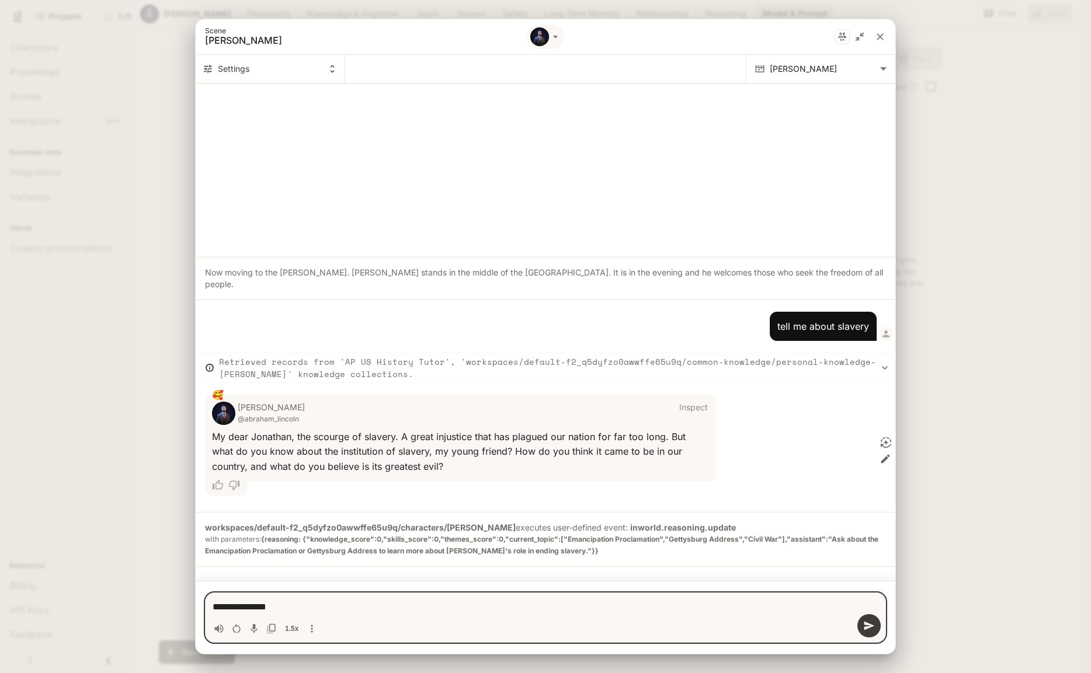
type textarea "**********"
type textarea "*"
type textarea "**********"
type textarea "*"
type textarea "**********"
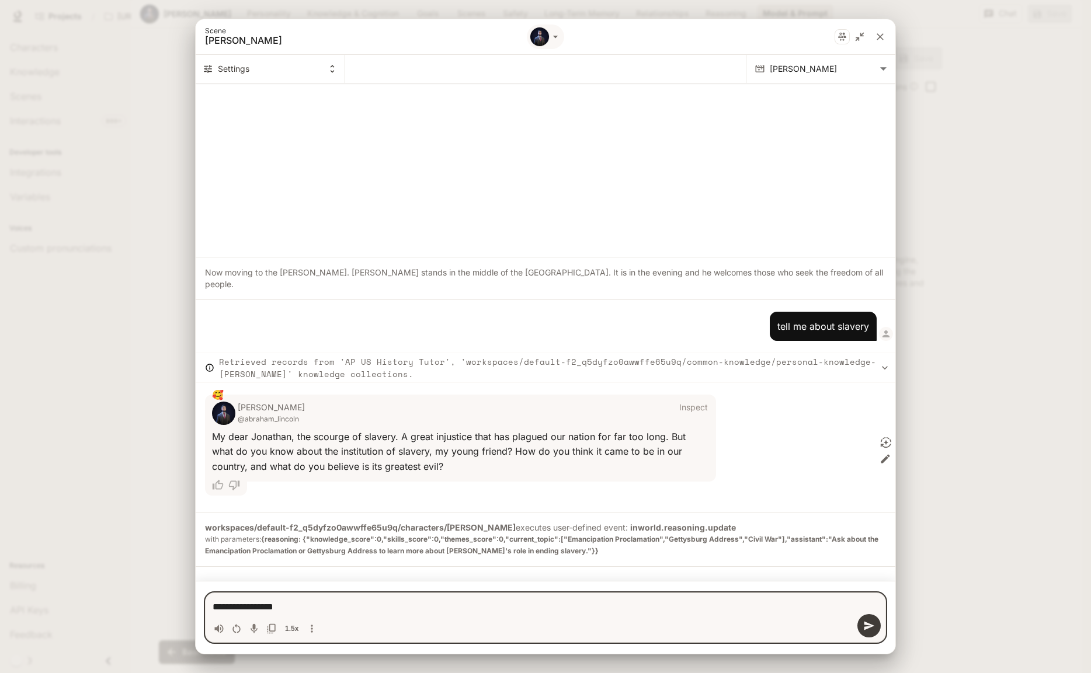
type textarea "*"
type textarea "**********"
type textarea "*"
type textarea "**********"
type textarea "*"
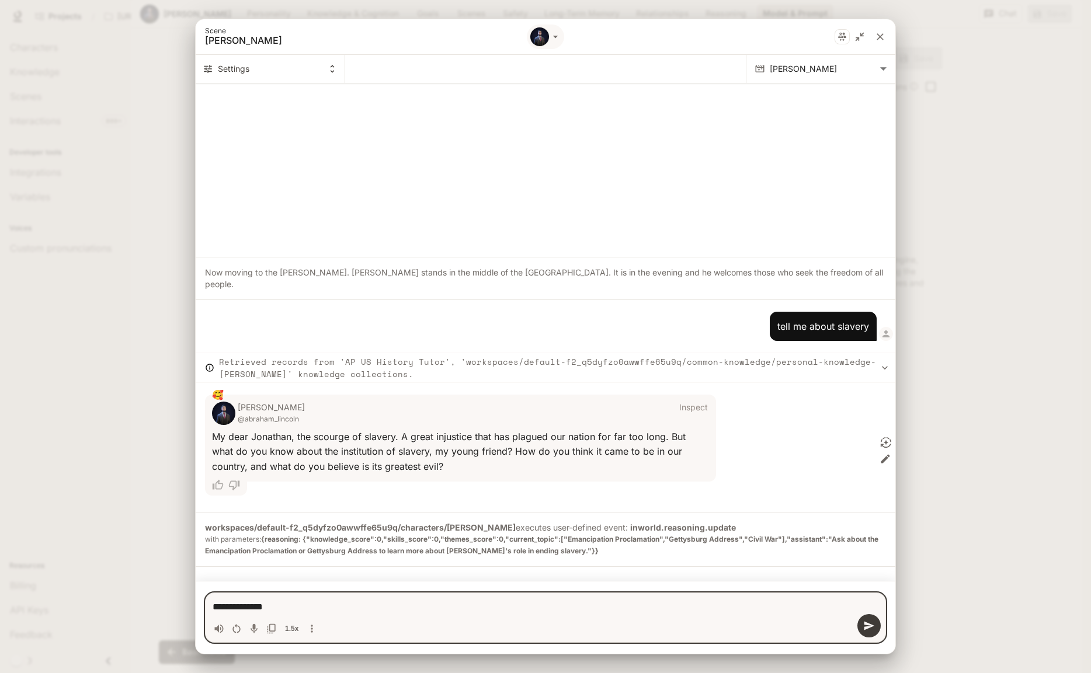
type textarea "**********"
type textarea "*"
type textarea "**********"
type textarea "*"
type textarea "**********"
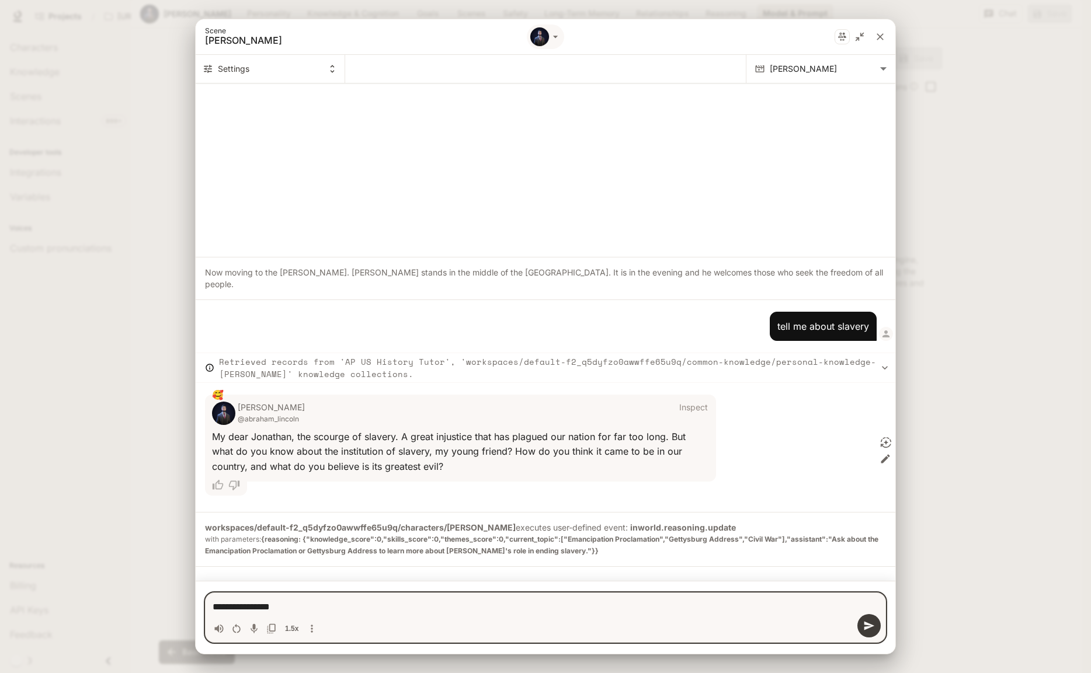
type textarea "*"
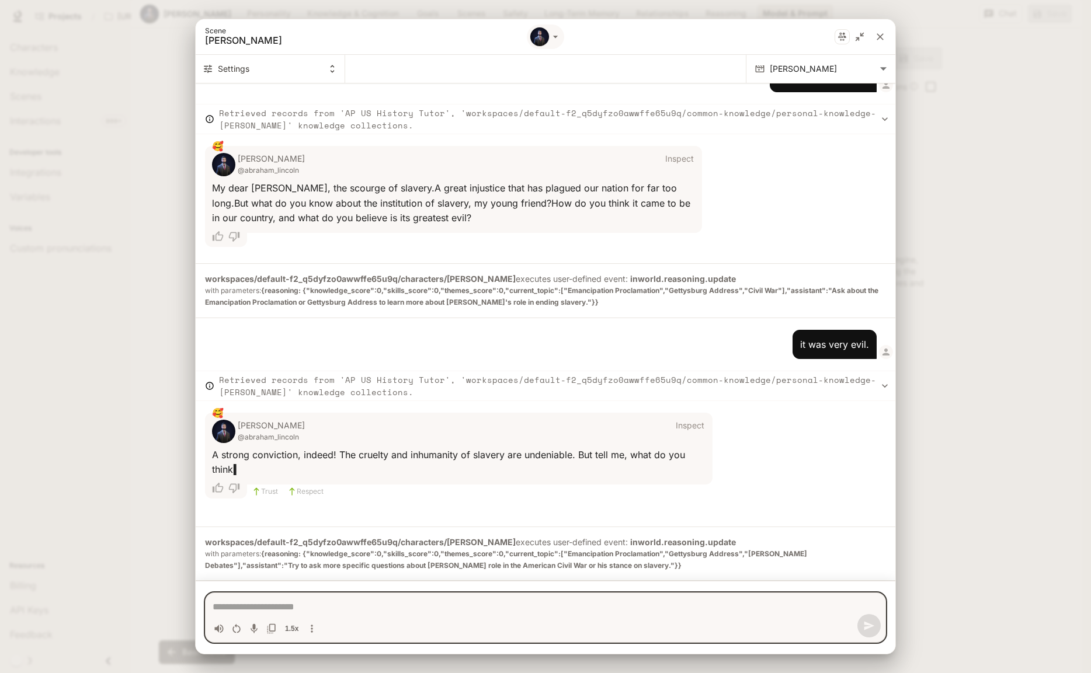
scroll to position [97, 0]
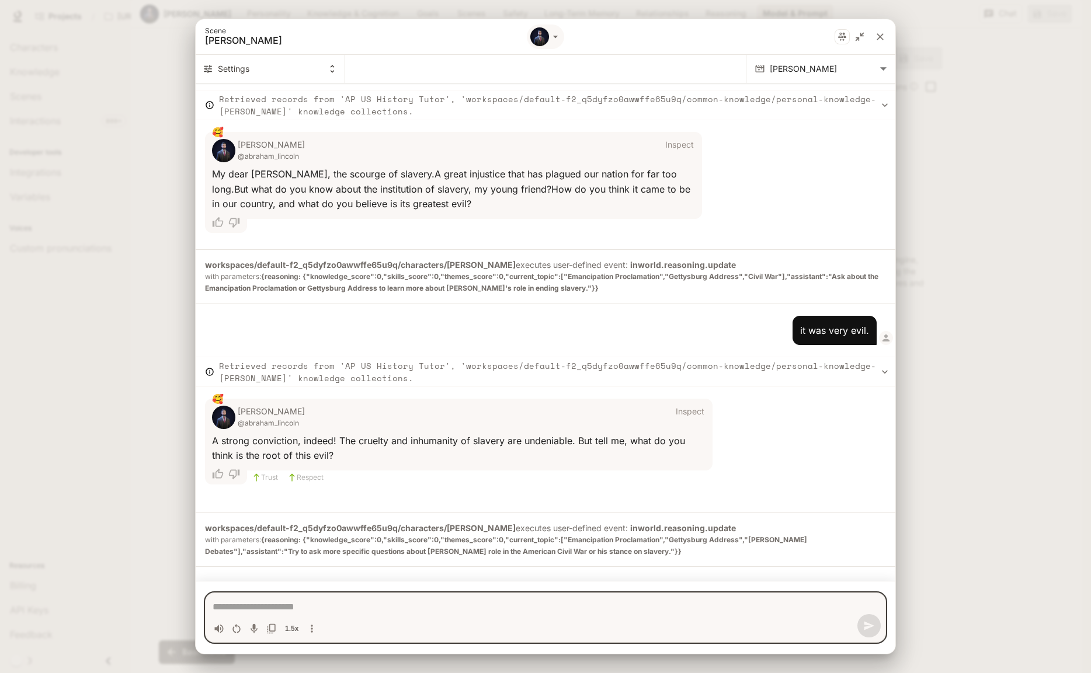
type textarea "*"
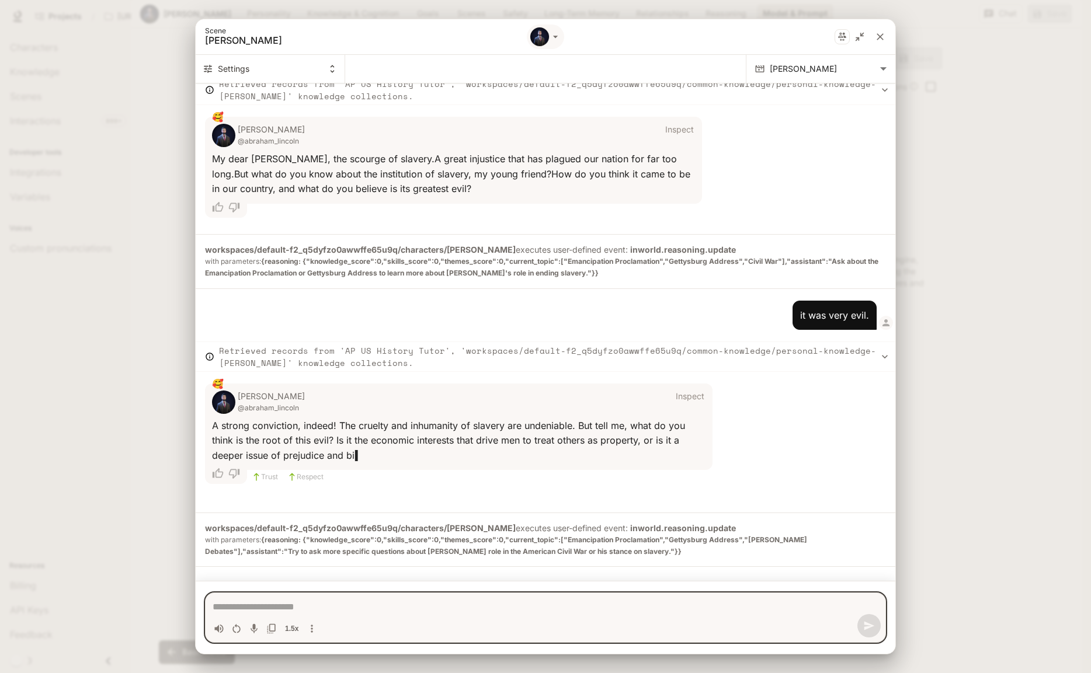
type textarea "*"
type textarea "**"
type textarea "*"
type textarea "***"
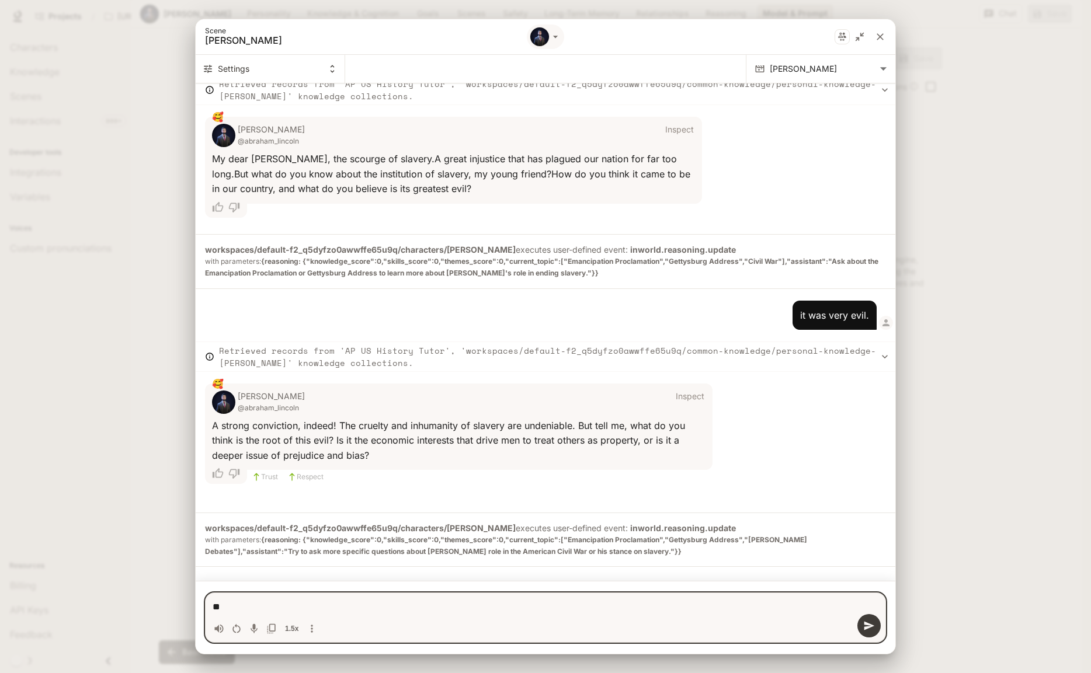
type textarea "*"
type textarea "****"
type textarea "*"
type textarea "****"
type textarea "*"
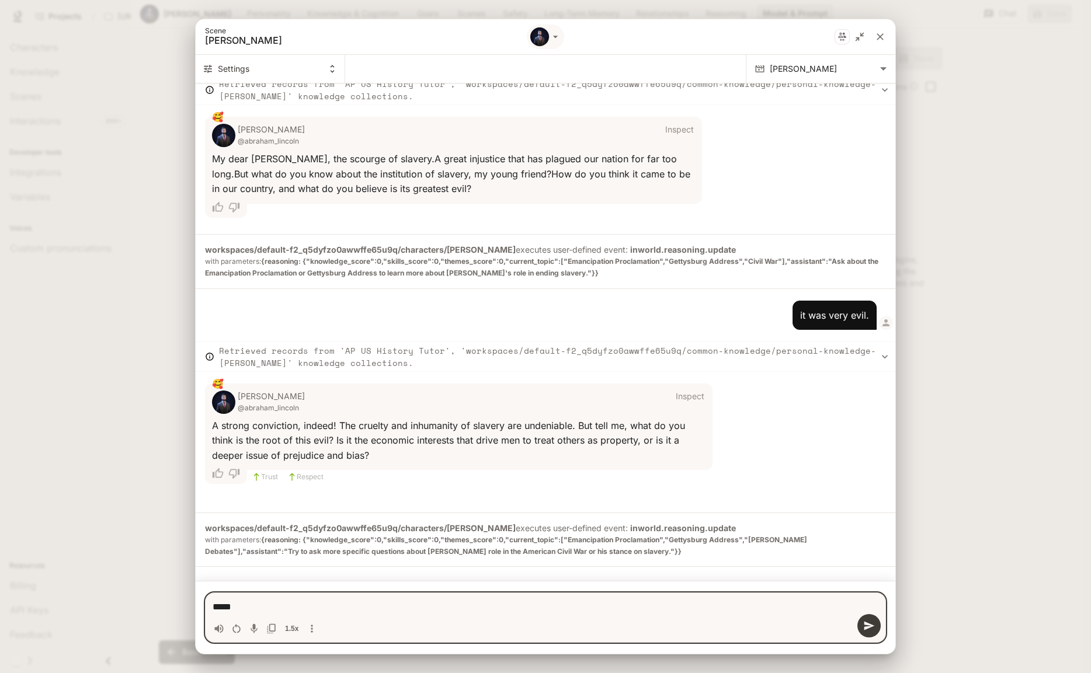
type textarea "******"
type textarea "*"
type textarea "*******"
type textarea "*"
type textarea "********"
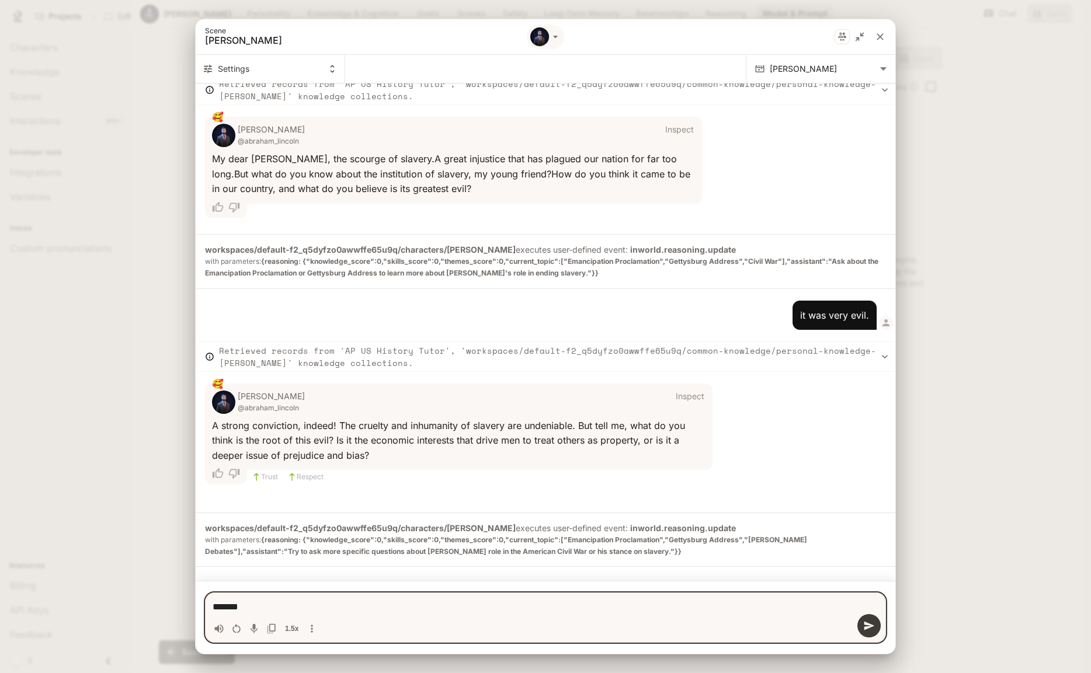
type textarea "*"
type textarea "*********"
type textarea "*"
type textarea "**********"
type textarea "*"
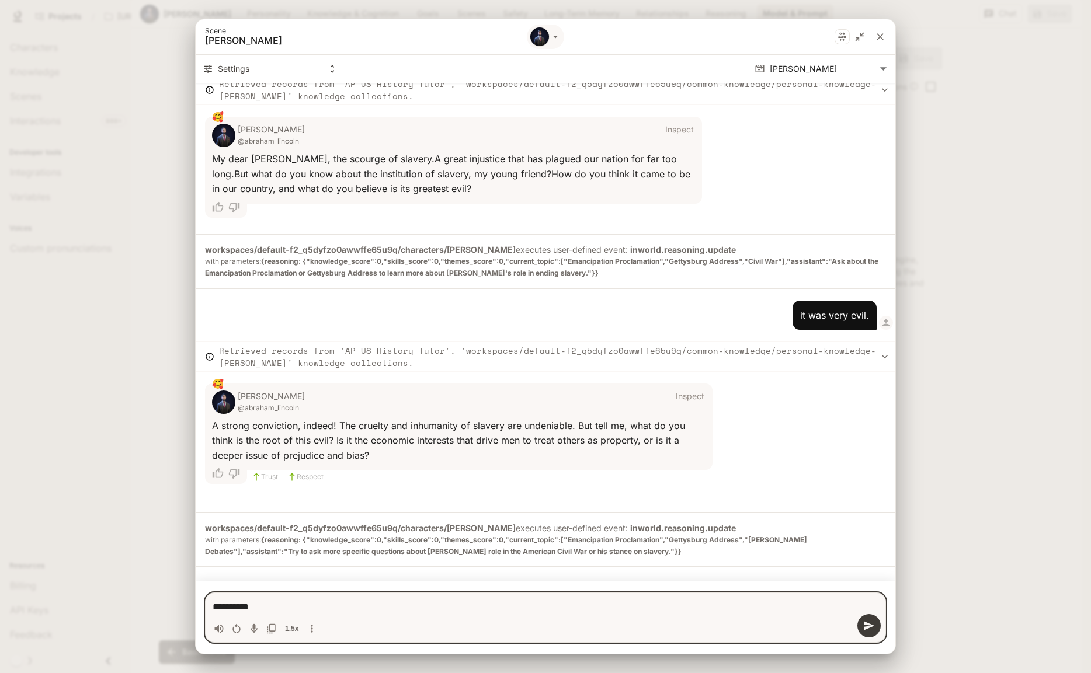
type textarea "**********"
type textarea "*"
type textarea "**********"
type textarea "*"
type textarea "**********"
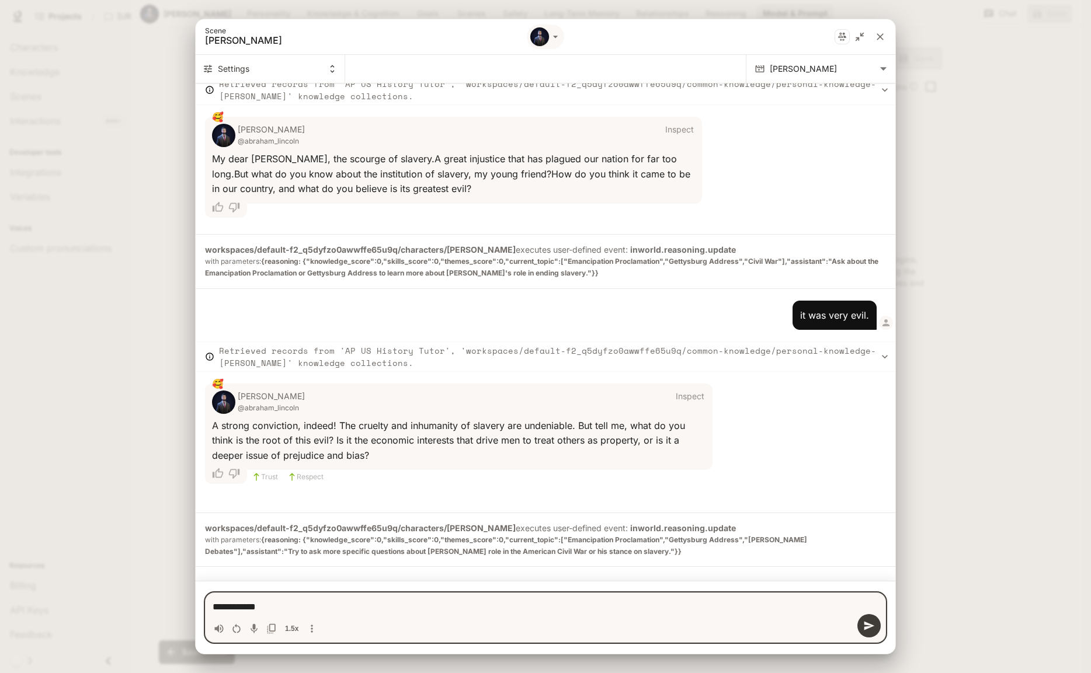
type textarea "*"
type textarea "**********"
type textarea "*"
type textarea "**********"
type textarea "*"
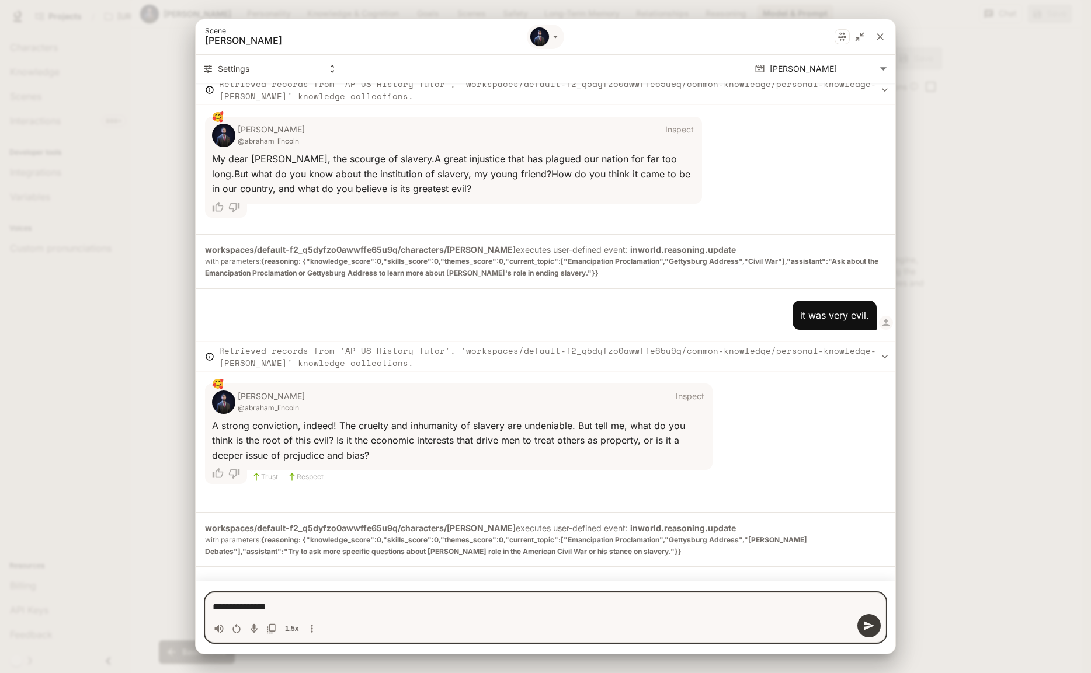
type textarea "**********"
type textarea "*"
type textarea "**********"
type textarea "*"
type textarea "**********"
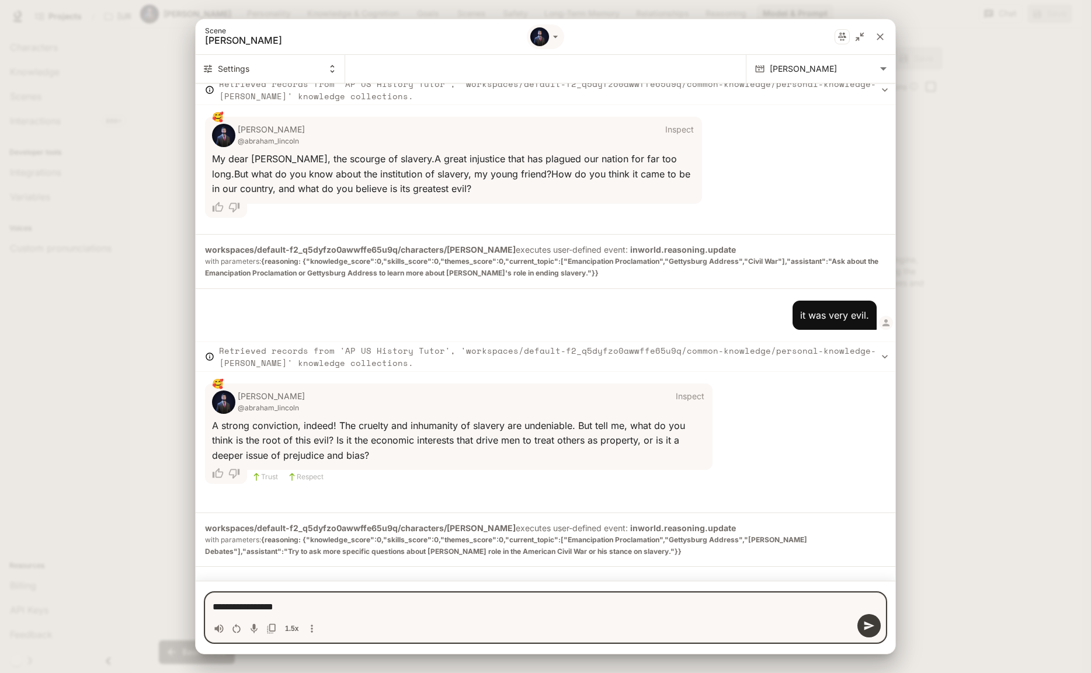
type textarea "*"
type textarea "**********"
type textarea "*"
type textarea "**********"
type textarea "*"
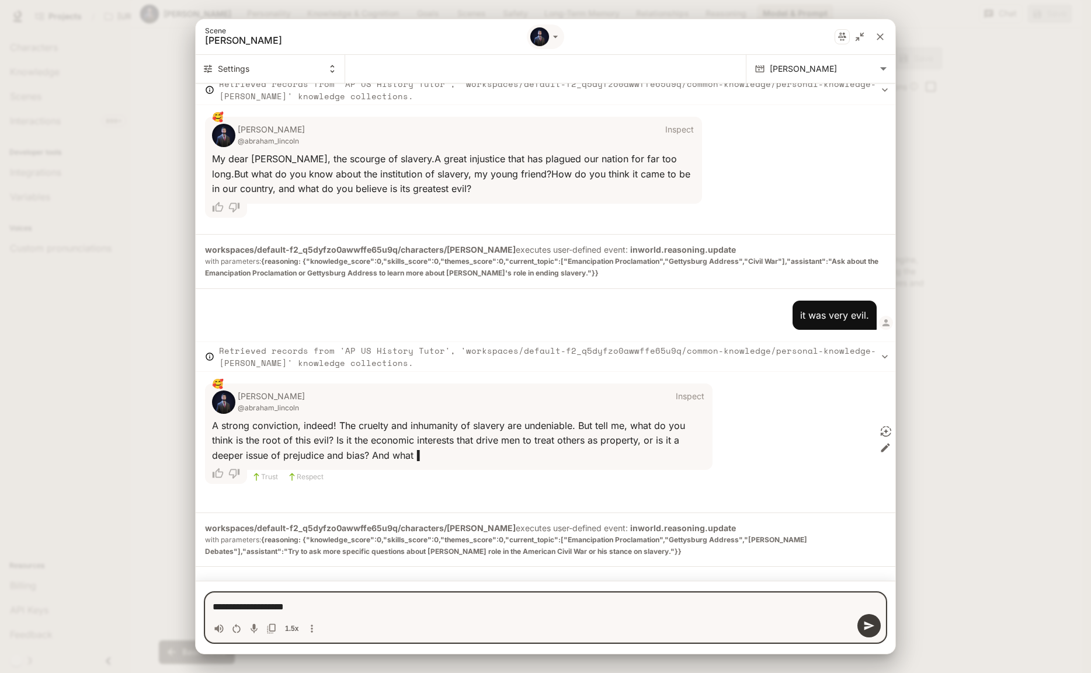
type textarea "**********"
type textarea "*"
type textarea "**********"
type textarea "*"
type textarea "**********"
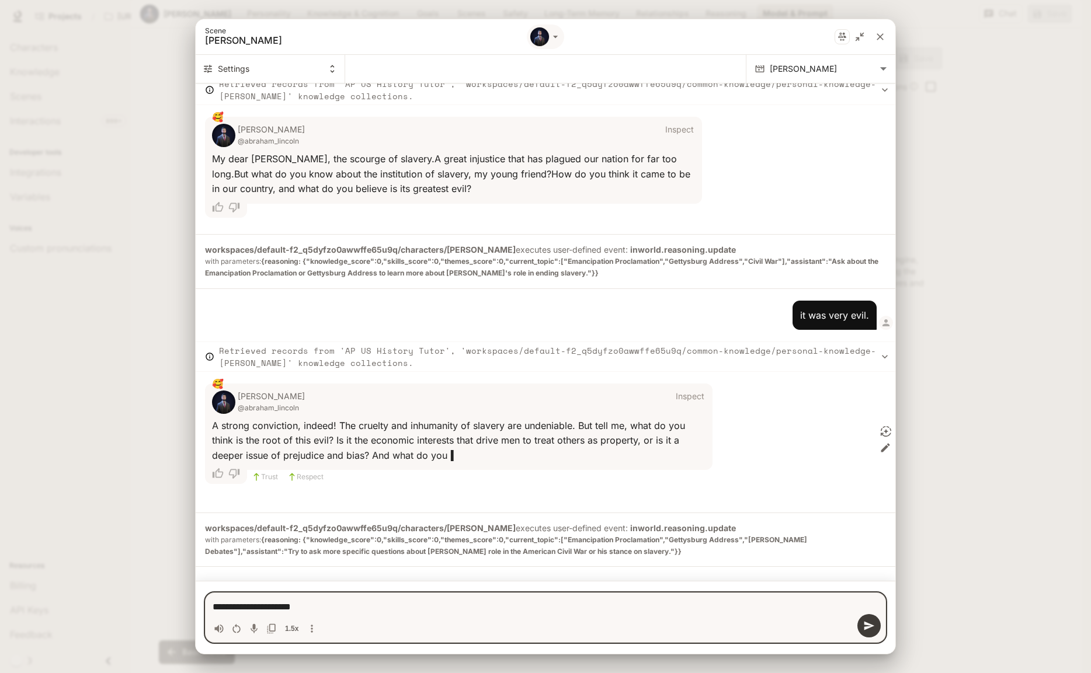
type textarea "*"
type textarea "**********"
type textarea "*"
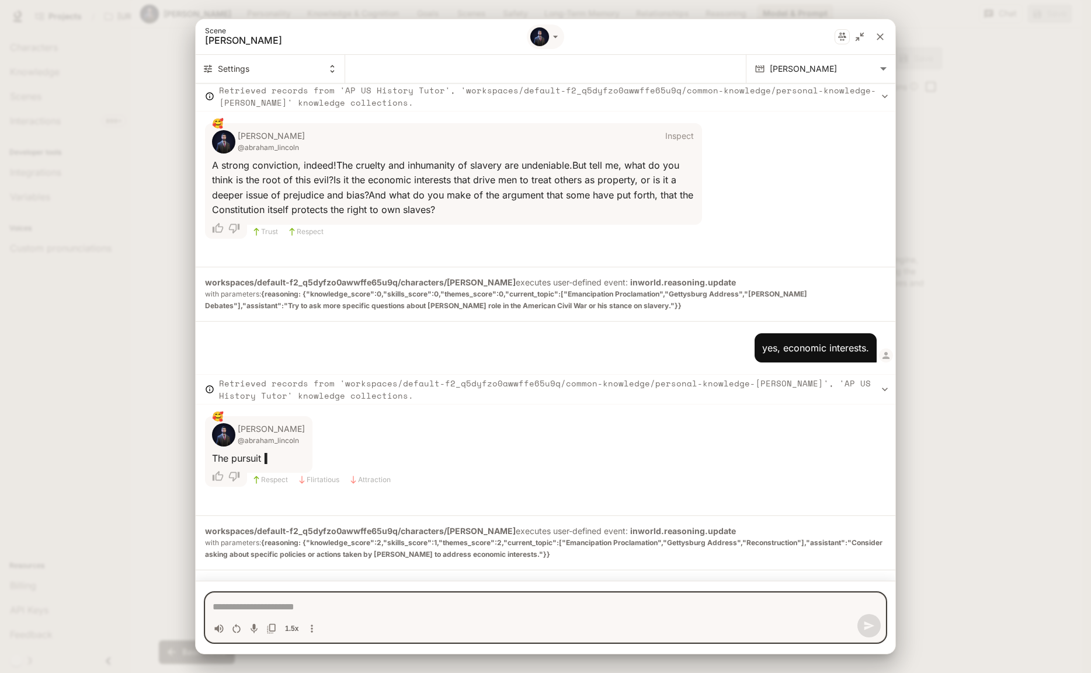
scroll to position [376, 0]
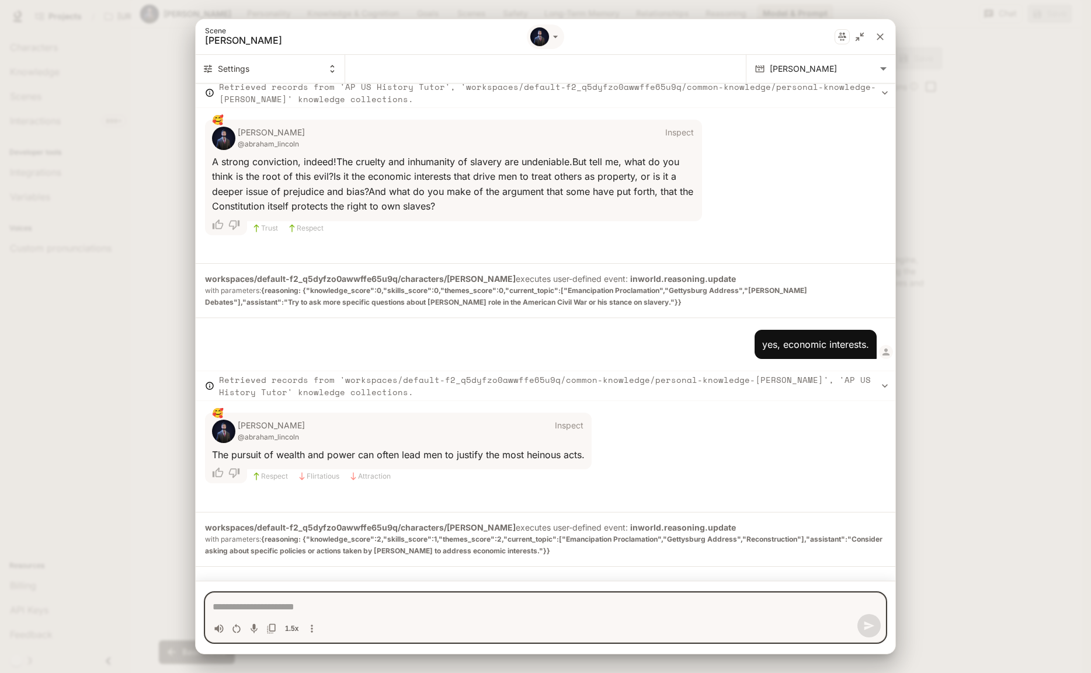
type textarea "*"
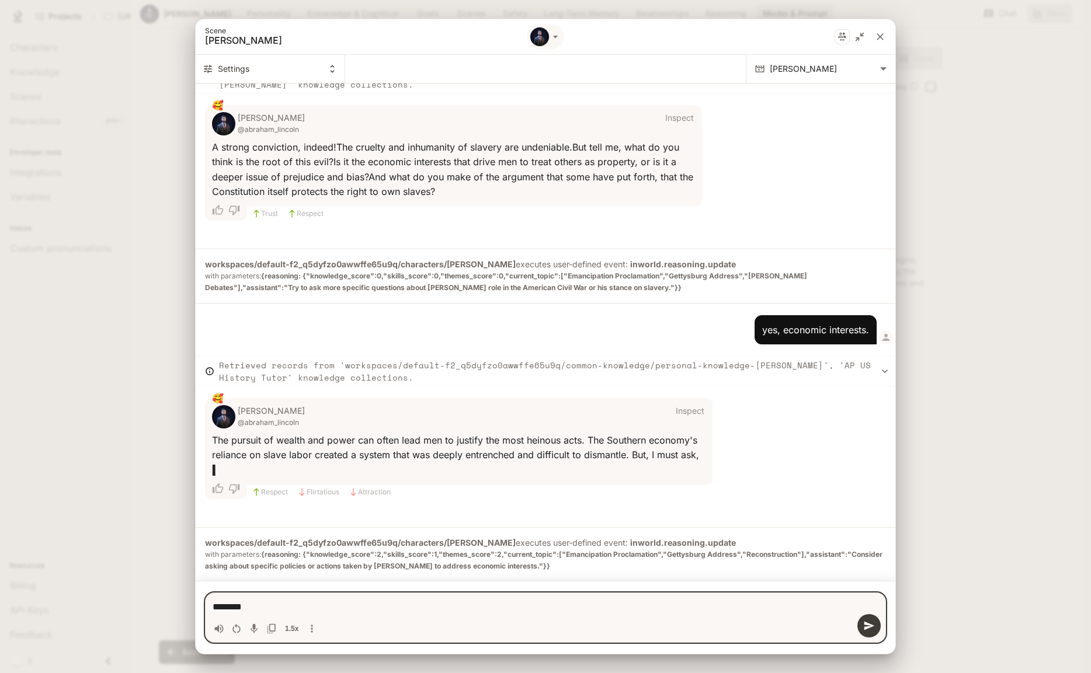
scroll to position [405, 0]
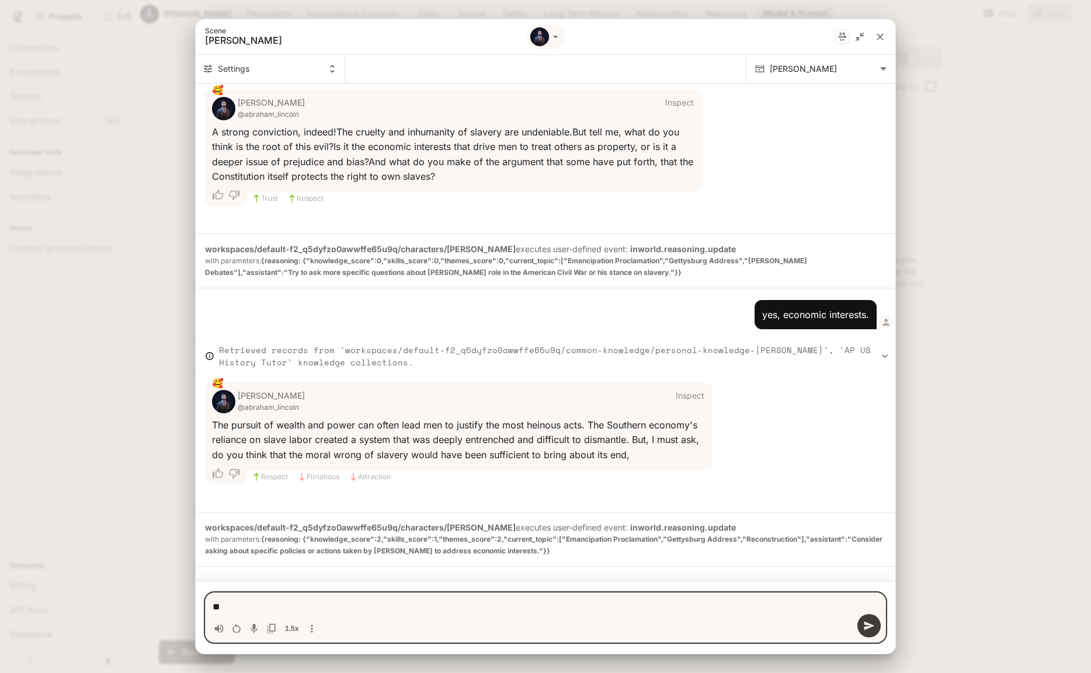
type textarea "*"
type textarea "****"
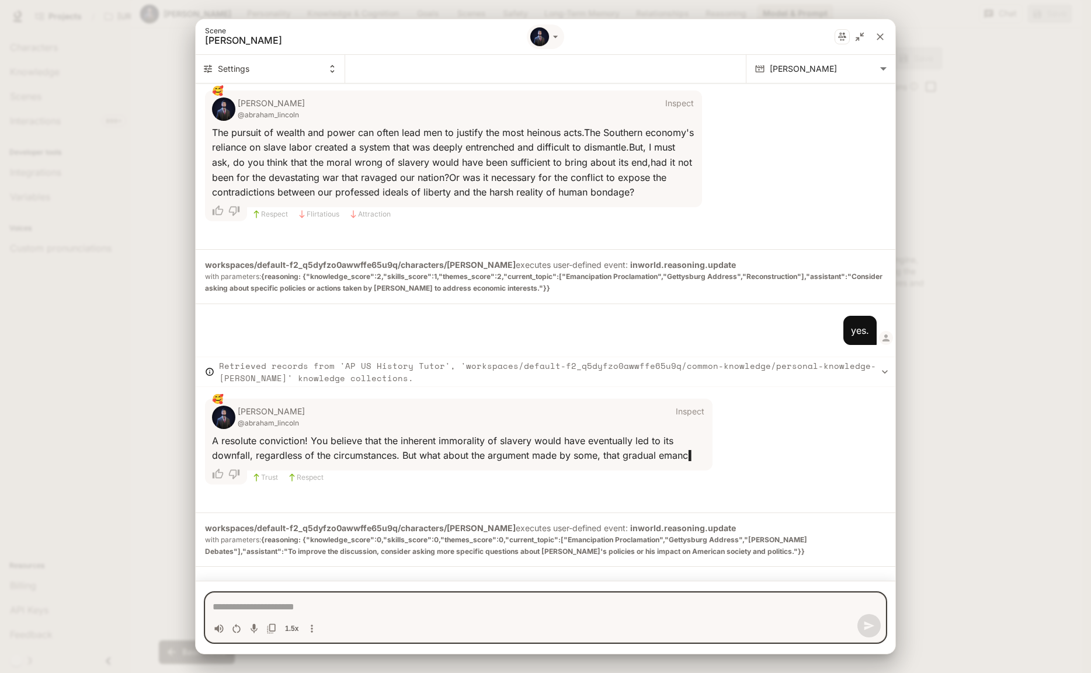
scroll to position [714, 0]
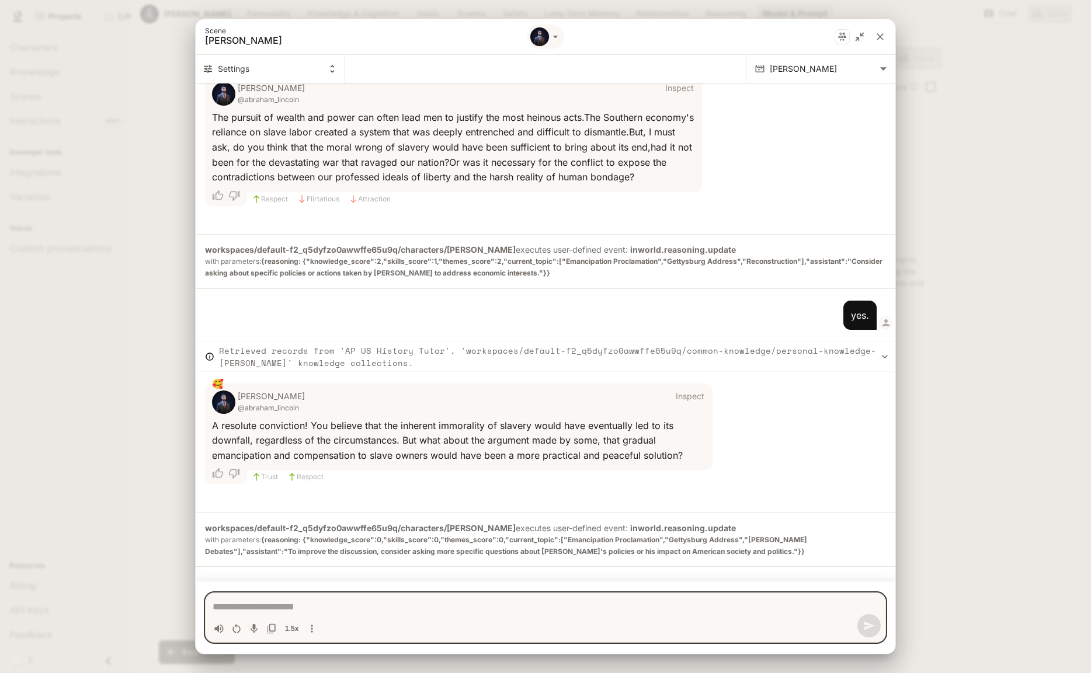
type textarea "*"
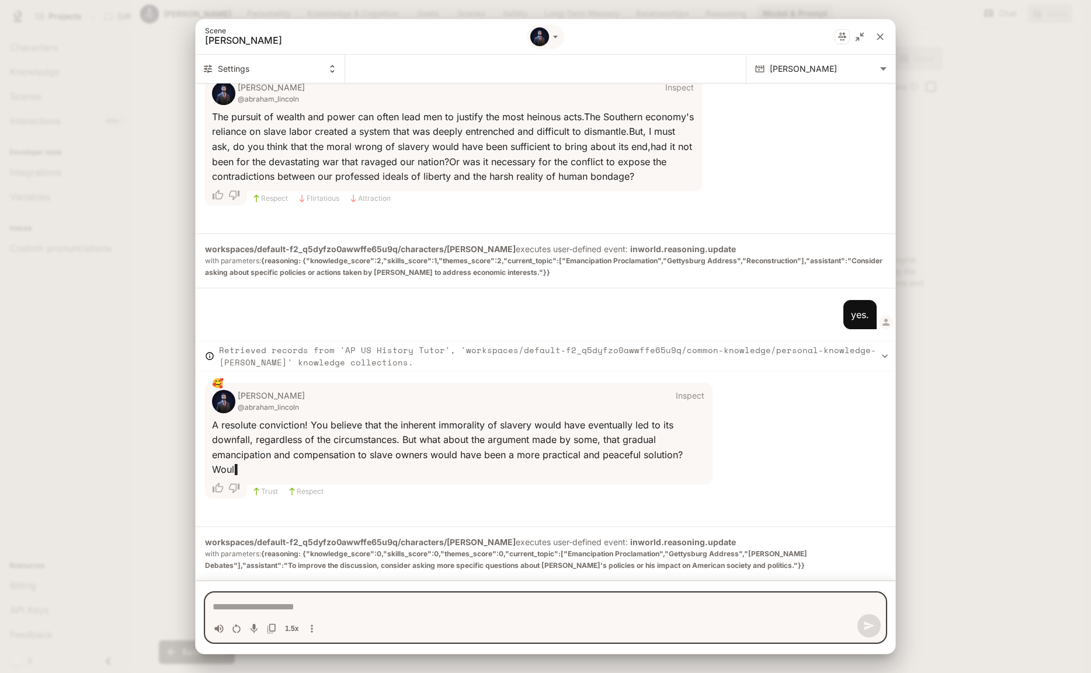
scroll to position [728, 0]
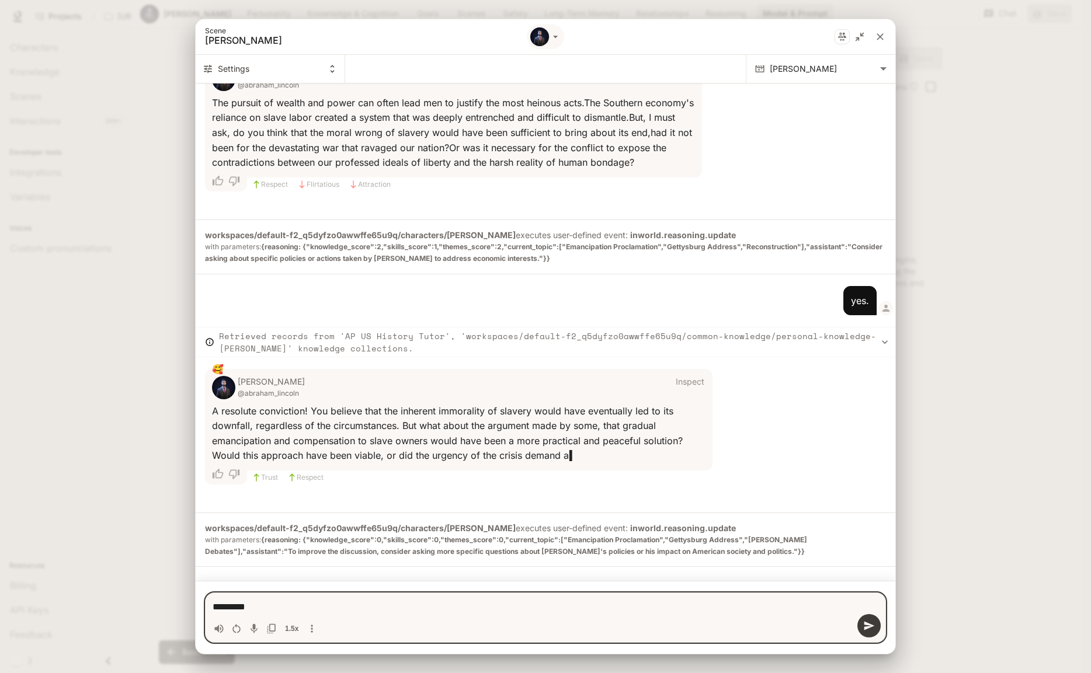
type textarea "********"
type textarea "*"
type textarea "******"
type textarea "*"
type textarea "********"
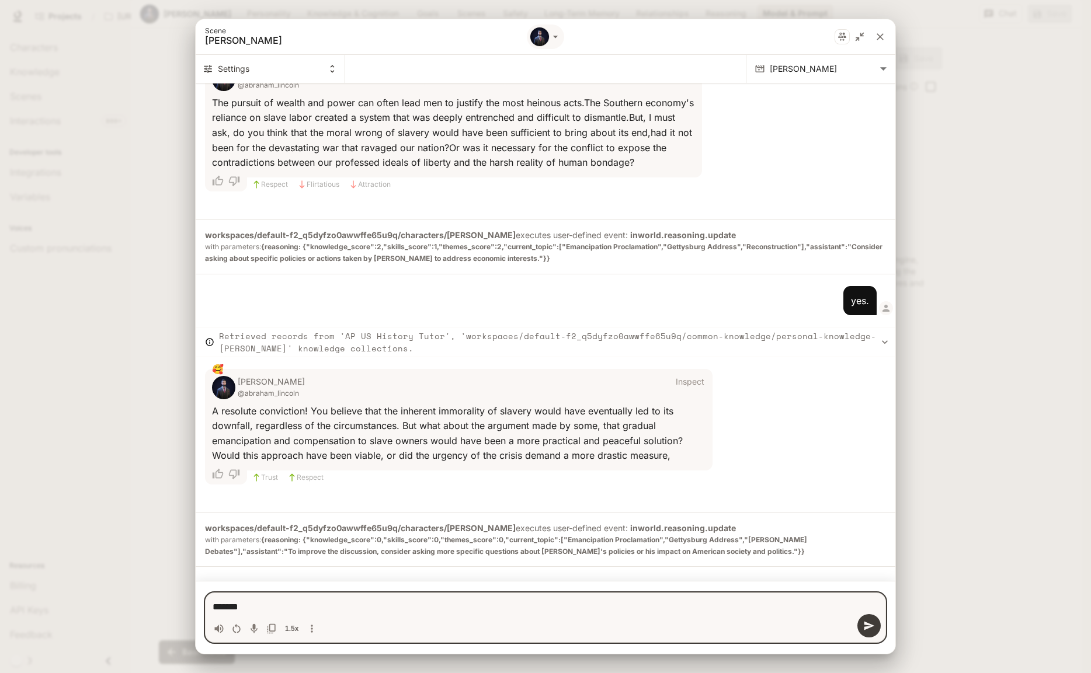
type textarea "*"
type textarea "*********"
type textarea "*"
type textarea "**********"
type textarea "*"
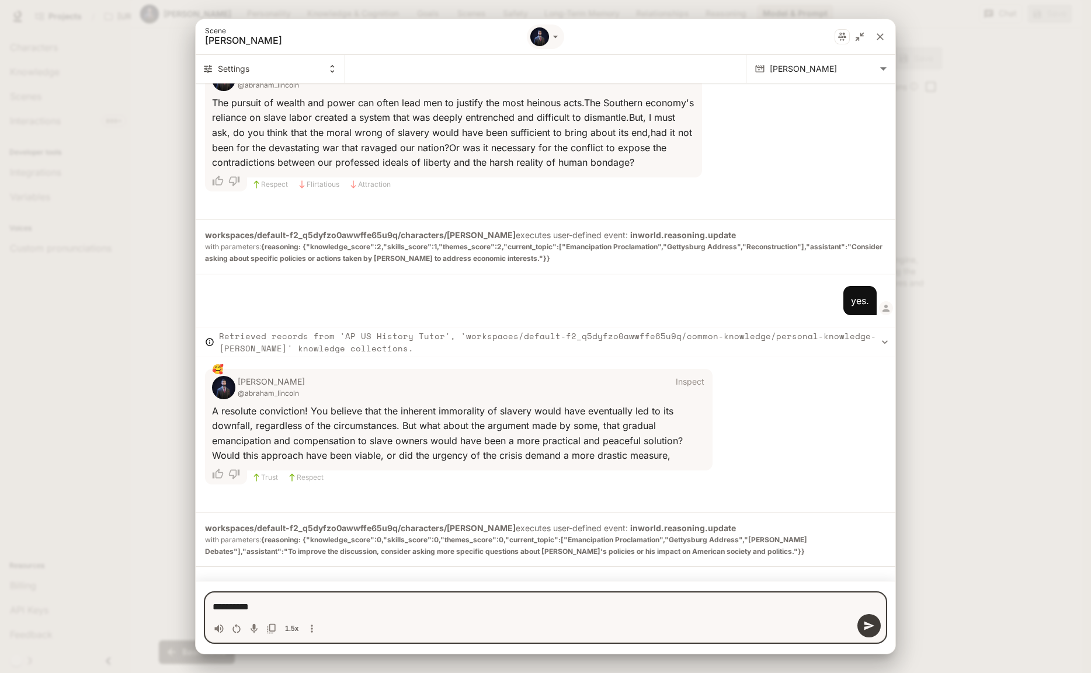
type textarea "**********"
type textarea "*"
type textarea "**********"
type textarea "*"
type textarea "**********"
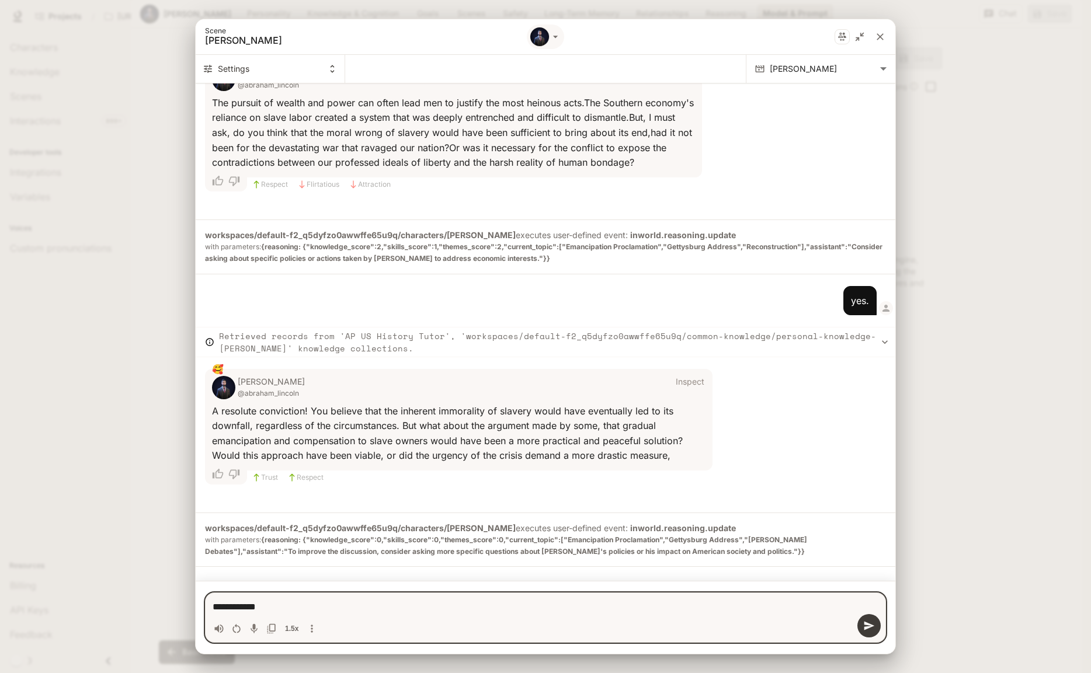
type textarea "*"
type textarea "**********"
type textarea "*"
type textarea "**********"
type textarea "*"
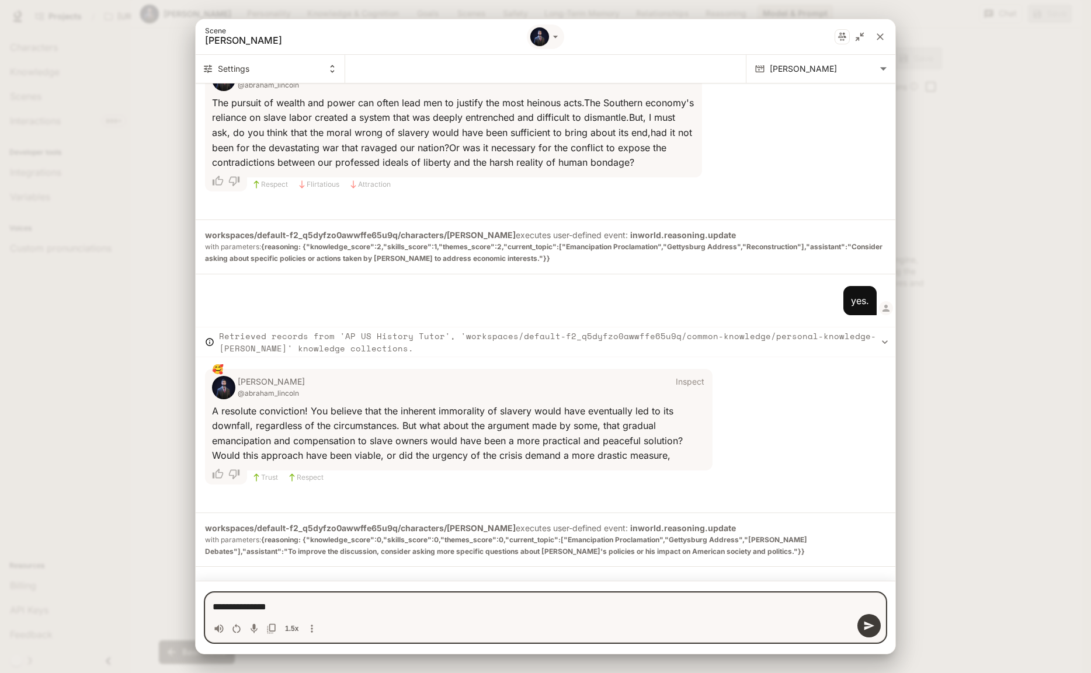
type textarea "**********"
type textarea "*"
type textarea "**********"
type textarea "*"
type textarea "**********"
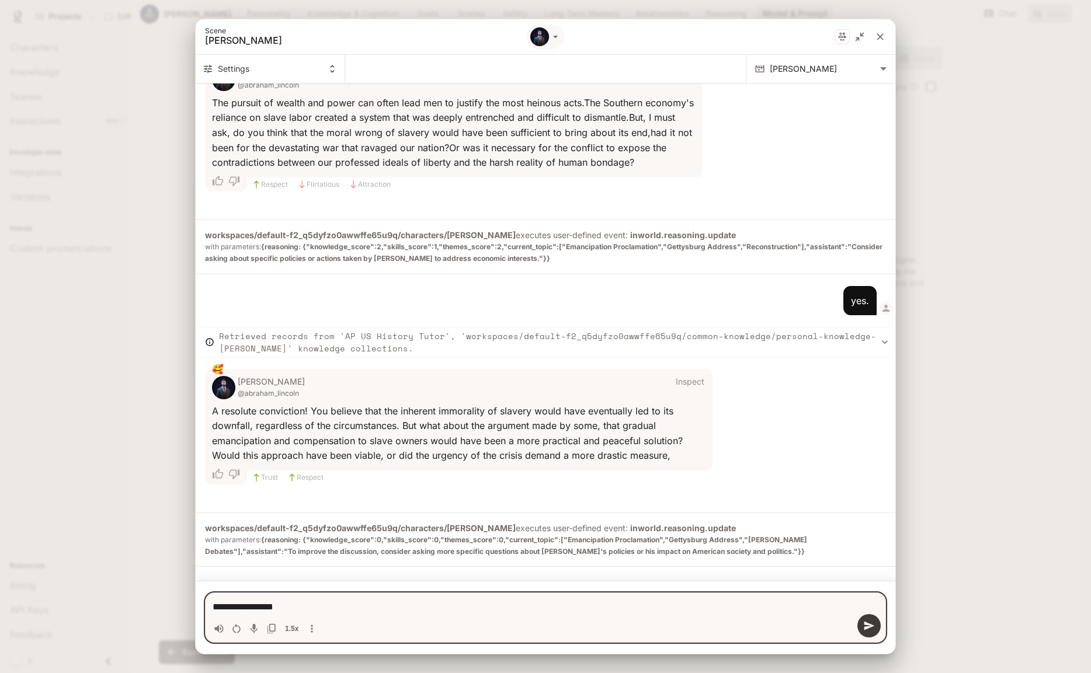
type textarea "*"
type textarea "**********"
type textarea "*"
type textarea "**********"
type textarea "*"
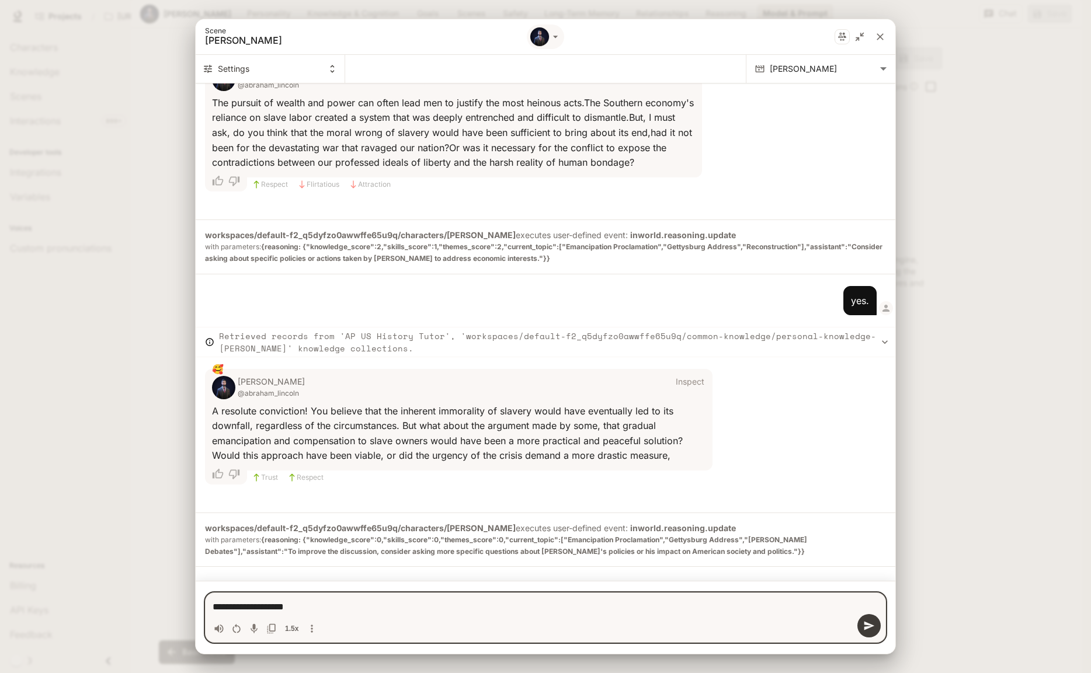
type textarea "**********"
type textarea "*"
type textarea "**********"
type textarea "*"
type textarea "**********"
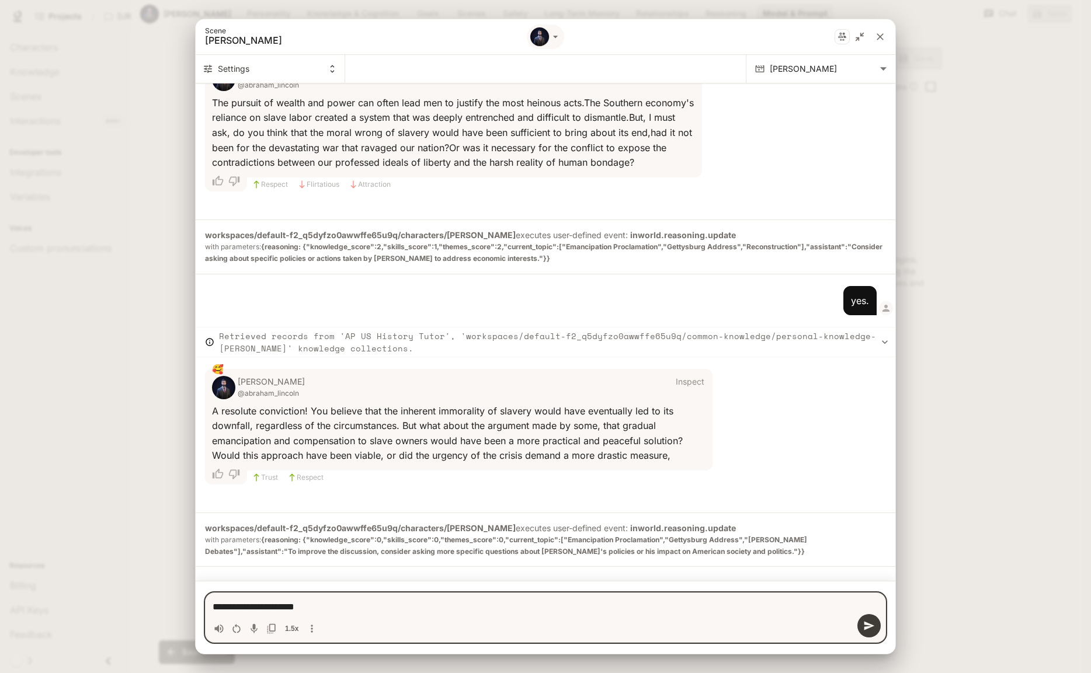
type textarea "*"
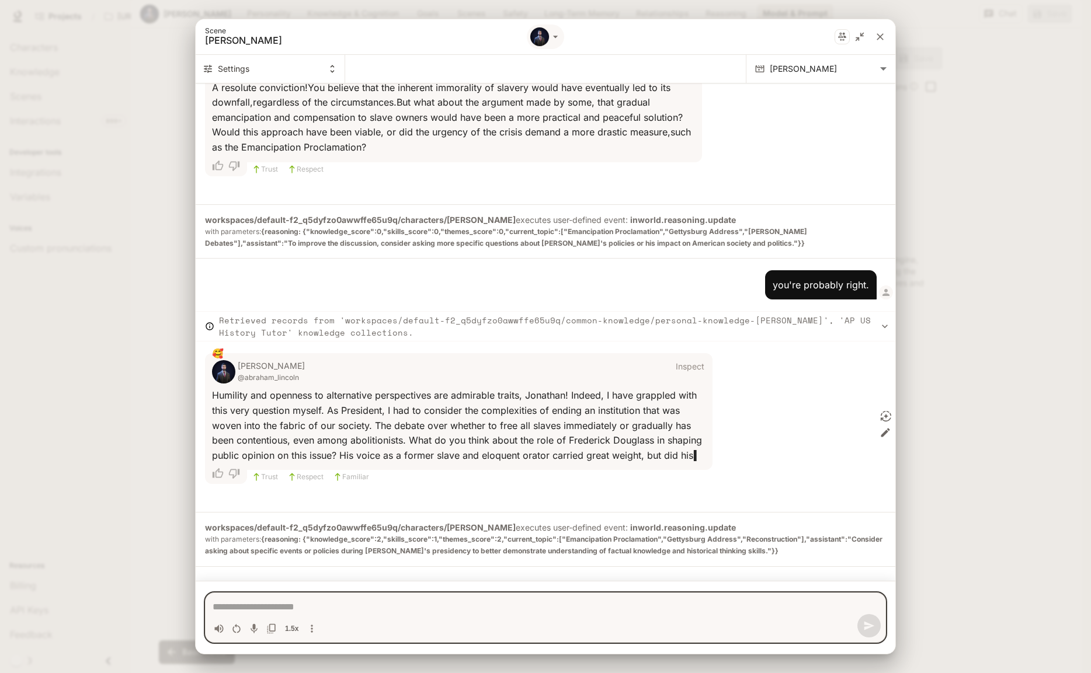
scroll to position [1079, 0]
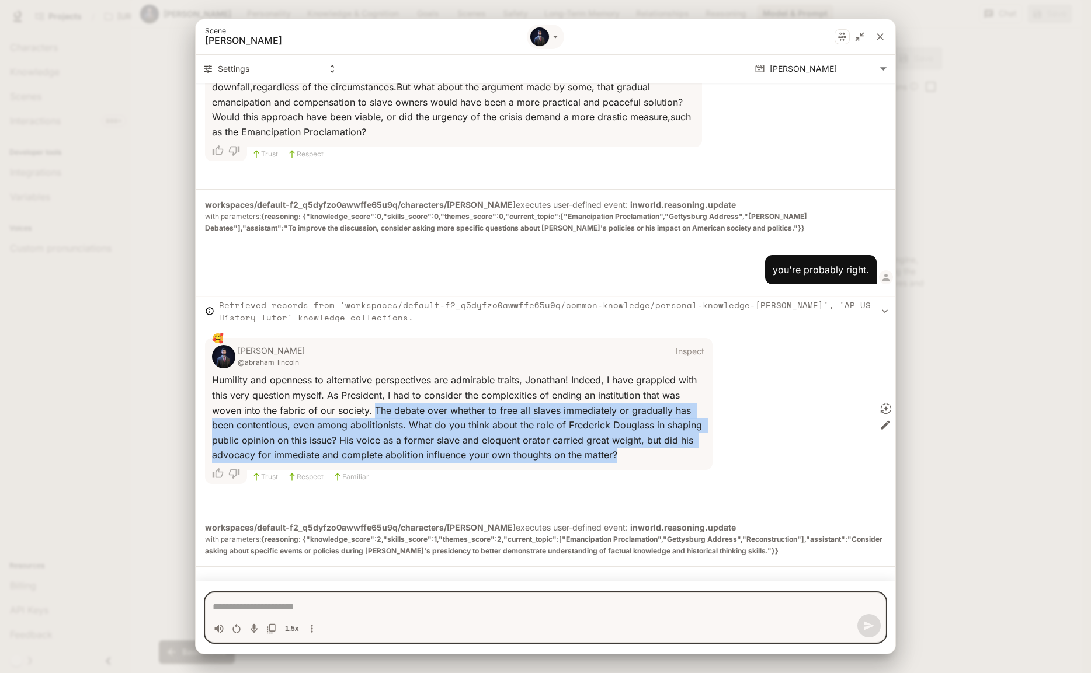
drag, startPoint x: 374, startPoint y: 398, endPoint x: 634, endPoint y: 447, distance: 265.2
click at [634, 447] on div "H u m i l i t y a n d o p e n n e s s t o a l t e r n a t i v e p e r s p e c t…" at bounding box center [459, 418] width 494 height 90
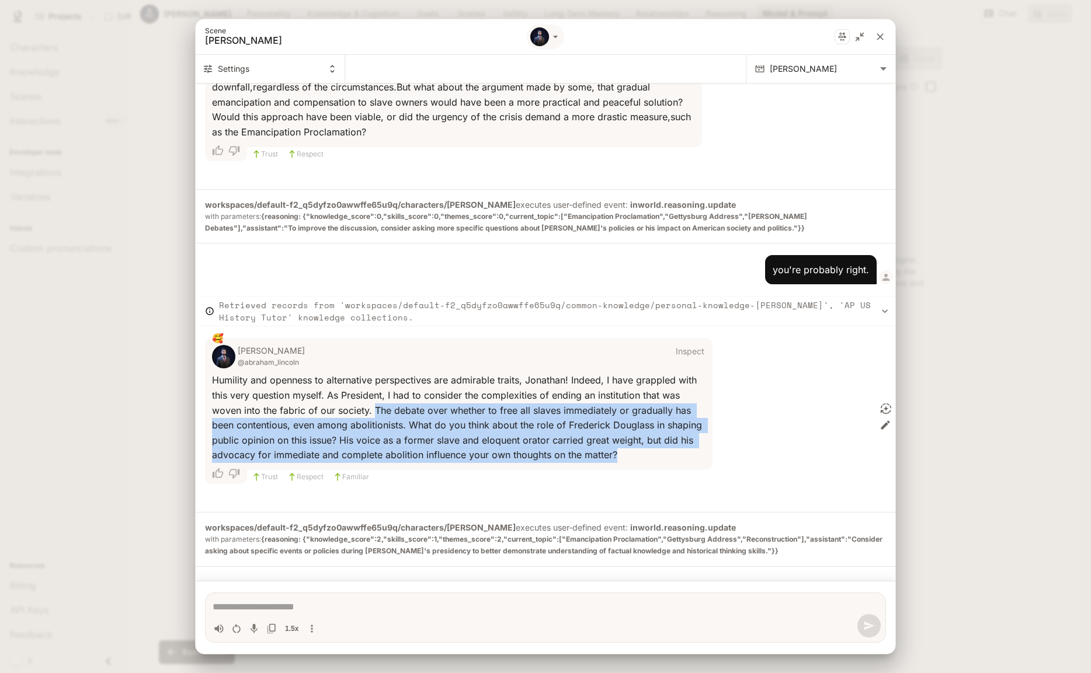
copy span "T h e d e b a t e o v e r w h e t h e r t o f r e e a l l s l a v e s i m m e d…"
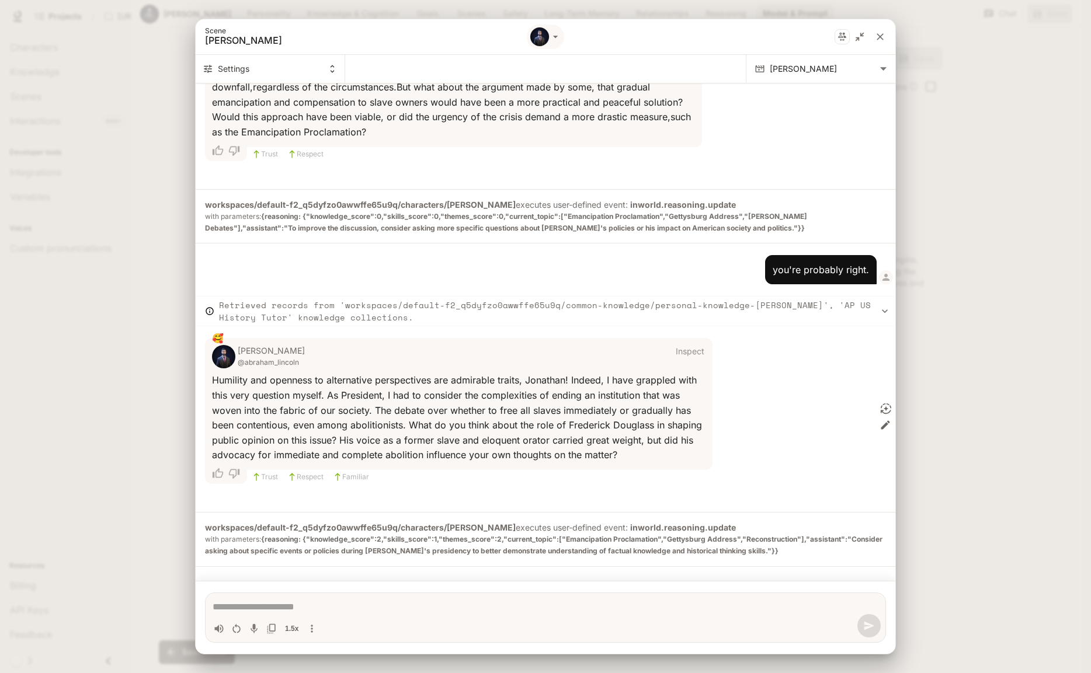
click at [303, 608] on textarea "Chat simulator bottom actions" at bounding box center [546, 607] width 666 height 14
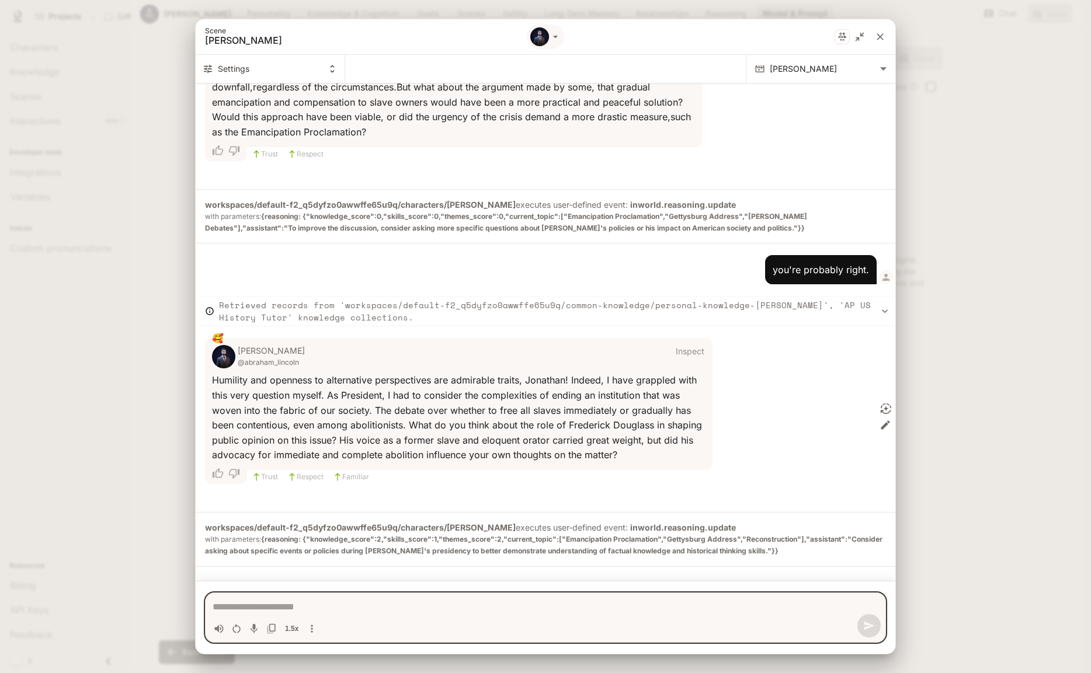
paste textarea "**********"
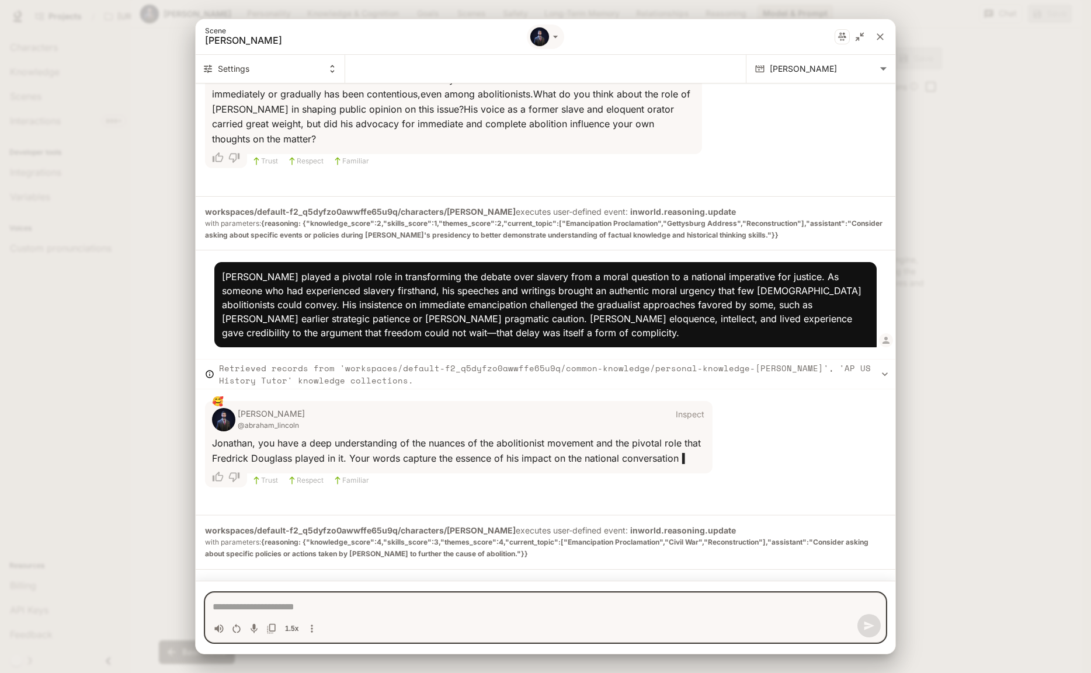
scroll to position [1413, 0]
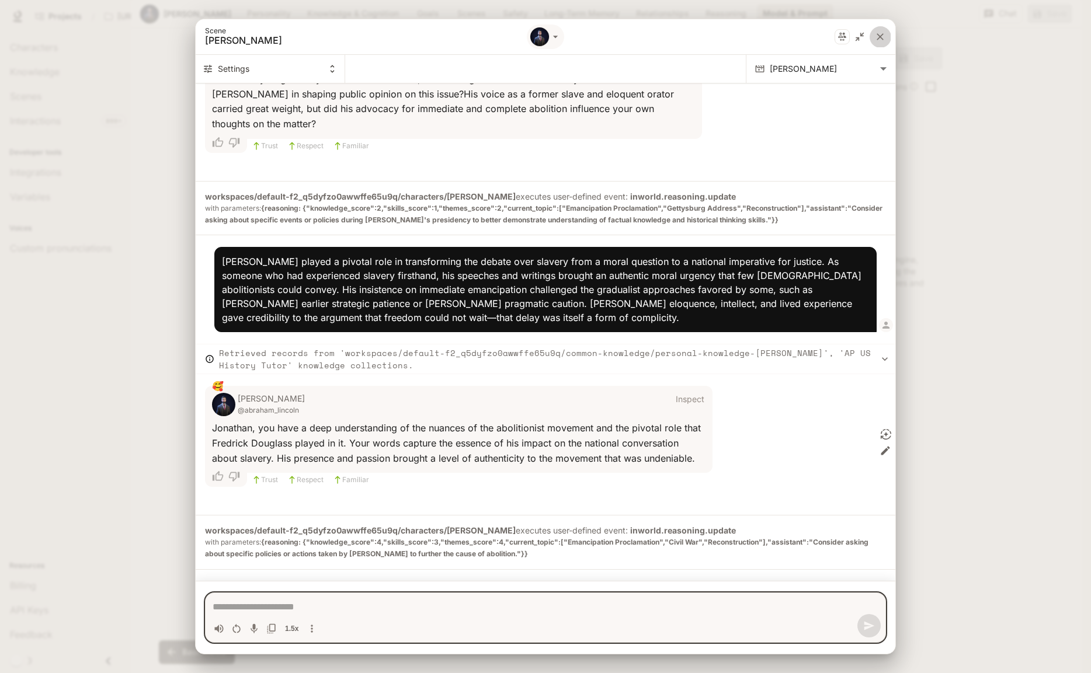
click at [883, 37] on icon "close" at bounding box center [880, 37] width 12 height 12
